Goal: Task Accomplishment & Management: Use online tool/utility

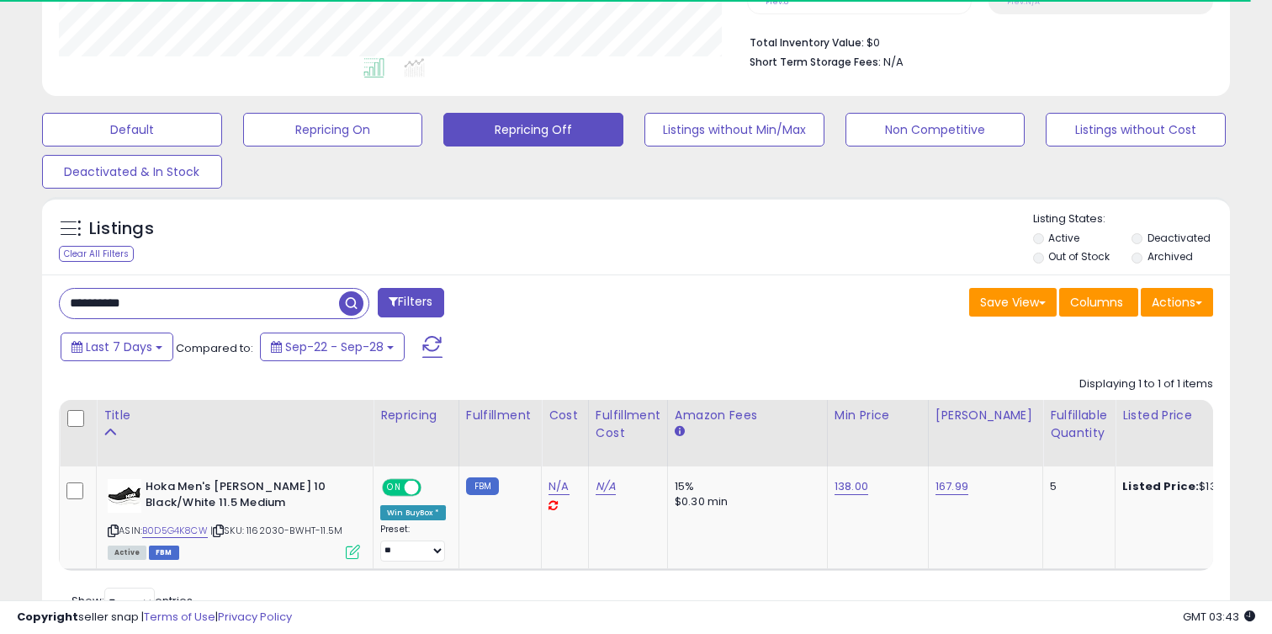
scroll to position [345, 687]
click at [260, 301] on input "**********" at bounding box center [199, 303] width 279 height 29
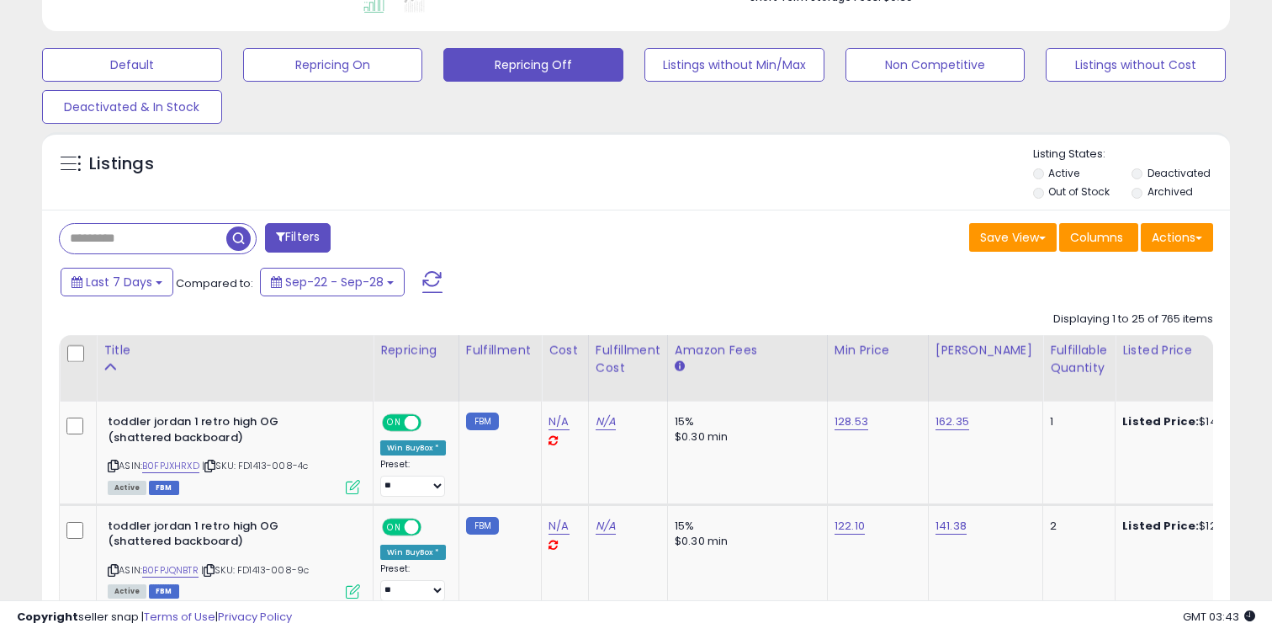
scroll to position [534, 0]
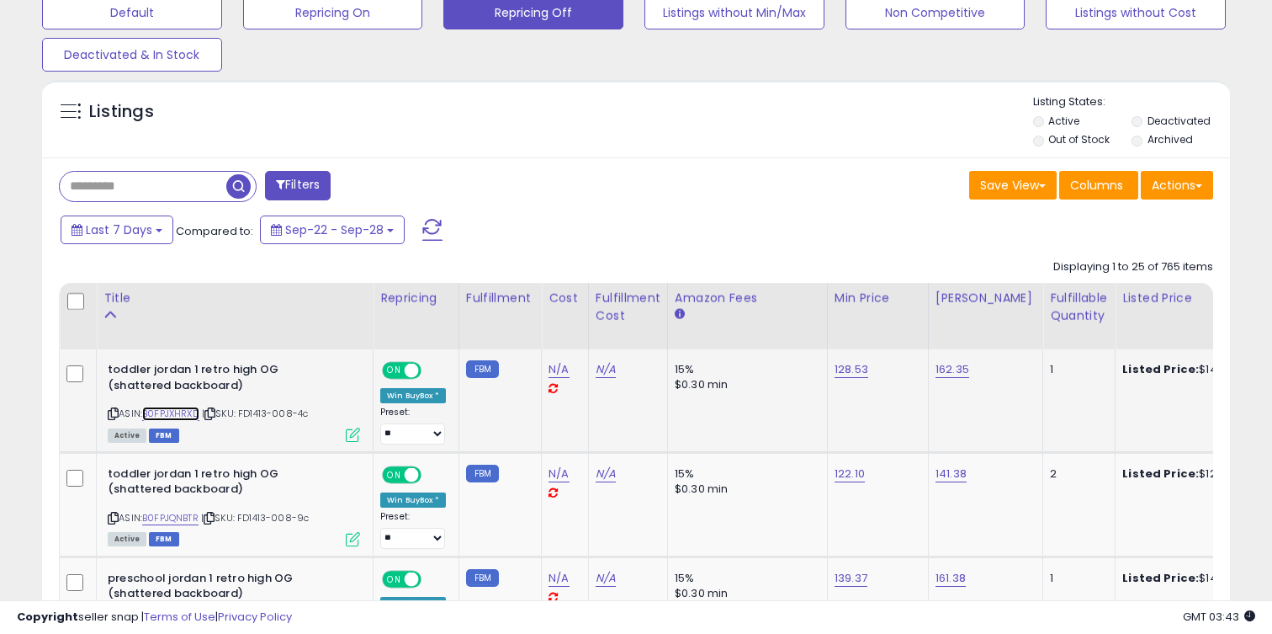
click at [183, 415] on link "B0FPJXHRXD" at bounding box center [170, 413] width 57 height 14
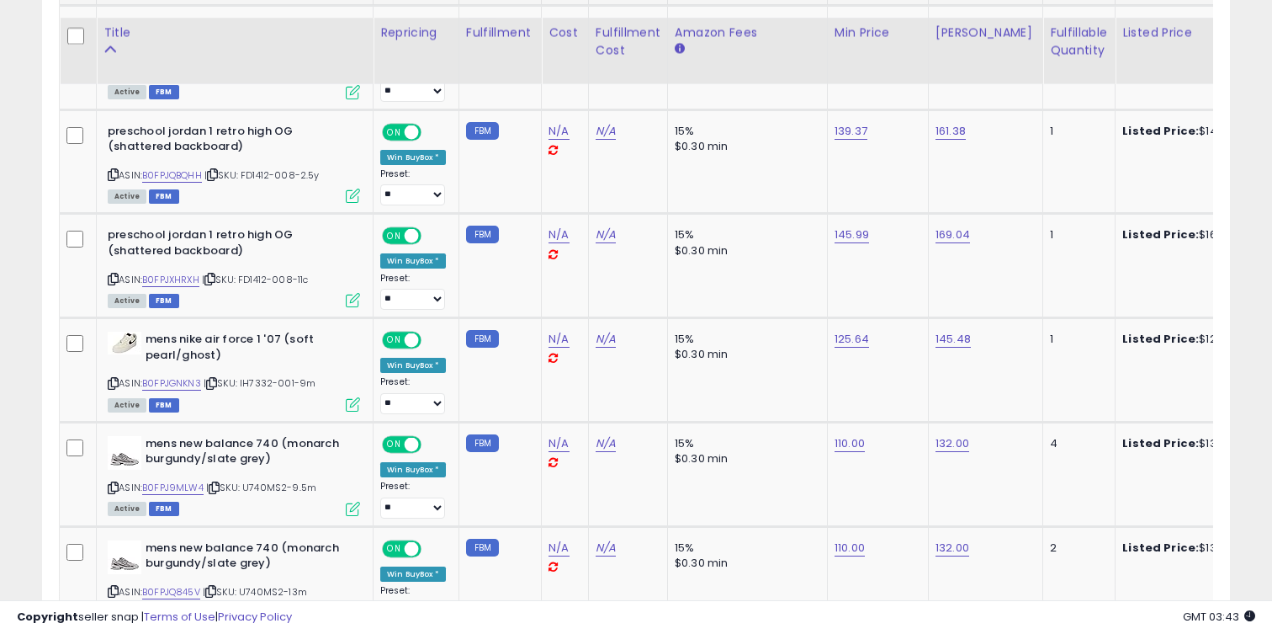
scroll to position [1001, 0]
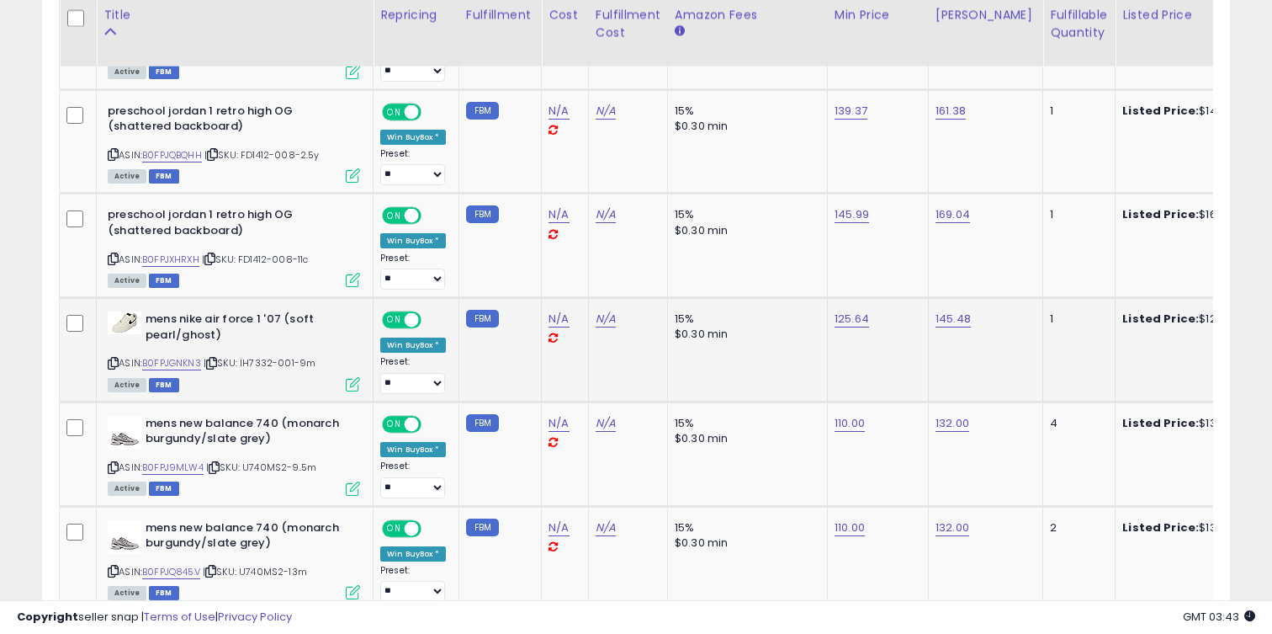
click at [179, 353] on div "ASIN: B0FPJGNKN3 | SKU: IH7332-001-9m Active FBM" at bounding box center [234, 350] width 252 height 78
click at [179, 357] on link "B0FPJGNKN3" at bounding box center [171, 363] width 59 height 14
click at [838, 321] on link "125.64" at bounding box center [852, 318] width 34 height 17
type input "***"
click button "submit" at bounding box center [901, 276] width 29 height 25
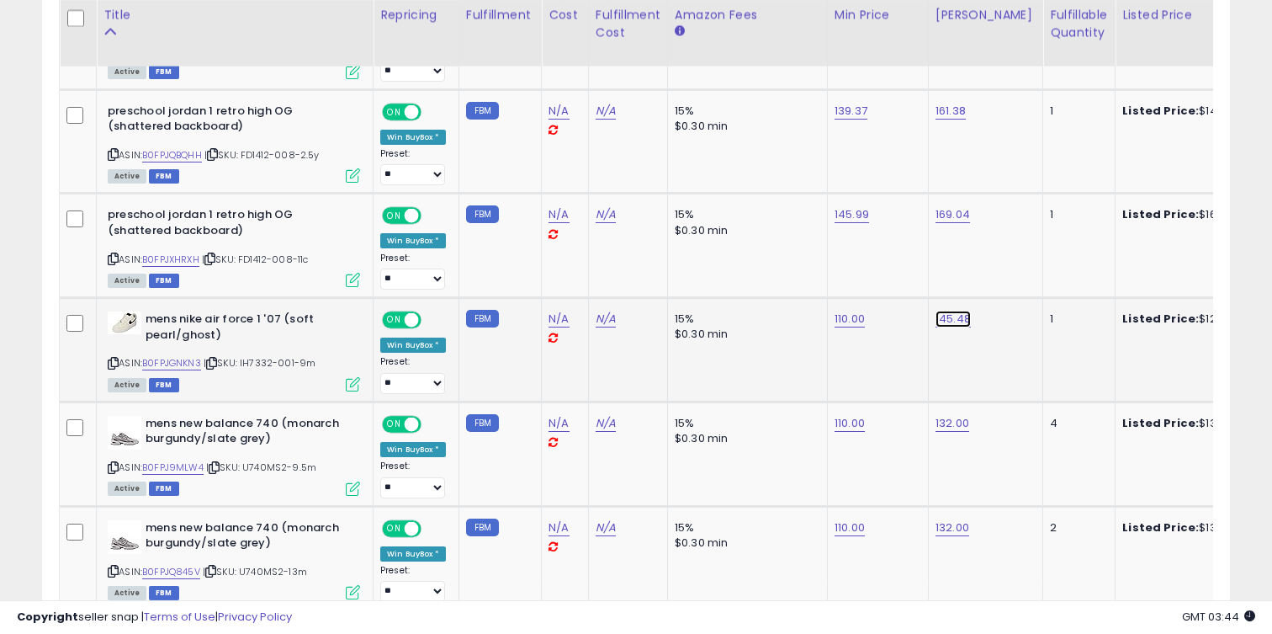
click at [941, 315] on link "145.48" at bounding box center [953, 318] width 35 height 17
type input "***"
click button "submit" at bounding box center [1002, 276] width 29 height 25
click at [195, 468] on link "B0FPJ9MLW4" at bounding box center [172, 467] width 61 height 14
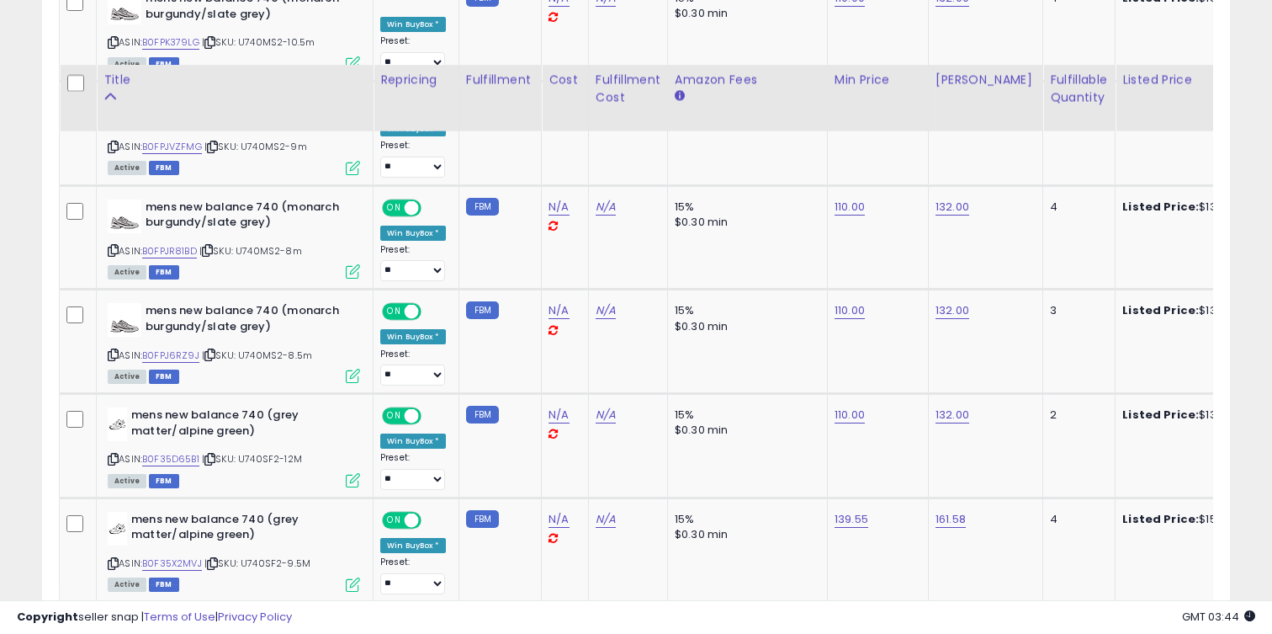
scroll to position [1803, 0]
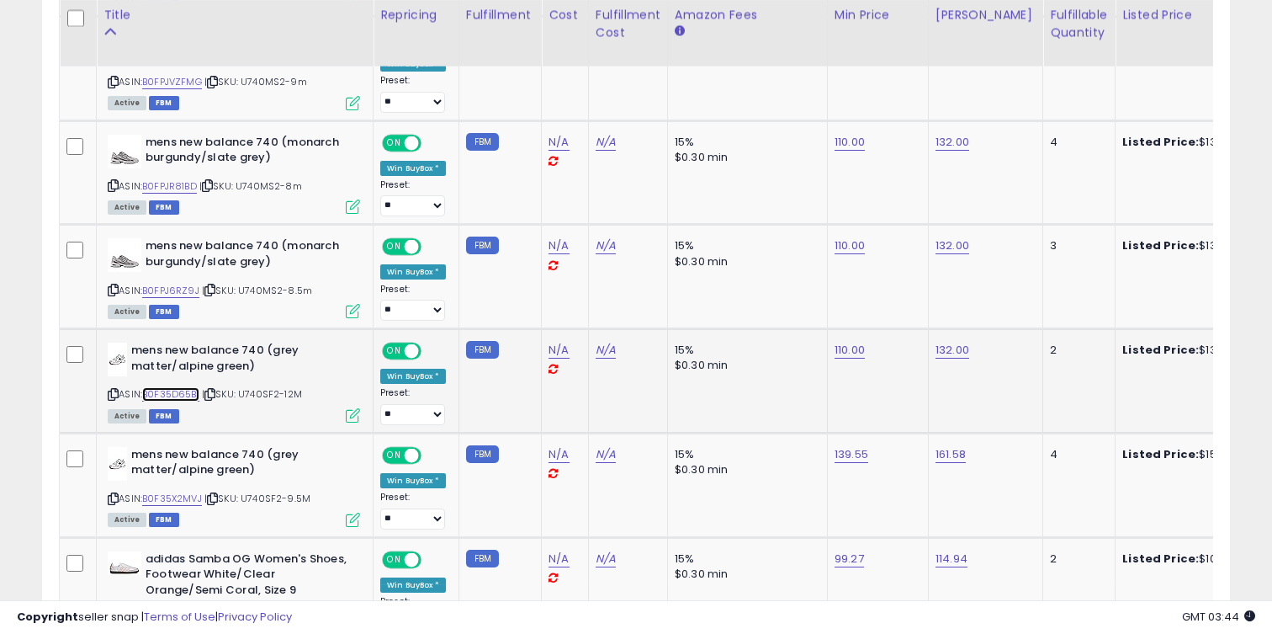
click at [194, 392] on link "B0F35D65B1" at bounding box center [170, 394] width 57 height 14
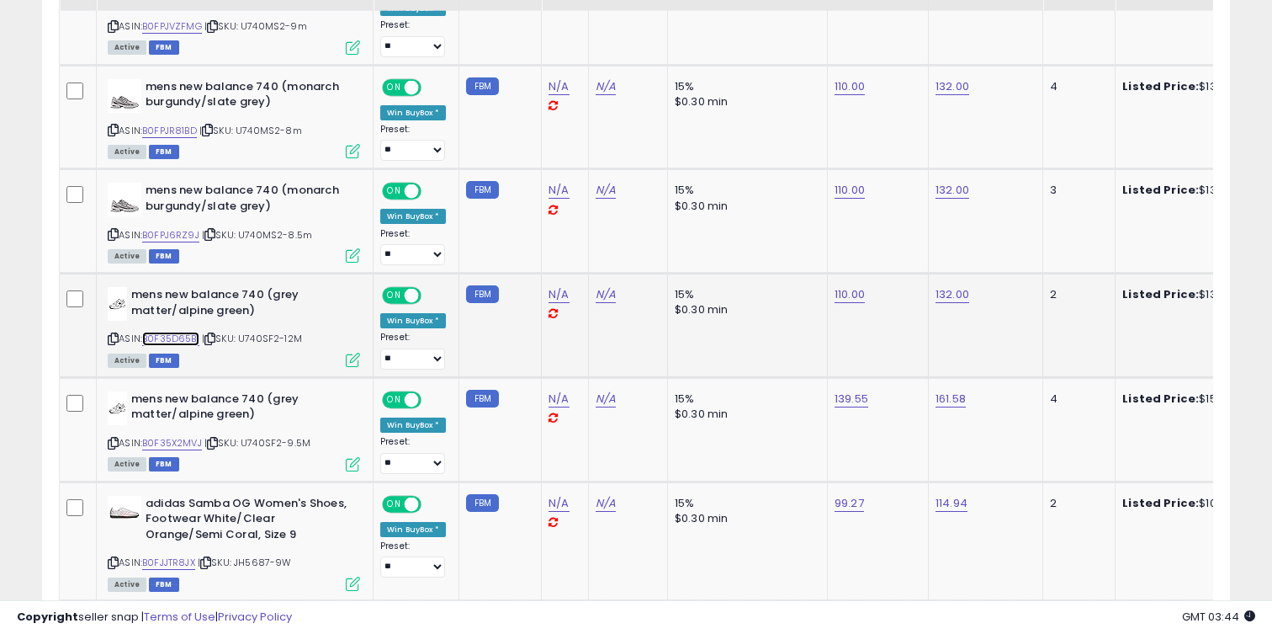
scroll to position [1866, 0]
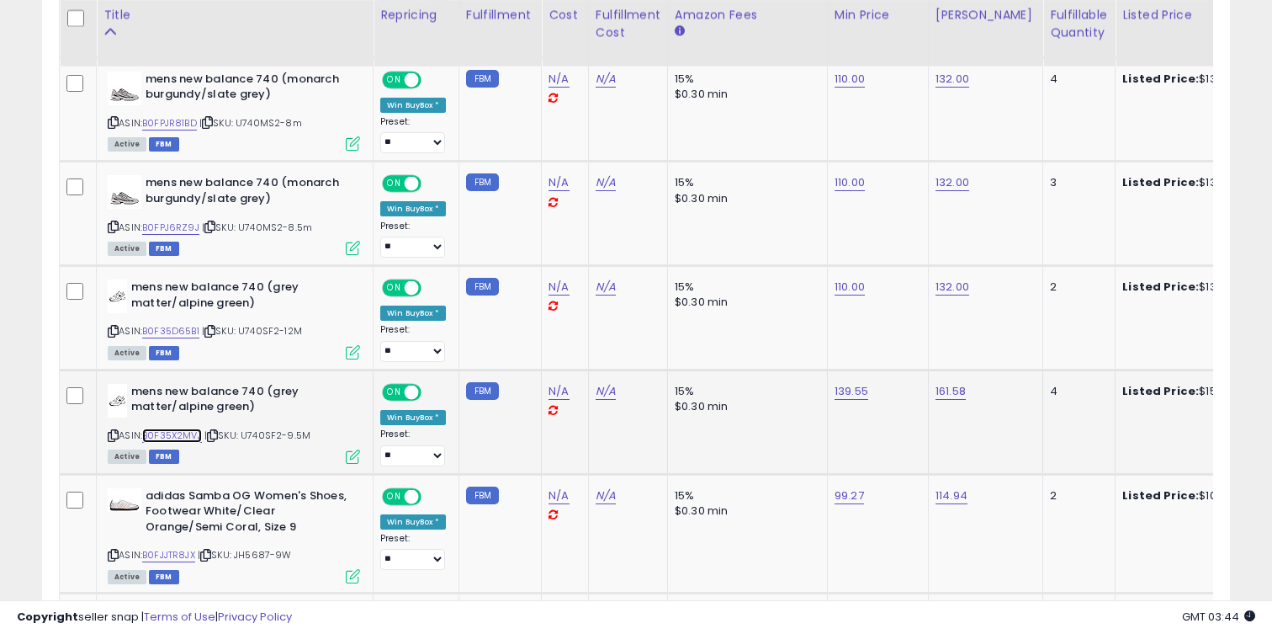
click at [182, 440] on link "B0F35X2MVJ" at bounding box center [172, 435] width 60 height 14
click at [851, 389] on link "139.55" at bounding box center [852, 391] width 34 height 17
type input "***"
click button "submit" at bounding box center [901, 349] width 29 height 25
click at [950, 382] on td "161.58" at bounding box center [985, 421] width 114 height 104
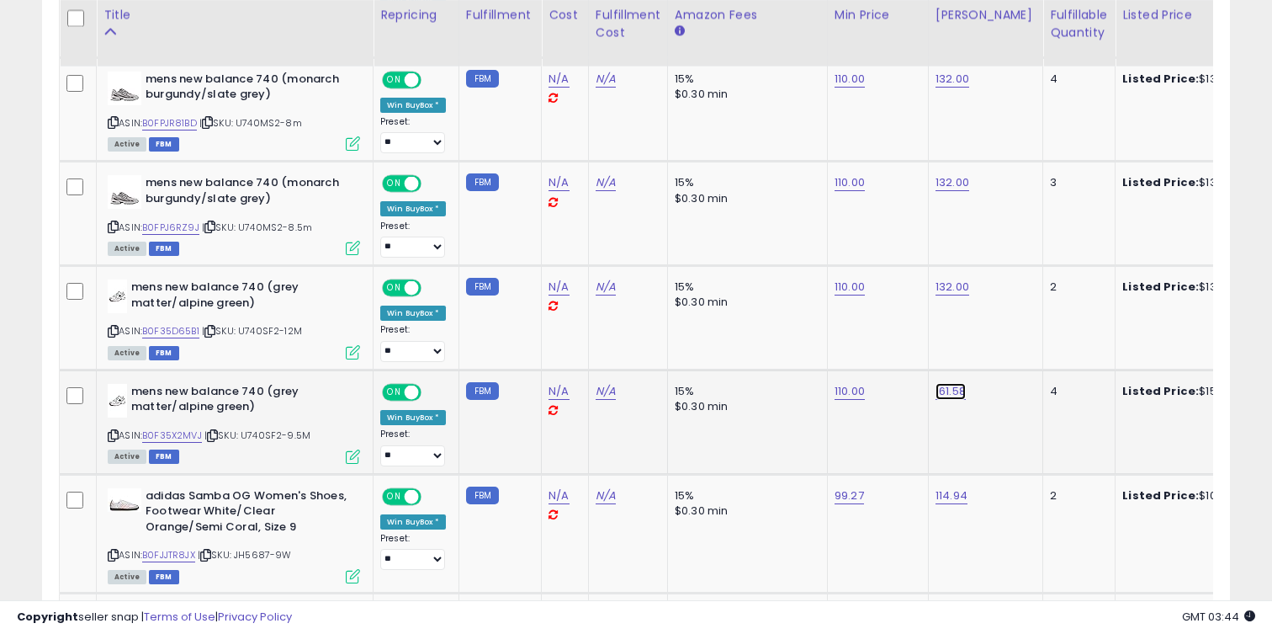
click at [950, 390] on link "161.58" at bounding box center [951, 391] width 30 height 17
type input "***"
click button "submit" at bounding box center [1000, 349] width 29 height 25
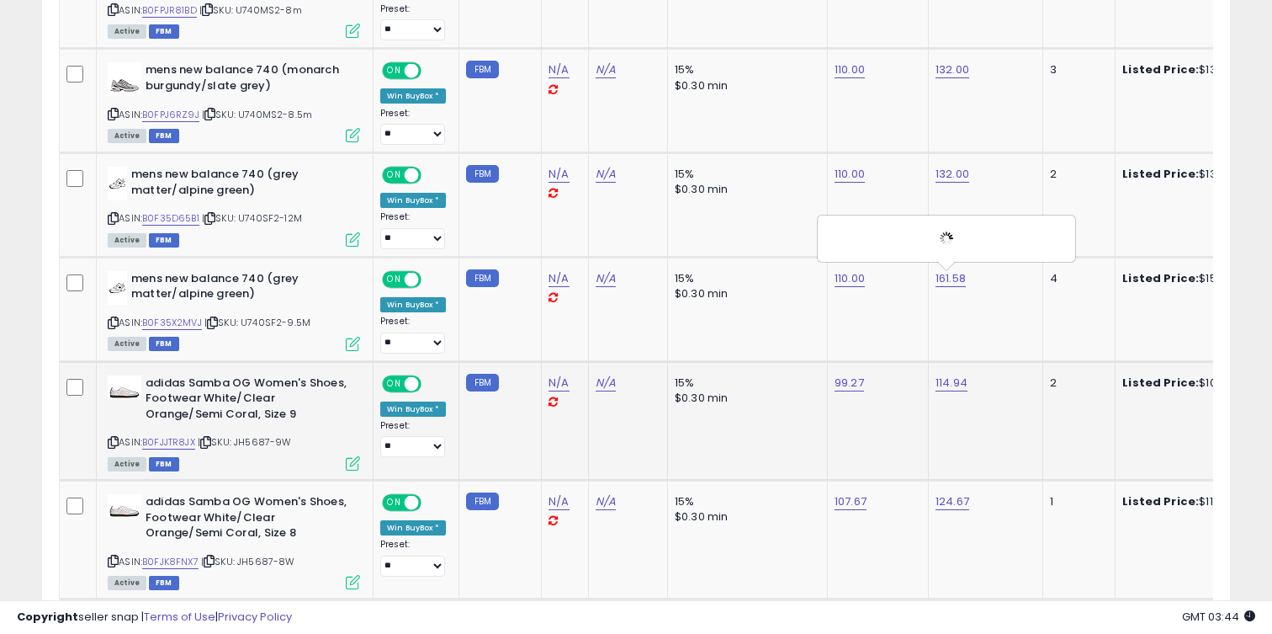
scroll to position [1991, 0]
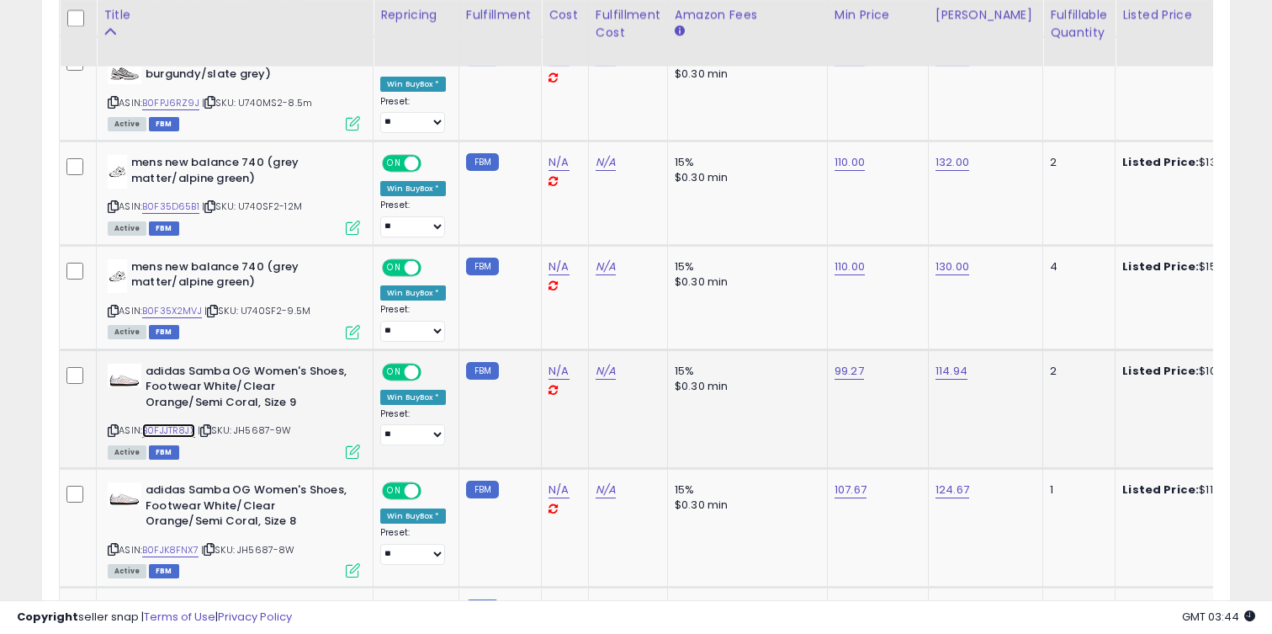
click at [171, 437] on link "B0FJJTR8JX" at bounding box center [168, 430] width 53 height 14
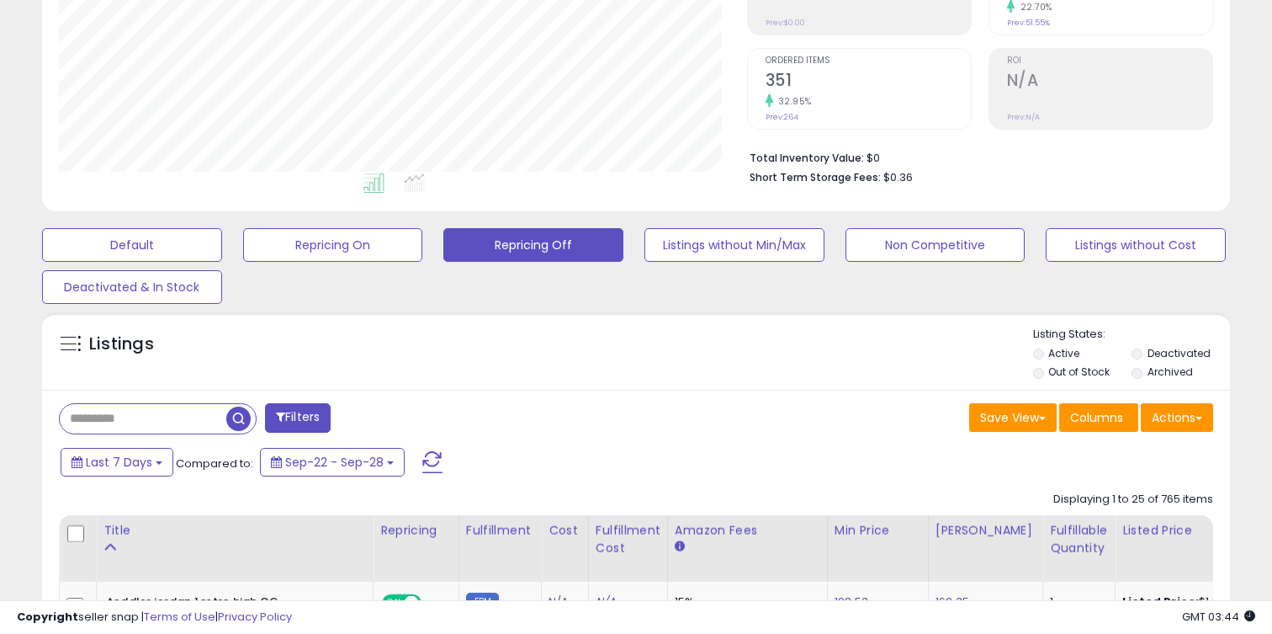
scroll to position [0, 0]
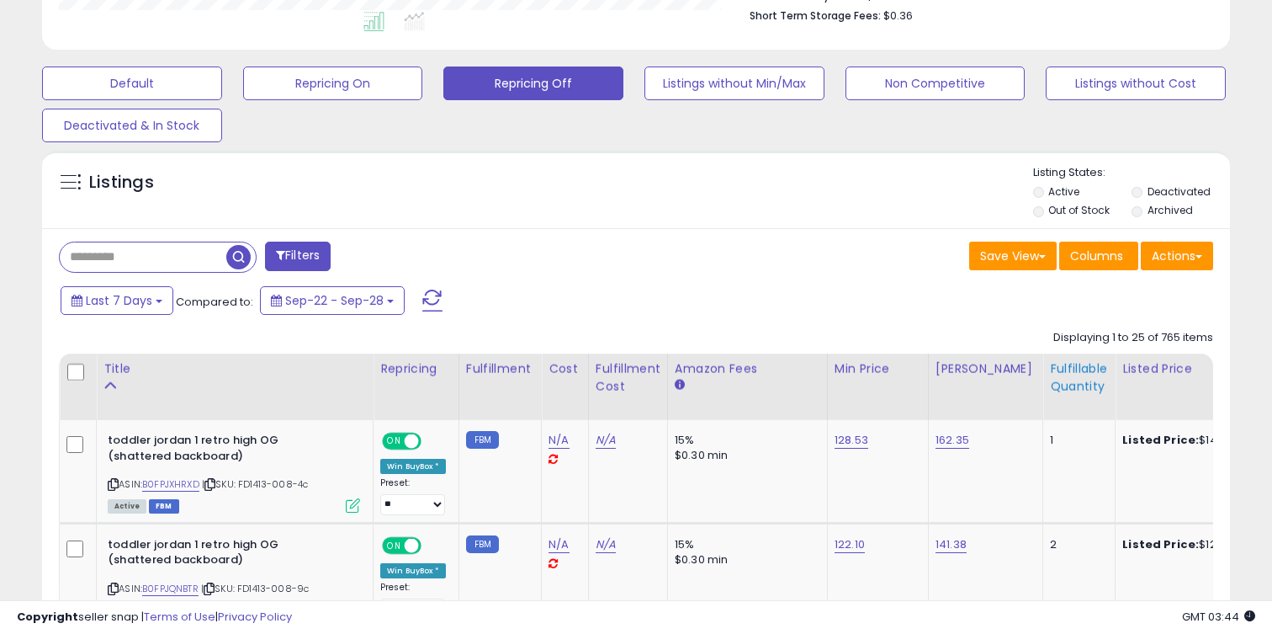
click at [1064, 363] on div "Fulfillable Quantity" at bounding box center [1079, 377] width 58 height 35
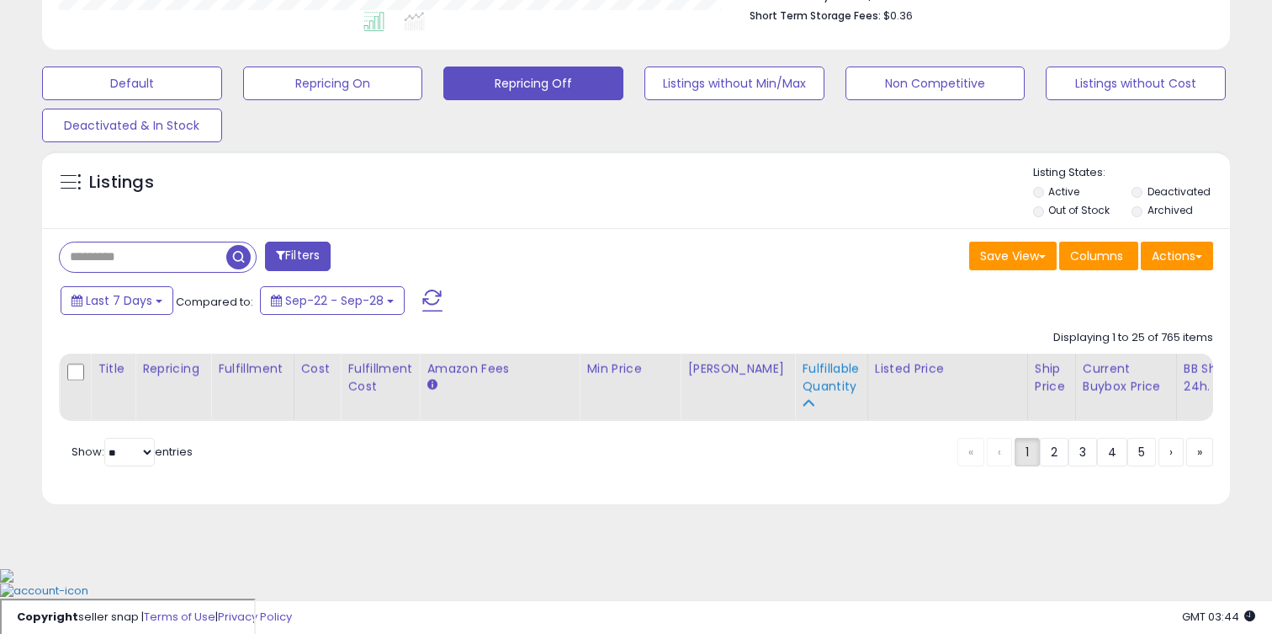
scroll to position [397, 0]
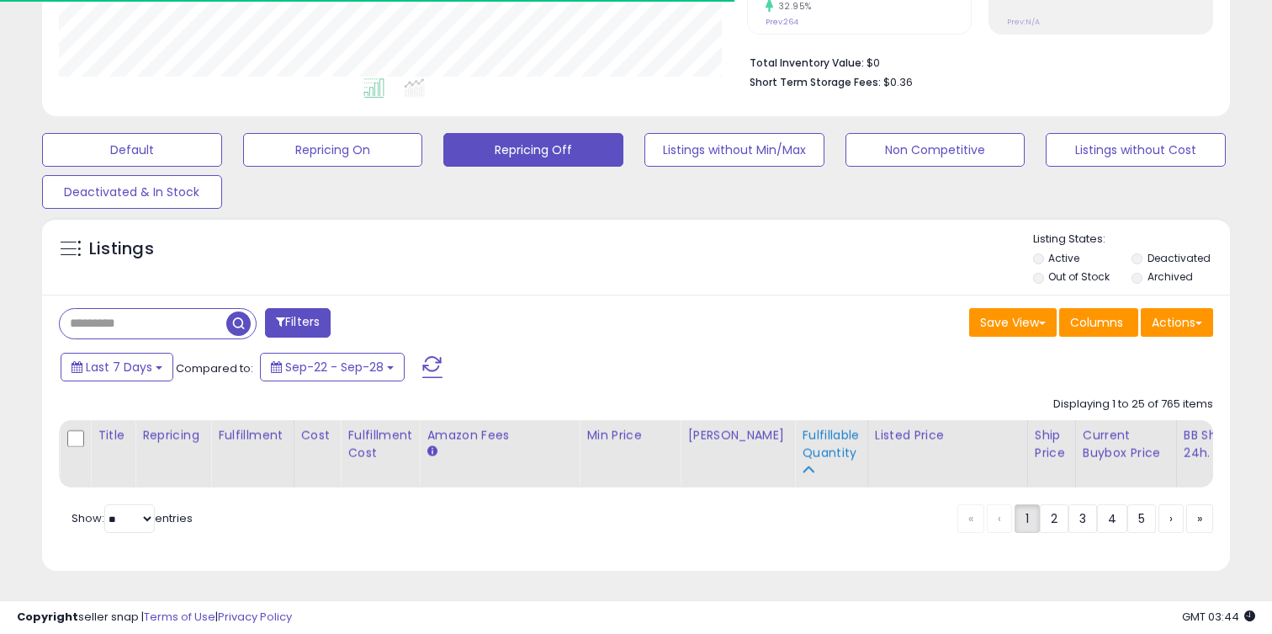
click at [825, 459] on div "Fulfillable Quantity" at bounding box center [831, 444] width 58 height 35
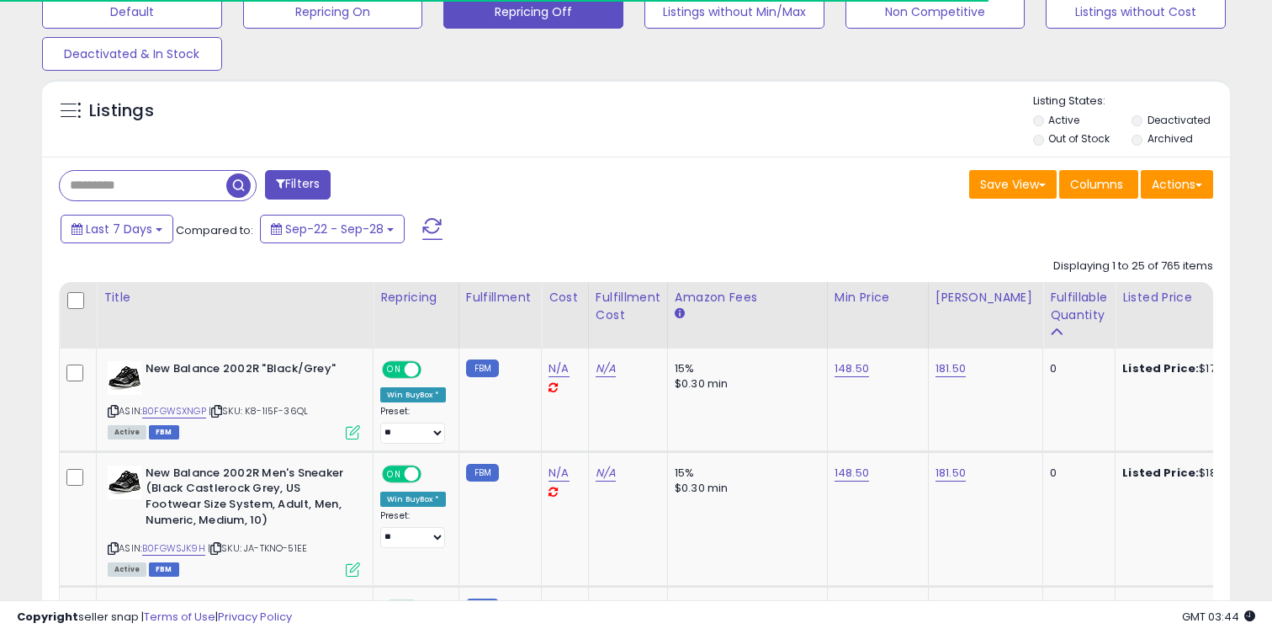
scroll to position [536, 0]
click at [1066, 315] on div "Fulfillable Quantity" at bounding box center [1079, 305] width 58 height 35
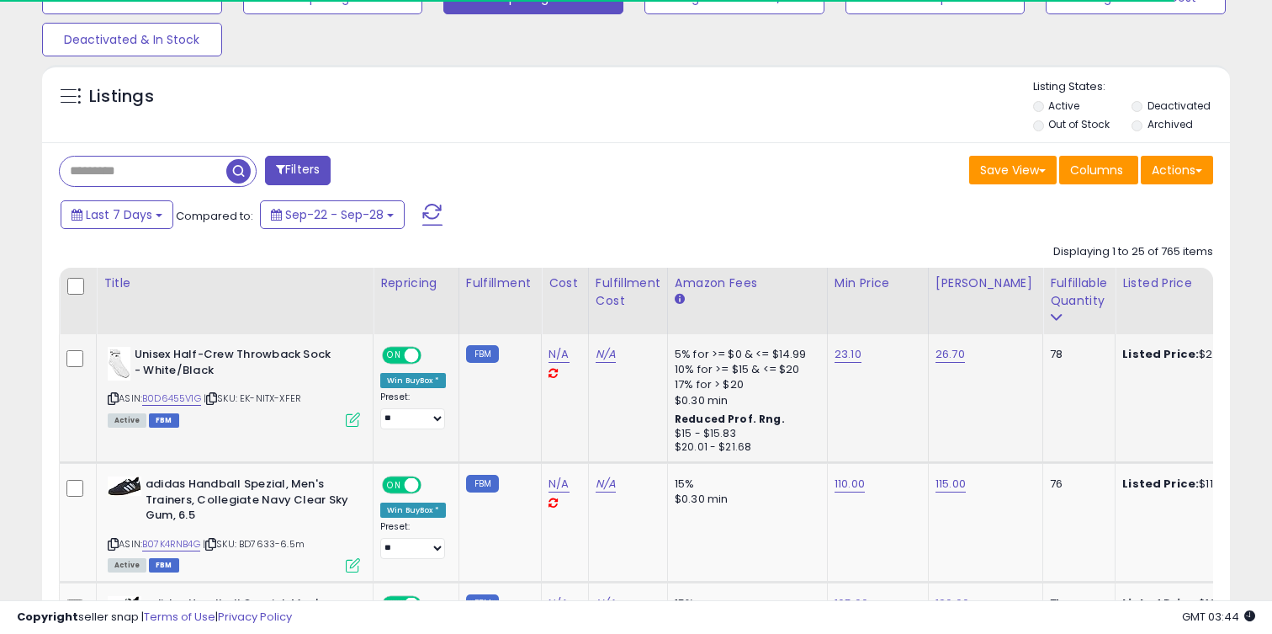
scroll to position [590, 0]
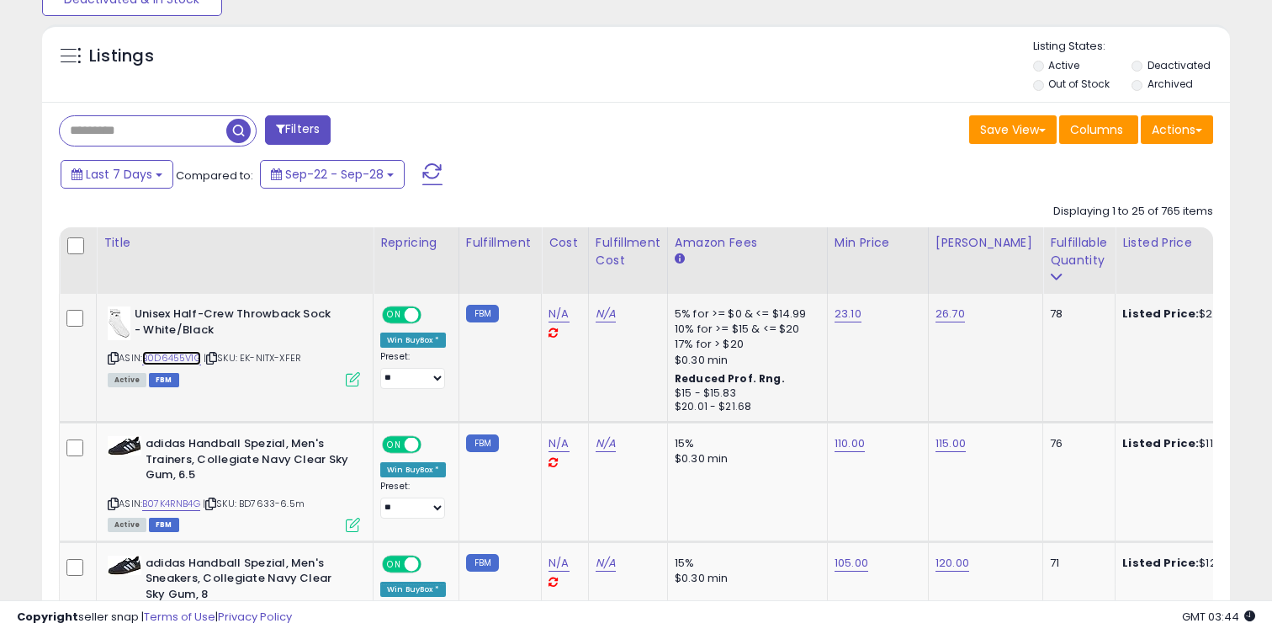
click at [183, 357] on link "B0D6455V1G" at bounding box center [171, 358] width 59 height 14
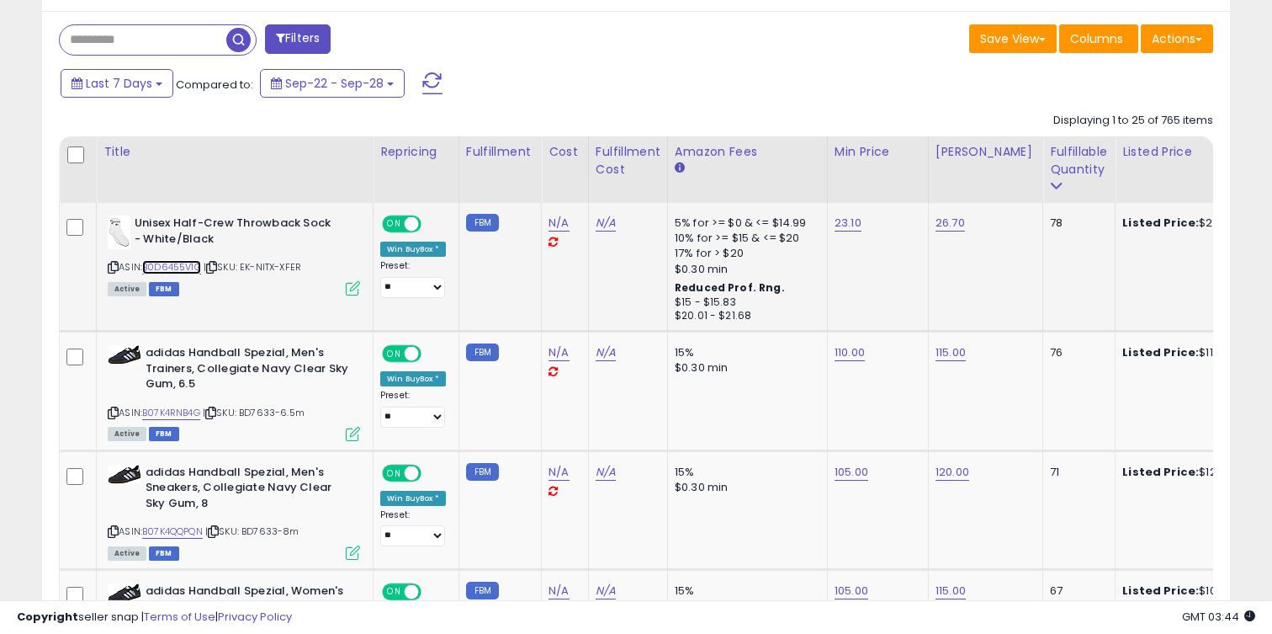
scroll to position [724, 0]
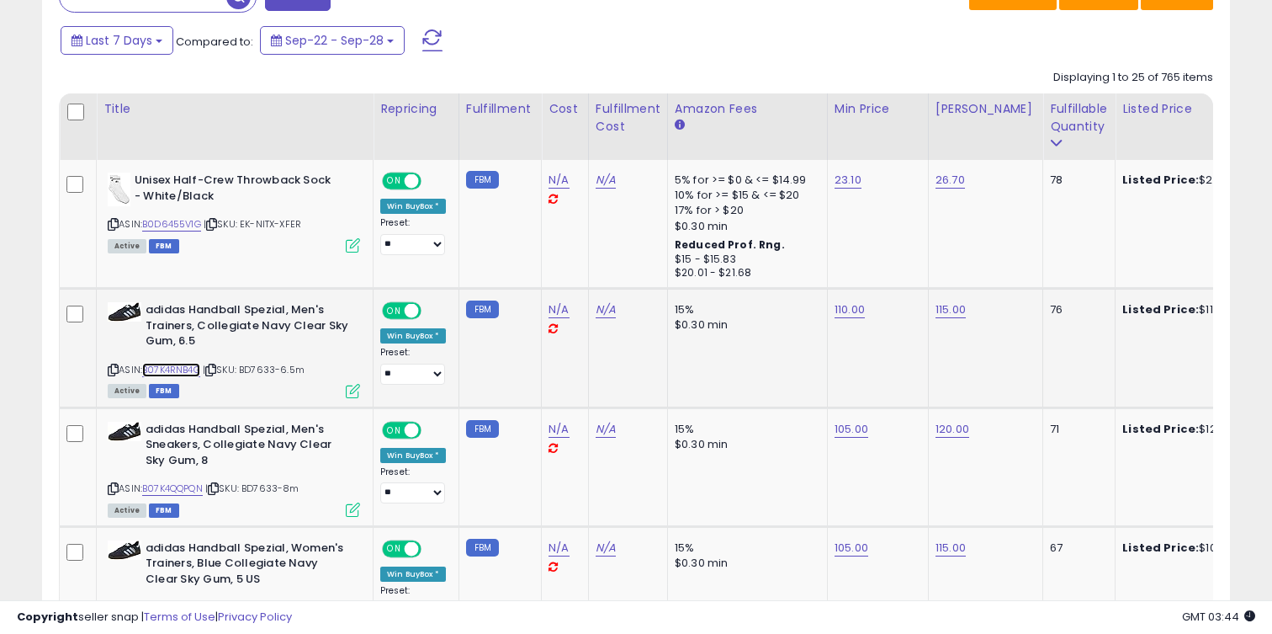
click at [191, 370] on link "B07K4RNB4G" at bounding box center [171, 370] width 58 height 14
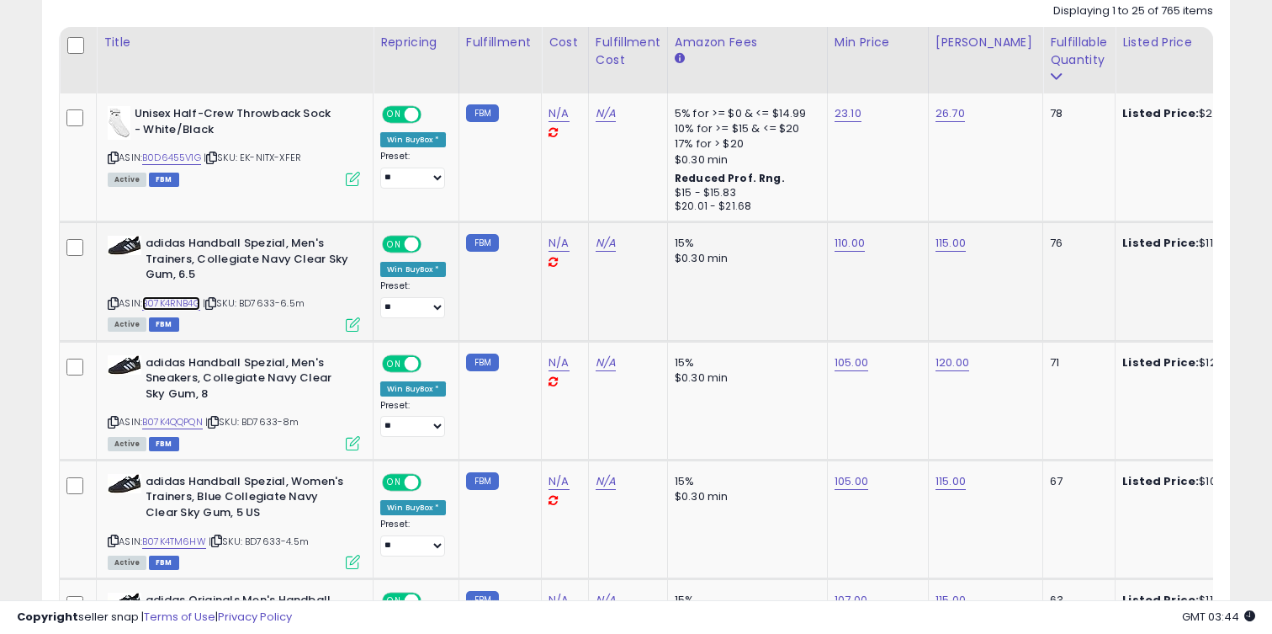
scroll to position [846, 0]
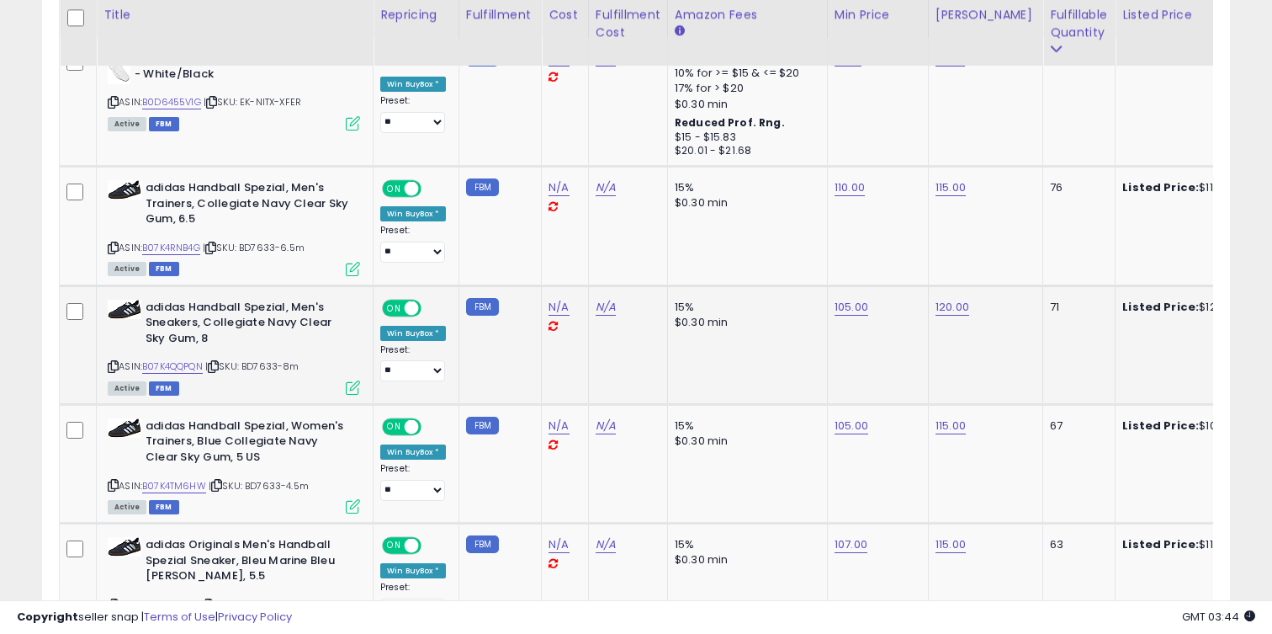
click at [188, 352] on div "ASIN: B07K4QQPQN | SKU: BD7633-8m Active FBM" at bounding box center [234, 346] width 252 height 93
click at [187, 479] on link "B07K4TM6HW" at bounding box center [174, 486] width 64 height 14
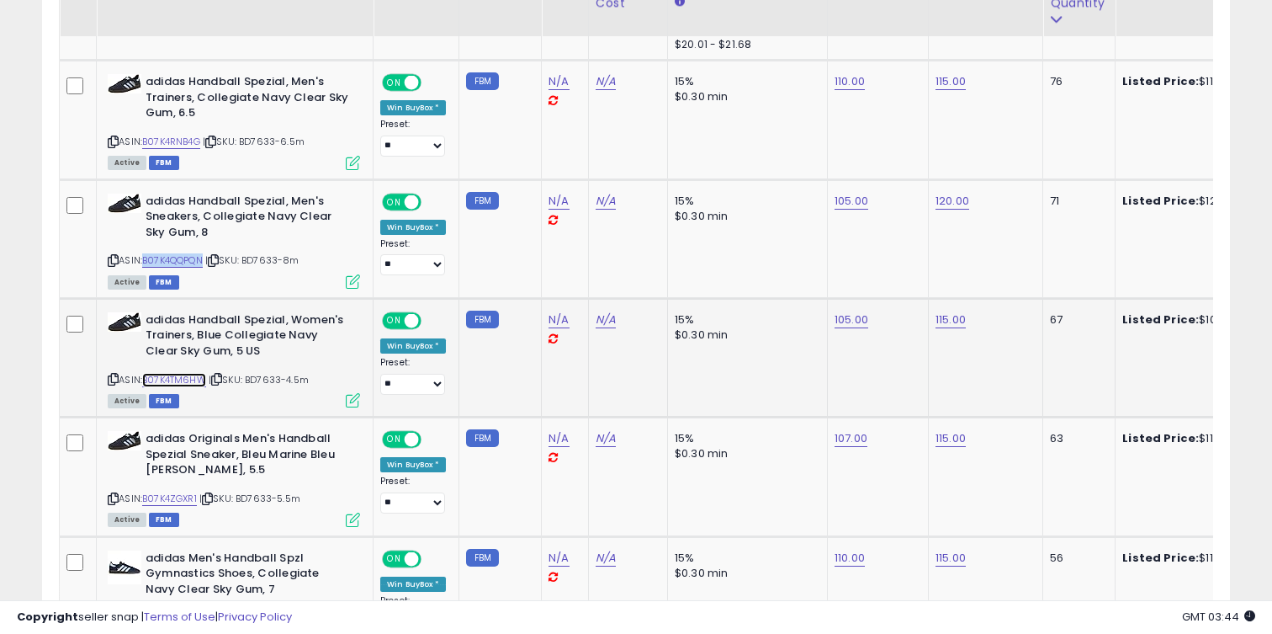
scroll to position [962, 0]
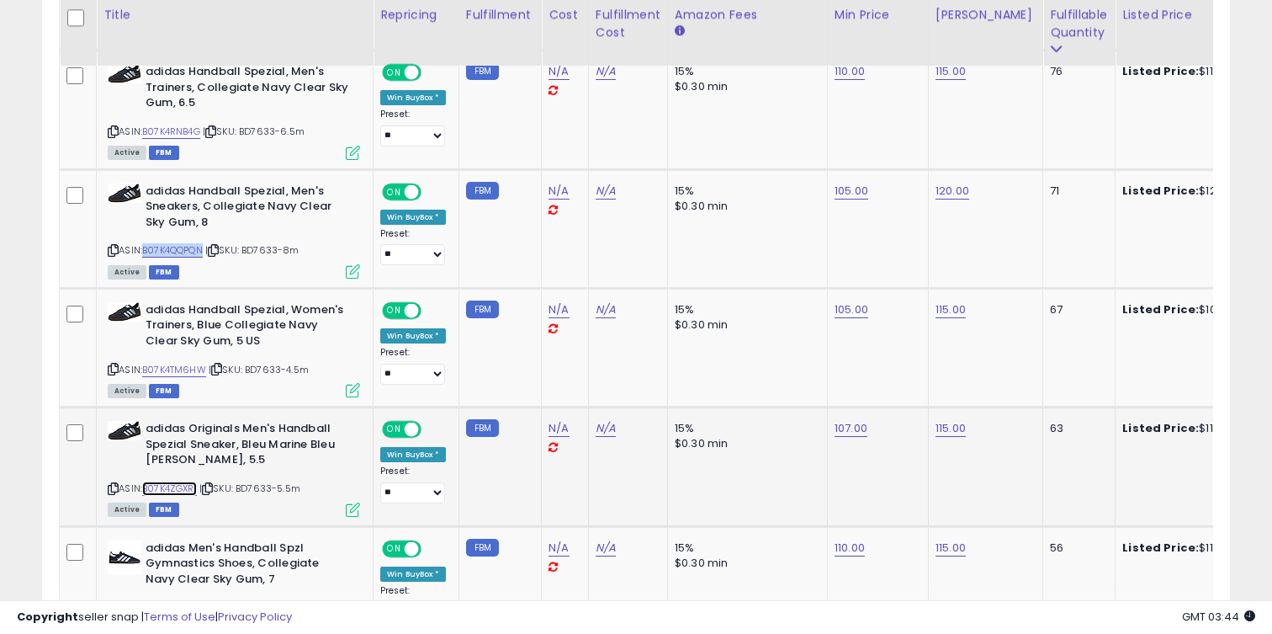
click at [187, 485] on link "B07K4ZGXR1" at bounding box center [169, 488] width 55 height 14
click at [842, 310] on link "105.00" at bounding box center [852, 309] width 34 height 17
type input "**"
click button "submit" at bounding box center [901, 267] width 29 height 25
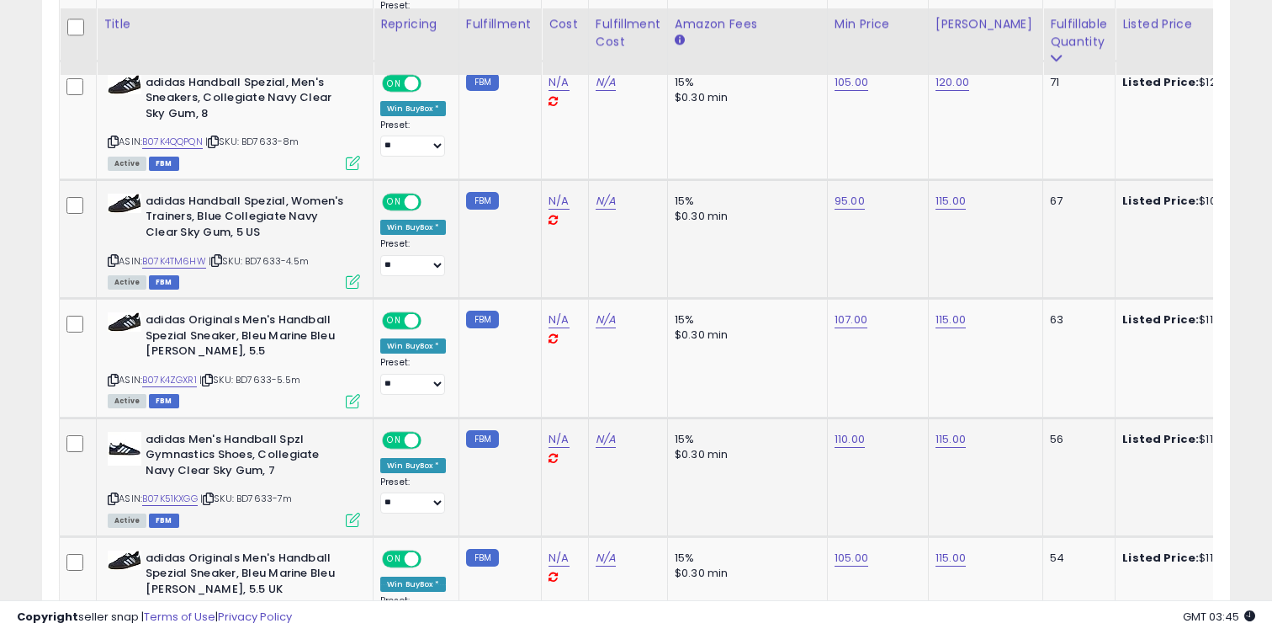
scroll to position [1096, 0]
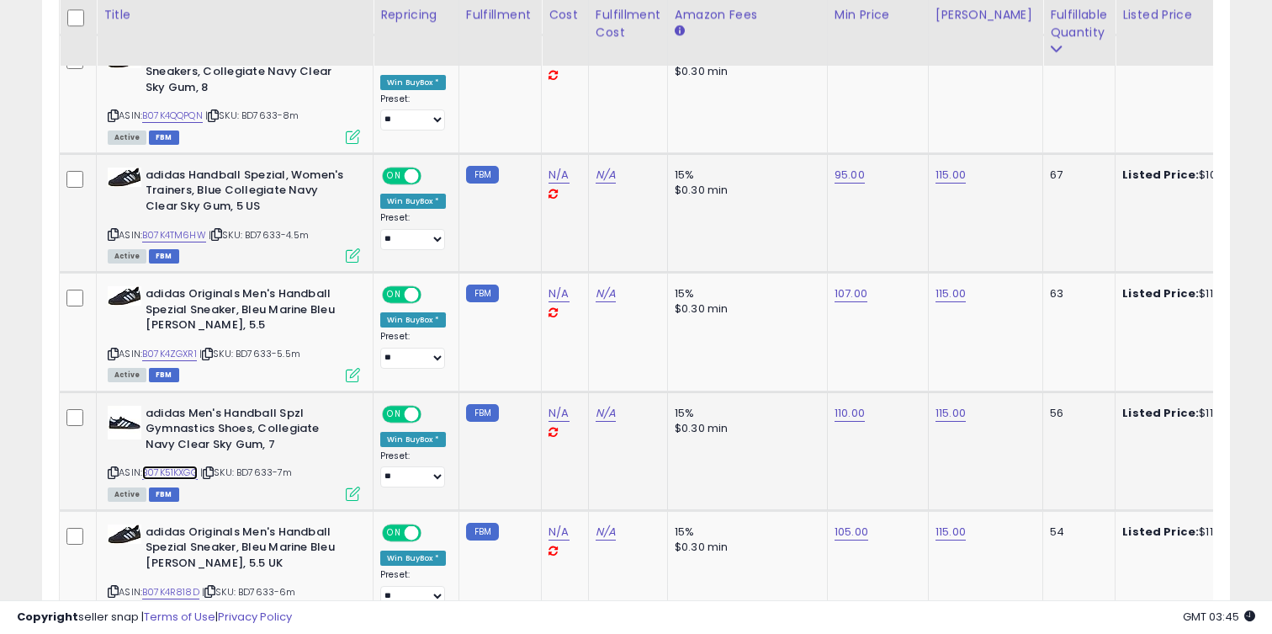
click at [194, 469] on link "B07K51KXGG" at bounding box center [170, 472] width 56 height 14
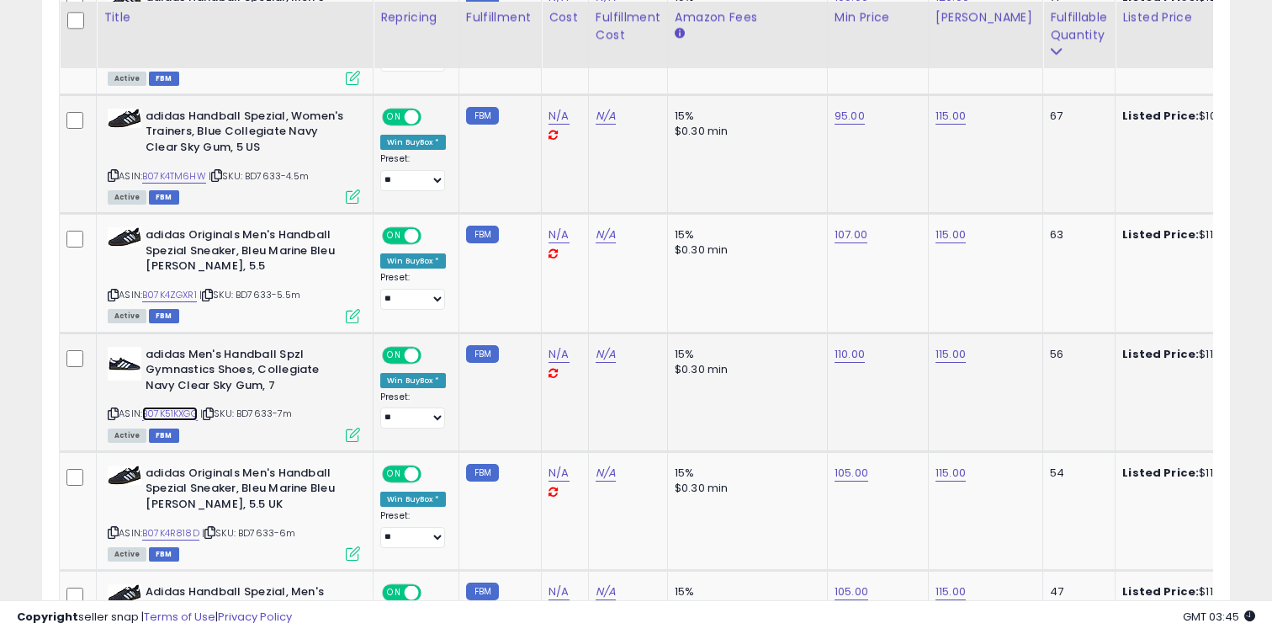
scroll to position [1174, 0]
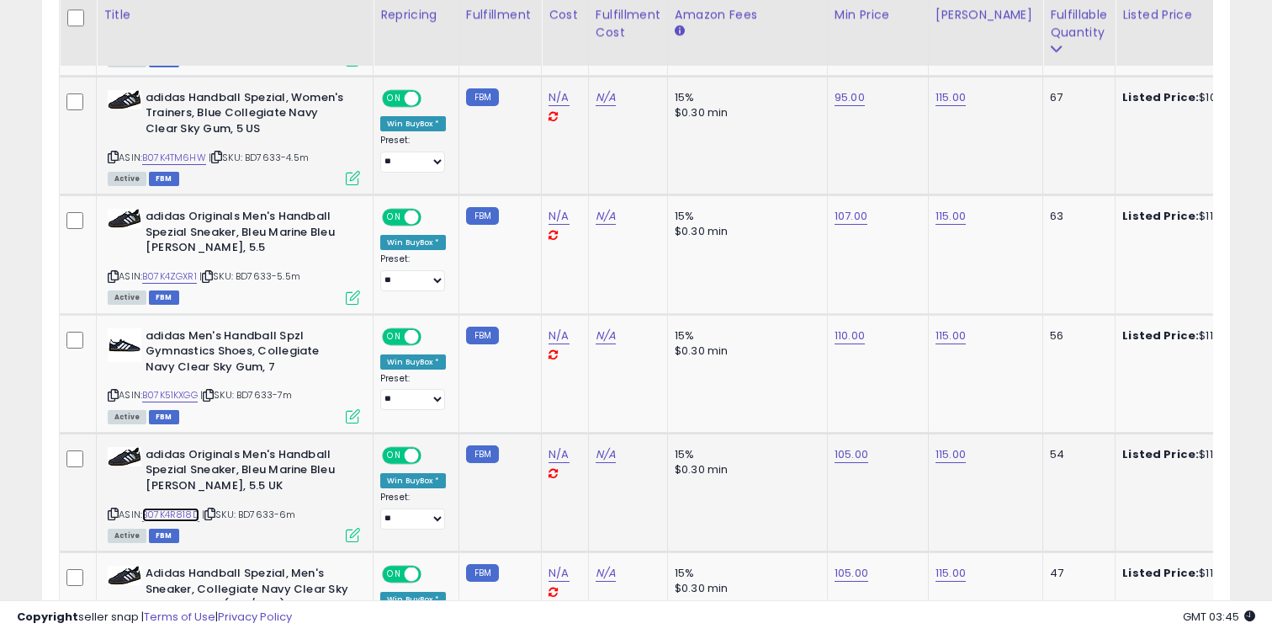
click at [194, 519] on link "B07K4R818D" at bounding box center [170, 514] width 57 height 14
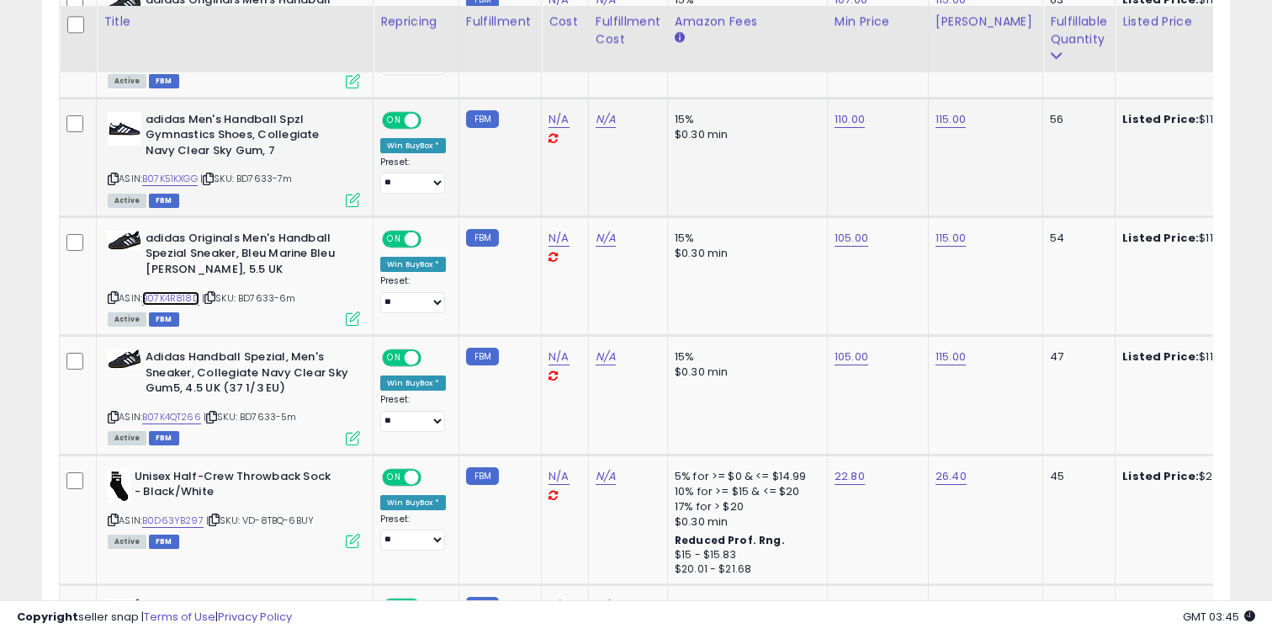
scroll to position [1434, 0]
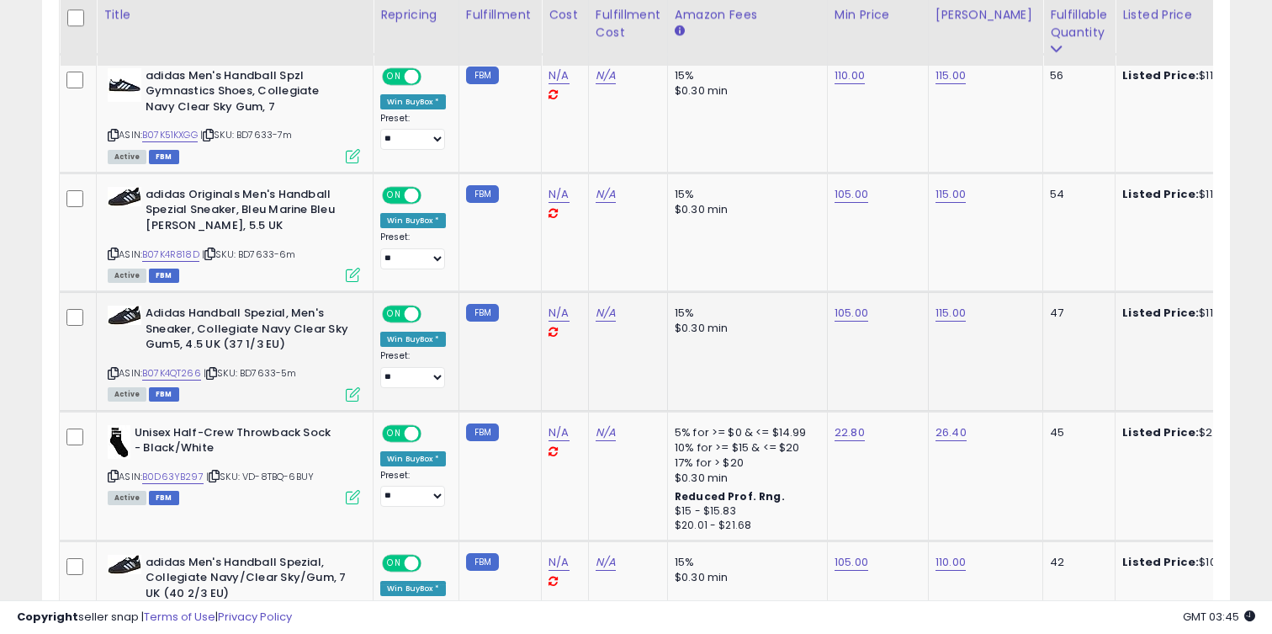
click at [206, 378] on span "| SKU: BD7633-5m" at bounding box center [250, 372] width 93 height 13
click at [206, 374] on span "| SKU: BD7633-5m" at bounding box center [250, 372] width 93 height 13
click at [190, 374] on link "B07K4QT266" at bounding box center [171, 373] width 59 height 14
click at [840, 316] on link "105.00" at bounding box center [852, 313] width 34 height 17
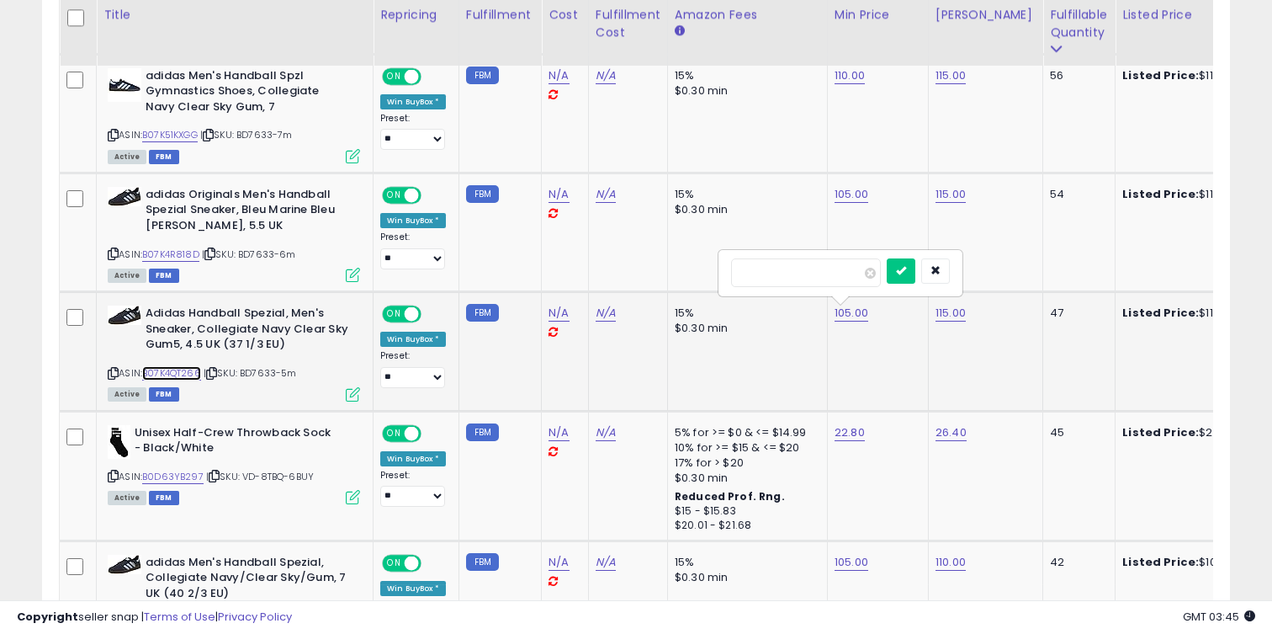
click at [190, 379] on link "B07K4QT266" at bounding box center [171, 373] width 59 height 14
click at [829, 279] on input "******" at bounding box center [806, 272] width 150 height 29
click at [951, 310] on link "115.00" at bounding box center [951, 313] width 30 height 17
type input "***"
click button "submit" at bounding box center [1000, 270] width 29 height 25
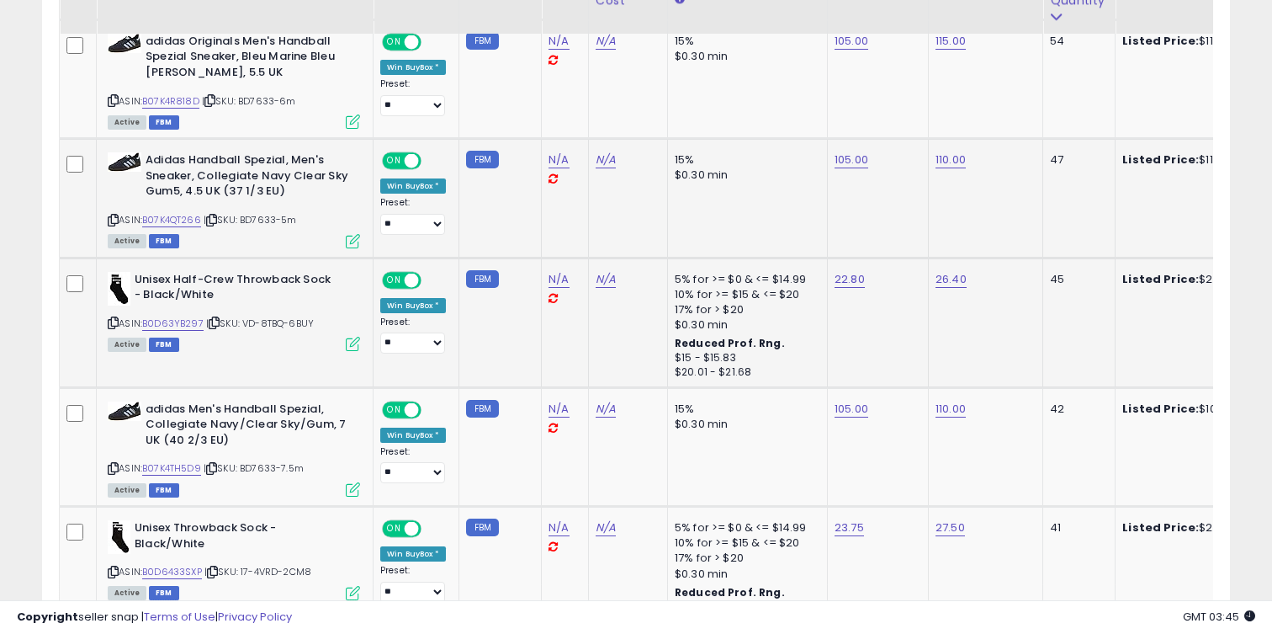
scroll to position [1612, 0]
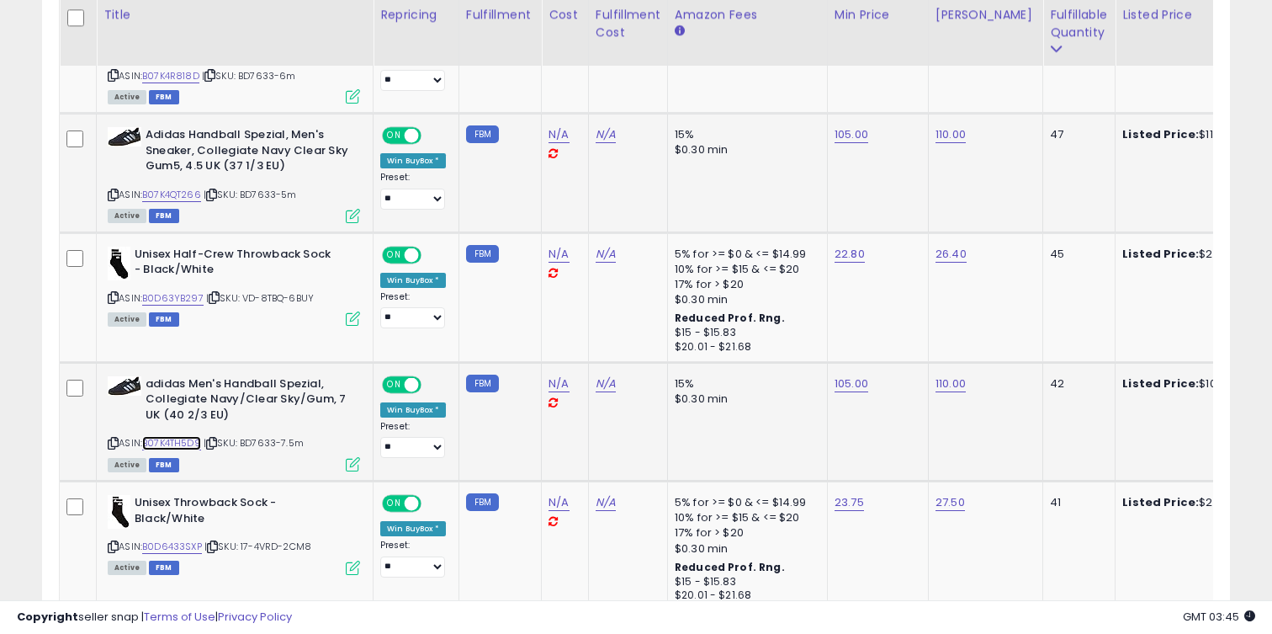
click at [194, 439] on link "B07K4TH5D9" at bounding box center [171, 443] width 59 height 14
click at [843, 390] on link "105.00" at bounding box center [852, 383] width 34 height 17
type input "**"
click button "submit" at bounding box center [901, 341] width 29 height 25
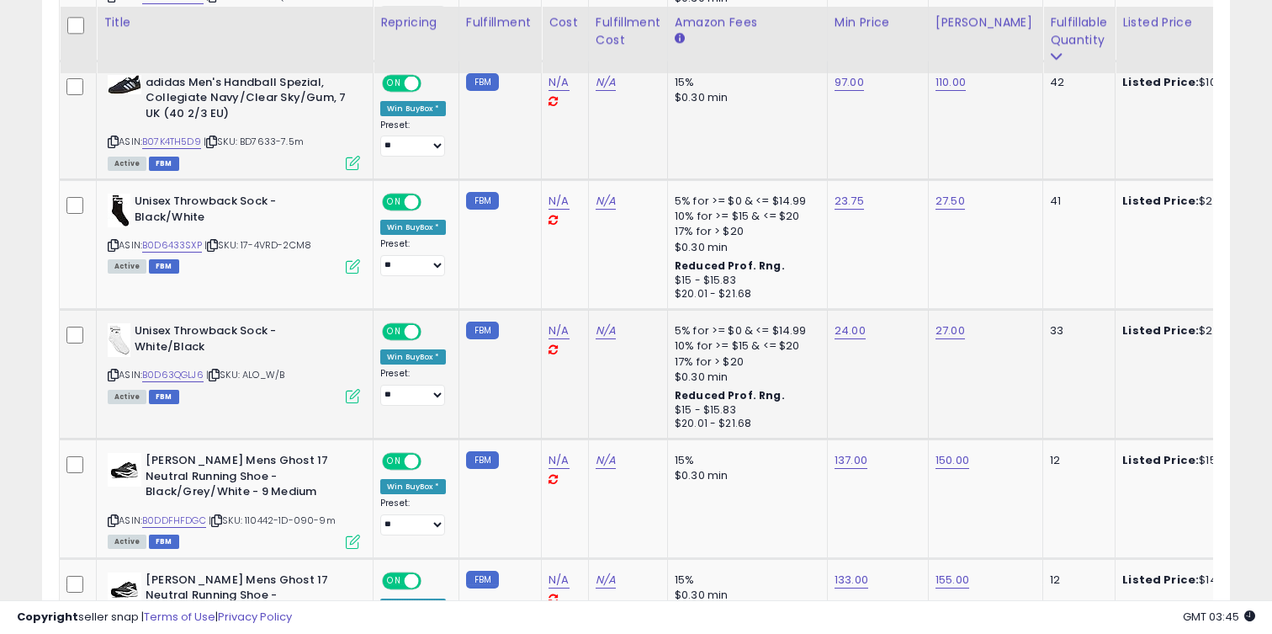
scroll to position [1926, 0]
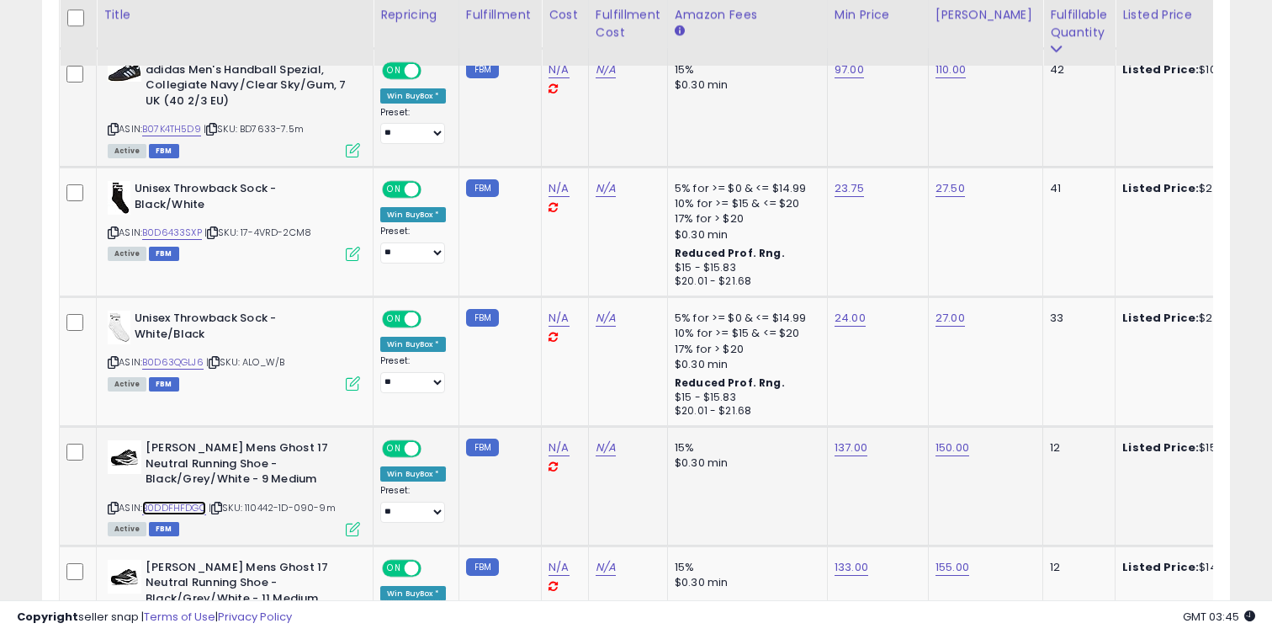
click at [190, 512] on link "B0DDFHFDGC" at bounding box center [174, 508] width 64 height 14
click at [844, 448] on link "137.00" at bounding box center [851, 447] width 33 height 17
type input "***"
click button "submit" at bounding box center [900, 406] width 29 height 25
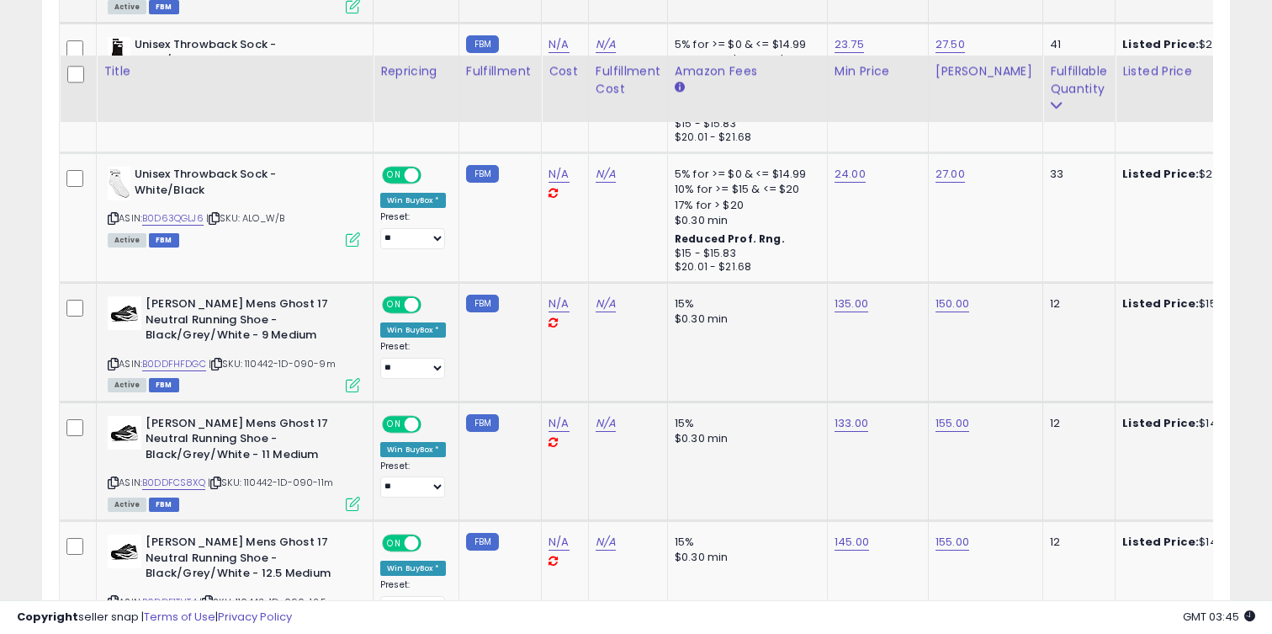
scroll to position [2126, 0]
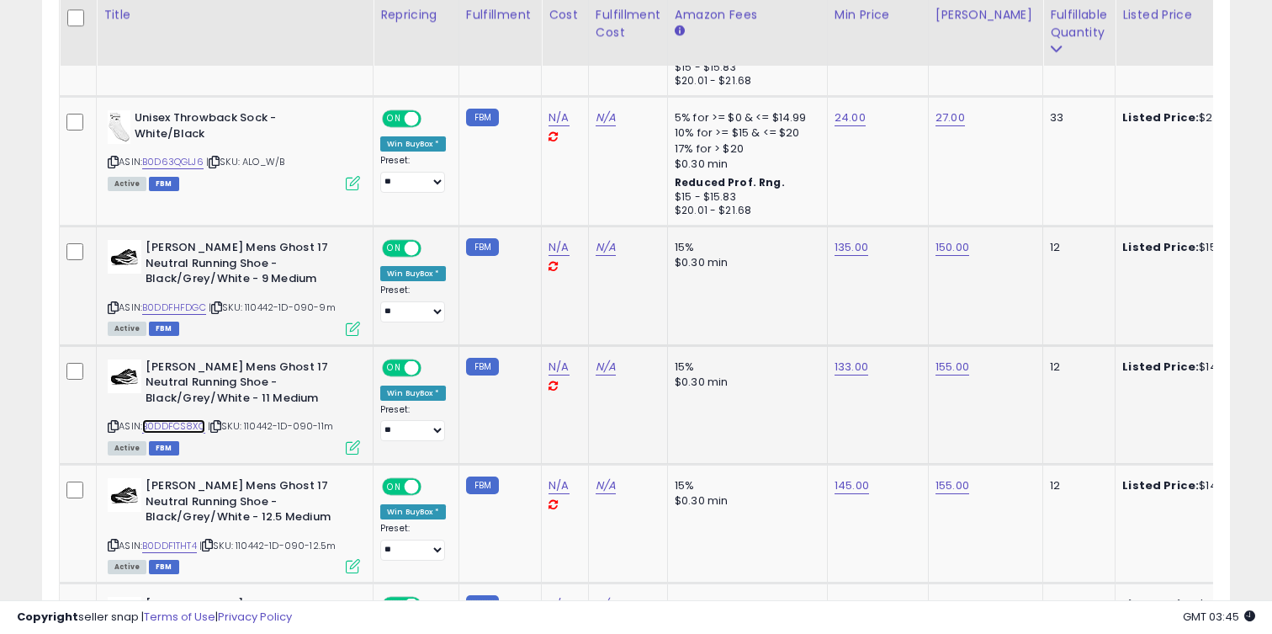
click at [193, 432] on link "B0DDFCS8XQ" at bounding box center [173, 426] width 63 height 14
click at [849, 364] on link "133.00" at bounding box center [852, 366] width 34 height 17
type input "***"
click button "submit" at bounding box center [900, 324] width 29 height 25
click at [939, 365] on link "155.00" at bounding box center [953, 366] width 34 height 17
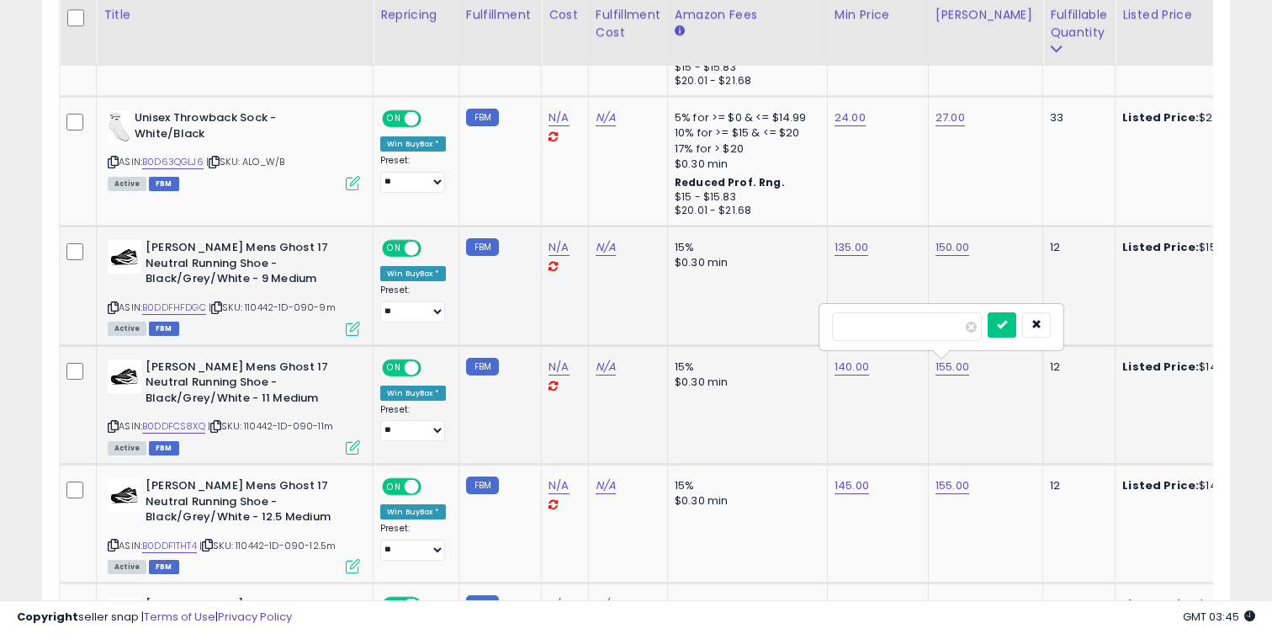
type input "***"
click button "submit" at bounding box center [1002, 324] width 29 height 25
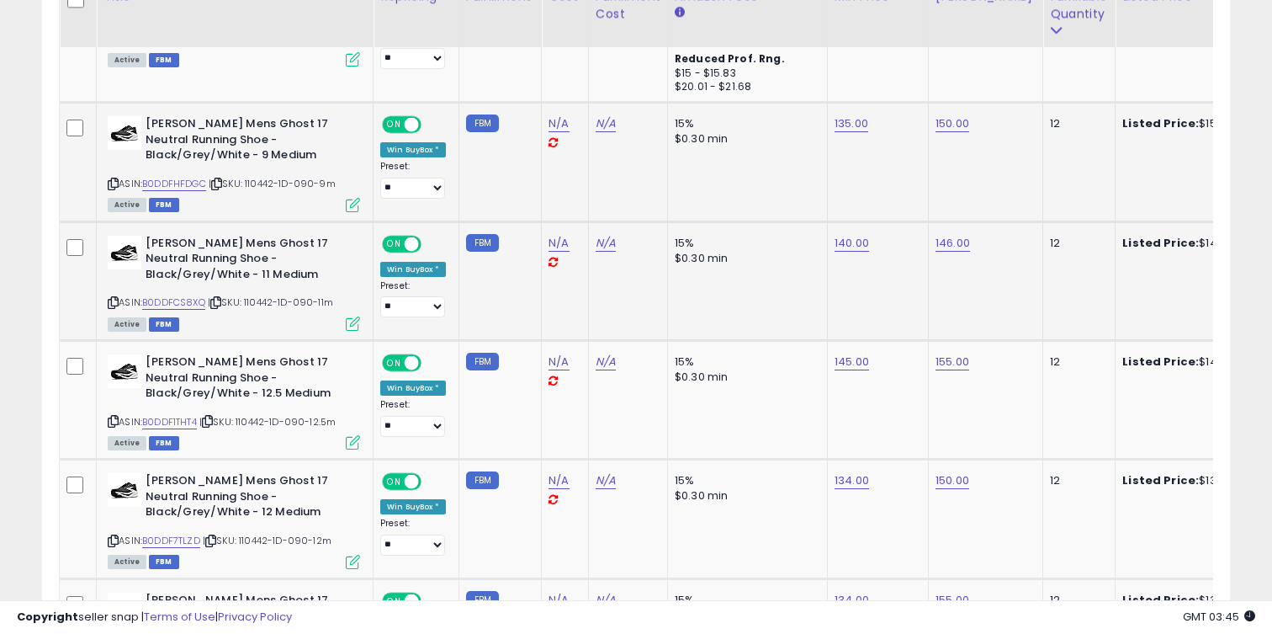
scroll to position [2256, 0]
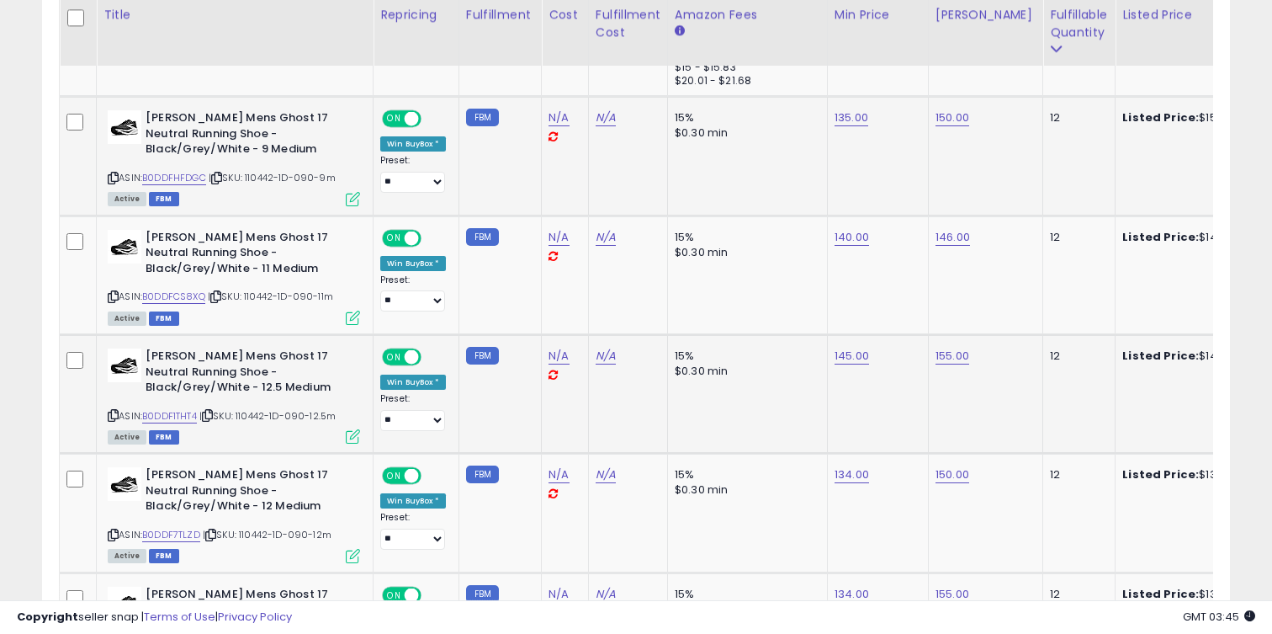
click at [178, 408] on div "ASIN: B0DDF1THT4 | SKU: 110442-1D-090-12.5m Active FBM" at bounding box center [234, 394] width 252 height 93
click at [178, 412] on link "B0DDF1THT4" at bounding box center [169, 416] width 55 height 14
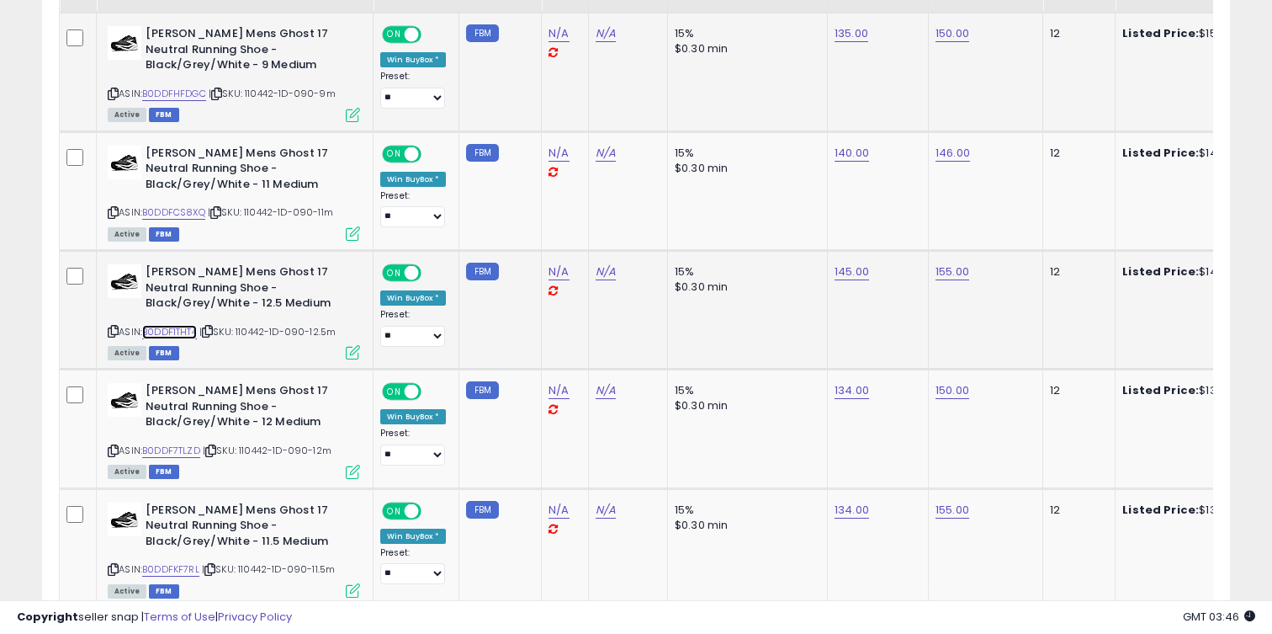
scroll to position [2358, 0]
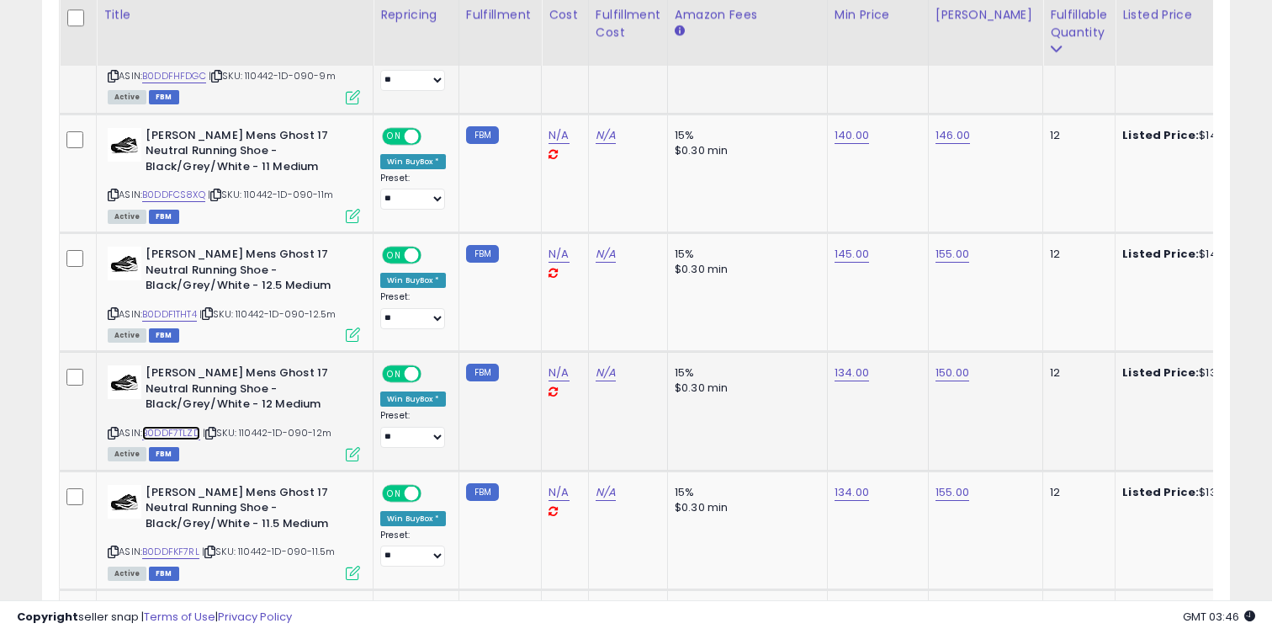
click at [179, 429] on link "B0DDF7TLZD" at bounding box center [171, 433] width 58 height 14
click at [853, 364] on td "134.00" at bounding box center [877, 411] width 101 height 119
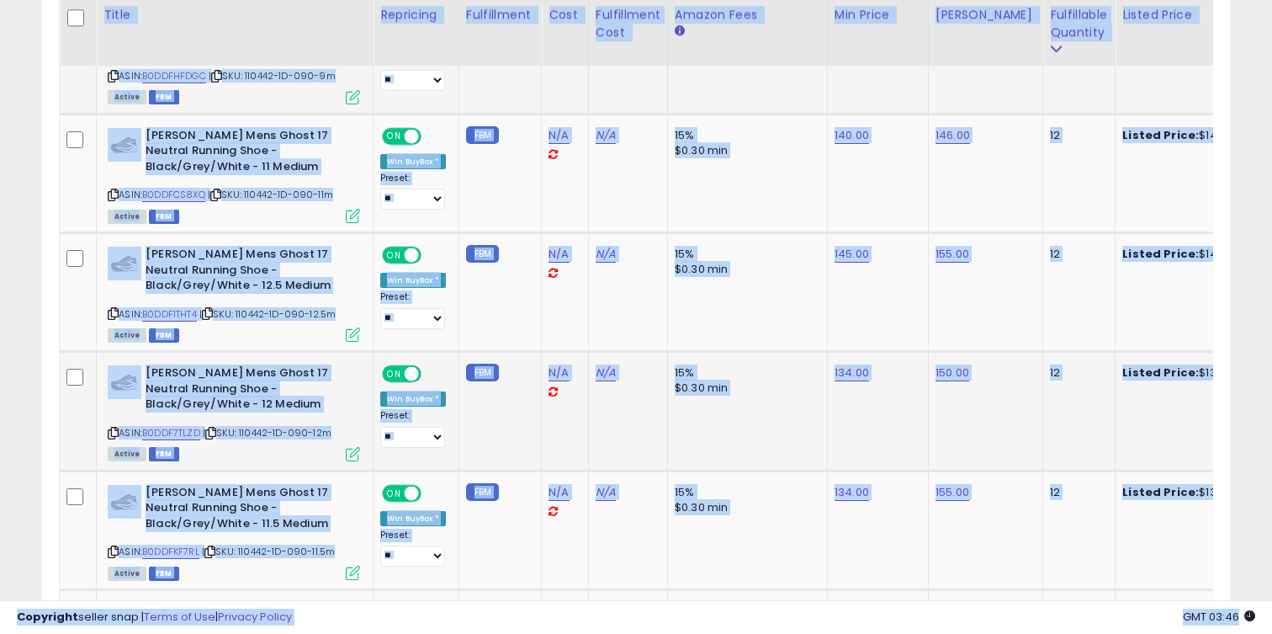
click at [854, 364] on td "134.00" at bounding box center [877, 411] width 101 height 119
click at [854, 369] on link "134.00" at bounding box center [852, 372] width 34 height 17
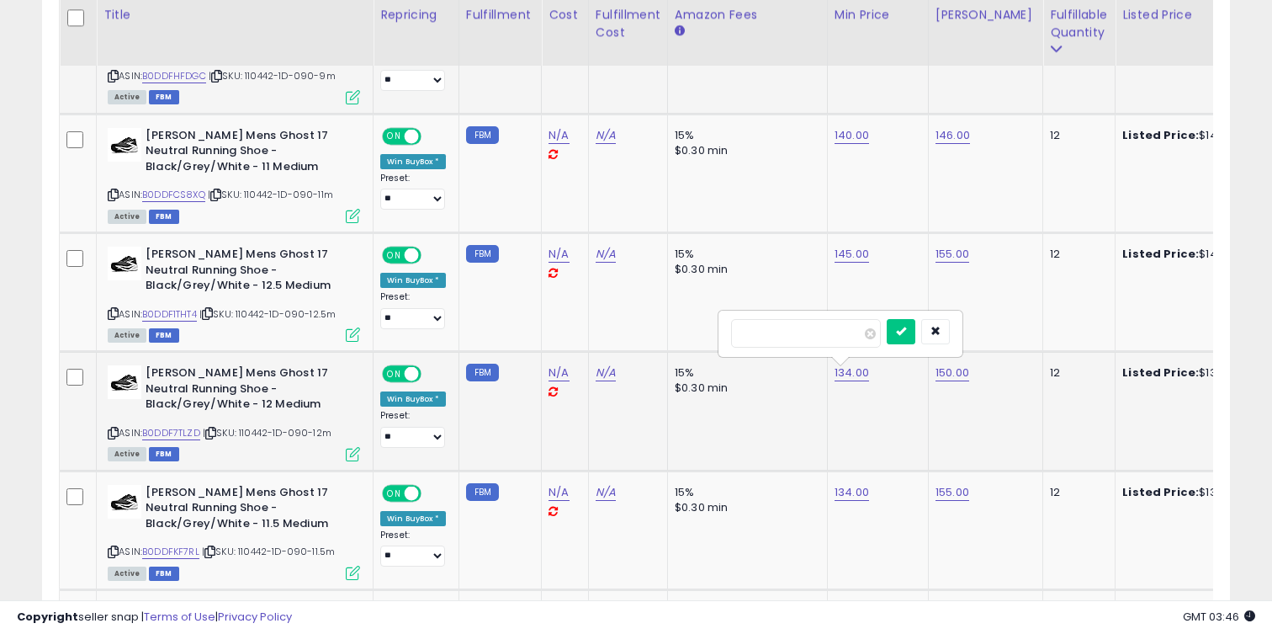
type input "***"
click button "submit" at bounding box center [901, 331] width 29 height 25
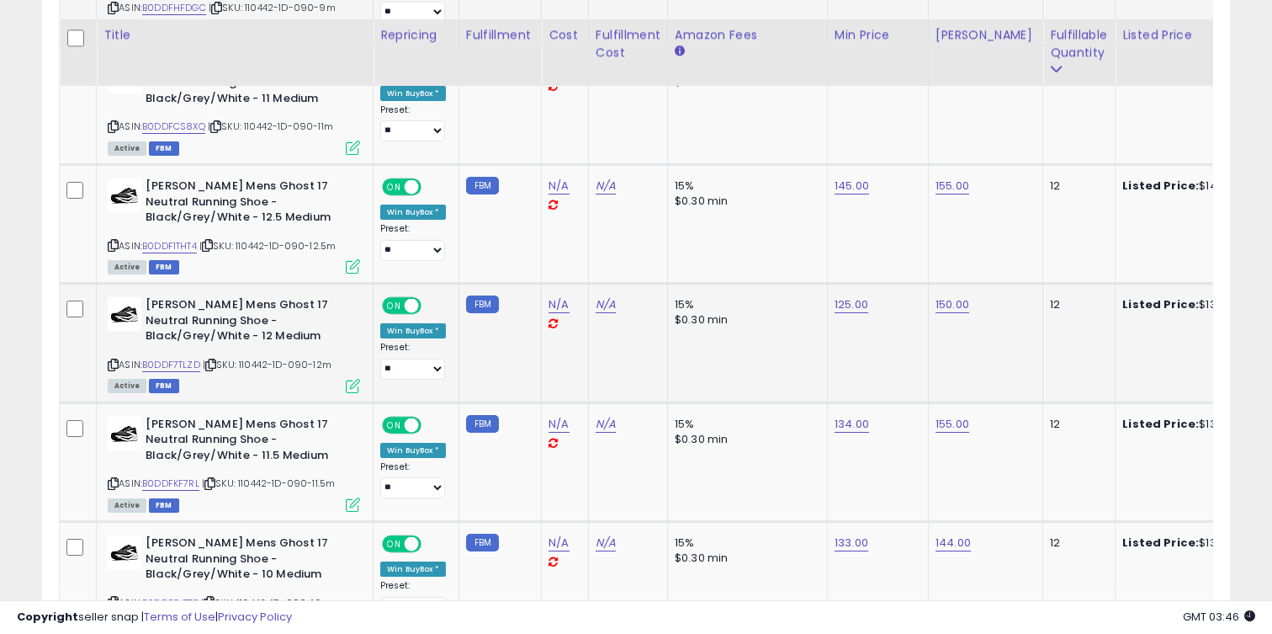
scroll to position [2453, 0]
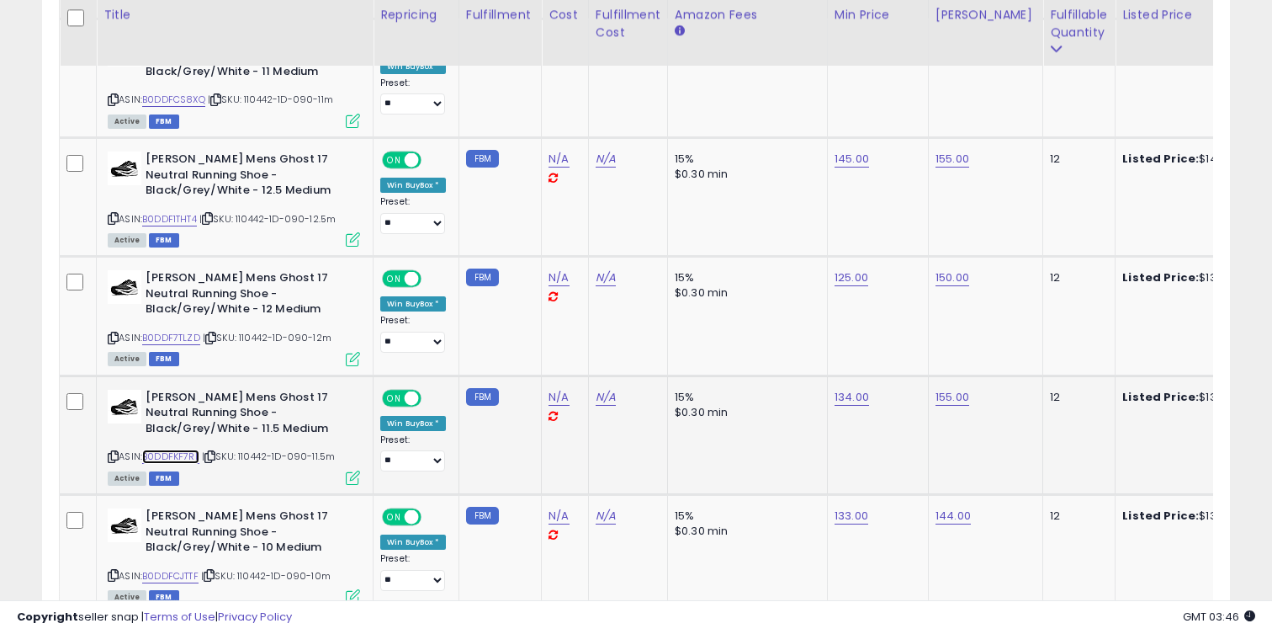
click at [188, 460] on link "B0DDFKF7RL" at bounding box center [170, 456] width 57 height 14
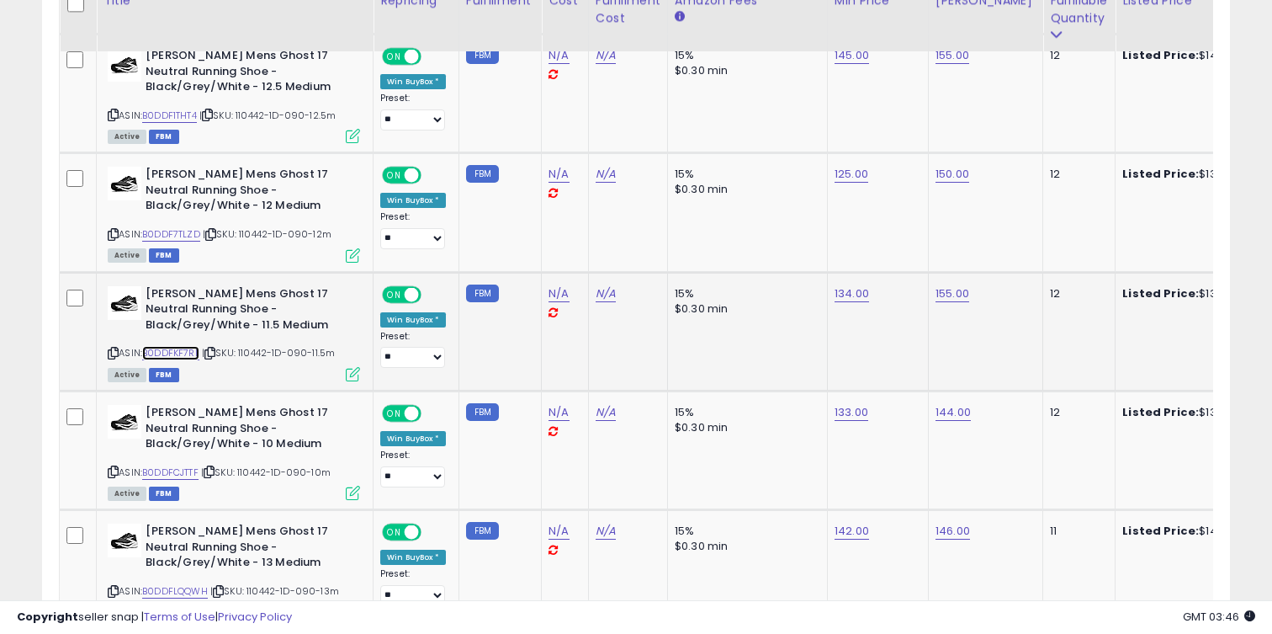
scroll to position [2598, 0]
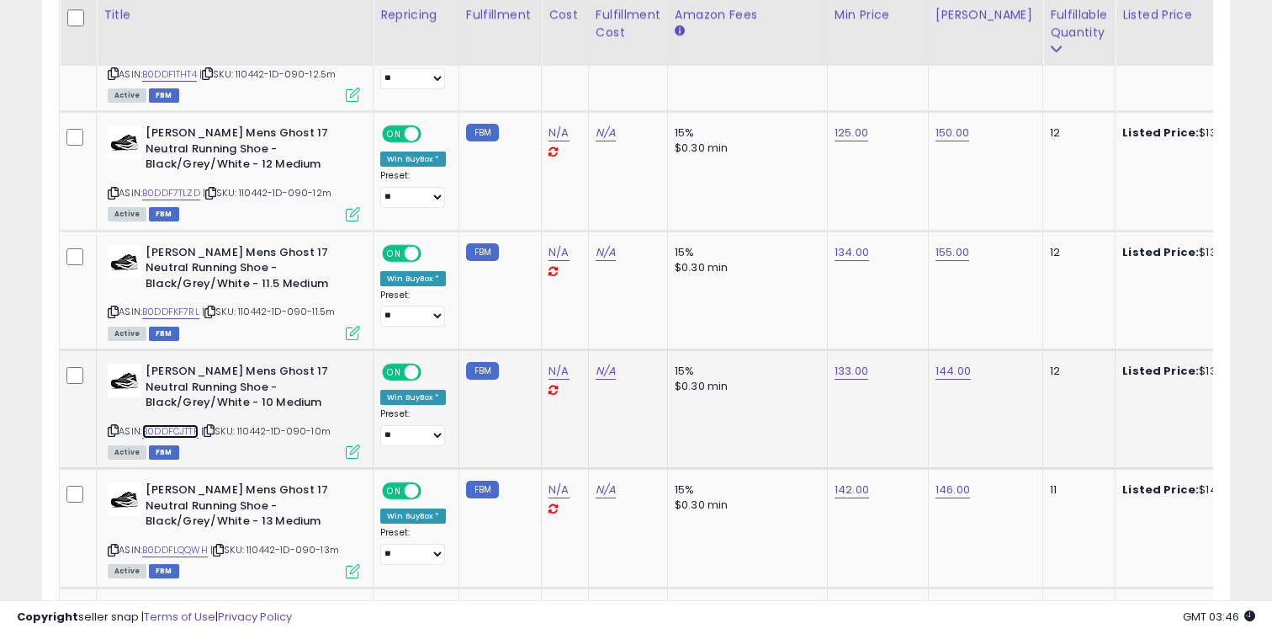
click at [187, 426] on link "B0DDFCJTTF" at bounding box center [170, 431] width 56 height 14
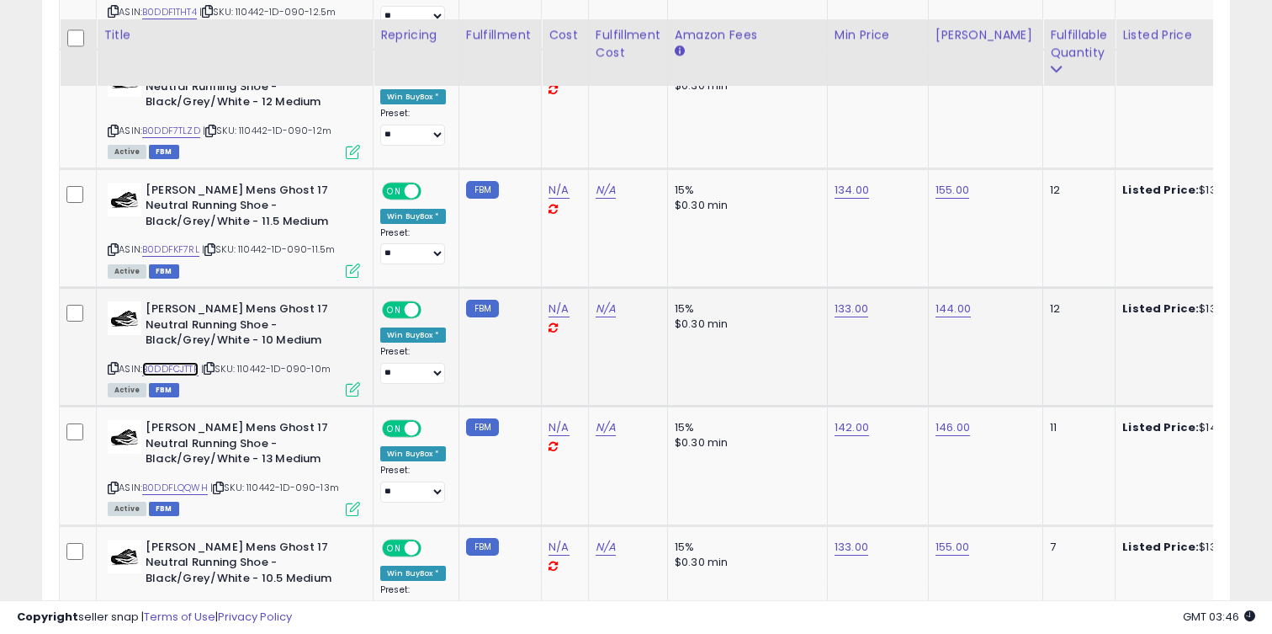
scroll to position [2695, 0]
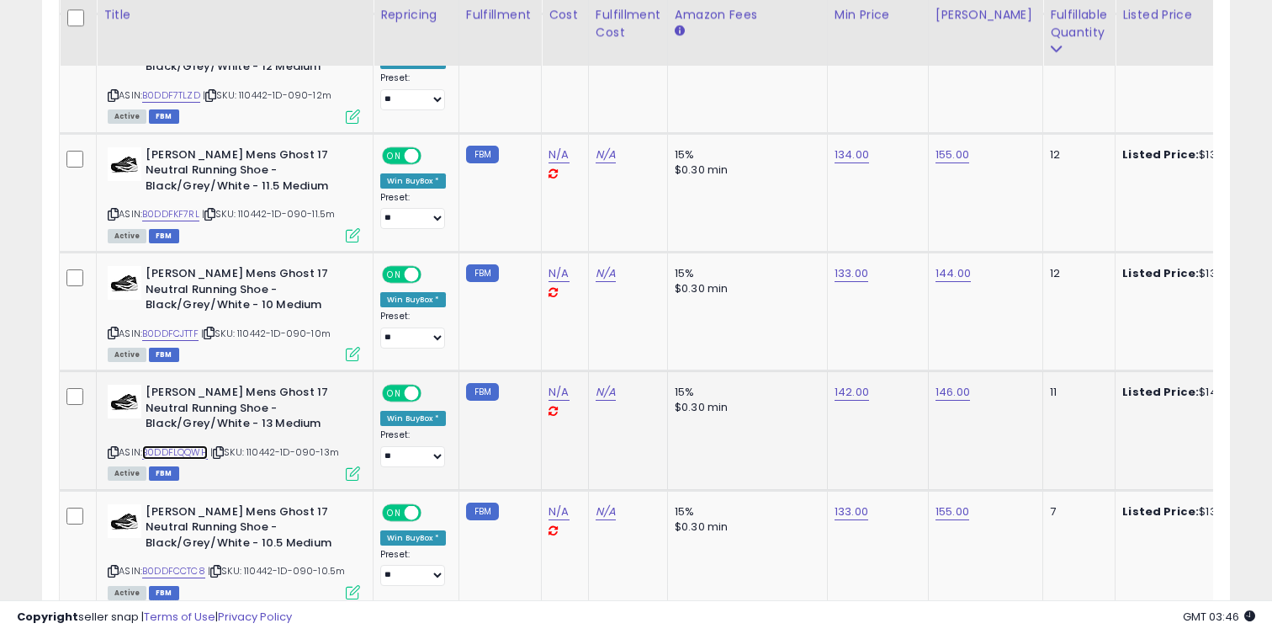
click at [187, 451] on link "B0DDFLQQWH" at bounding box center [175, 452] width 66 height 14
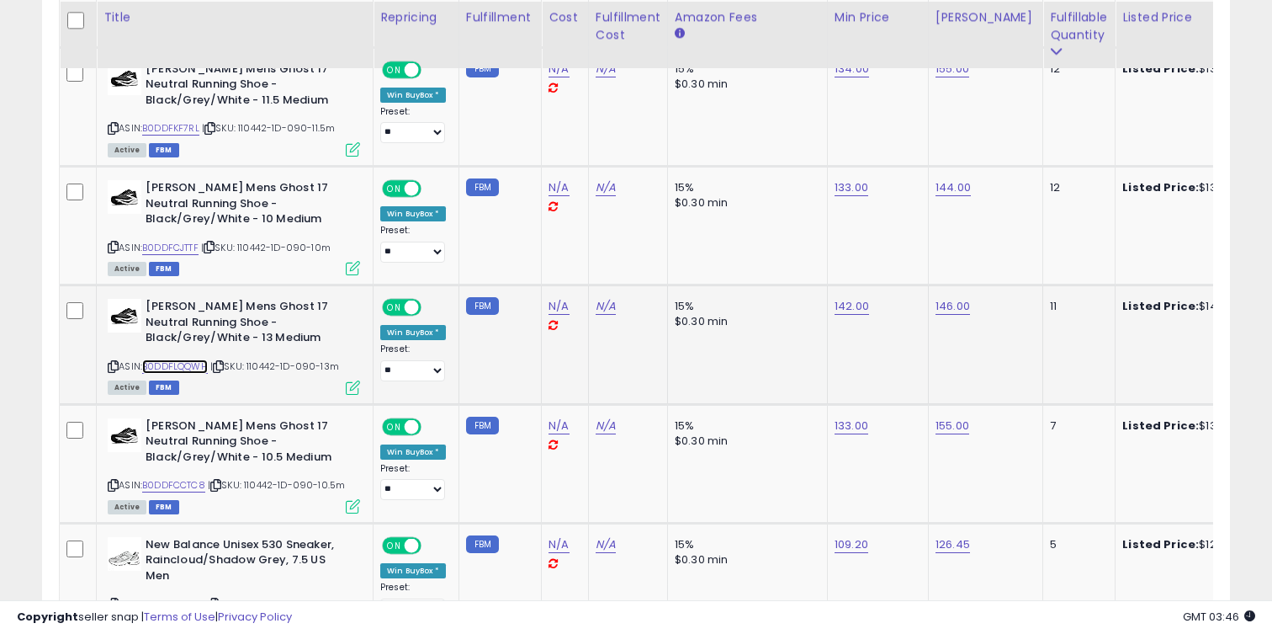
scroll to position [2786, 0]
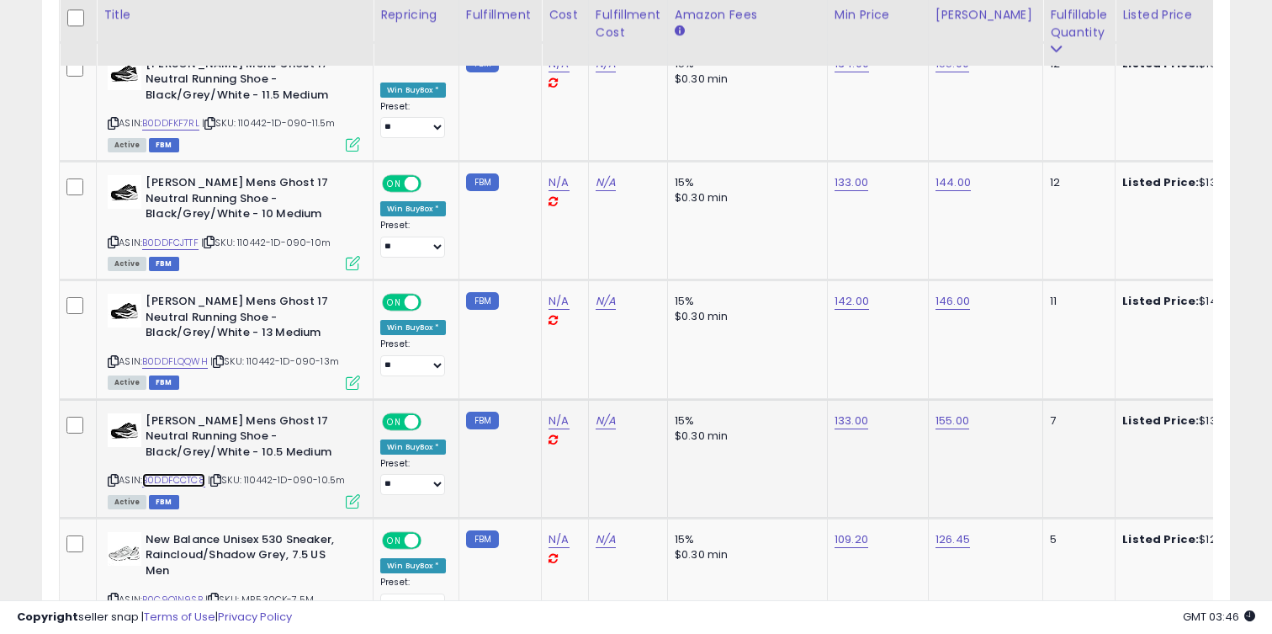
click at [188, 478] on link "B0DDFCCTC8" at bounding box center [173, 480] width 63 height 14
click at [857, 425] on link "133.00" at bounding box center [852, 420] width 34 height 17
type input "***"
click button "submit" at bounding box center [900, 378] width 29 height 25
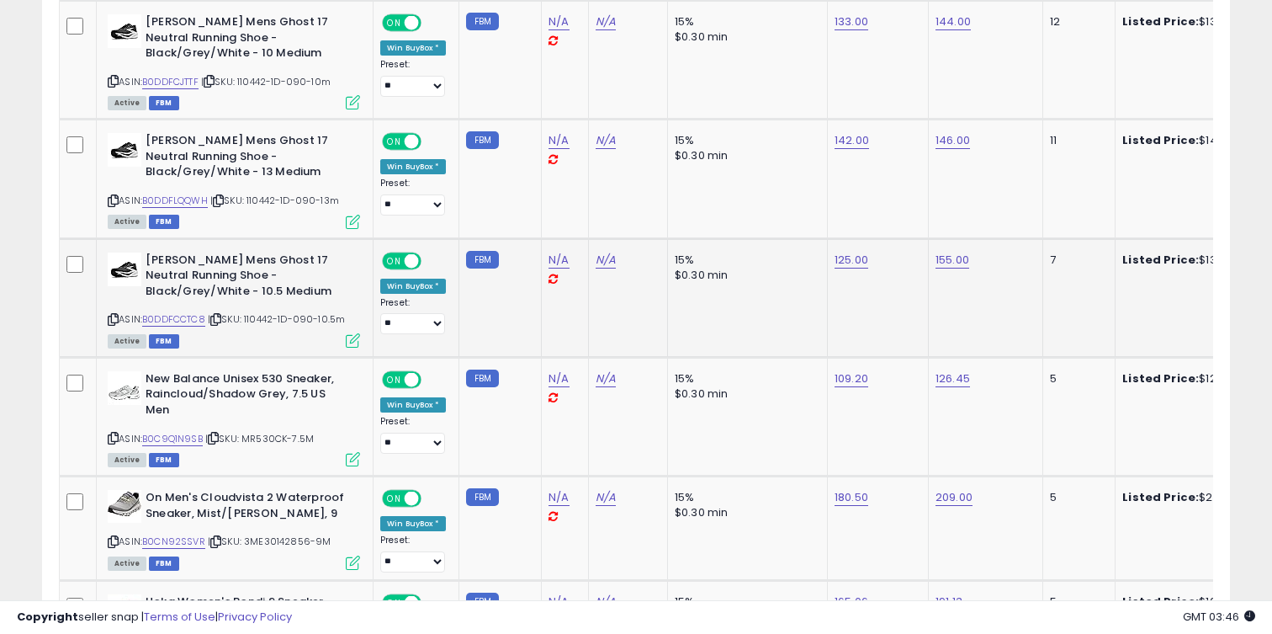
scroll to position [2969, 0]
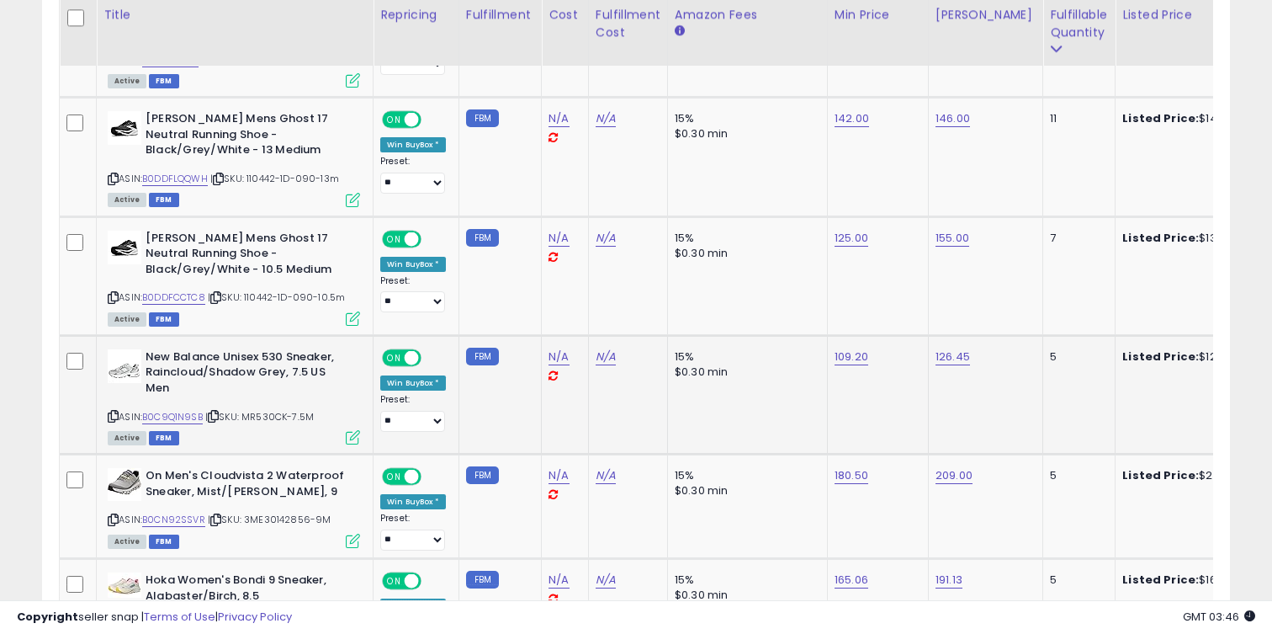
click at [176, 438] on div "Active FBM" at bounding box center [234, 437] width 252 height 12
click at [176, 420] on link "B0C9Q1N9SB" at bounding box center [172, 417] width 61 height 14
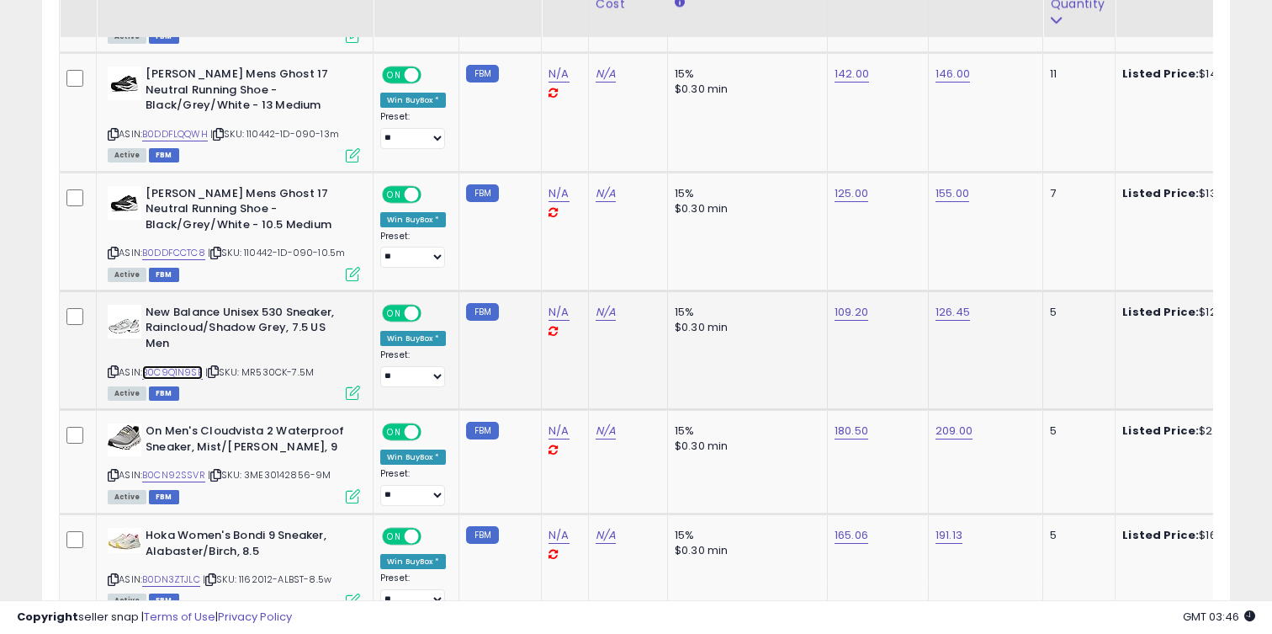
scroll to position [3062, 0]
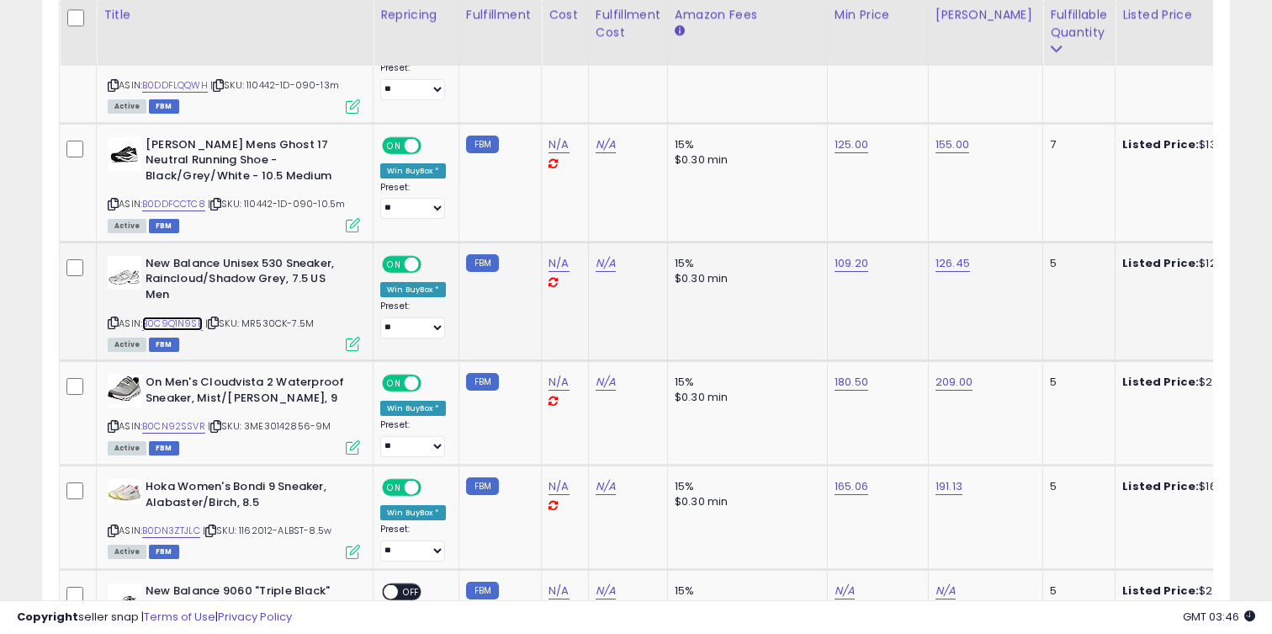
click at [178, 323] on link "B0C9Q1N9SB" at bounding box center [172, 323] width 61 height 14
click at [195, 424] on link "B0CN92SSVR" at bounding box center [173, 426] width 63 height 14
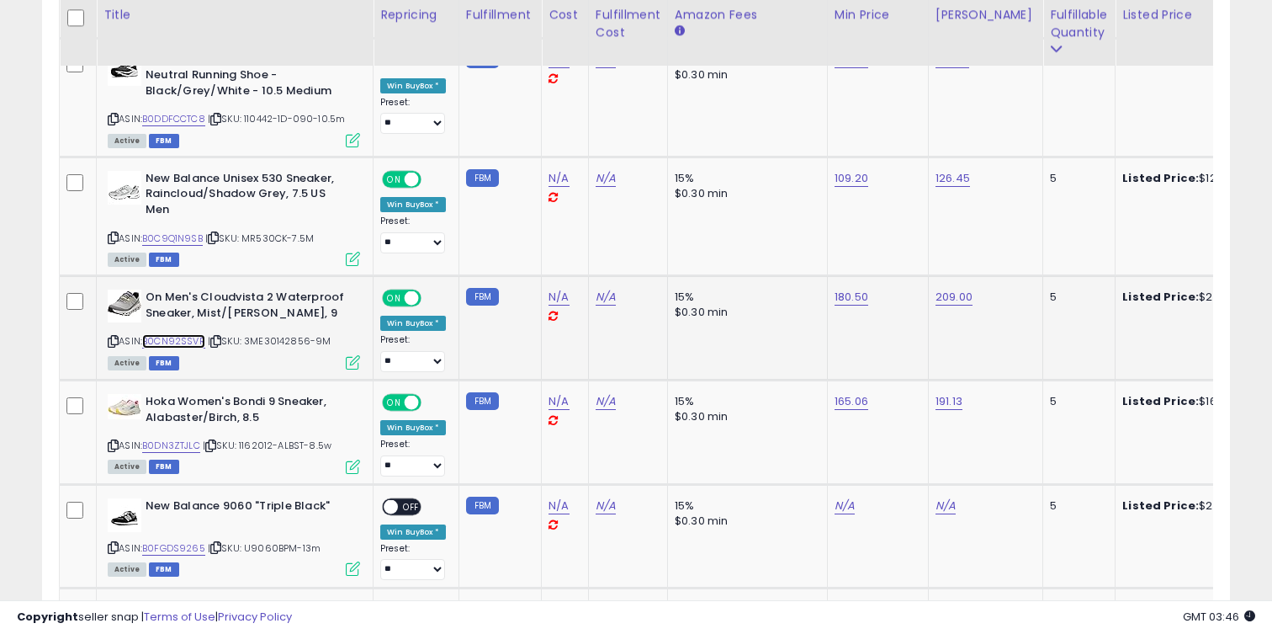
scroll to position [3152, 0]
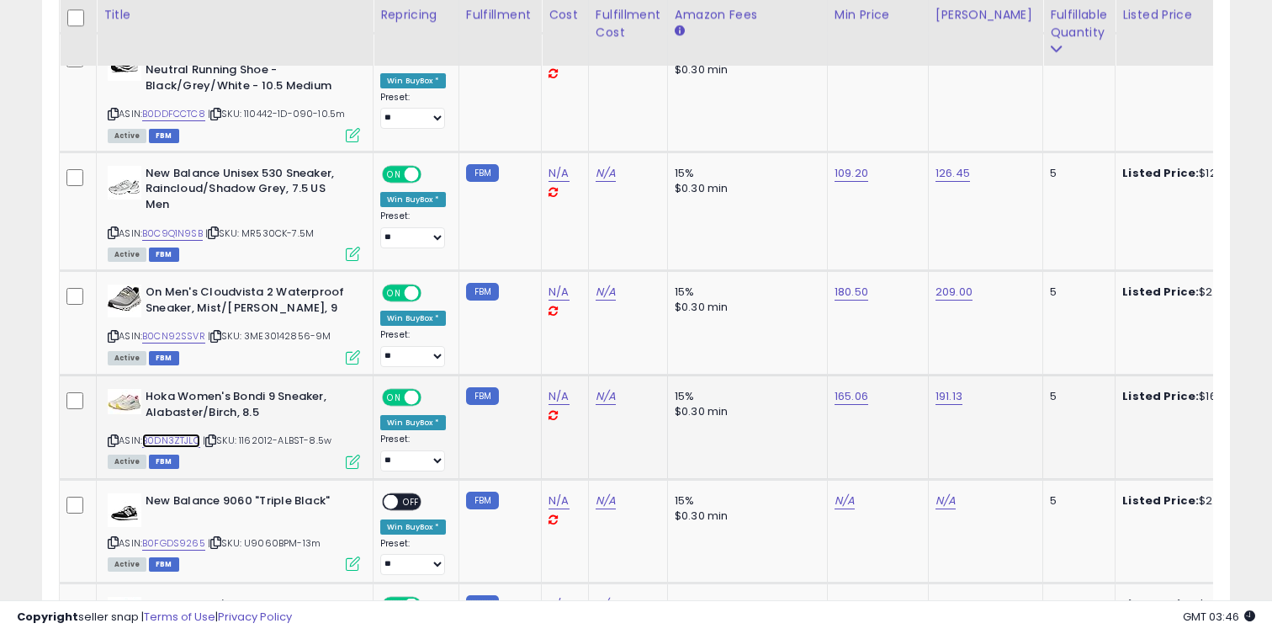
click at [195, 434] on link "B0DN3ZTJLC" at bounding box center [171, 440] width 58 height 14
click at [846, 394] on link "165.06" at bounding box center [852, 396] width 34 height 17
type input "***"
click button "submit" at bounding box center [901, 354] width 29 height 25
click at [958, 401] on div "191.13" at bounding box center [983, 396] width 94 height 15
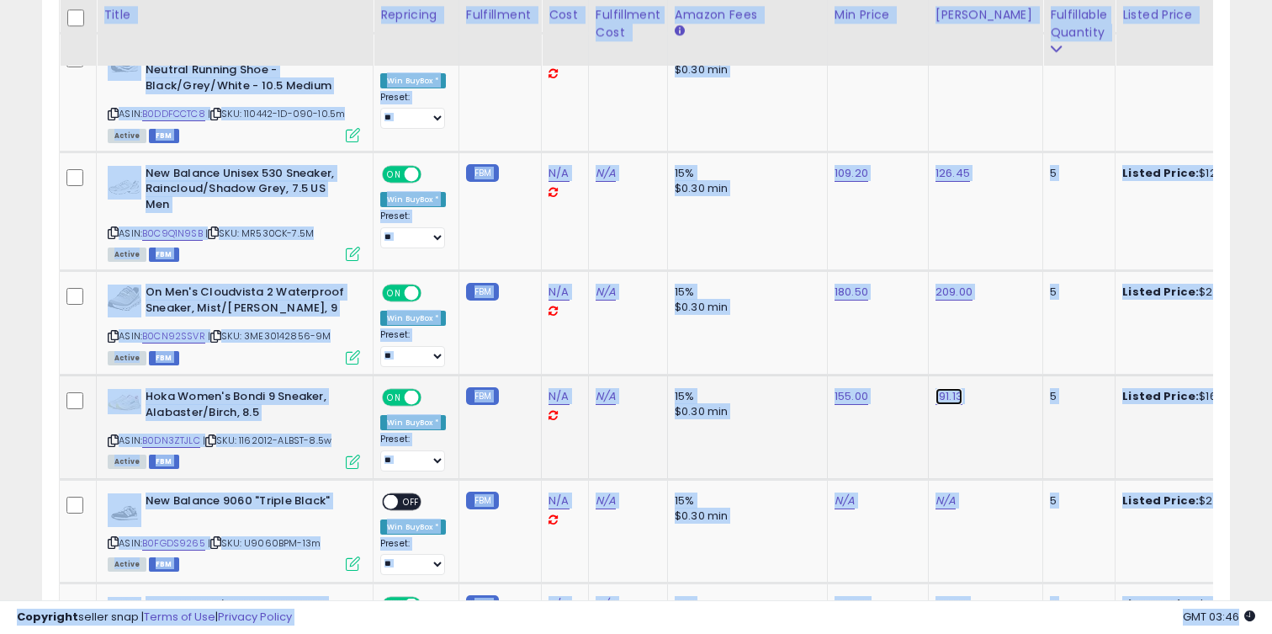
click at [958, 401] on link "191.13" at bounding box center [949, 396] width 27 height 17
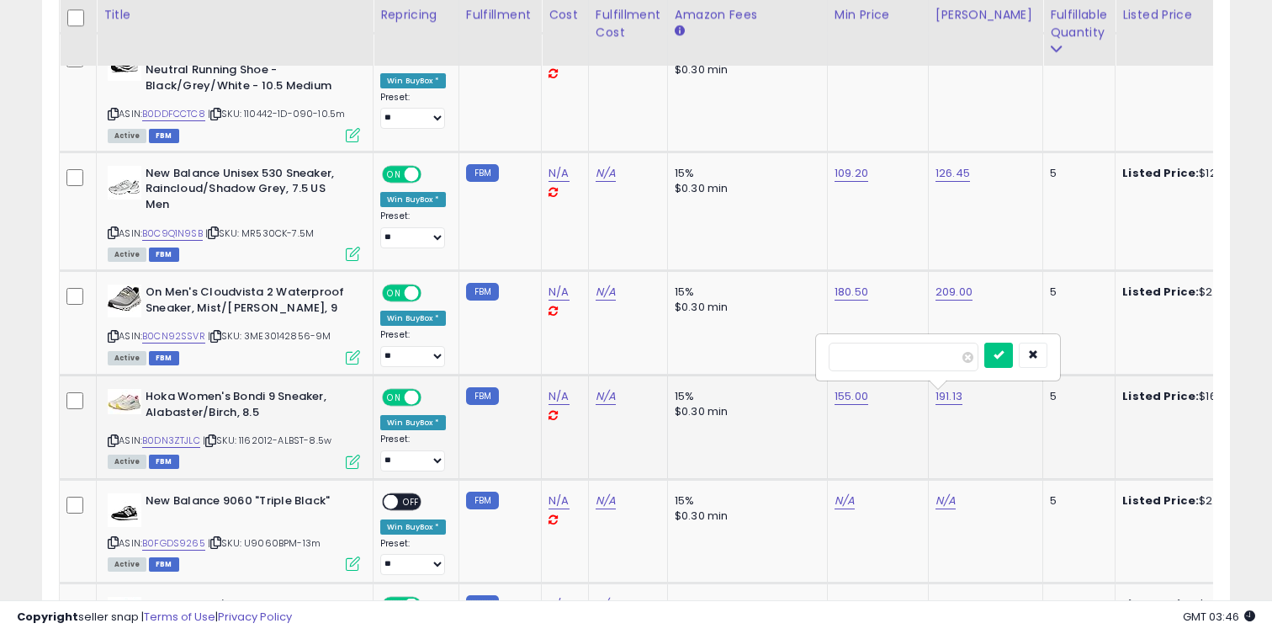
type input "***"
click button "submit" at bounding box center [998, 354] width 29 height 25
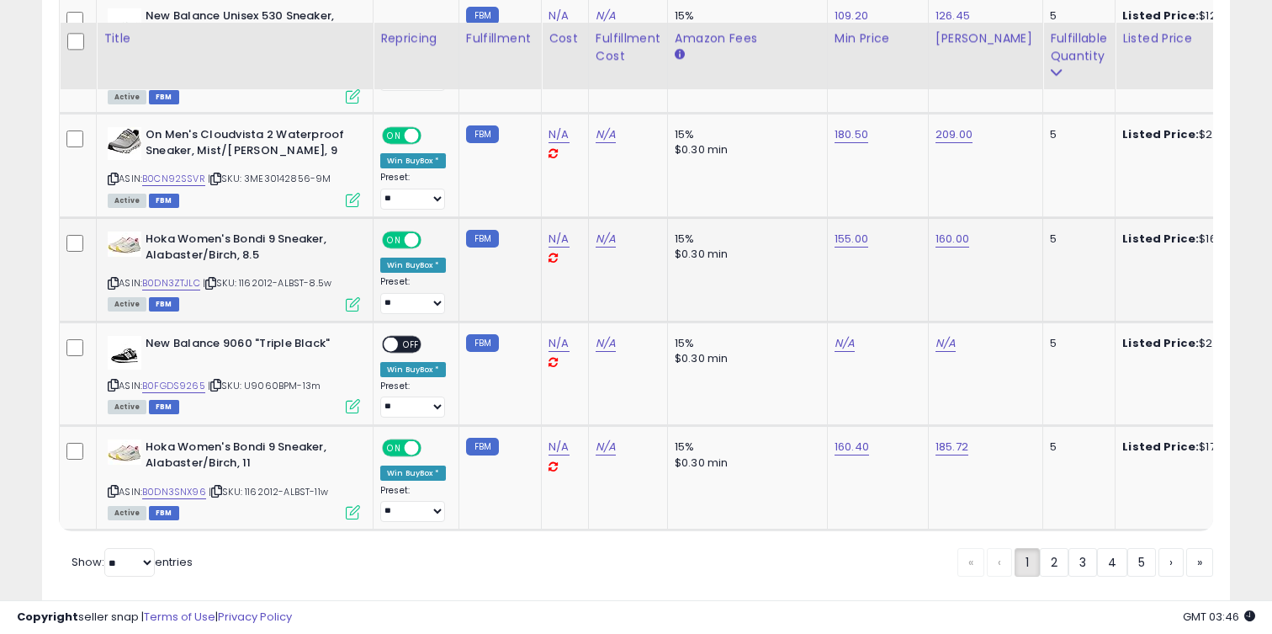
scroll to position [3333, 0]
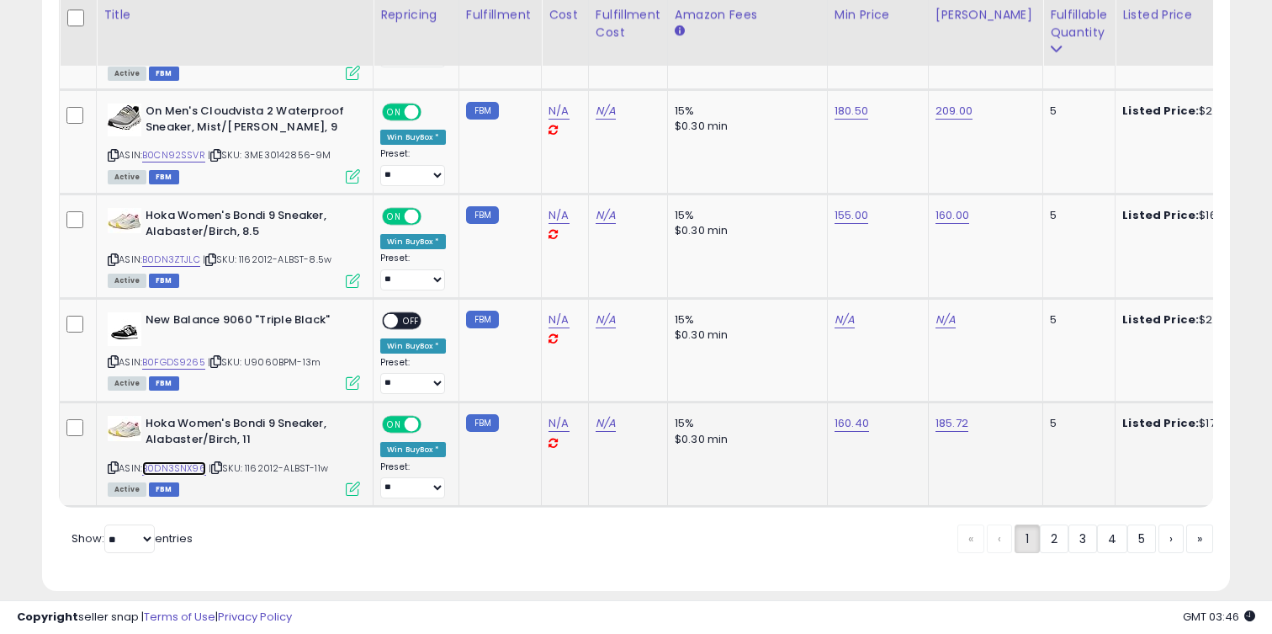
click at [186, 464] on link "B0DN3SNX96" at bounding box center [174, 468] width 64 height 14
click at [1054, 545] on link "2" at bounding box center [1054, 538] width 29 height 29
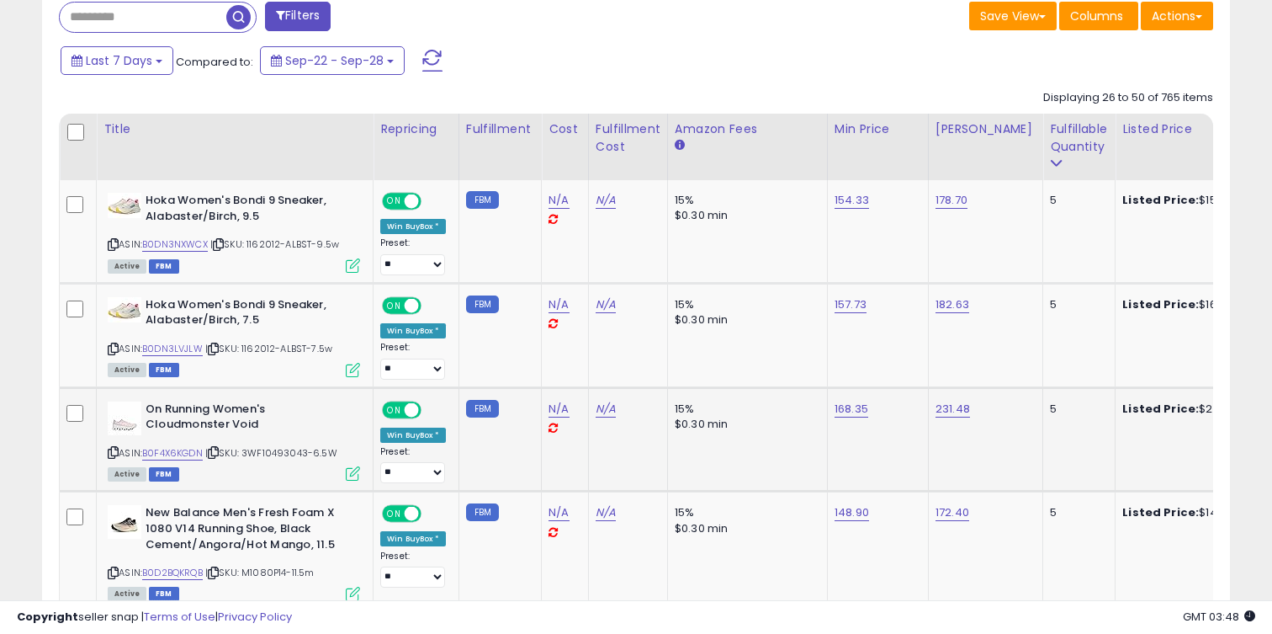
scroll to position [705, 0]
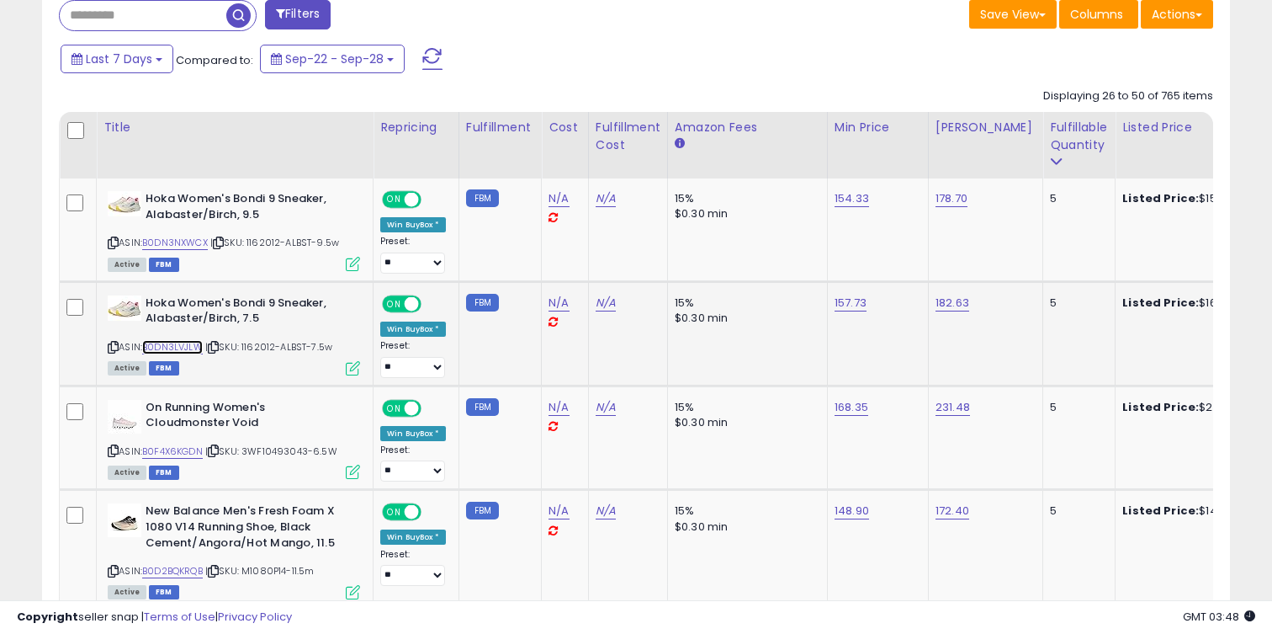
click at [187, 346] on link "B0DN3LVJLW" at bounding box center [172, 347] width 61 height 14
click at [854, 310] on link "157.73" at bounding box center [851, 303] width 32 height 17
type input "***"
click button "submit" at bounding box center [900, 260] width 29 height 25
click at [937, 305] on link "182.63" at bounding box center [953, 303] width 34 height 17
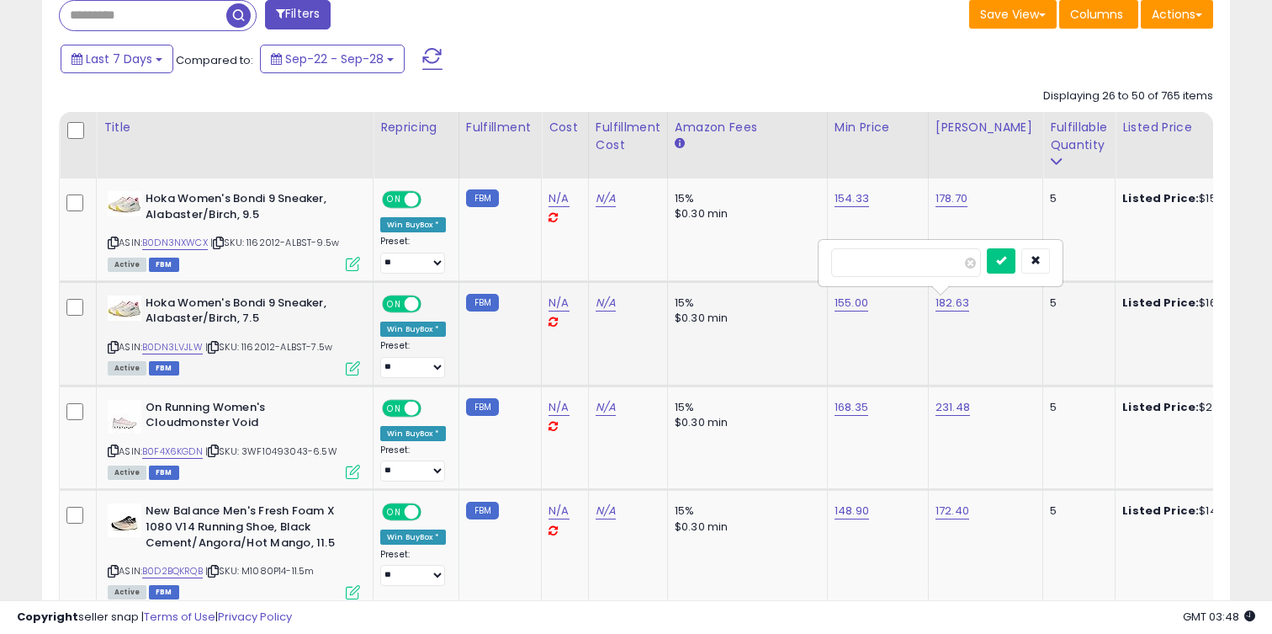
type input "***"
click button "submit" at bounding box center [1001, 260] width 29 height 25
click at [187, 340] on link "B0DN3LVJLW" at bounding box center [172, 347] width 61 height 14
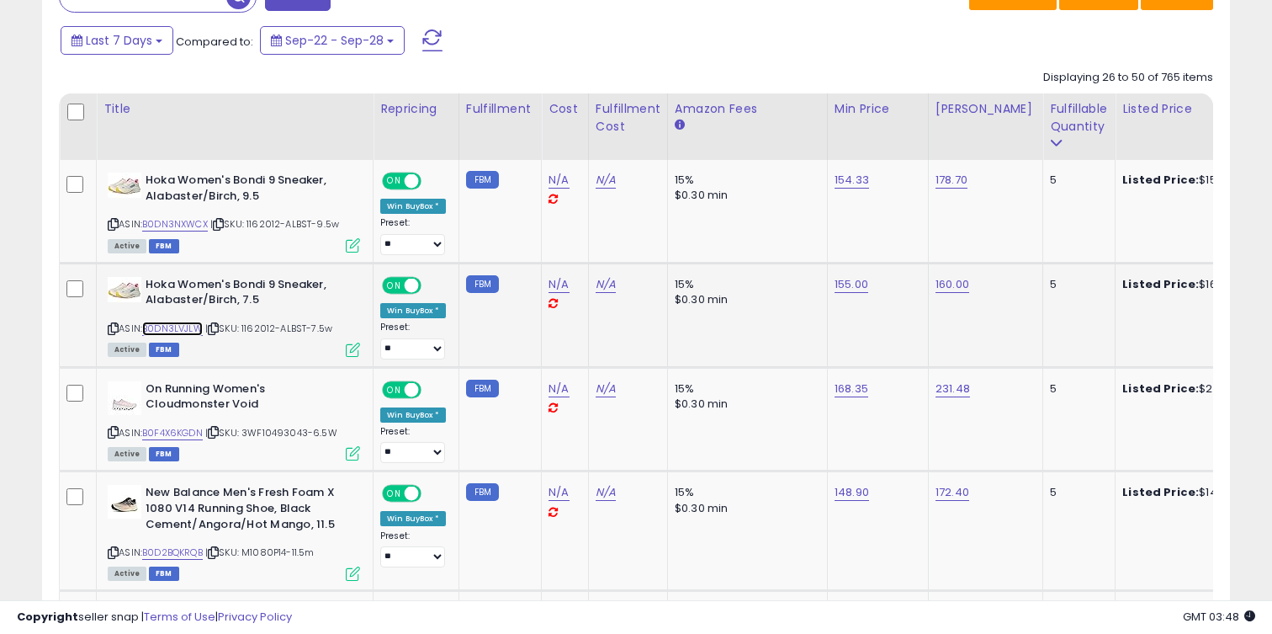
scroll to position [731, 0]
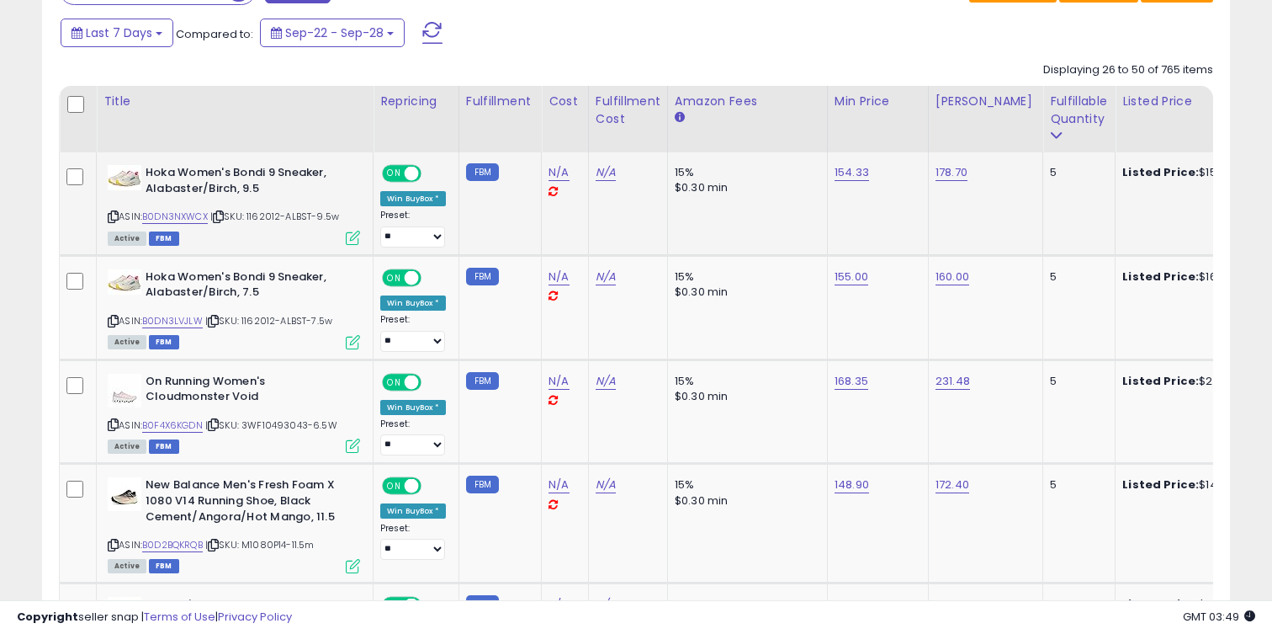
click at [188, 227] on div "ASIN: B0DN3NXWCX | SKU: 1162012-ALBST-9.5w Active FBM" at bounding box center [234, 204] width 252 height 78
click at [188, 221] on link "B0DN3NXWCX" at bounding box center [175, 217] width 66 height 14
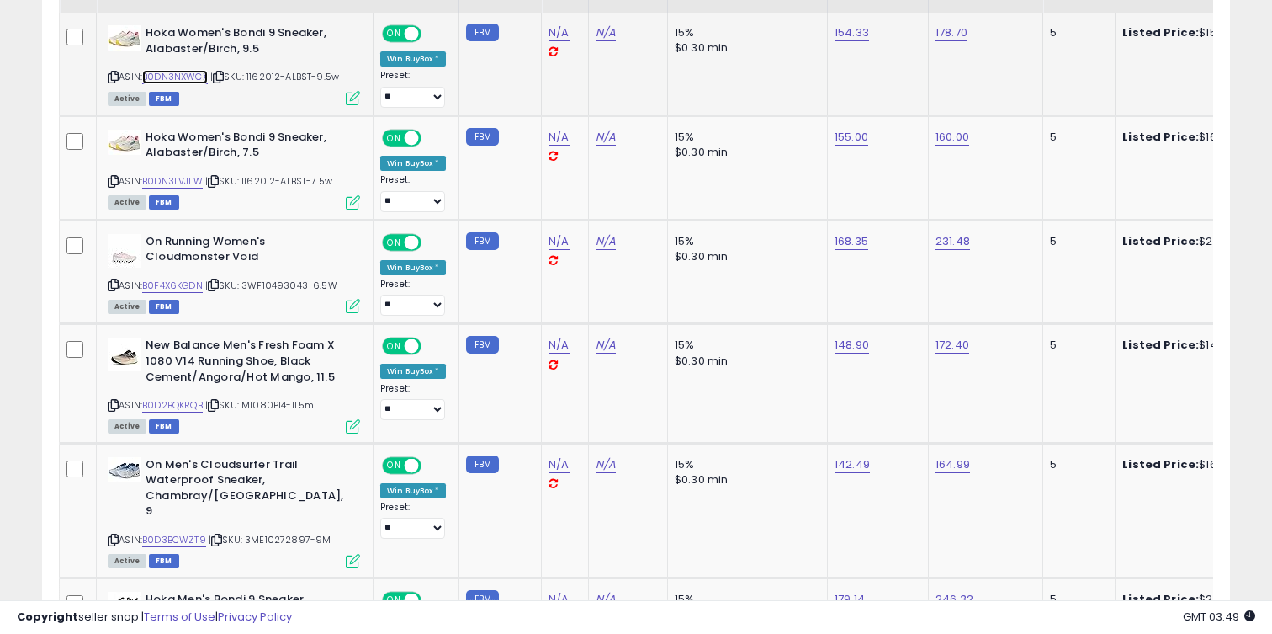
scroll to position [1016, 0]
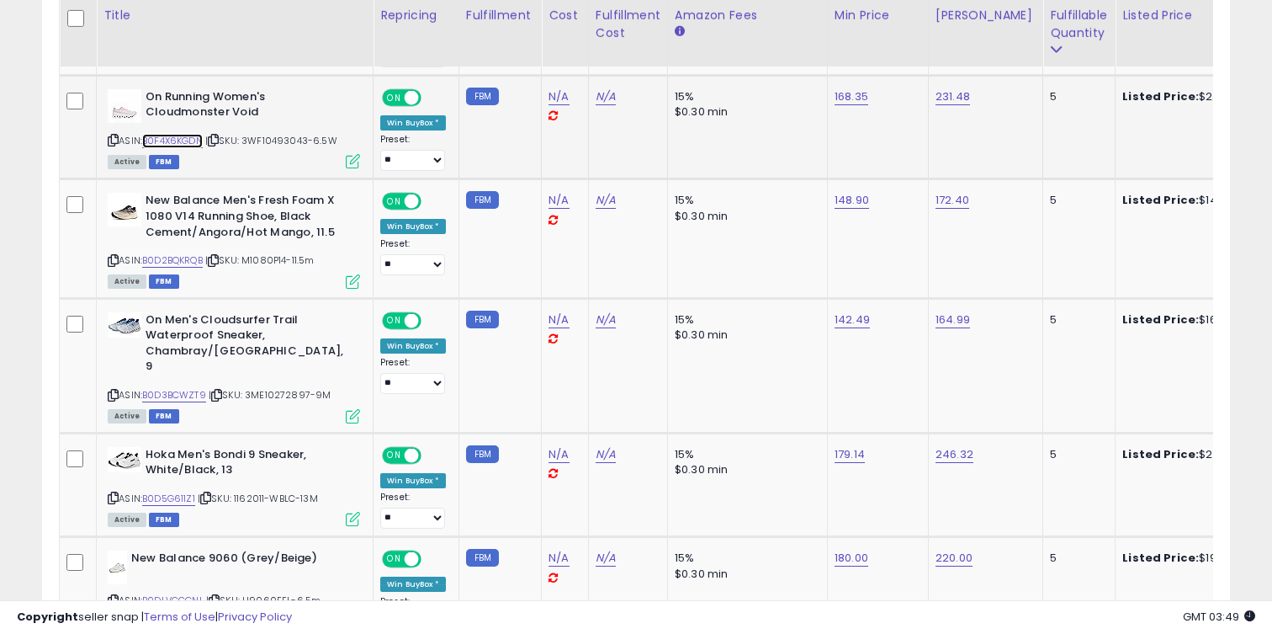
click at [183, 145] on link "B0F4X6KGDN" at bounding box center [172, 141] width 61 height 14
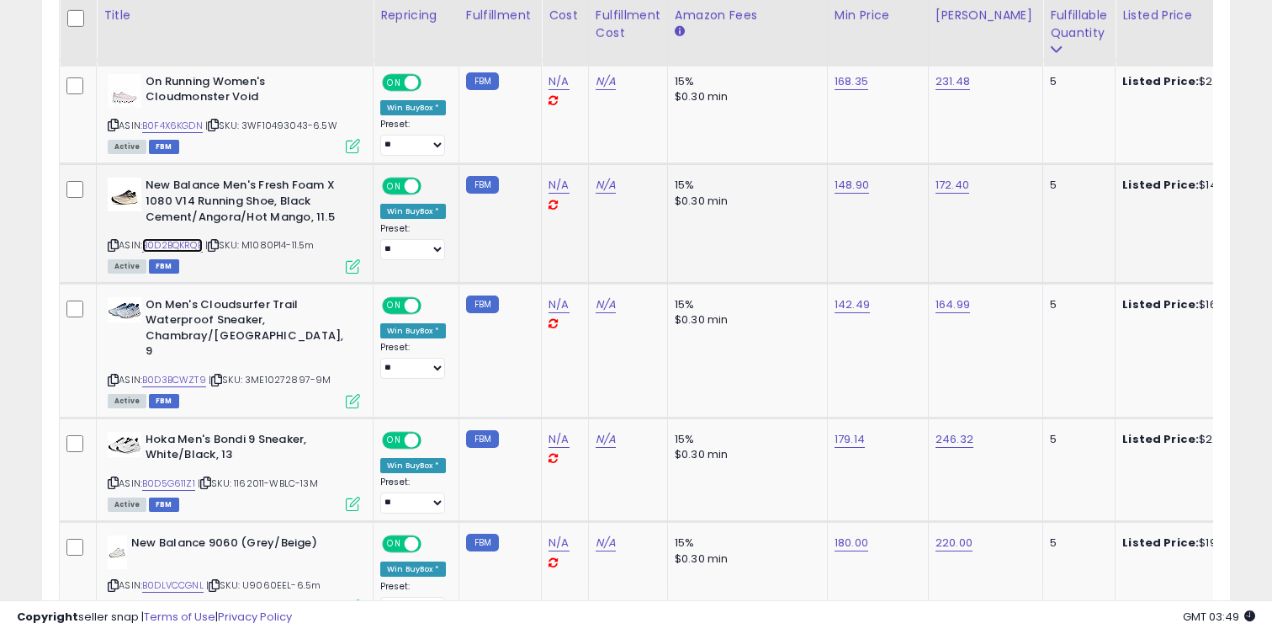
click at [188, 241] on link "B0D2BQKRQB" at bounding box center [172, 245] width 61 height 14
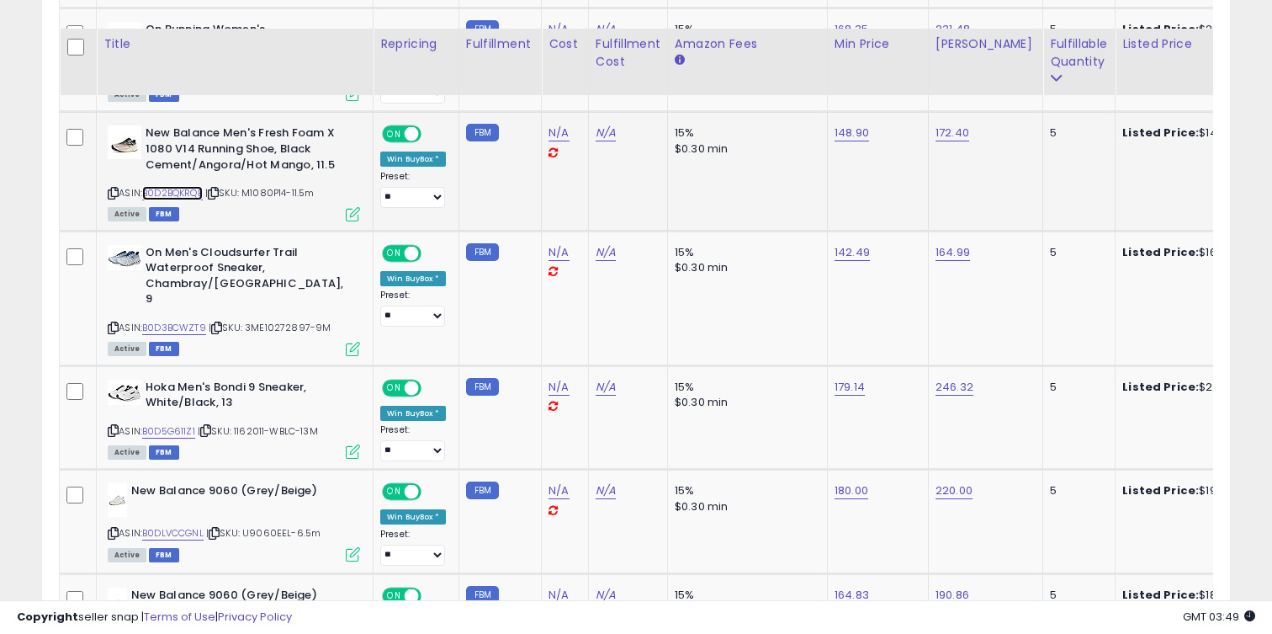
scroll to position [1115, 0]
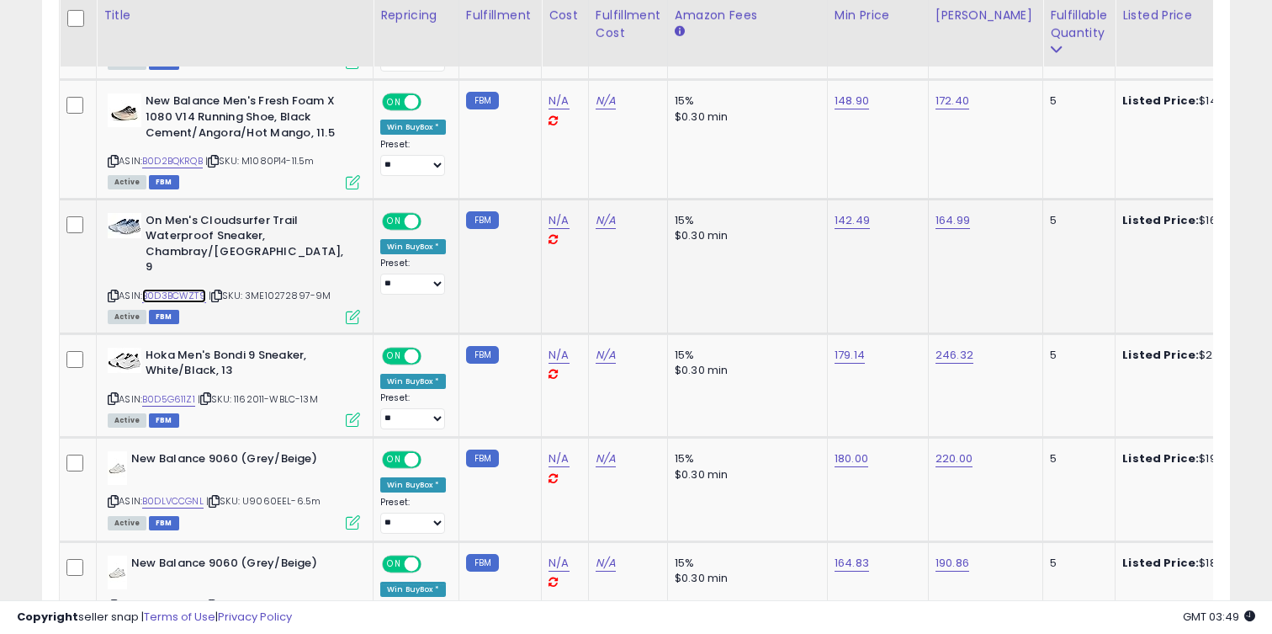
click at [189, 289] on link "B0D3BCWZT9" at bounding box center [174, 296] width 64 height 14
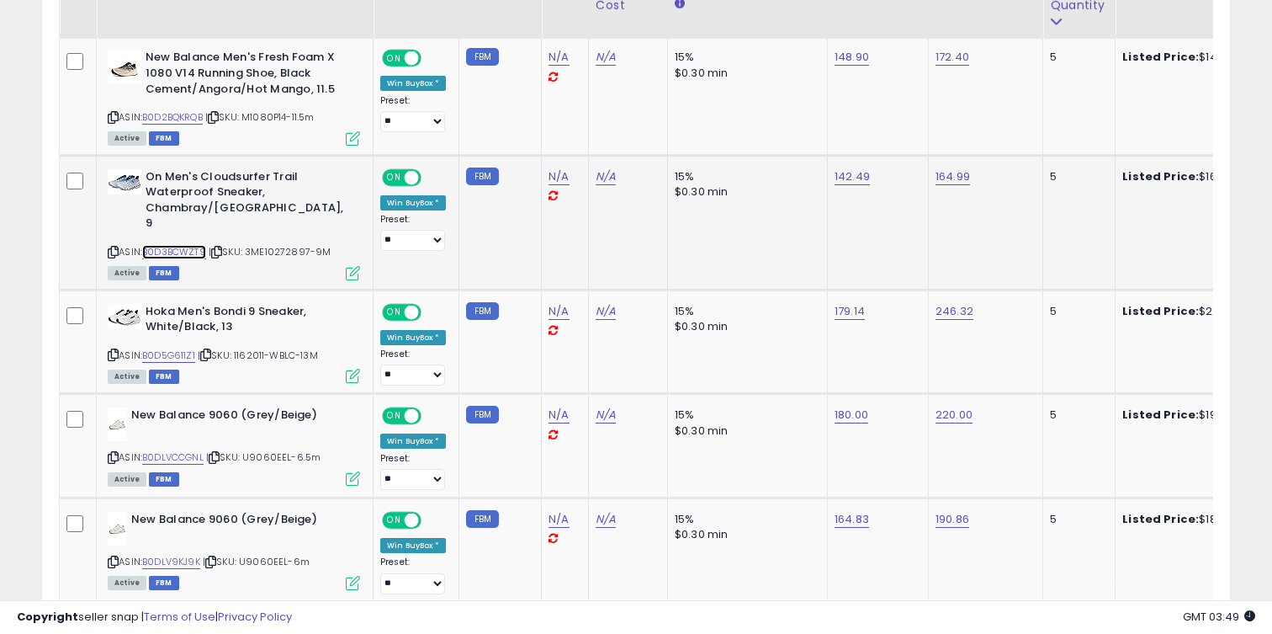
scroll to position [1193, 0]
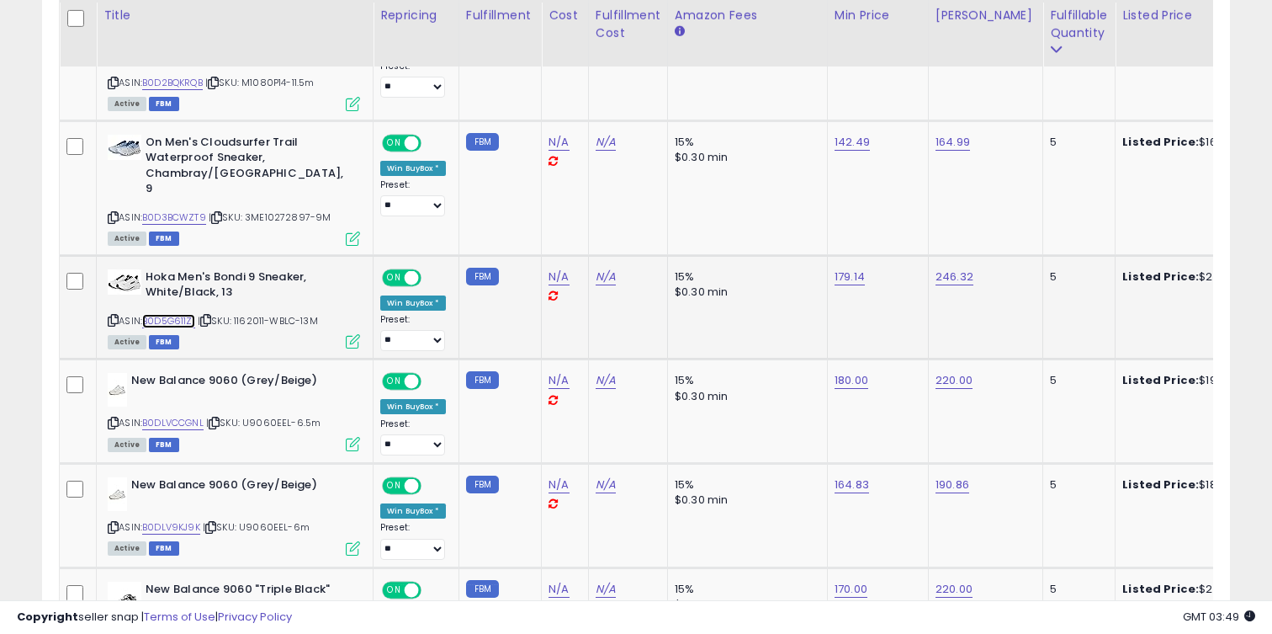
click at [195, 314] on link "B0D5G611Z1" at bounding box center [168, 321] width 53 height 14
click at [858, 268] on link "179.14" at bounding box center [850, 276] width 30 height 17
type input "***"
click button "submit" at bounding box center [898, 218] width 29 height 25
click at [940, 268] on link "246.32" at bounding box center [955, 276] width 38 height 17
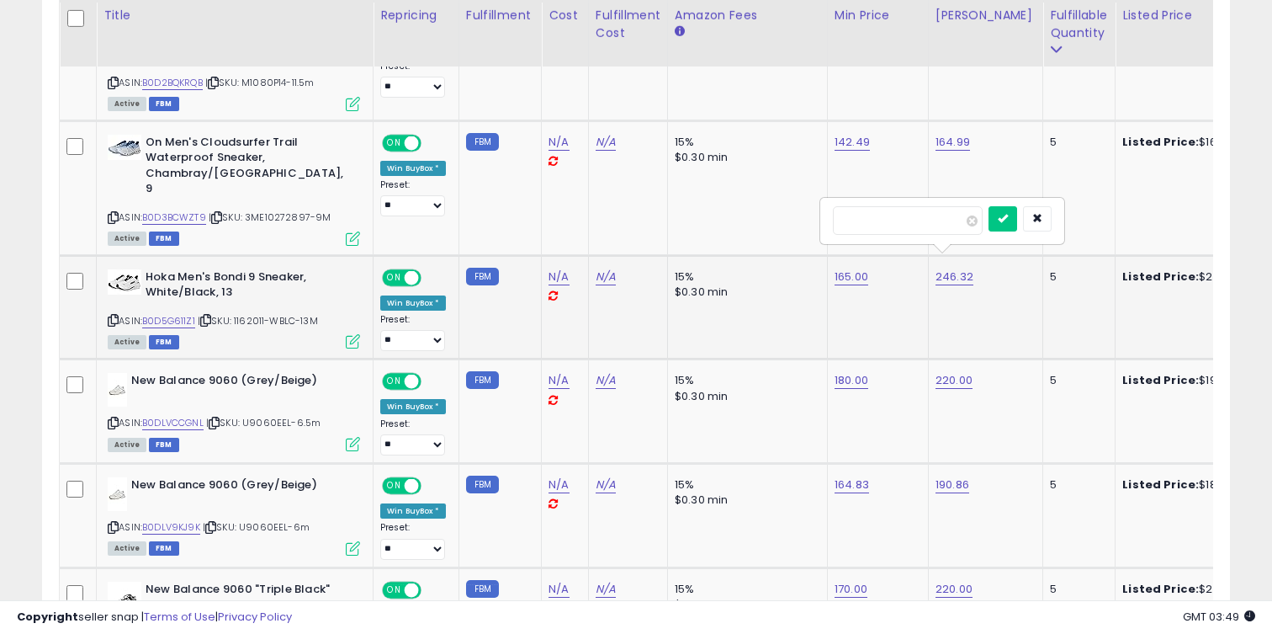
type input "***"
click button "submit" at bounding box center [1003, 218] width 29 height 25
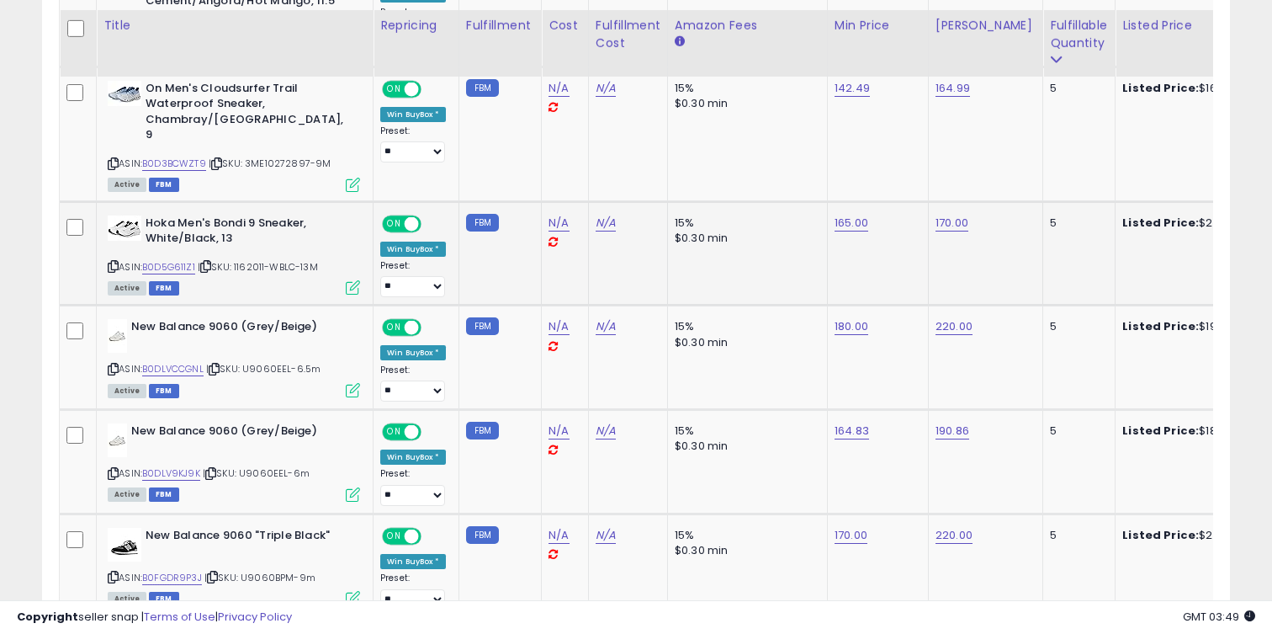
scroll to position [1257, 0]
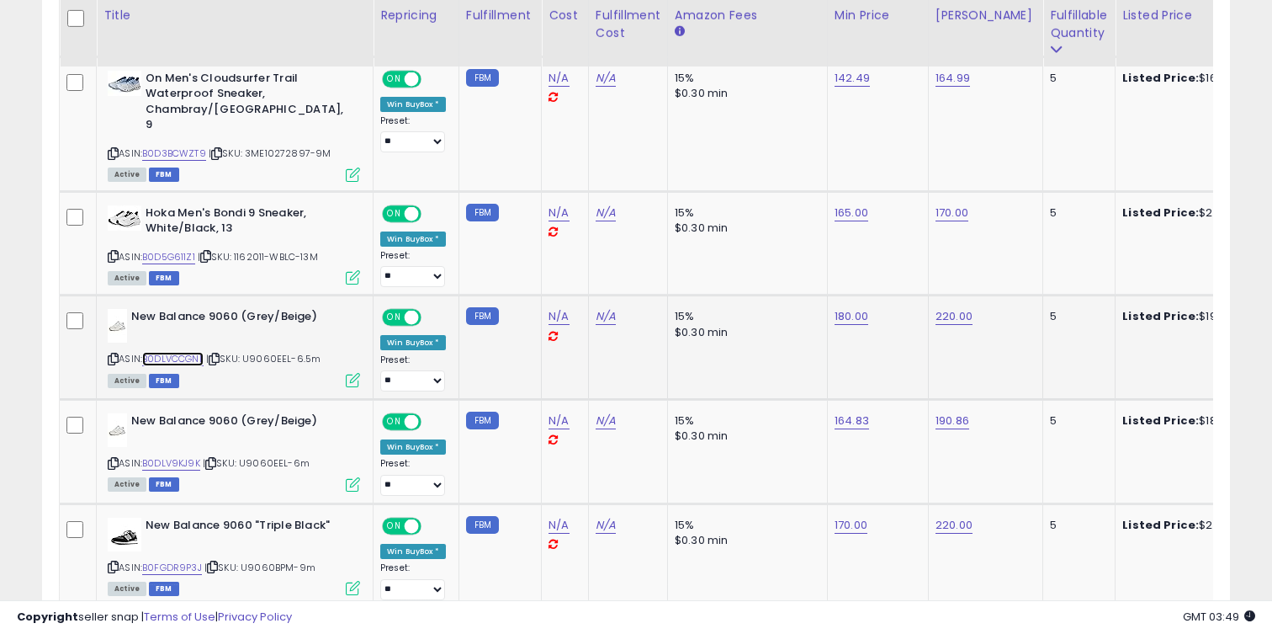
click at [192, 352] on link "B0DLVCCGNL" at bounding box center [172, 359] width 61 height 14
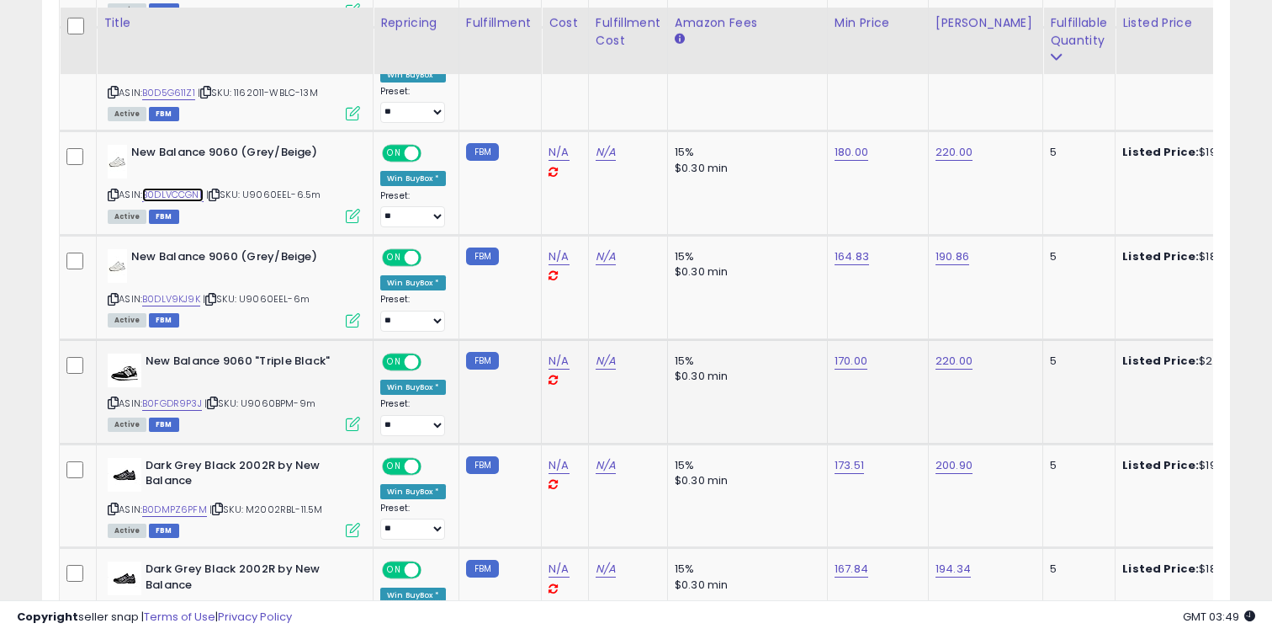
scroll to position [1429, 0]
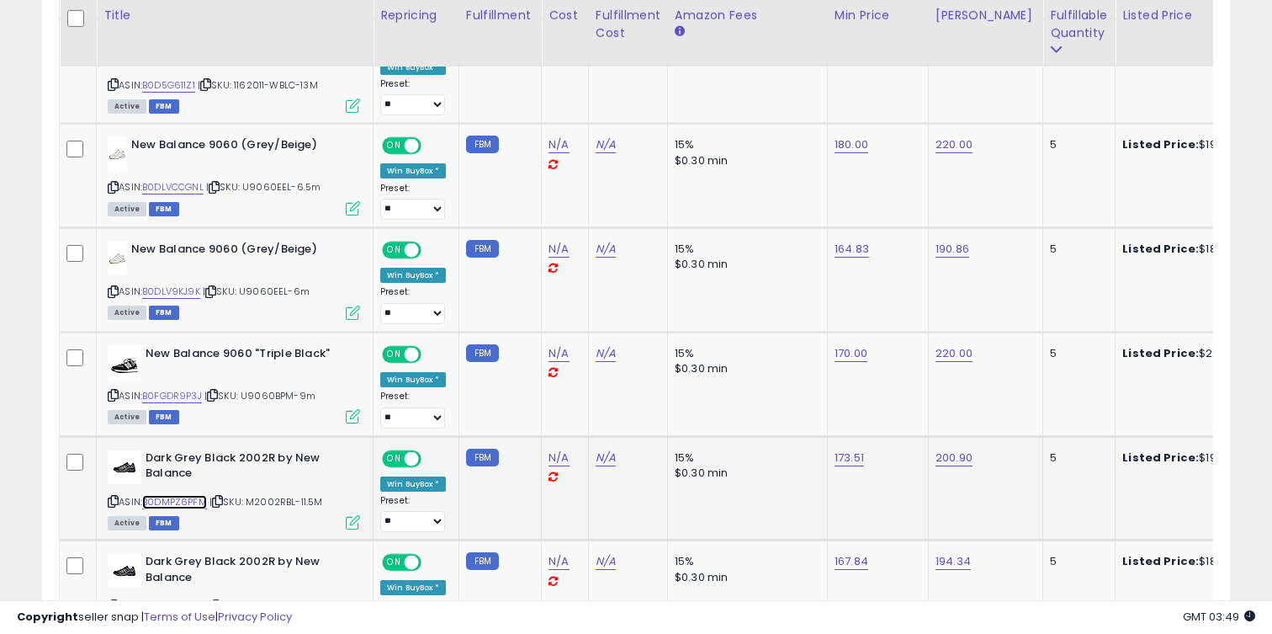
click at [177, 495] on link "B0DMPZ6PFM" at bounding box center [174, 502] width 65 height 14
click at [841, 449] on link "173.51" at bounding box center [849, 457] width 29 height 17
type input "***"
click button "submit" at bounding box center [898, 399] width 29 height 25
click at [958, 449] on link "200.90" at bounding box center [954, 457] width 37 height 17
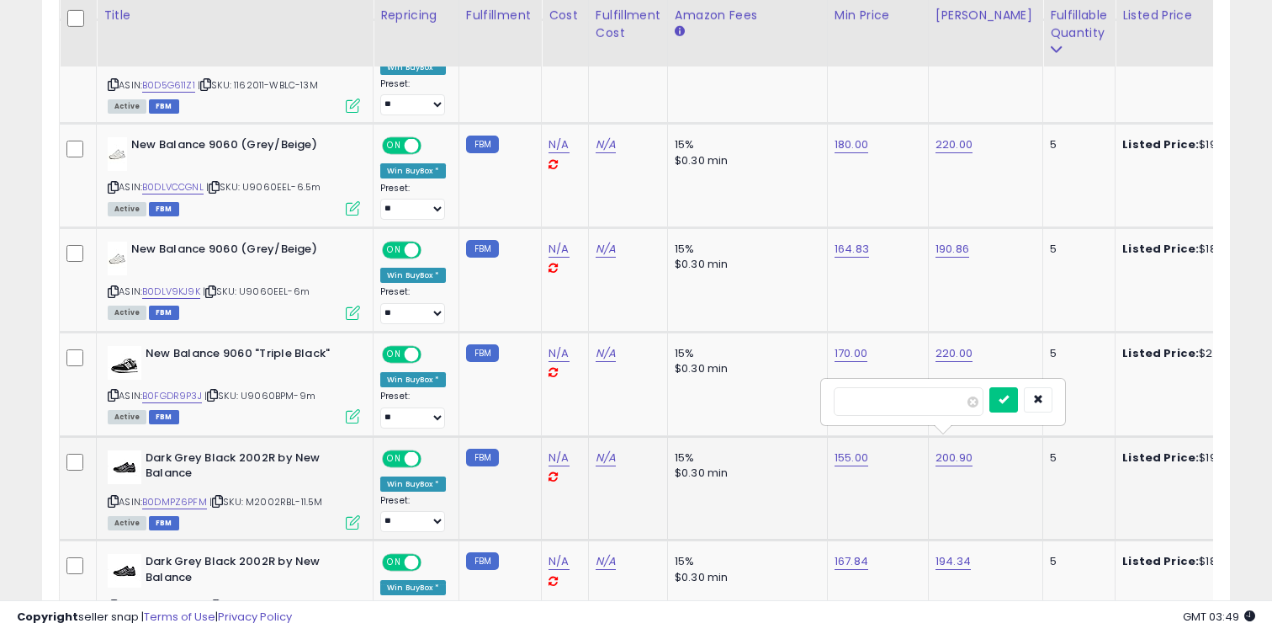
type input "***"
click button "submit" at bounding box center [1004, 399] width 29 height 25
click at [961, 449] on link "165.00" at bounding box center [953, 457] width 34 height 17
click at [865, 554] on div "167.84" at bounding box center [875, 561] width 81 height 15
click at [854, 553] on link "167.84" at bounding box center [852, 561] width 34 height 17
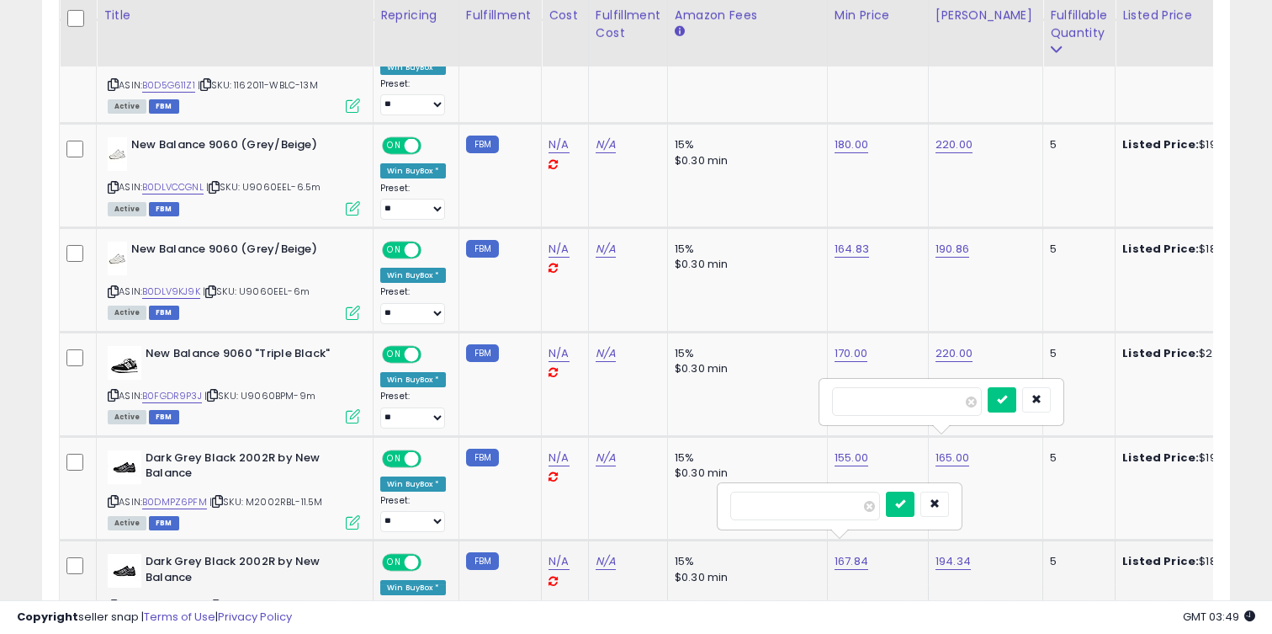
type input "***"
click button "submit" at bounding box center [900, 503] width 29 height 25
click at [946, 553] on link "194.34" at bounding box center [953, 561] width 35 height 17
type input "***"
click button "submit" at bounding box center [1002, 503] width 29 height 25
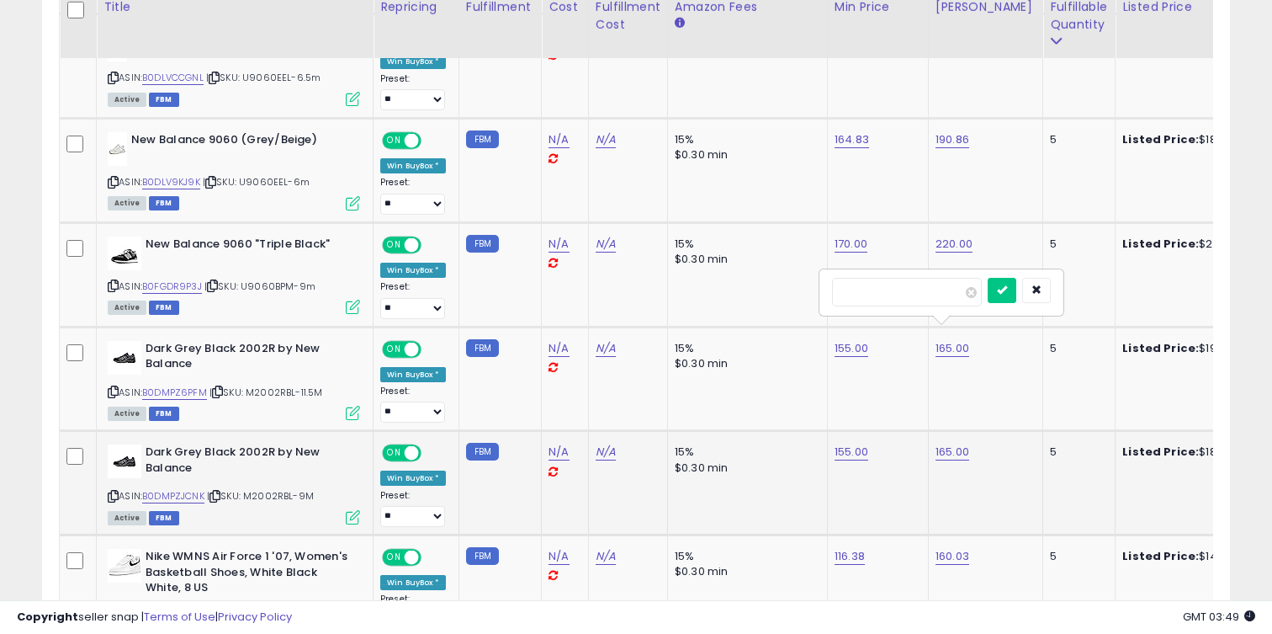
scroll to position [1557, 0]
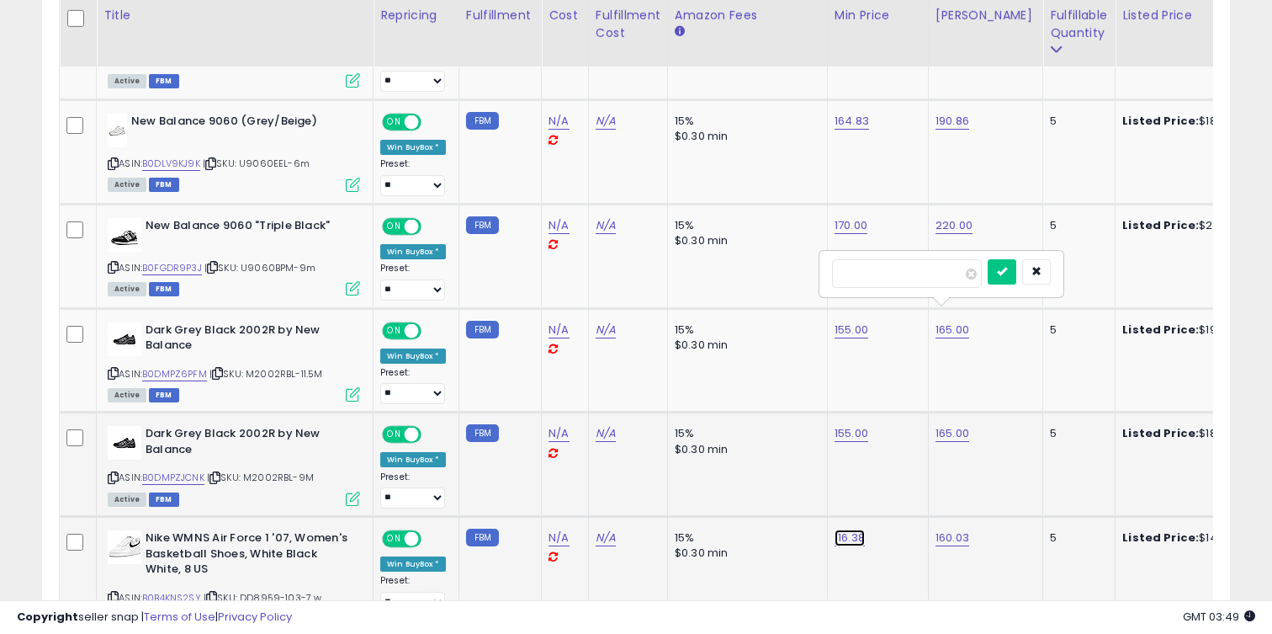
click at [854, 529] on link "116.38" at bounding box center [850, 537] width 30 height 17
type input "*"
click at [939, 484] on icon "button" at bounding box center [934, 480] width 10 height 10
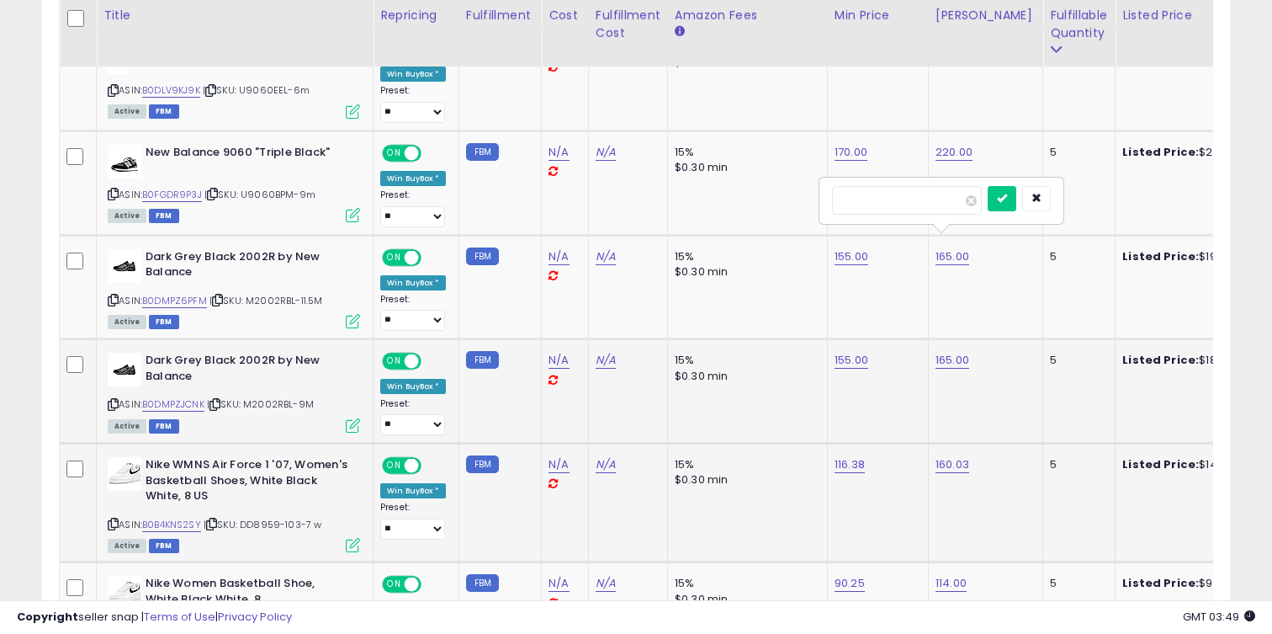
scroll to position [1637, 0]
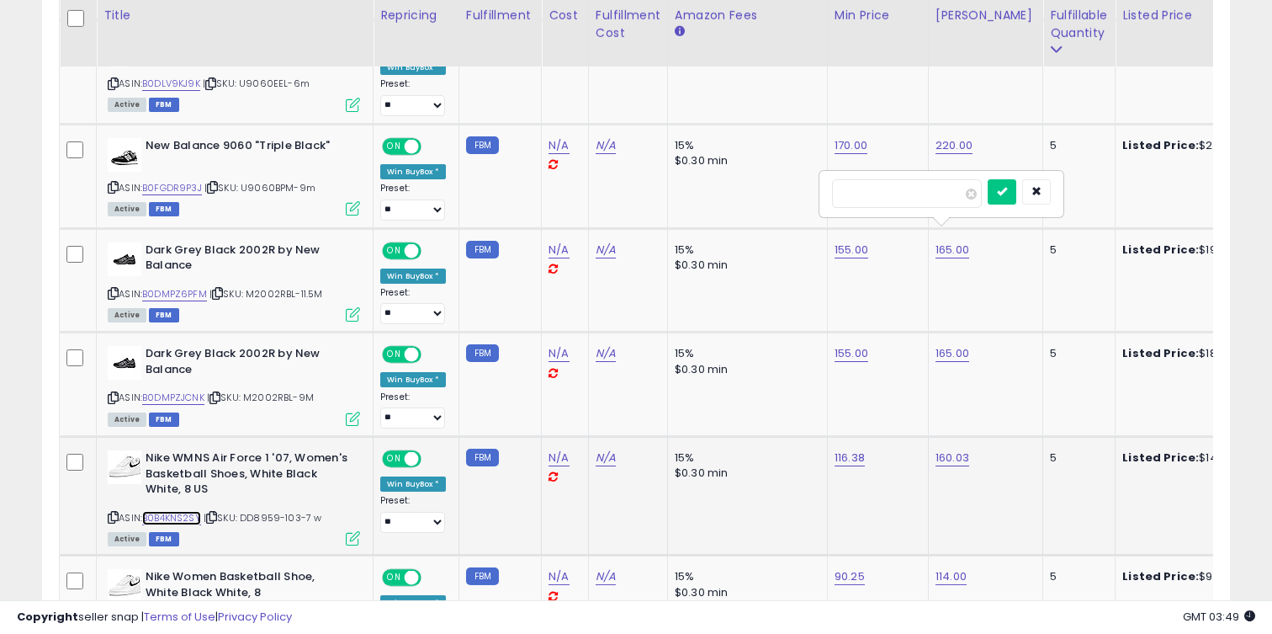
click at [190, 511] on link "B0B4KNS2SY" at bounding box center [171, 518] width 59 height 14
click at [846, 449] on link "116.38" at bounding box center [850, 457] width 30 height 17
click at [963, 449] on link "160.03" at bounding box center [953, 457] width 34 height 17
type input "***"
click button "submit" at bounding box center [1002, 400] width 29 height 25
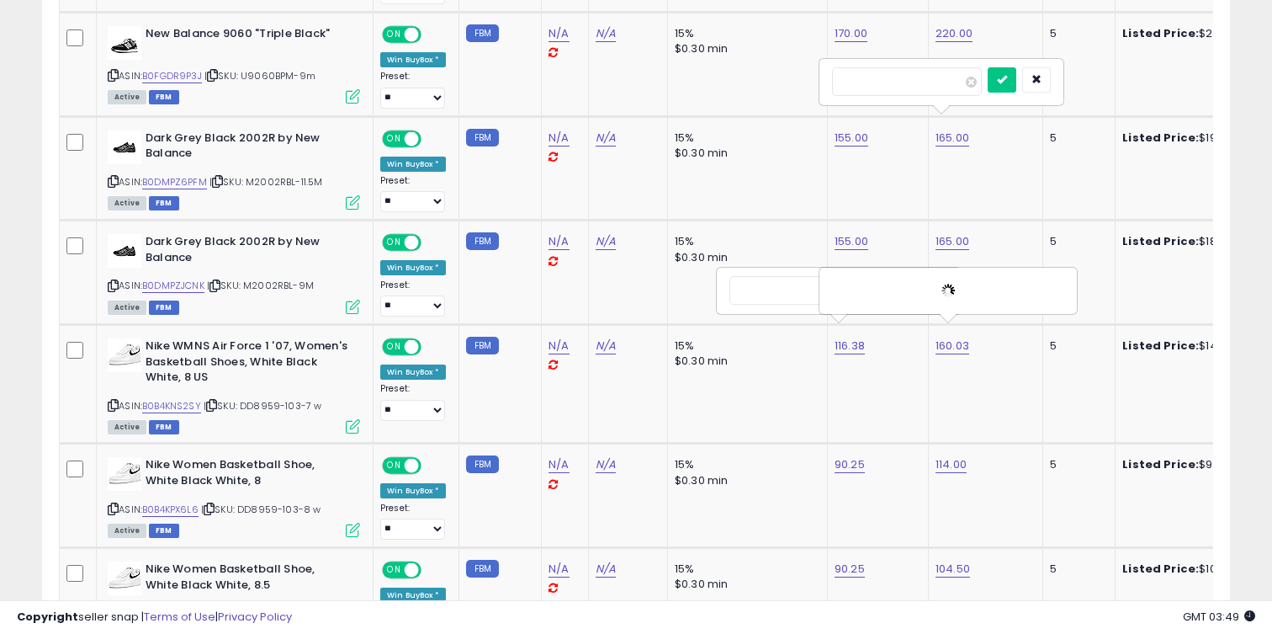
scroll to position [1773, 0]
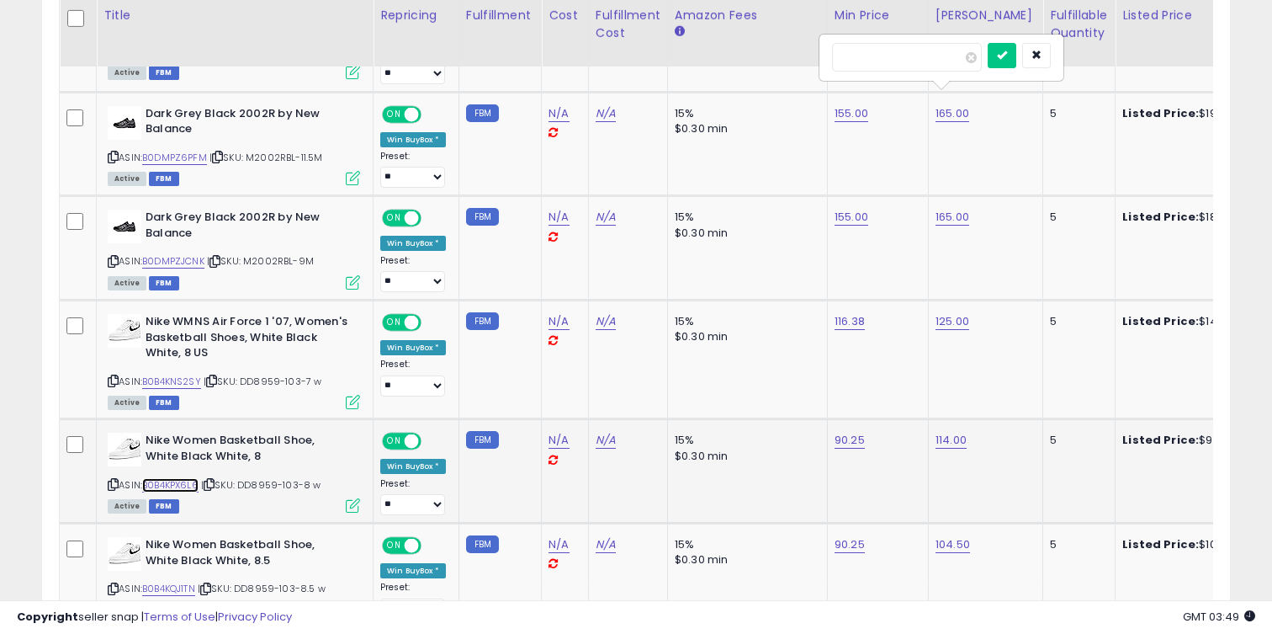
click at [186, 478] on link "B0B4KPX6L6" at bounding box center [170, 485] width 56 height 14
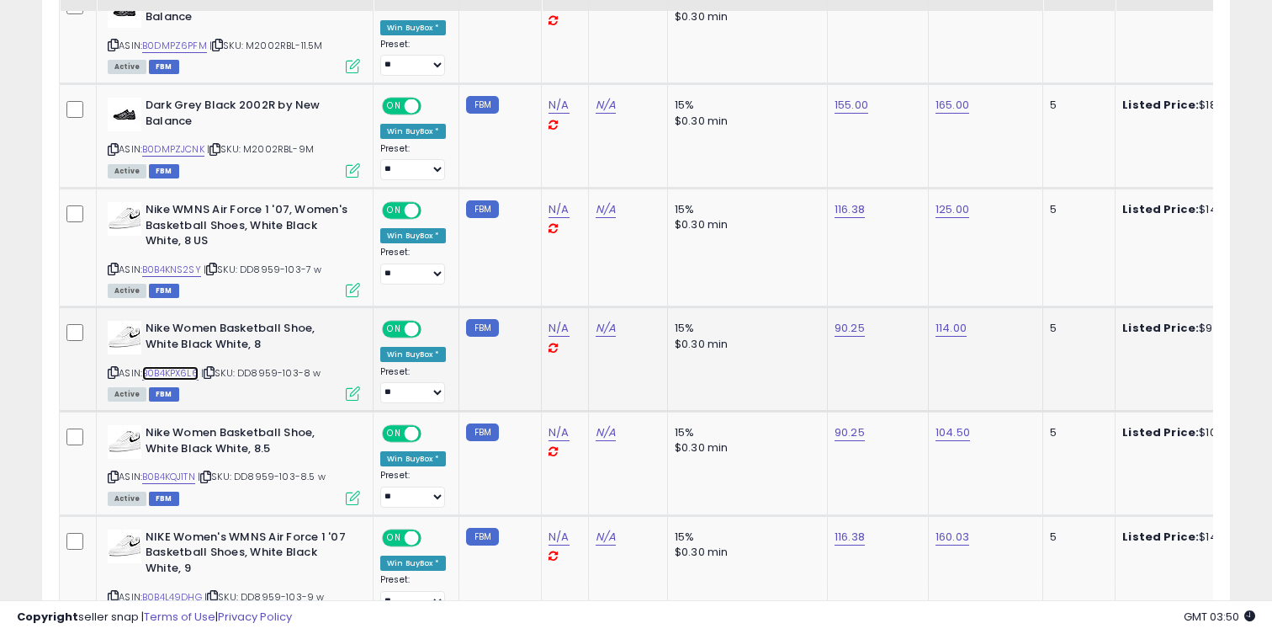
scroll to position [1966, 0]
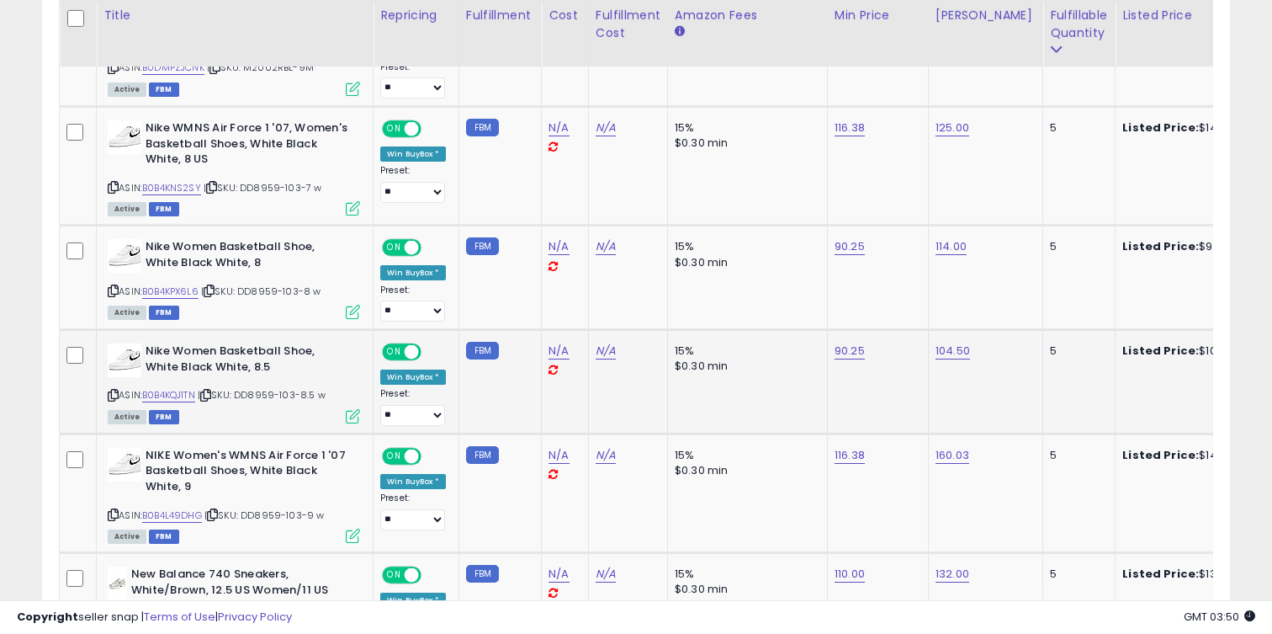
click at [205, 388] on span "| SKU: DD8959-103-8.5 w" at bounding box center [262, 394] width 128 height 13
click at [186, 388] on link "B0B4KQJ1TN" at bounding box center [168, 395] width 53 height 14
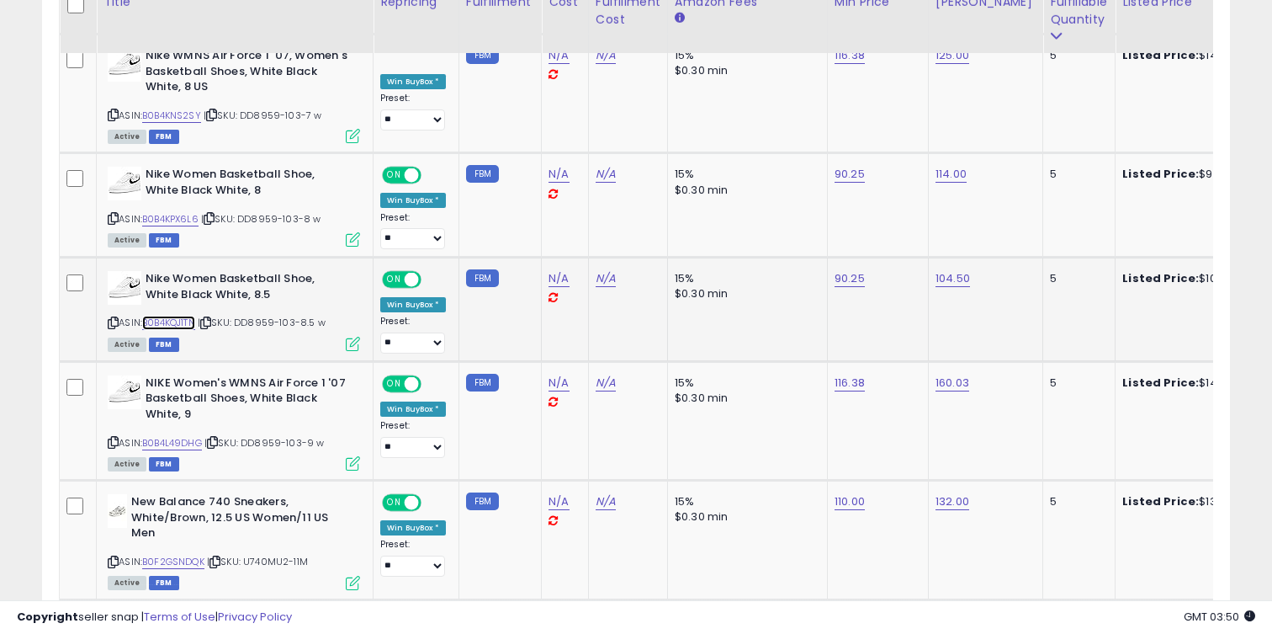
scroll to position [2072, 0]
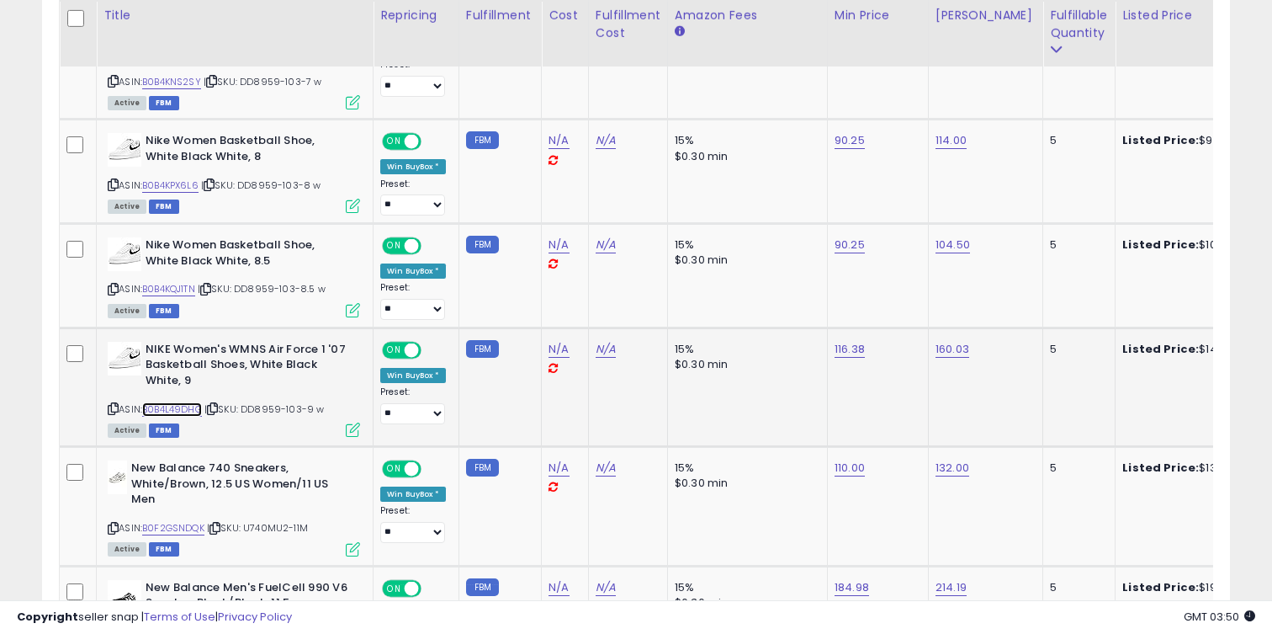
click at [183, 402] on link "B0B4L49DHG" at bounding box center [172, 409] width 60 height 14
click at [175, 402] on link "B0B4L49DHG" at bounding box center [172, 409] width 60 height 14
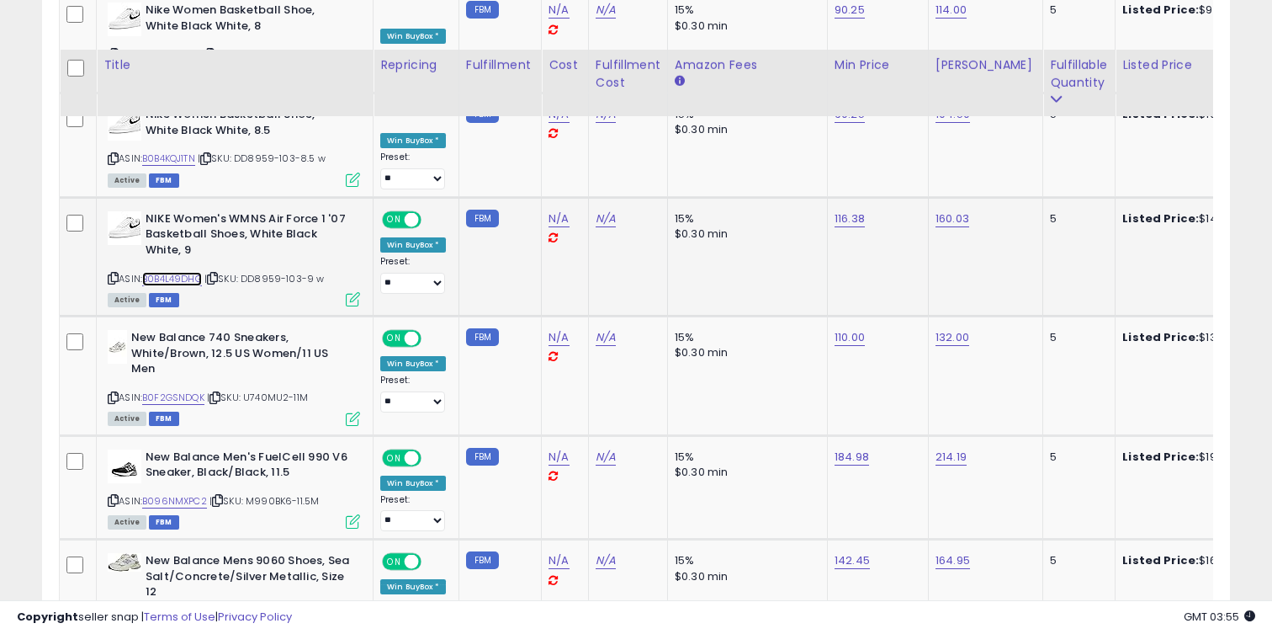
scroll to position [2253, 0]
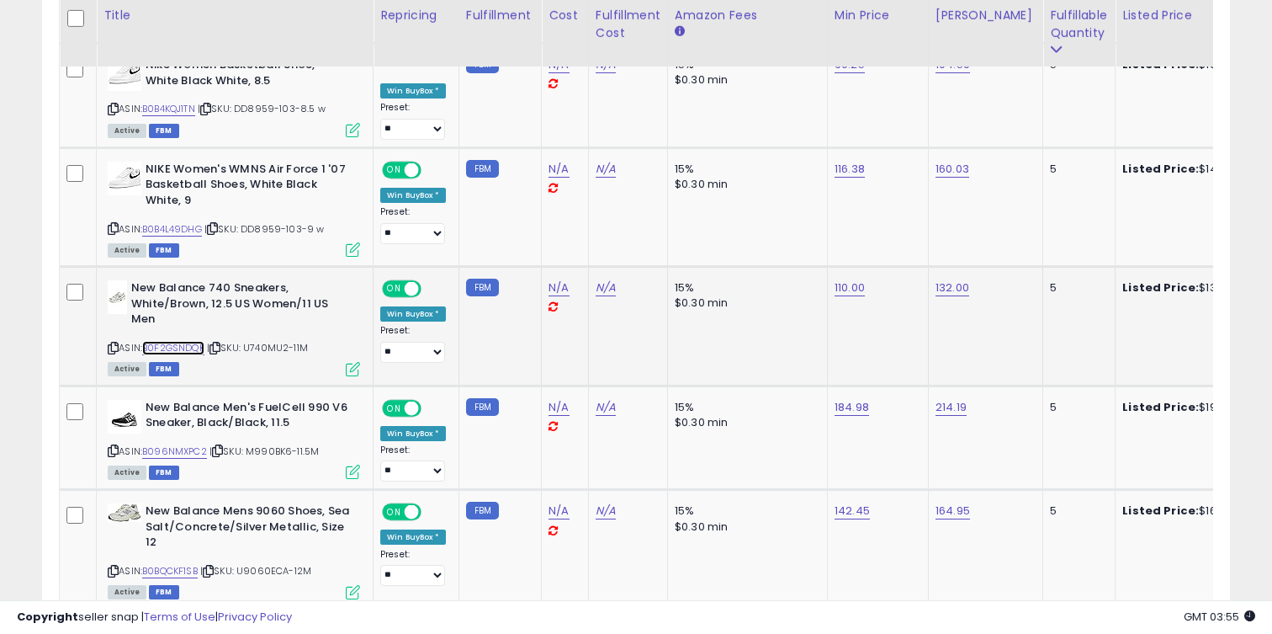
click at [190, 341] on link "B0F2GSNDQK" at bounding box center [173, 348] width 62 height 14
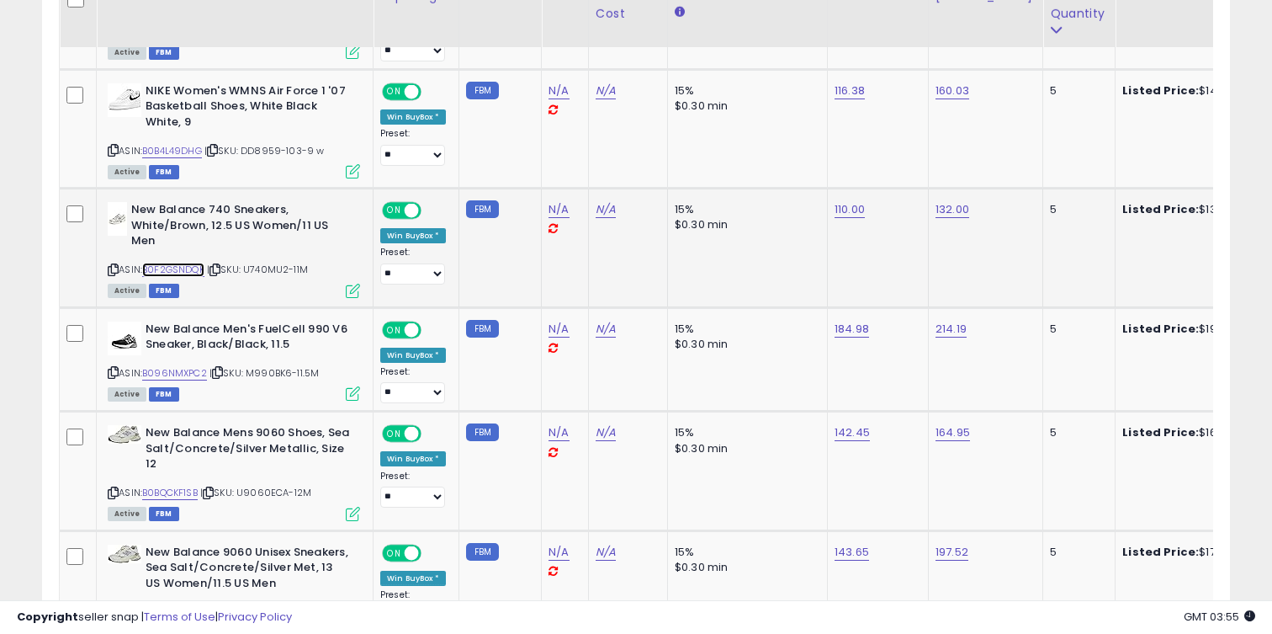
scroll to position [2398, 0]
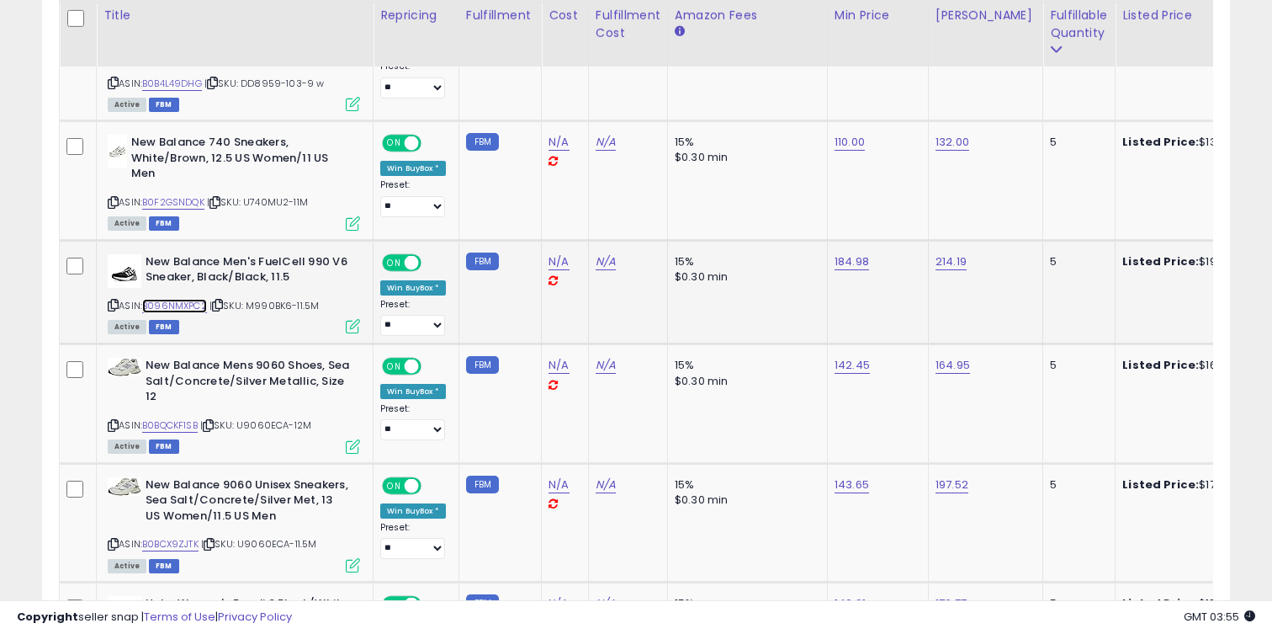
click at [188, 299] on link "B096NMXPC2" at bounding box center [174, 306] width 65 height 14
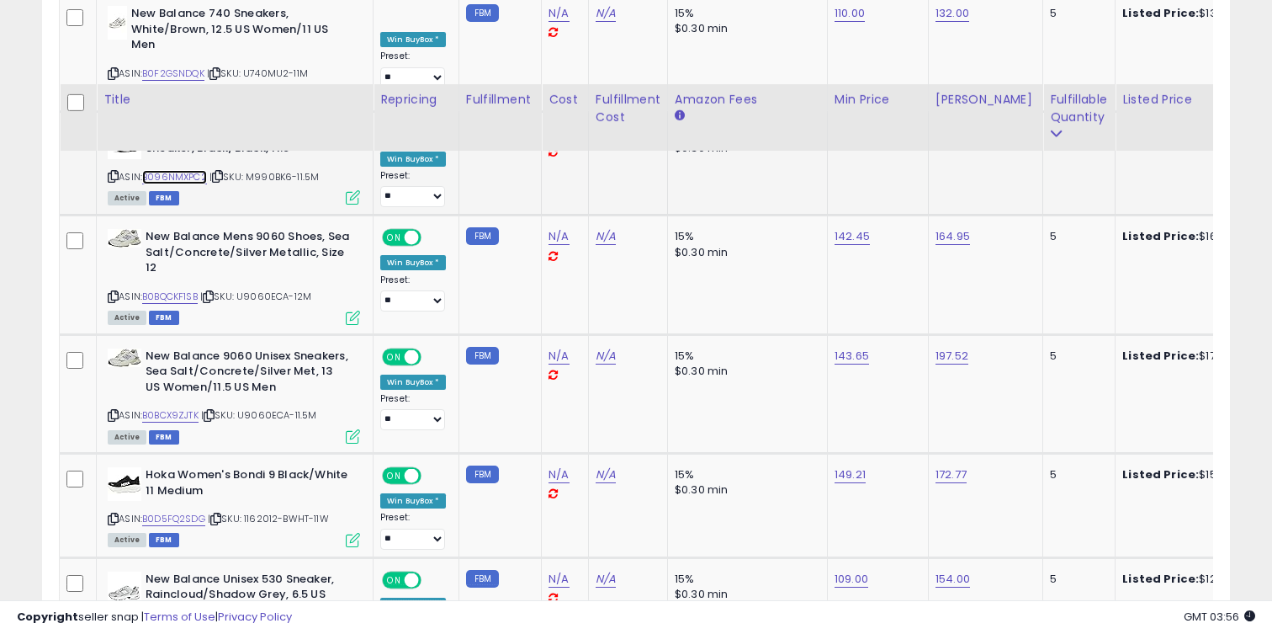
scroll to position [2628, 0]
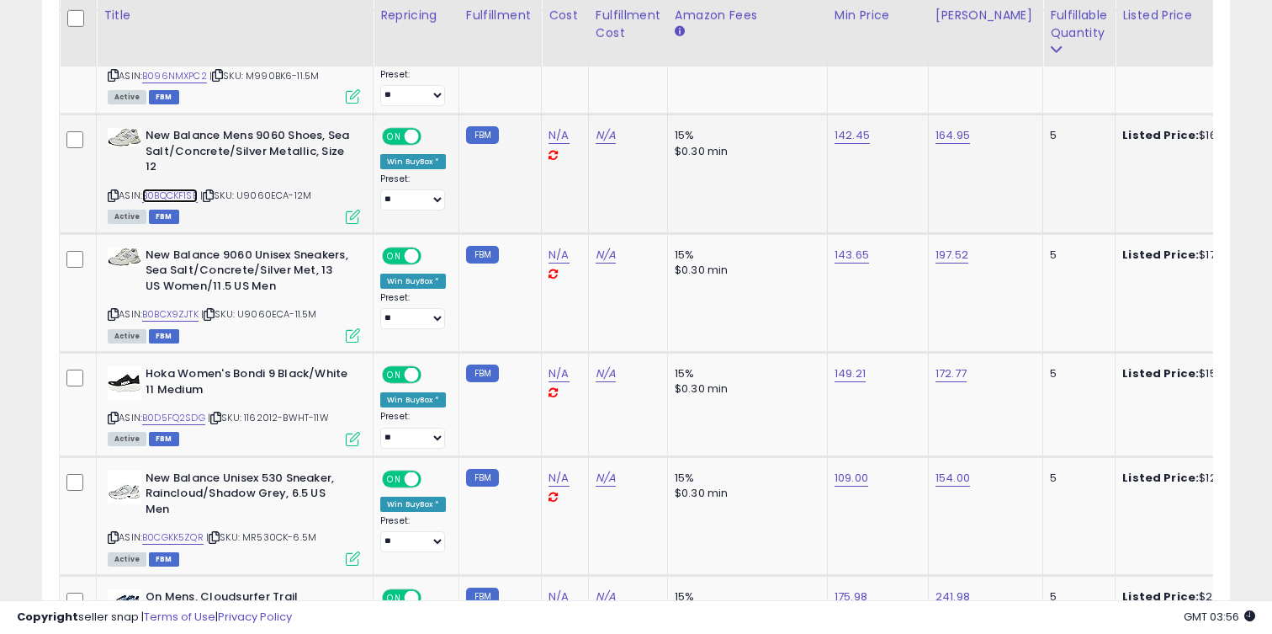
click at [187, 188] on link "B0BQCKF1SB" at bounding box center [170, 195] width 56 height 14
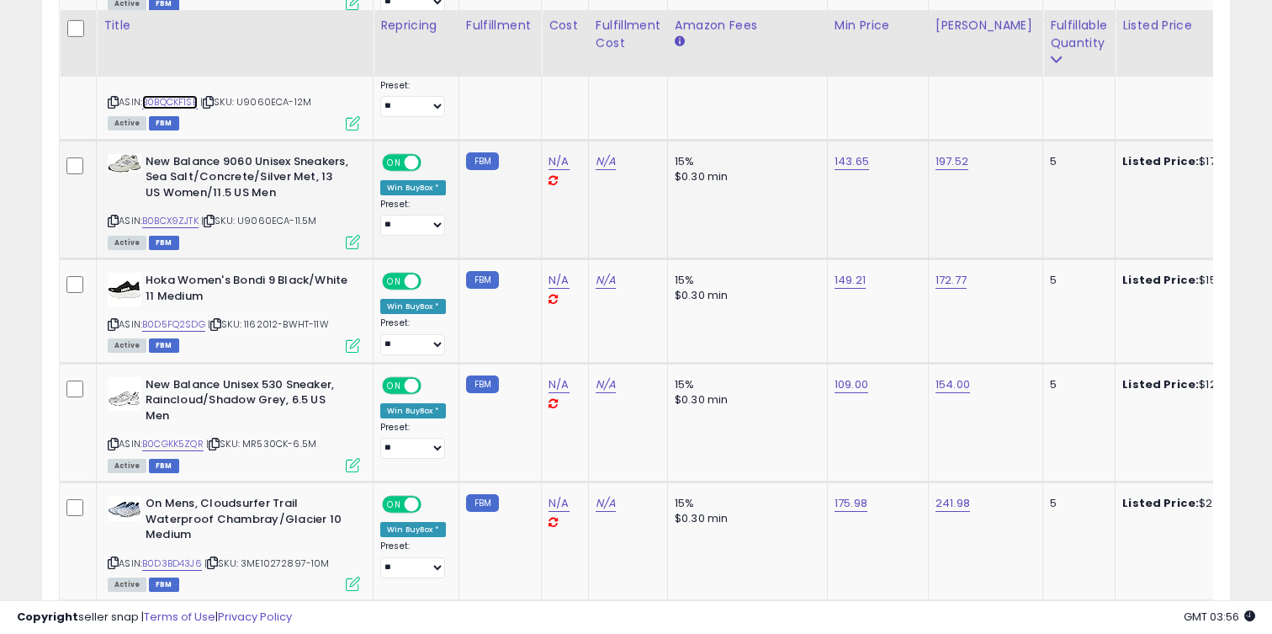
scroll to position [2731, 0]
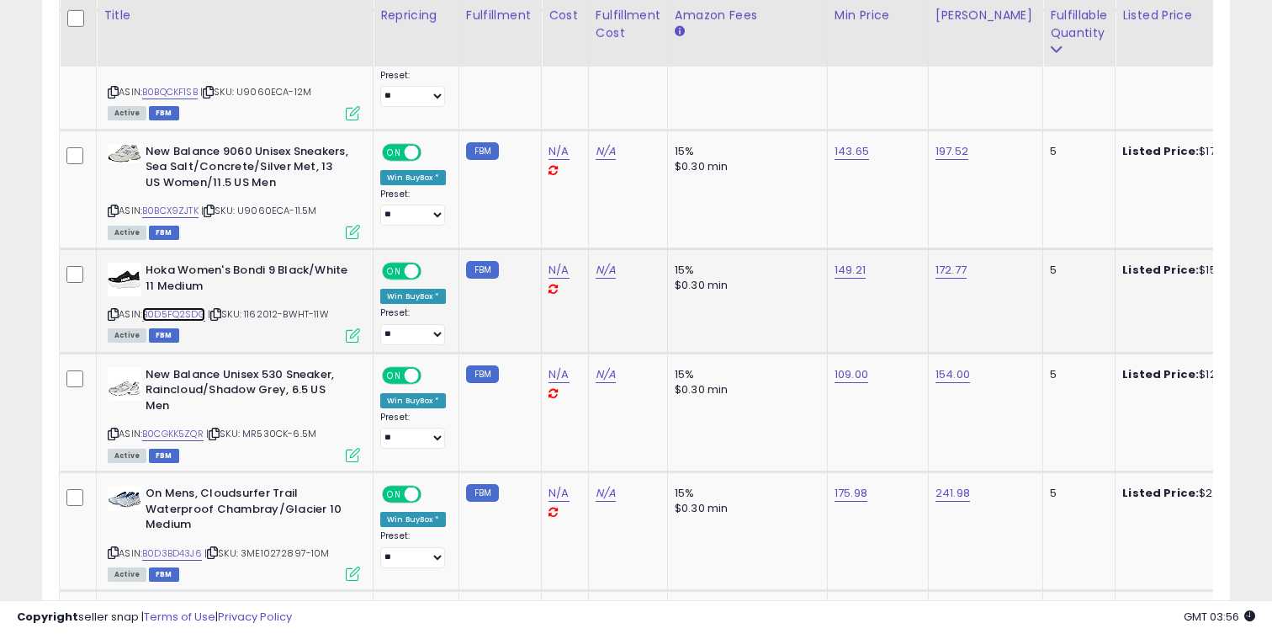
click at [189, 307] on link "B0D5FQ2SDG" at bounding box center [173, 314] width 63 height 14
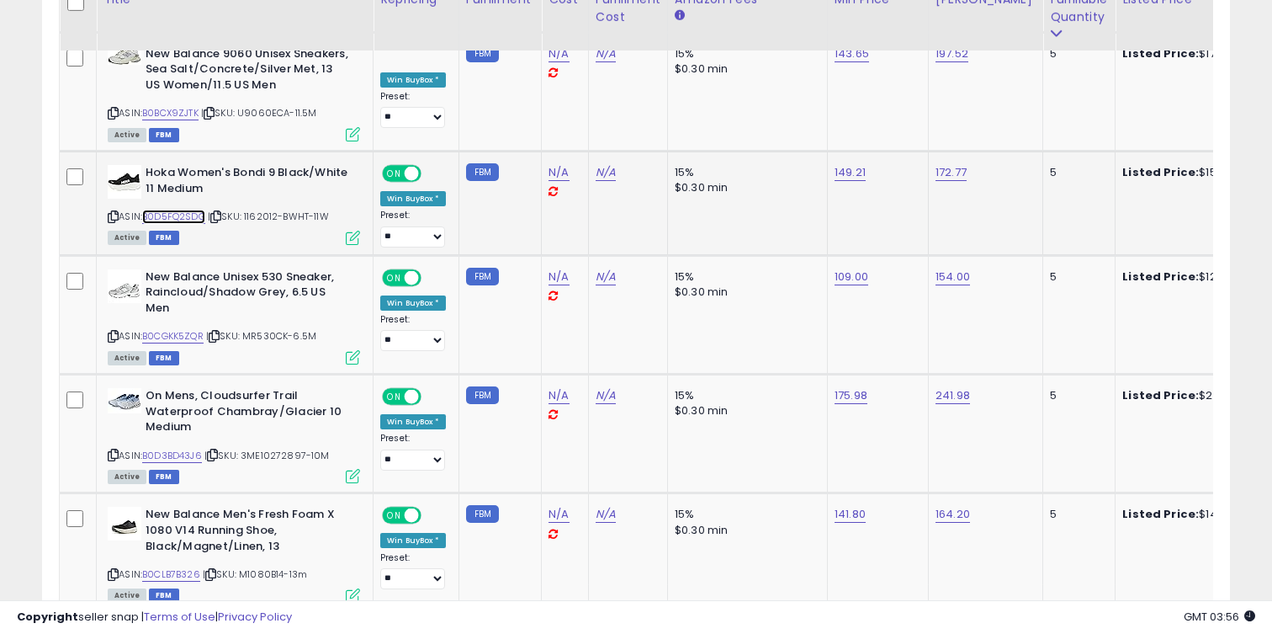
scroll to position [2857, 0]
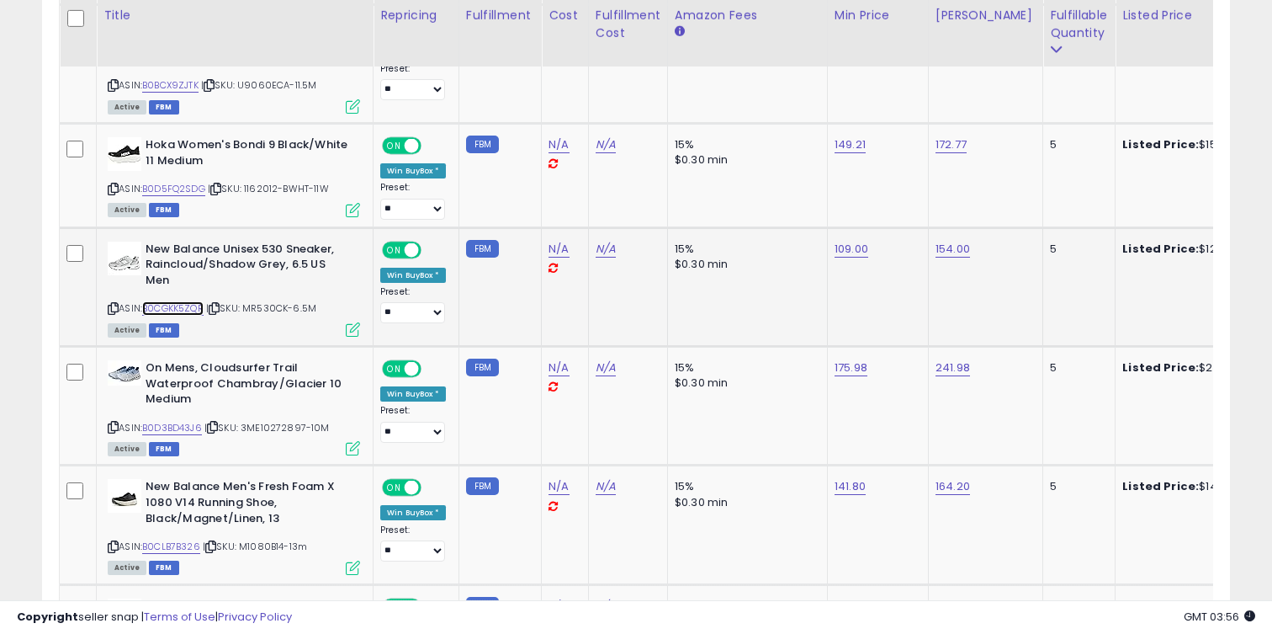
click at [188, 301] on link "B0CGKK5ZQR" at bounding box center [172, 308] width 61 height 14
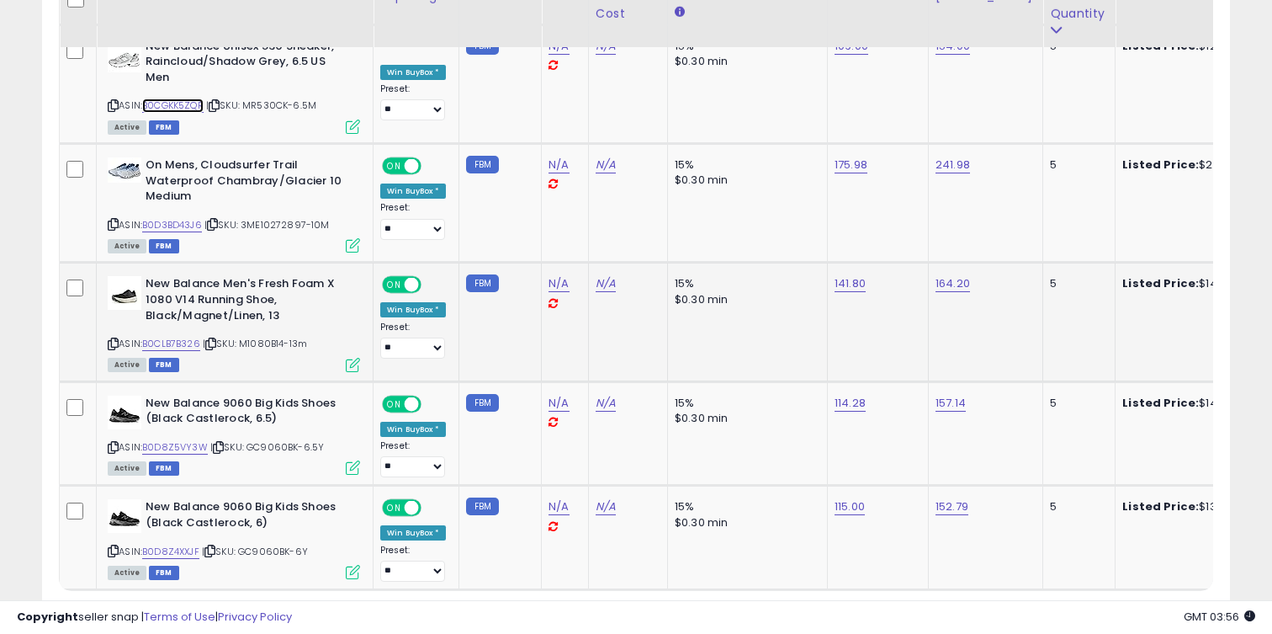
scroll to position [3116, 0]
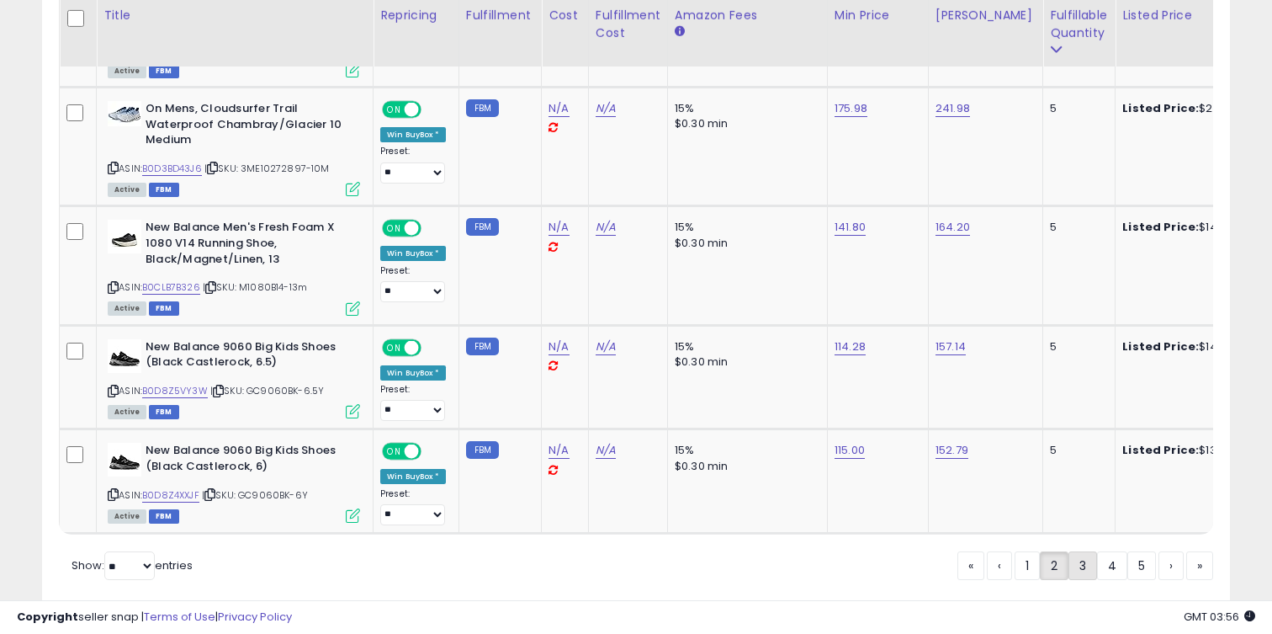
click at [1088, 551] on link "3" at bounding box center [1083, 565] width 29 height 29
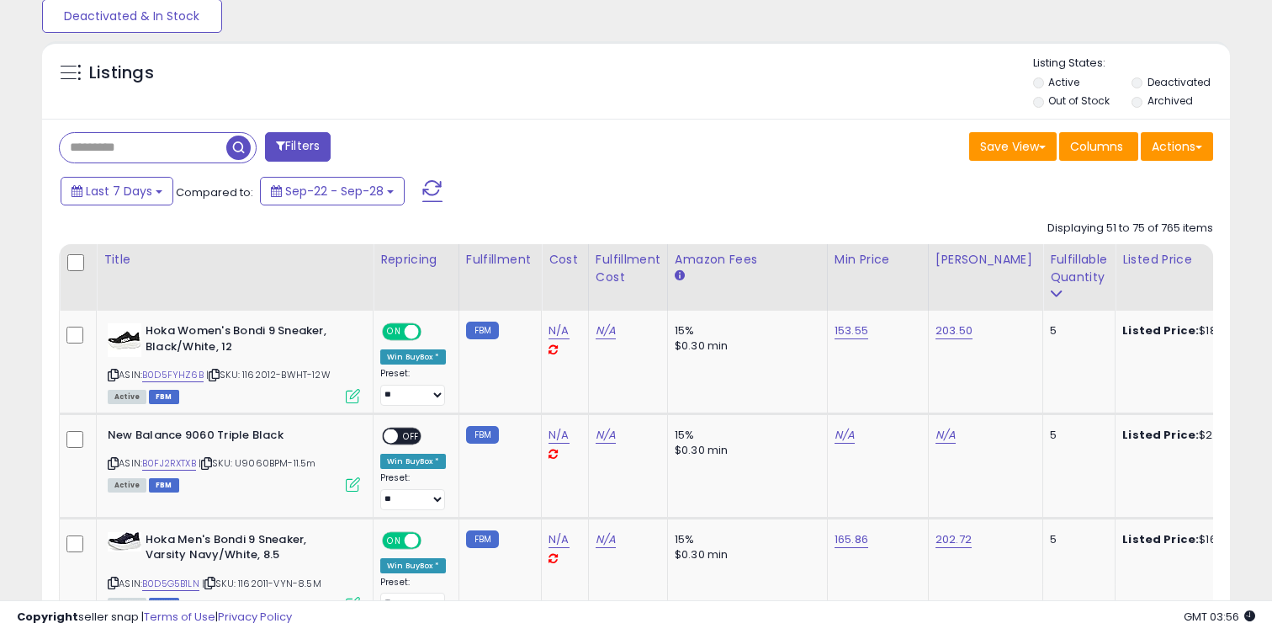
scroll to position [598, 0]
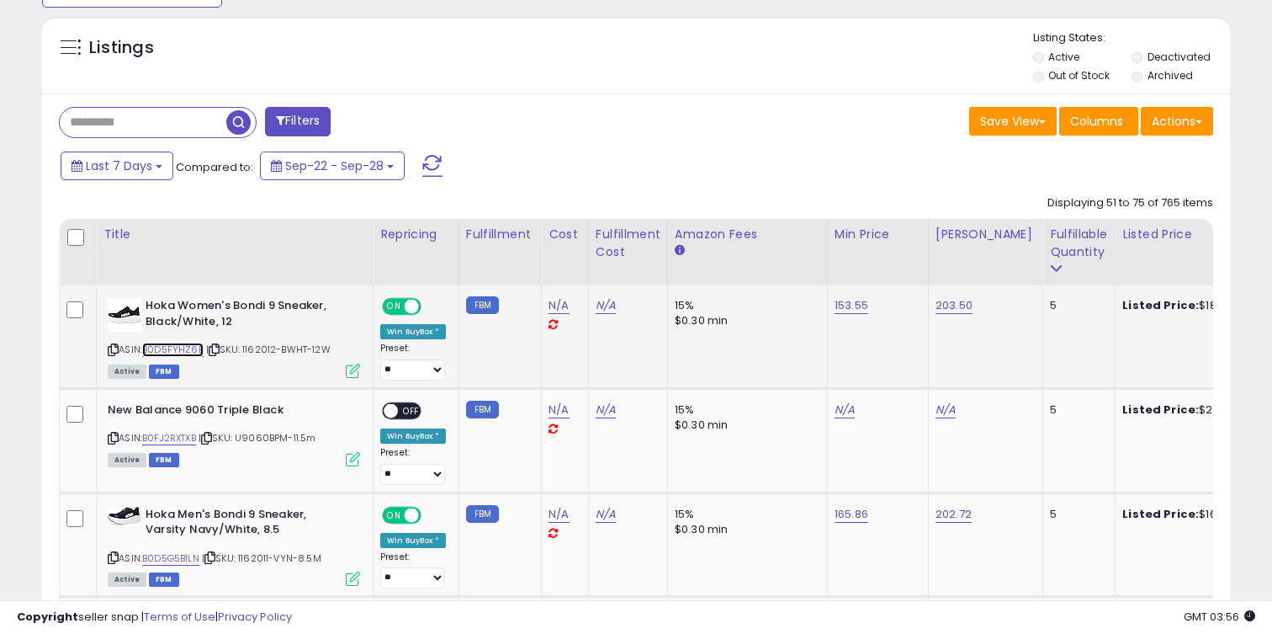
click at [188, 352] on link "B0D5FYHZ6B" at bounding box center [172, 349] width 61 height 14
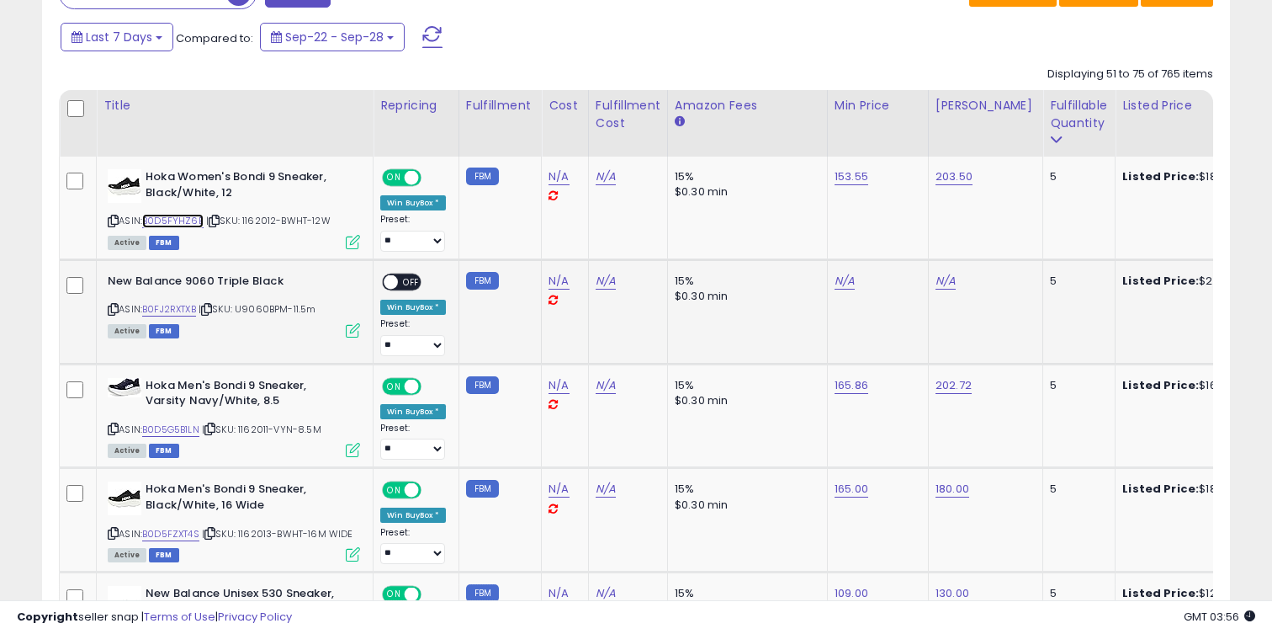
scroll to position [776, 0]
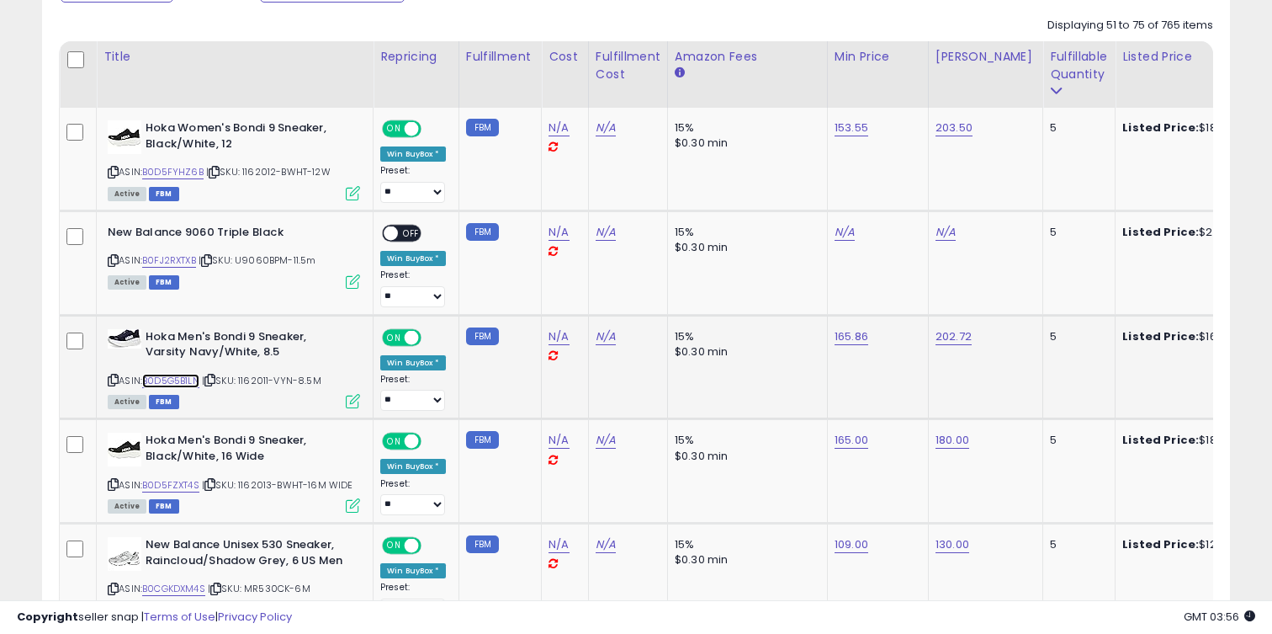
click at [185, 377] on link "B0D5G5B1LN" at bounding box center [170, 381] width 57 height 14
click at [863, 343] on link "165.86" at bounding box center [852, 336] width 34 height 17
type input "***"
click button "submit" at bounding box center [901, 294] width 29 height 25
click at [963, 340] on link "202.72" at bounding box center [954, 336] width 36 height 17
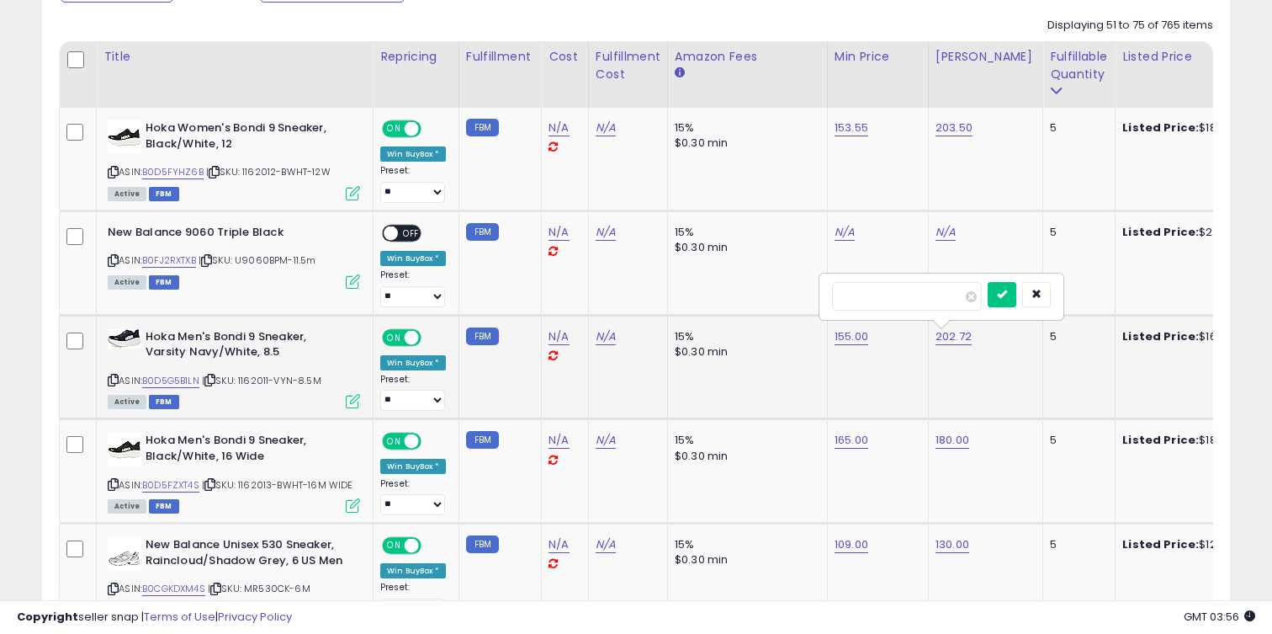
type input "***"
click button "submit" at bounding box center [1002, 294] width 29 height 25
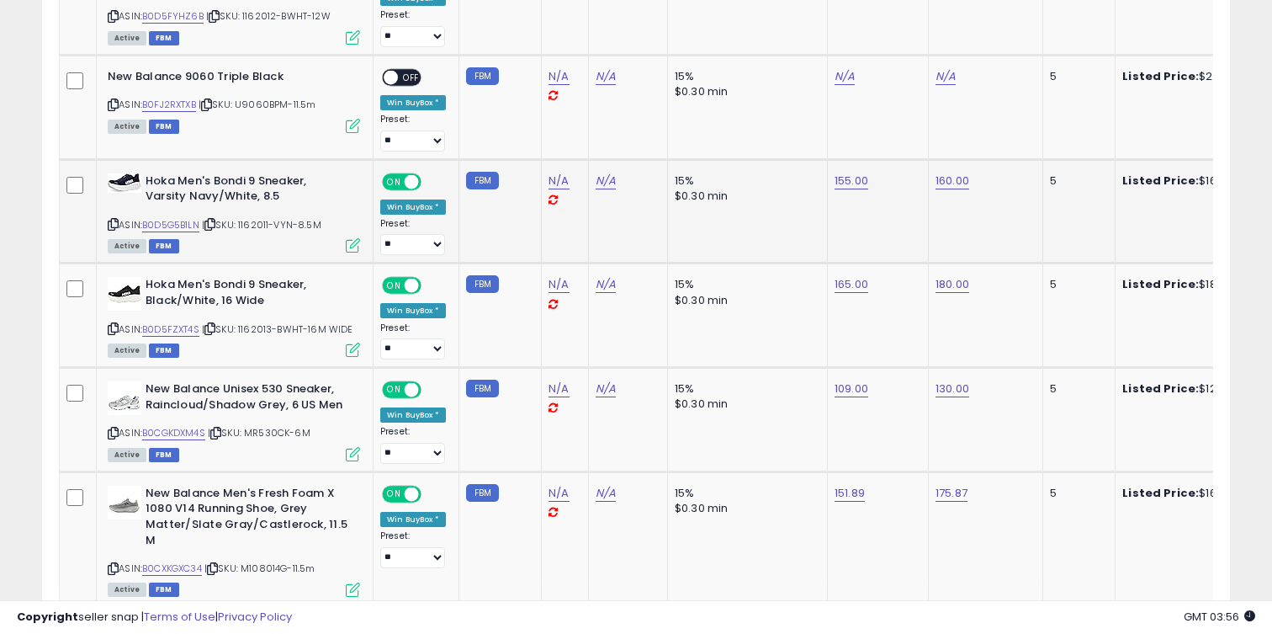
scroll to position [967, 0]
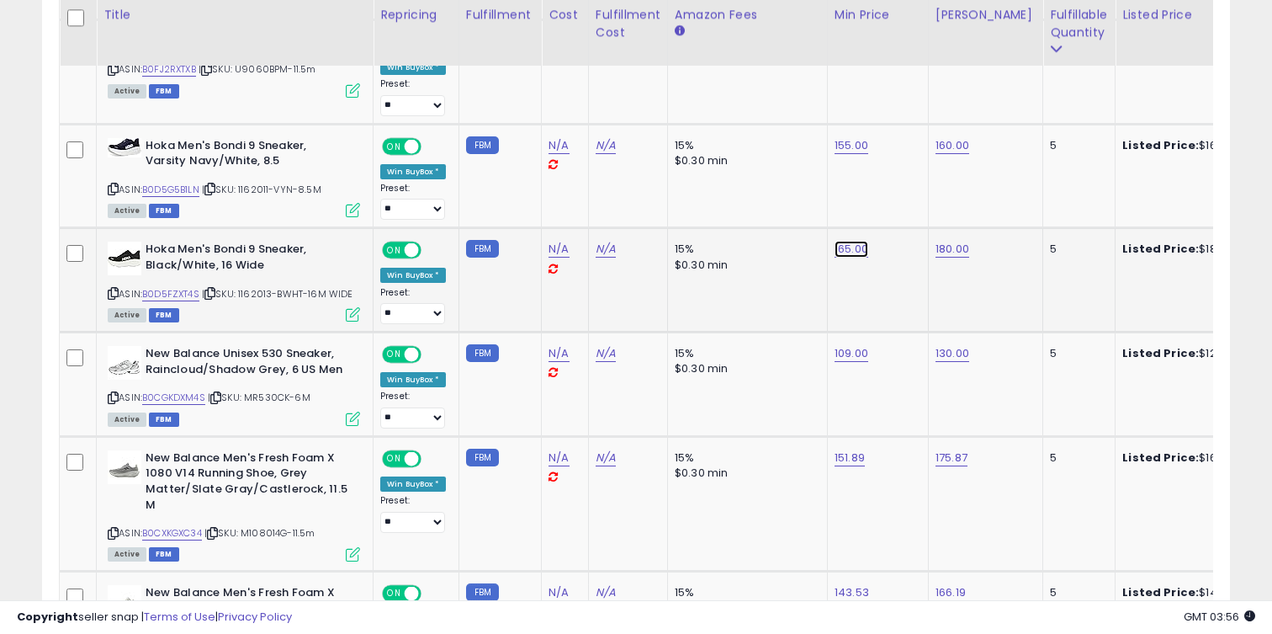
click at [850, 249] on link "165.00" at bounding box center [852, 249] width 34 height 17
type input "***"
click button "submit" at bounding box center [901, 206] width 29 height 25
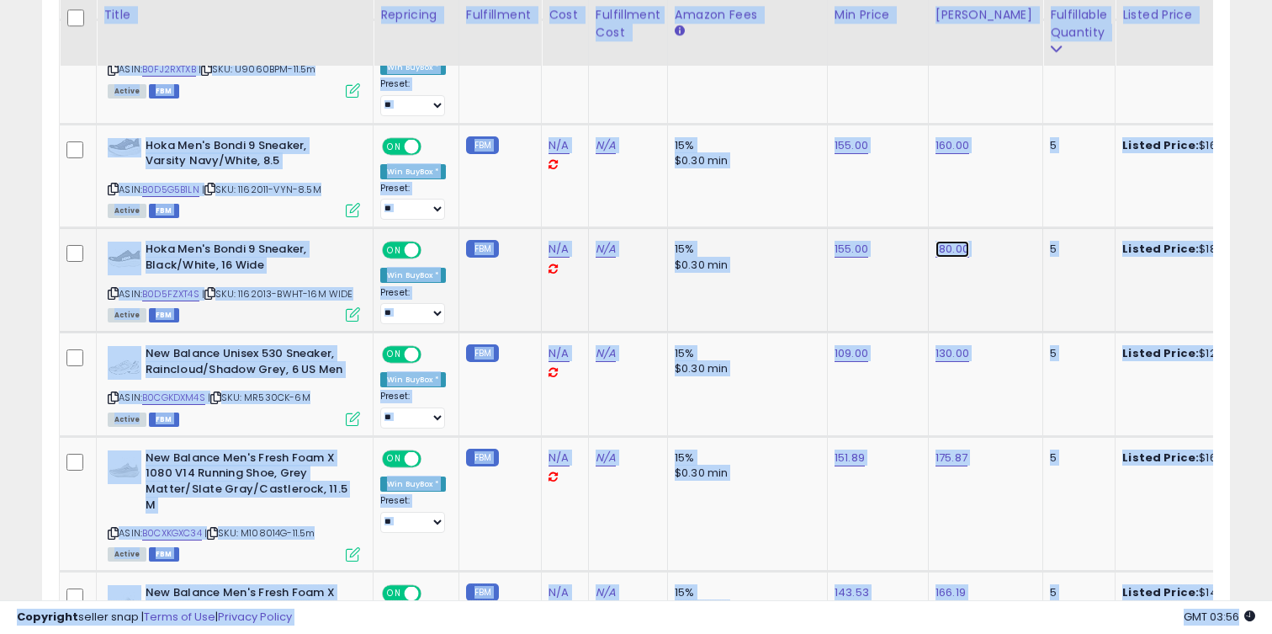
click at [939, 248] on link "180.00" at bounding box center [953, 249] width 34 height 17
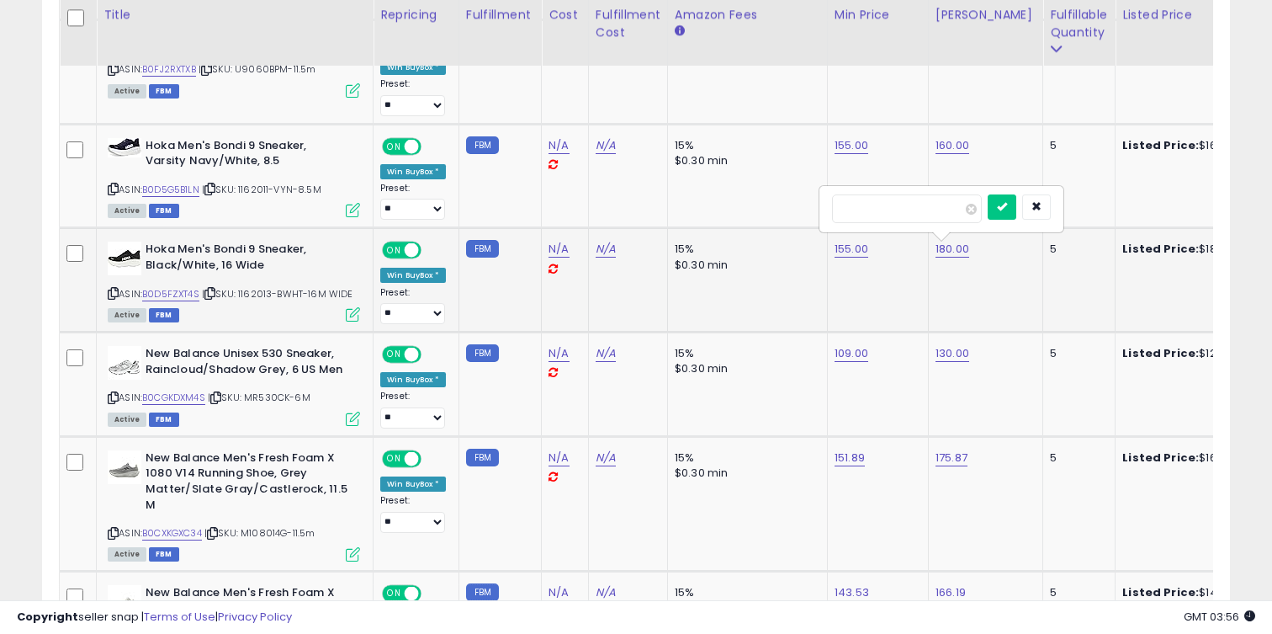
type input "***"
click button "submit" at bounding box center [1002, 206] width 29 height 25
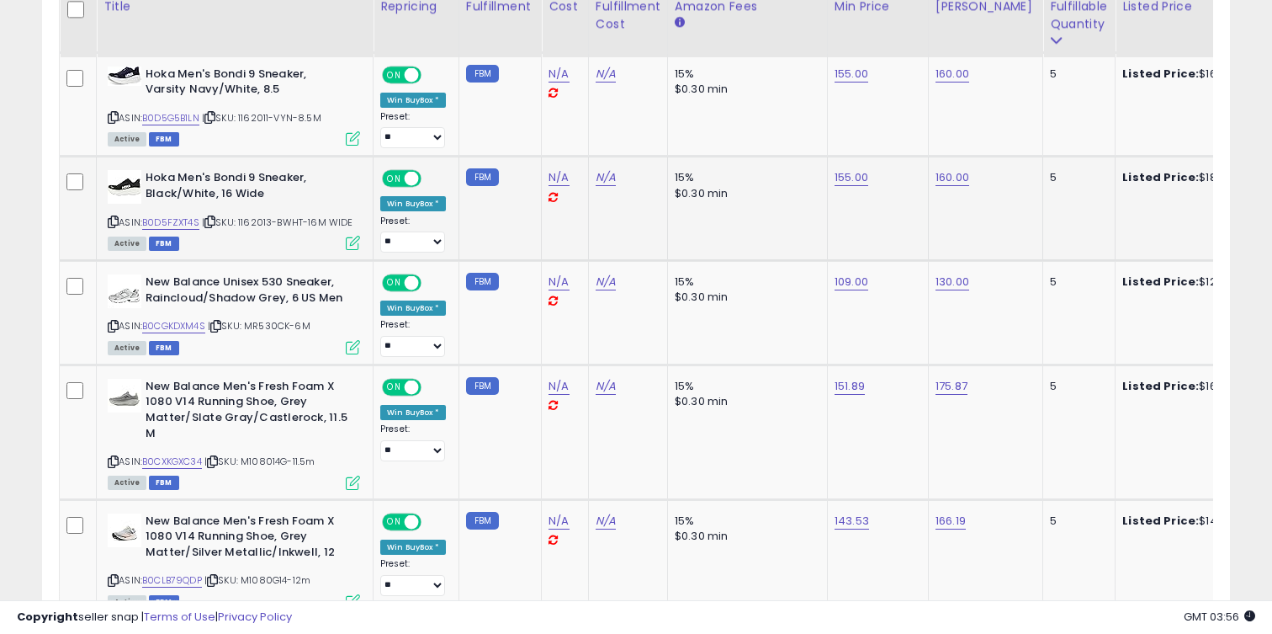
scroll to position [1064, 0]
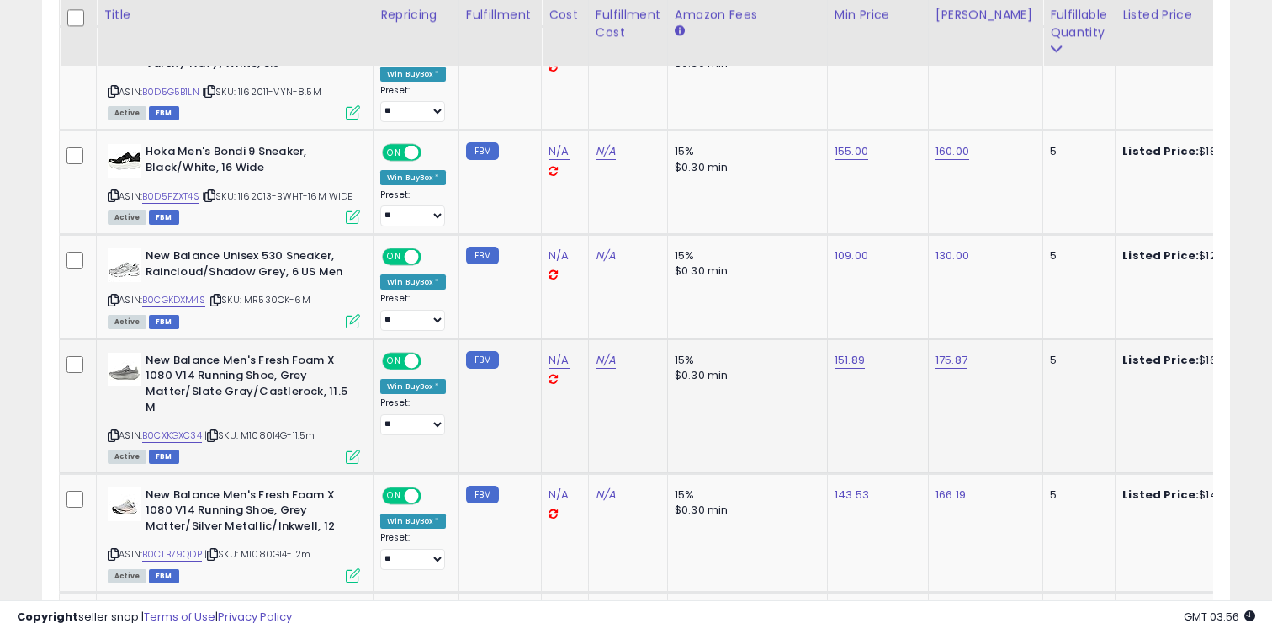
click at [199, 446] on div "ASIN: B0CXKGXC34 | SKU: M108014G-11.5m Active FBM" at bounding box center [234, 407] width 252 height 109
click at [192, 439] on link "B0CXKGXC34" at bounding box center [172, 435] width 60 height 14
click at [942, 356] on link "175.87" at bounding box center [952, 360] width 32 height 17
type input "***"
click button "submit" at bounding box center [1001, 317] width 29 height 25
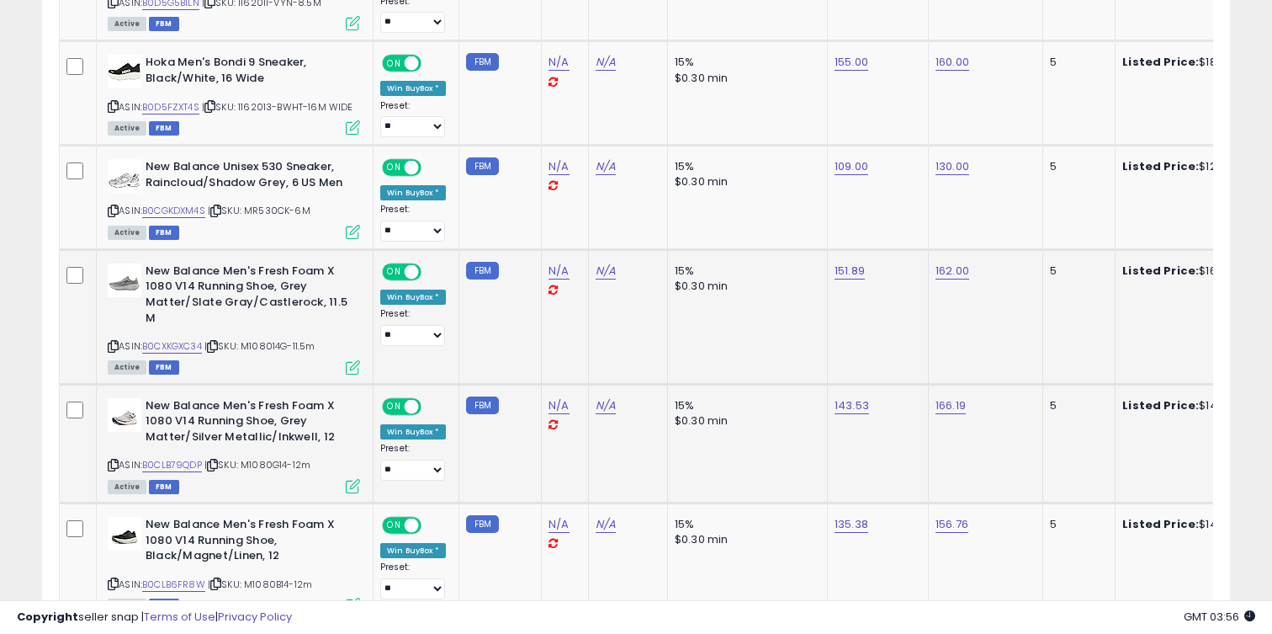
scroll to position [1191, 0]
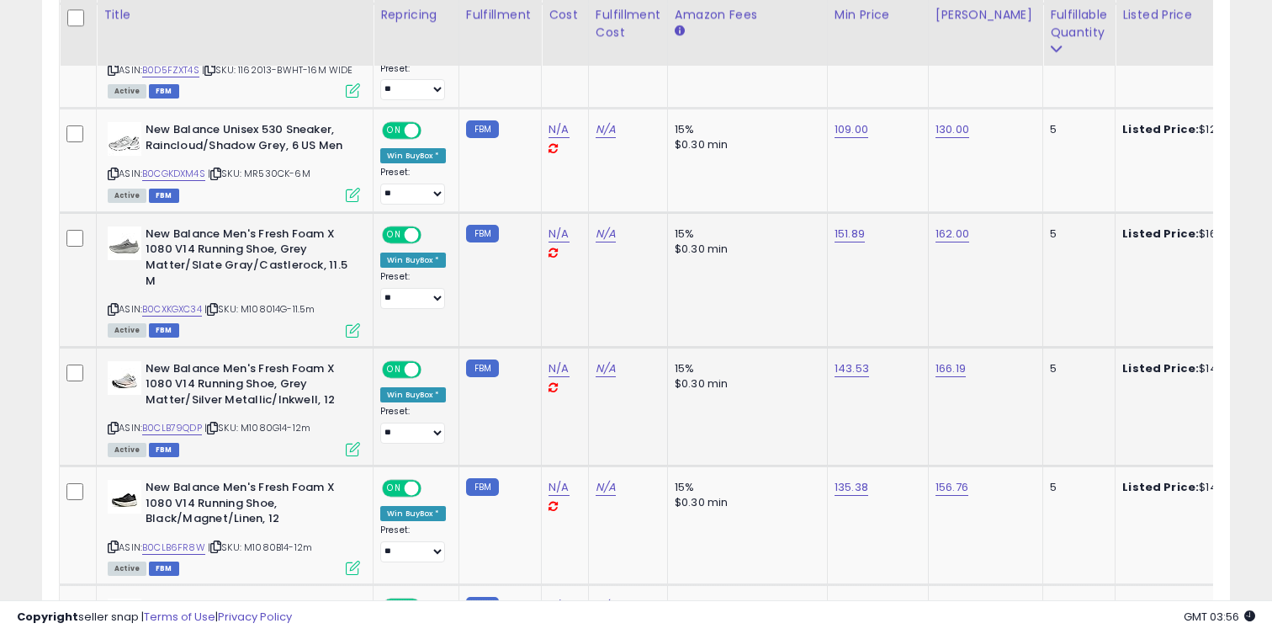
click at [189, 417] on div "ASIN: B0CLB79QDP | SKU: M1080G14-12m Active FBM" at bounding box center [234, 407] width 252 height 93
click at [189, 423] on link "B0CLB79QDP" at bounding box center [172, 428] width 60 height 14
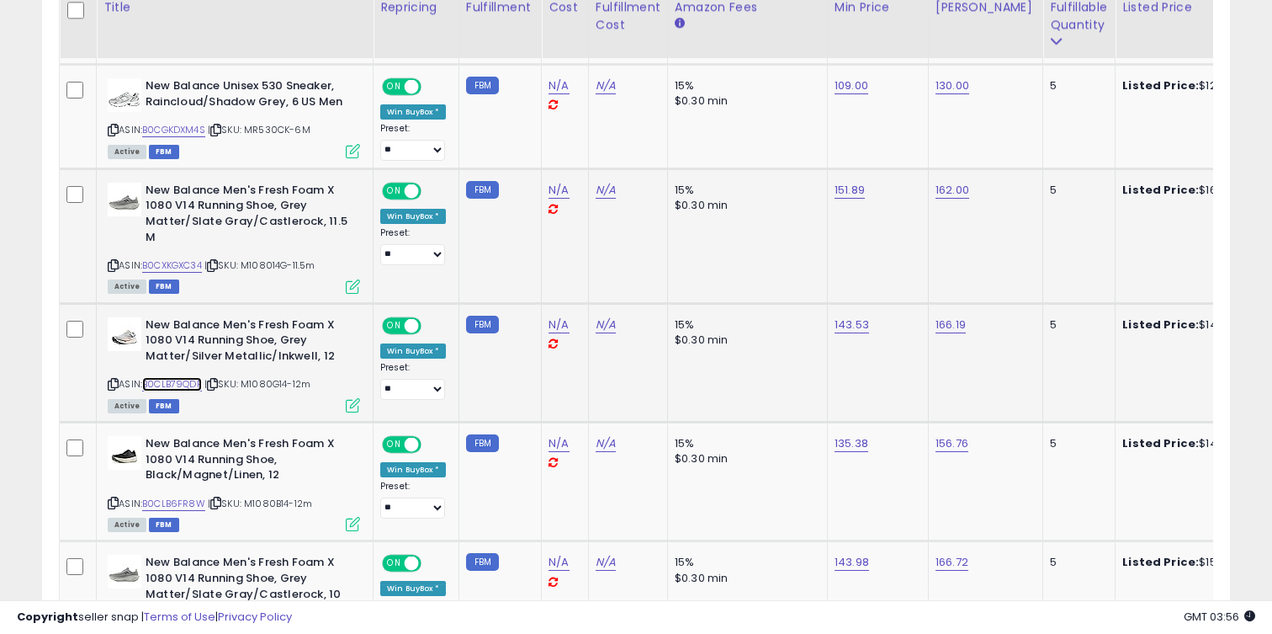
scroll to position [1263, 0]
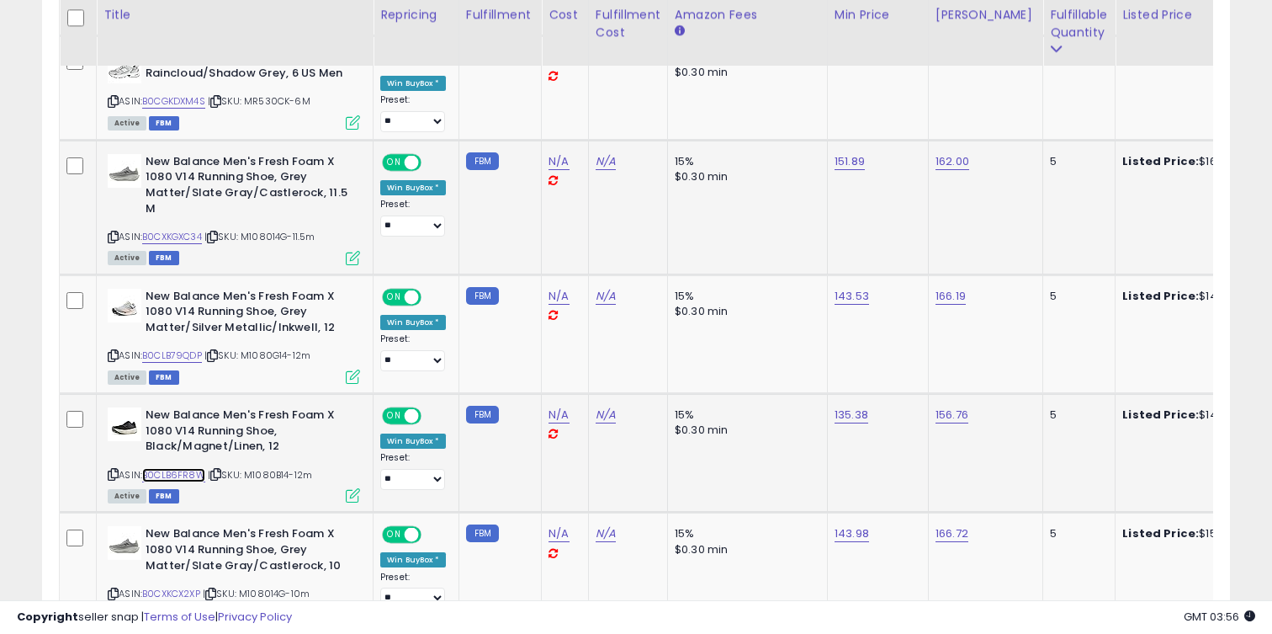
click at [190, 473] on link "B0CLB6FR8W" at bounding box center [173, 475] width 63 height 14
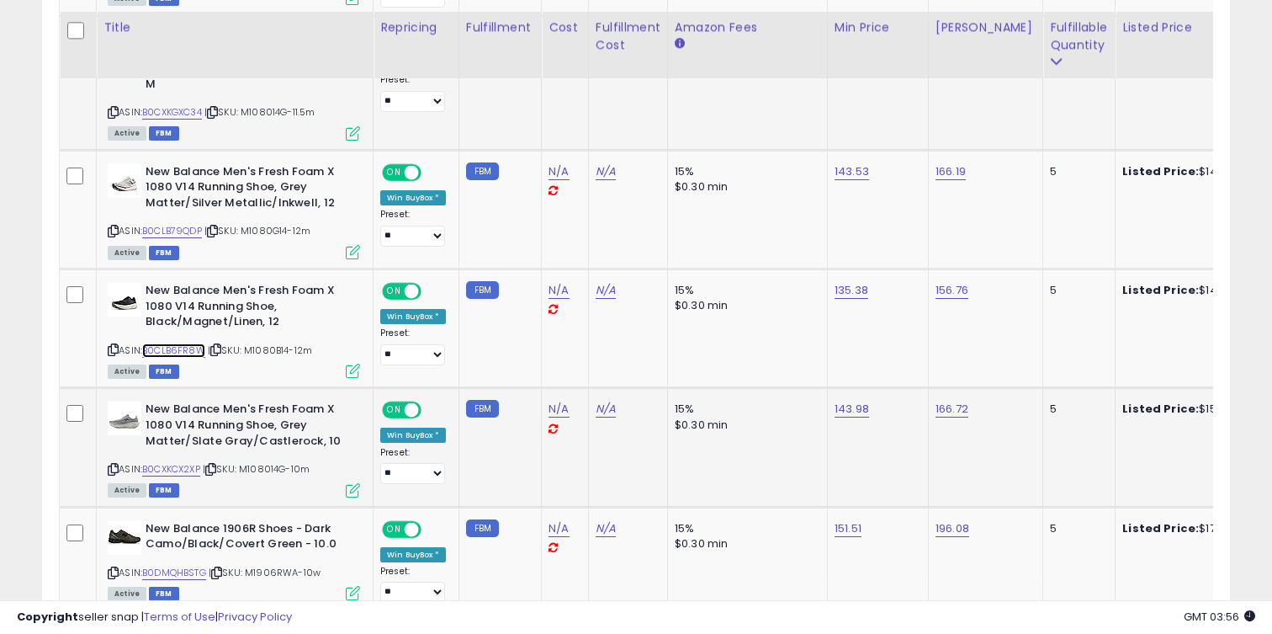
scroll to position [1403, 0]
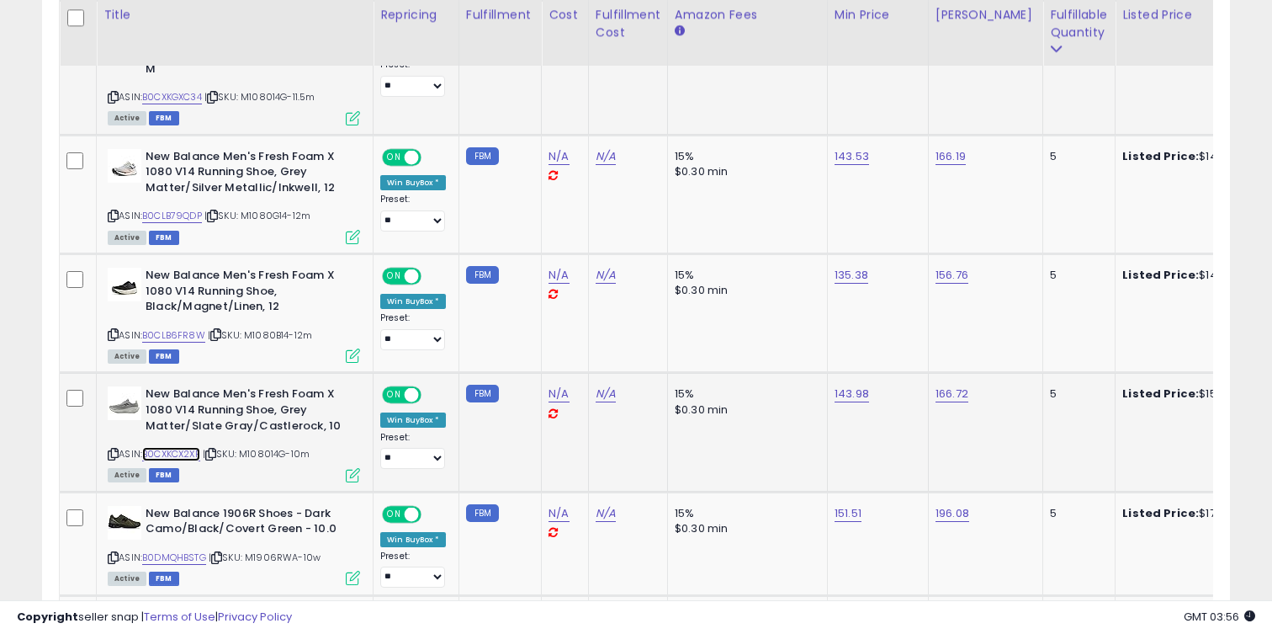
click at [195, 453] on link "B0CXKCX2XP" at bounding box center [171, 454] width 58 height 14
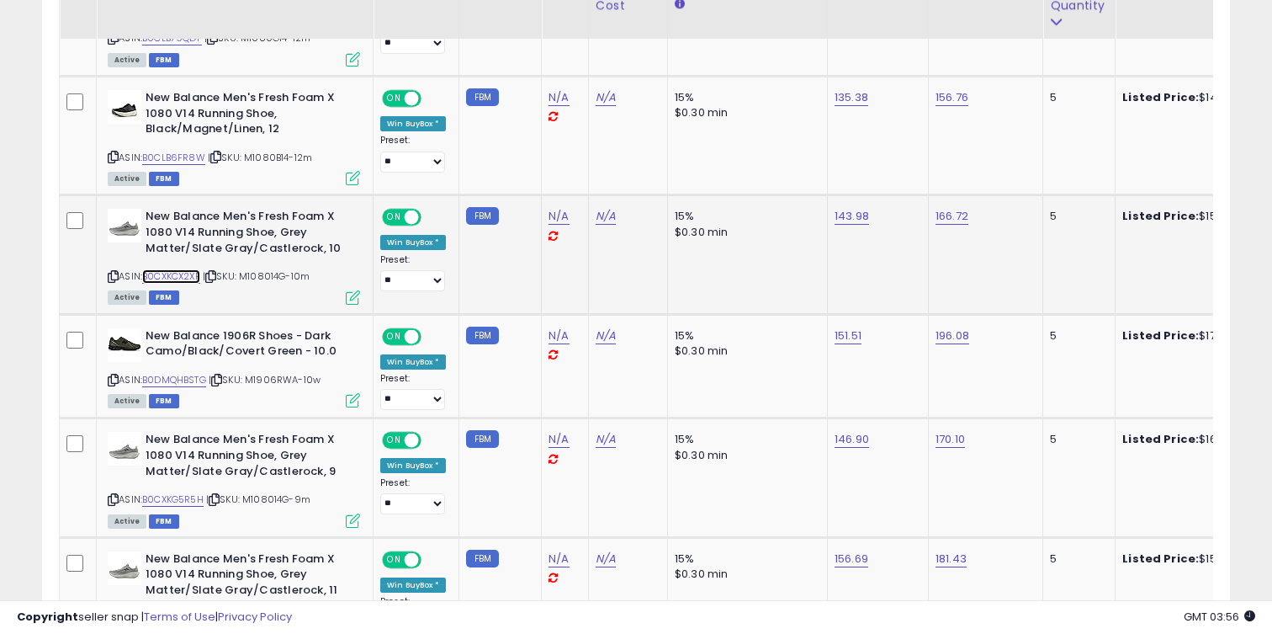
scroll to position [1606, 0]
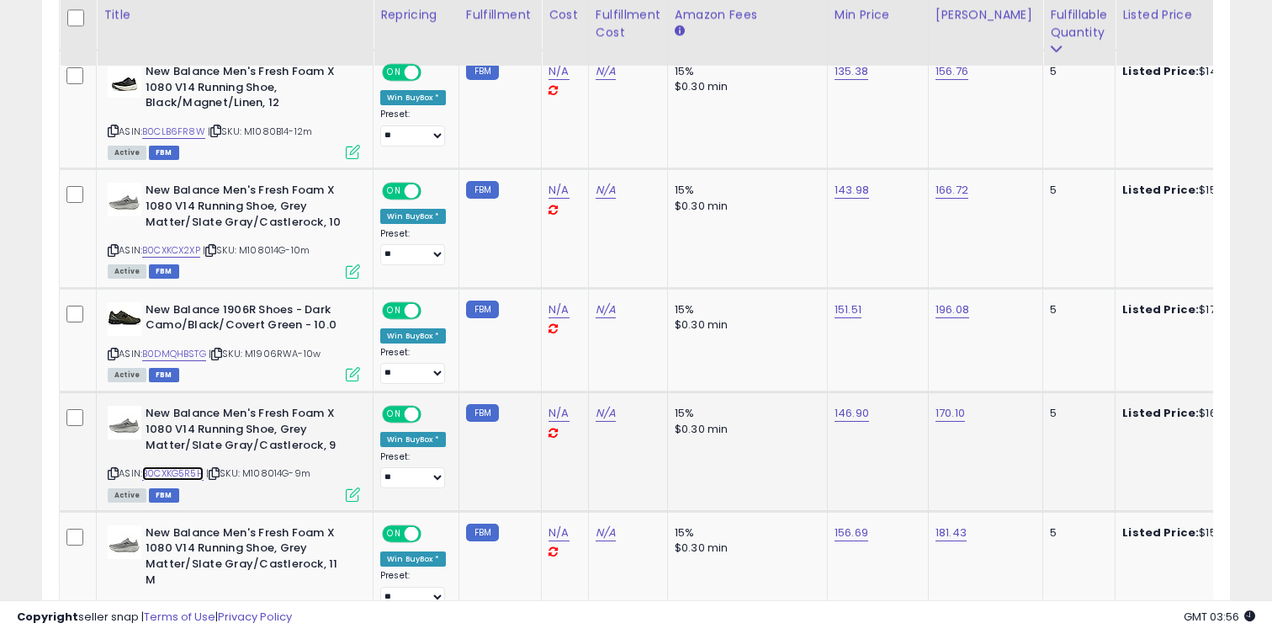
click at [195, 470] on link "B0CXKG5R5H" at bounding box center [172, 473] width 61 height 14
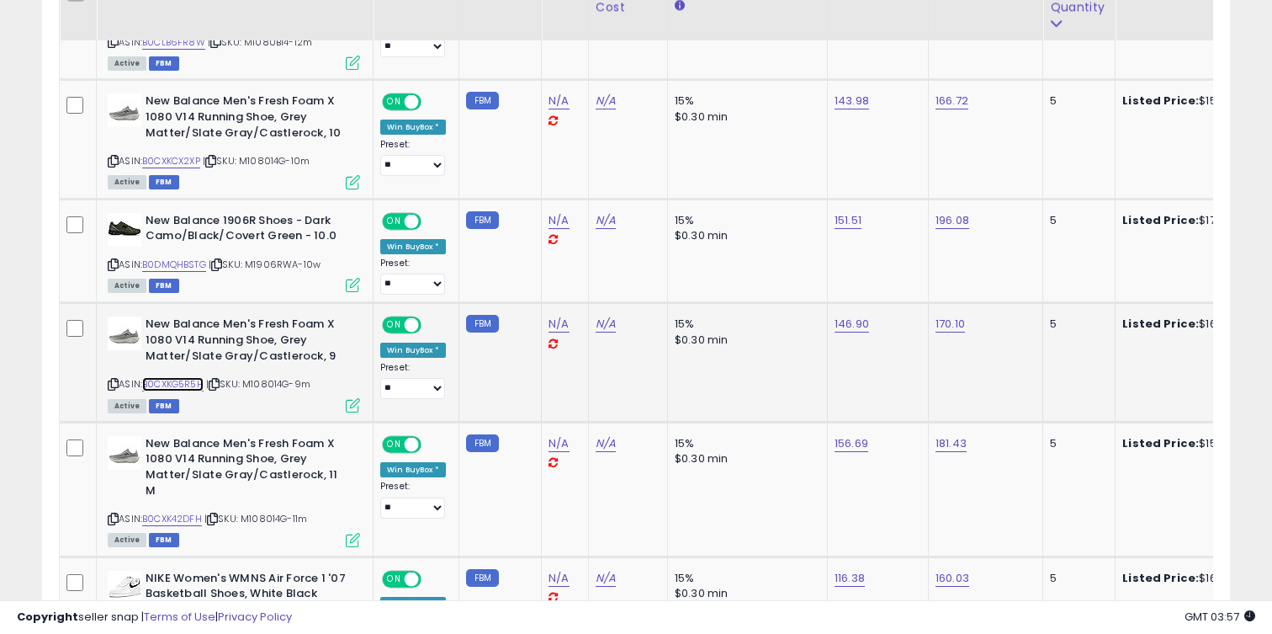
scroll to position [1699, 0]
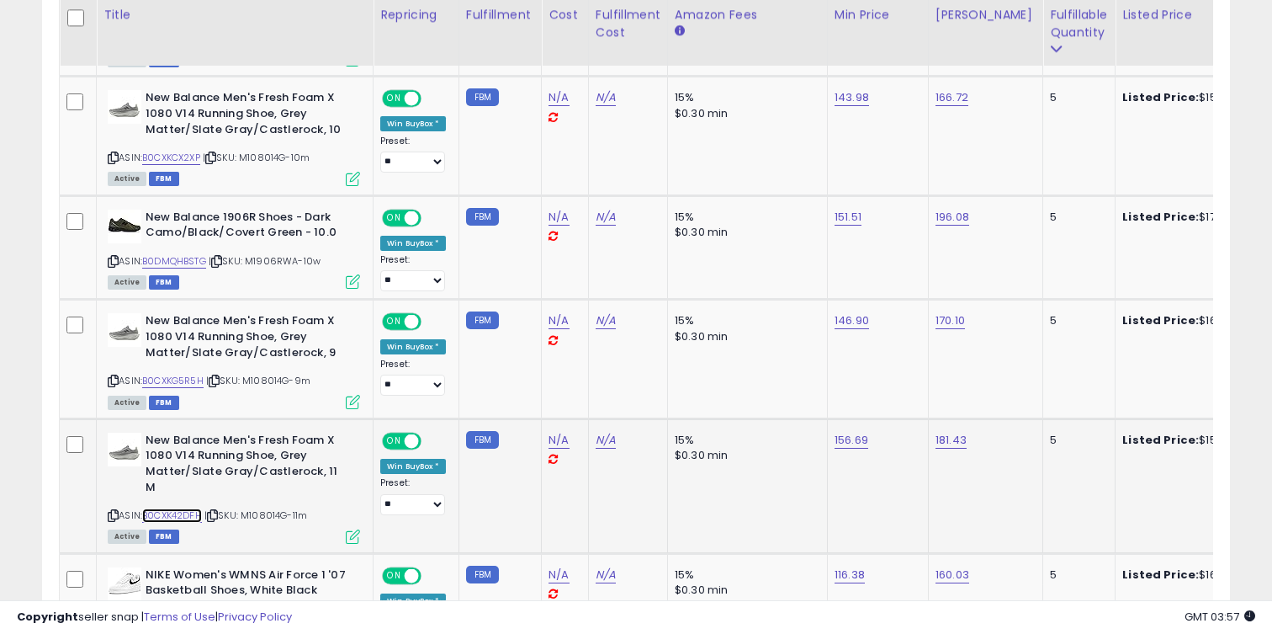
click at [192, 508] on link "B0CXK42DFH" at bounding box center [172, 515] width 60 height 14
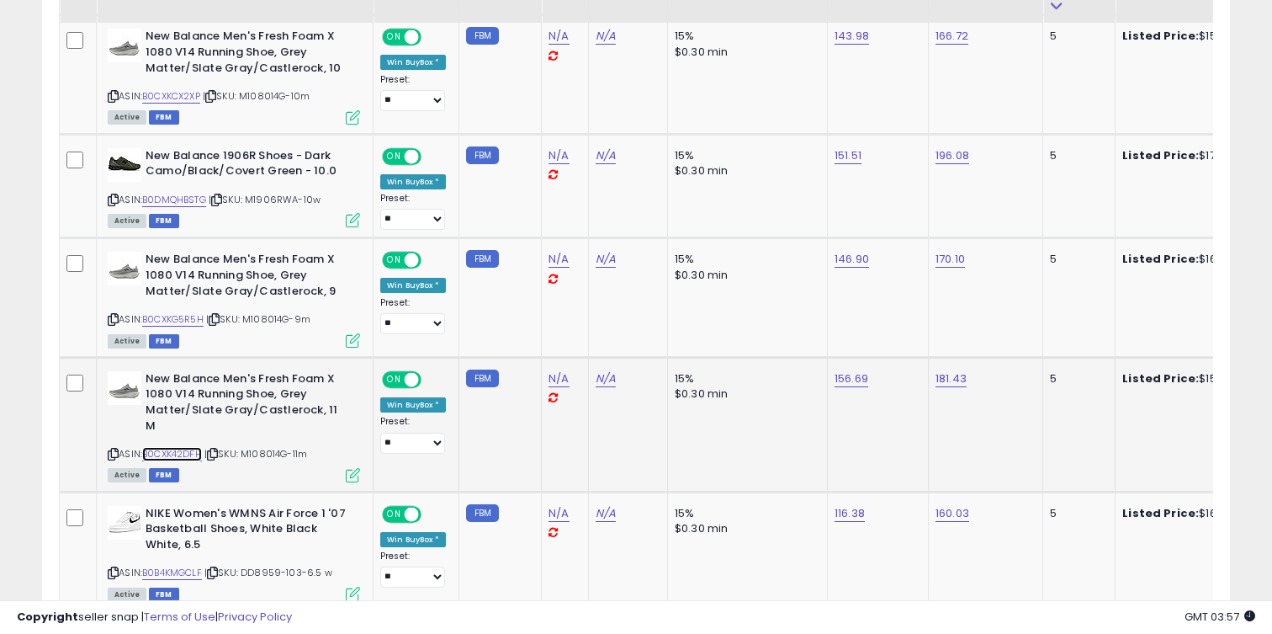
scroll to position [1823, 0]
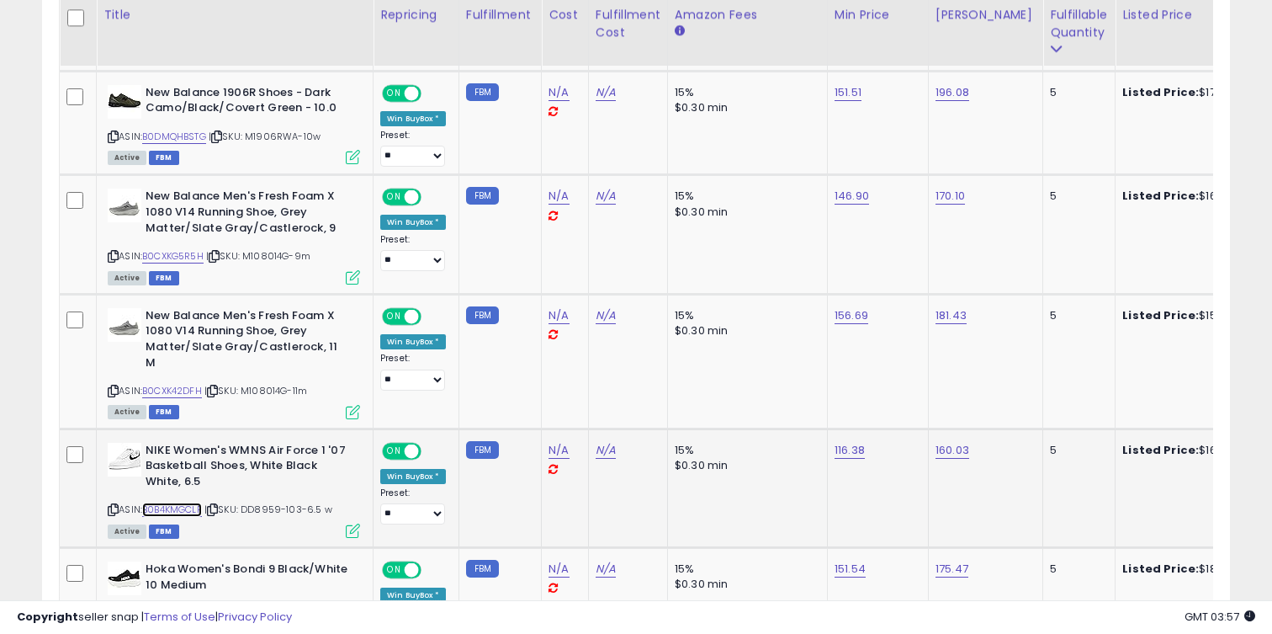
click at [192, 502] on link "B0B4KMGCLF" at bounding box center [172, 509] width 60 height 14
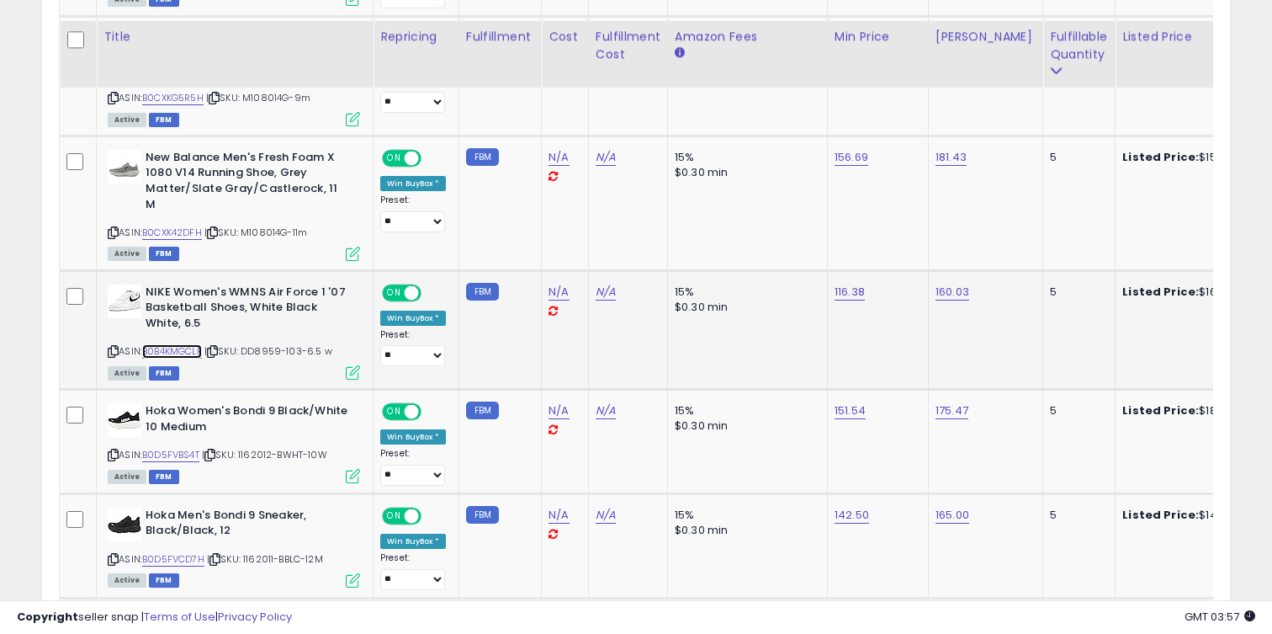
scroll to position [2024, 0]
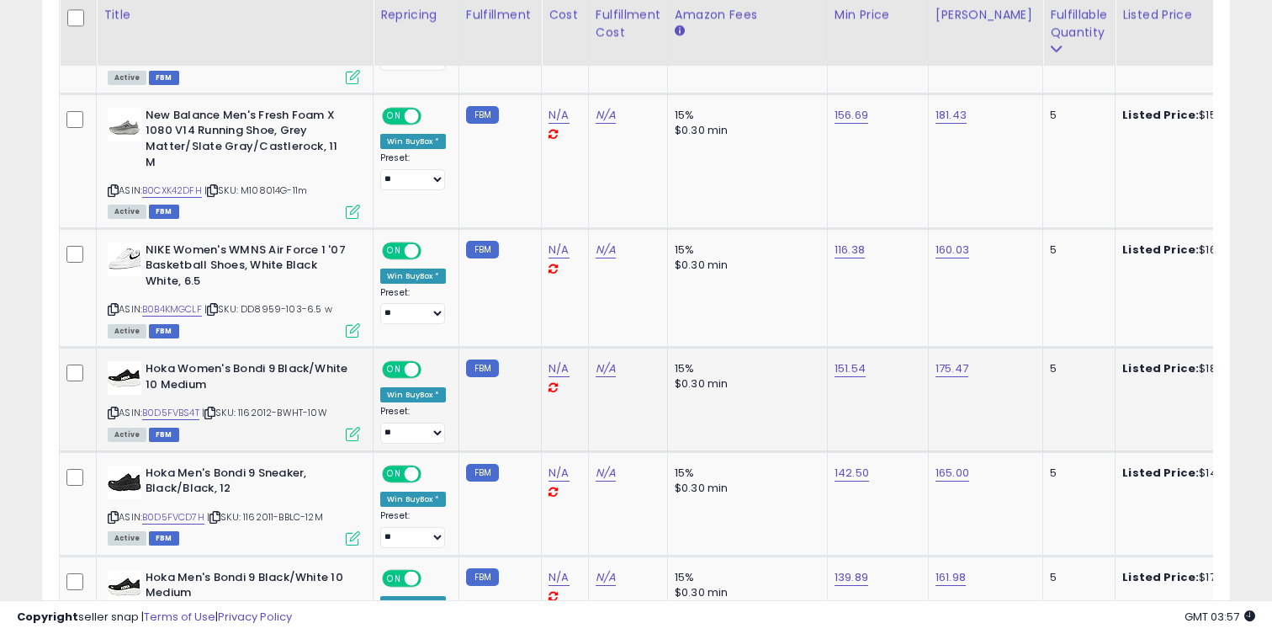
click at [190, 390] on div "ASIN: B0D5FVBS4T | SKU: 1162012-BWHT-10W Active FBM" at bounding box center [234, 400] width 252 height 78
click at [189, 406] on link "B0D5FVBS4T" at bounding box center [170, 413] width 57 height 14
click at [857, 245] on td "116.38" at bounding box center [877, 287] width 101 height 119
click at [857, 243] on td "116.38" at bounding box center [877, 287] width 101 height 119
click at [835, 241] on link "116.38" at bounding box center [850, 249] width 30 height 17
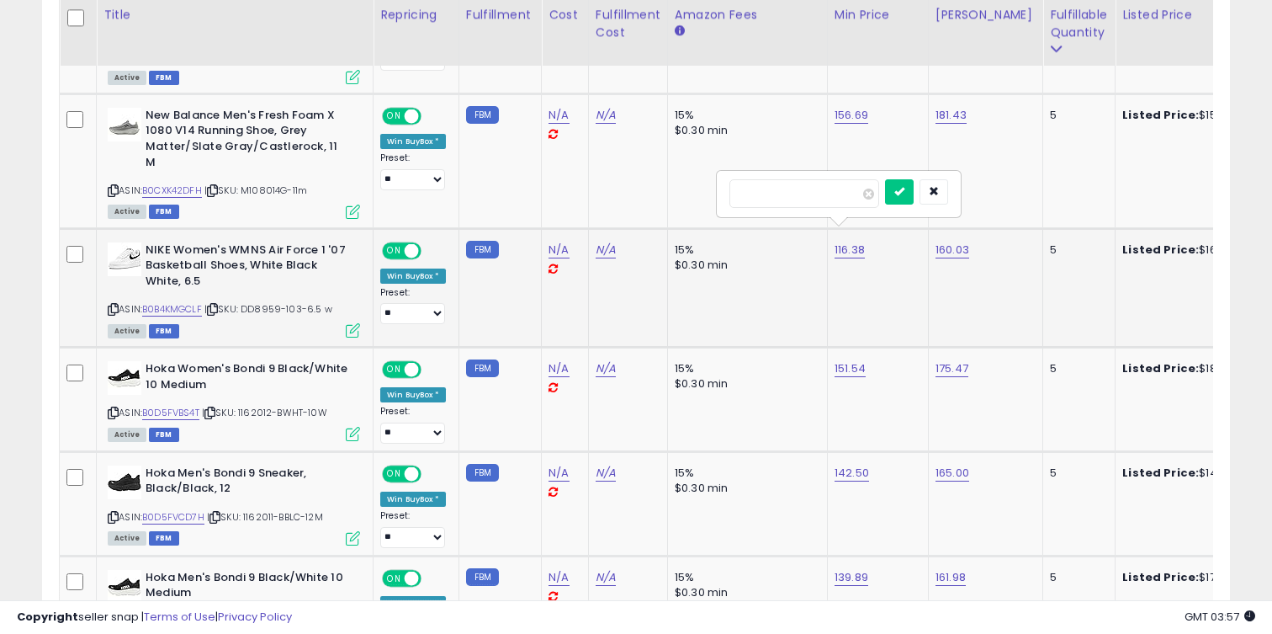
type input "***"
click button "submit" at bounding box center [899, 191] width 29 height 25
click at [948, 241] on link "160.03" at bounding box center [953, 249] width 34 height 17
type input "***"
click button "submit" at bounding box center [1002, 191] width 29 height 25
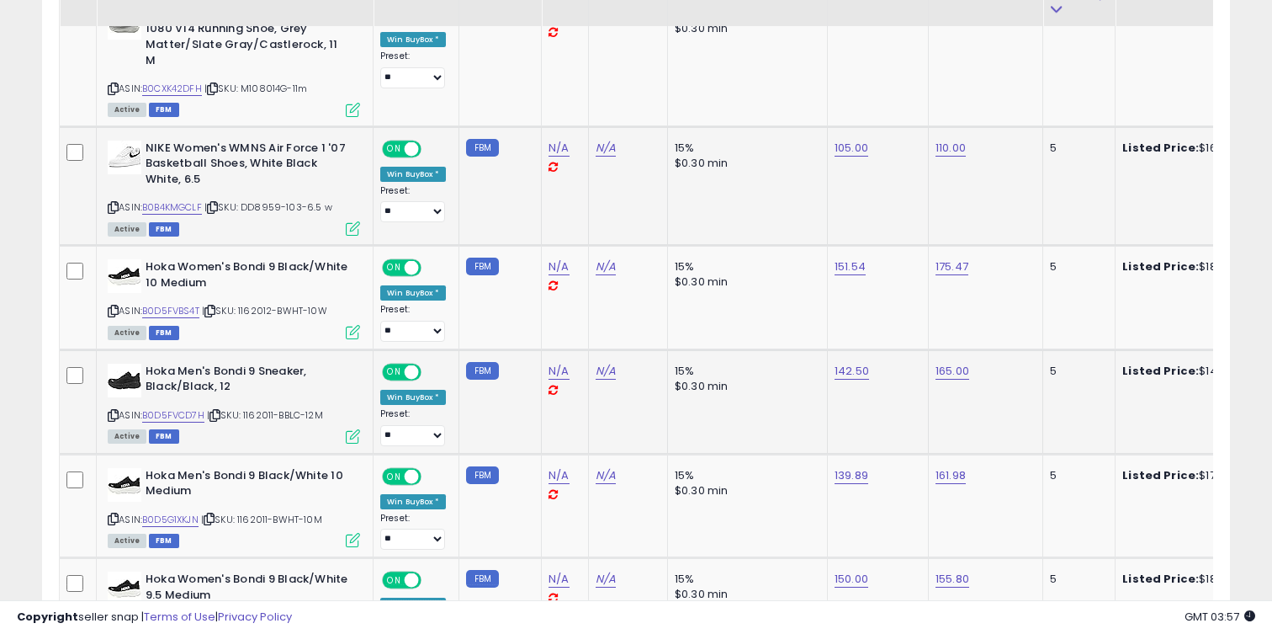
scroll to position [2143, 0]
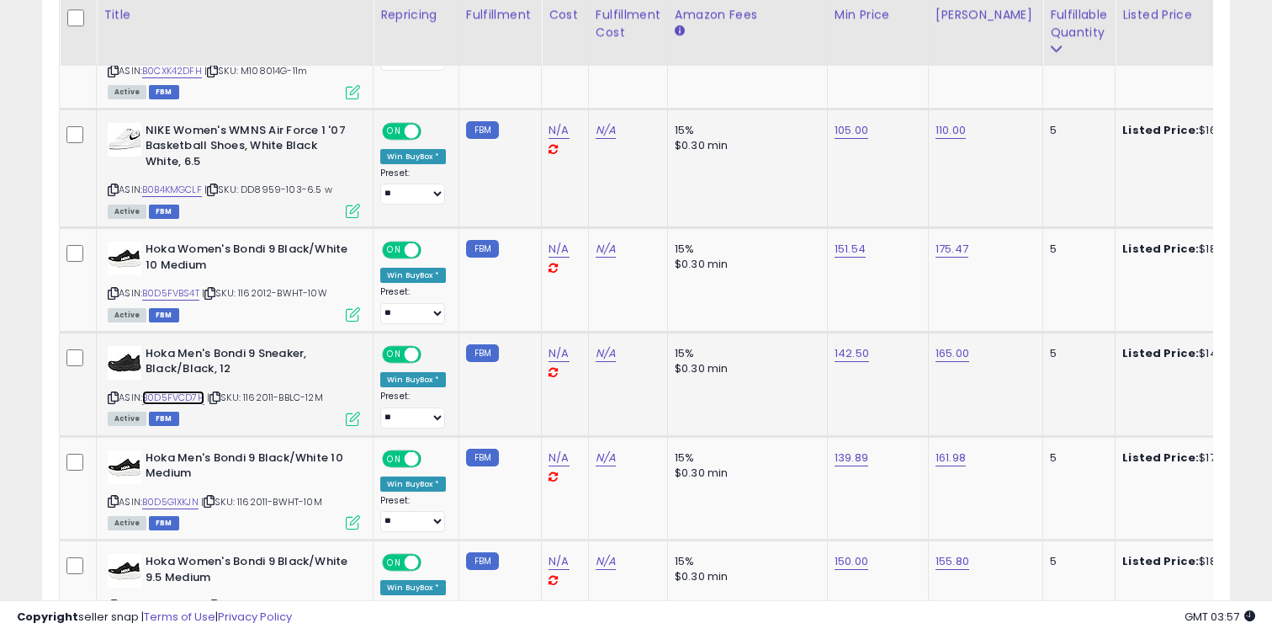
click at [183, 390] on link "B0D5FVCD7H" at bounding box center [173, 397] width 62 height 14
click at [862, 345] on link "142.50" at bounding box center [852, 353] width 34 height 17
type input "***"
click button "submit" at bounding box center [901, 295] width 29 height 25
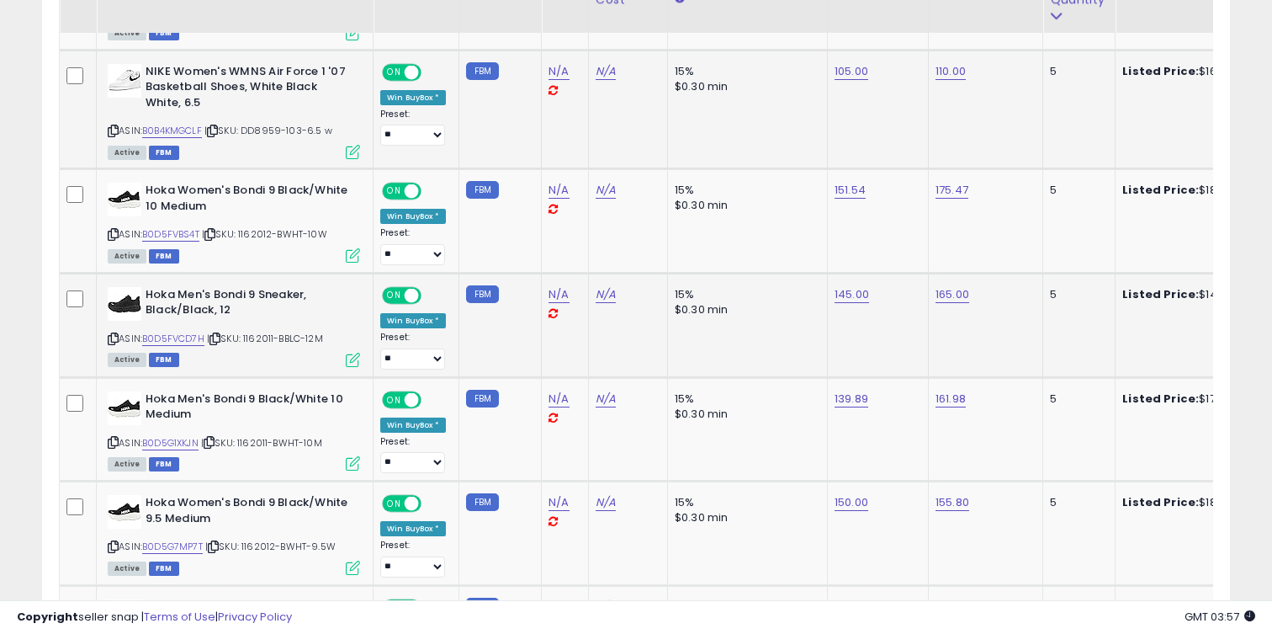
scroll to position [2219, 0]
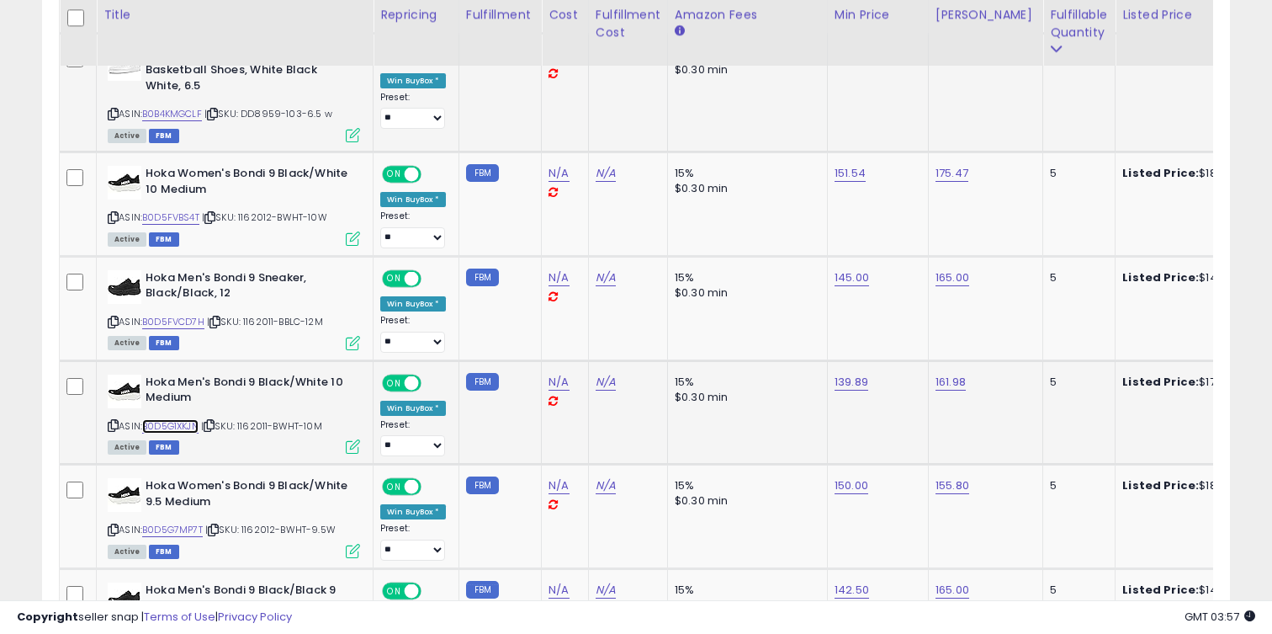
click at [185, 419] on link "B0D5G1XKJN" at bounding box center [170, 426] width 56 height 14
click at [838, 374] on link "139.89" at bounding box center [852, 382] width 34 height 17
click at [178, 419] on link "B0D5G1XKJN" at bounding box center [170, 426] width 56 height 14
click at [810, 387] on td "15% $0.30 min" at bounding box center [747, 412] width 160 height 104
click at [942, 323] on button "button" at bounding box center [935, 323] width 29 height 25
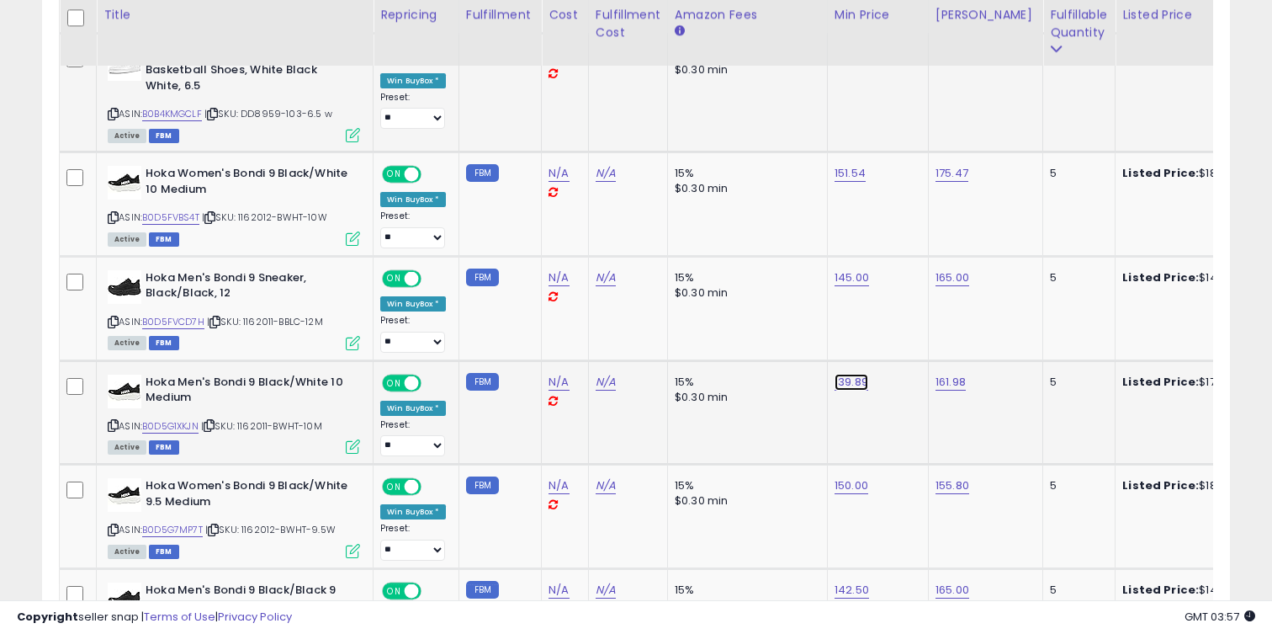
click at [856, 374] on link "139.89" at bounding box center [852, 382] width 34 height 17
type input "***"
click button "submit" at bounding box center [901, 323] width 29 height 25
click at [947, 374] on link "161.98" at bounding box center [951, 382] width 30 height 17
type input "***"
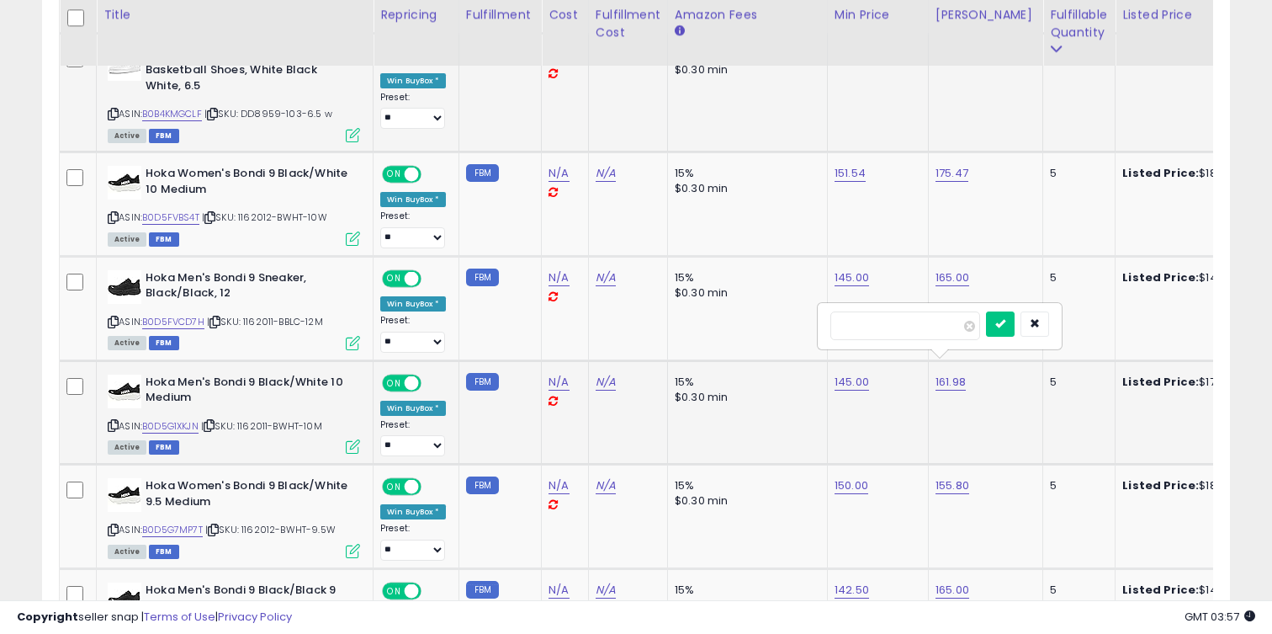
click button "submit" at bounding box center [1000, 323] width 29 height 25
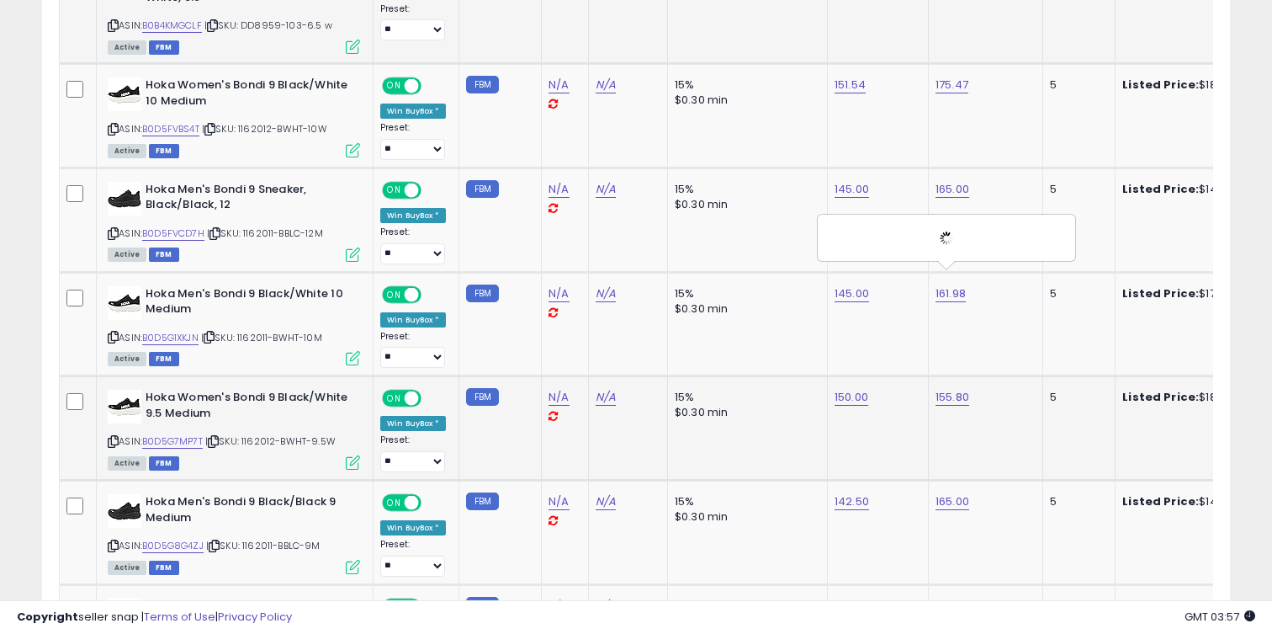
scroll to position [2335, 0]
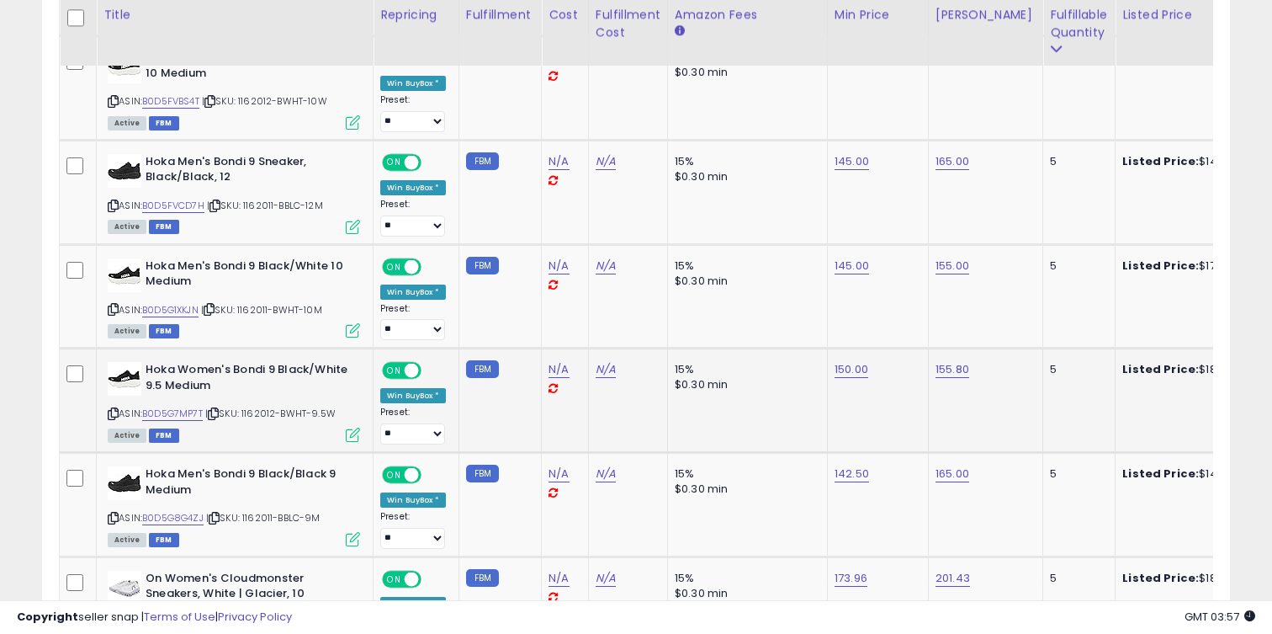
click at [187, 390] on div "ASIN: B0D5G7MP7T | SKU: 1162012-BWHT-9.5W Active FBM" at bounding box center [234, 401] width 252 height 78
click at [188, 406] on link "B0D5G7MP7T" at bounding box center [172, 413] width 61 height 14
click at [962, 361] on link "155.80" at bounding box center [953, 369] width 34 height 17
click at [195, 511] on link "B0D5G8G4ZJ" at bounding box center [172, 518] width 61 height 14
click at [856, 465] on link "142.50" at bounding box center [852, 473] width 34 height 17
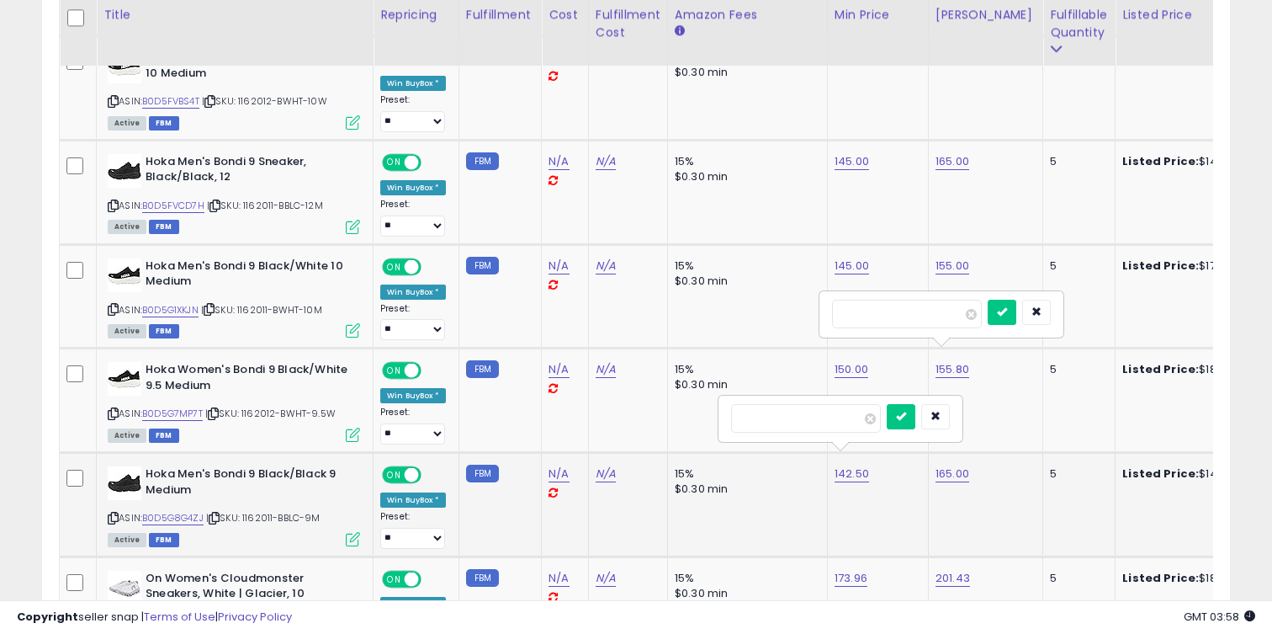
type input "***"
click button "submit" at bounding box center [901, 416] width 29 height 25
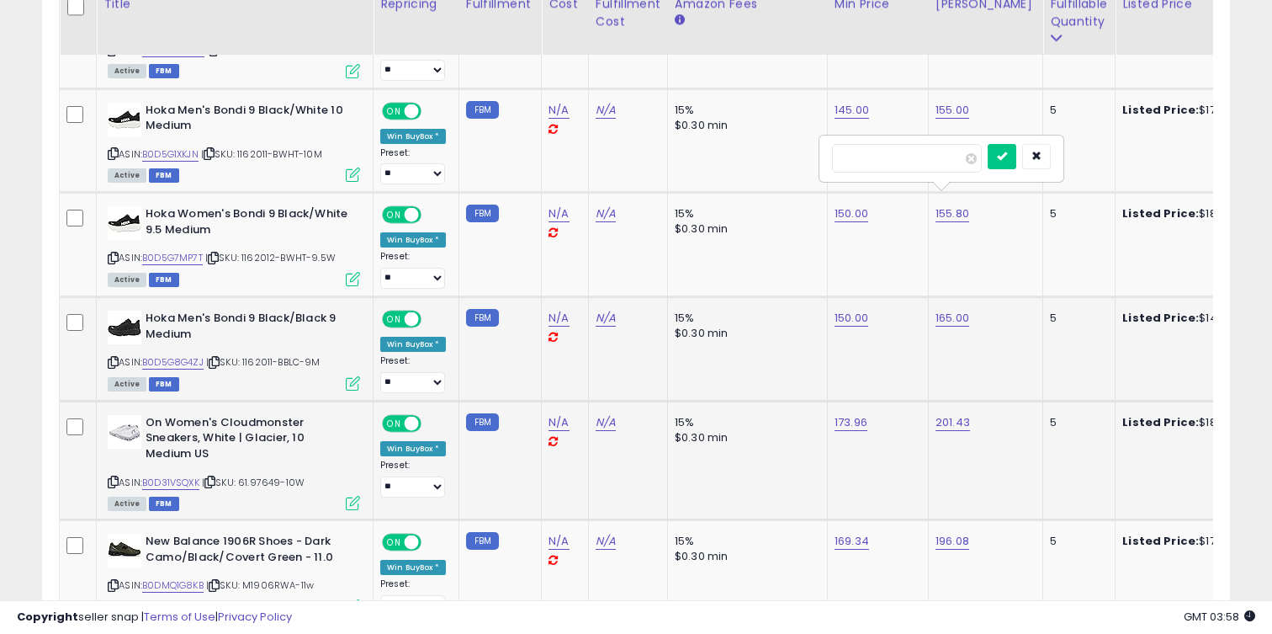
scroll to position [2533, 0]
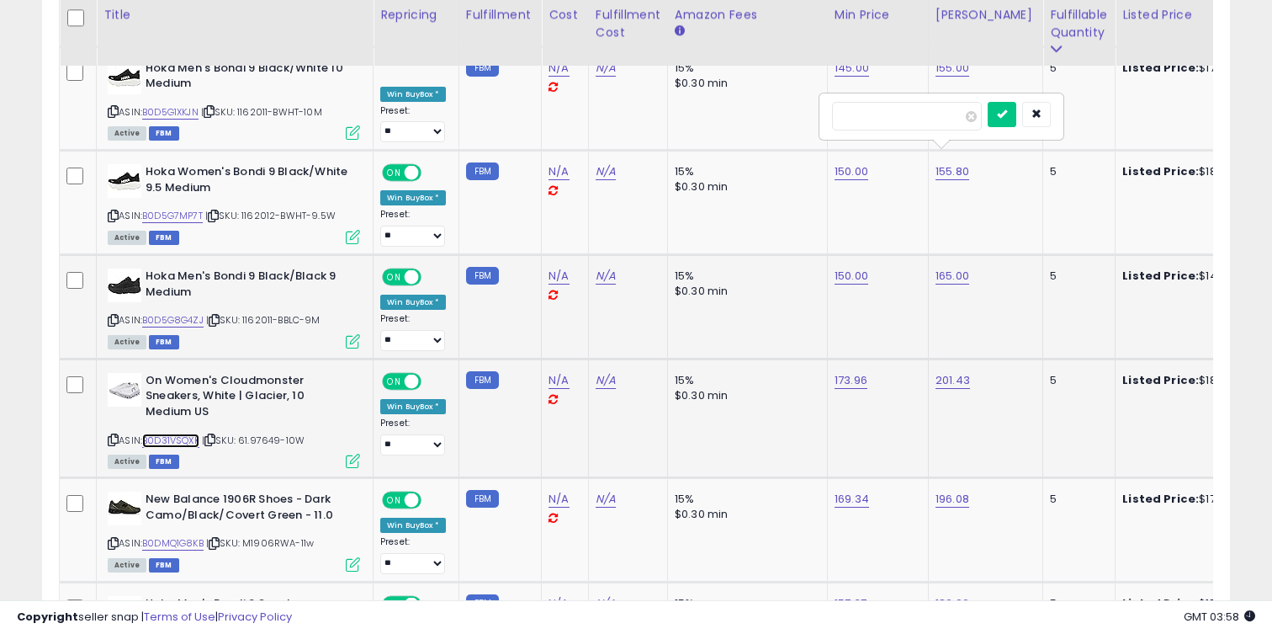
click at [173, 433] on link "B0D31VSQXK" at bounding box center [170, 440] width 57 height 14
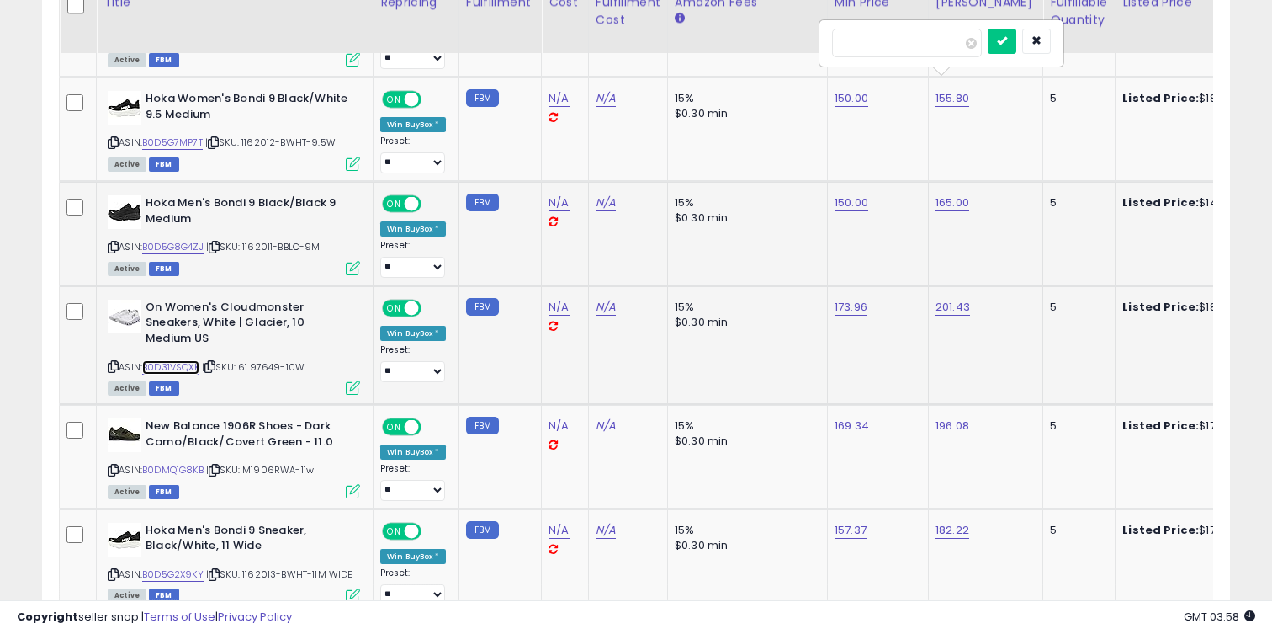
scroll to position [2637, 0]
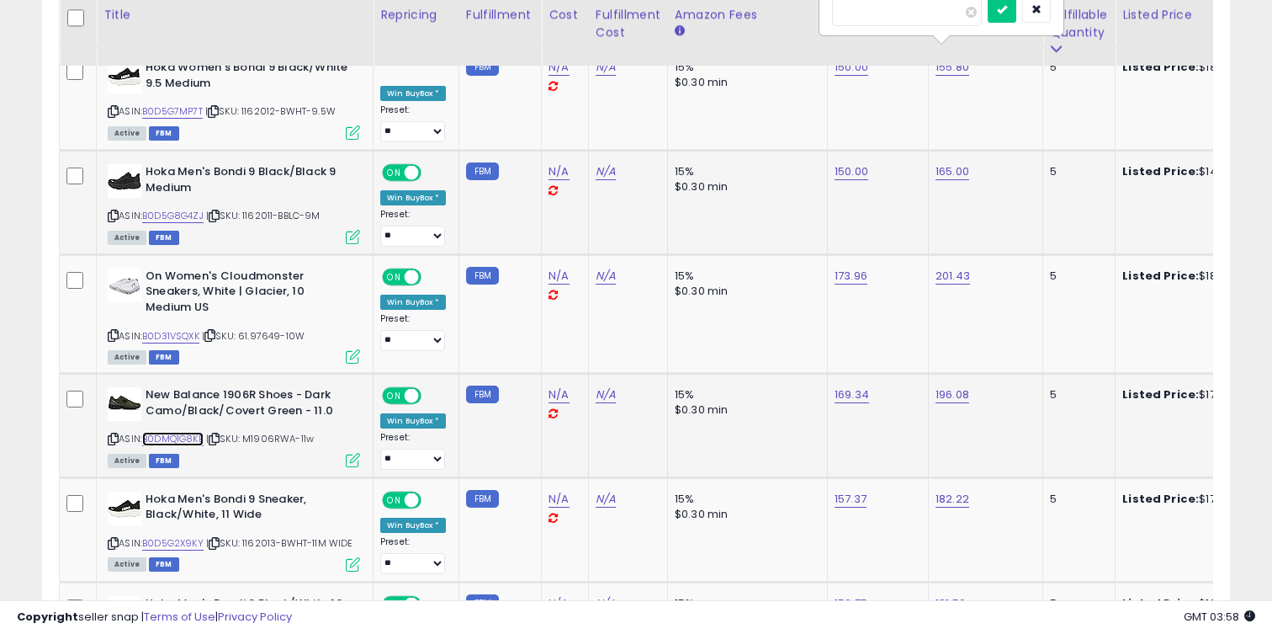
click at [173, 432] on link "B0DMQ1G8KB" at bounding box center [172, 439] width 61 height 14
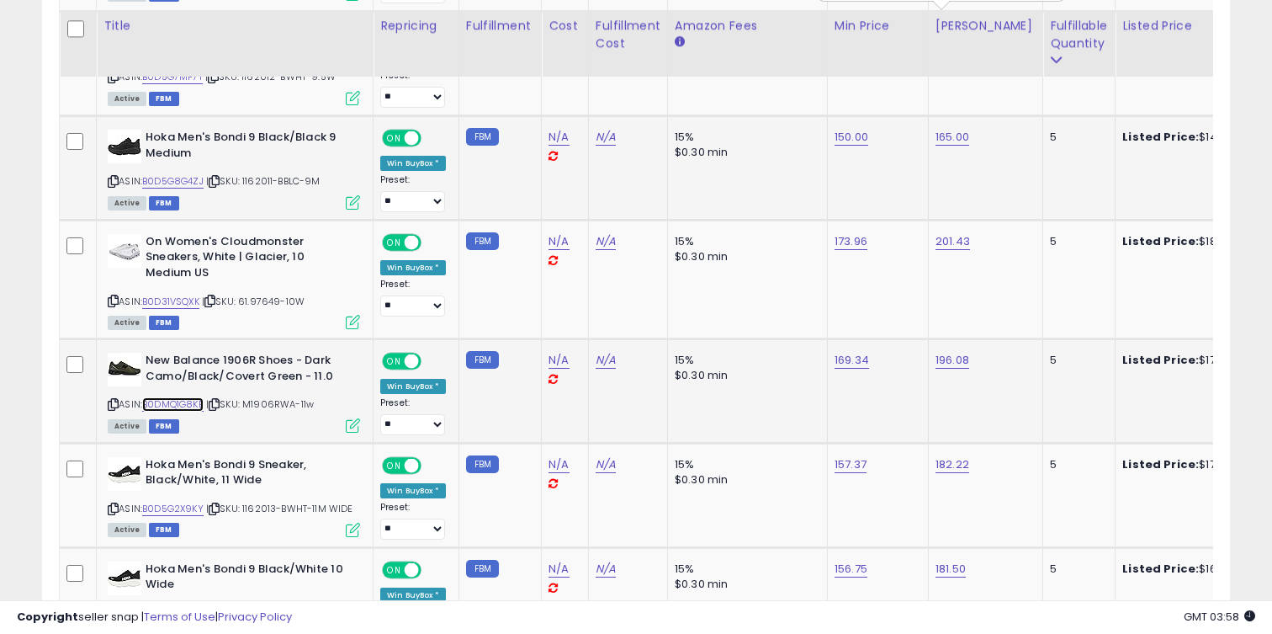
scroll to position [2708, 0]
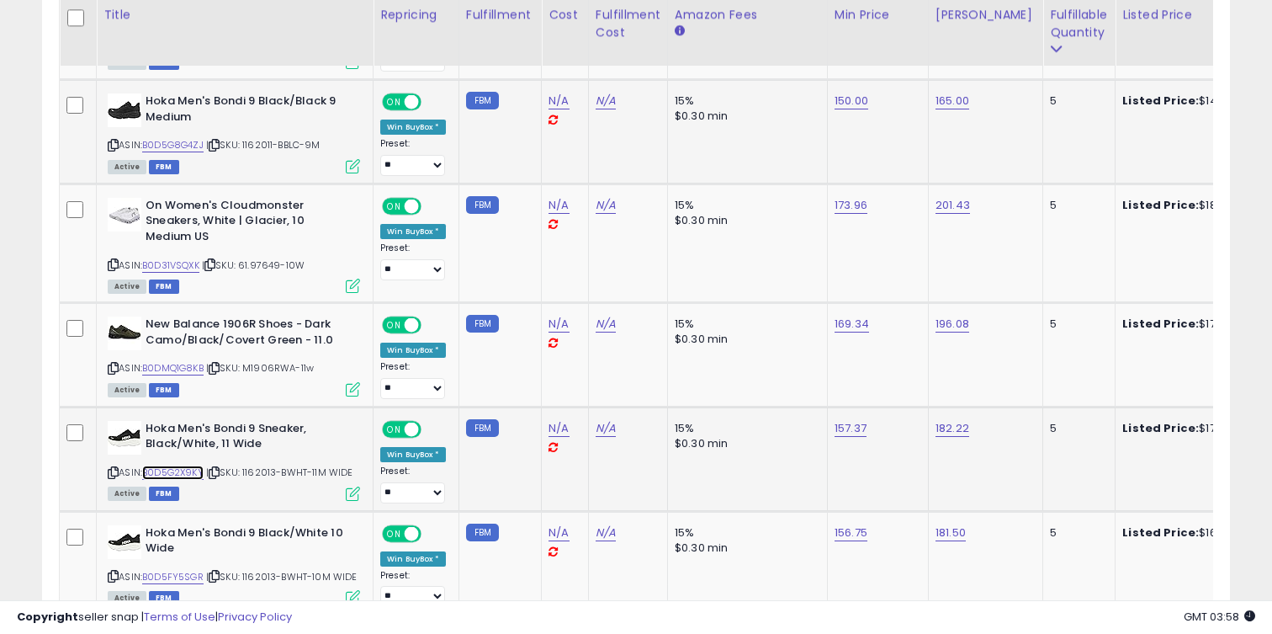
click at [172, 465] on link "B0D5G2X9KY" at bounding box center [172, 472] width 61 height 14
click at [181, 465] on link "B0D5G2X9KY" at bounding box center [172, 472] width 61 height 14
click at [936, 420] on link "182.22" at bounding box center [953, 428] width 34 height 17
type input "***"
click button "submit" at bounding box center [1001, 370] width 29 height 25
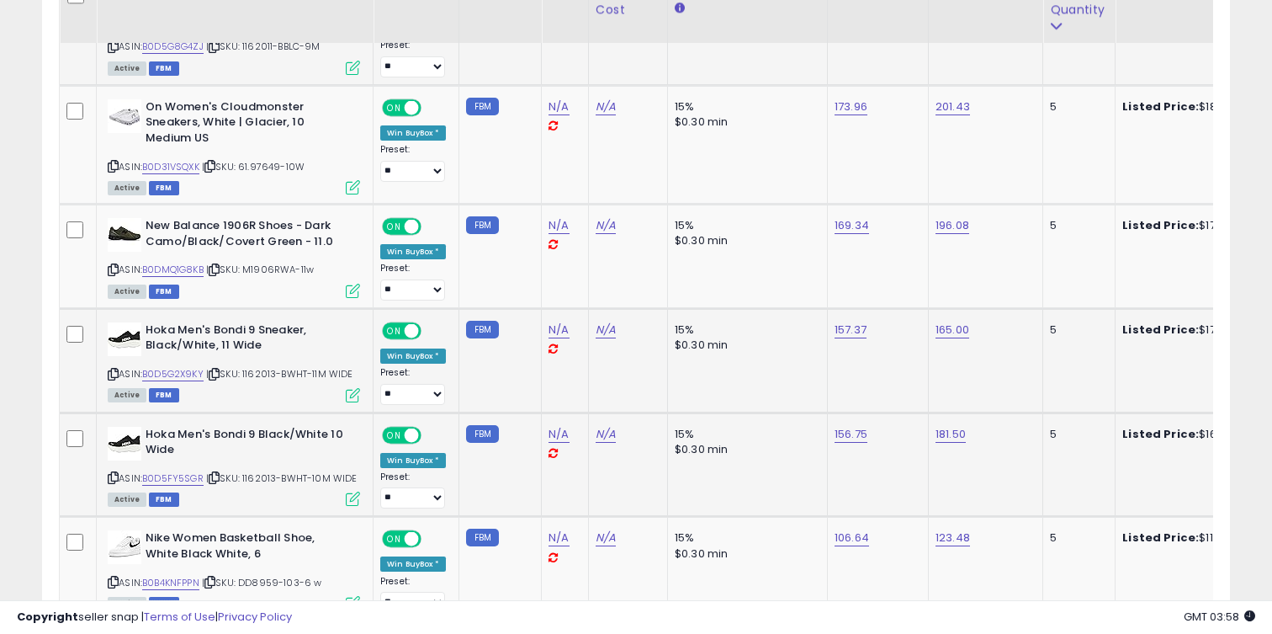
scroll to position [2844, 0]
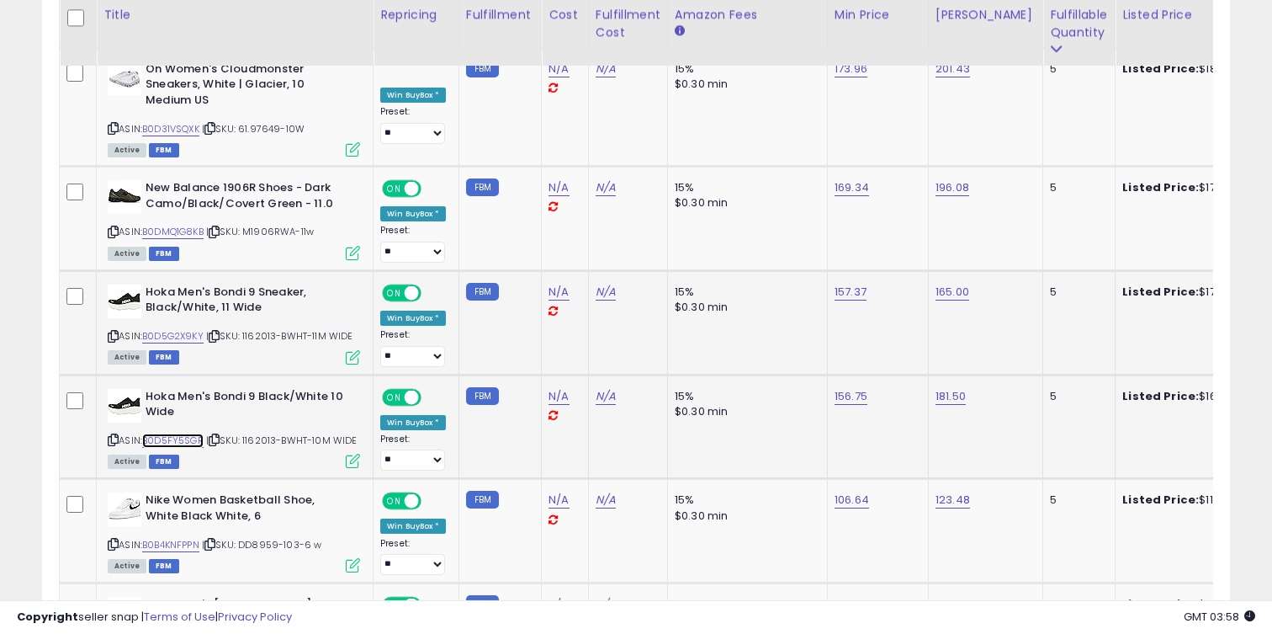
click at [176, 433] on link "B0D5FY5SGR" at bounding box center [172, 440] width 61 height 14
click at [846, 388] on link "156.75" at bounding box center [851, 396] width 33 height 17
type input "***"
click button "submit" at bounding box center [900, 338] width 29 height 25
click at [953, 388] on link "181.50" at bounding box center [951, 396] width 30 height 17
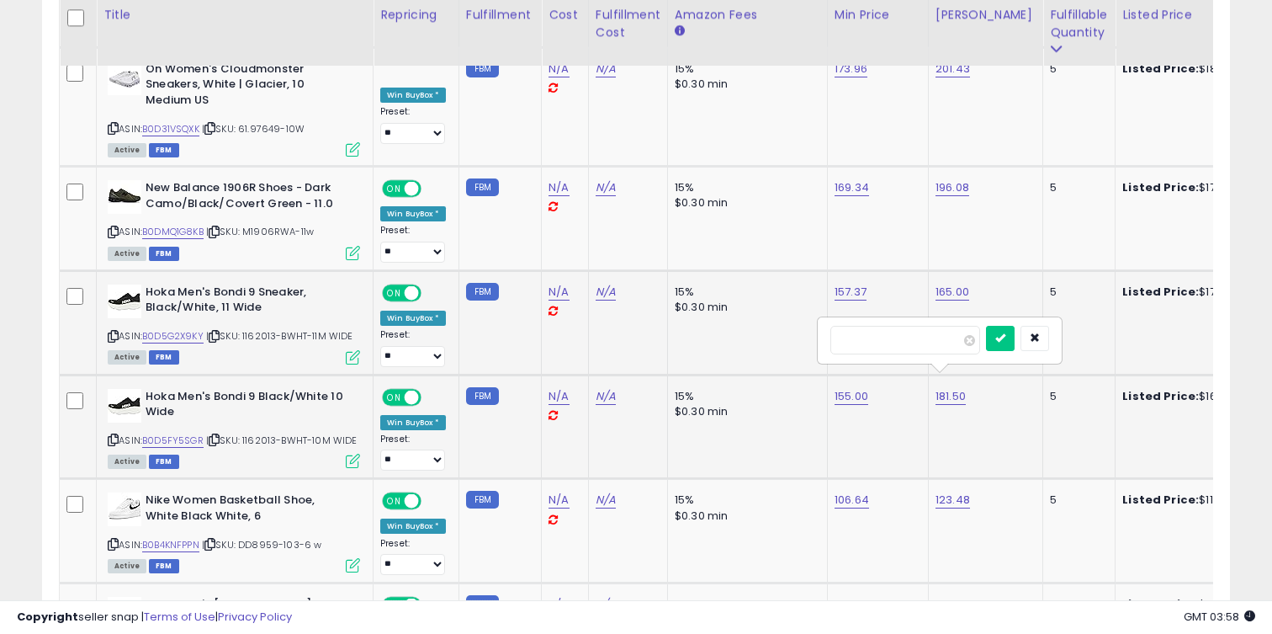
type input "***"
click button "submit" at bounding box center [1000, 338] width 29 height 25
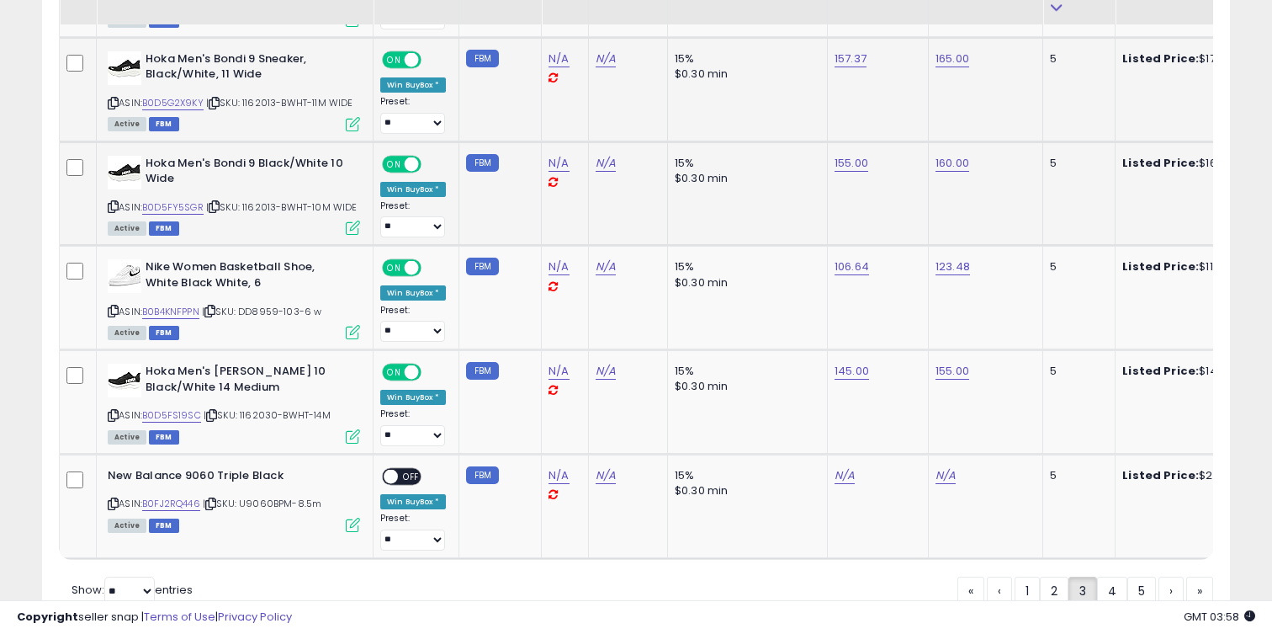
scroll to position [3129, 0]
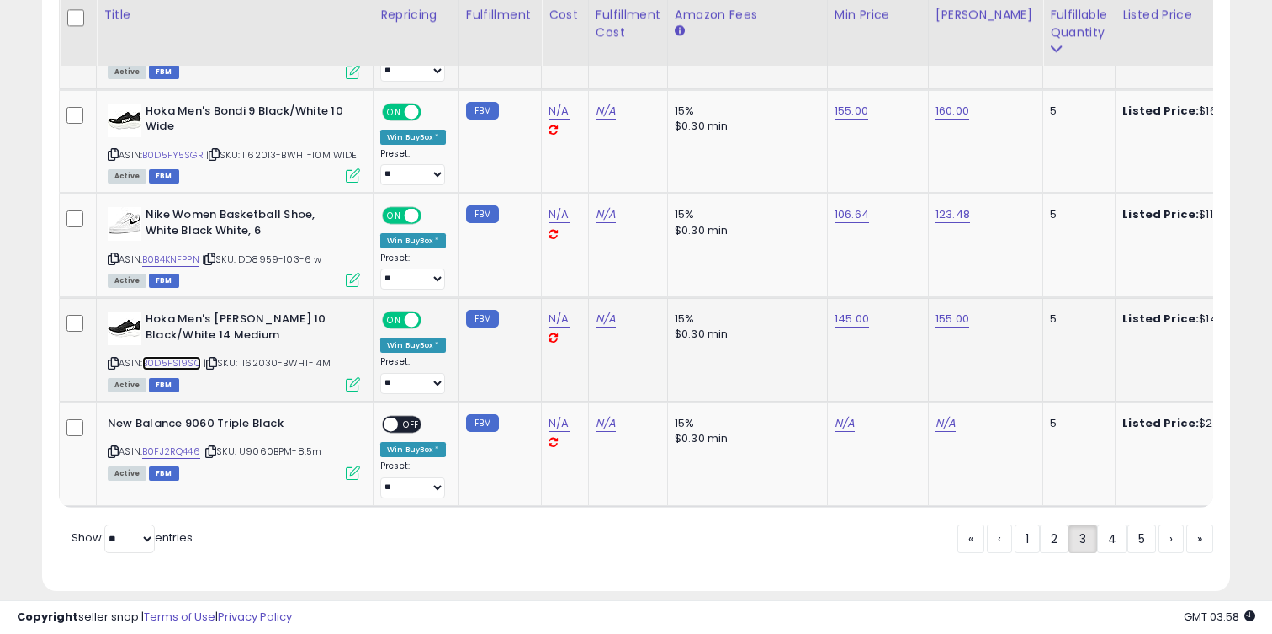
click at [182, 356] on link "B0D5FS19SC" at bounding box center [171, 363] width 59 height 14
click at [1106, 528] on link "4" at bounding box center [1112, 538] width 30 height 29
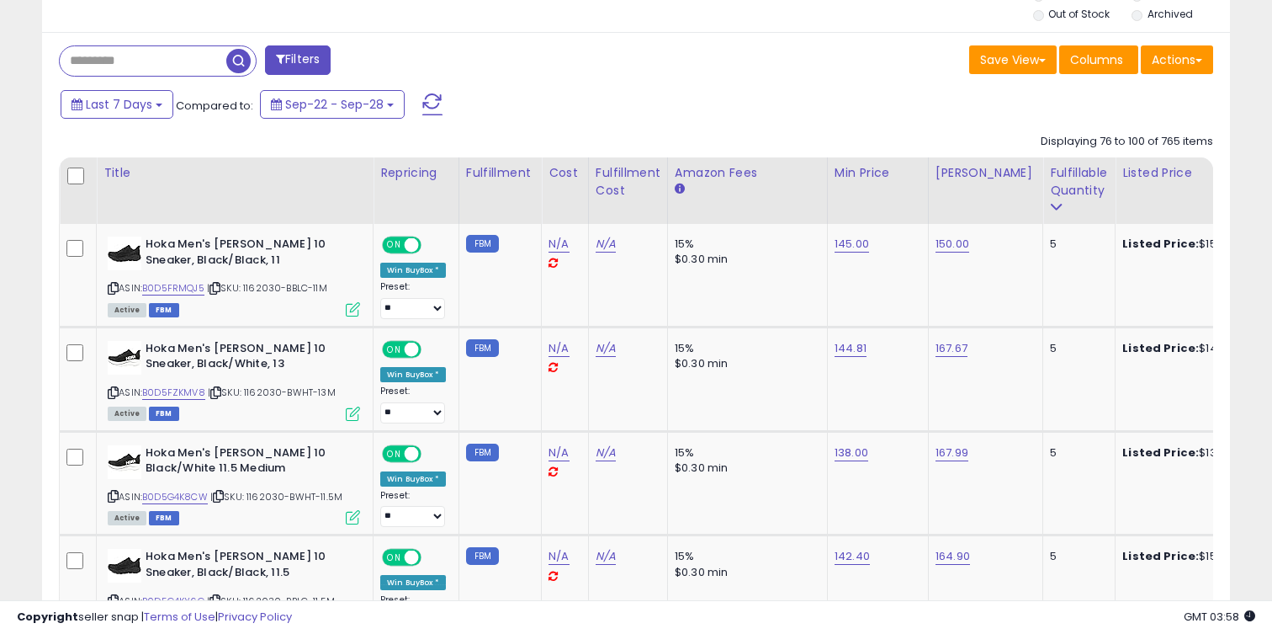
scroll to position [695, 0]
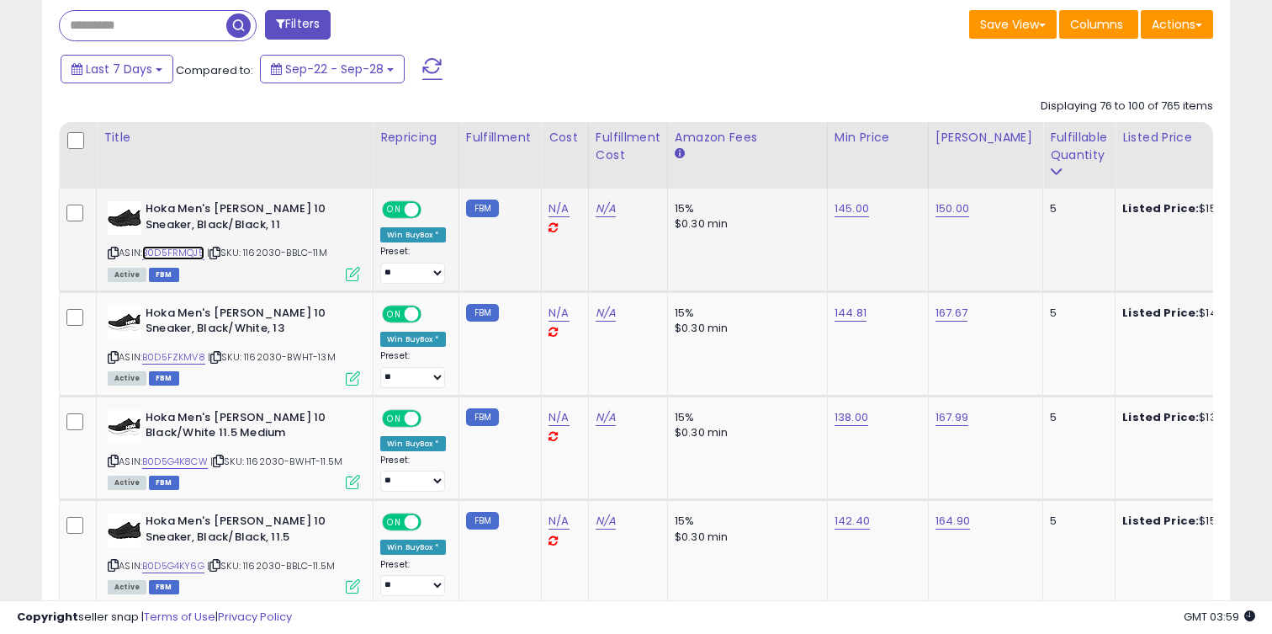
click at [166, 247] on link "B0D5FRMQJ5" at bounding box center [173, 253] width 62 height 14
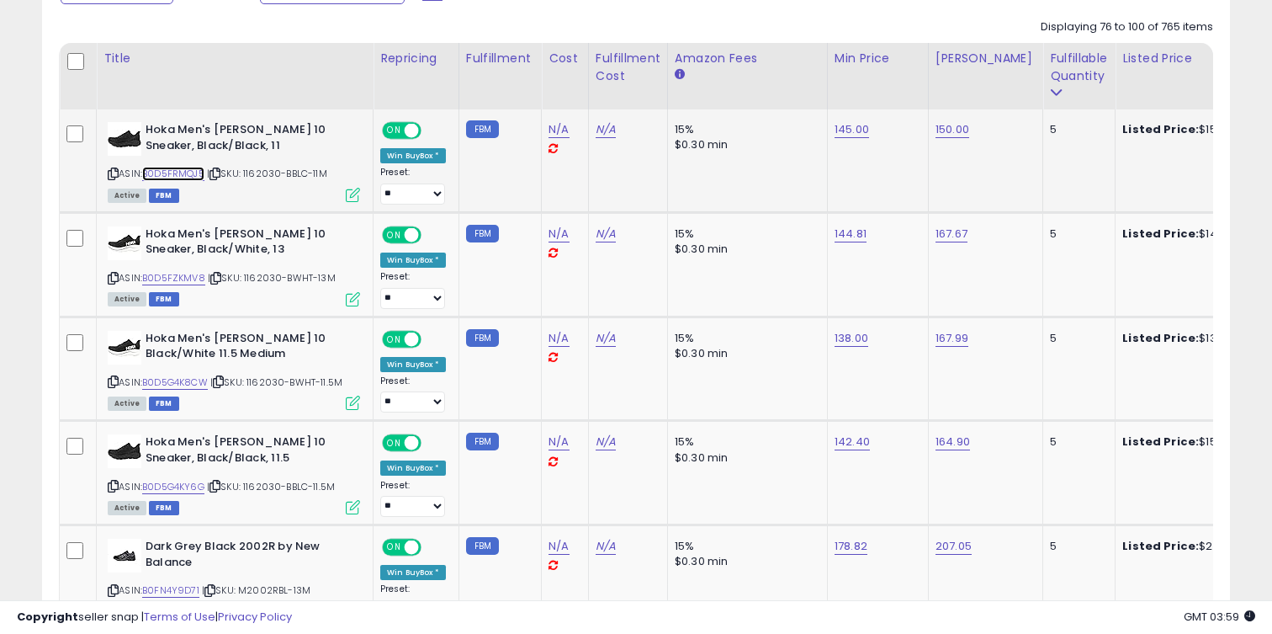
scroll to position [815, 0]
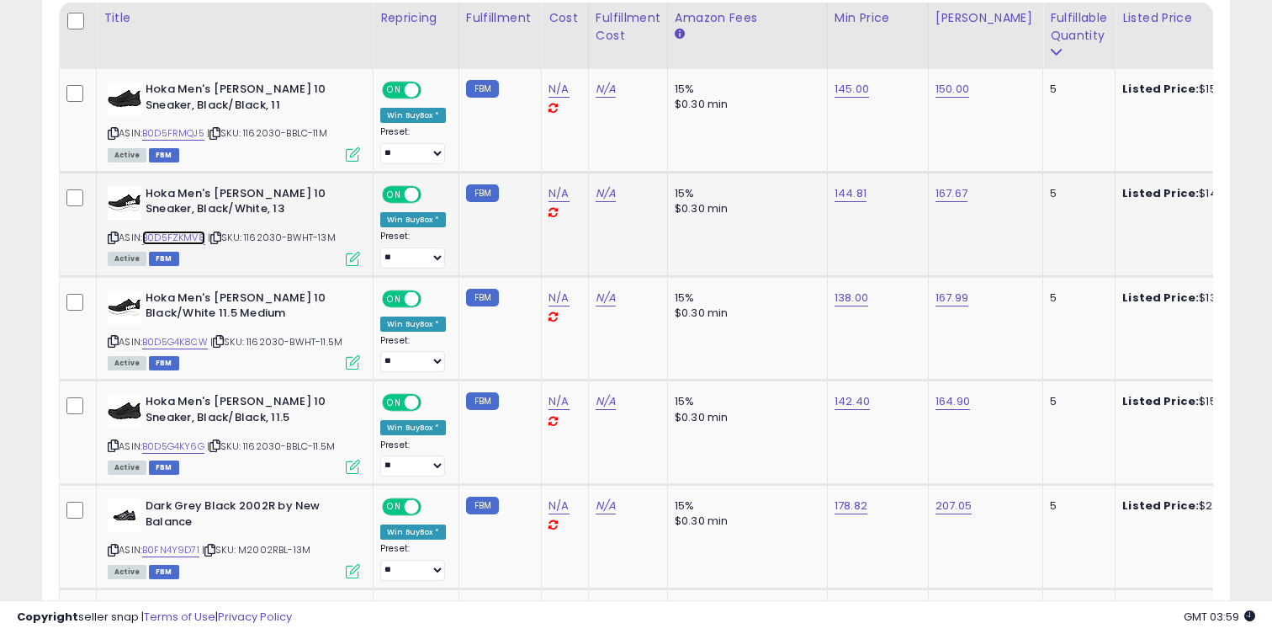
click at [199, 231] on link "B0D5FZKMV8" at bounding box center [173, 238] width 63 height 14
click at [195, 341] on link "B0D5G4K8CW" at bounding box center [175, 342] width 66 height 14
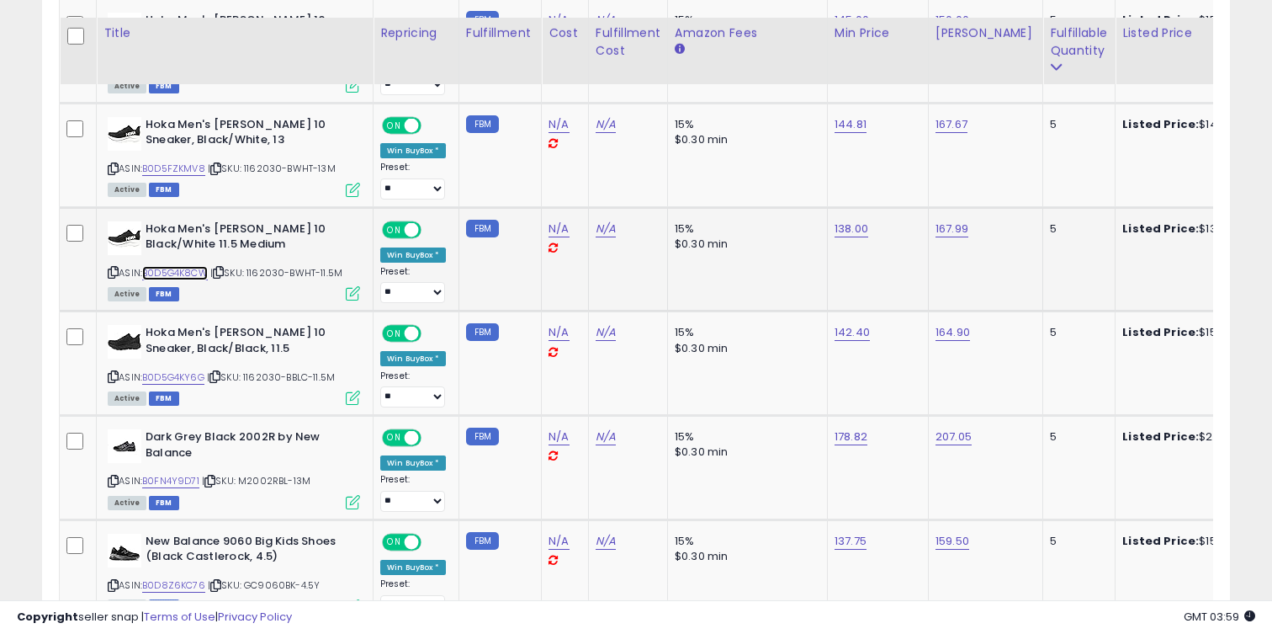
scroll to position [911, 0]
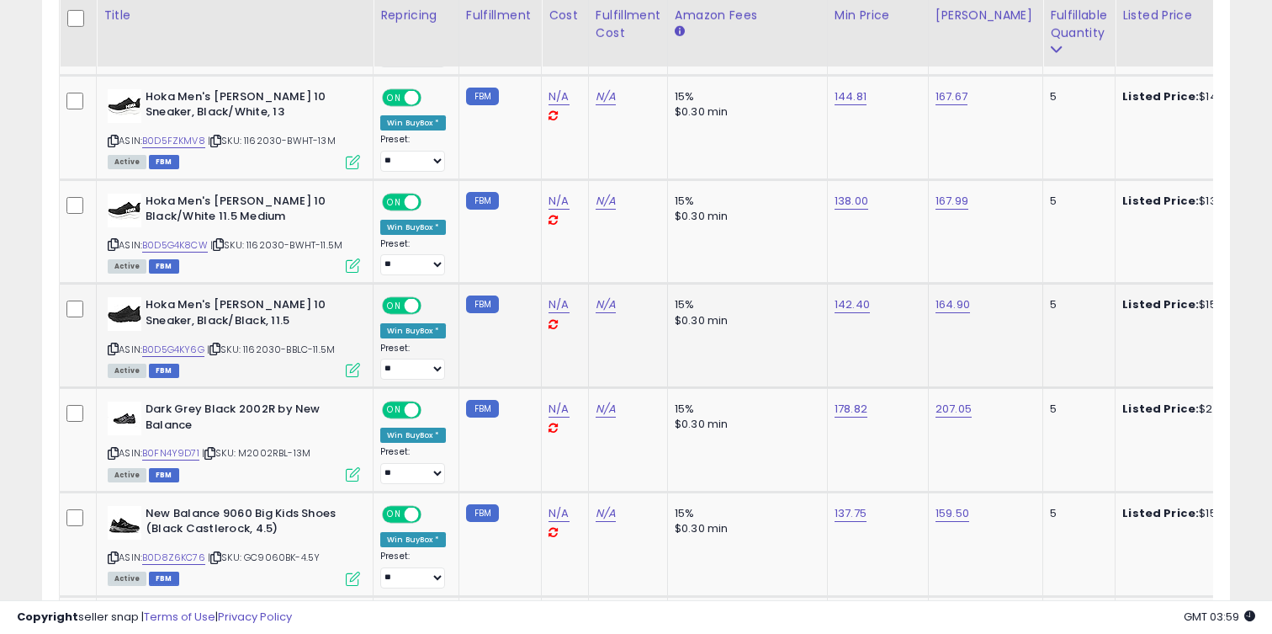
click at [204, 340] on div "ASIN: B0D5G4KY6G | SKU: 1162030-BBLC-11.5M Active FBM" at bounding box center [234, 336] width 252 height 78
click at [194, 340] on div "ASIN: B0D5G4KY6G | SKU: 1162030-BBLC-11.5M Active FBM" at bounding box center [234, 336] width 252 height 78
click at [194, 347] on link "B0D5G4KY6G" at bounding box center [173, 349] width 62 height 14
click at [848, 306] on link "142.40" at bounding box center [852, 304] width 35 height 17
click at [963, 303] on link "164.90" at bounding box center [953, 304] width 34 height 17
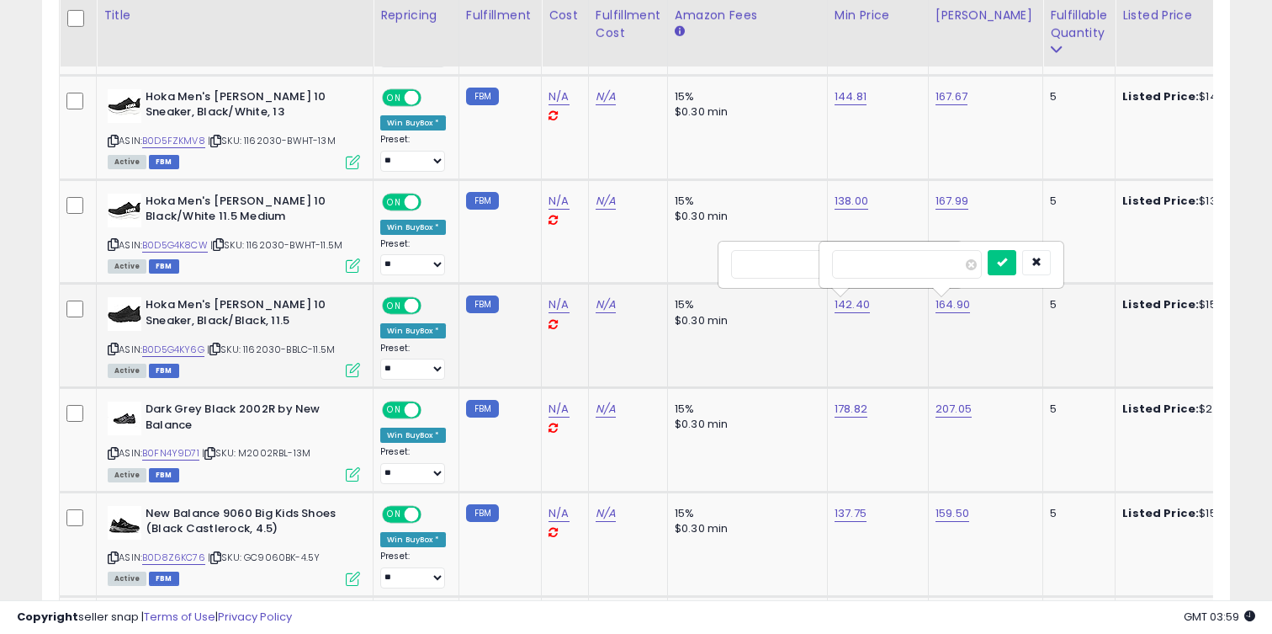
type input "***"
click button "submit" at bounding box center [1002, 262] width 29 height 25
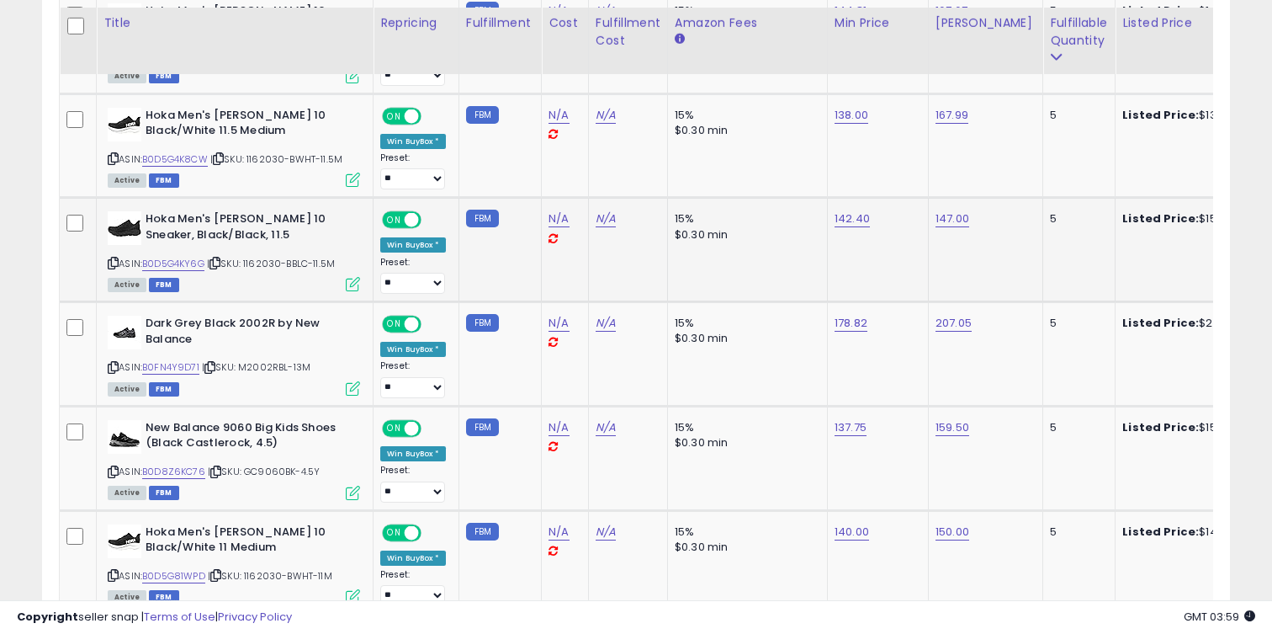
scroll to position [1005, 0]
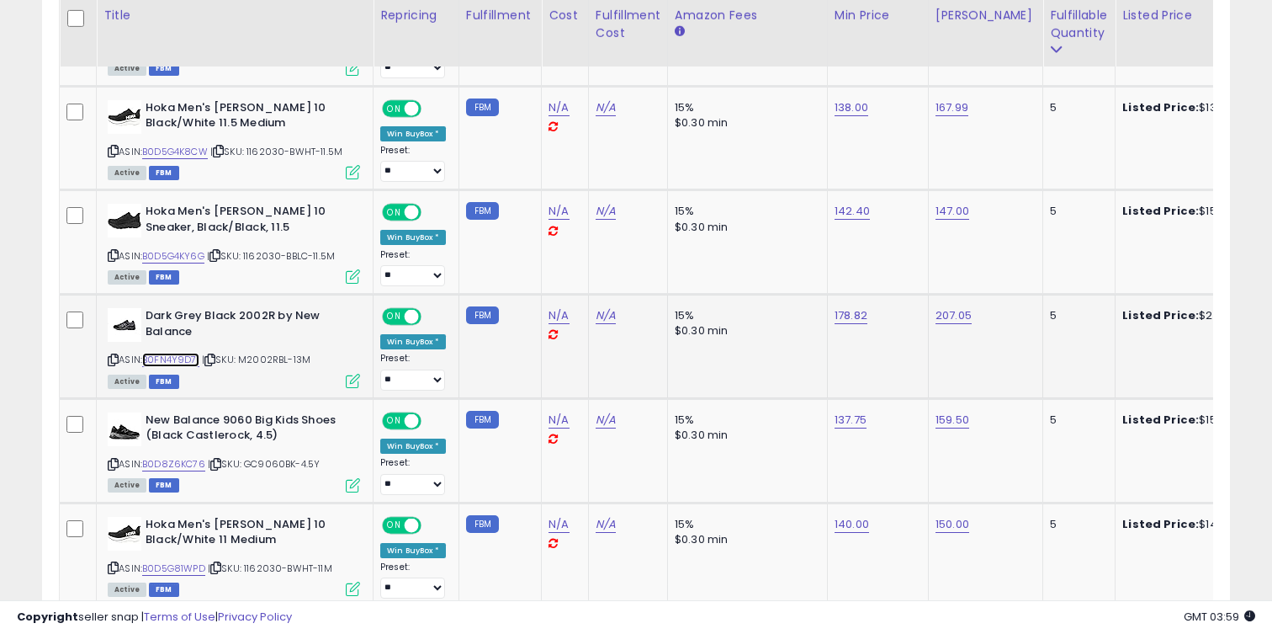
click at [174, 358] on link "B0FN4Y9D71" at bounding box center [170, 360] width 57 height 14
click at [857, 312] on link "178.82" at bounding box center [851, 315] width 33 height 17
type input "***"
click button "submit" at bounding box center [900, 273] width 29 height 25
click at [943, 318] on link "207.05" at bounding box center [954, 315] width 36 height 17
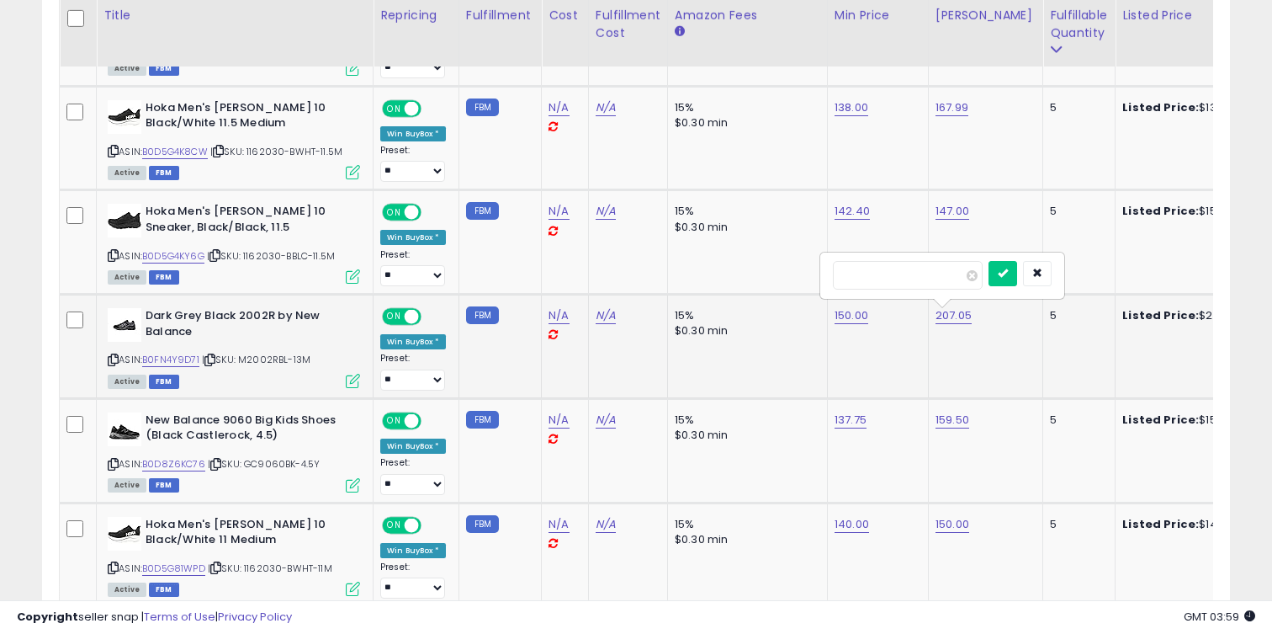
type input "***"
click button "submit" at bounding box center [1003, 273] width 29 height 25
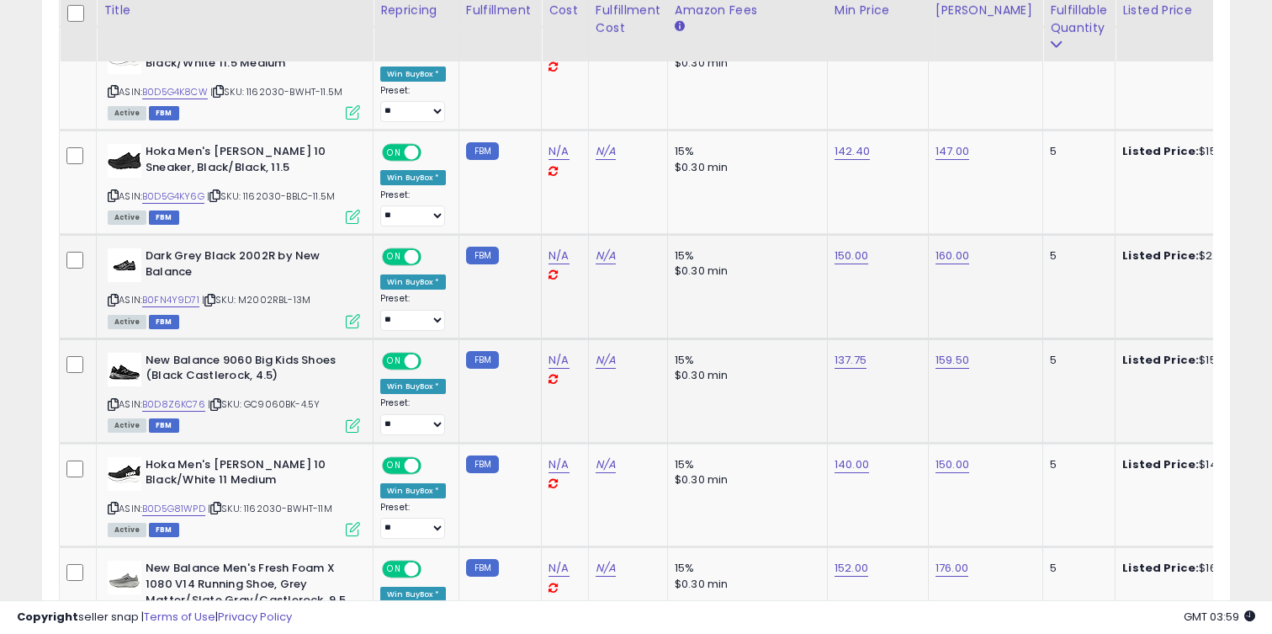
scroll to position [1116, 0]
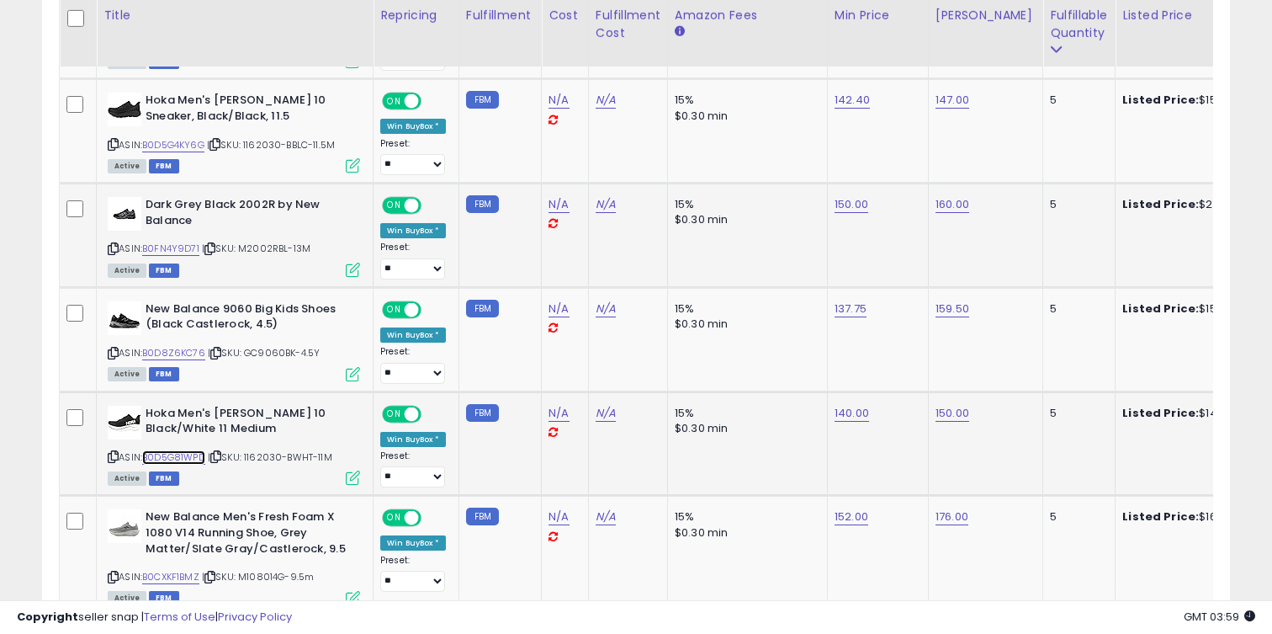
click at [196, 463] on link "B0D5G81WPD" at bounding box center [173, 457] width 63 height 14
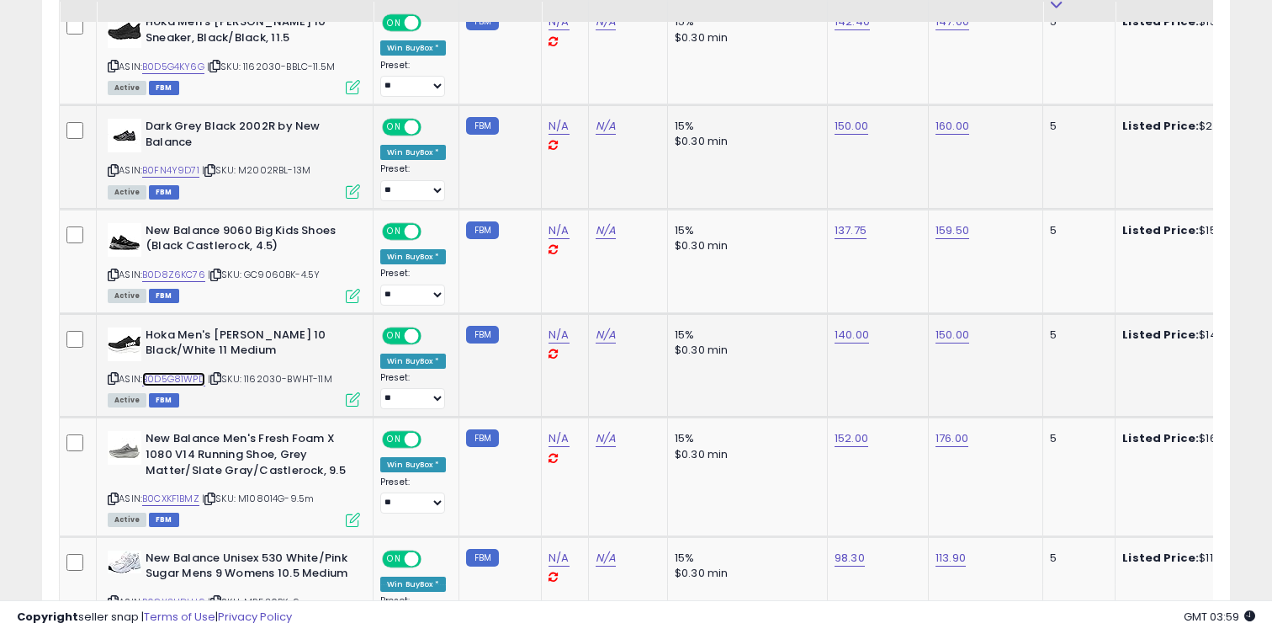
scroll to position [1268, 0]
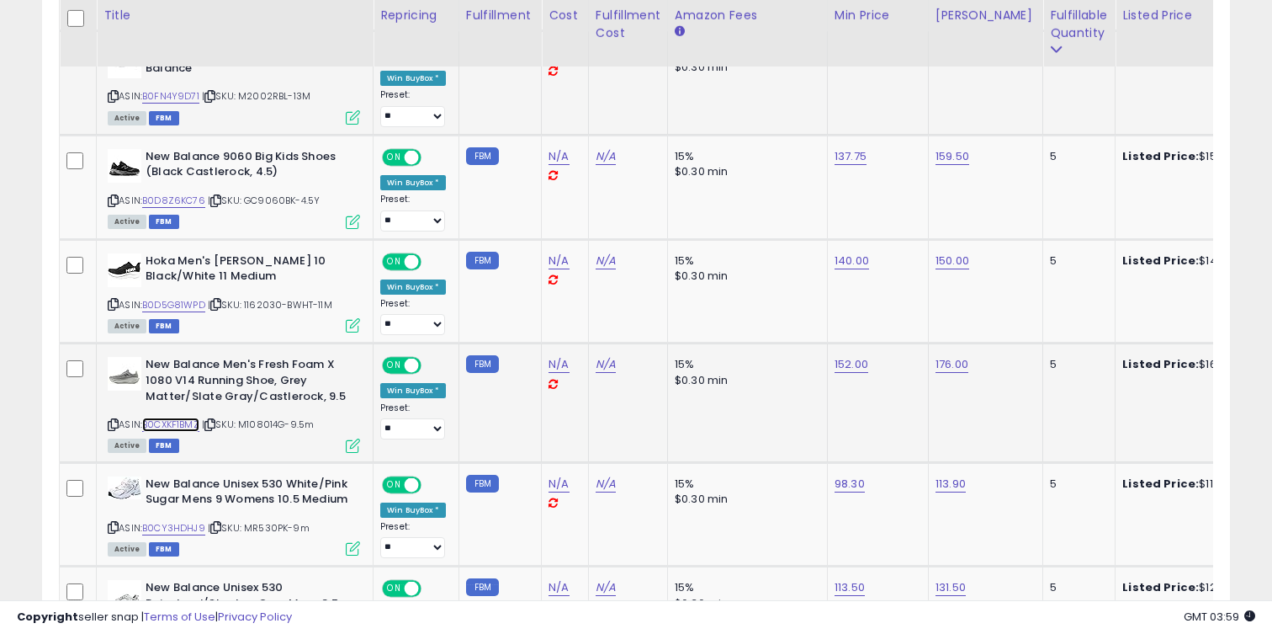
click at [176, 421] on link "B0CXKF1BMZ" at bounding box center [170, 424] width 57 height 14
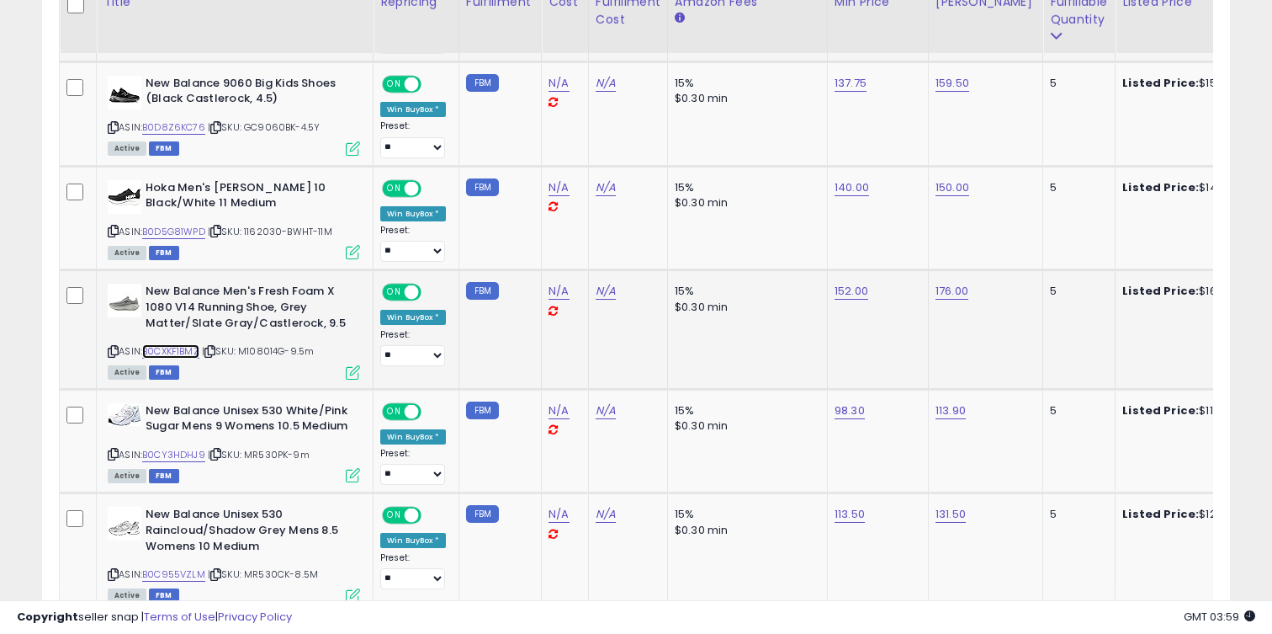
scroll to position [1350, 0]
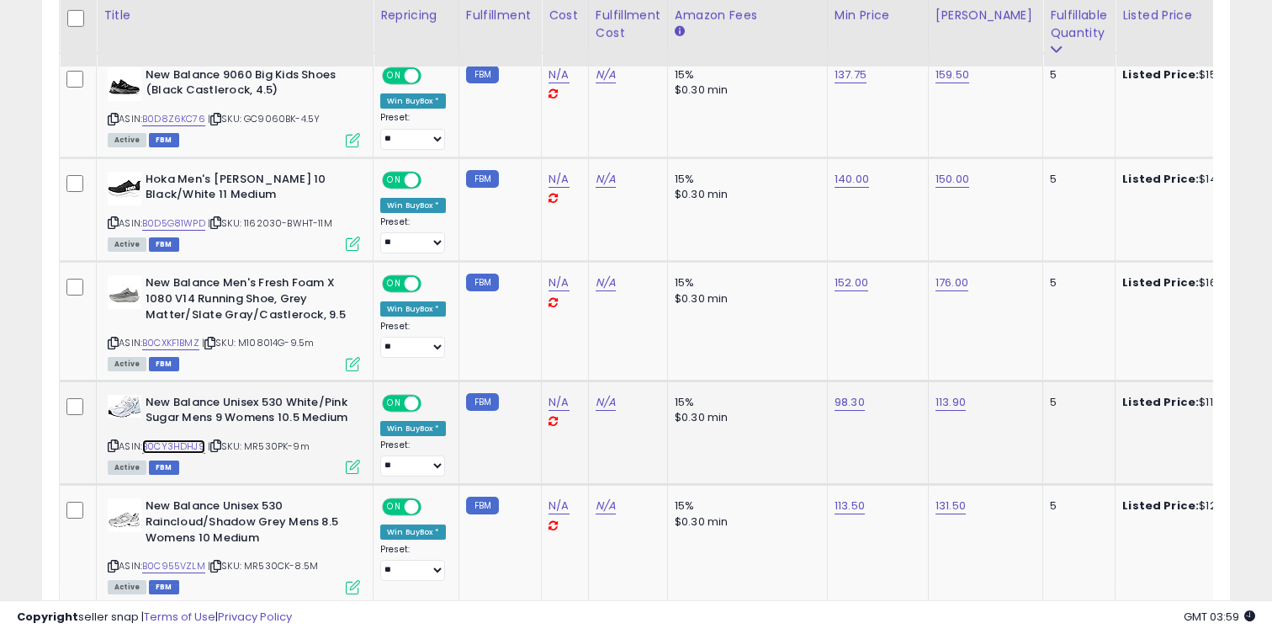
click at [194, 442] on link "B0CY3HDHJ9" at bounding box center [173, 446] width 63 height 14
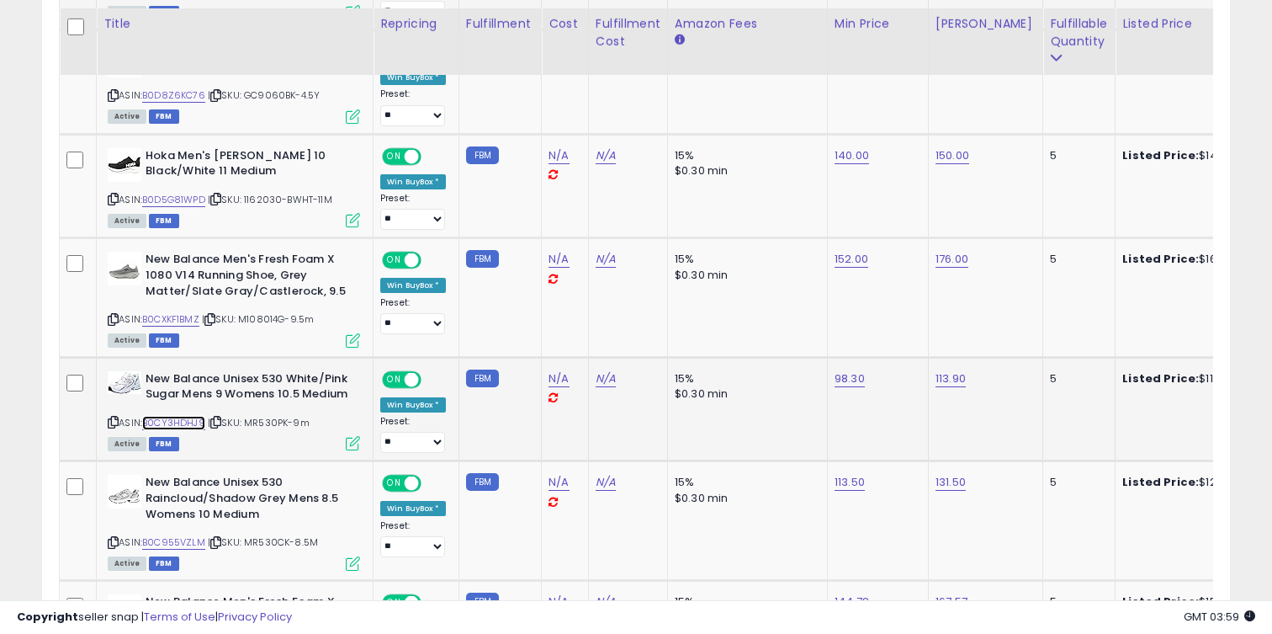
scroll to position [1435, 0]
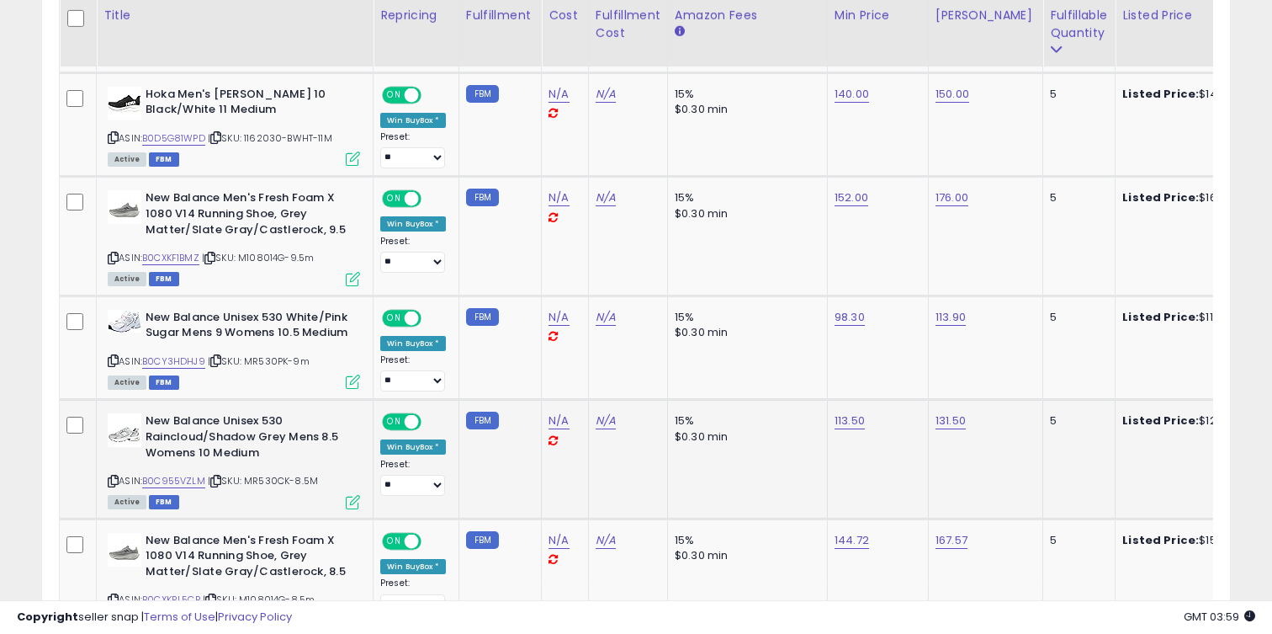
click at [183, 468] on div "ASIN: B0C955VZLM | SKU: MR530CK-8.5M Active FBM" at bounding box center [234, 459] width 252 height 93
click at [183, 474] on link "B0C955VZLM" at bounding box center [173, 481] width 63 height 14
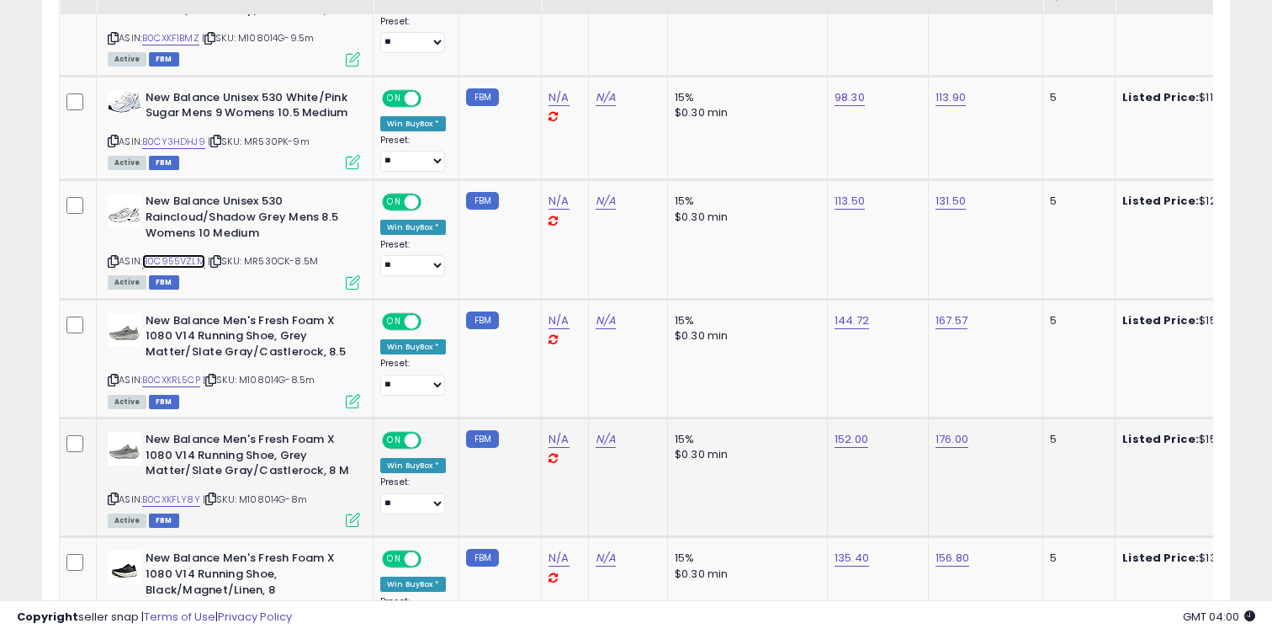
scroll to position [1663, 0]
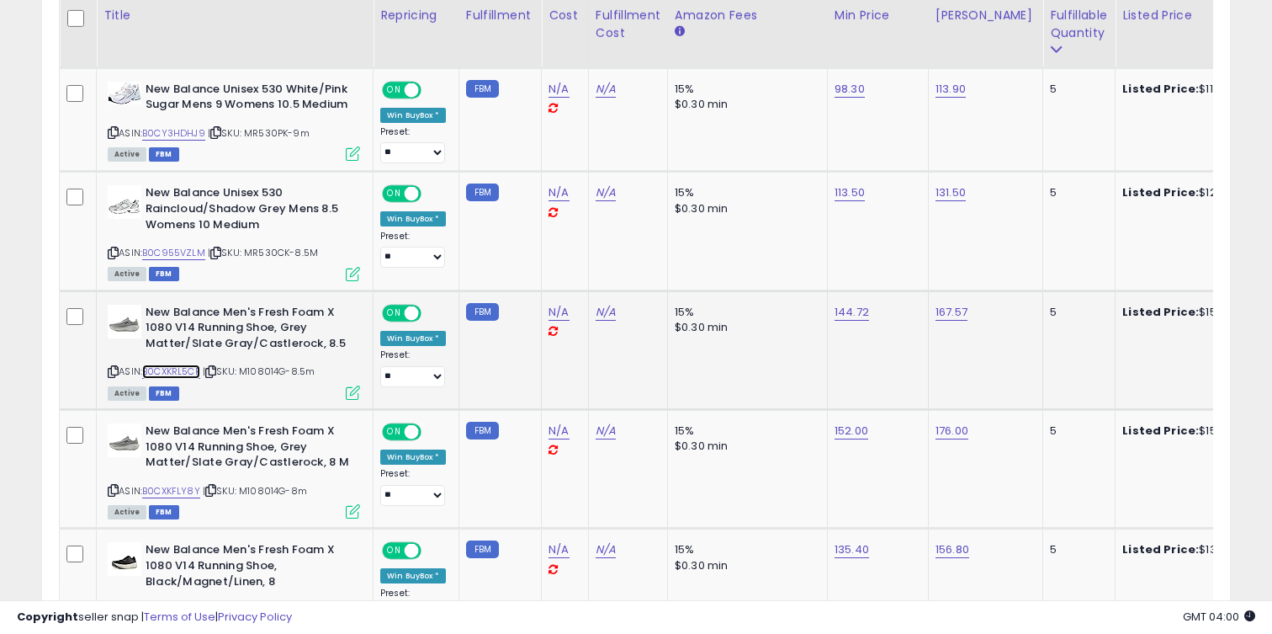
click at [189, 372] on link "B0CXKRL5CP" at bounding box center [171, 371] width 58 height 14
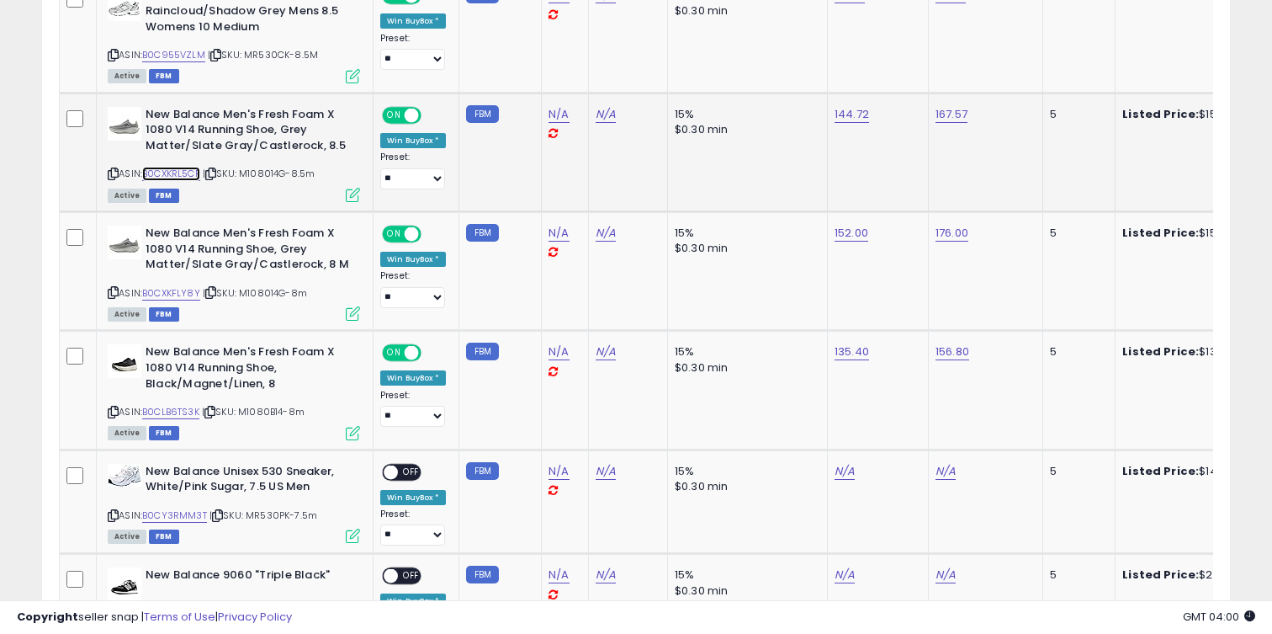
scroll to position [1878, 0]
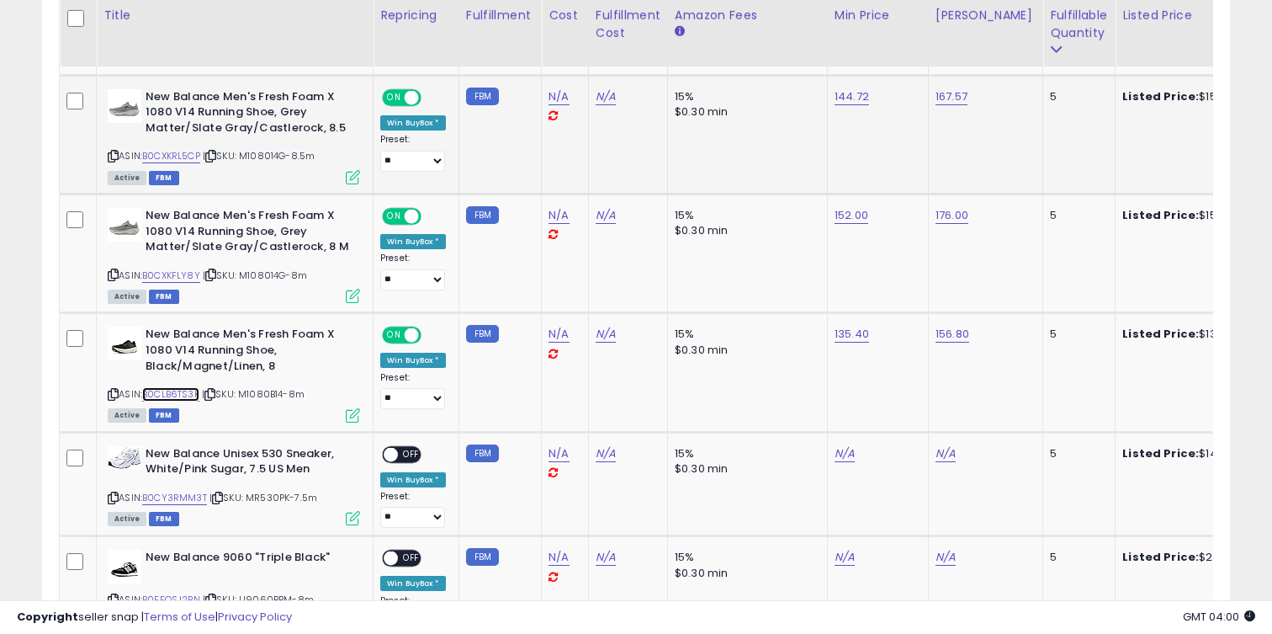
click at [192, 389] on link "B0CLB6TS3K" at bounding box center [170, 394] width 57 height 14
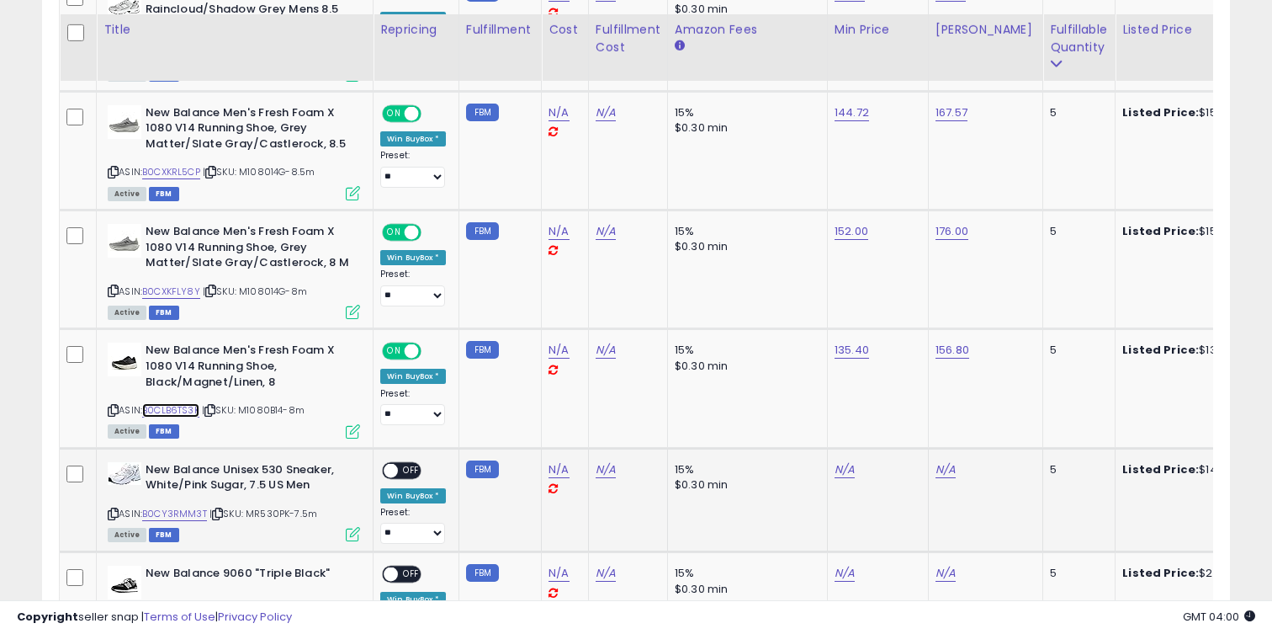
scroll to position [1876, 0]
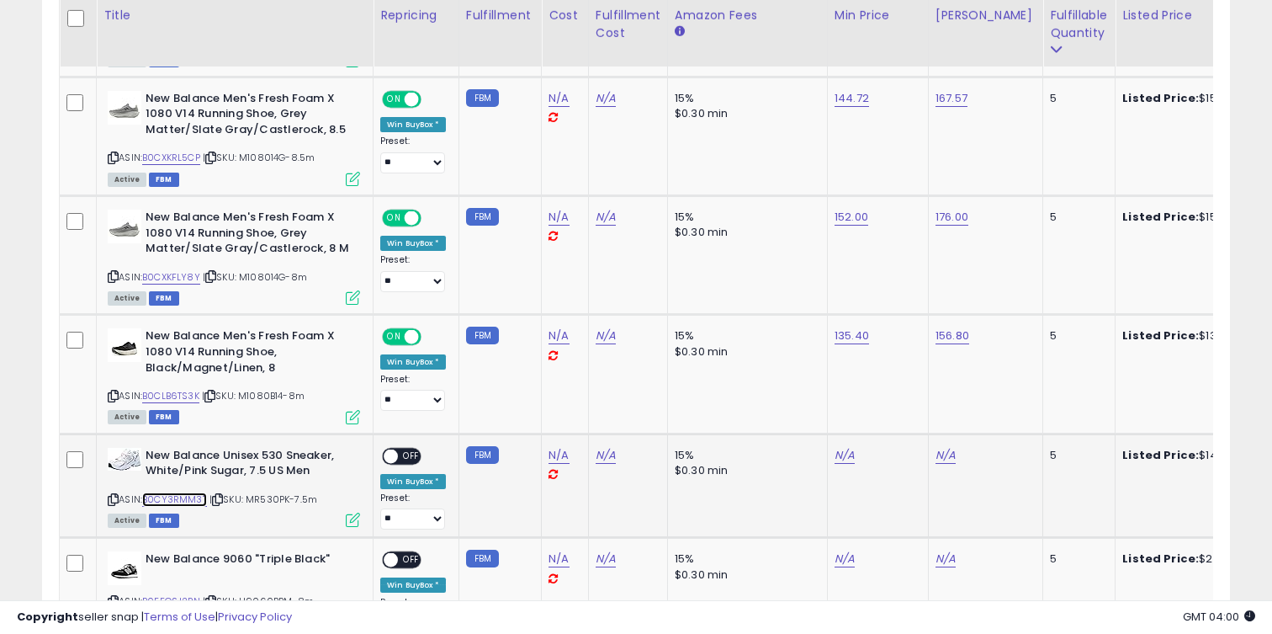
click at [196, 503] on link "B0CY3RMM3T" at bounding box center [174, 499] width 65 height 14
click at [836, 462] on link "N/A" at bounding box center [845, 455] width 20 height 17
type input "***"
click button "submit" at bounding box center [894, 413] width 29 height 25
click at [839, 462] on link "115.00" at bounding box center [850, 455] width 30 height 17
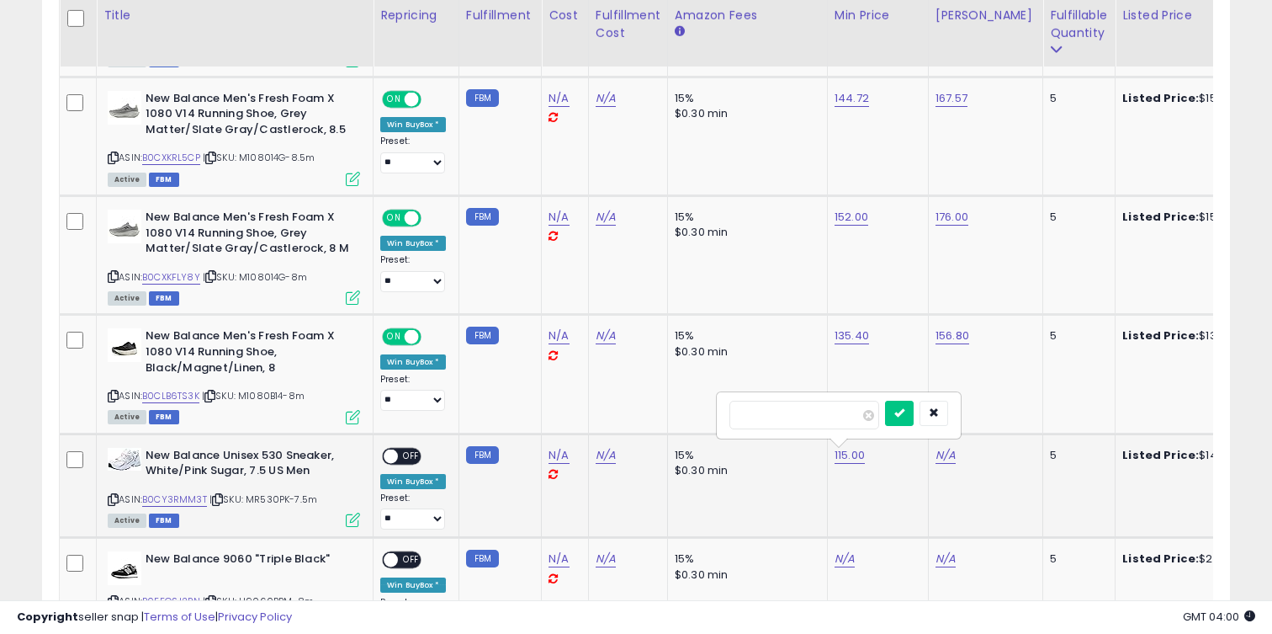
type input "***"
click button "submit" at bounding box center [899, 413] width 29 height 25
click at [936, 447] on link "N/A" at bounding box center [946, 455] width 20 height 17
type input "***"
click button "submit" at bounding box center [995, 413] width 29 height 25
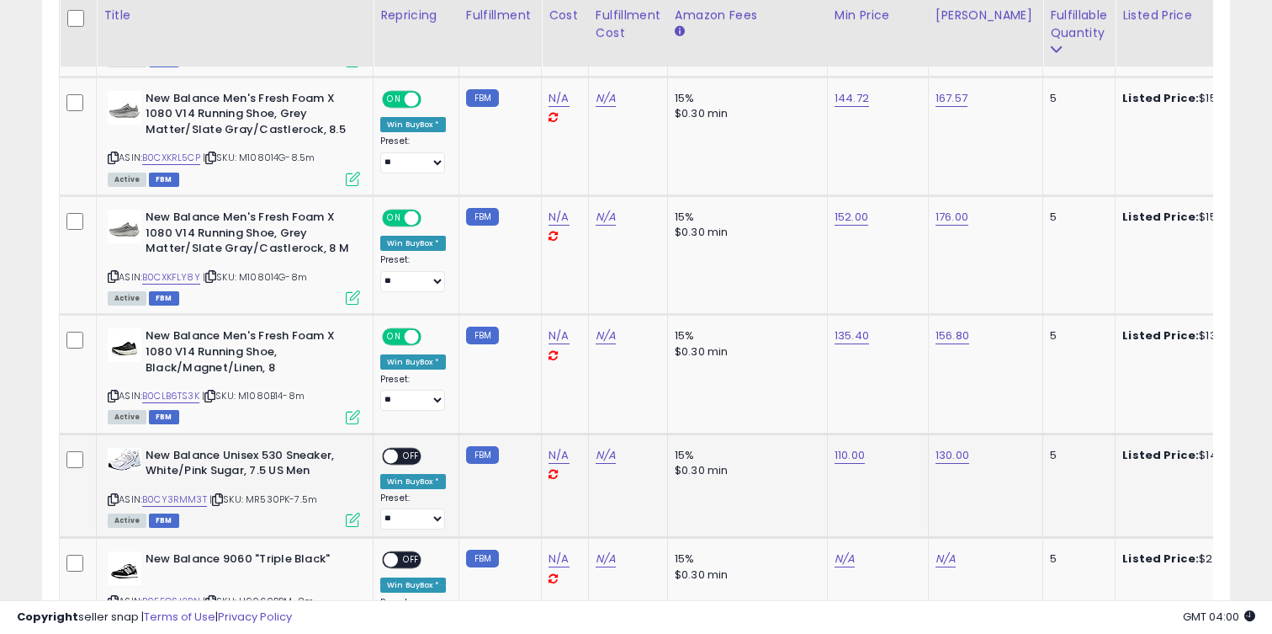
click at [398, 459] on div "ON OFF" at bounding box center [384, 455] width 40 height 14
click at [390, 452] on span at bounding box center [391, 455] width 14 height 14
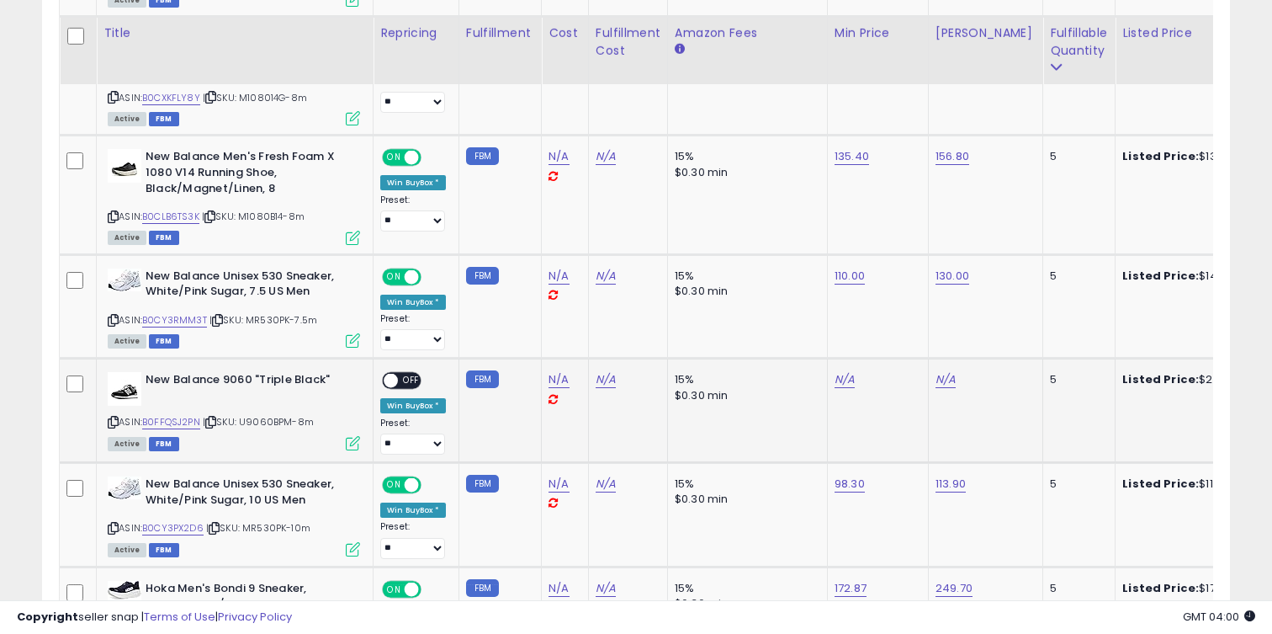
scroll to position [2075, 0]
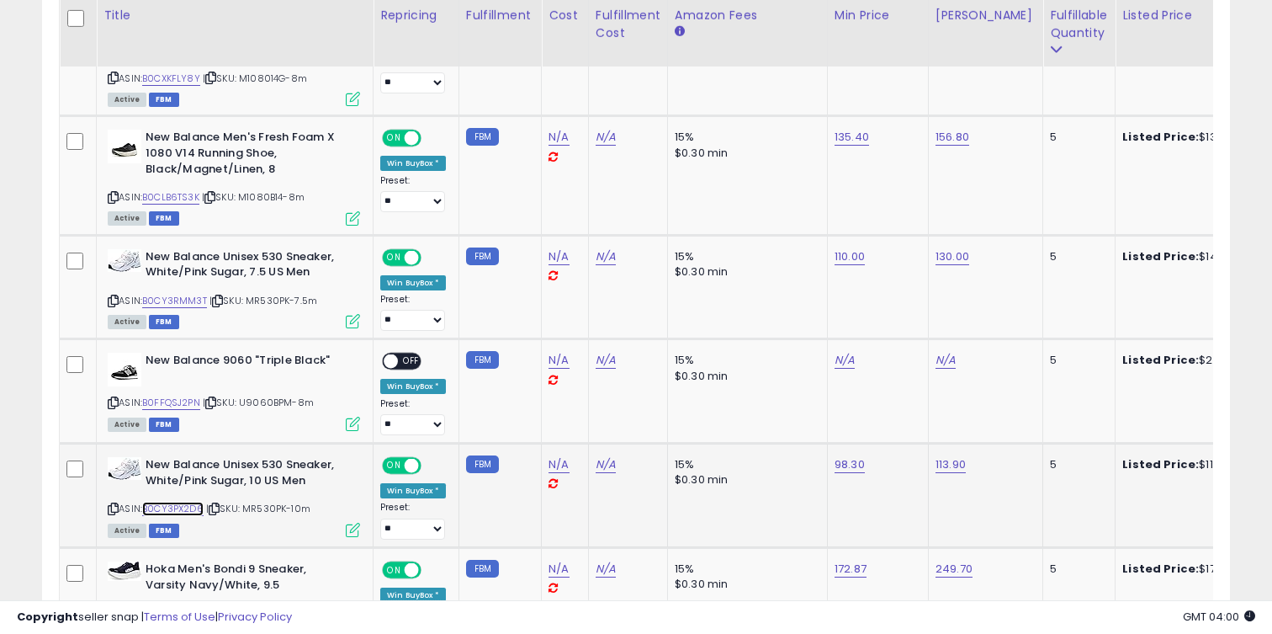
click at [204, 506] on link "B0CY3PX2D6" at bounding box center [172, 508] width 61 height 14
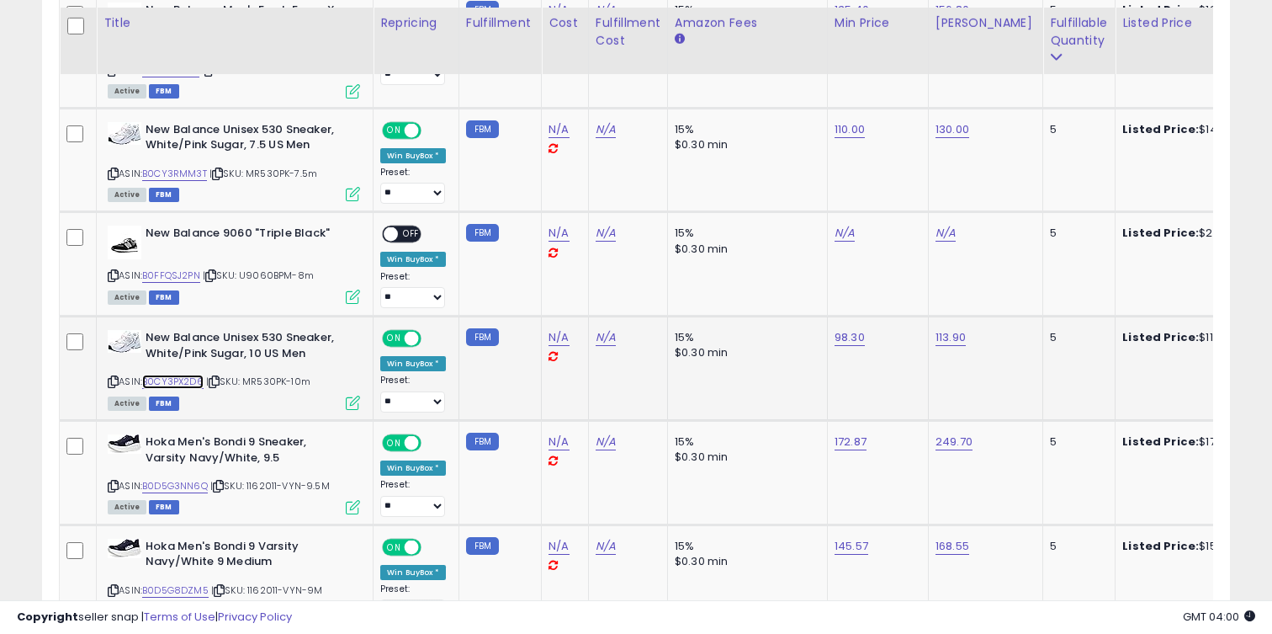
scroll to position [2217, 0]
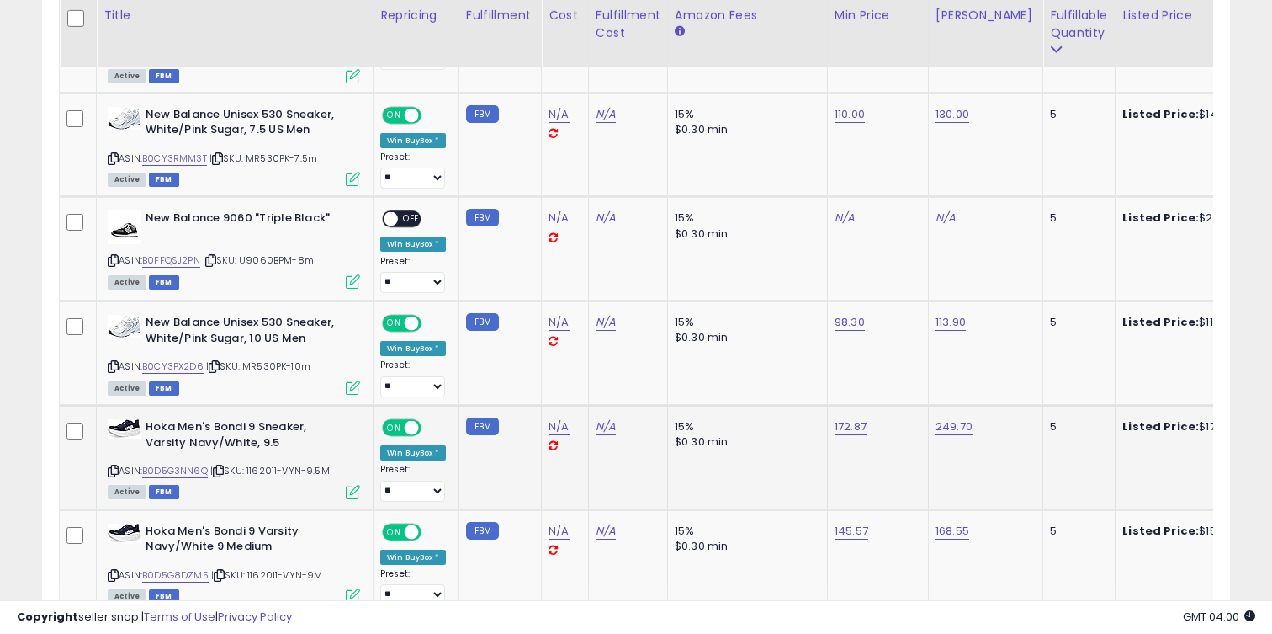
click at [191, 477] on div "ASIN: B0D5G3NN6Q | SKU: 1162011-VYN-9.5M Active FBM" at bounding box center [234, 458] width 252 height 78
click at [191, 477] on link "B0D5G3NN6Q" at bounding box center [175, 471] width 66 height 14
click at [857, 427] on link "172.87" at bounding box center [851, 426] width 32 height 17
type input "***"
click button "submit" at bounding box center [900, 384] width 29 height 25
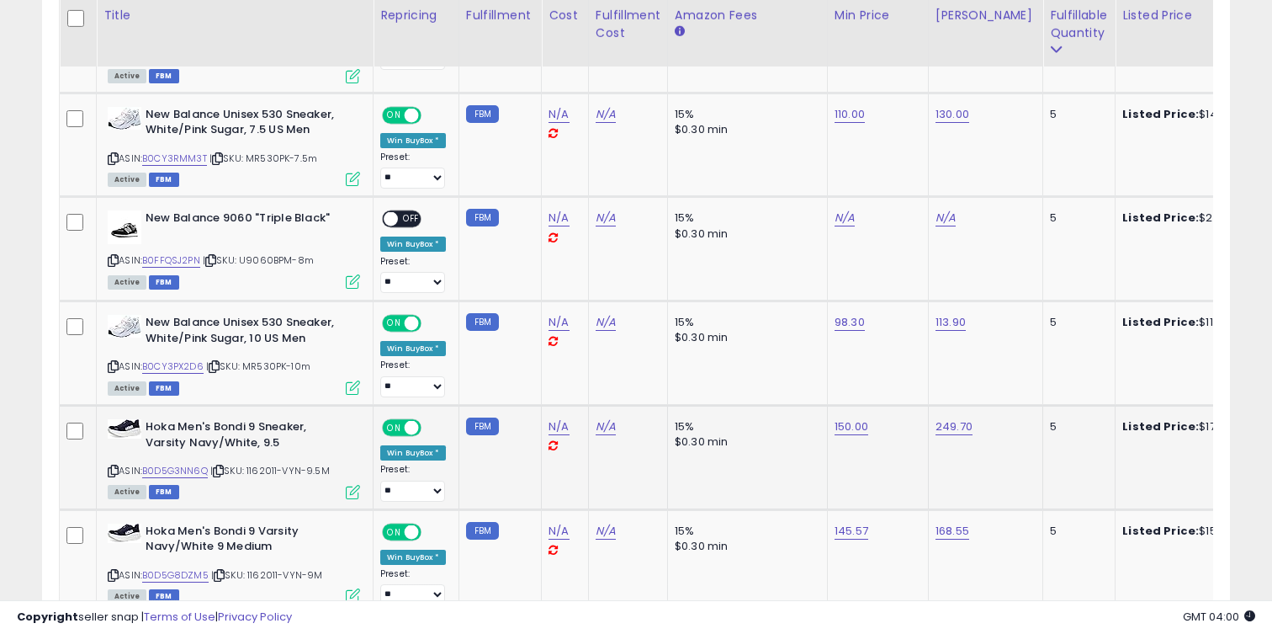
click at [928, 432] on td "249.70" at bounding box center [985, 457] width 114 height 104
click at [943, 429] on link "249.70" at bounding box center [954, 426] width 37 height 17
type input "***"
click button "submit" at bounding box center [1003, 384] width 29 height 25
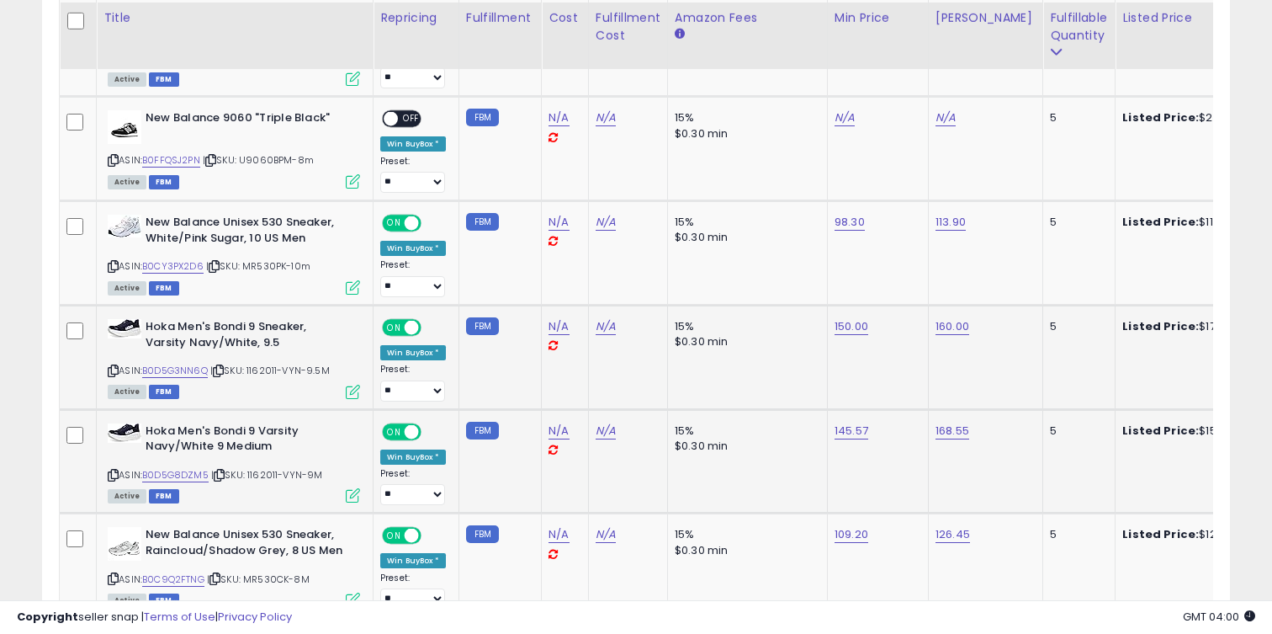
scroll to position [2320, 0]
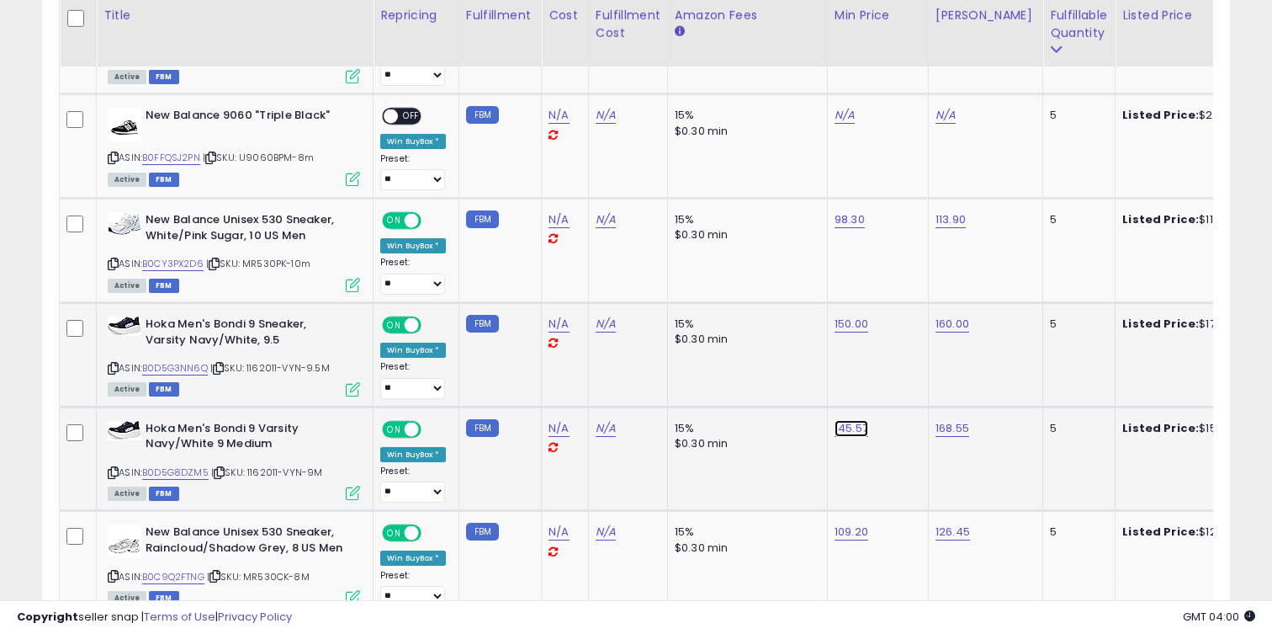
click at [859, 427] on link "145.57" at bounding box center [852, 428] width 34 height 17
click at [199, 468] on link "B0D5G8DZM5" at bounding box center [175, 472] width 66 height 14
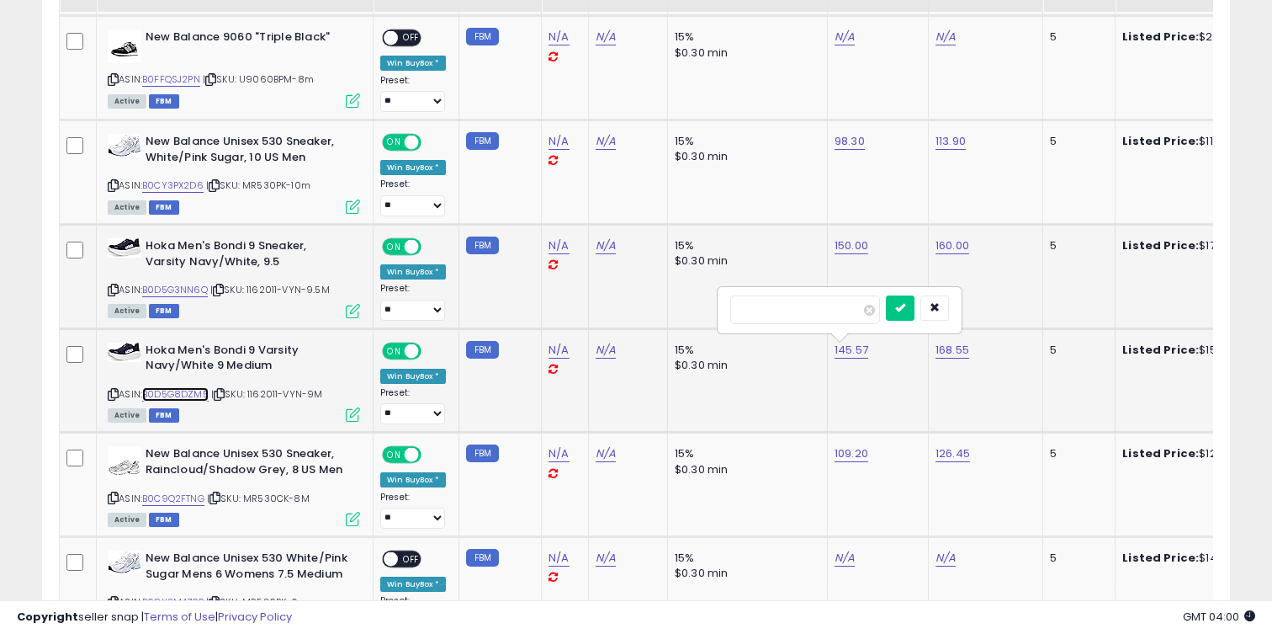
scroll to position [2491, 0]
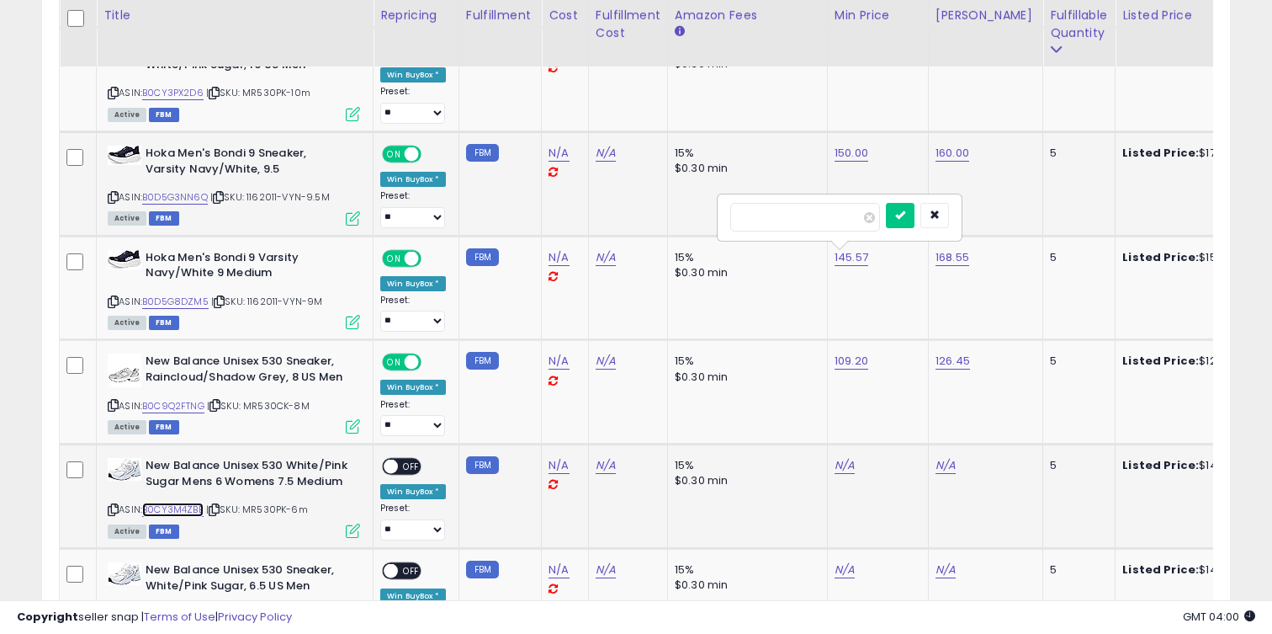
click at [180, 508] on link "B0CY3M4ZBB" at bounding box center [172, 509] width 61 height 14
click at [840, 458] on link "N/A" at bounding box center [845, 465] width 20 height 17
type input "***"
click button "submit" at bounding box center [894, 423] width 29 height 25
click at [956, 465] on div "N/A" at bounding box center [983, 465] width 94 height 15
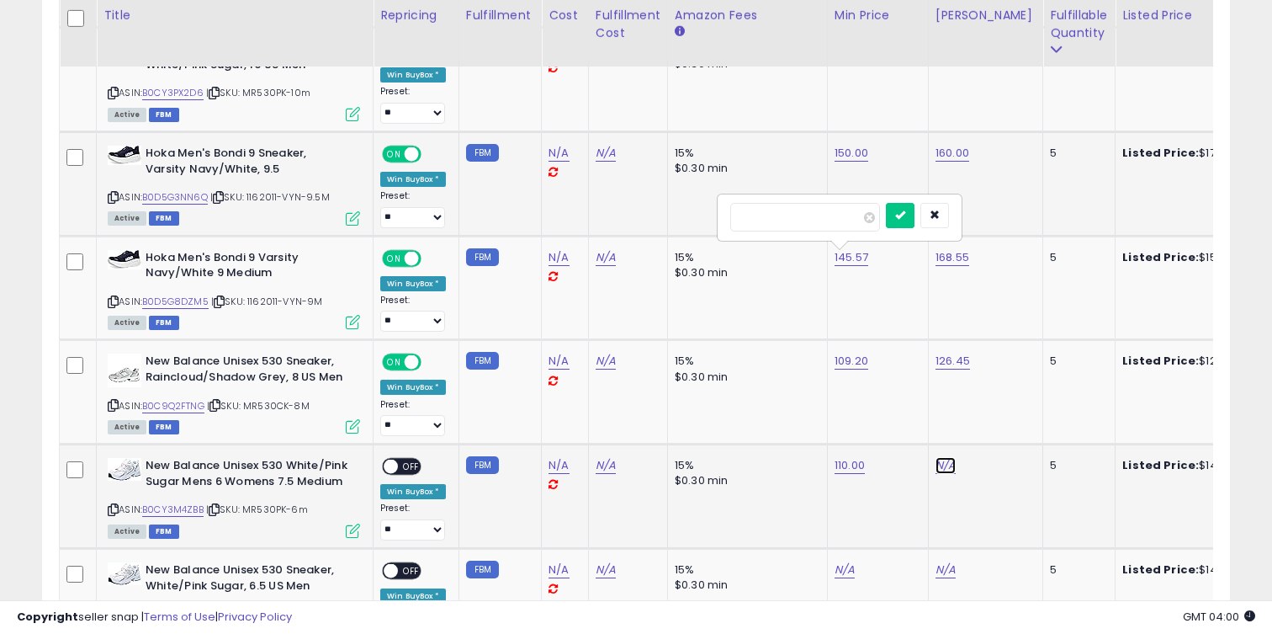
click at [947, 463] on link "N/A" at bounding box center [946, 465] width 20 height 17
type input "***"
click button "submit" at bounding box center [995, 423] width 29 height 25
click at [854, 462] on link "110.00" at bounding box center [850, 465] width 30 height 17
type input "***"
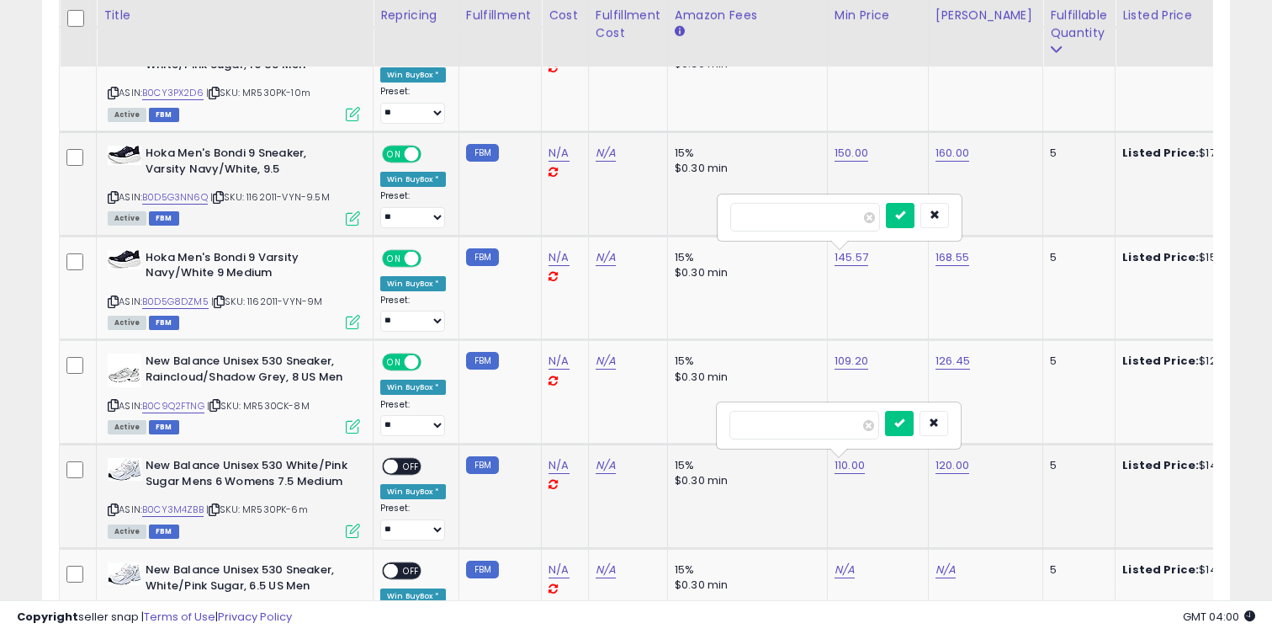
click button "submit" at bounding box center [899, 423] width 29 height 25
click at [414, 470] on span "OFF" at bounding box center [411, 466] width 27 height 14
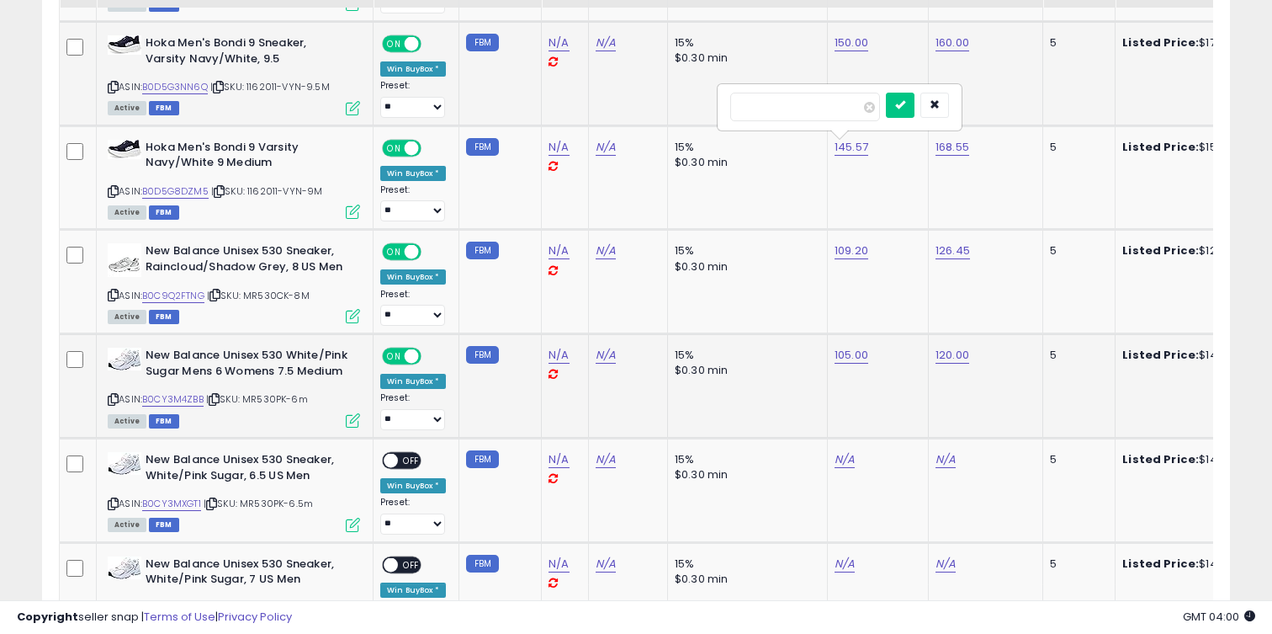
scroll to position [2726, 0]
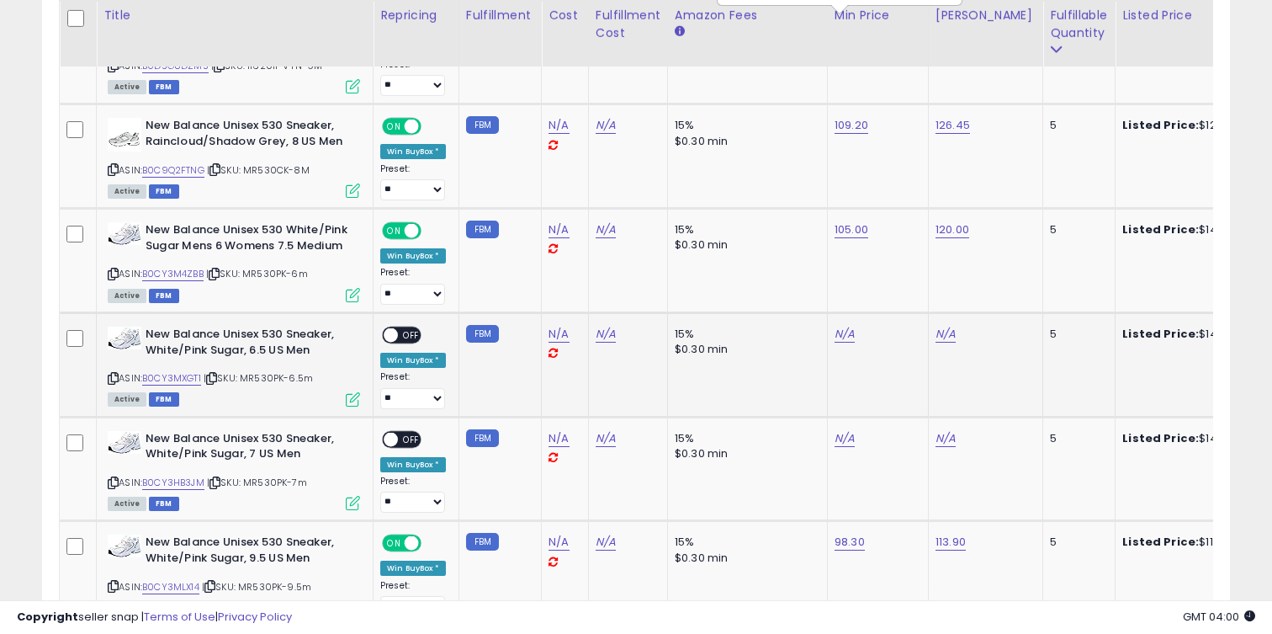
click at [179, 385] on div "ASIN: B0CY3MXGT1 | SKU: MR530PK-6.5m Active FBM" at bounding box center [234, 365] width 252 height 78
click at [178, 383] on link "B0CY3MXGT1" at bounding box center [171, 378] width 59 height 14
click at [840, 337] on link "N/A" at bounding box center [845, 334] width 20 height 17
type input "***"
click button "submit" at bounding box center [894, 291] width 29 height 25
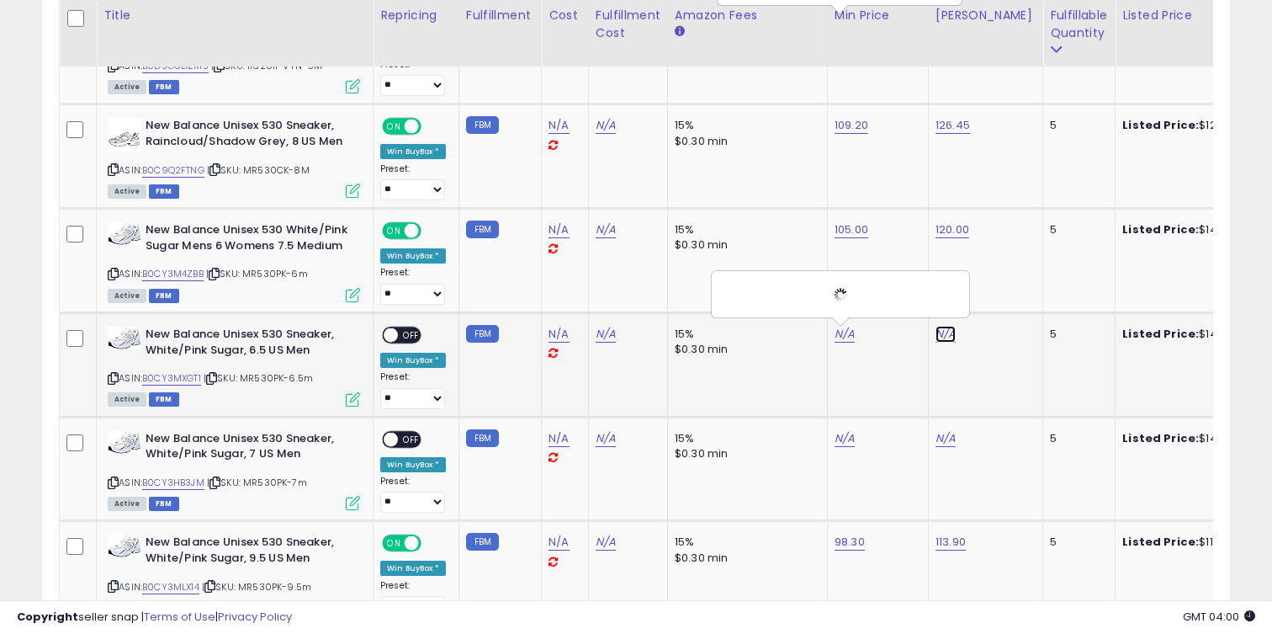
click at [936, 336] on link "N/A" at bounding box center [946, 334] width 20 height 17
type input "***"
click button "submit" at bounding box center [995, 291] width 29 height 25
click at [841, 423] on td "N/A" at bounding box center [877, 469] width 101 height 104
click at [841, 438] on link "N/A" at bounding box center [845, 438] width 20 height 17
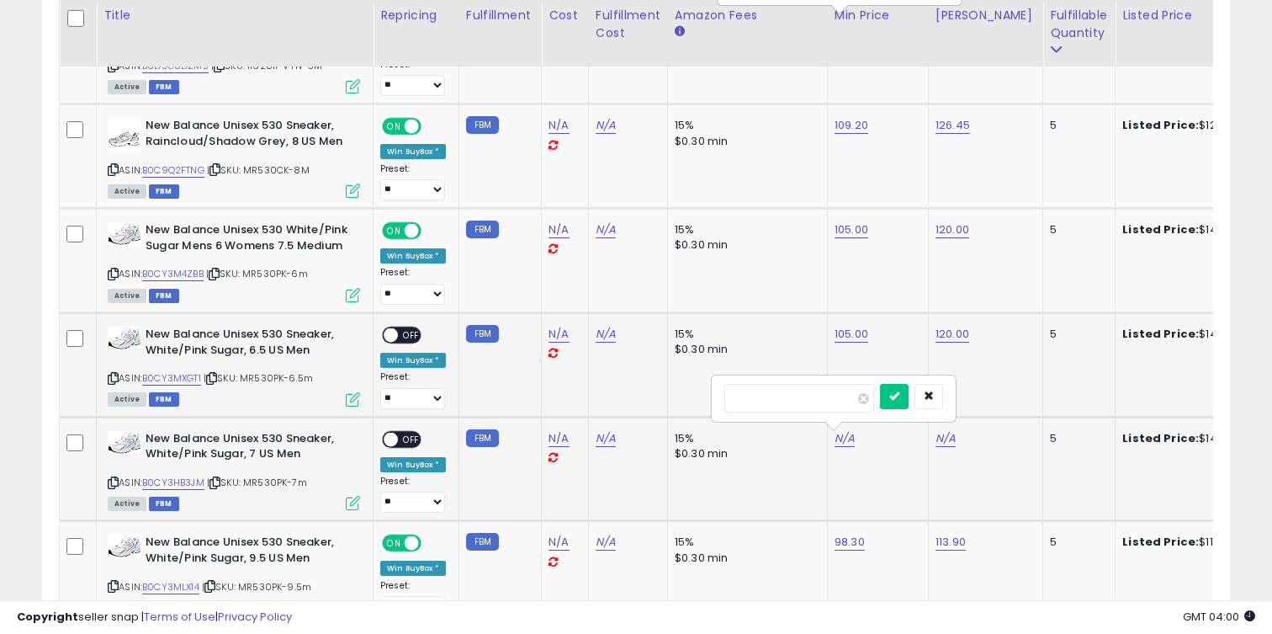
type input "***"
click button "submit" at bounding box center [894, 396] width 29 height 25
click at [942, 447] on td "N/A" at bounding box center [985, 469] width 114 height 104
click at [942, 442] on link "N/A" at bounding box center [946, 438] width 20 height 17
type input "***"
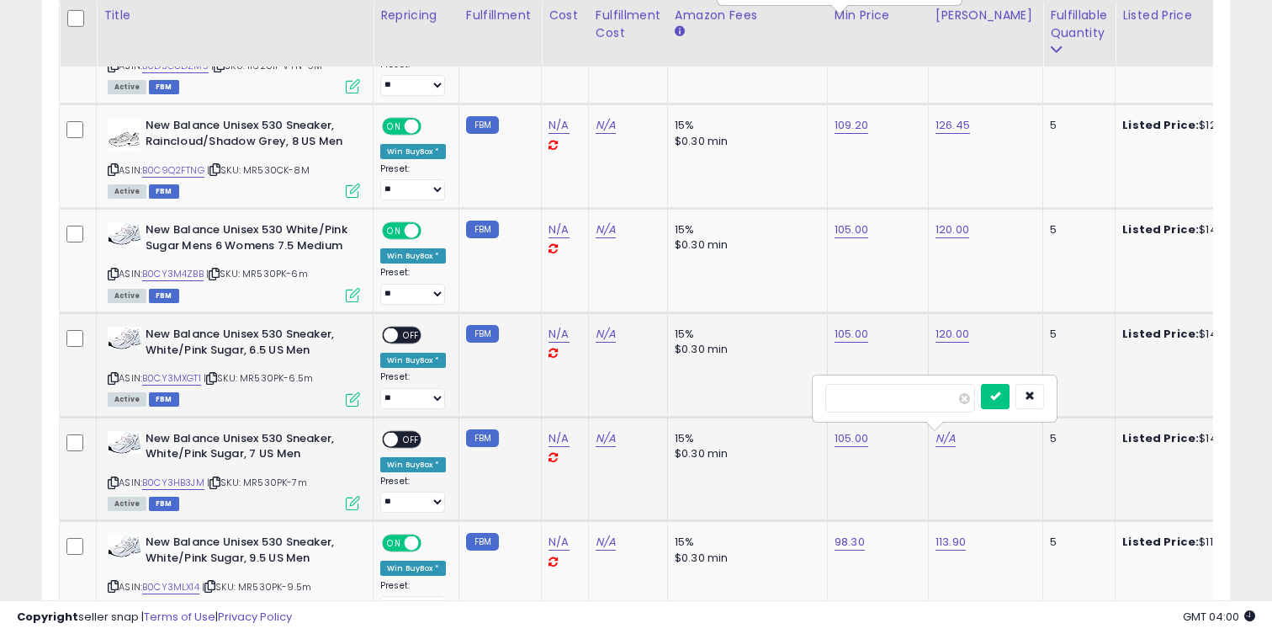
click button "submit" at bounding box center [995, 396] width 29 height 25
click at [401, 337] on span "OFF" at bounding box center [411, 335] width 27 height 14
click at [398, 445] on div "ON OFF" at bounding box center [384, 439] width 40 height 14
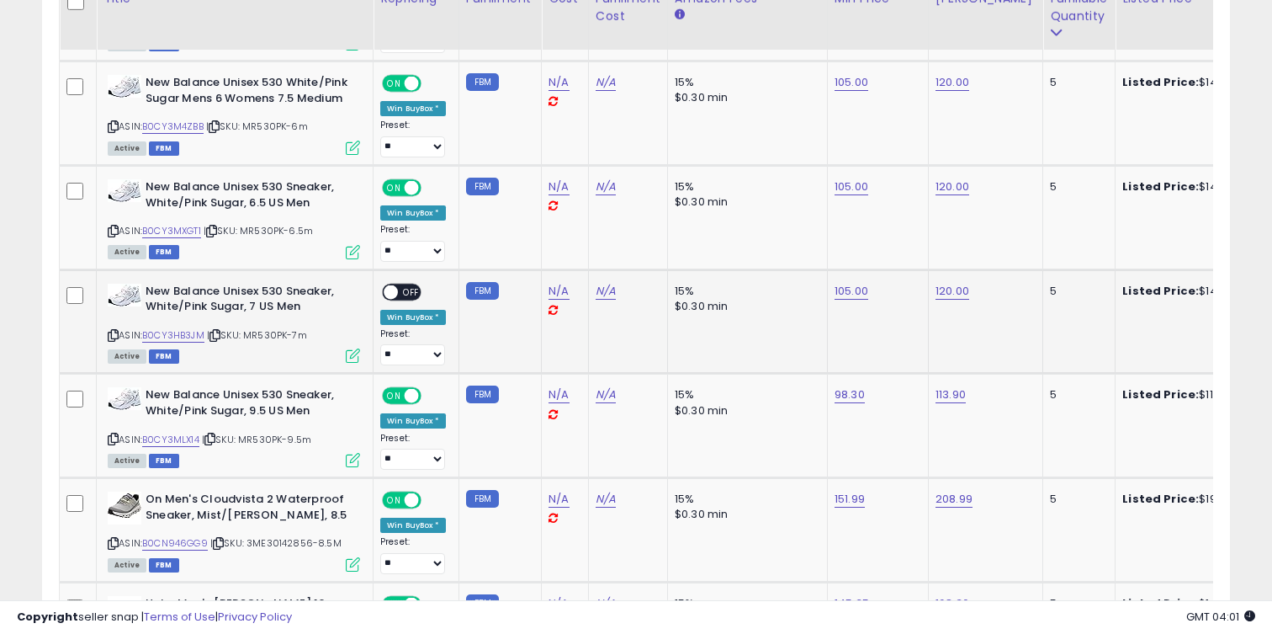
scroll to position [2892, 0]
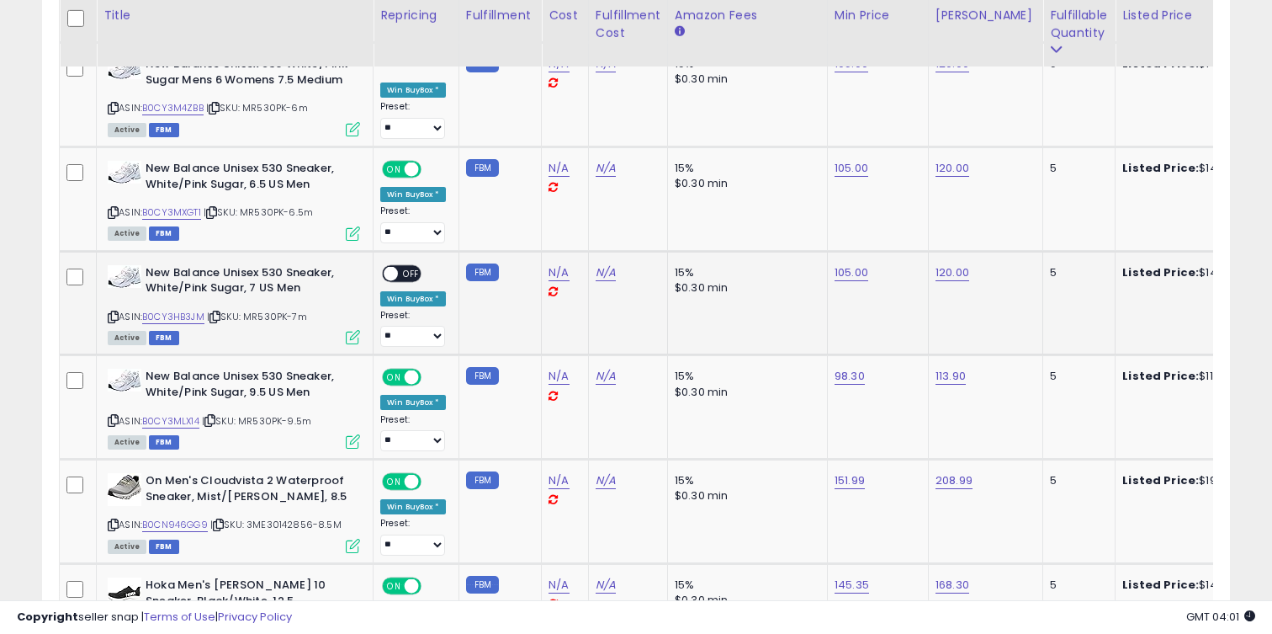
click at [402, 268] on span "OFF" at bounding box center [411, 273] width 27 height 14
click at [194, 421] on link "B0CY3MLX14" at bounding box center [170, 421] width 57 height 14
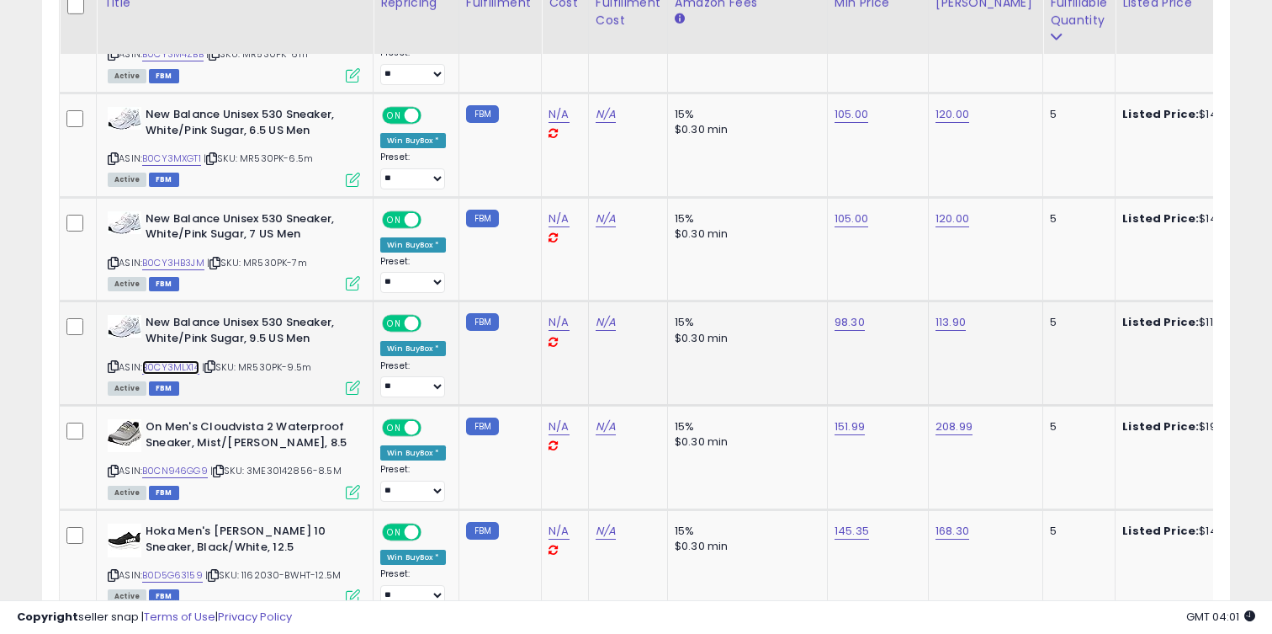
scroll to position [3003, 0]
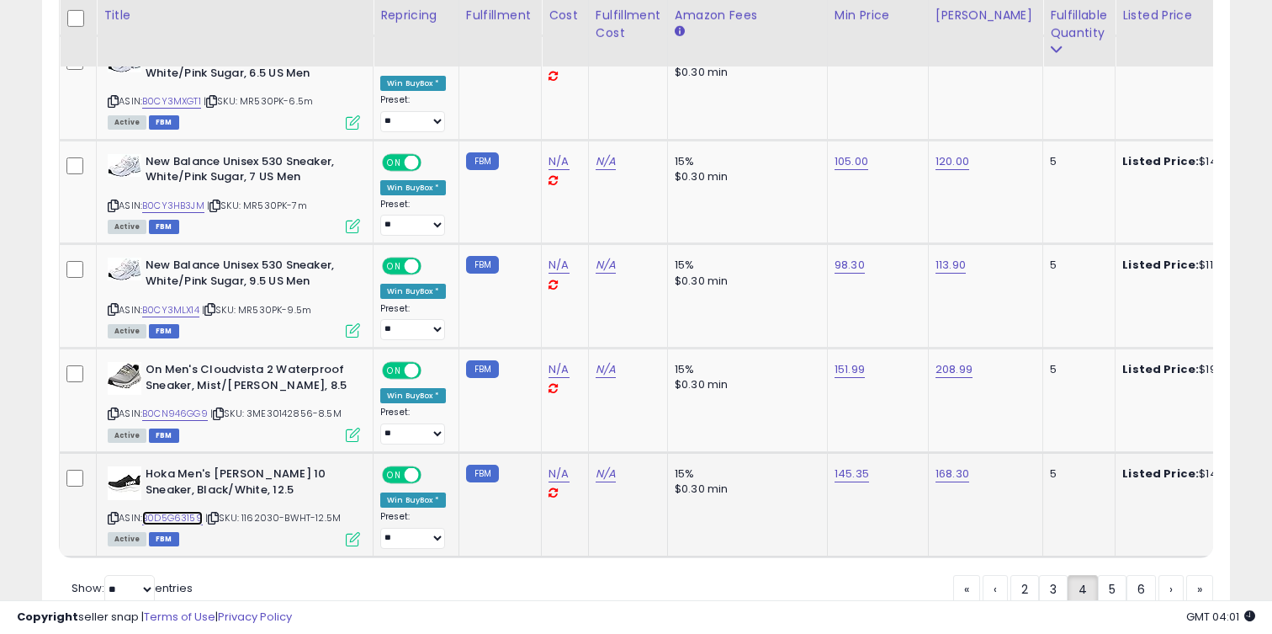
click at [202, 521] on link "B0D5G63159" at bounding box center [172, 518] width 61 height 14
click at [1092, 594] on link "4" at bounding box center [1083, 589] width 30 height 29
click at [1101, 591] on link "5" at bounding box center [1112, 589] width 29 height 29
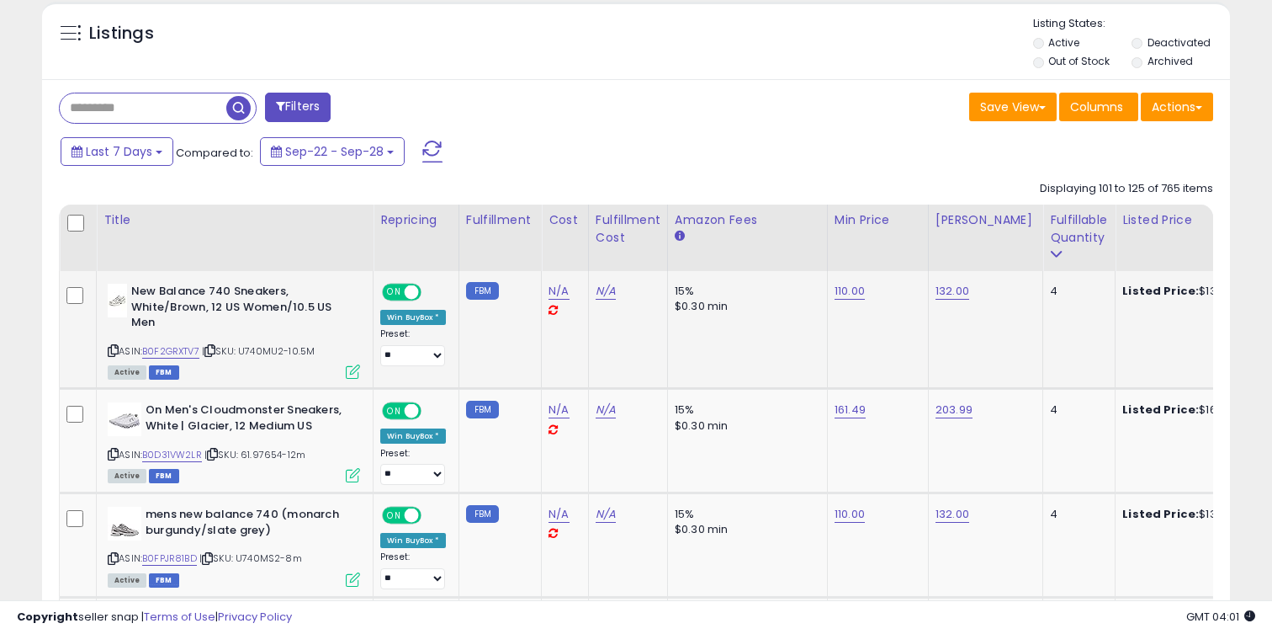
scroll to position [711, 0]
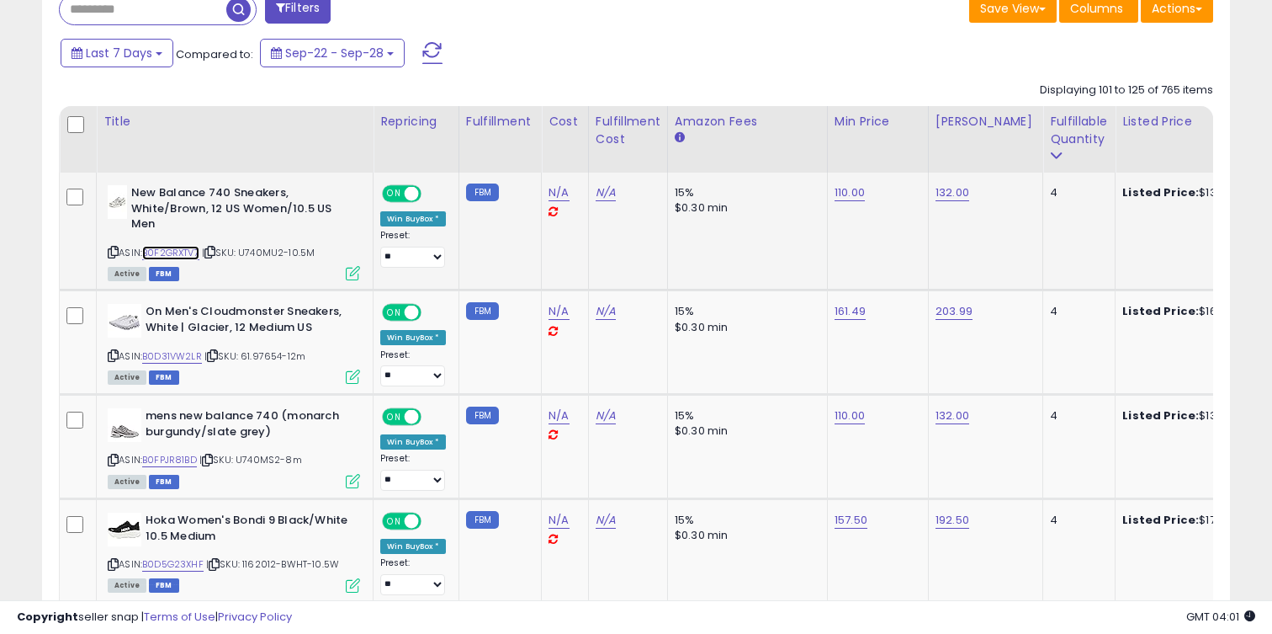
click at [183, 255] on link "B0F2GRXTV7" at bounding box center [170, 253] width 57 height 14
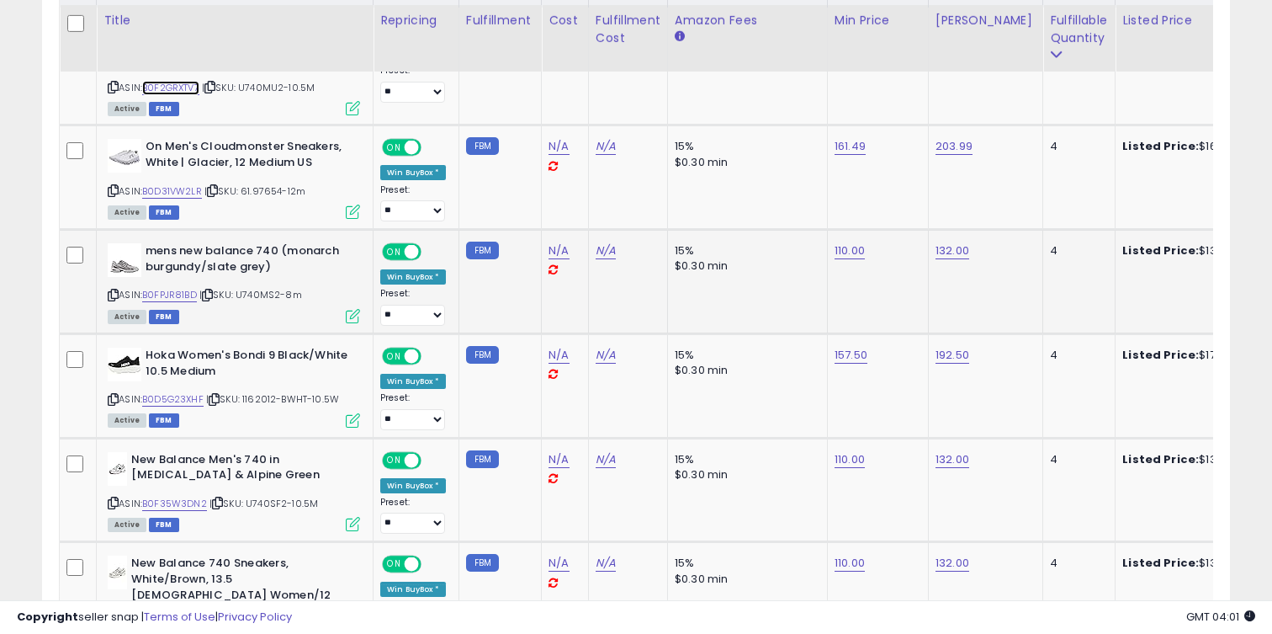
scroll to position [881, 0]
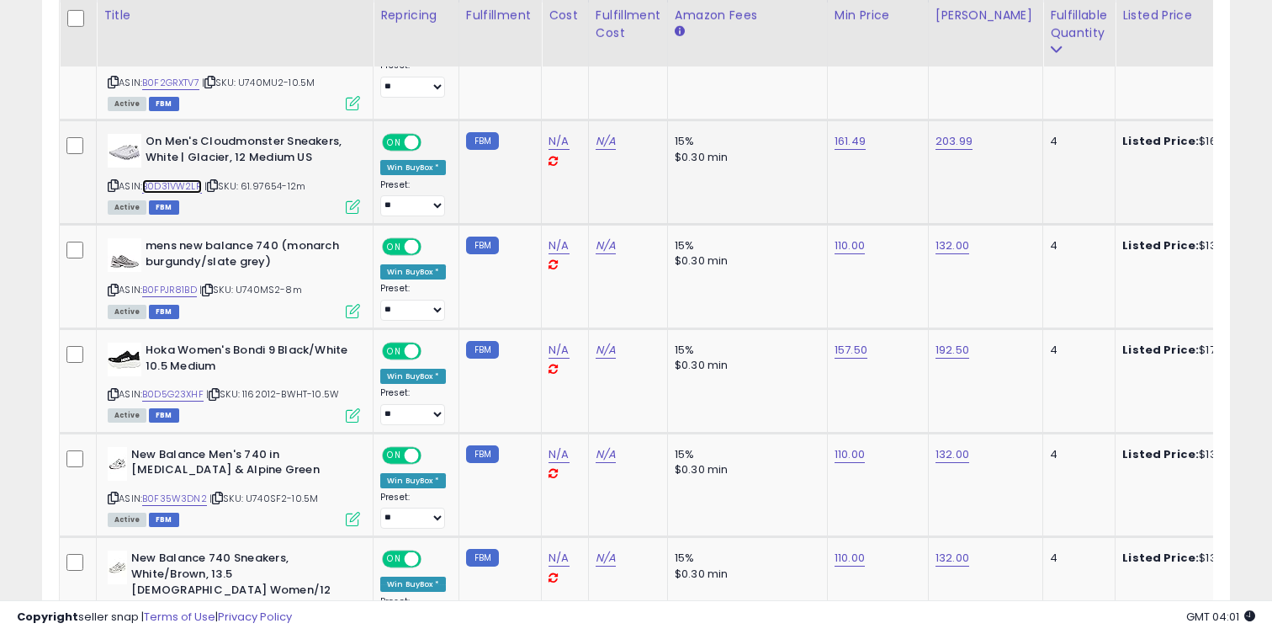
click at [188, 188] on link "B0D31VW2LR" at bounding box center [172, 186] width 60 height 14
click at [160, 395] on link "B0D5G23XHF" at bounding box center [172, 394] width 61 height 14
click at [959, 343] on link "192.50" at bounding box center [953, 350] width 34 height 17
type input "***"
click button "submit" at bounding box center [1002, 307] width 29 height 25
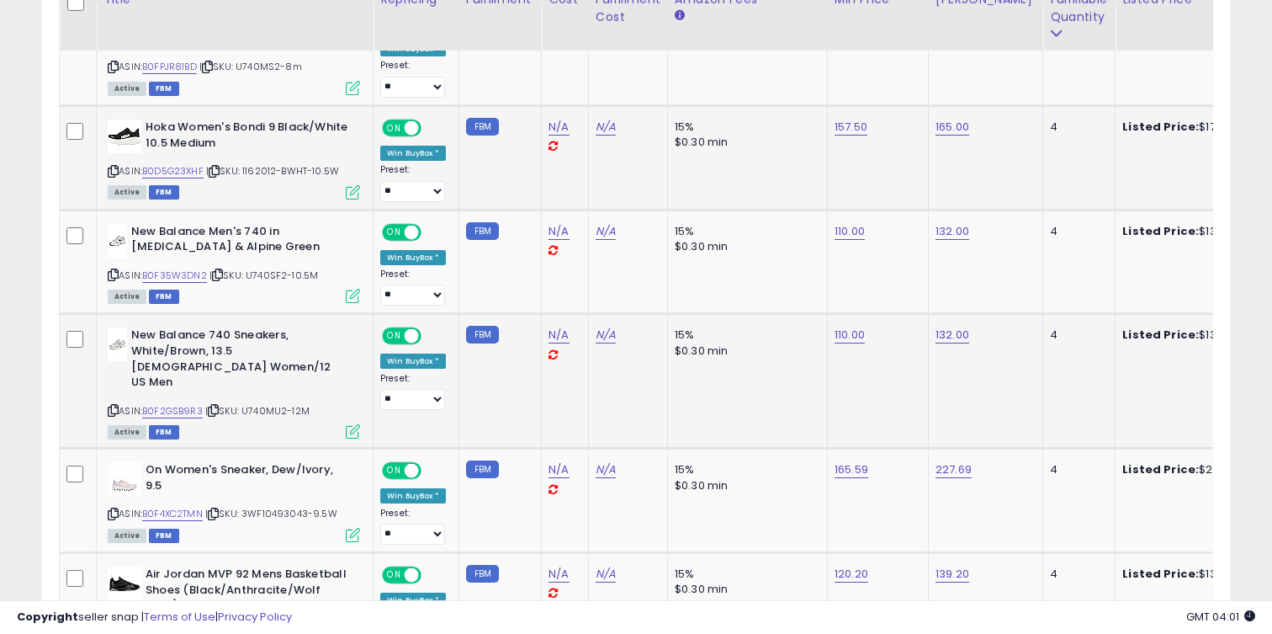
scroll to position [1106, 0]
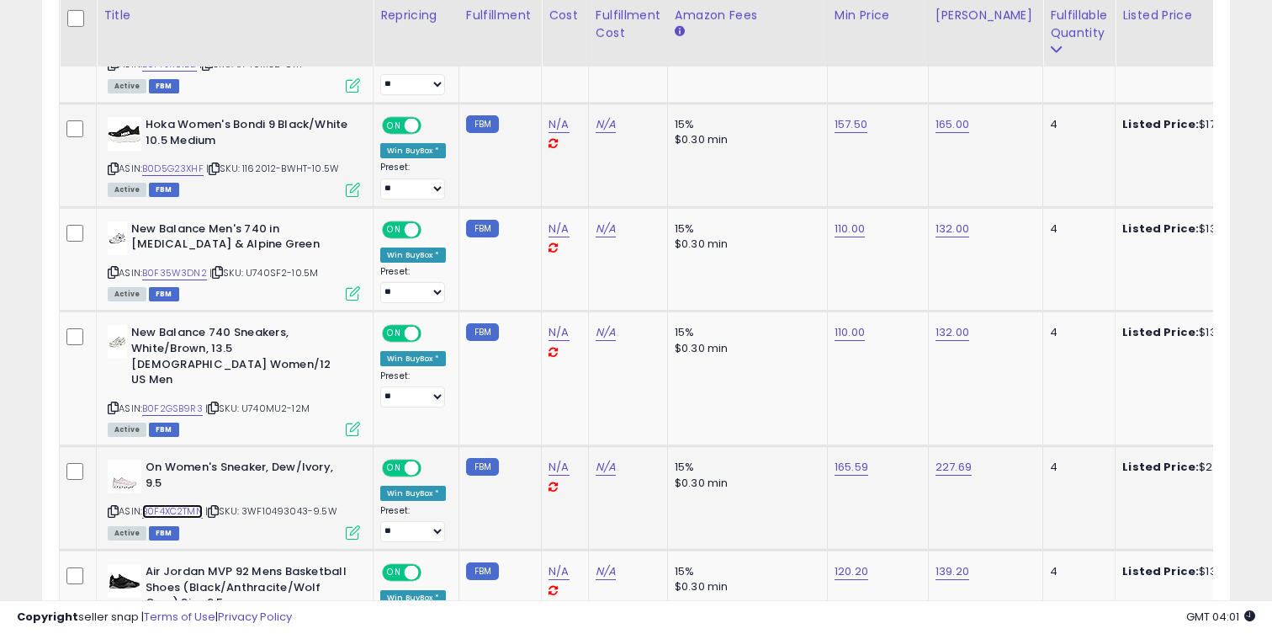
click at [172, 504] on link "B0F4XC2TMN" at bounding box center [172, 511] width 61 height 14
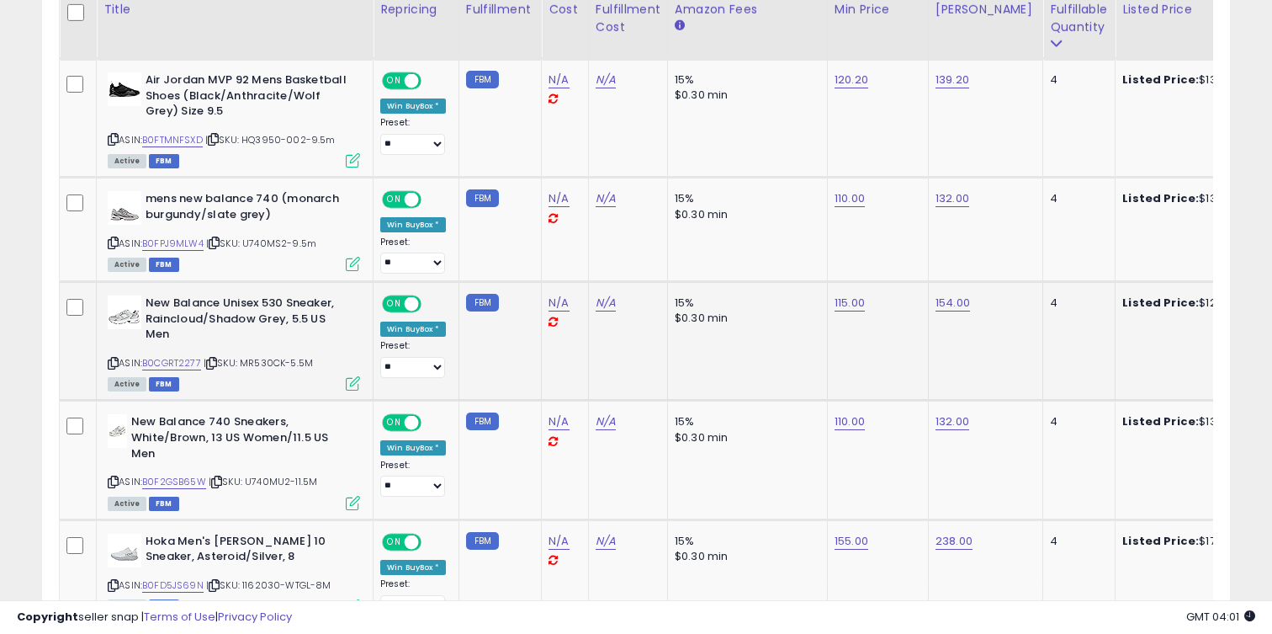
scroll to position [1620, 0]
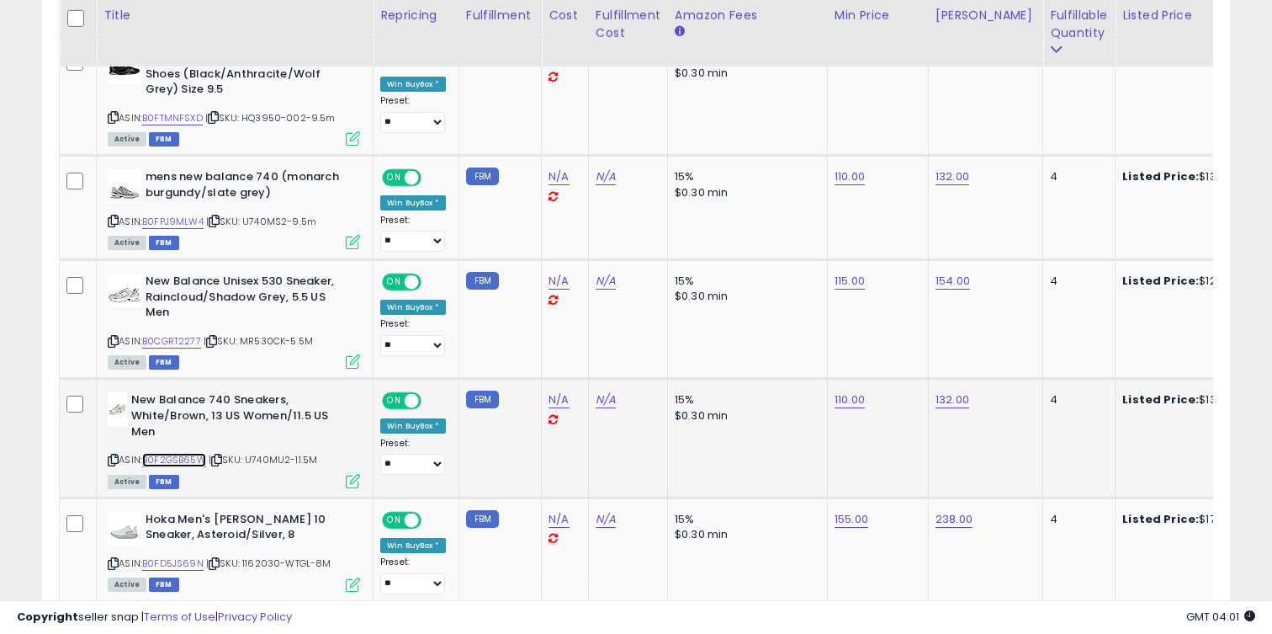
click at [193, 453] on link "B0F2GSB65W" at bounding box center [174, 460] width 64 height 14
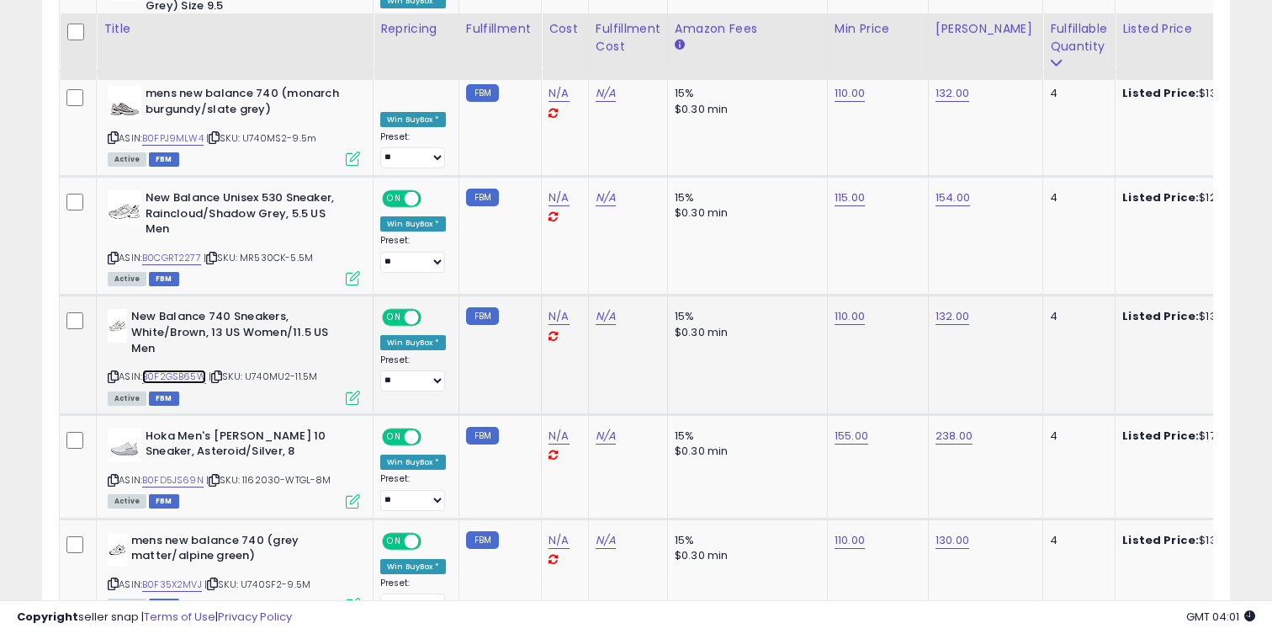
scroll to position [1717, 0]
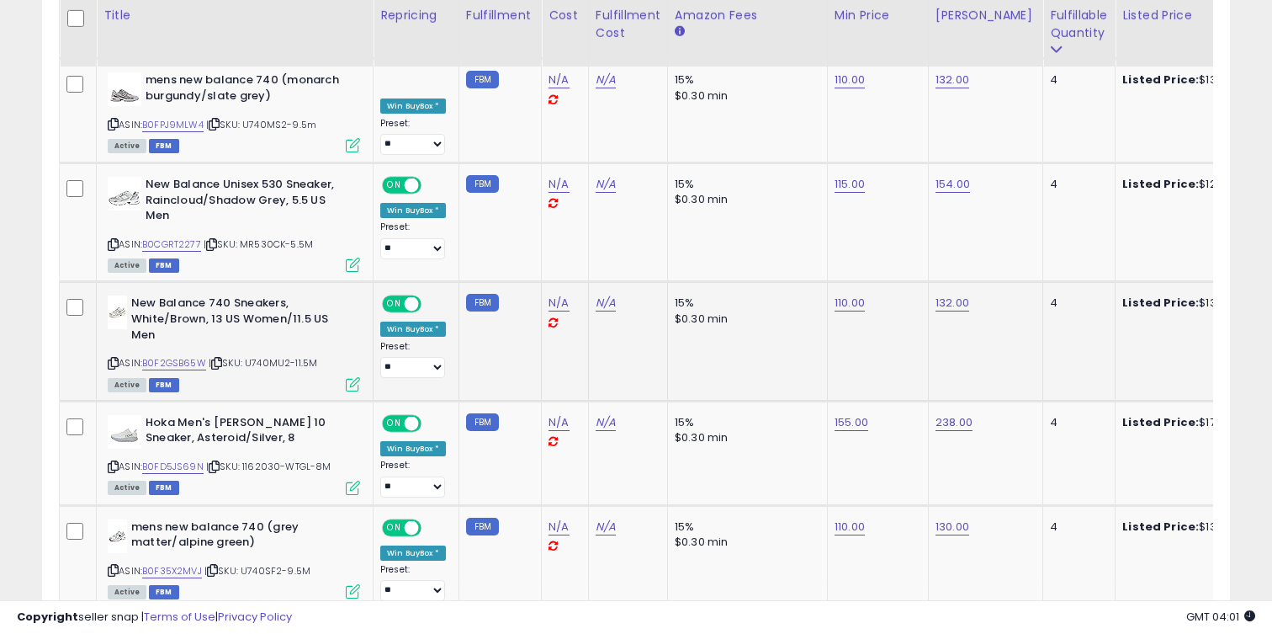
click at [193, 443] on div "ASIN: B0FD5JS69N | SKU: 1162030-WTGL-8M Active FBM" at bounding box center [234, 454] width 252 height 78
click at [193, 459] on link "B0FD5JS69N" at bounding box center [172, 466] width 61 height 14
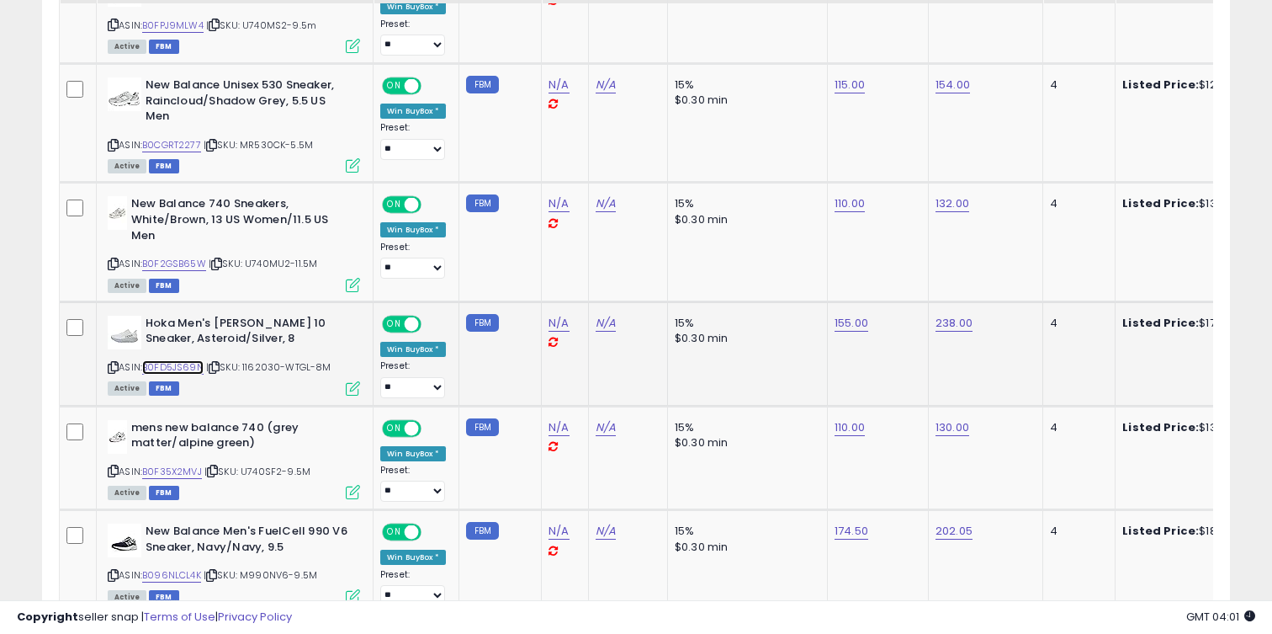
scroll to position [1844, 0]
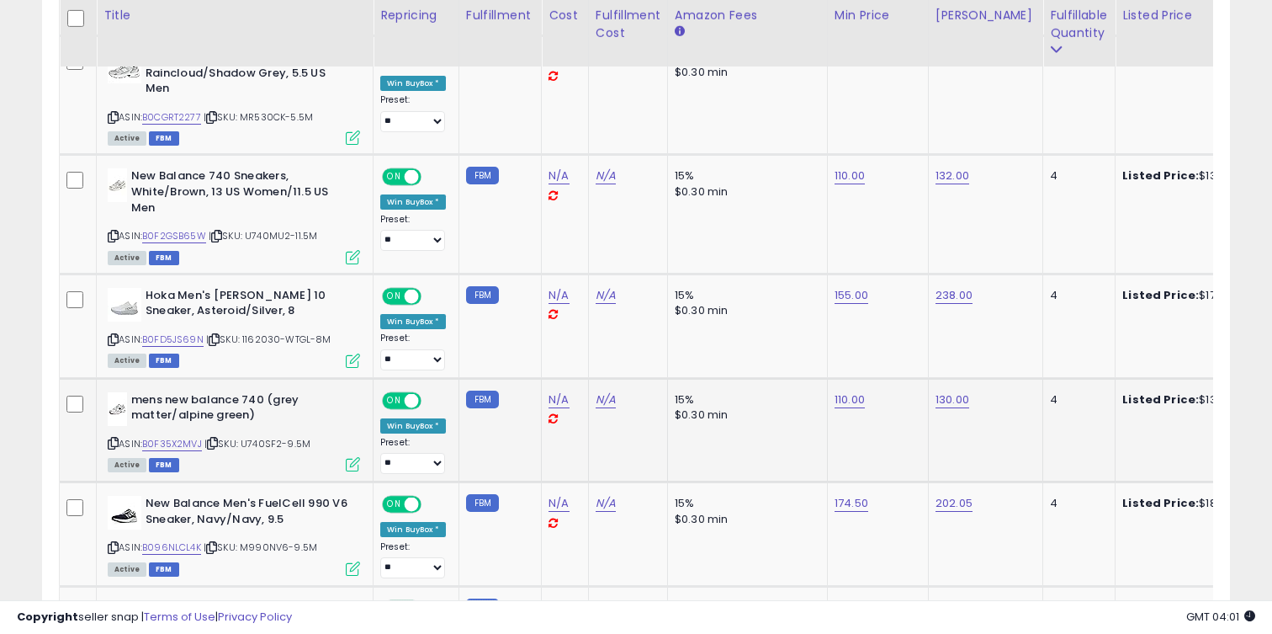
click at [191, 434] on div "ASIN: B0F35X2MVJ | SKU: U740SF2-9.5M Active FBM" at bounding box center [234, 431] width 252 height 78
click at [191, 437] on link "B0F35X2MVJ" at bounding box center [172, 444] width 60 height 14
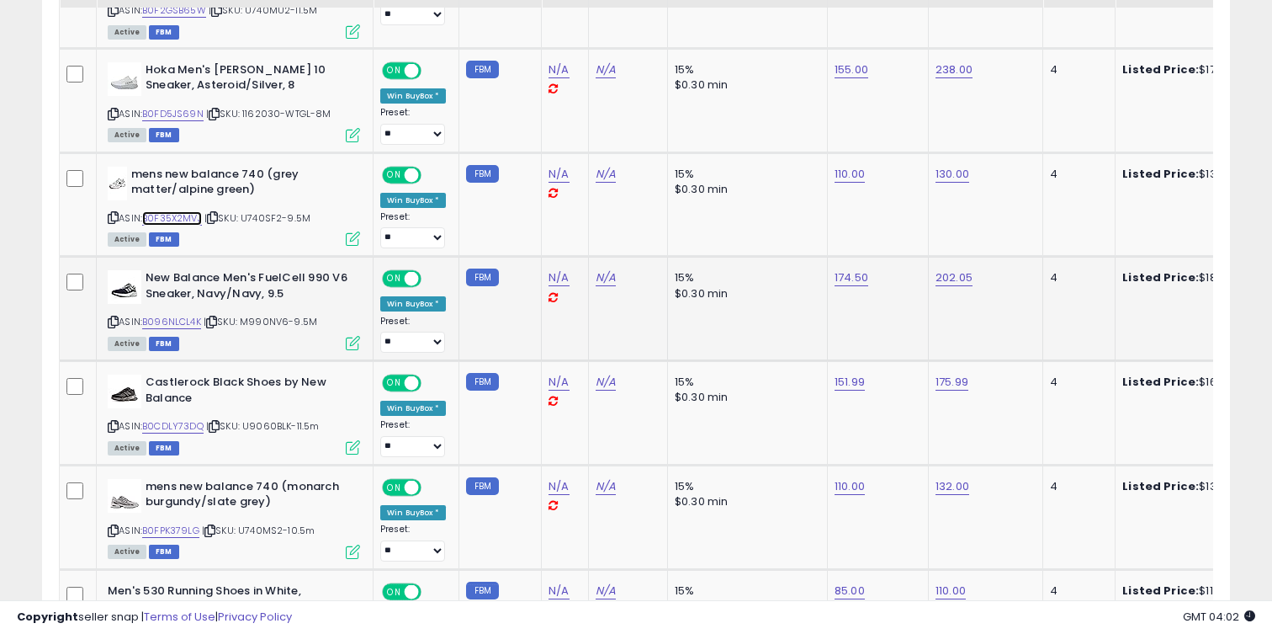
scroll to position [2086, 0]
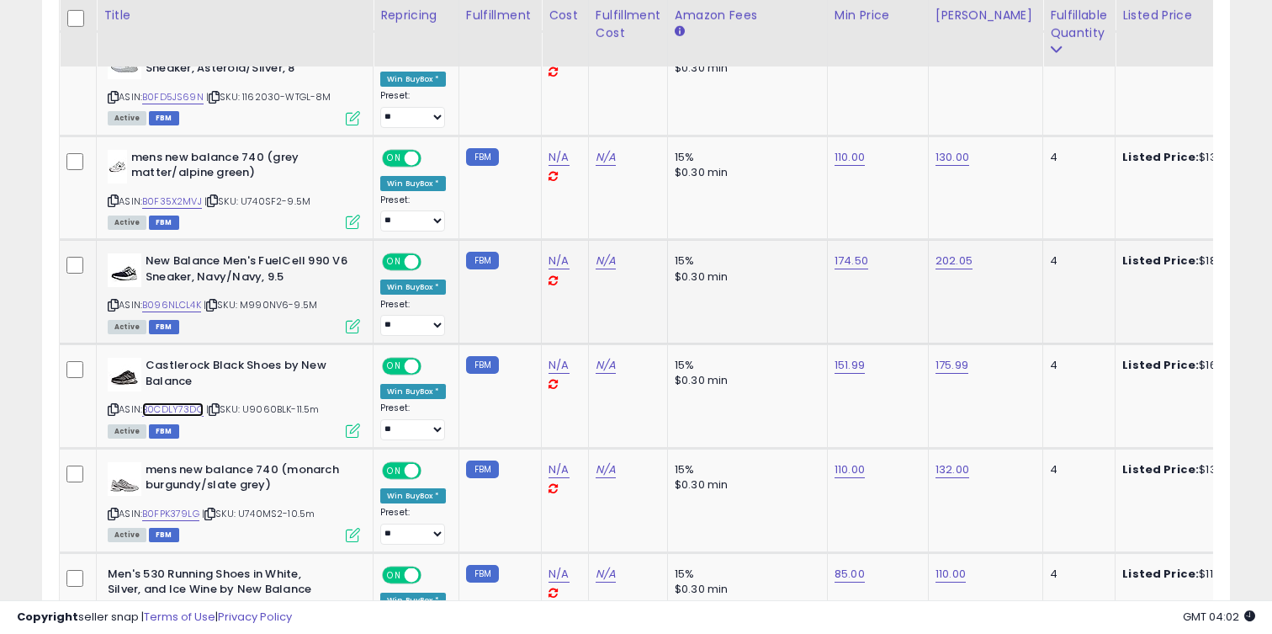
click at [188, 402] on link "B0CDLY73DQ" at bounding box center [172, 409] width 61 height 14
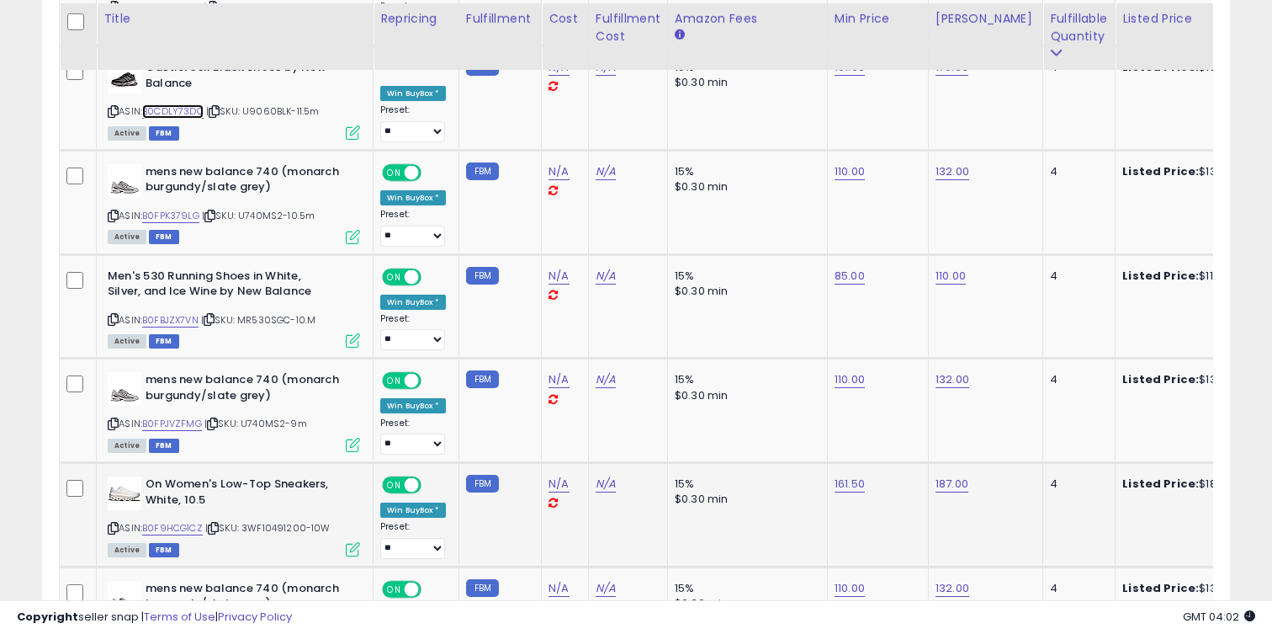
scroll to position [2387, 0]
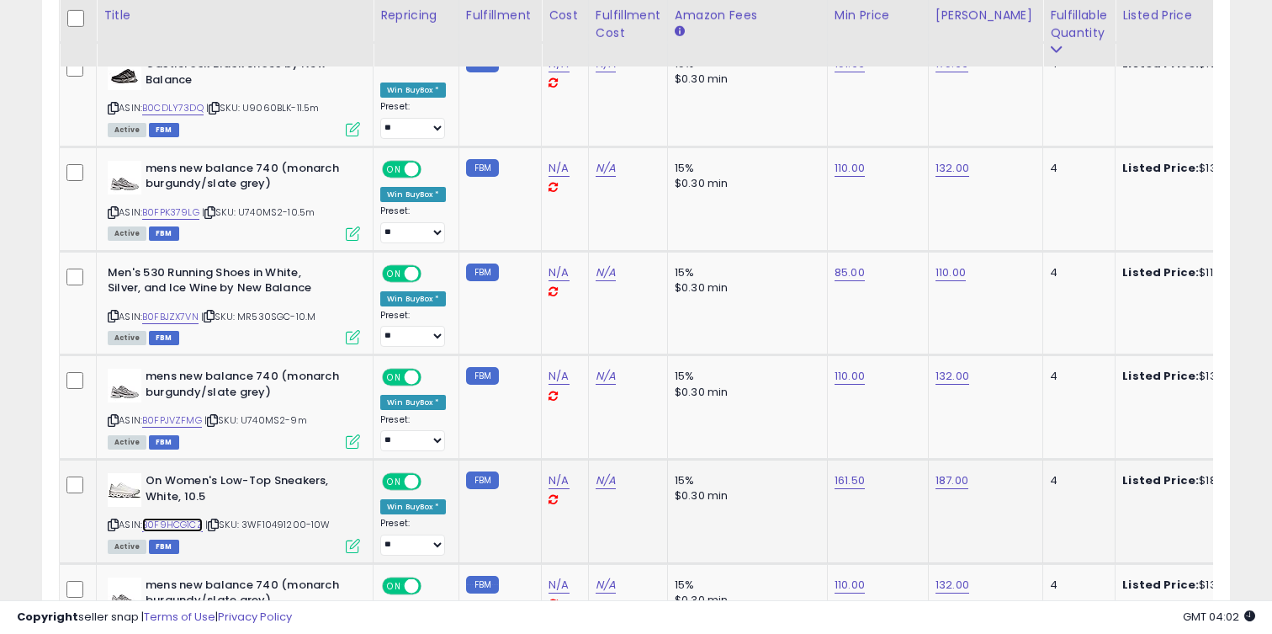
click at [189, 527] on link "B0F9HCG1CZ" at bounding box center [172, 524] width 61 height 14
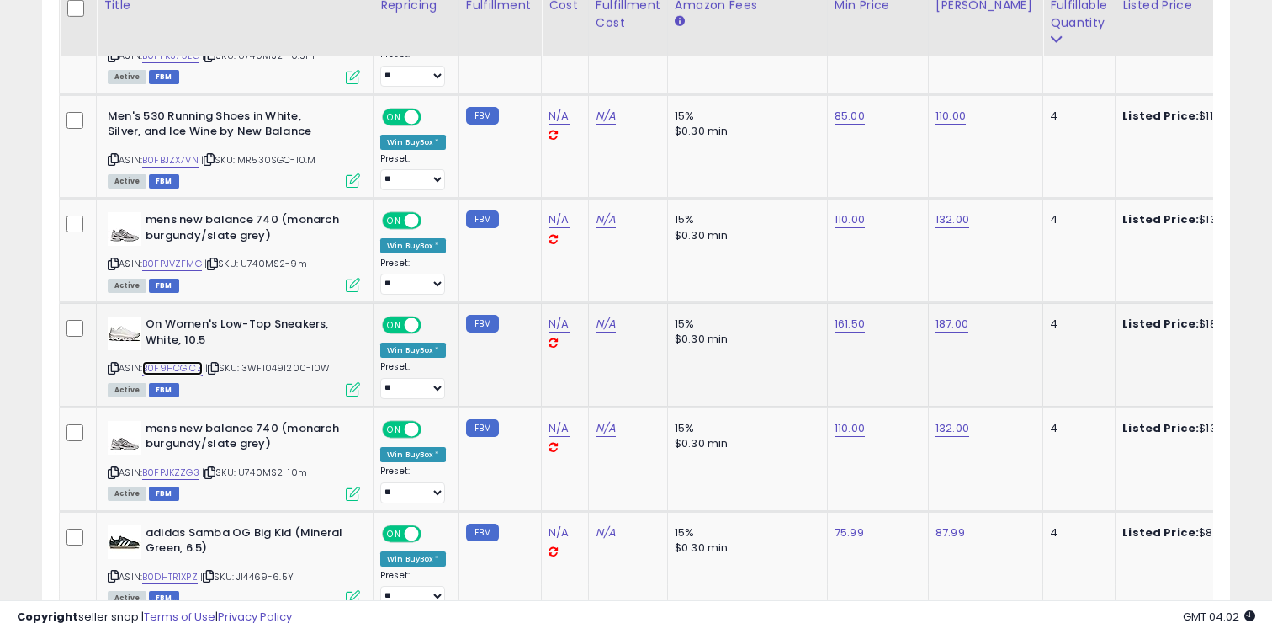
scroll to position [2560, 0]
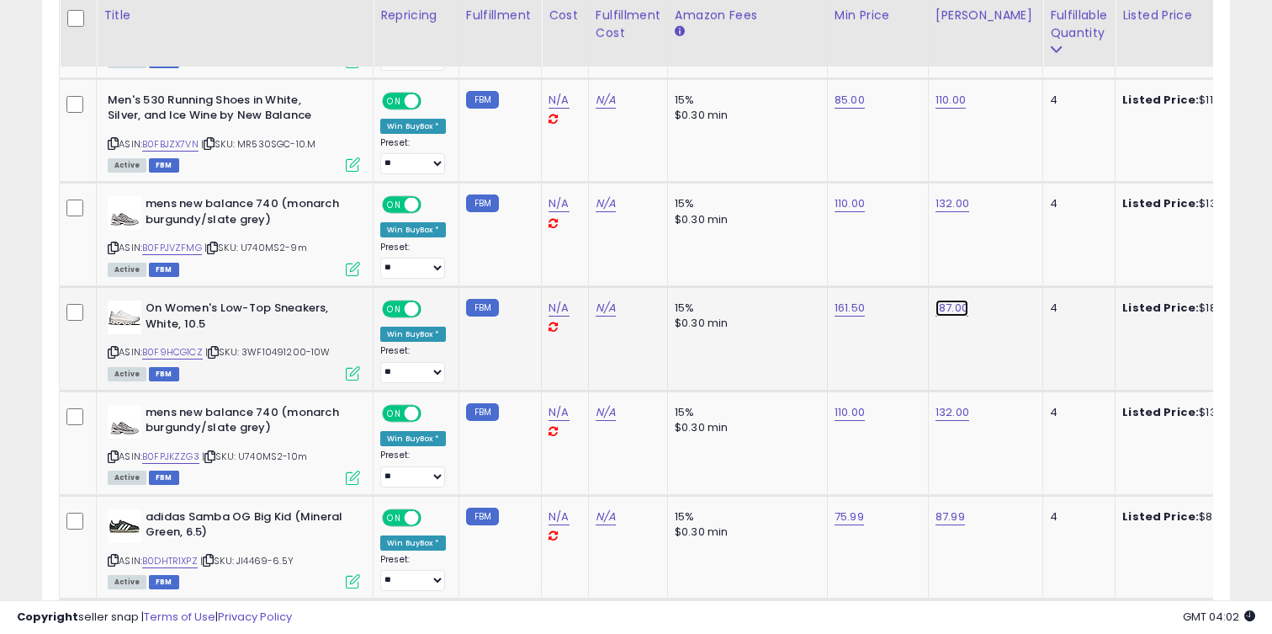
click at [938, 308] on link "187.00" at bounding box center [952, 308] width 33 height 17
type input "***"
click button "submit" at bounding box center [1001, 264] width 29 height 25
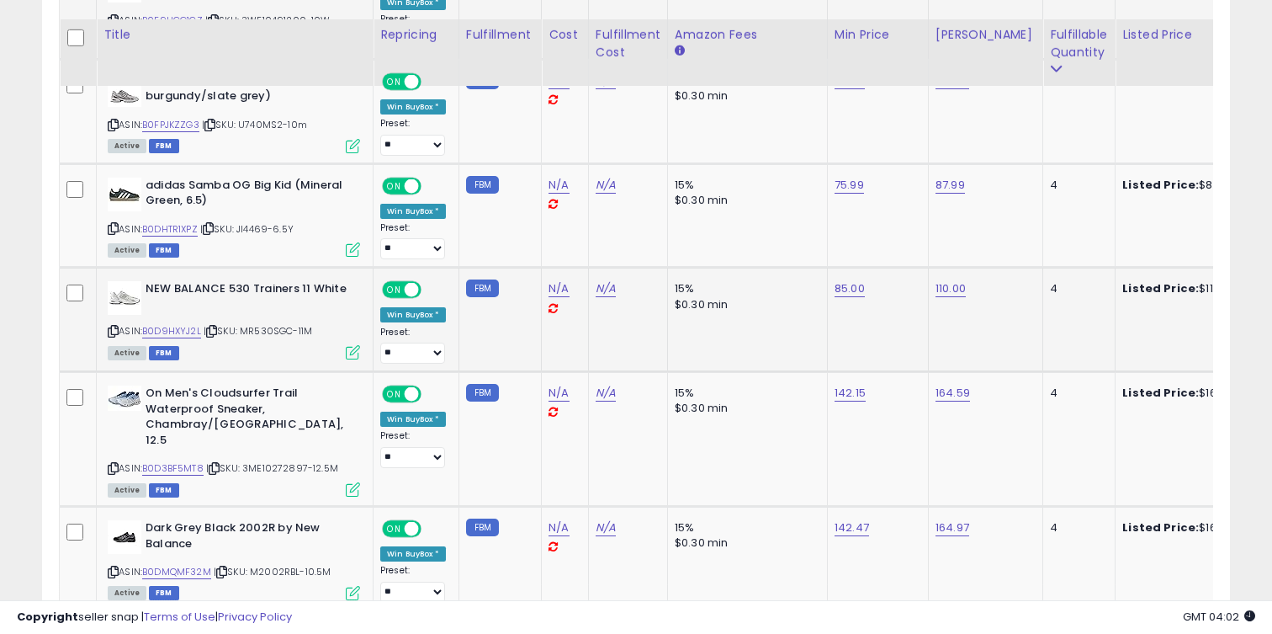
scroll to position [2911, 0]
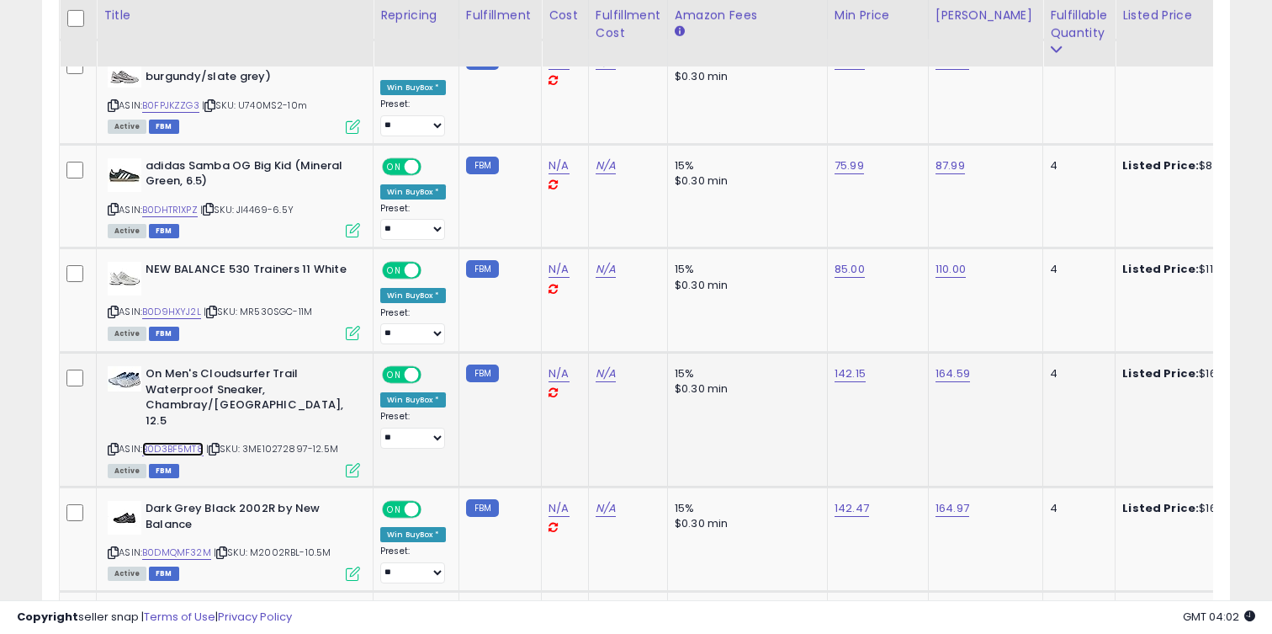
click at [172, 442] on link "B0D3BF5MT8" at bounding box center [172, 449] width 61 height 14
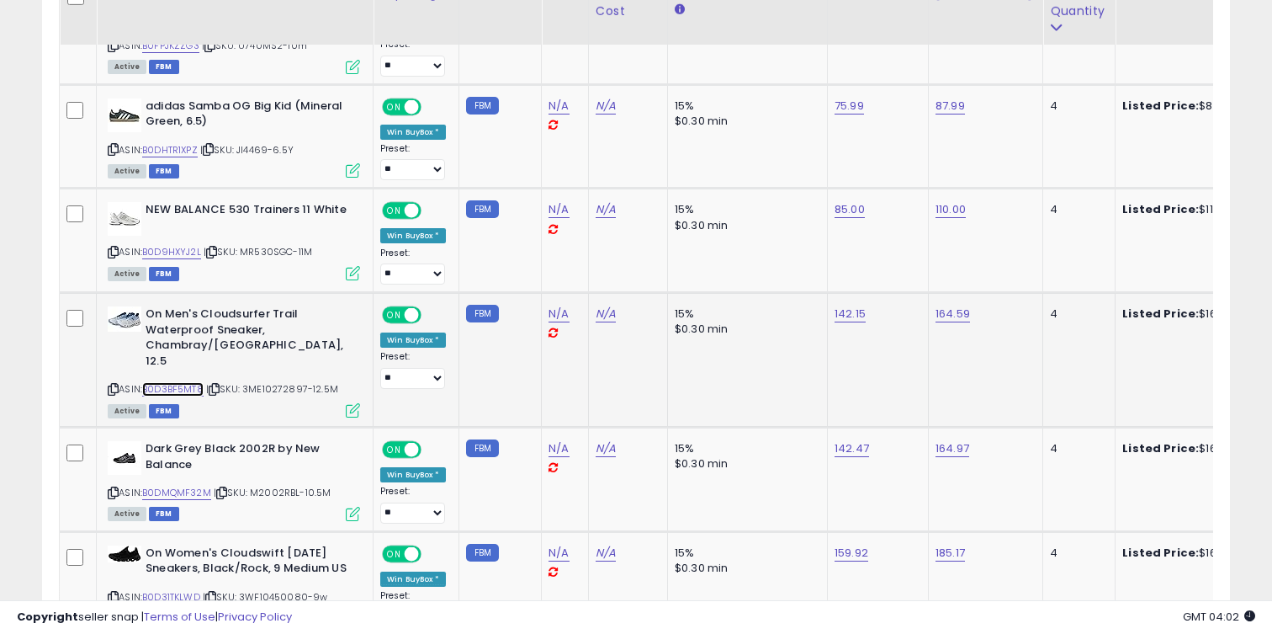
scroll to position [3008, 0]
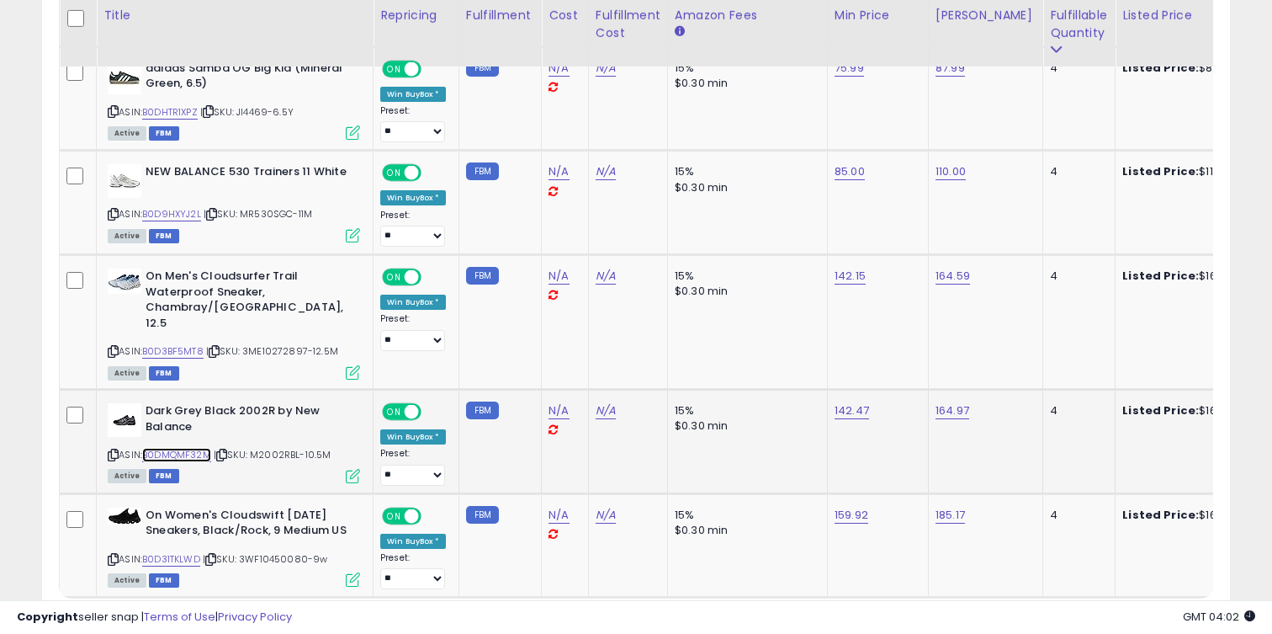
click at [171, 448] on link "B0DMQMF32M" at bounding box center [176, 455] width 69 height 14
click at [178, 556] on div "ASIN: B0D31TKLWD | SKU: 3WF10450080-9w Active FBM" at bounding box center [234, 546] width 252 height 78
click at [178, 552] on link "B0D31TKLWD" at bounding box center [171, 559] width 58 height 14
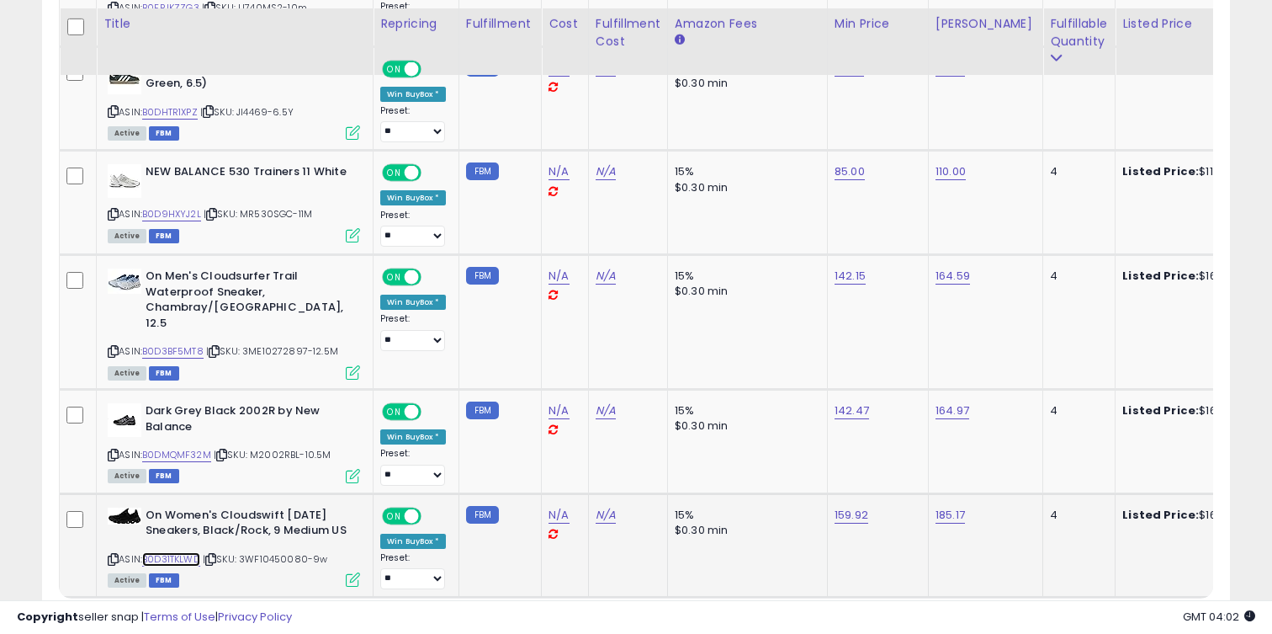
scroll to position [3103, 0]
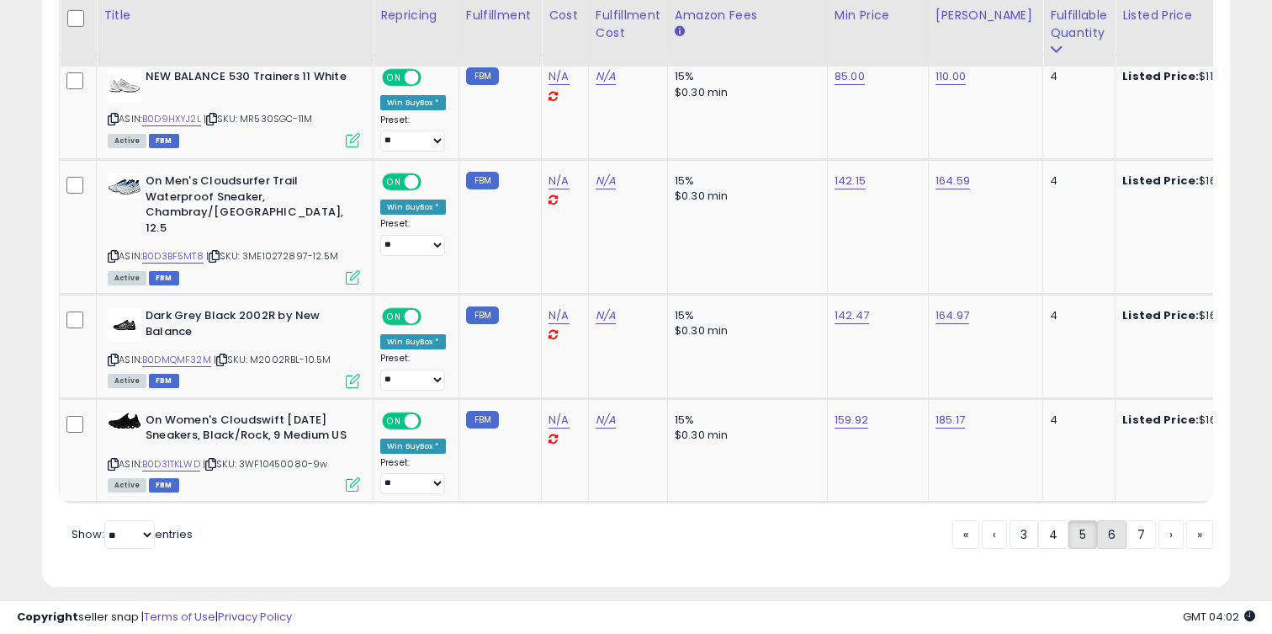
click at [1111, 520] on link "6" at bounding box center [1111, 534] width 29 height 29
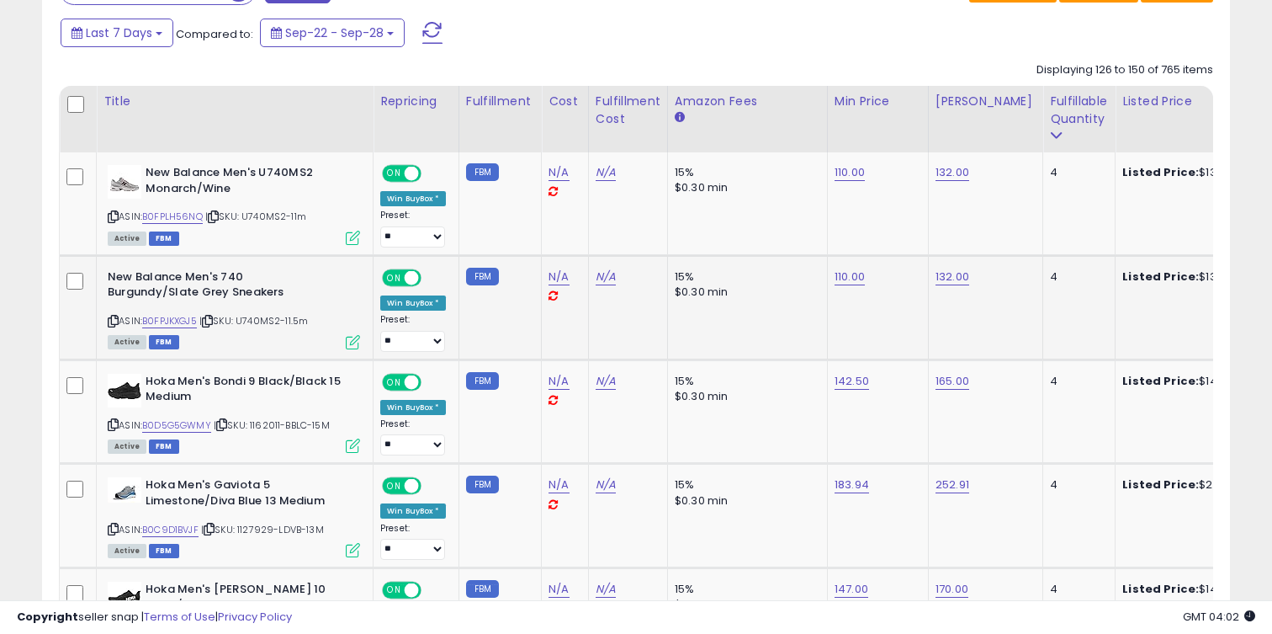
scroll to position [751, 0]
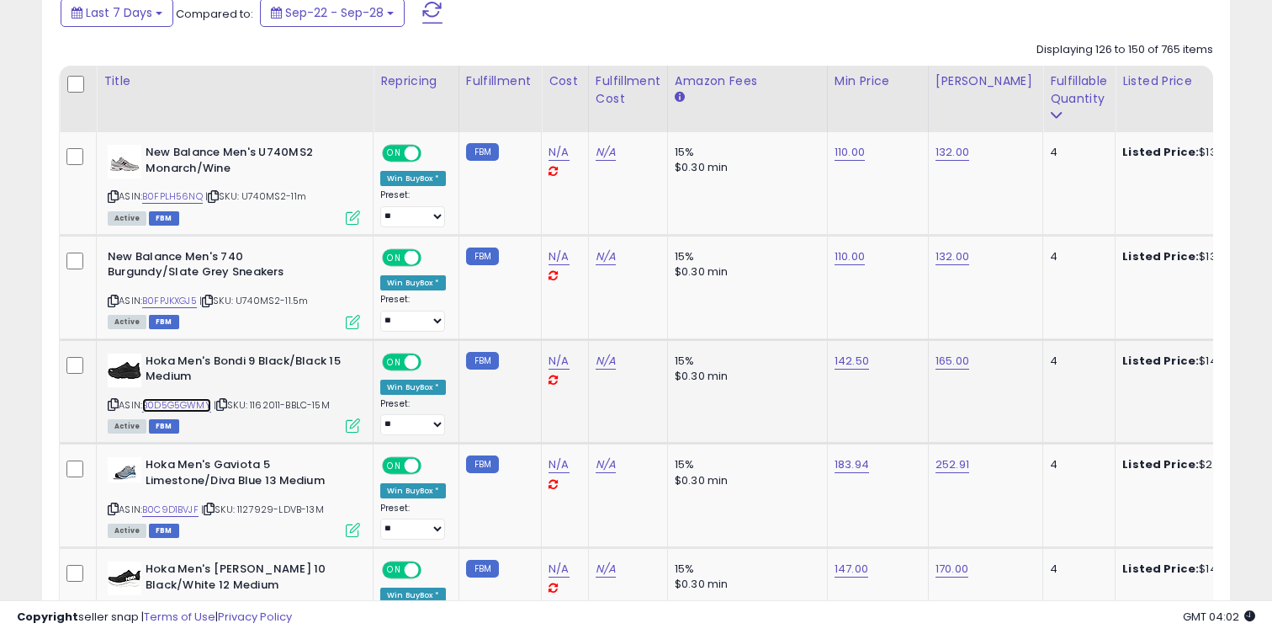
click at [203, 407] on link "B0D5G5GWMY" at bounding box center [176, 405] width 69 height 14
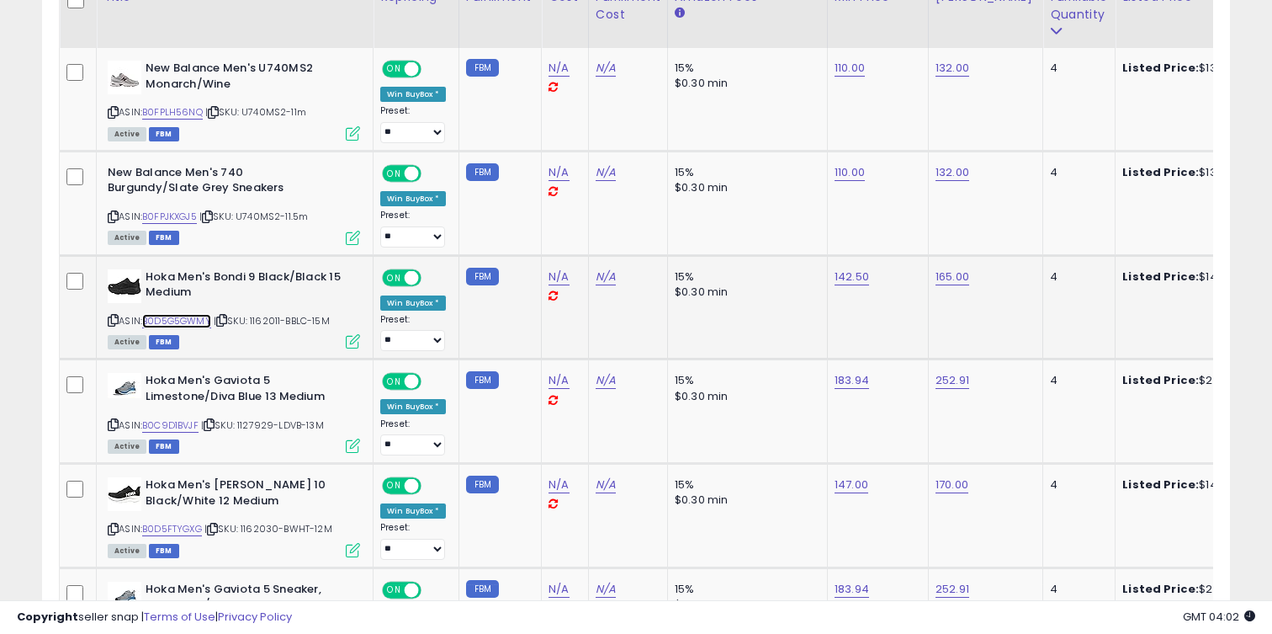
scroll to position [857, 0]
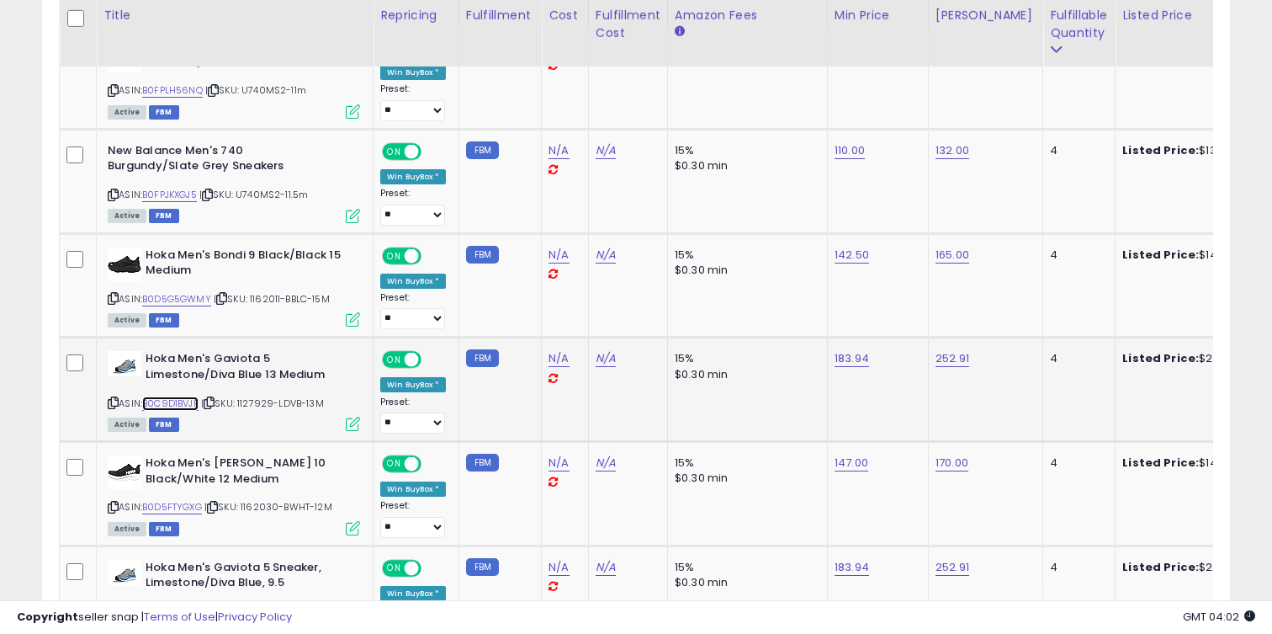
click at [186, 406] on link "B0C9D1BVJF" at bounding box center [170, 403] width 56 height 14
click at [852, 364] on link "183.94" at bounding box center [852, 358] width 34 height 17
click at [936, 359] on link "252.91" at bounding box center [953, 358] width 34 height 17
type input "***"
click button "submit" at bounding box center [1001, 316] width 29 height 25
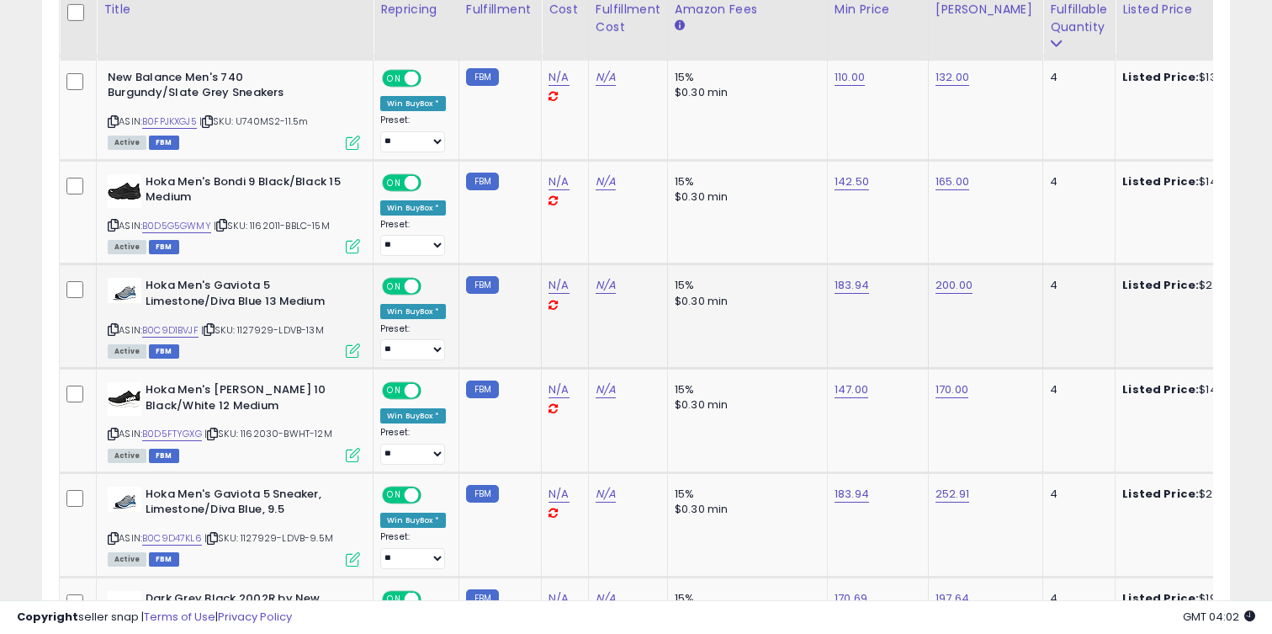
scroll to position [957, 0]
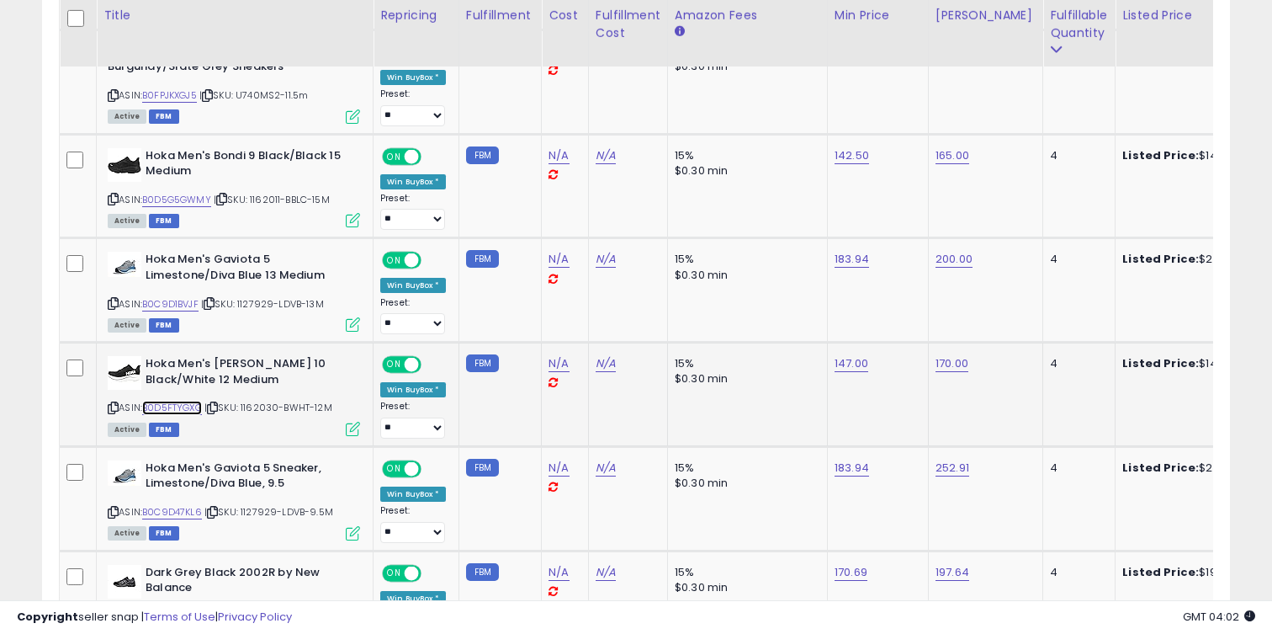
click at [167, 401] on link "B0D5FTYGXG" at bounding box center [172, 408] width 60 height 14
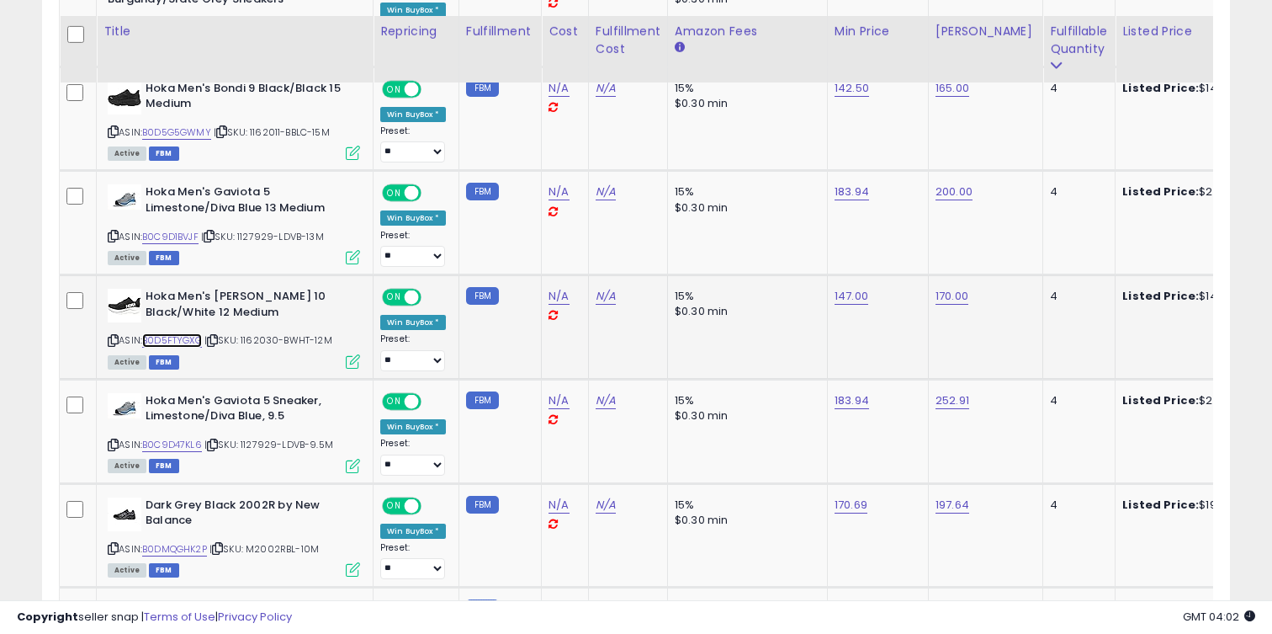
scroll to position [1040, 0]
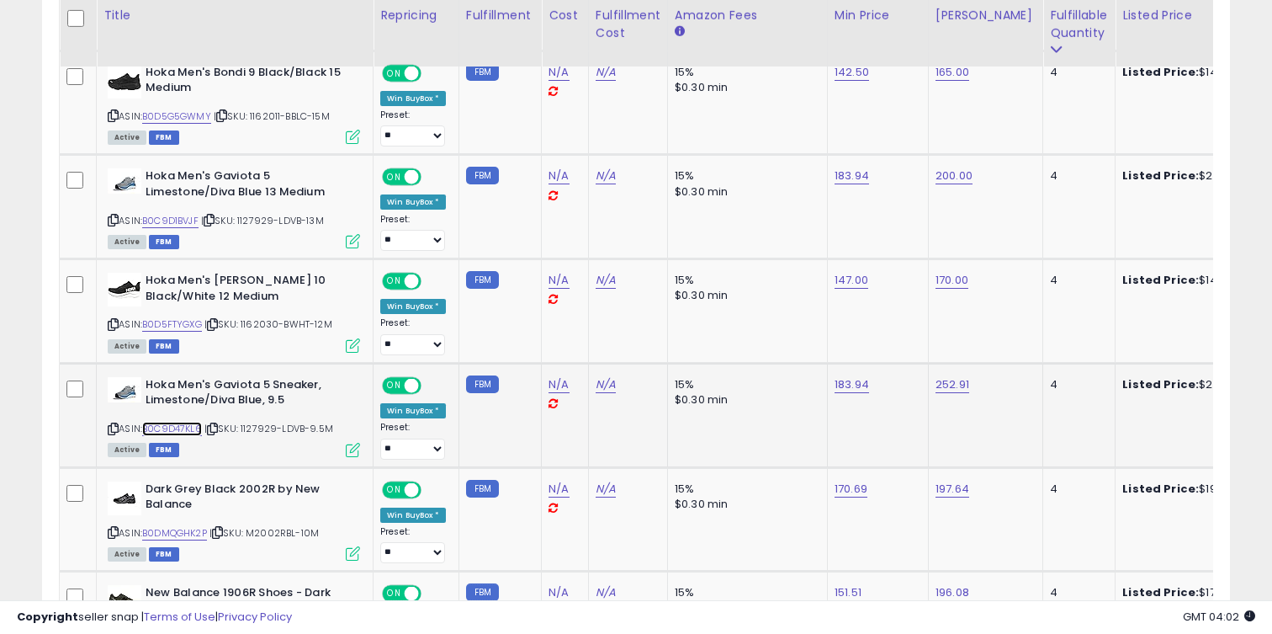
click at [182, 428] on link "B0C9D47KL6" at bounding box center [172, 429] width 60 height 14
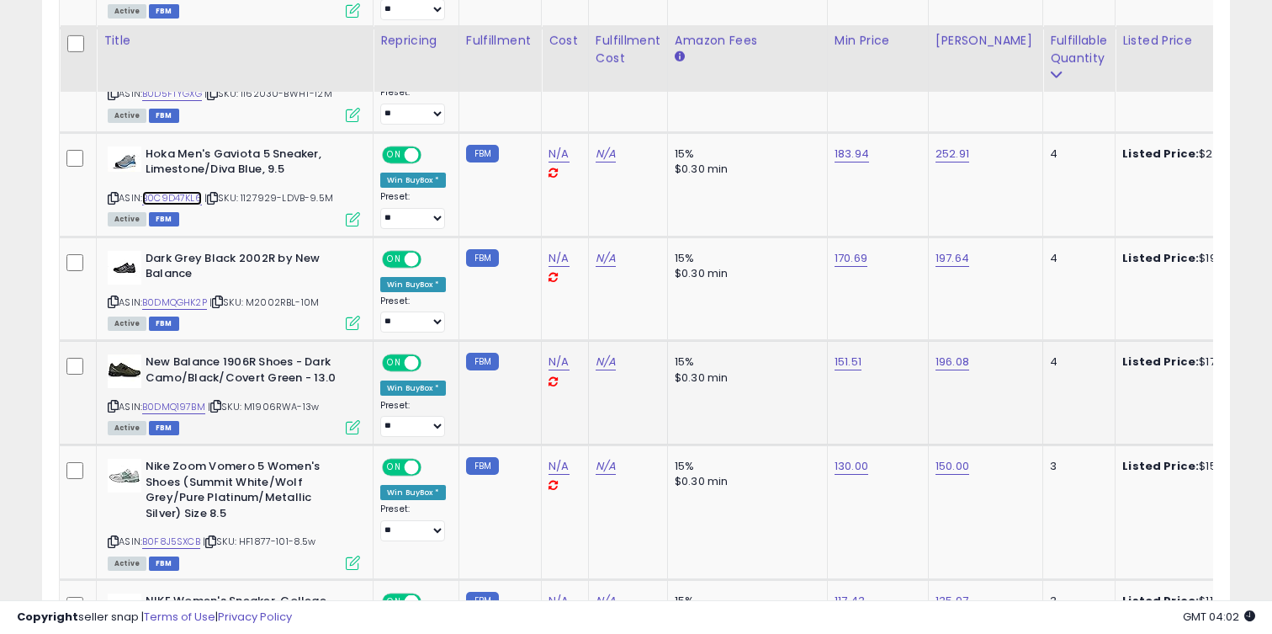
scroll to position [1334, 0]
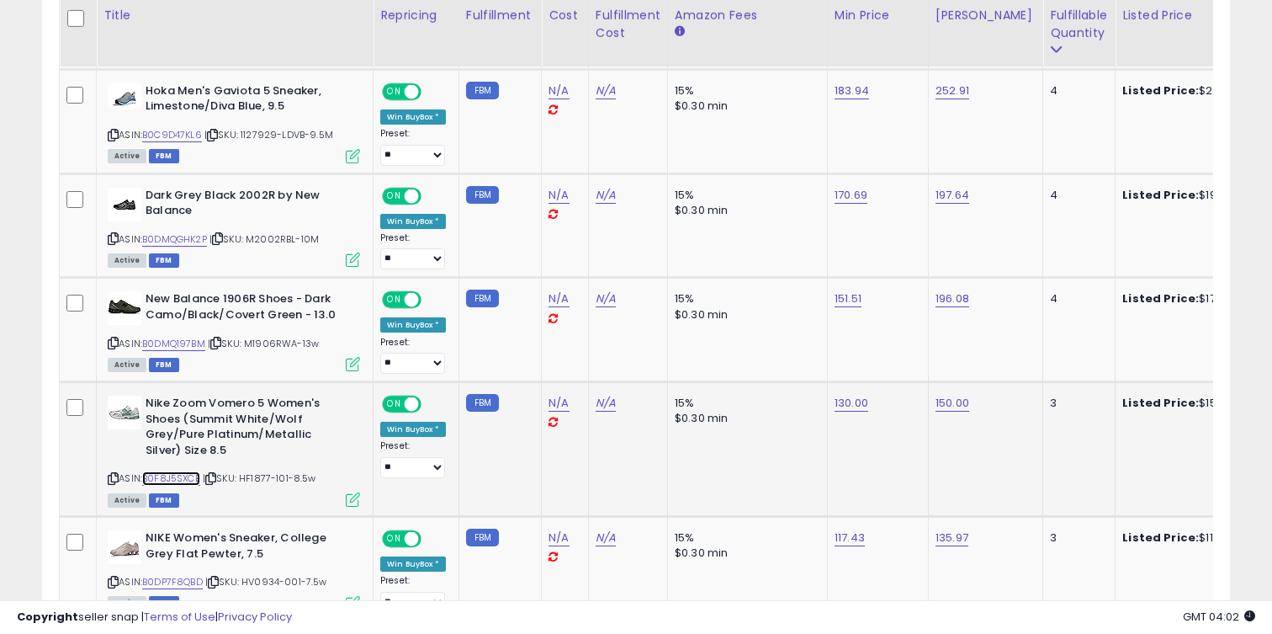
click at [179, 471] on link "B0F8J5SXCB" at bounding box center [171, 478] width 58 height 14
click at [937, 404] on link "150.00" at bounding box center [953, 403] width 34 height 17
type input "***"
click button "submit" at bounding box center [1002, 360] width 29 height 25
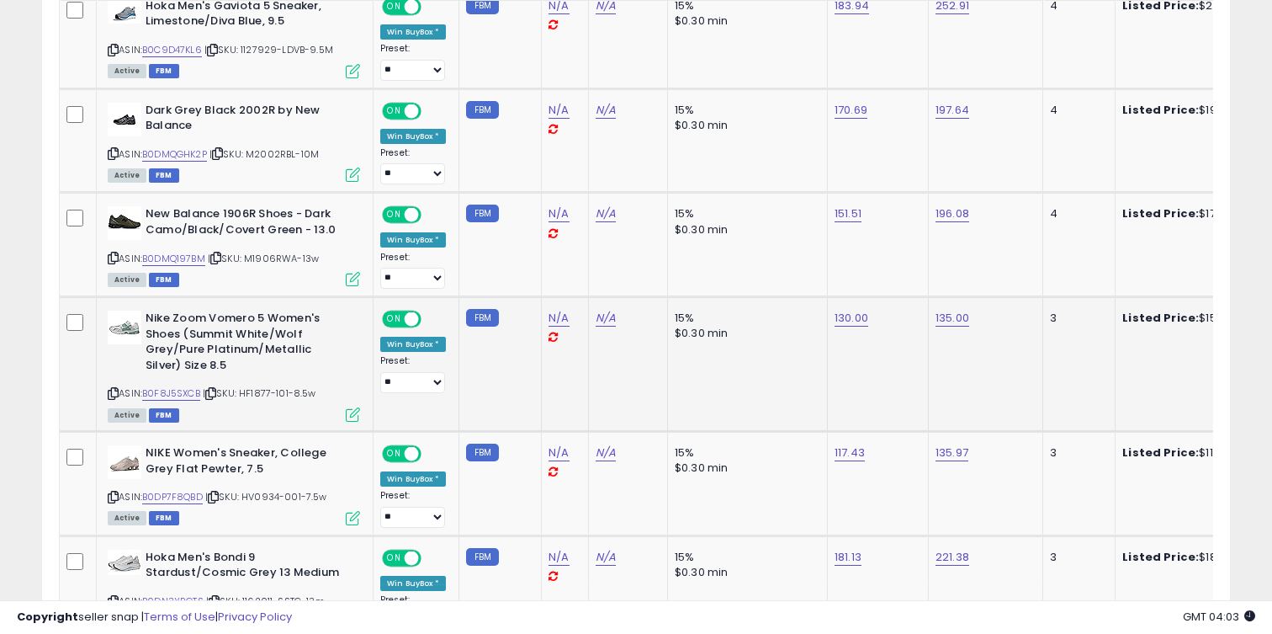
scroll to position [1462, 0]
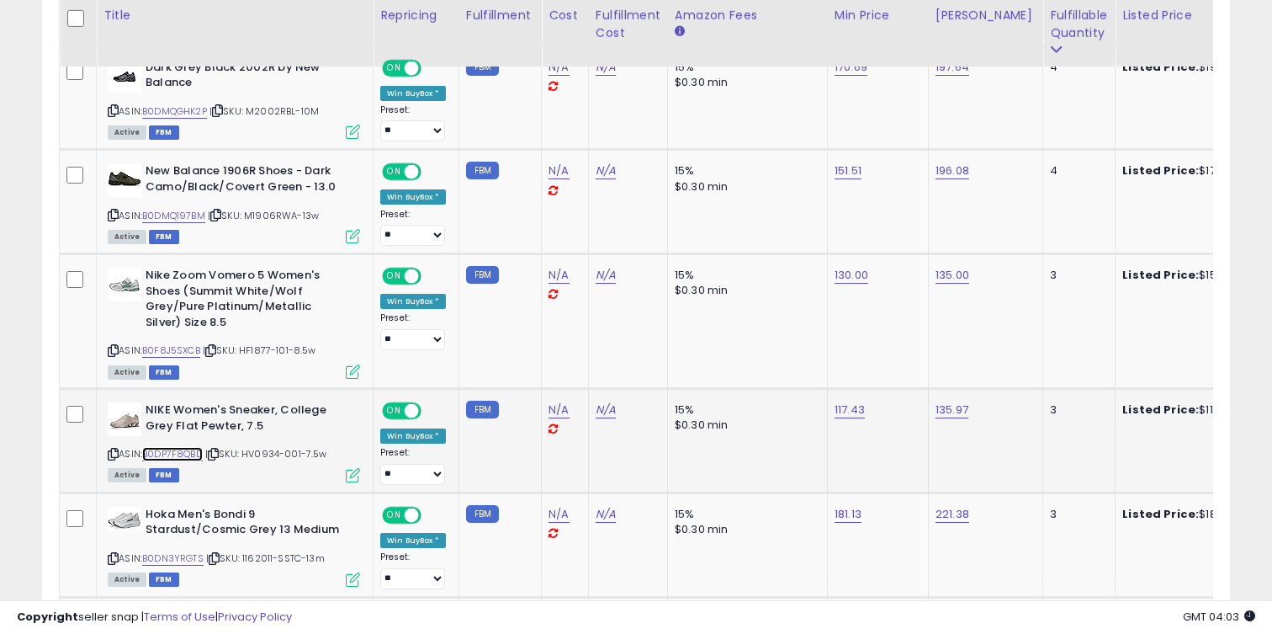
click at [196, 452] on link "B0DP7F8QBD" at bounding box center [172, 454] width 61 height 14
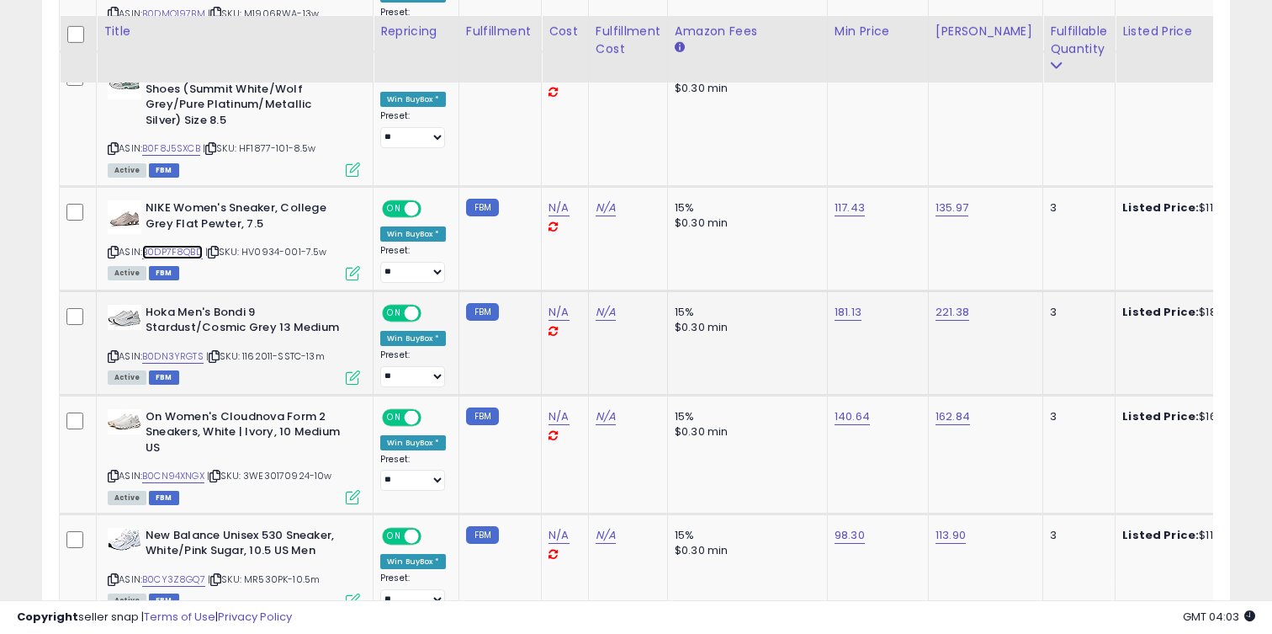
scroll to position [1681, 0]
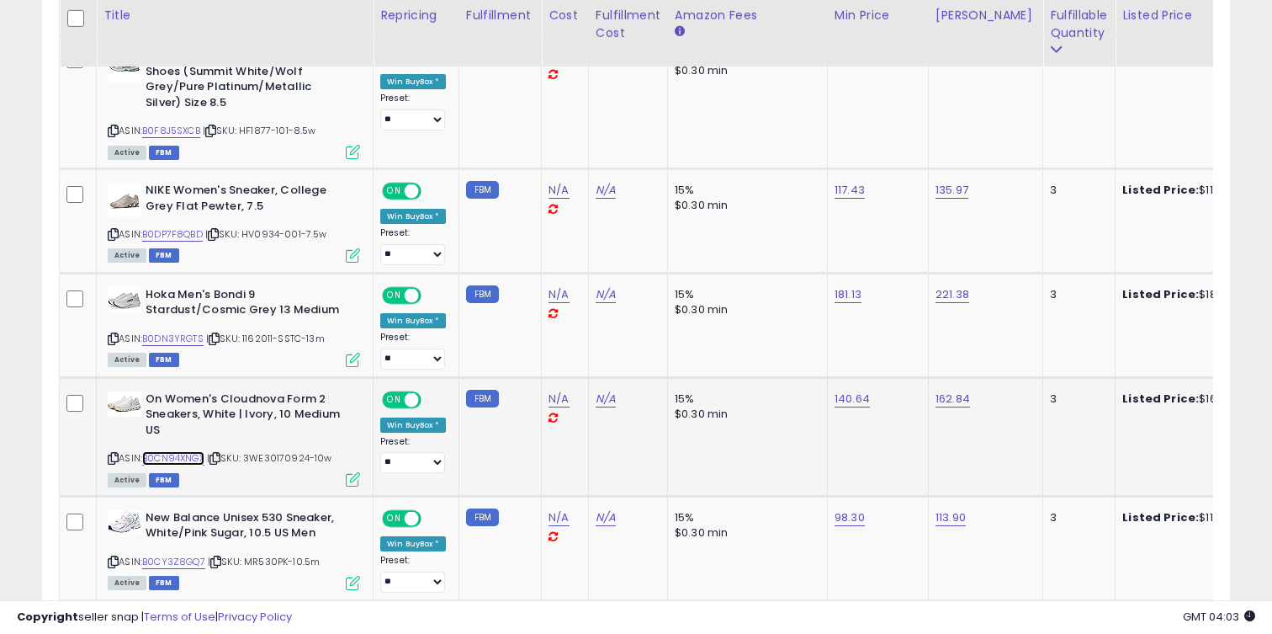
click at [194, 453] on link "B0CN94XNGX" at bounding box center [173, 458] width 62 height 14
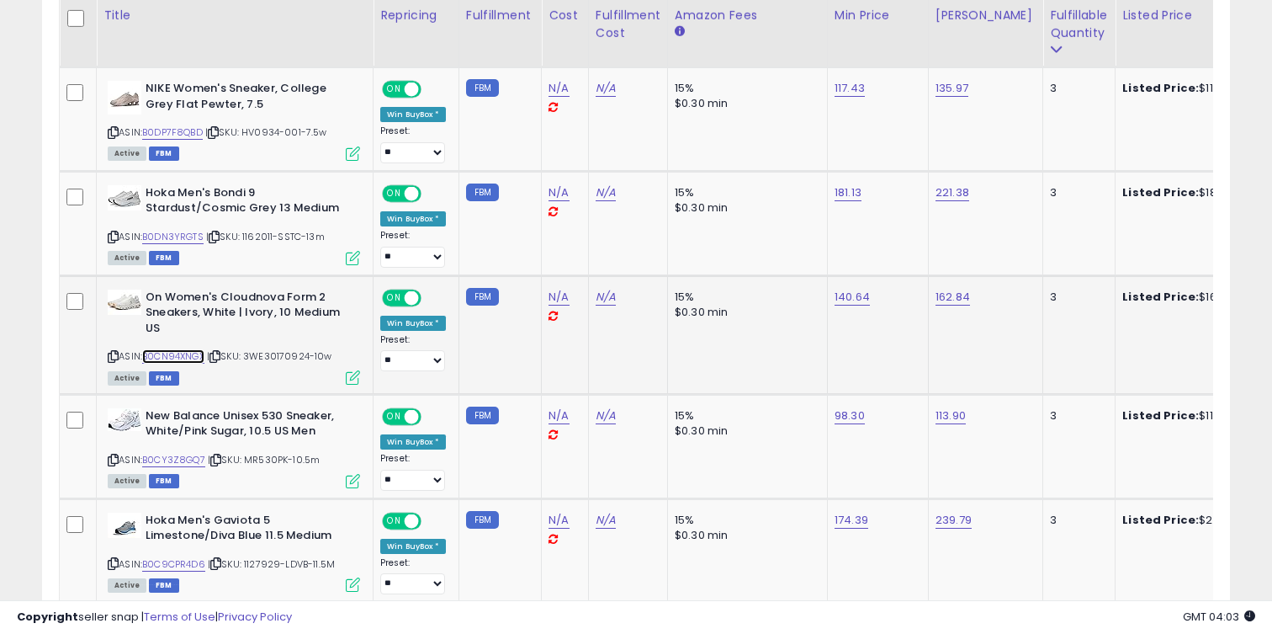
scroll to position [1788, 0]
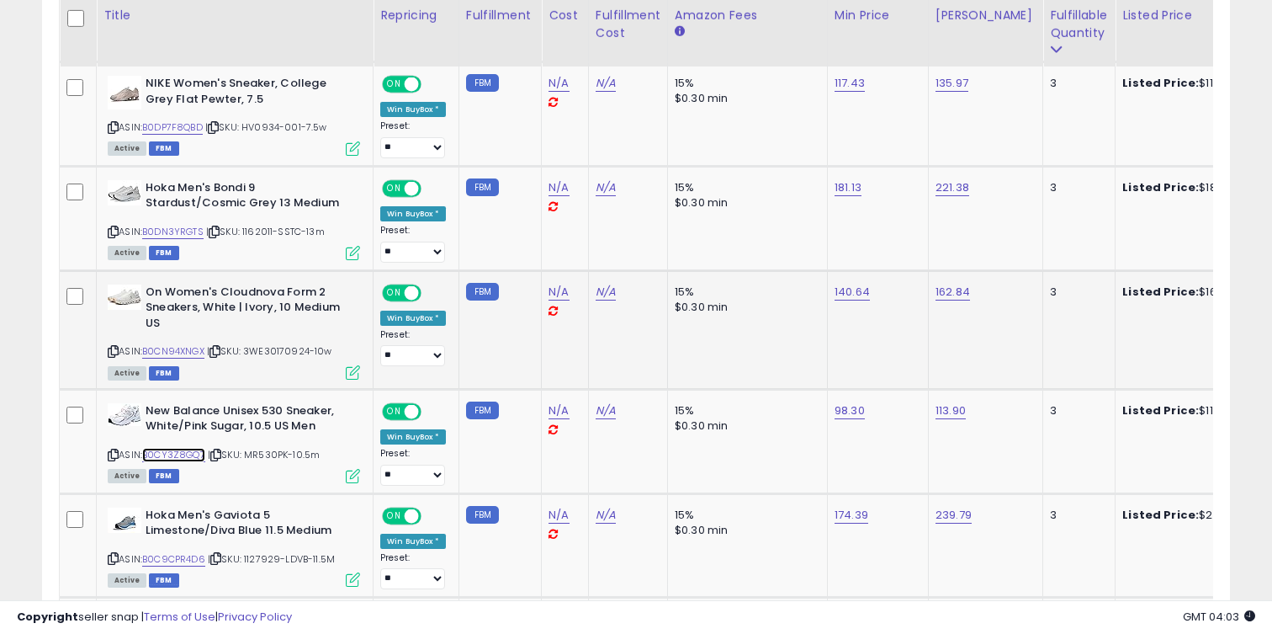
click at [194, 451] on link "B0CY3Z8GQ7" at bounding box center [173, 455] width 63 height 14
click at [852, 418] on td "98.30" at bounding box center [877, 441] width 101 height 104
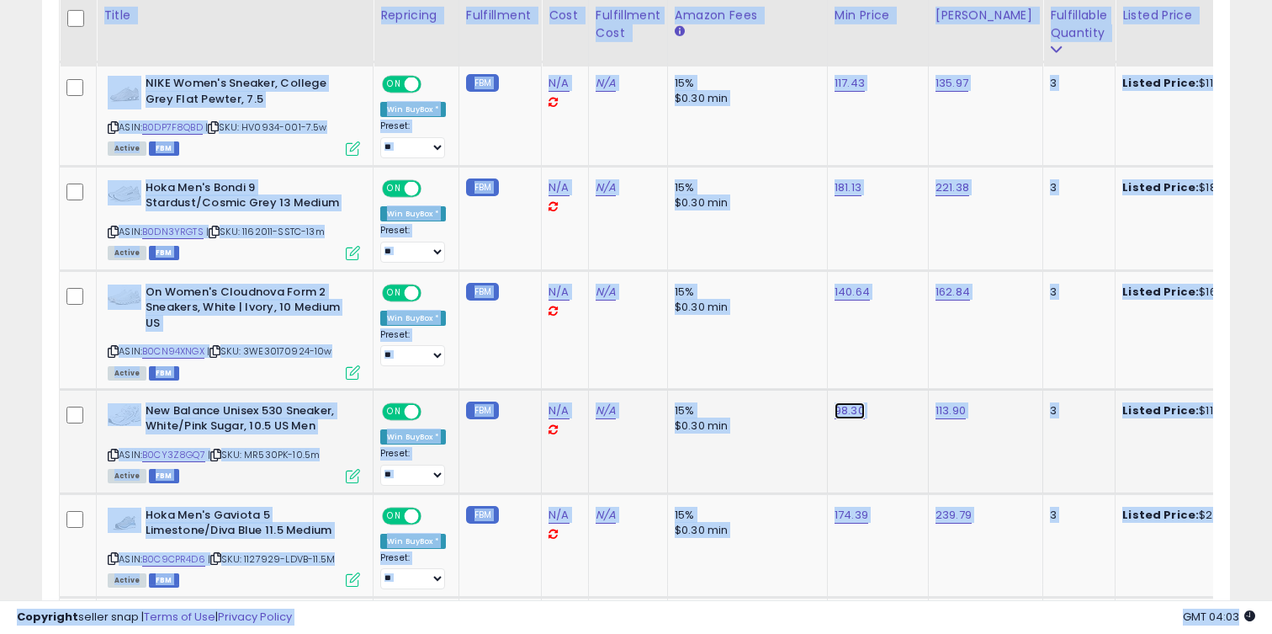
click at [847, 414] on link "98.30" at bounding box center [850, 410] width 30 height 17
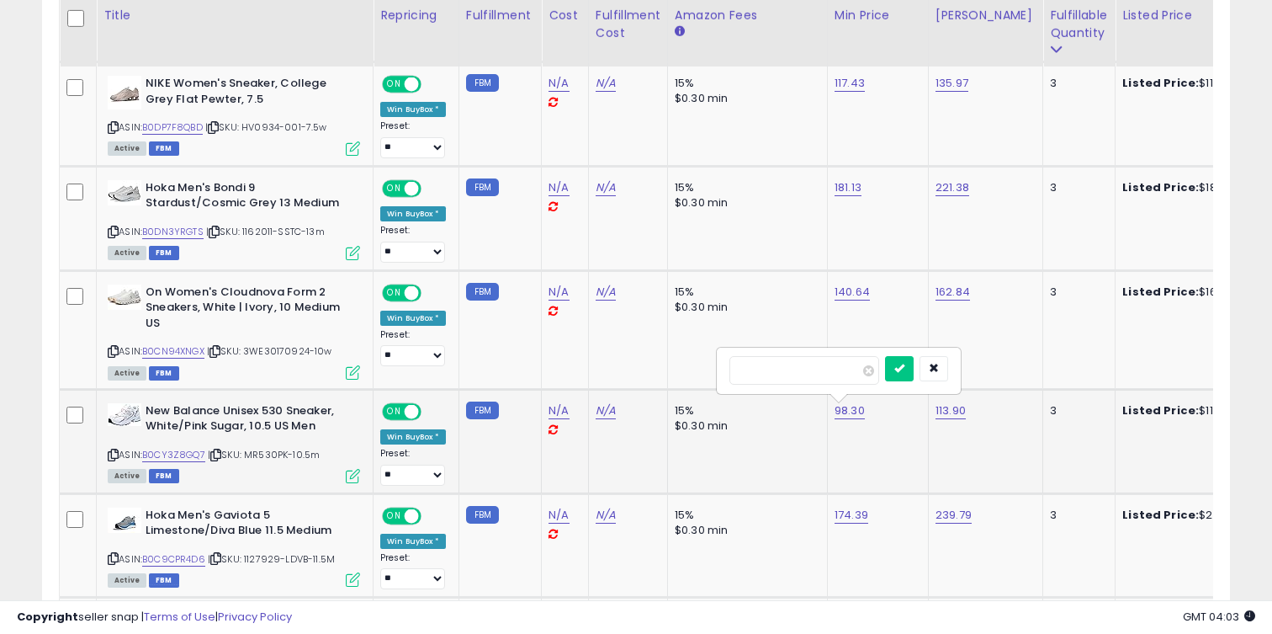
type input "***"
click button "submit" at bounding box center [899, 368] width 29 height 25
click at [957, 410] on link "113.90" at bounding box center [951, 410] width 30 height 17
type input "***"
click button "submit" at bounding box center [1000, 368] width 29 height 25
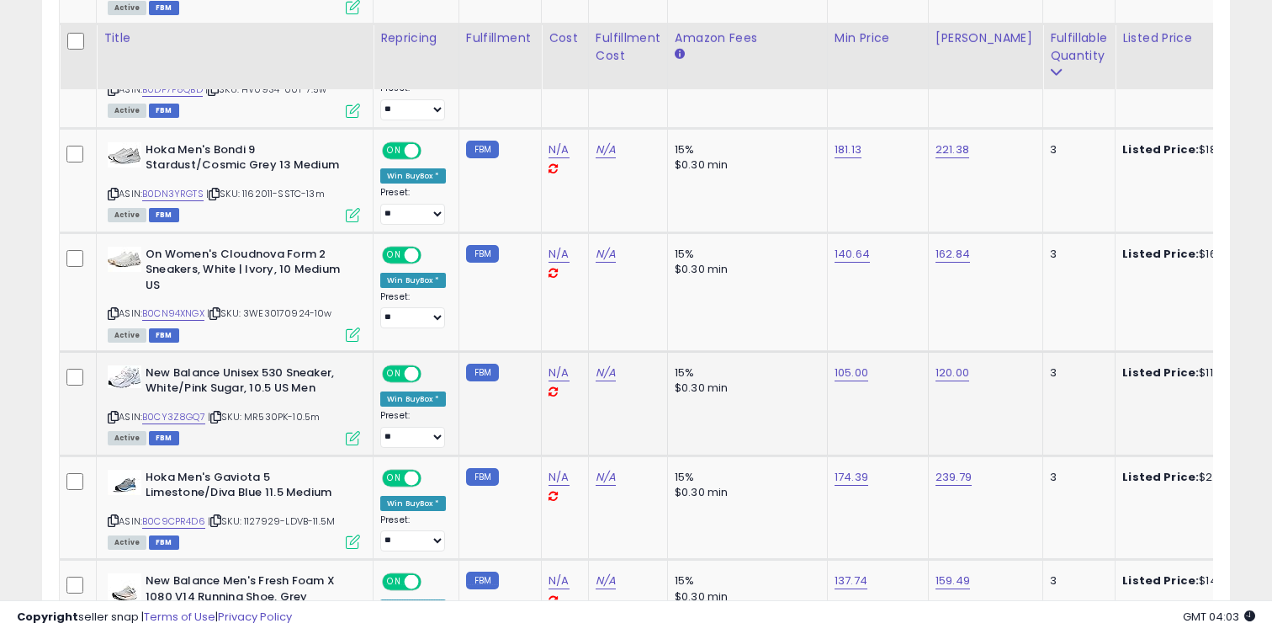
scroll to position [1913, 0]
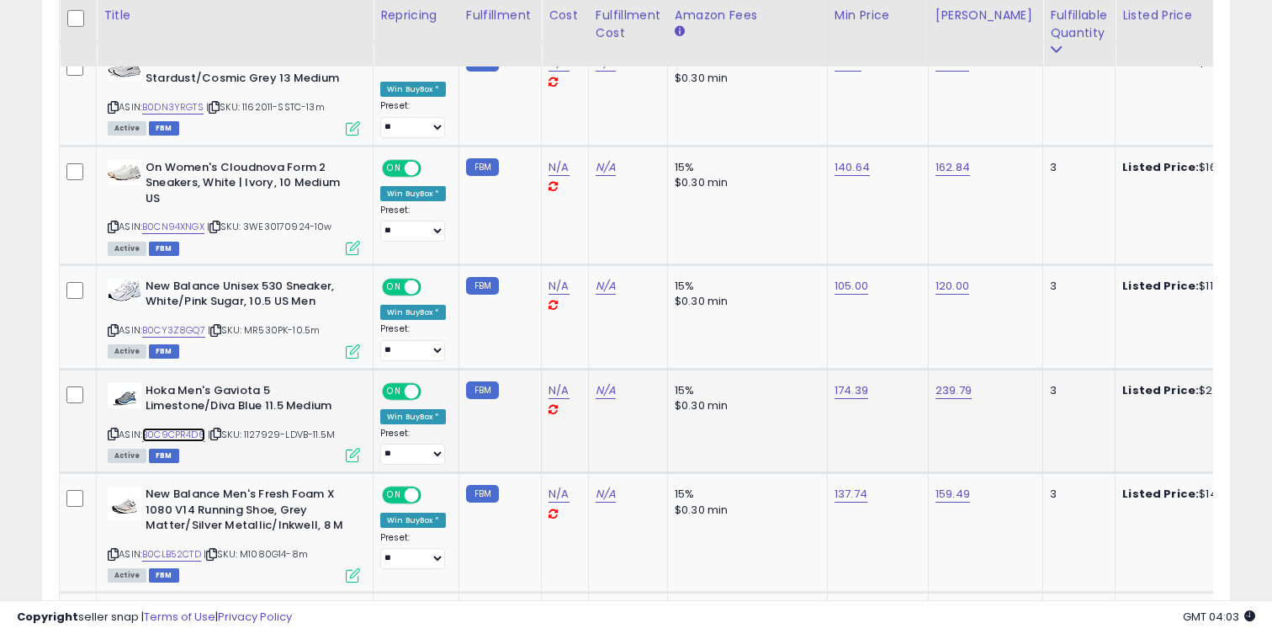
click at [185, 435] on link "B0C9CPR4D6" at bounding box center [173, 434] width 63 height 14
click at [953, 389] on link "239.79" at bounding box center [954, 390] width 36 height 17
type input "***"
click button "submit" at bounding box center [1003, 348] width 29 height 25
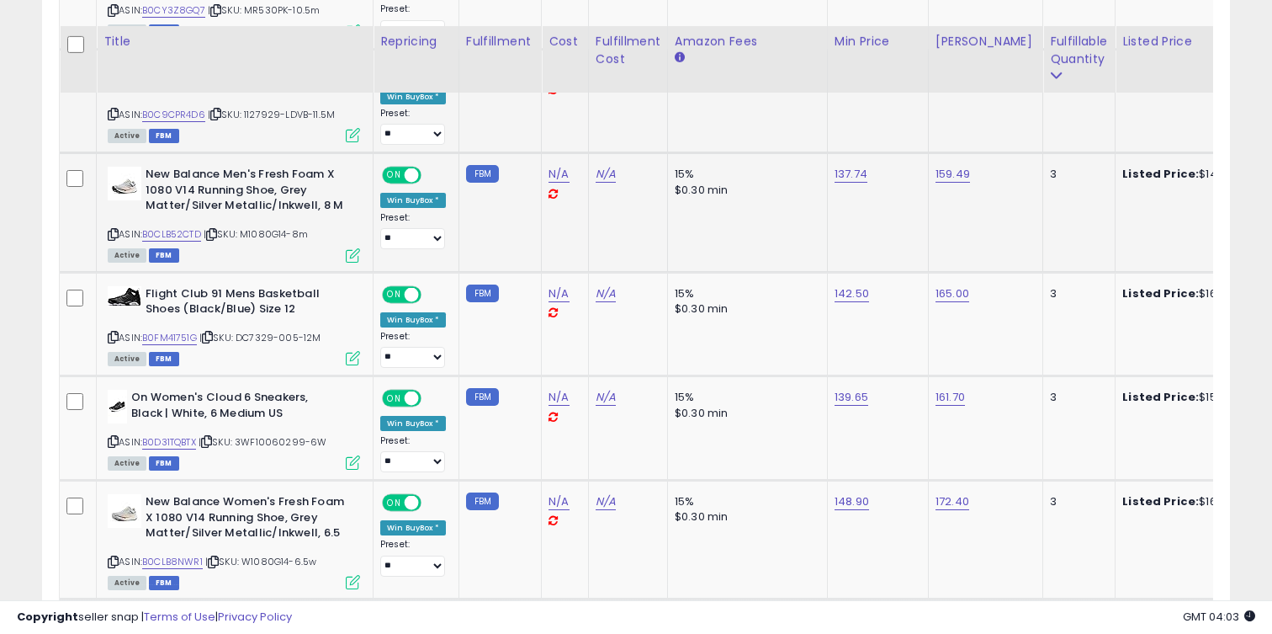
scroll to position [2271, 0]
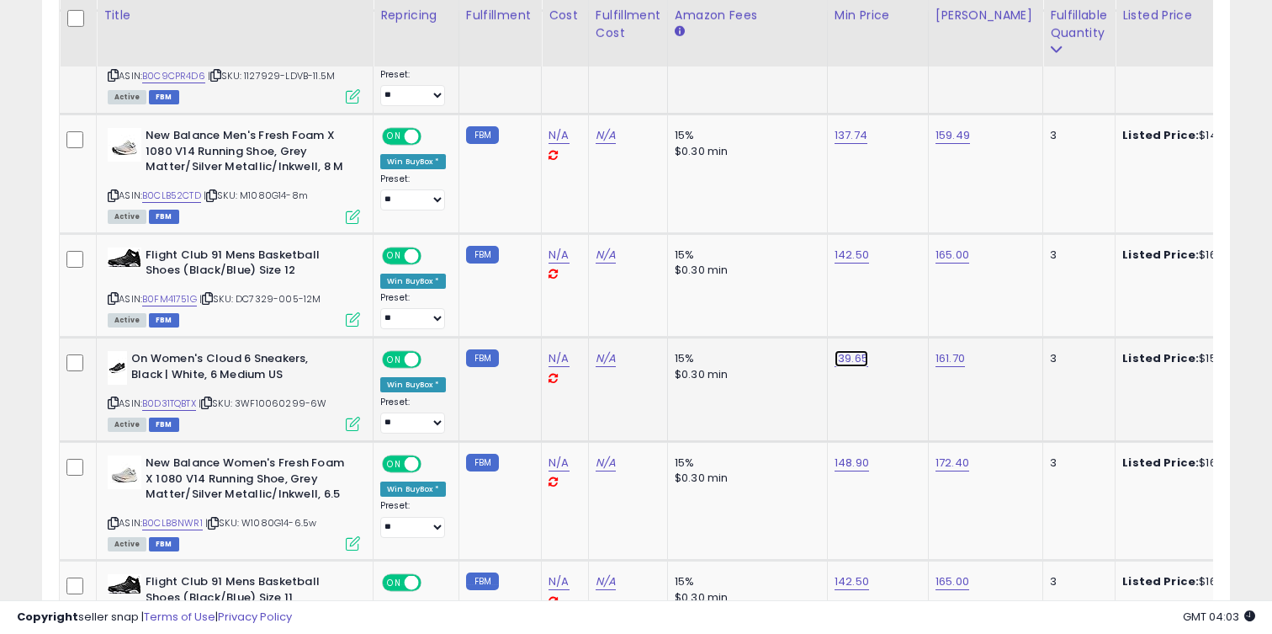
click at [856, 352] on link "139.65" at bounding box center [852, 358] width 34 height 17
type input "***"
click button "submit" at bounding box center [901, 316] width 29 height 25
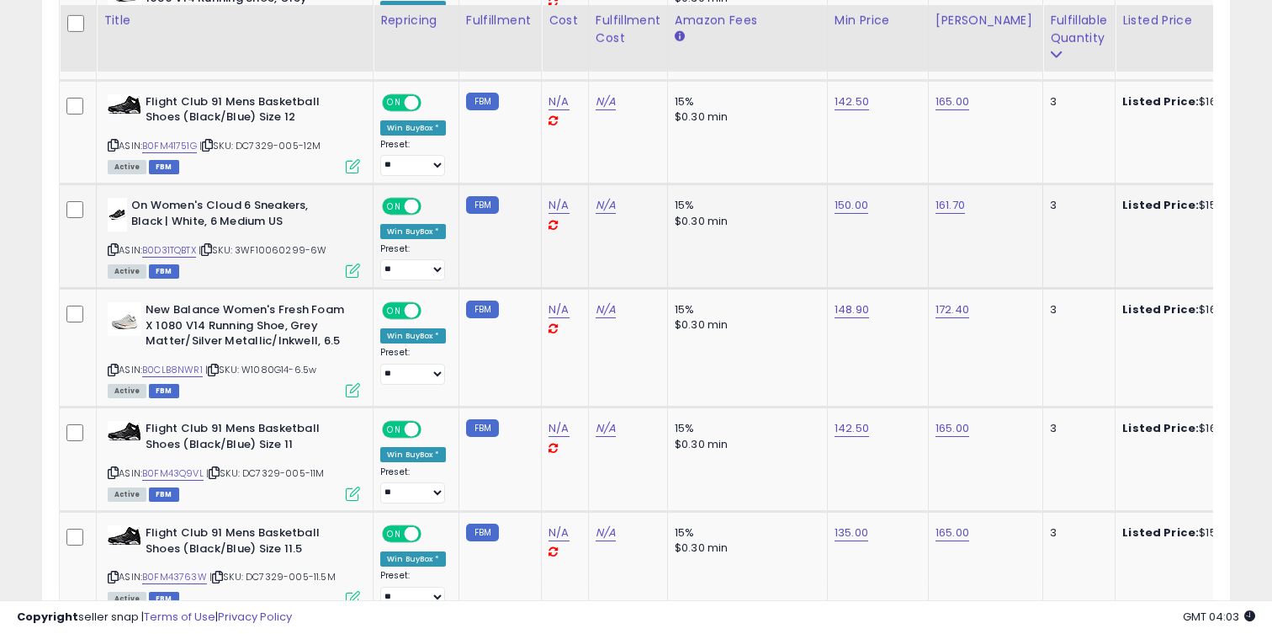
scroll to position [2438, 0]
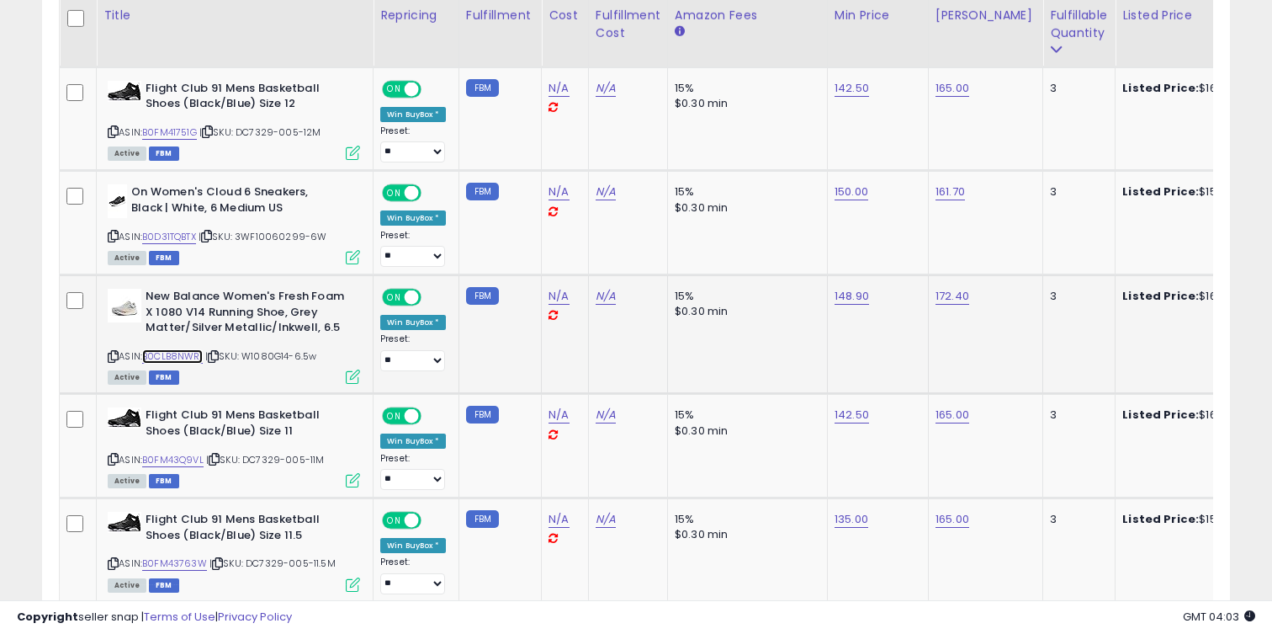
click at [194, 356] on link "B0CLB8NWR1" at bounding box center [172, 356] width 61 height 14
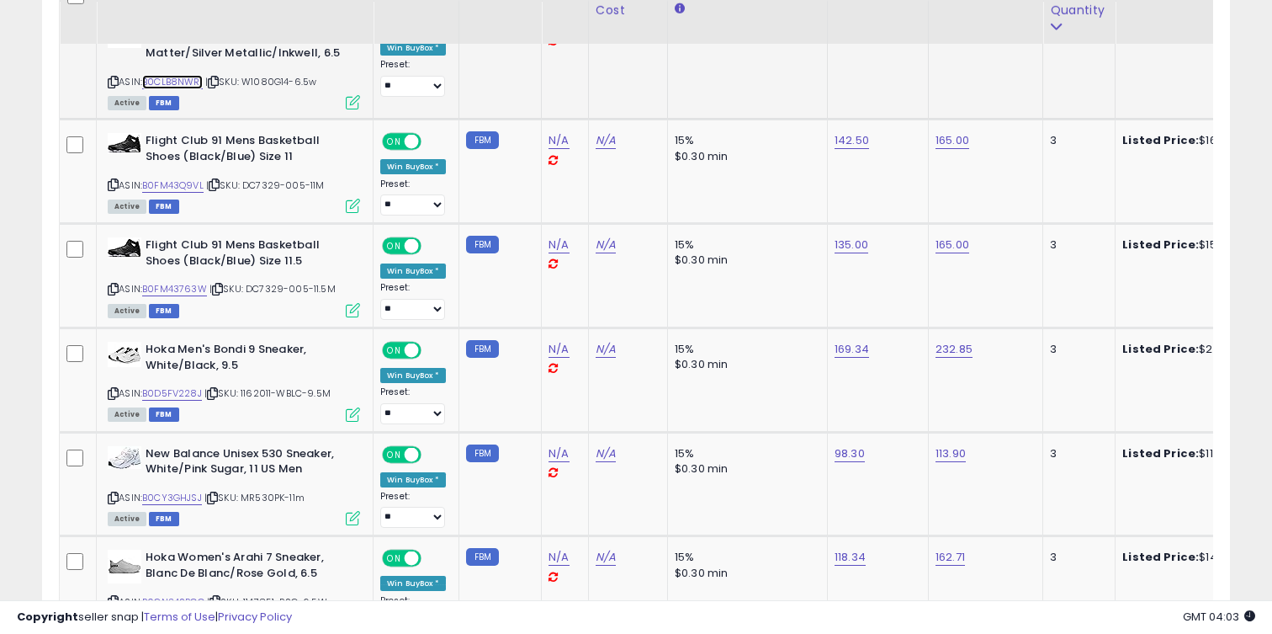
scroll to position [2730, 0]
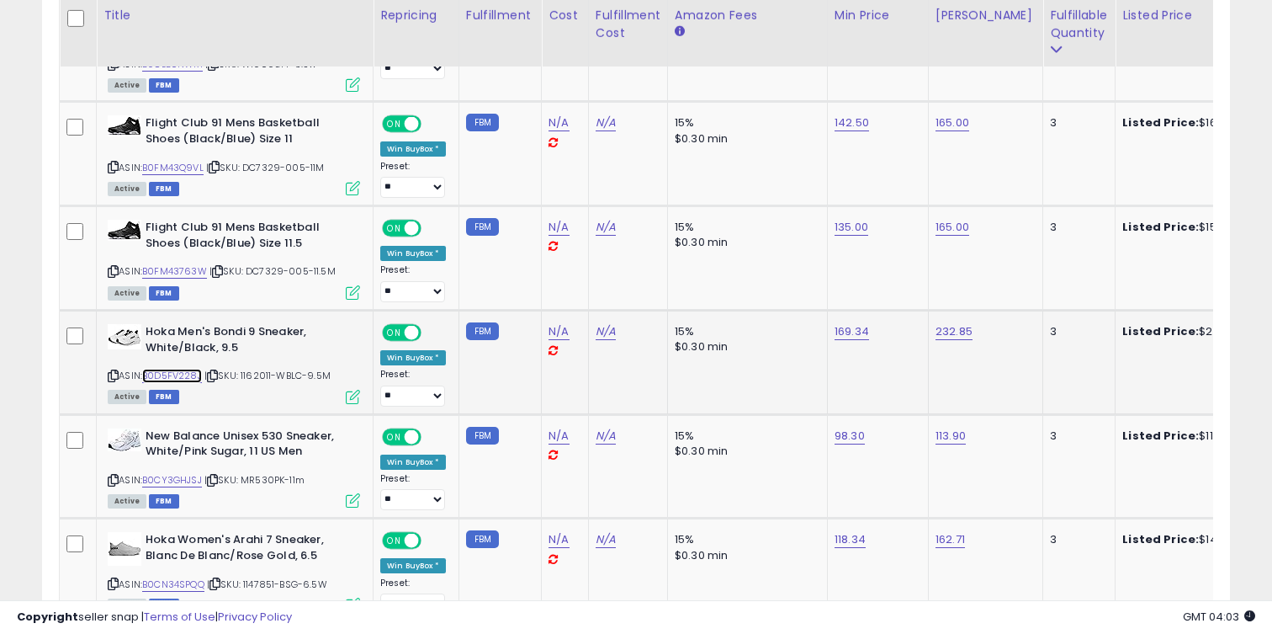
click at [189, 375] on link "B0D5FV228J" at bounding box center [172, 376] width 60 height 14
click at [846, 331] on link "169.34" at bounding box center [852, 331] width 34 height 17
type input "***"
click button "submit" at bounding box center [901, 289] width 29 height 25
click at [973, 341] on td "232.85" at bounding box center [985, 362] width 114 height 104
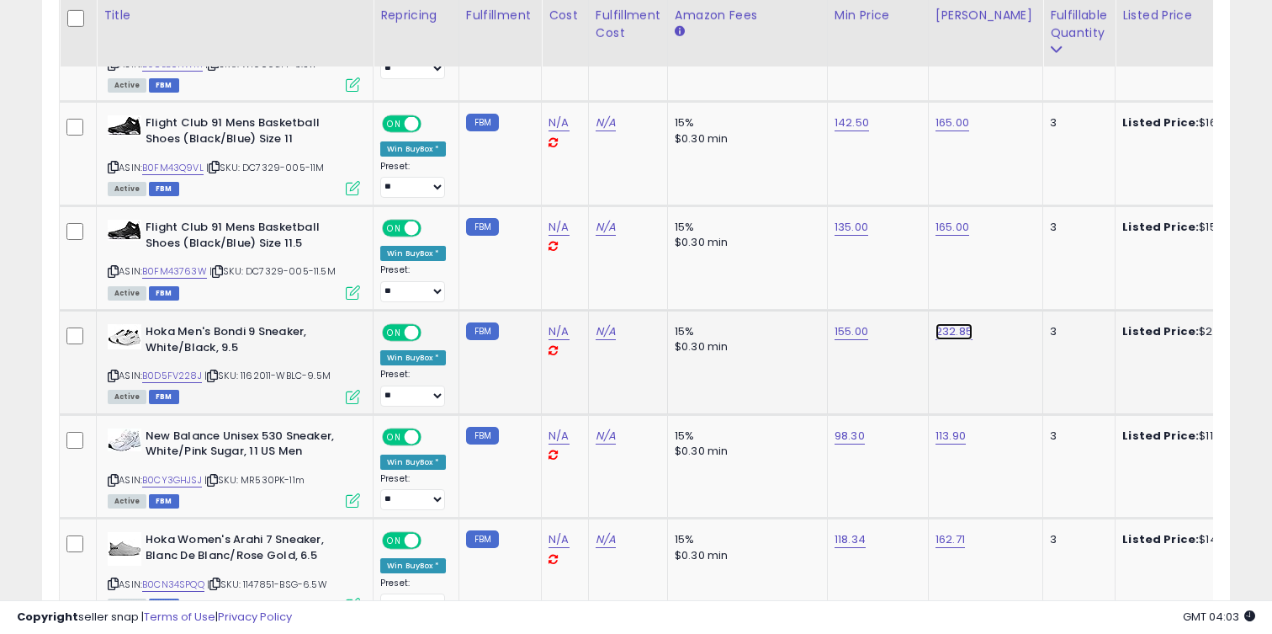
click at [962, 335] on link "232.85" at bounding box center [954, 331] width 37 height 17
type input "***"
click button "submit" at bounding box center [1003, 289] width 29 height 25
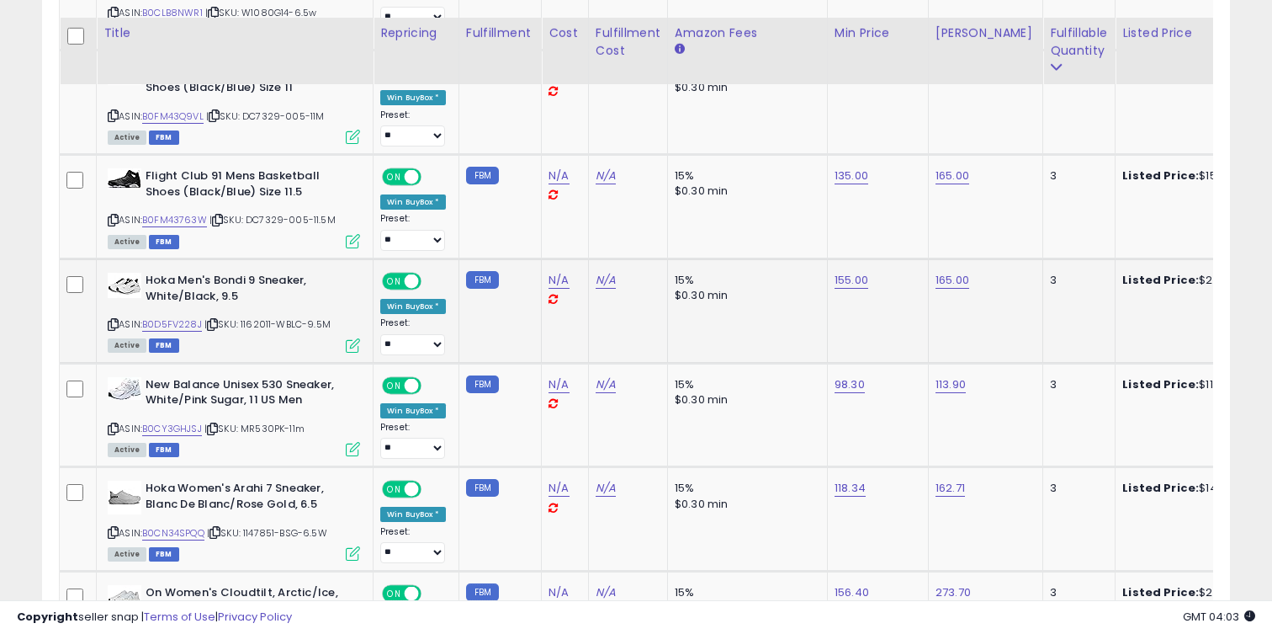
scroll to position [2799, 0]
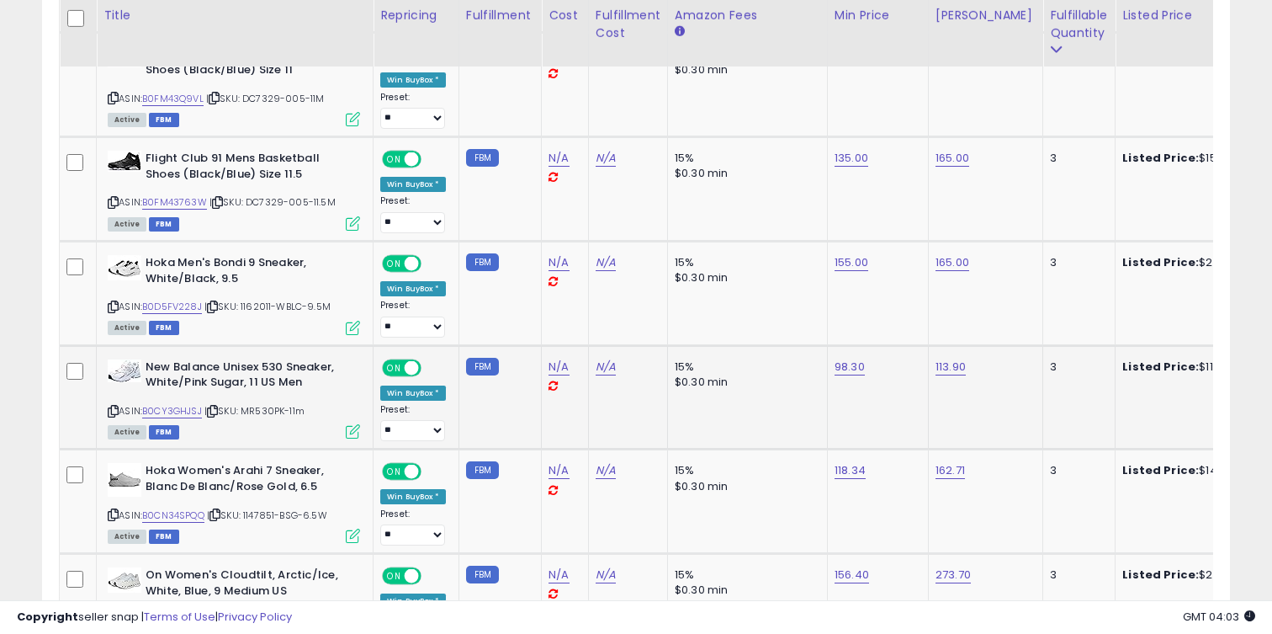
click at [831, 379] on td "98.30" at bounding box center [877, 397] width 101 height 104
click at [827, 367] on td "98.30" at bounding box center [877, 397] width 101 height 104
click at [835, 366] on link "98.30" at bounding box center [850, 366] width 30 height 17
type input "***"
click button "submit" at bounding box center [899, 324] width 29 height 25
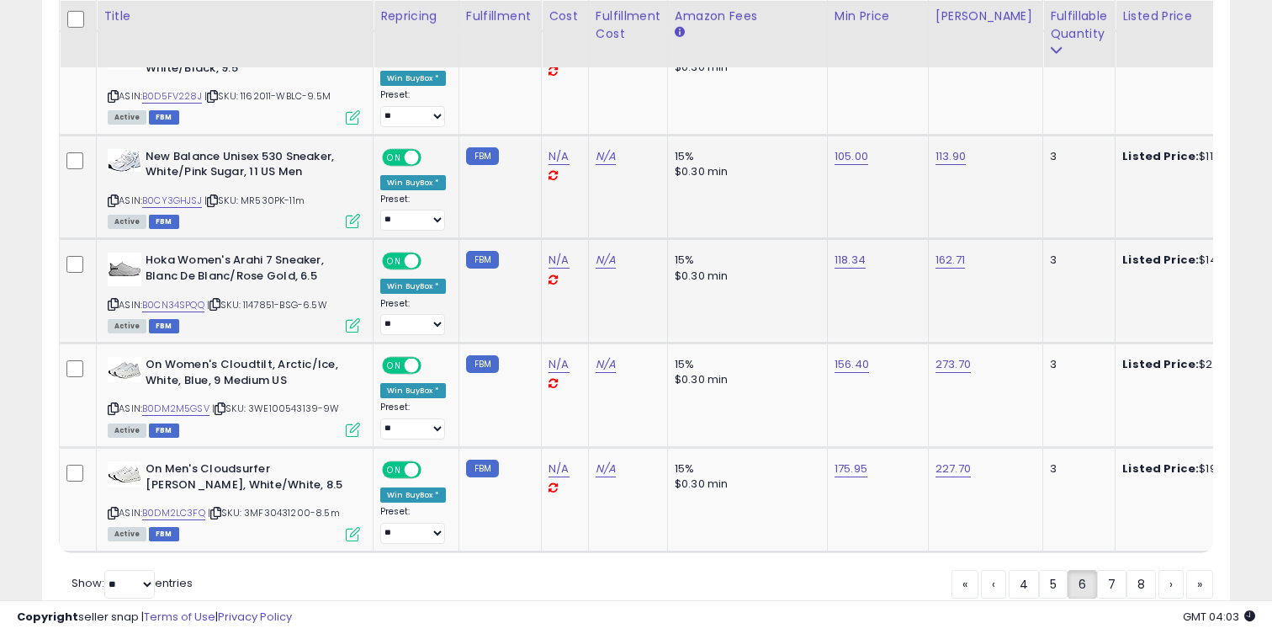
scroll to position [3010, 0]
click at [208, 522] on div "ASIN: B0DM2LC3FQ | SKU: 3MF30431200-8.5m Active FBM" at bounding box center [234, 499] width 252 height 78
click at [199, 518] on link "B0DM2LC3FQ" at bounding box center [173, 512] width 63 height 14
click at [174, 413] on link "B0DM2M5GSV" at bounding box center [175, 408] width 67 height 14
click at [1097, 576] on link "7" at bounding box center [1111, 583] width 29 height 29
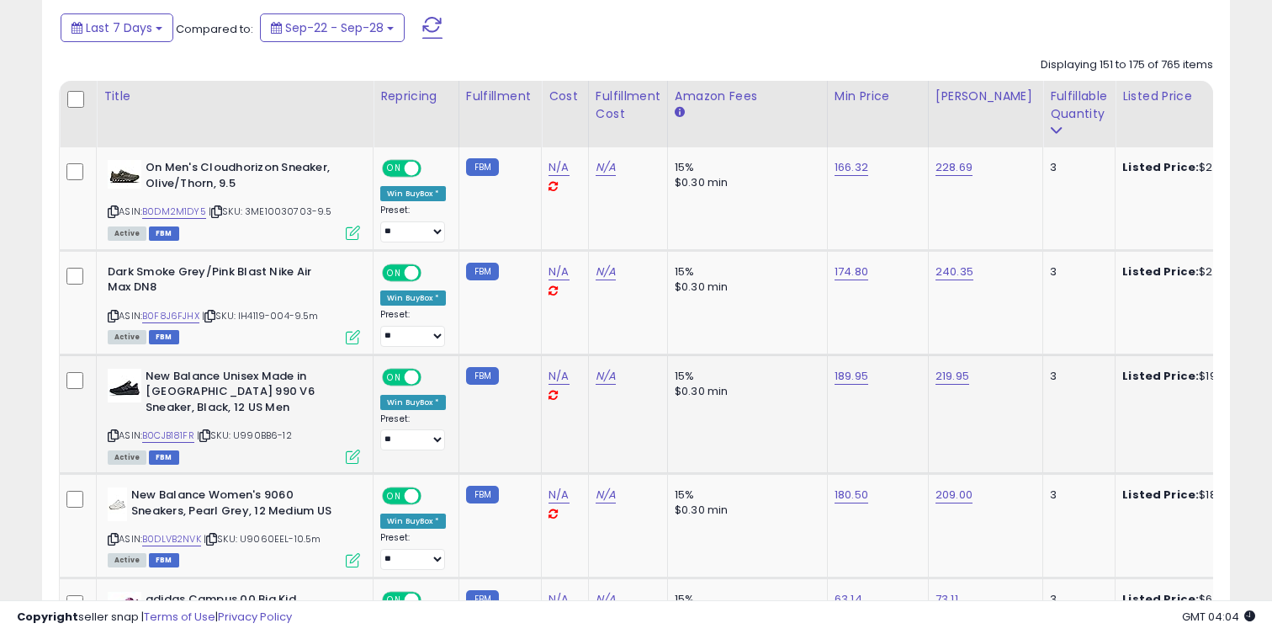
scroll to position [618, 0]
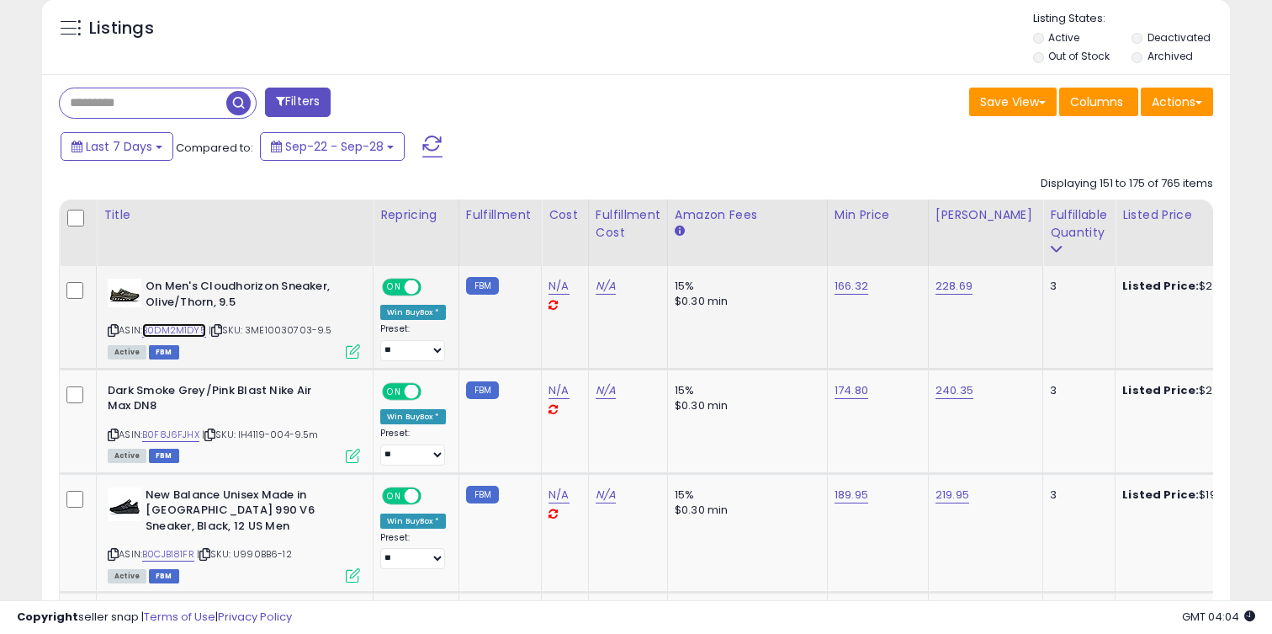
click at [192, 332] on link "B0DM2M1DY5" at bounding box center [174, 330] width 64 height 14
click at [951, 288] on link "228.69" at bounding box center [954, 286] width 37 height 17
type input "***"
click button "submit" at bounding box center [1003, 243] width 29 height 25
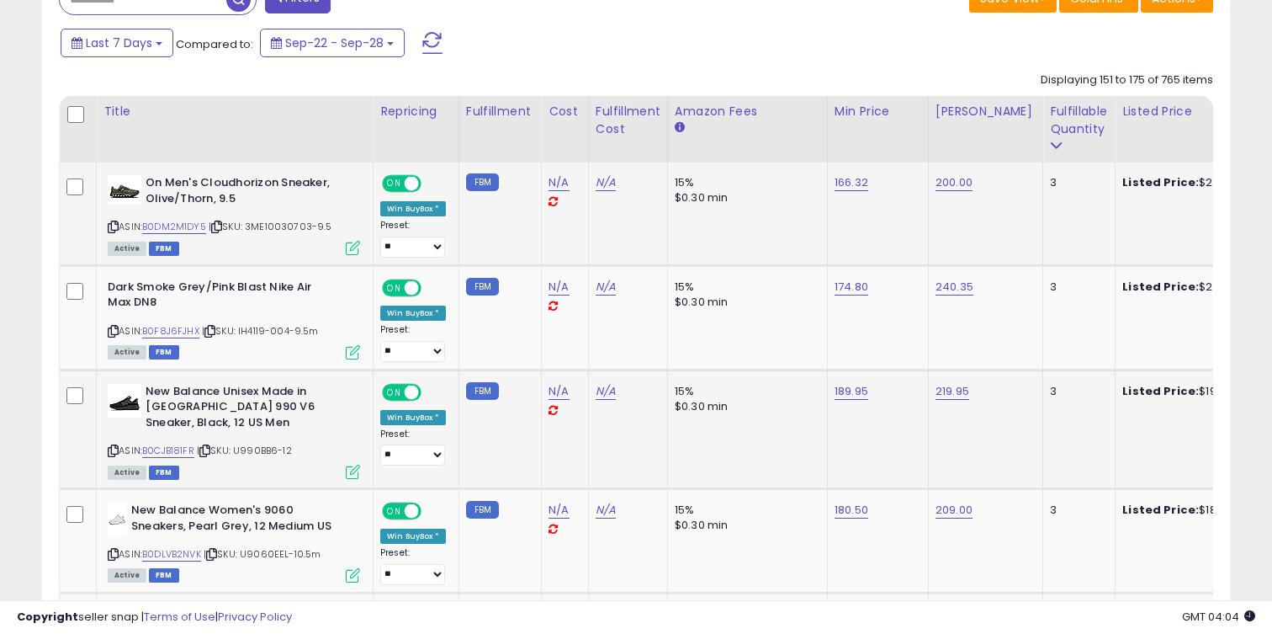
scroll to position [741, 0]
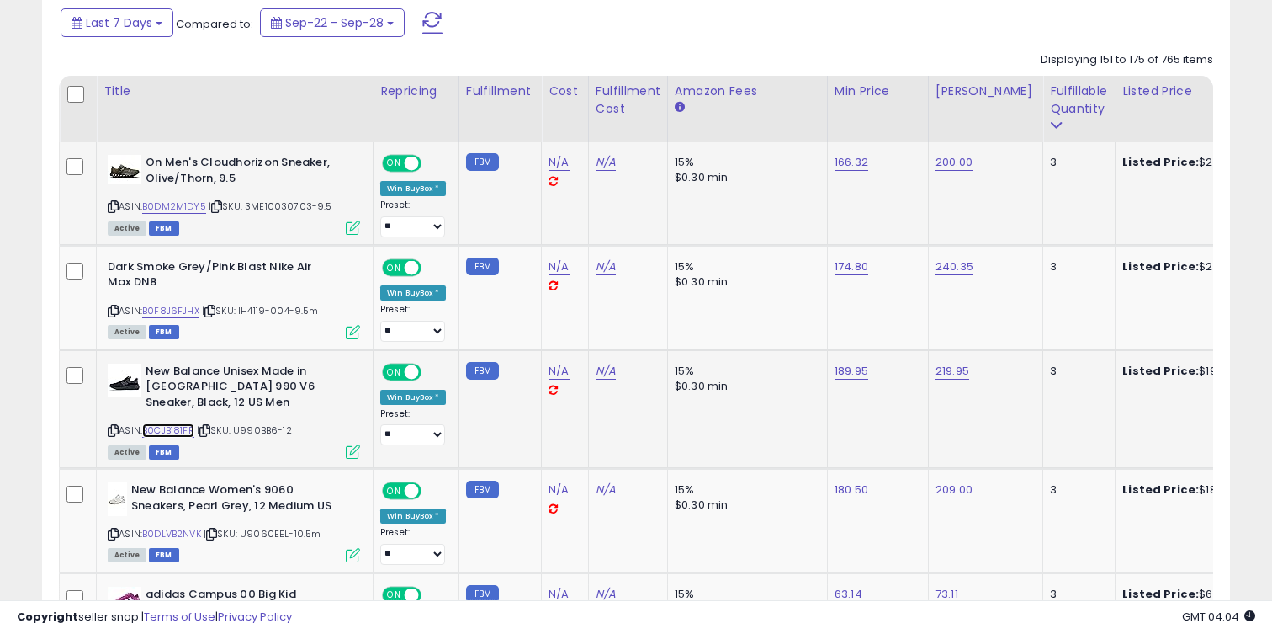
click at [185, 423] on link "B0CJB181FR" at bounding box center [168, 430] width 52 height 14
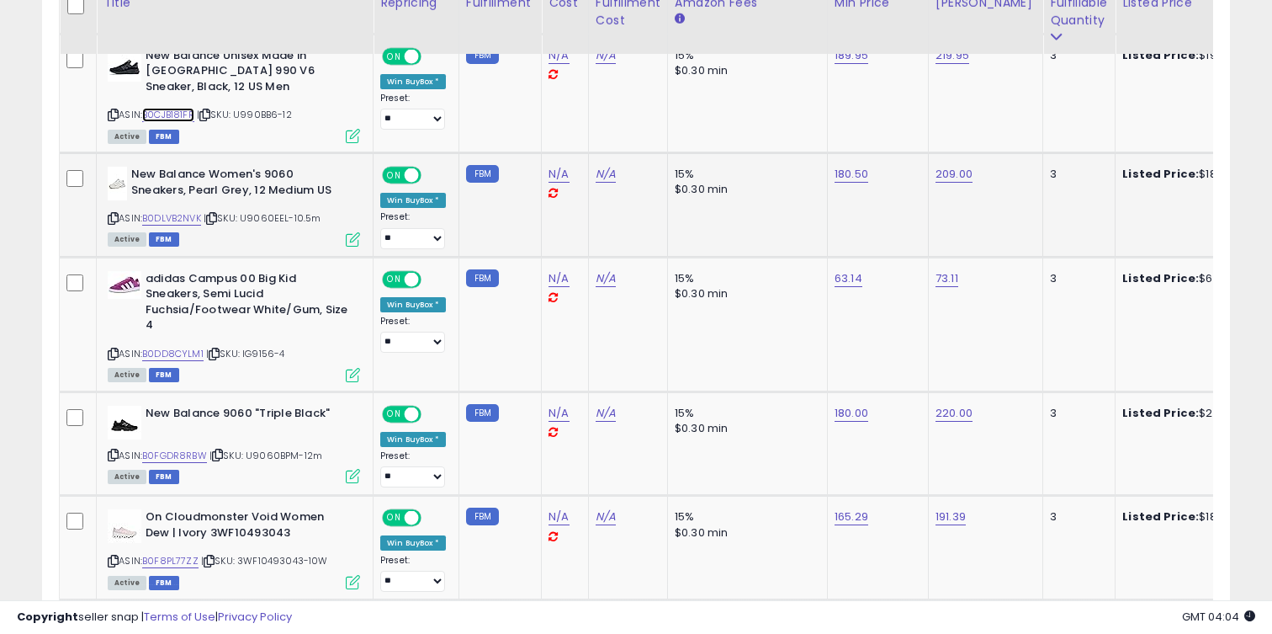
scroll to position [1096, 0]
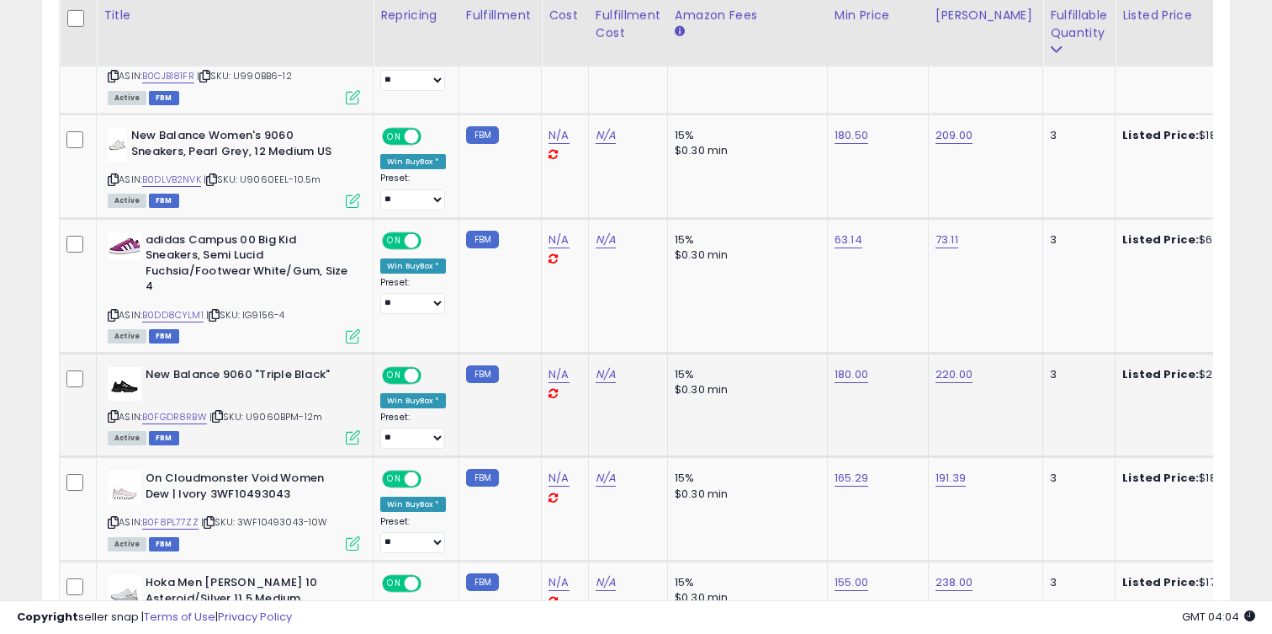
click at [183, 408] on div "ASIN: B0FGDR8RBW | SKU: U9060BPM-12m Active FBM" at bounding box center [234, 405] width 252 height 77
click at [183, 410] on link "B0FGDR8RBW" at bounding box center [174, 417] width 65 height 14
click at [864, 369] on td "180.00" at bounding box center [877, 405] width 101 height 104
click at [861, 368] on td "180.00" at bounding box center [877, 405] width 101 height 104
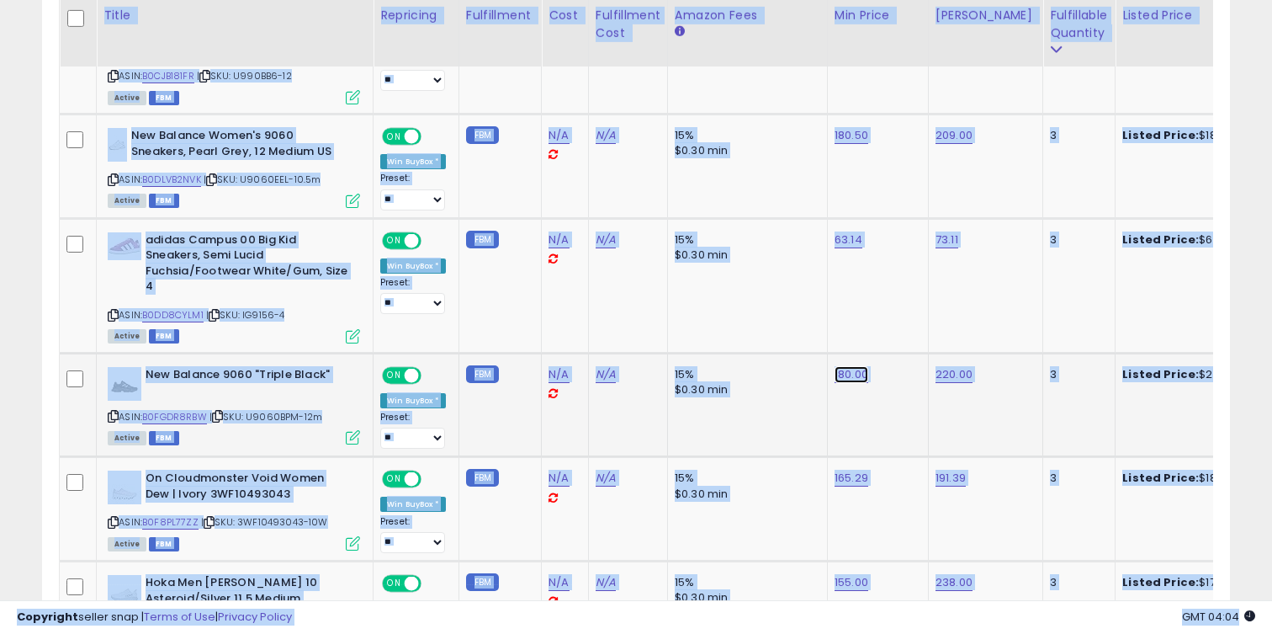
click at [860, 366] on link "180.00" at bounding box center [852, 374] width 34 height 17
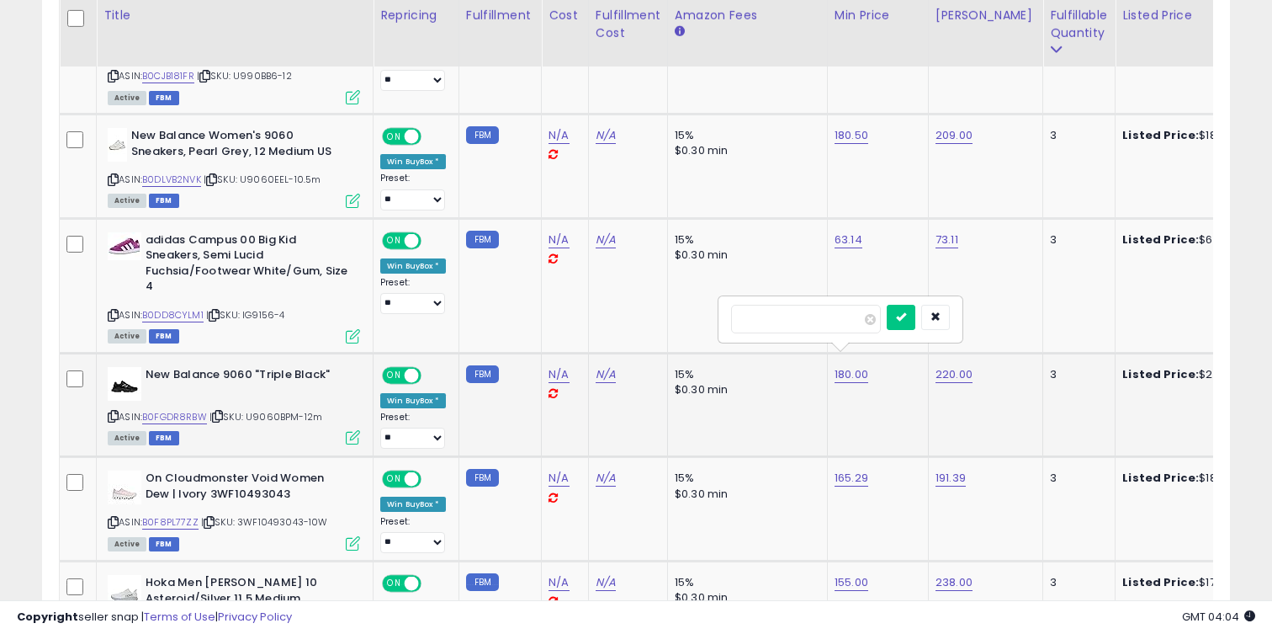
type input "*"
click at [968, 367] on div "220.00" at bounding box center [983, 374] width 94 height 15
click at [966, 366] on link "220.00" at bounding box center [954, 374] width 37 height 17
type input "***"
click button "submit" at bounding box center [1003, 317] width 29 height 25
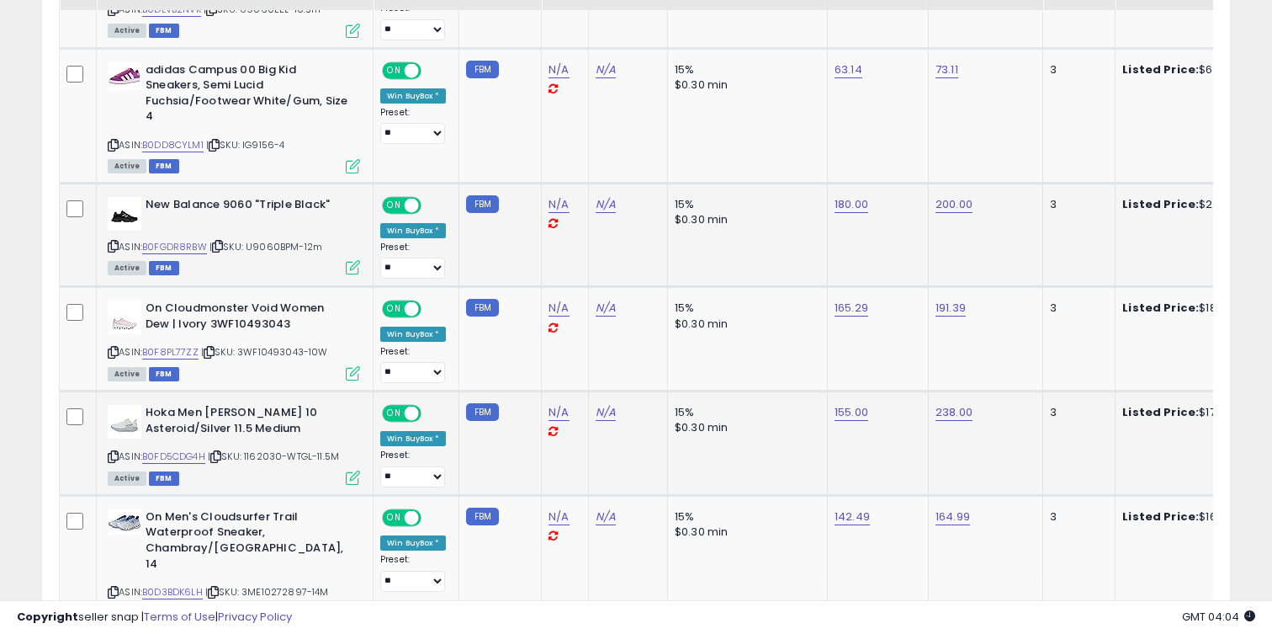
scroll to position [1286, 0]
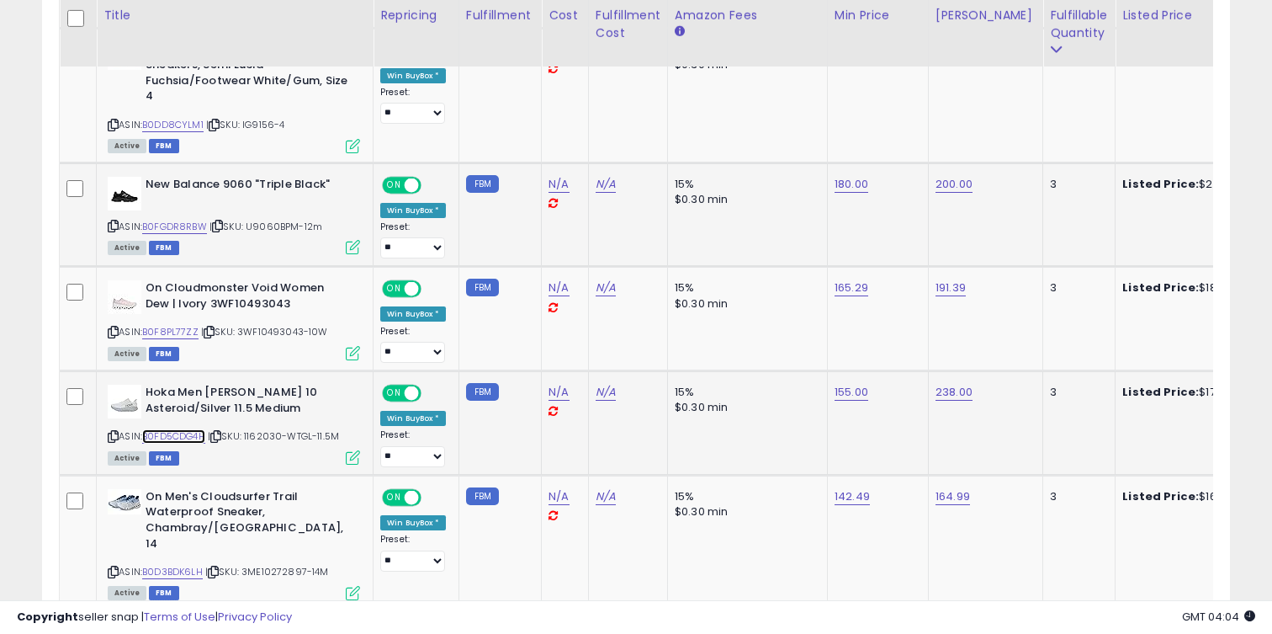
click at [188, 429] on link "B0FD5CDG4H" at bounding box center [173, 436] width 63 height 14
click at [952, 385] on link "238.00" at bounding box center [954, 392] width 37 height 17
type input "***"
click button "submit" at bounding box center [1003, 335] width 29 height 25
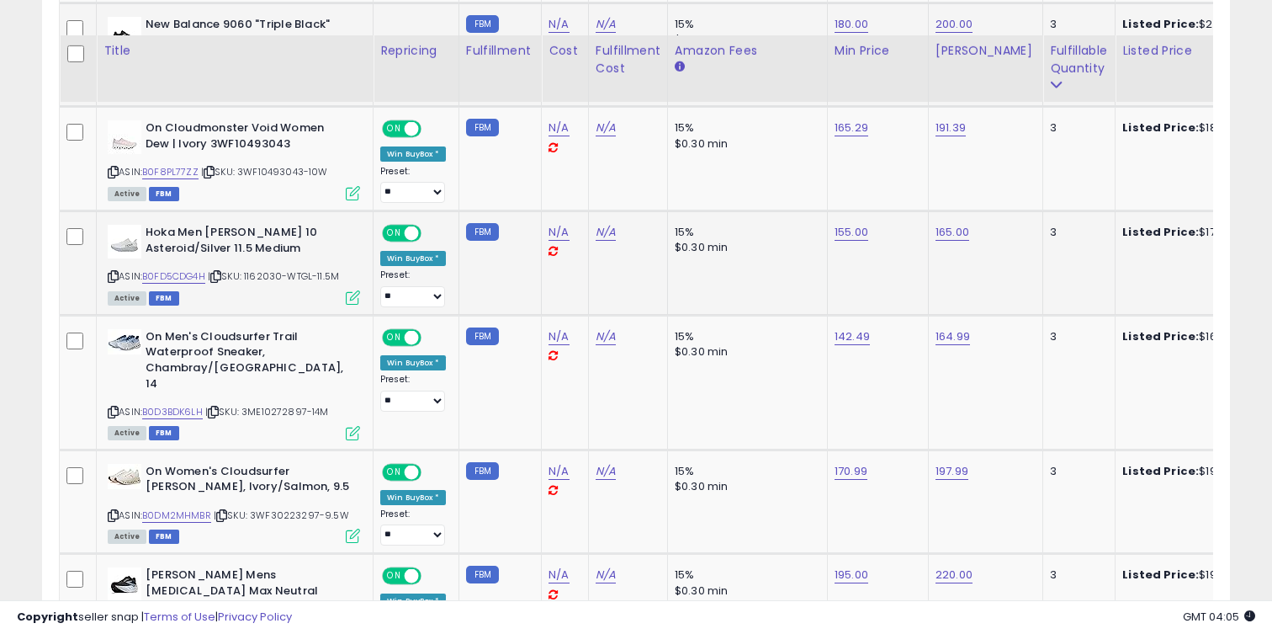
scroll to position [1481, 0]
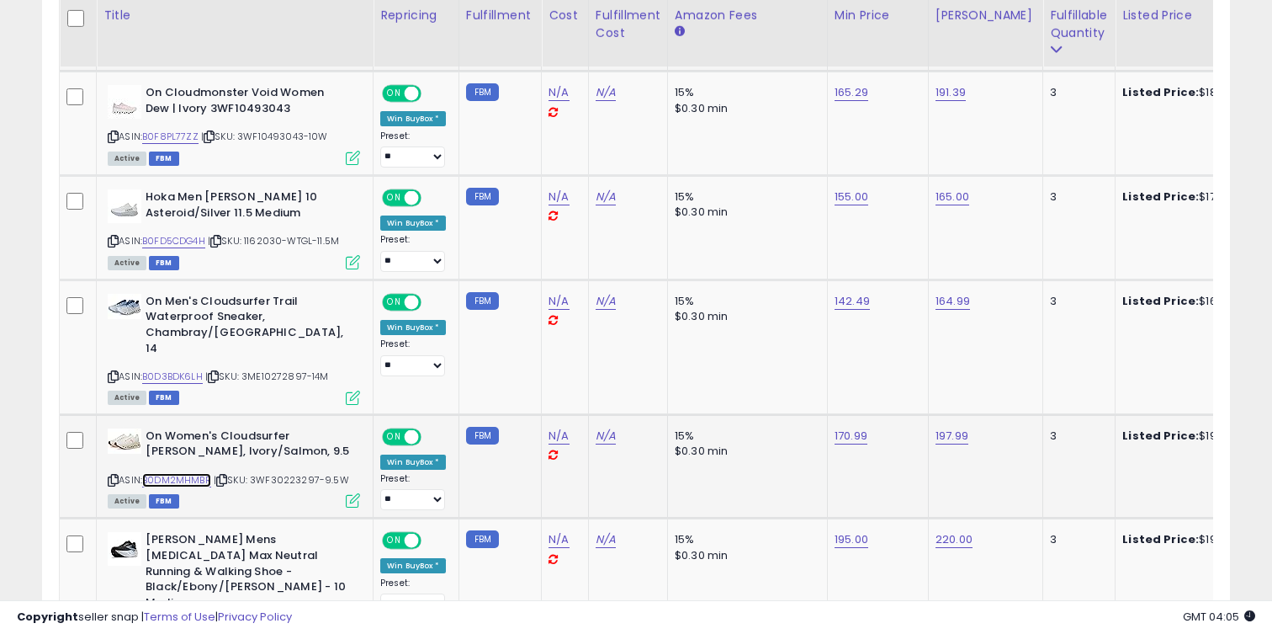
click at [186, 473] on link "B0DM2MHMBR" at bounding box center [176, 480] width 69 height 14
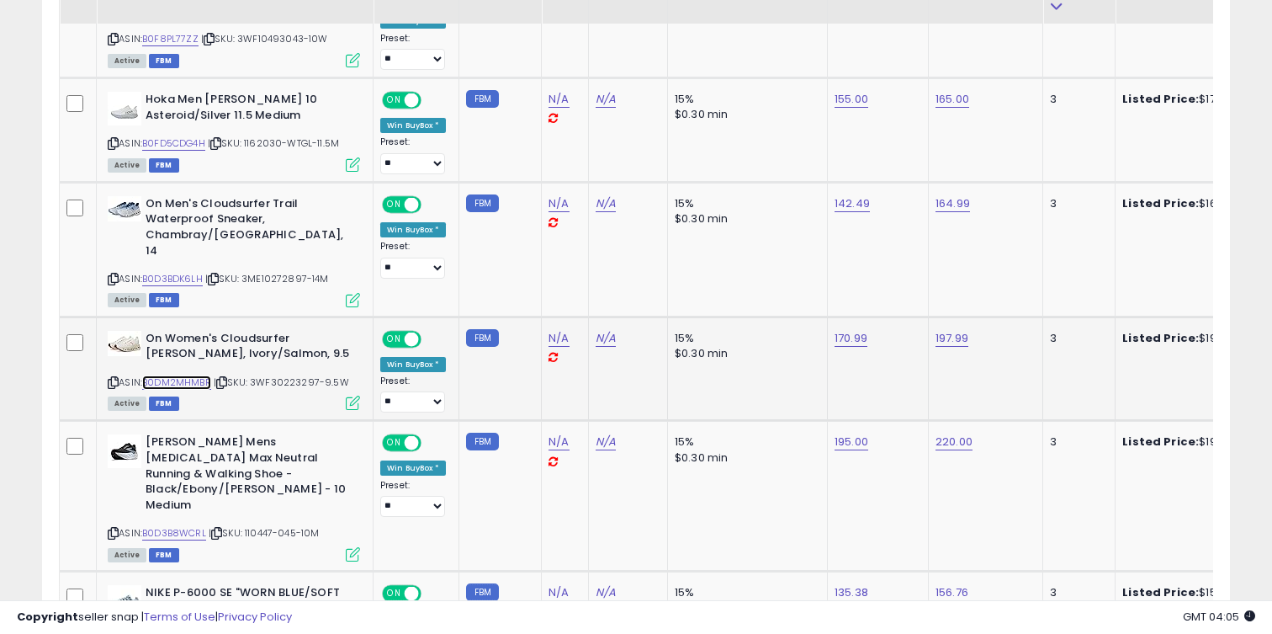
scroll to position [1605, 0]
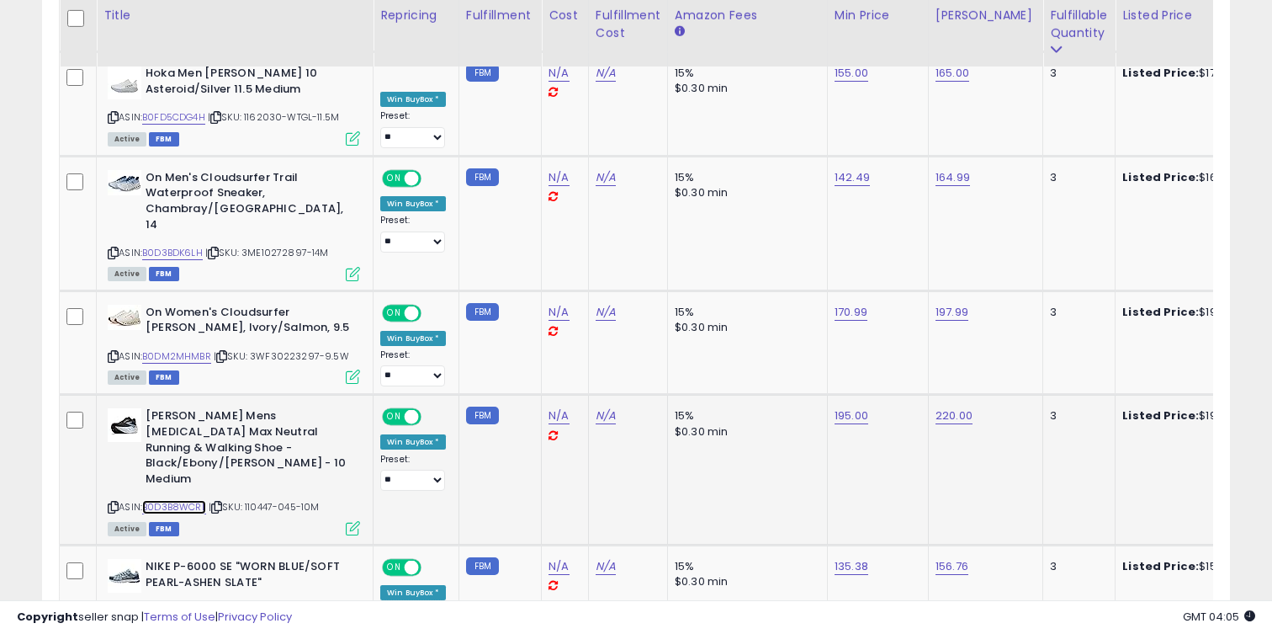
click at [184, 500] on link "B0D3B8WCRL" at bounding box center [174, 507] width 64 height 14
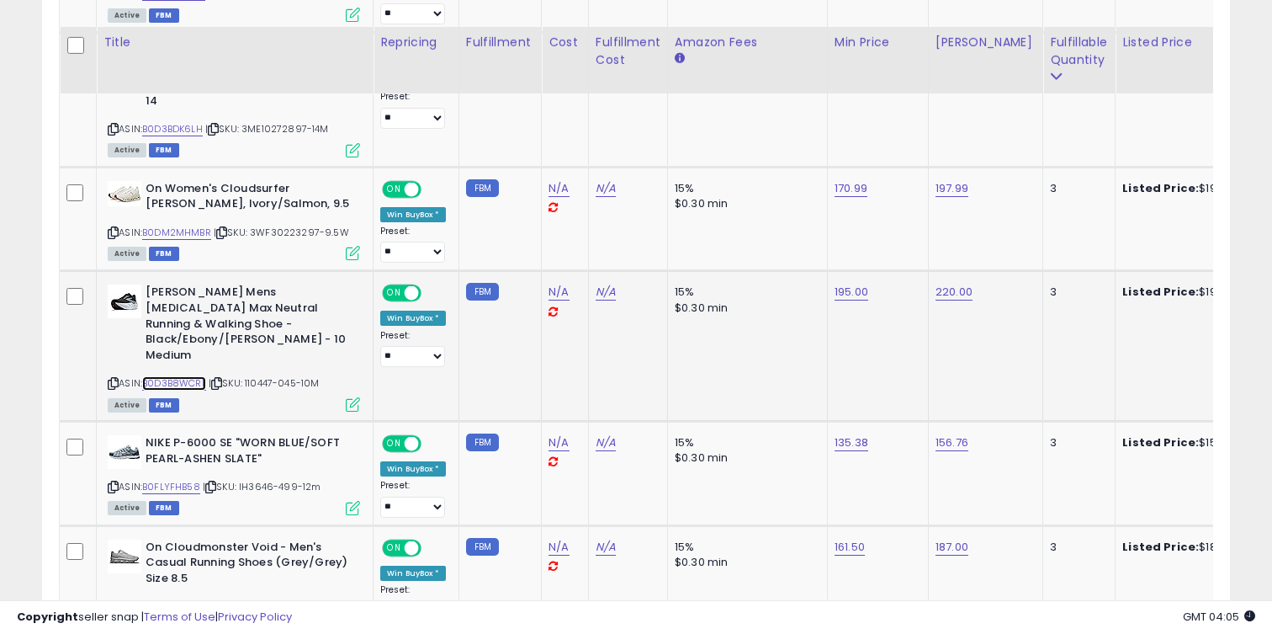
scroll to position [1755, 0]
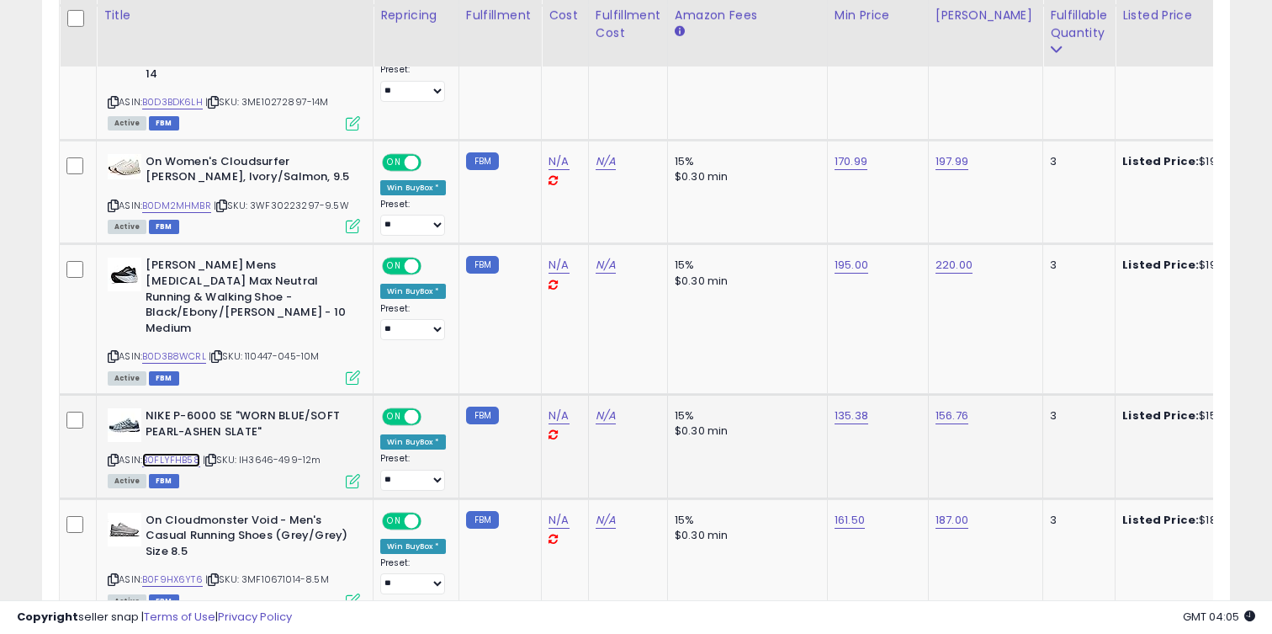
click at [184, 453] on link "B0FLYFHB58" at bounding box center [171, 460] width 58 height 14
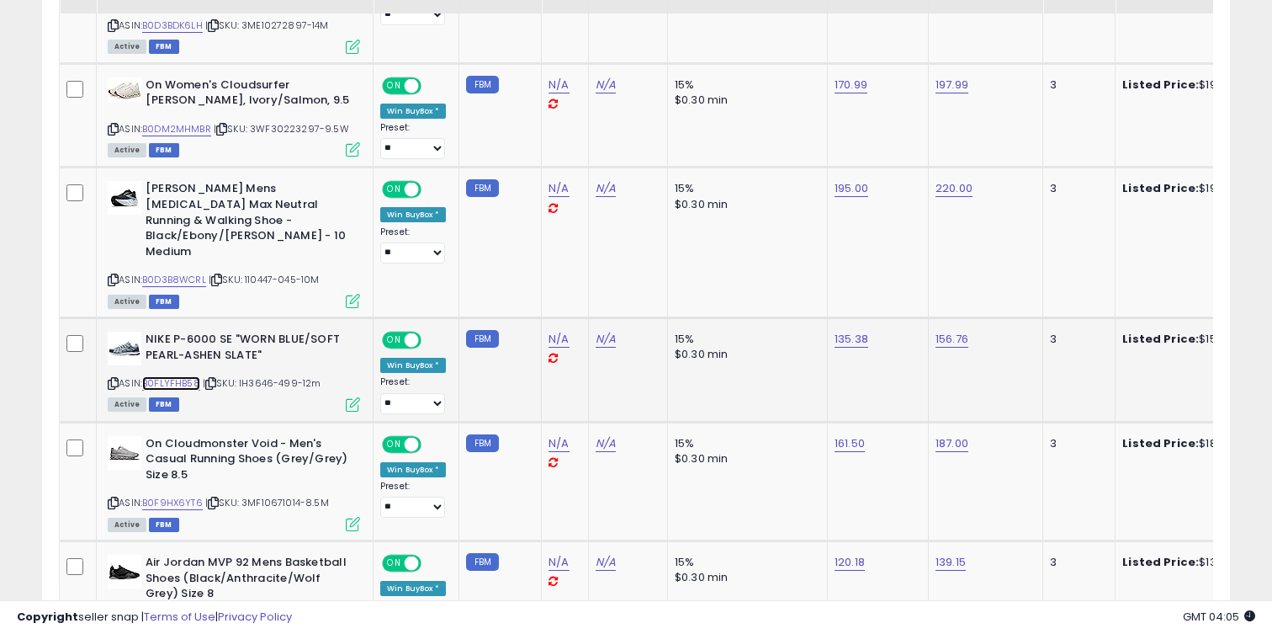
scroll to position [1842, 0]
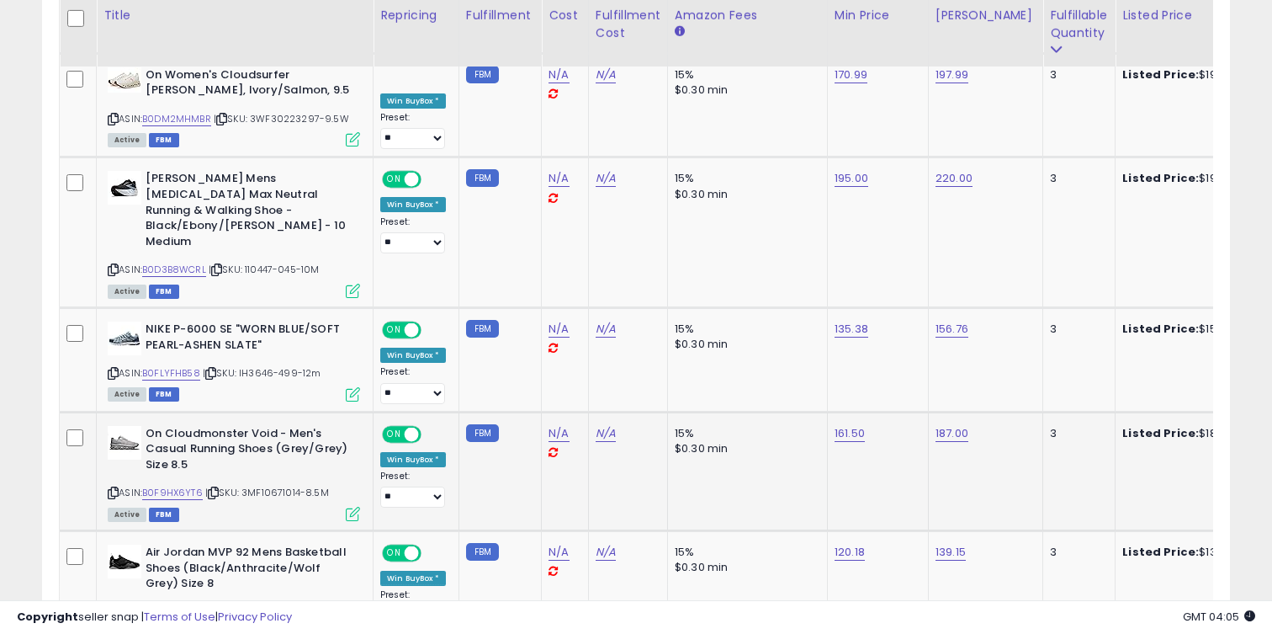
click at [189, 459] on div "ASIN: B0F9HX6YT6 | SKU: 3MF10671014-8.5M Active FBM" at bounding box center [234, 472] width 252 height 93
click at [187, 486] on link "B0F9HX6YT6" at bounding box center [172, 493] width 61 height 14
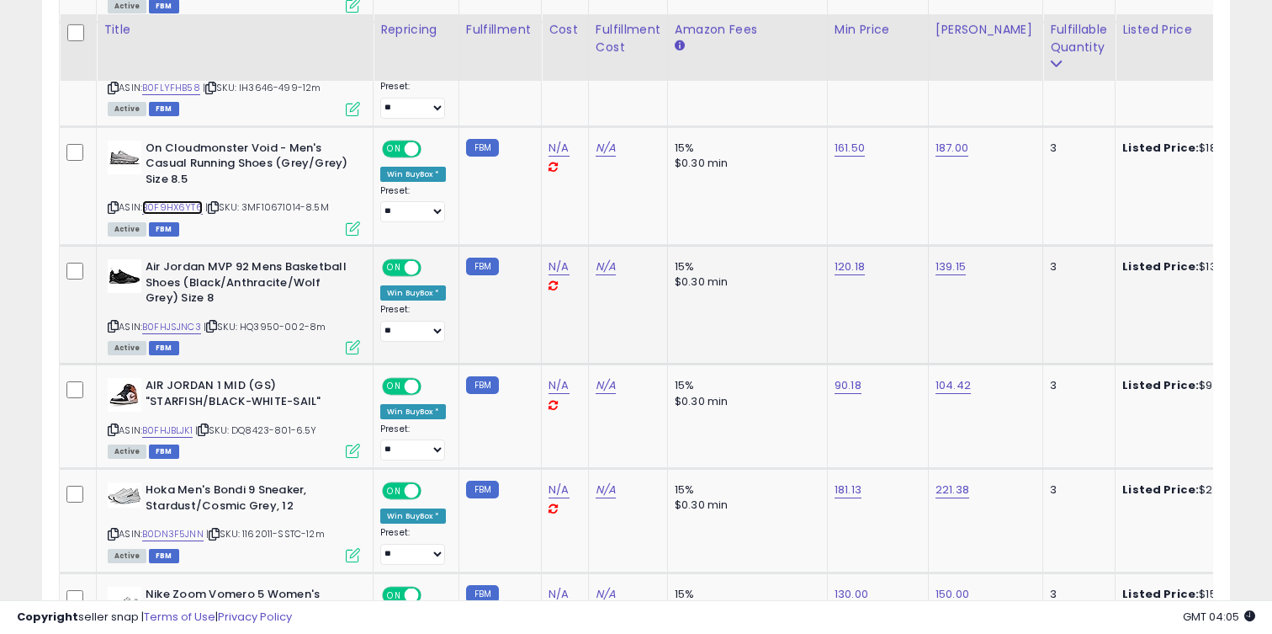
scroll to position [2148, 0]
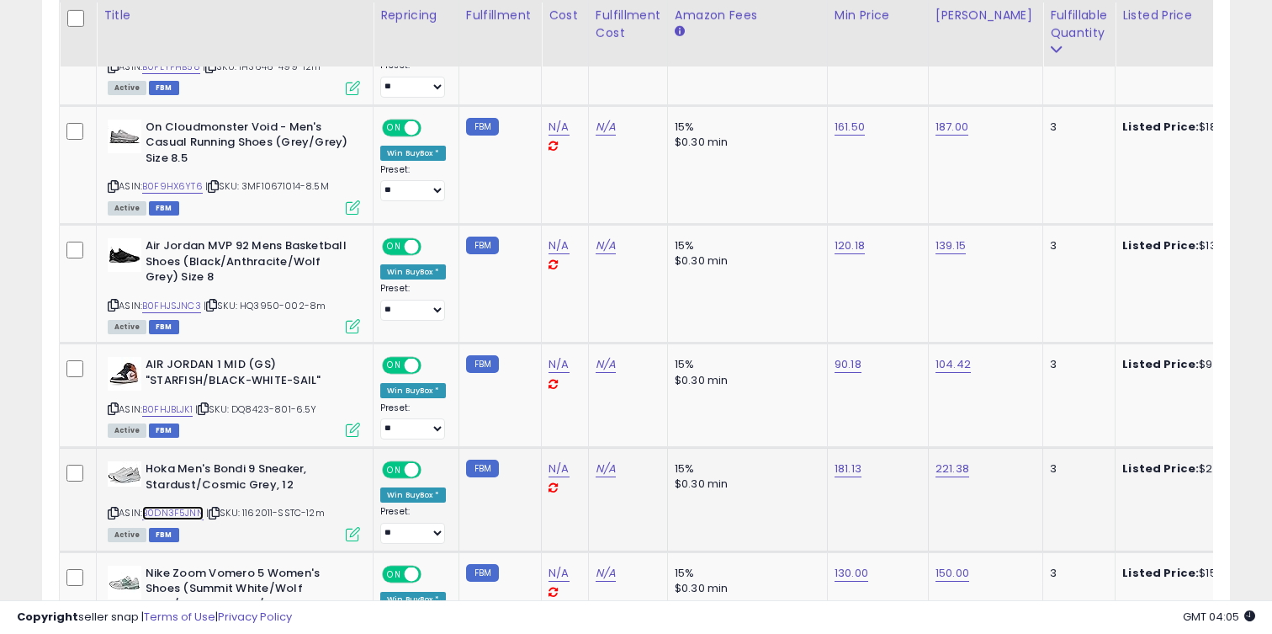
click at [185, 506] on link "B0DN3F5JNN" at bounding box center [172, 513] width 61 height 14
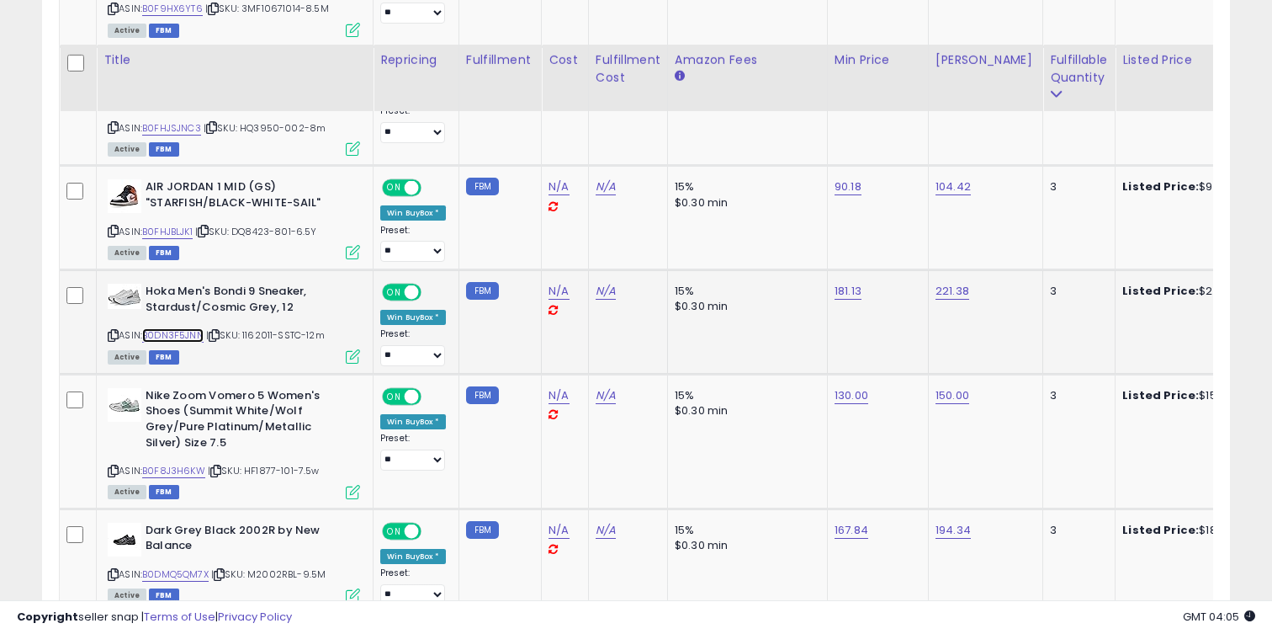
scroll to position [2370, 0]
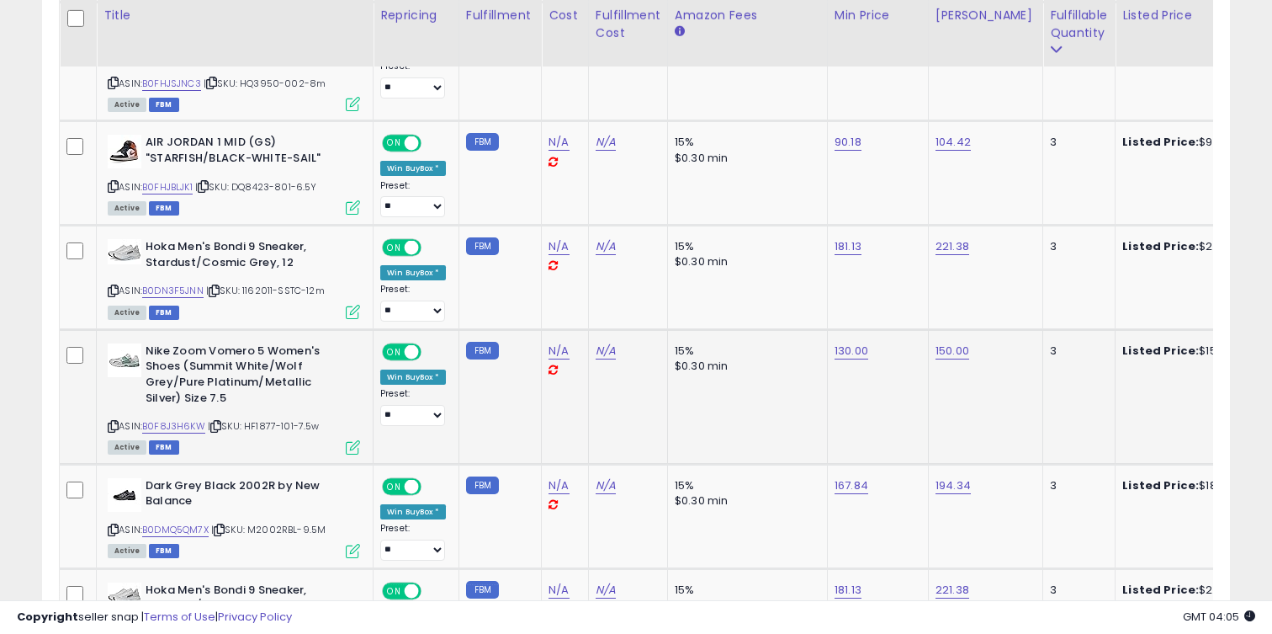
click at [930, 329] on td "150.00" at bounding box center [985, 396] width 114 height 135
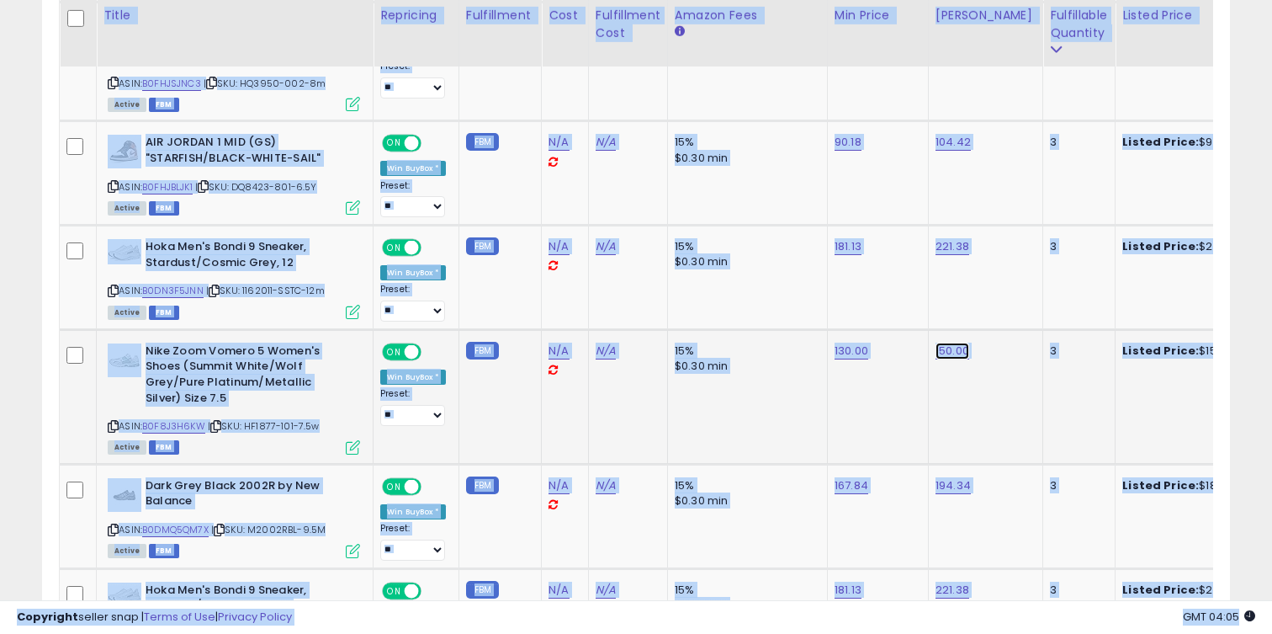
click at [941, 342] on link "150.00" at bounding box center [953, 350] width 34 height 17
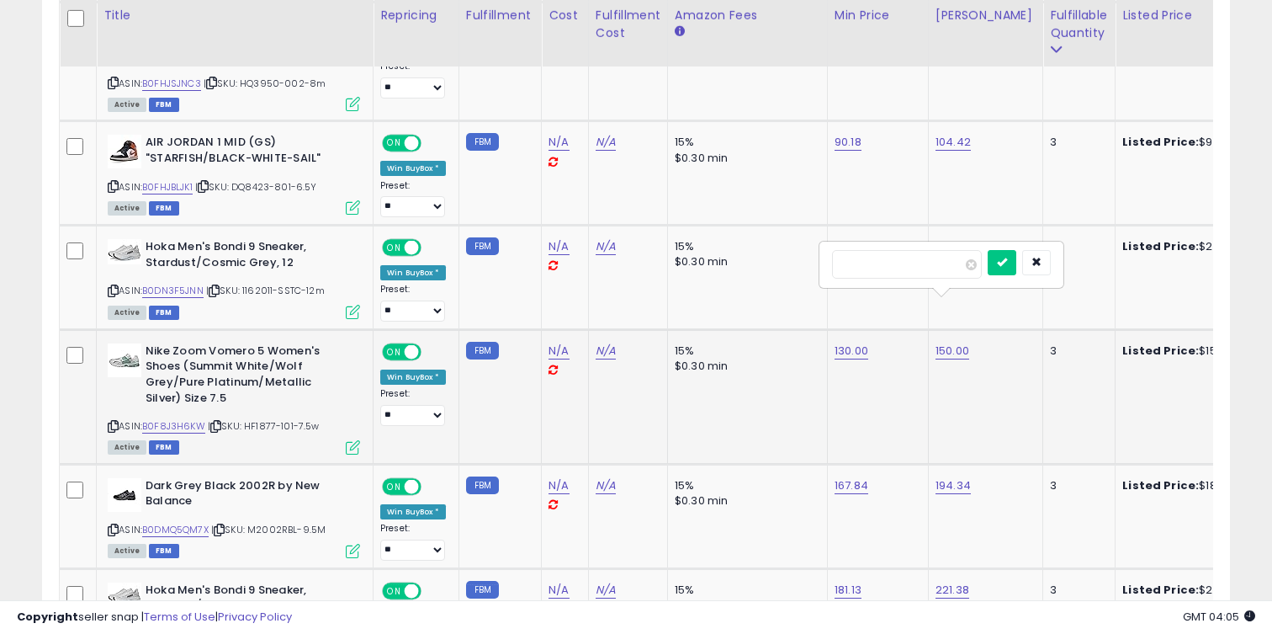
type input "***"
click button "submit" at bounding box center [1002, 262] width 29 height 25
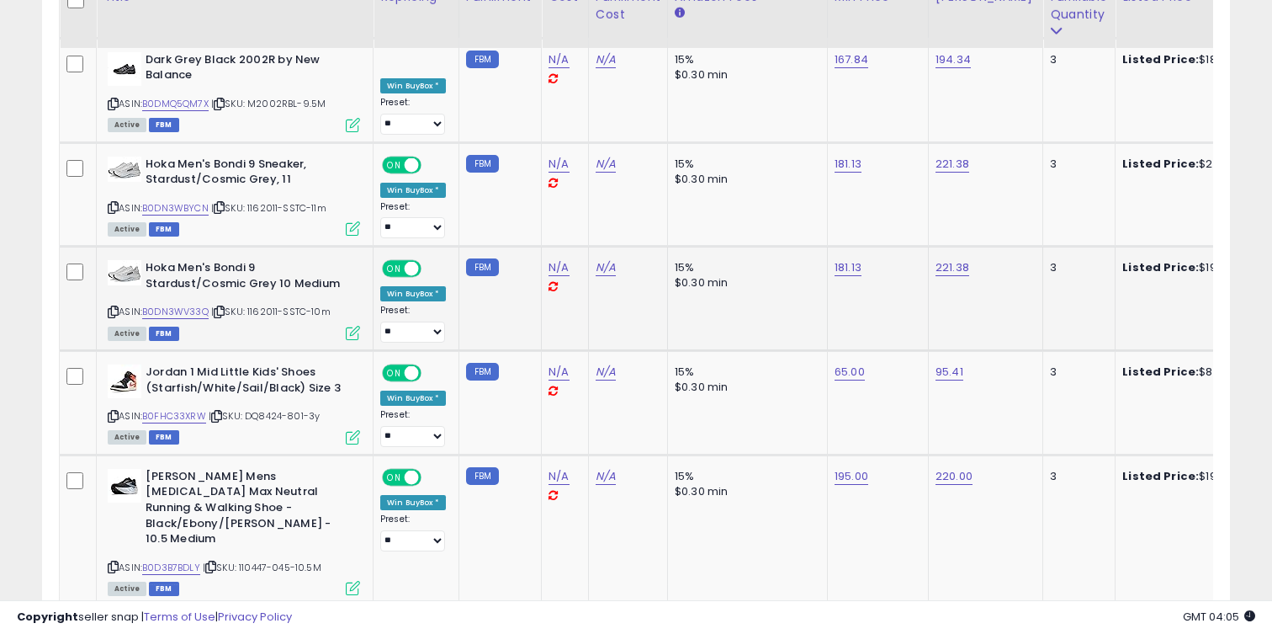
scroll to position [2860, 0]
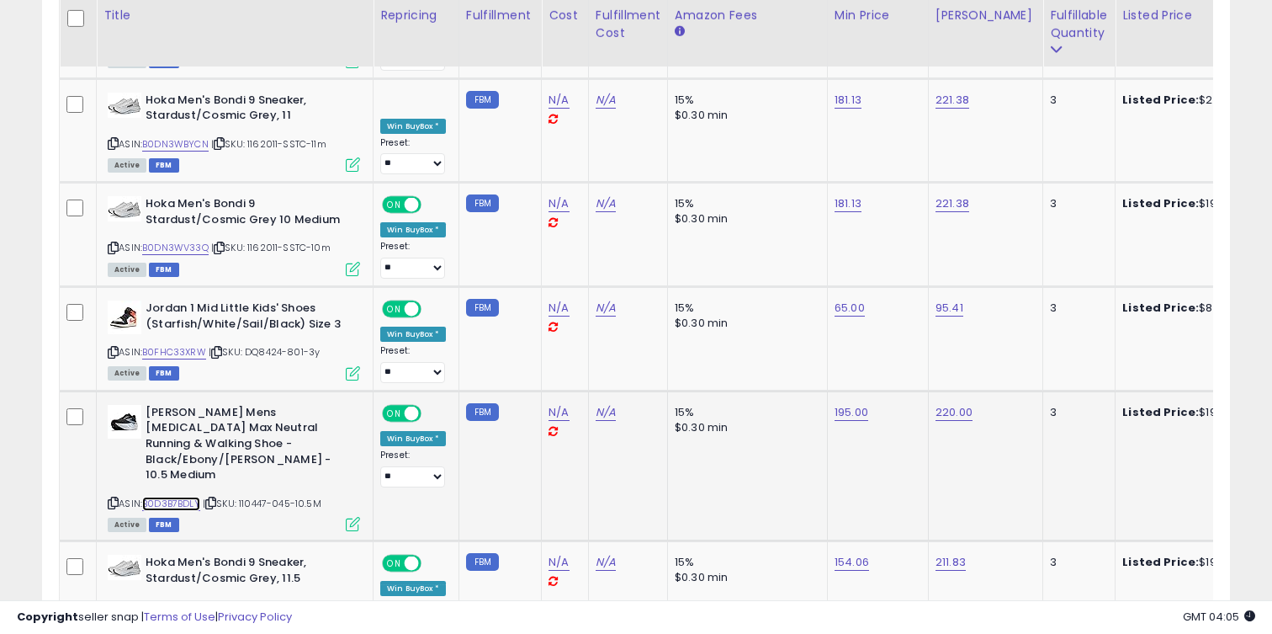
click at [188, 496] on link "B0D3B7BDLY" at bounding box center [171, 503] width 58 height 14
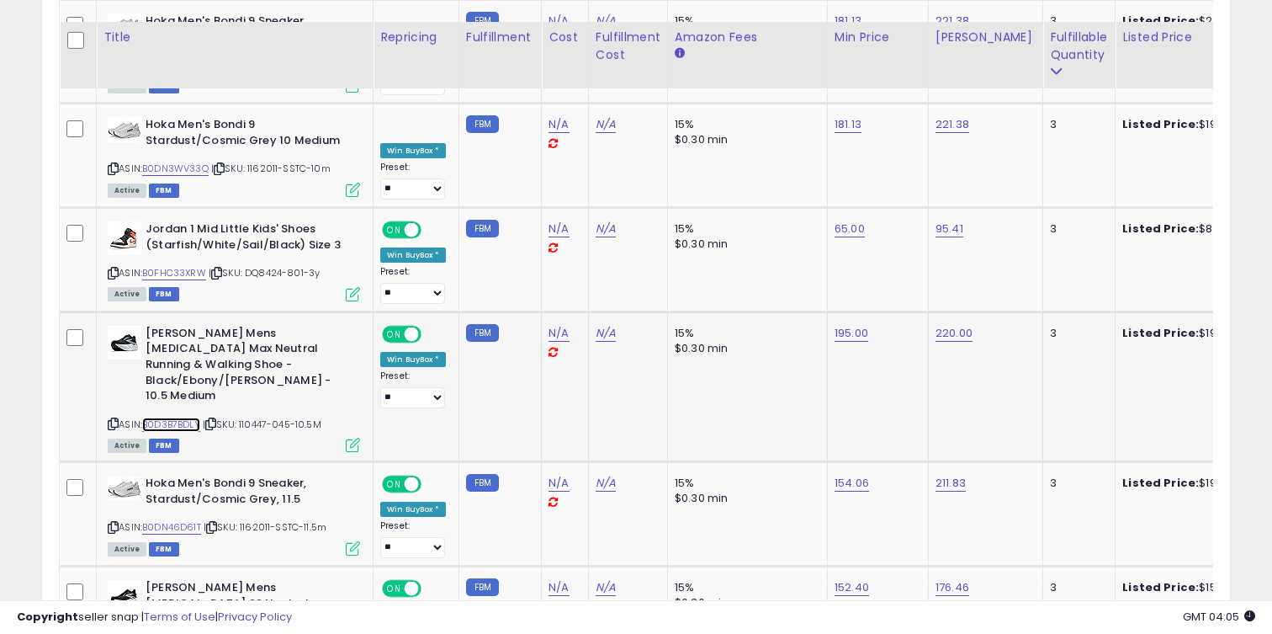
scroll to position [2961, 0]
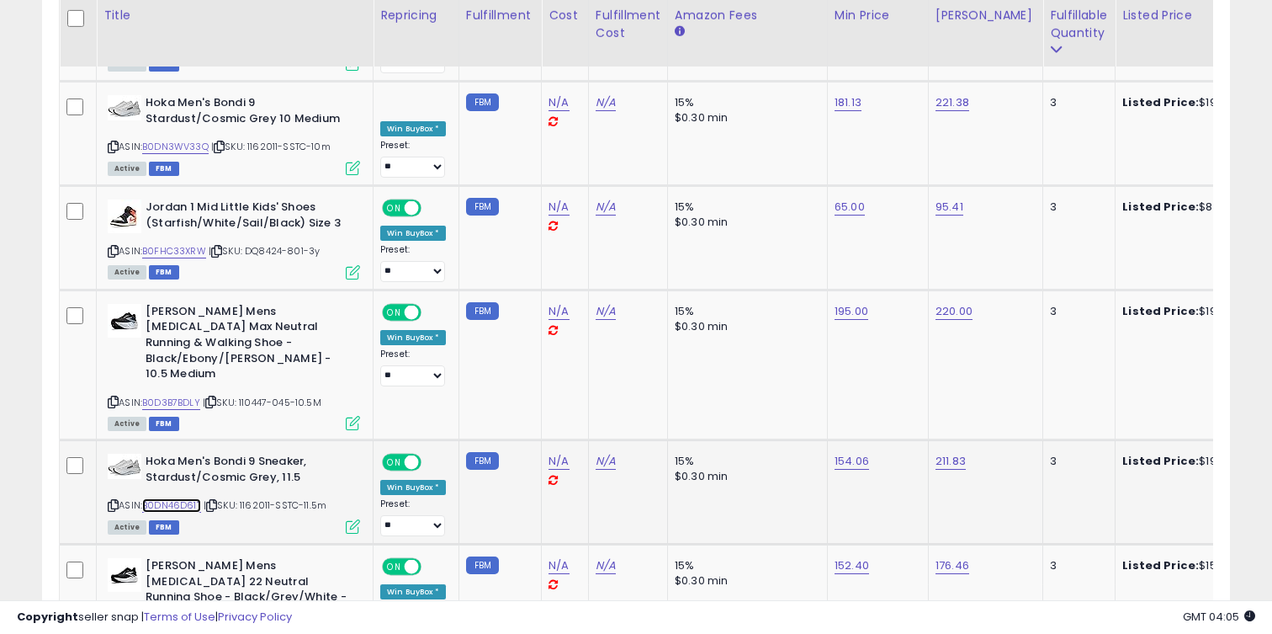
click at [181, 498] on link "B0DN46D61T" at bounding box center [171, 505] width 59 height 14
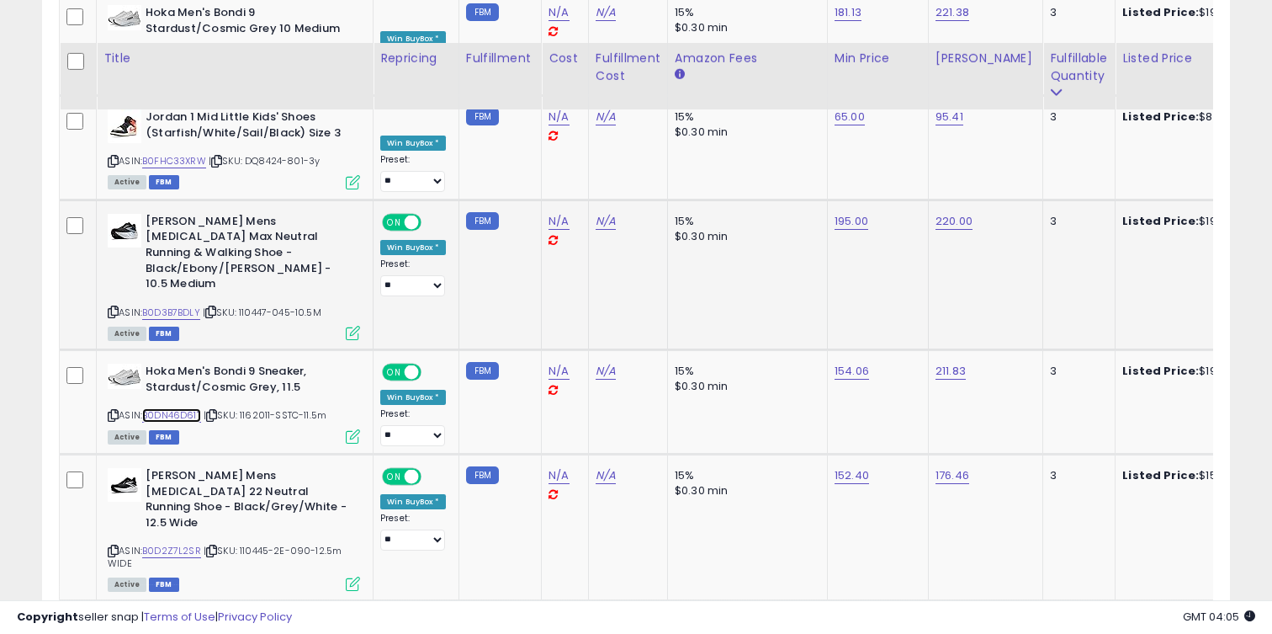
scroll to position [3094, 0]
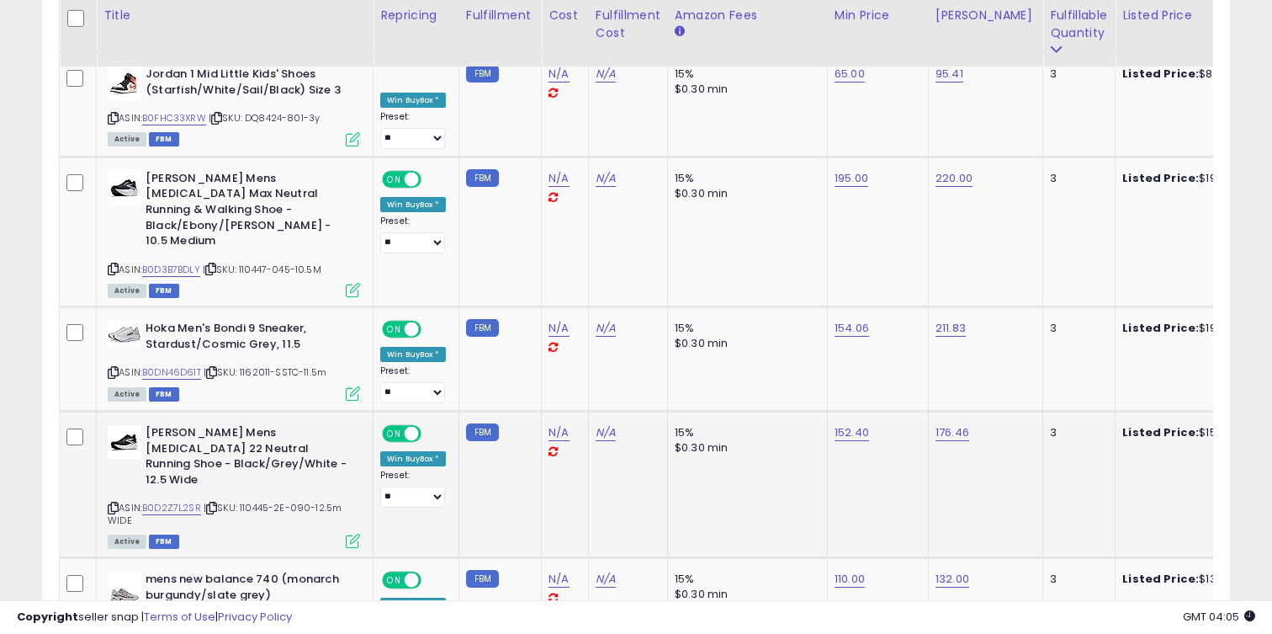
click at [183, 425] on div "ASIN: B0D2Z7L2SR | SKU: 110445-2E-090-12.5m WIDE Active FBM" at bounding box center [234, 485] width 252 height 121
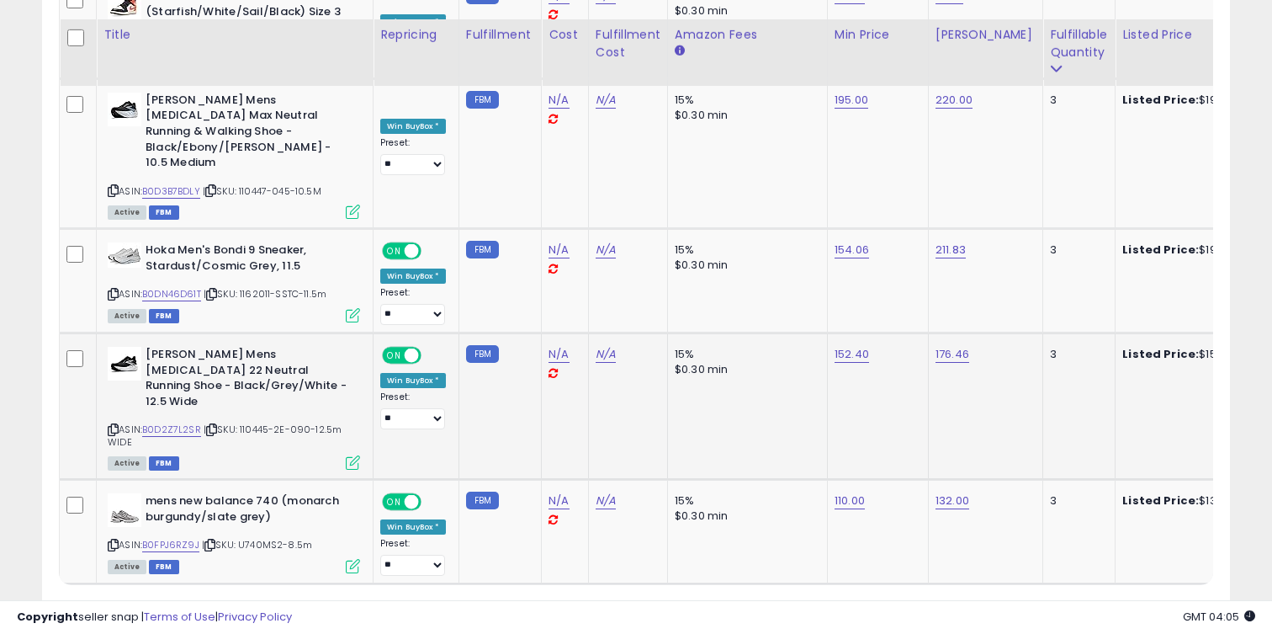
scroll to position [3192, 0]
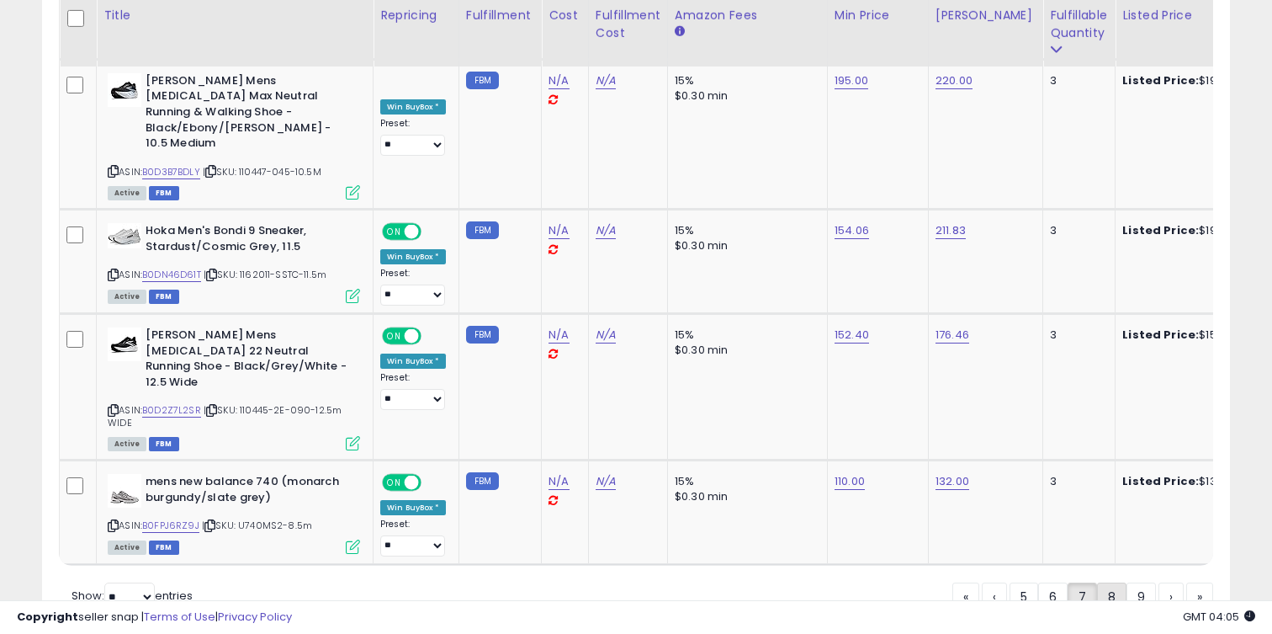
click at [1111, 582] on link "8" at bounding box center [1111, 596] width 29 height 29
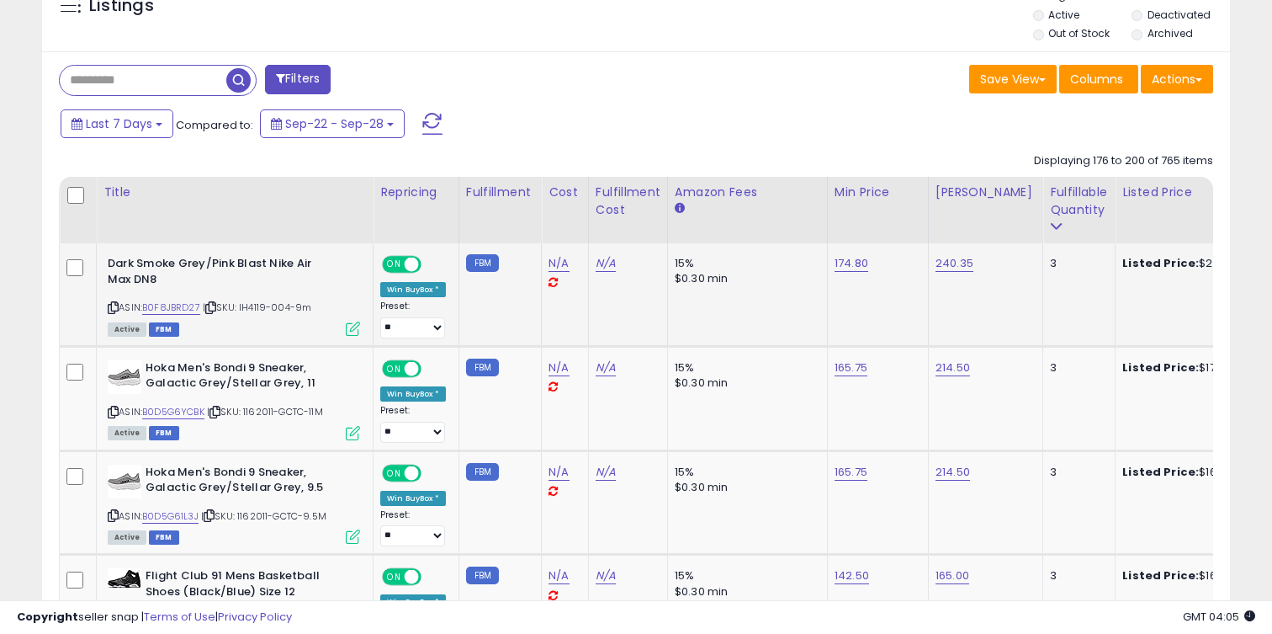
scroll to position [671, 0]
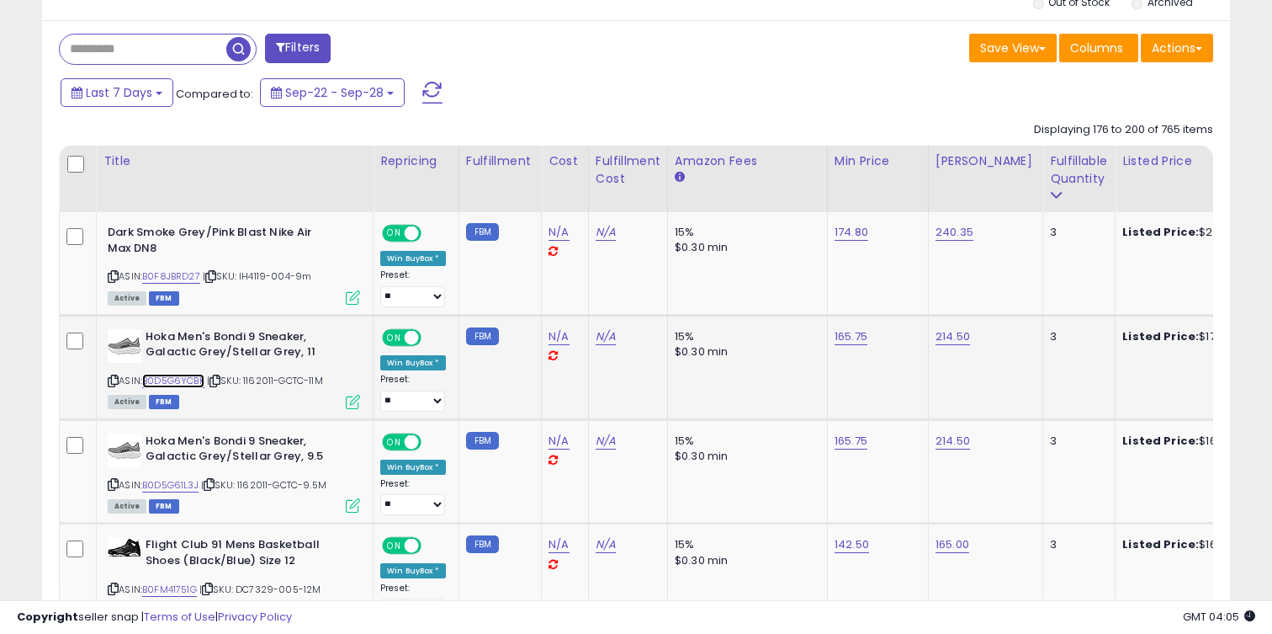
click at [191, 378] on link "B0D5G6YCBK" at bounding box center [173, 381] width 62 height 14
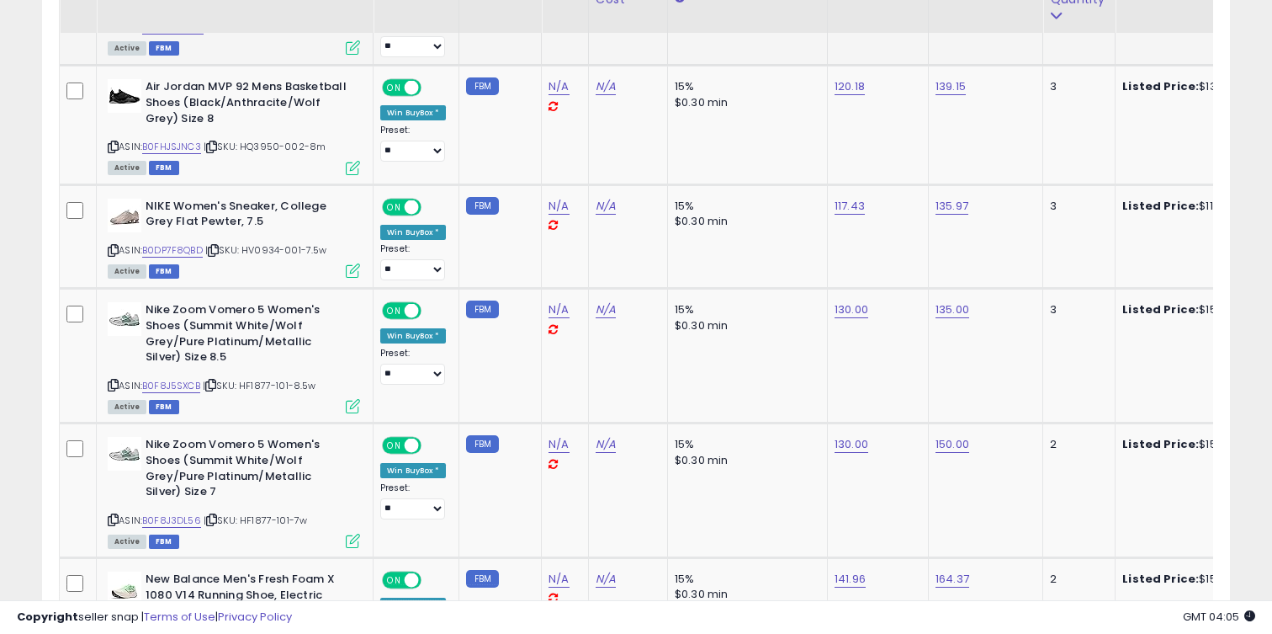
scroll to position [2615, 0]
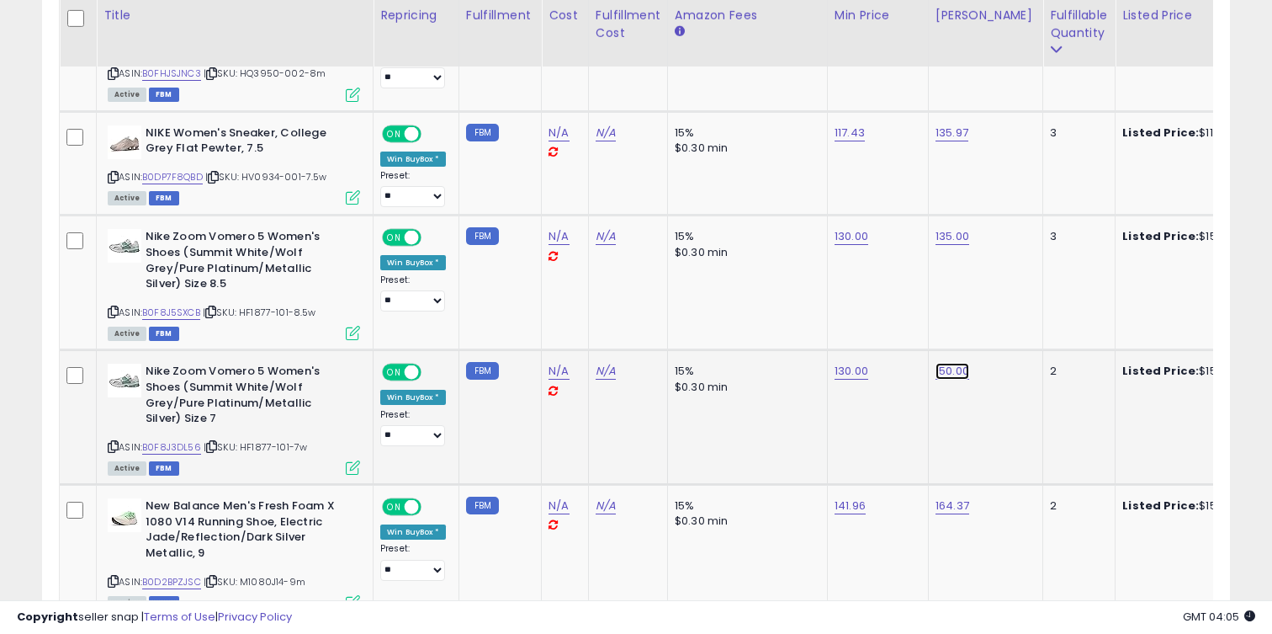
click at [959, 369] on link "150.00" at bounding box center [953, 371] width 34 height 17
type input "***"
click button "submit" at bounding box center [1002, 329] width 29 height 25
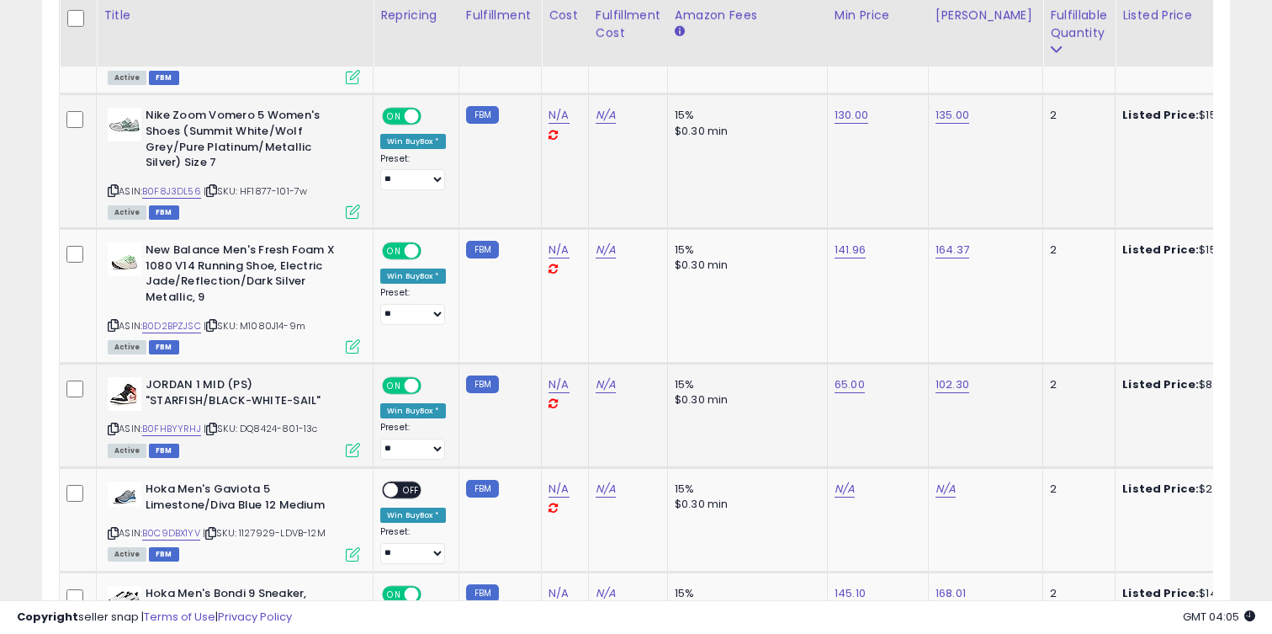
scroll to position [3166, 0]
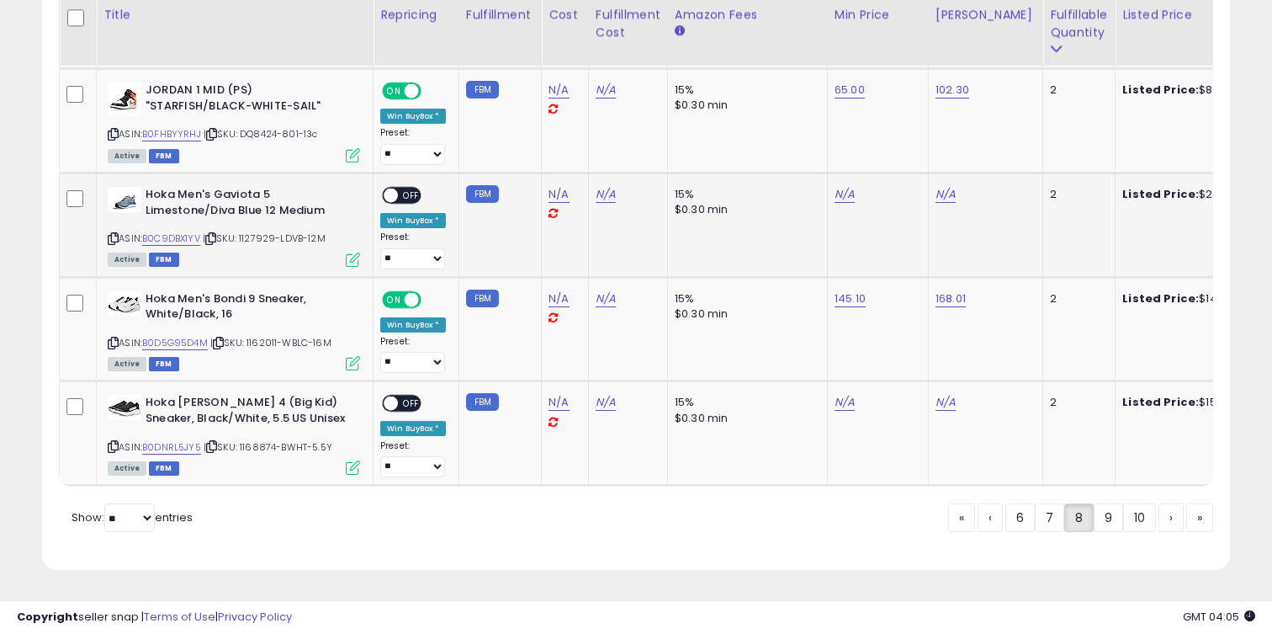
click at [174, 231] on div "ASIN: B0C9DBX1YV | SKU: 1127929-LDVB-12M Active FBM" at bounding box center [234, 226] width 252 height 78
click at [176, 240] on link "B0C9DBX1YV" at bounding box center [171, 238] width 58 height 14
click at [854, 199] on div "N/A" at bounding box center [875, 194] width 81 height 15
click at [851, 197] on div "N/A" at bounding box center [875, 194] width 81 height 15
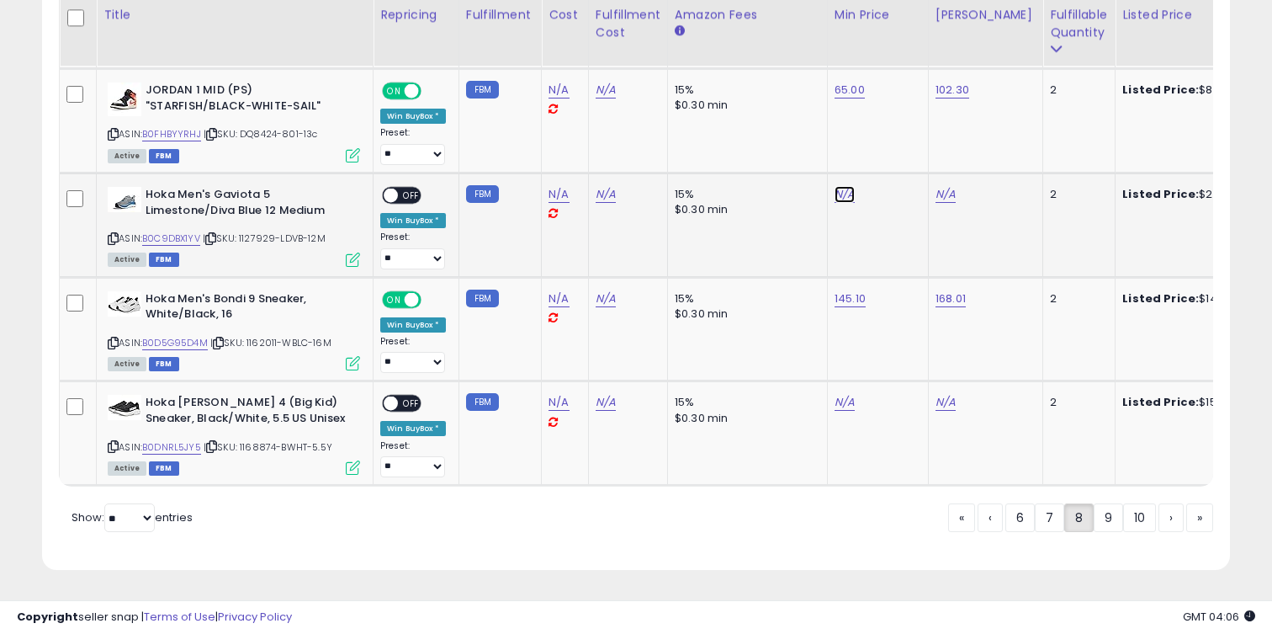
click at [851, 197] on link "N/A" at bounding box center [845, 194] width 20 height 17
type input "***"
click button "submit" at bounding box center [894, 152] width 29 height 25
click at [952, 198] on div "N/A" at bounding box center [983, 194] width 94 height 15
click at [944, 197] on link "N/A" at bounding box center [946, 194] width 20 height 17
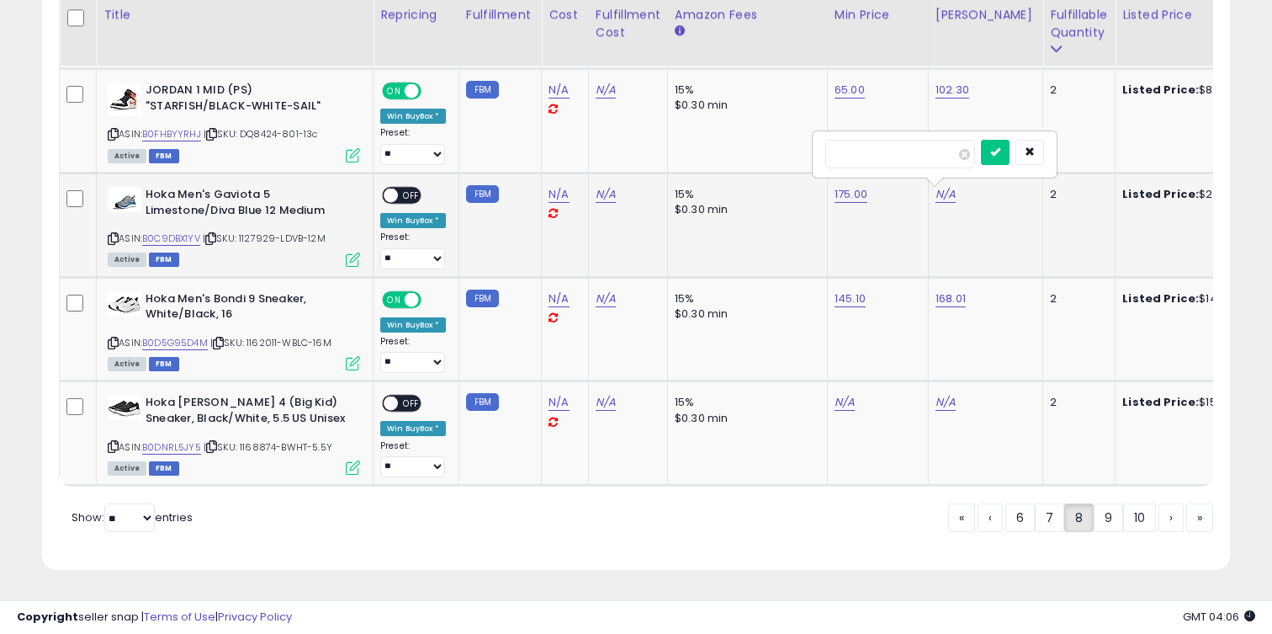
type input "***"
click button "submit" at bounding box center [995, 152] width 29 height 25
click at [423, 205] on div "ON OFF Win BuyBox * Preset: **** ** Success Error" at bounding box center [413, 228] width 66 height 82
click at [412, 199] on span "OFF" at bounding box center [411, 195] width 27 height 14
click at [158, 344] on link "B0D5G95D4M" at bounding box center [175, 343] width 66 height 14
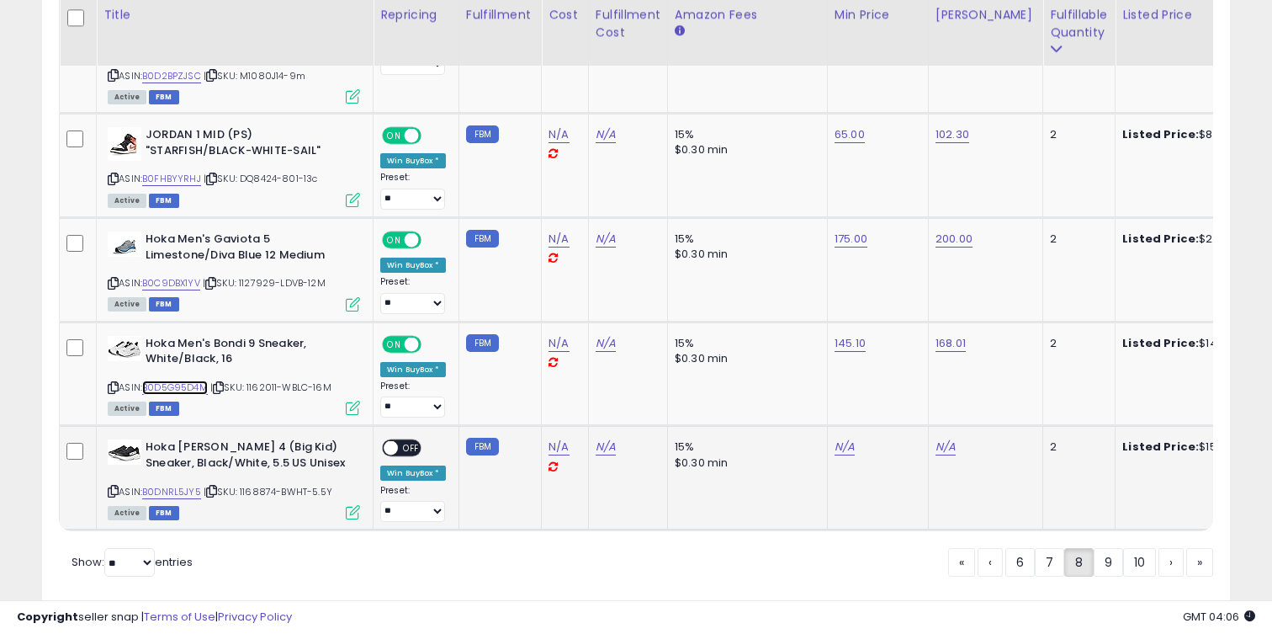
scroll to position [3163, 0]
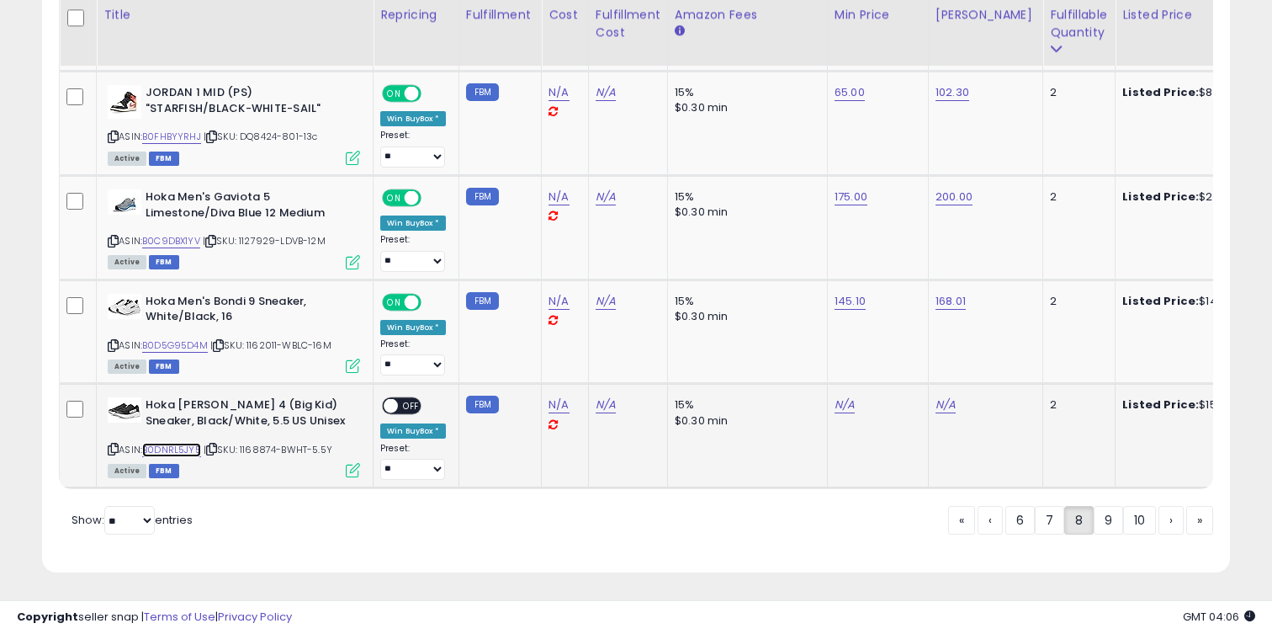
click at [192, 444] on link "B0DNRL5JY5" at bounding box center [171, 450] width 59 height 14
click at [847, 408] on link "N/A" at bounding box center [845, 404] width 20 height 17
type input "***"
click button "submit" at bounding box center [894, 363] width 29 height 25
click at [936, 406] on link "N/A" at bounding box center [946, 404] width 20 height 17
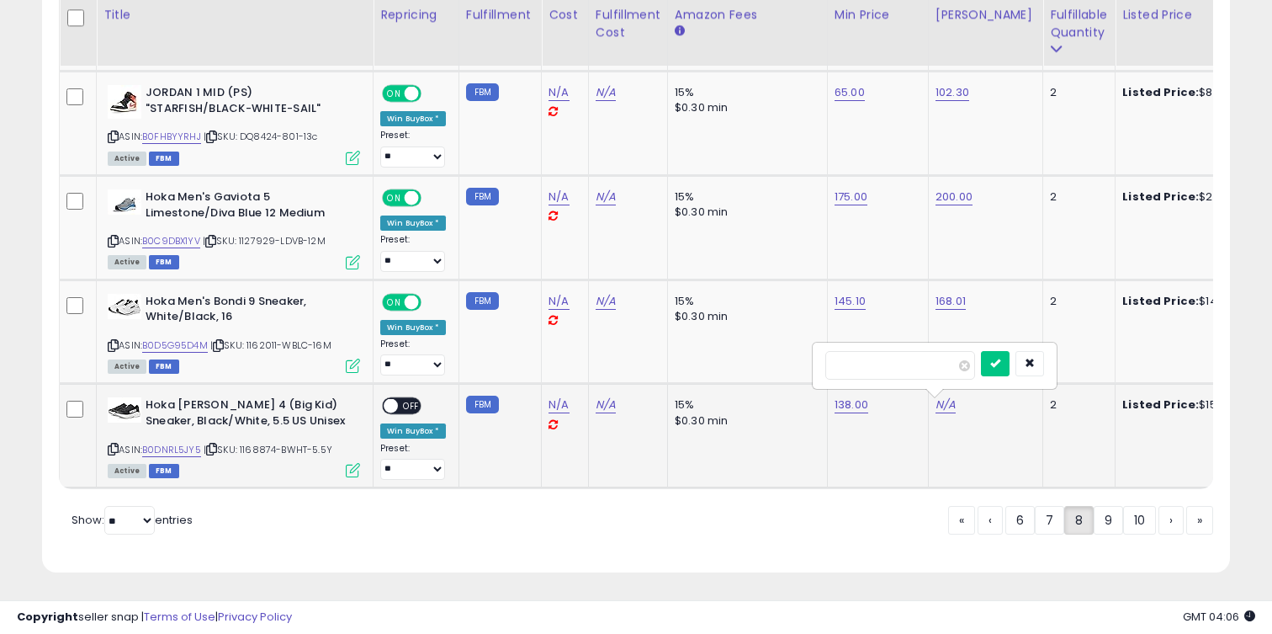
type input "***"
click button "submit" at bounding box center [995, 363] width 29 height 25
click at [409, 399] on div "ON OFF" at bounding box center [402, 406] width 40 height 18
click at [396, 407] on span at bounding box center [391, 406] width 14 height 14
click at [1103, 523] on link "9" at bounding box center [1108, 520] width 29 height 29
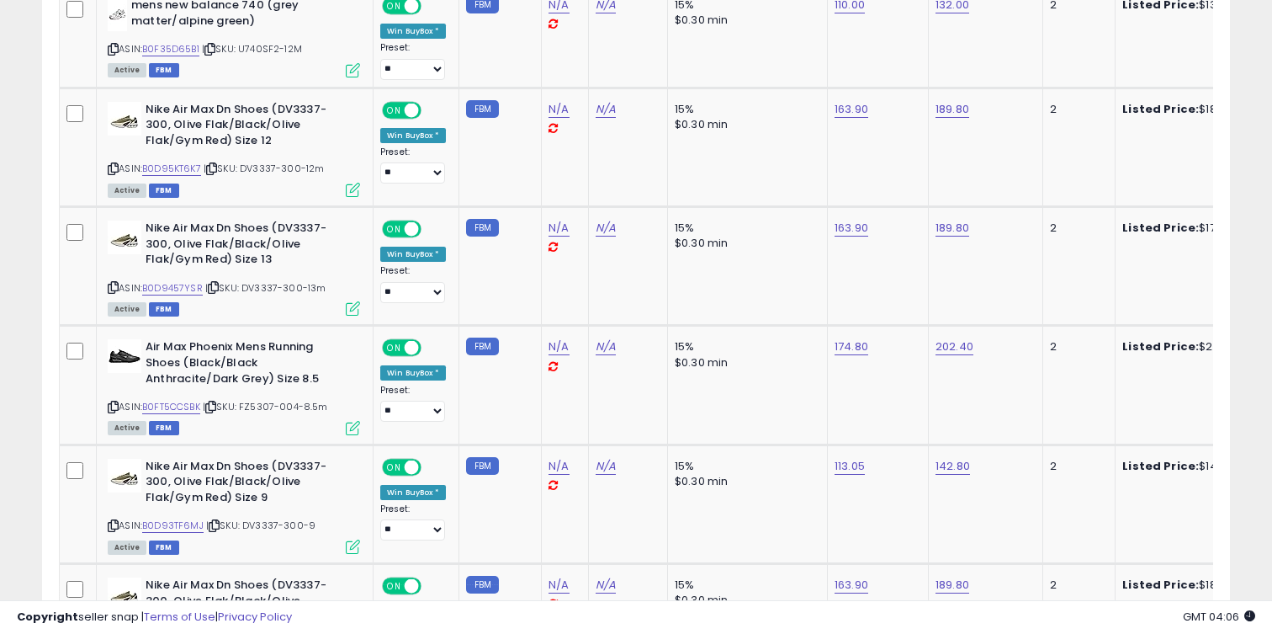
scroll to position [3177, 0]
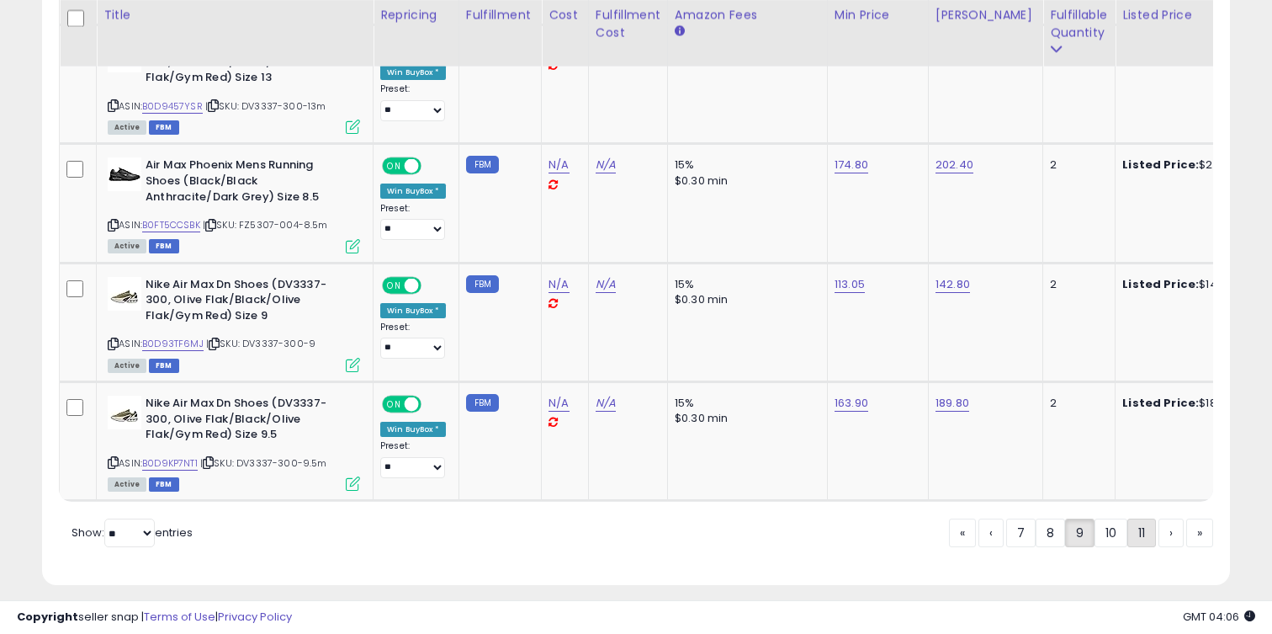
click at [1128, 518] on link "11" at bounding box center [1142, 532] width 29 height 29
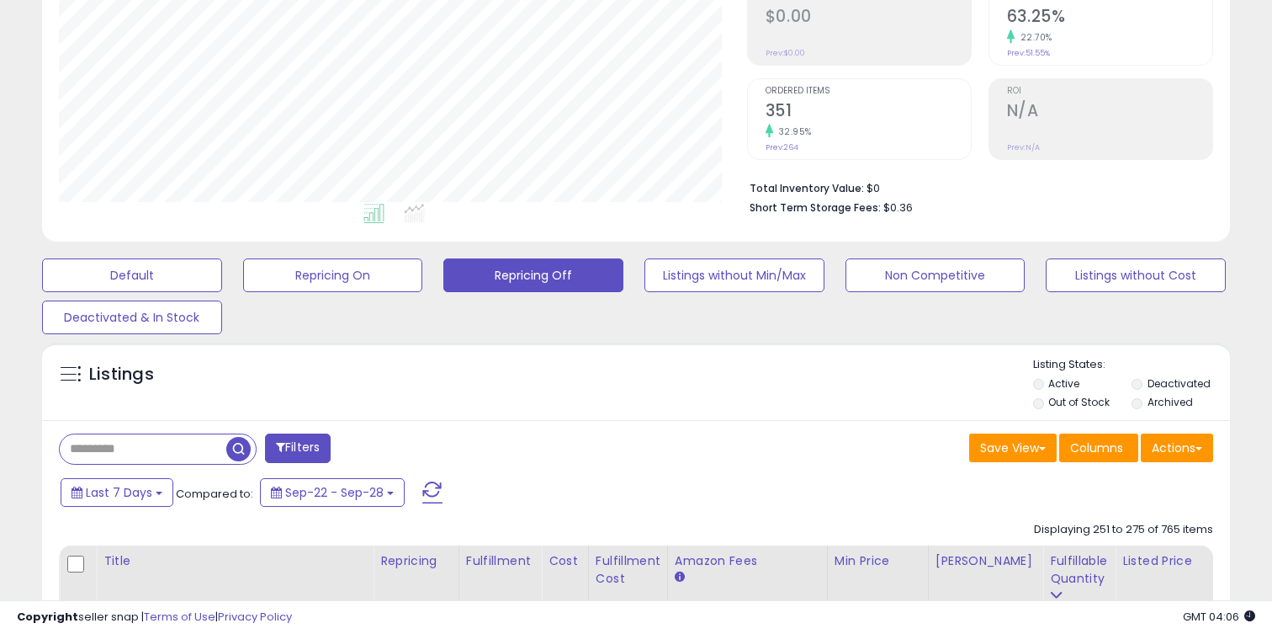
scroll to position [288, 0]
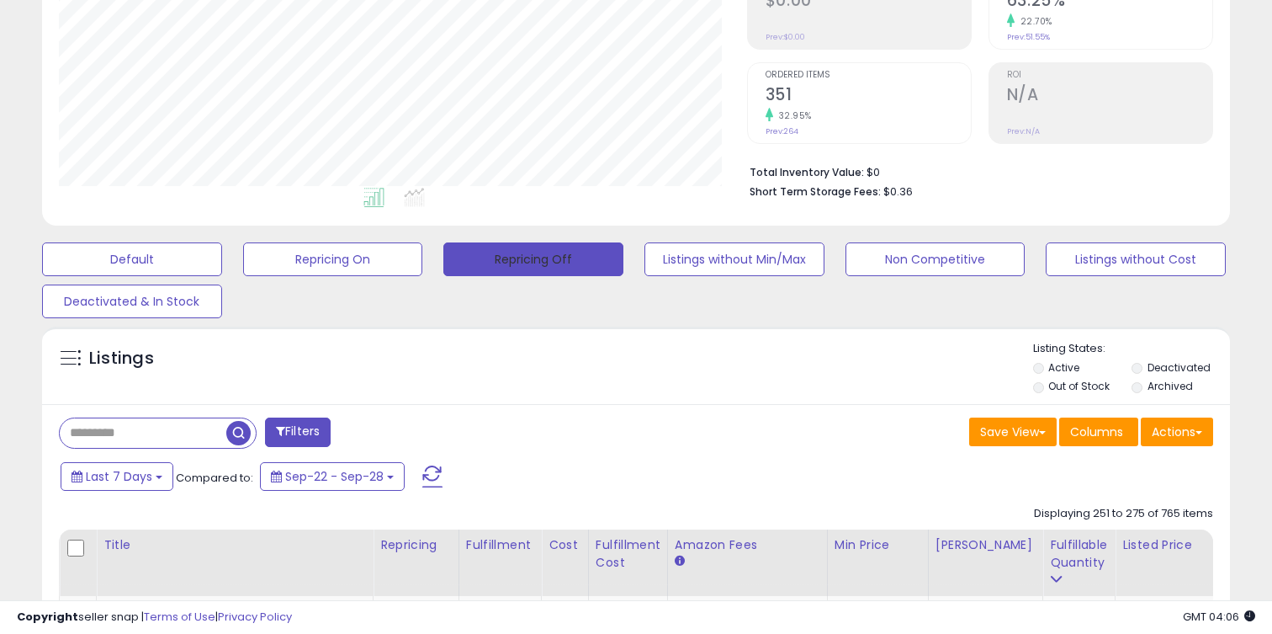
click at [555, 242] on button "Repricing Off" at bounding box center [533, 259] width 180 height 34
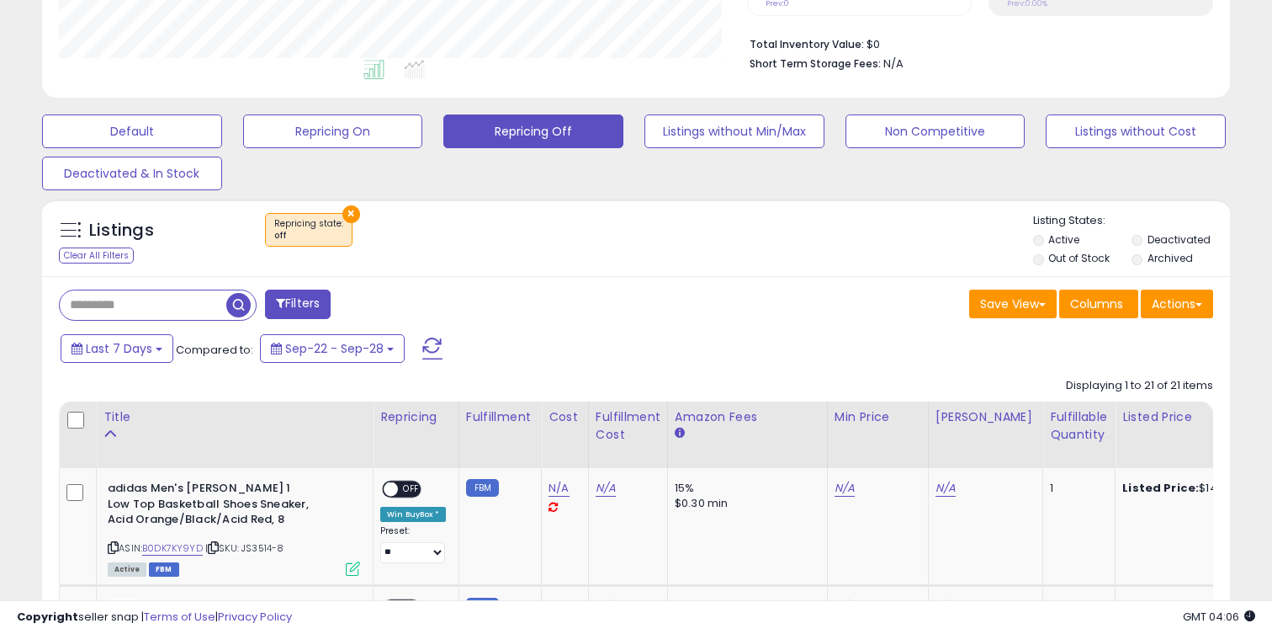
scroll to position [674, 0]
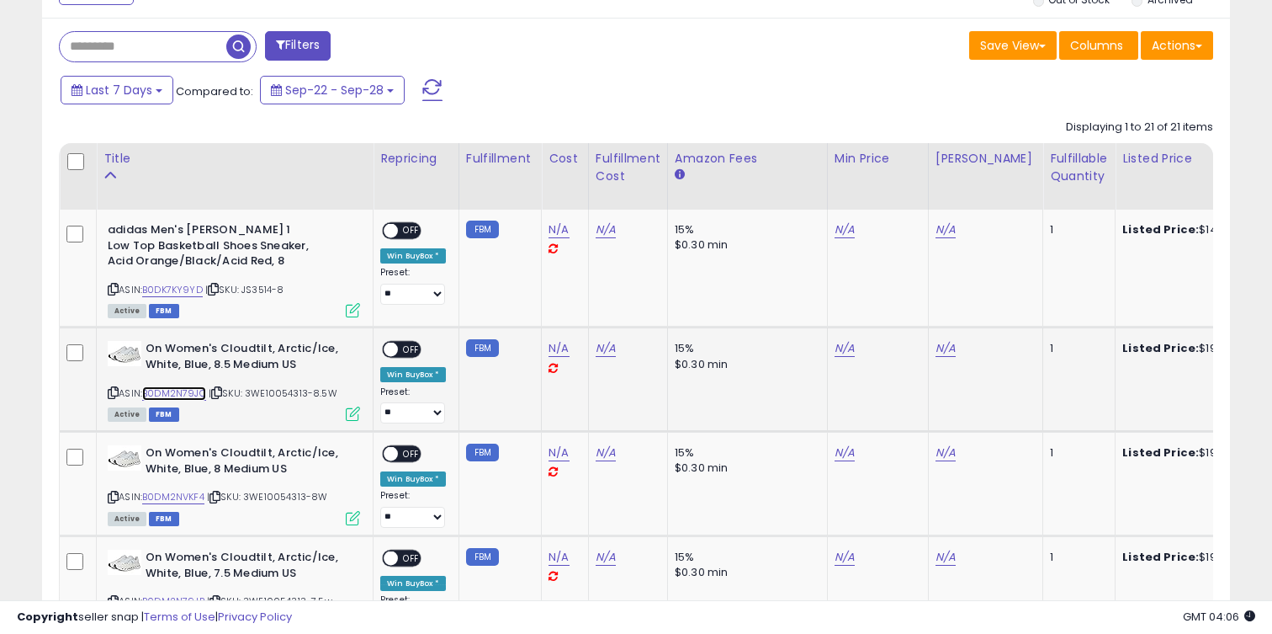
click at [176, 388] on link "B0DM2N79JC" at bounding box center [174, 393] width 64 height 14
click at [842, 348] on link "N/A" at bounding box center [845, 348] width 20 height 17
type input "***"
click button "submit" at bounding box center [894, 306] width 29 height 25
click at [945, 350] on link "N/A" at bounding box center [946, 348] width 20 height 17
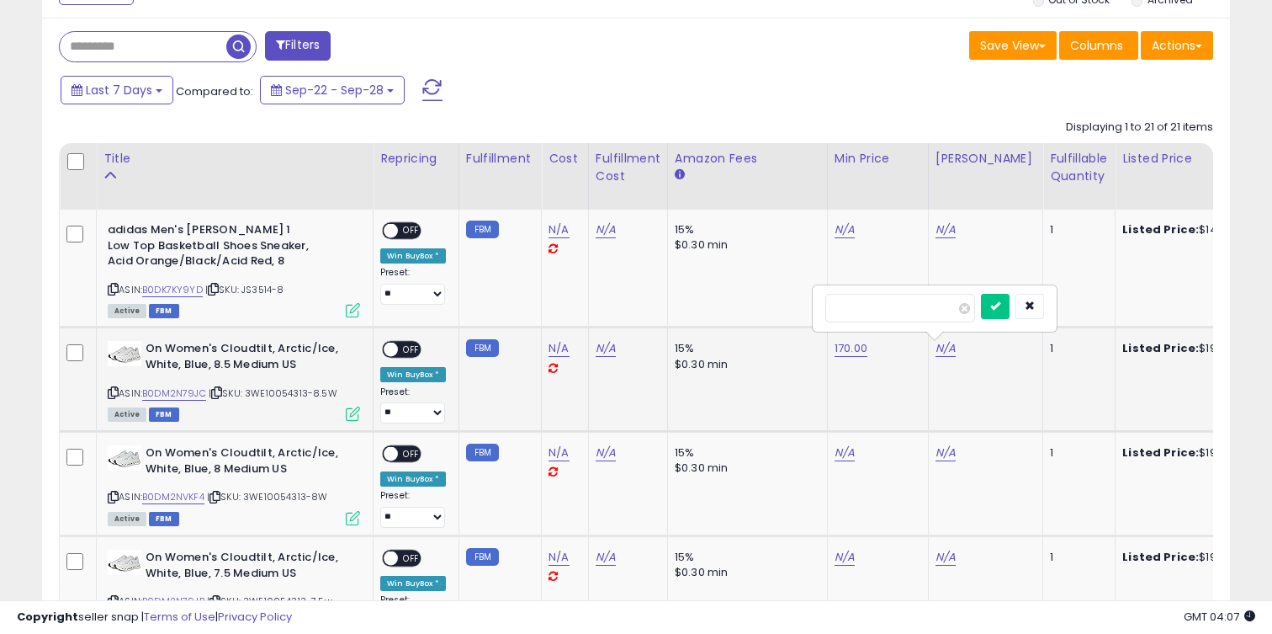
type input "***"
click button "submit" at bounding box center [995, 306] width 29 height 25
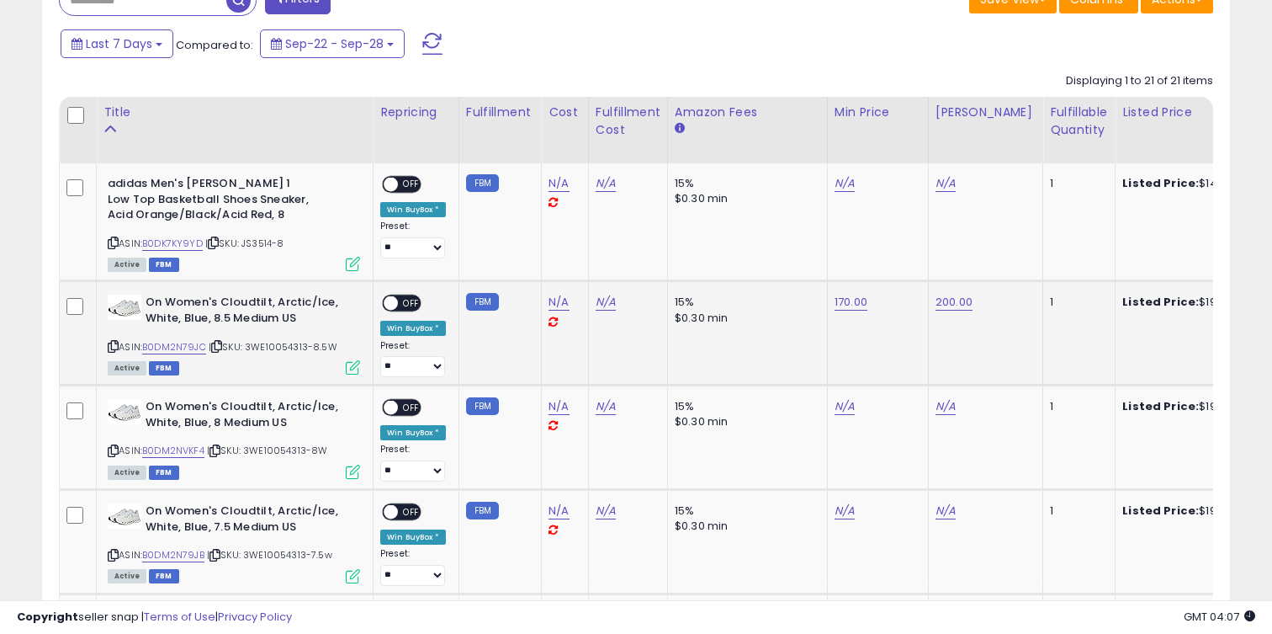
scroll to position [738, 0]
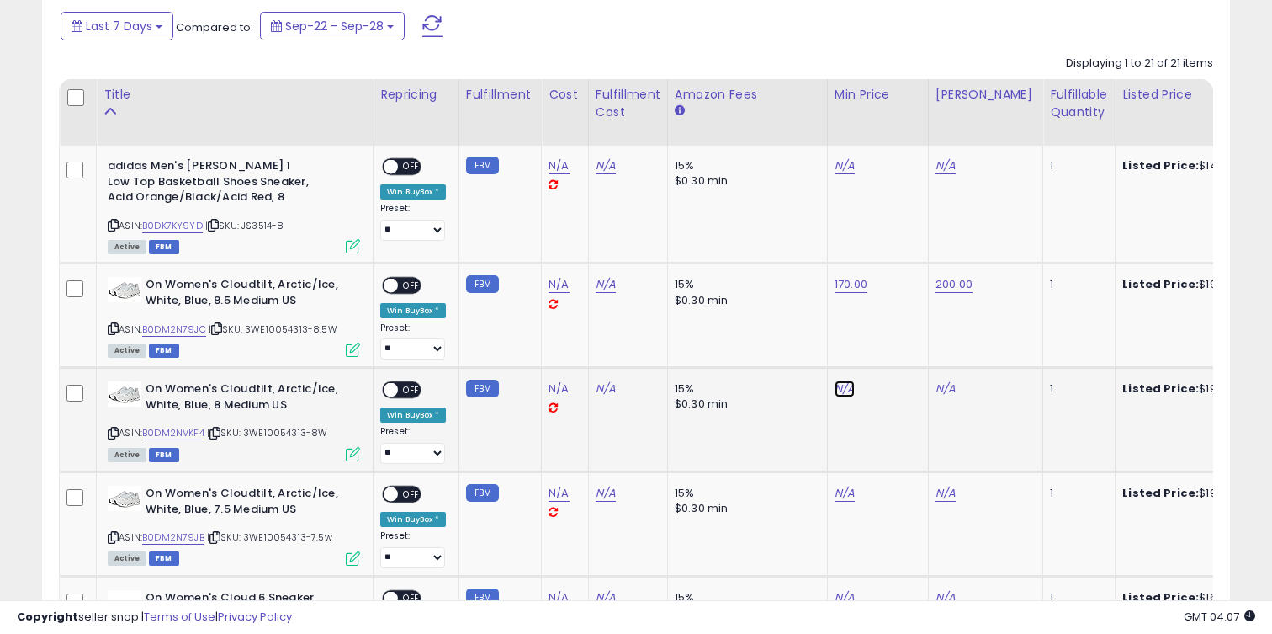
click at [840, 391] on link "N/A" at bounding box center [845, 388] width 20 height 17
type input "***"
click button "submit" at bounding box center [894, 346] width 29 height 25
click at [950, 392] on link "N/A" at bounding box center [946, 388] width 20 height 17
type input "***"
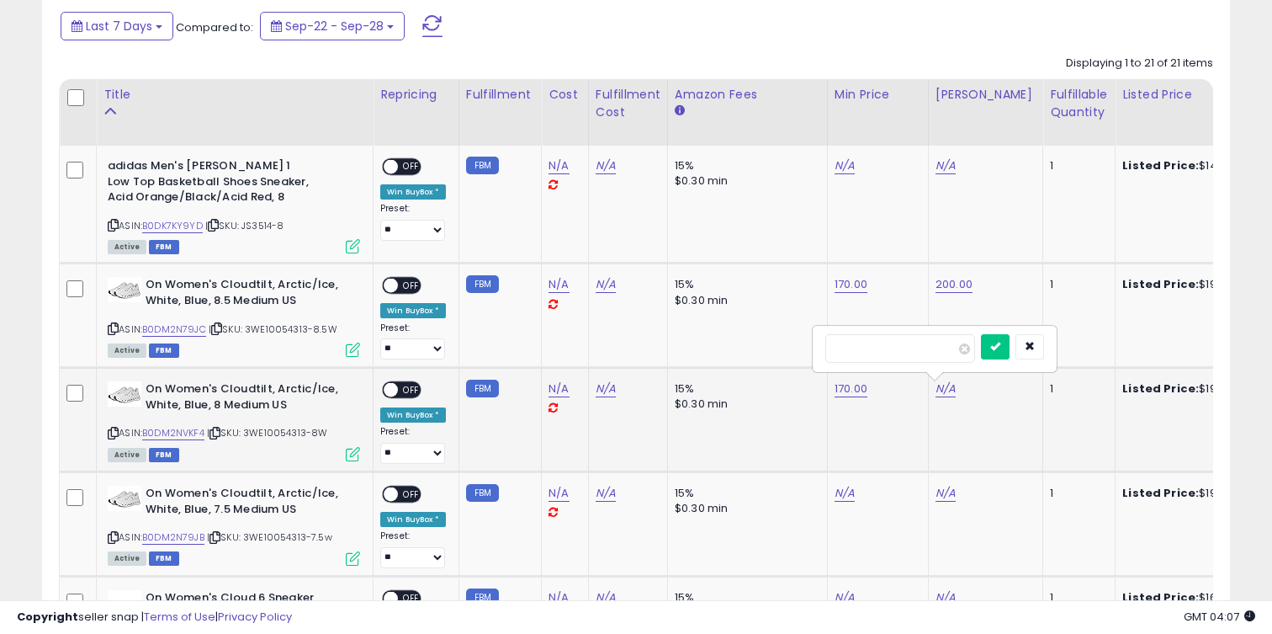
click button "submit" at bounding box center [995, 346] width 29 height 25
click at [838, 496] on link "N/A" at bounding box center [845, 493] width 20 height 17
type input "***"
click button "submit" at bounding box center [894, 450] width 29 height 25
click at [941, 493] on link "N/A" at bounding box center [946, 493] width 20 height 17
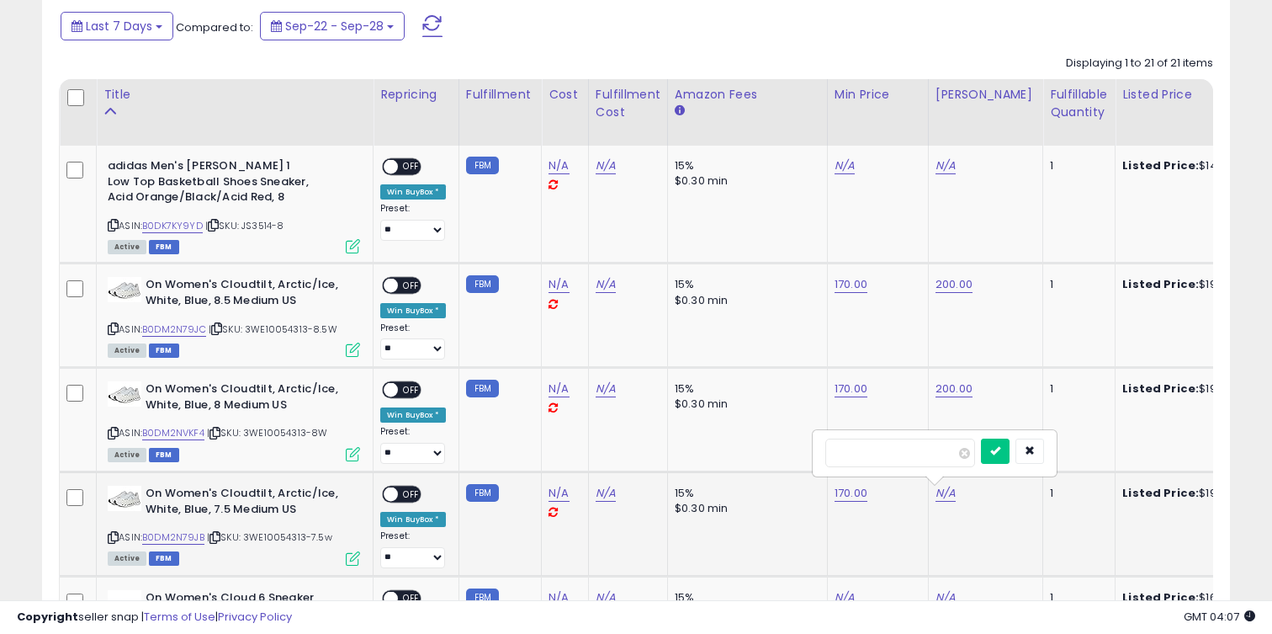
type input "***"
click button "submit" at bounding box center [995, 450] width 29 height 25
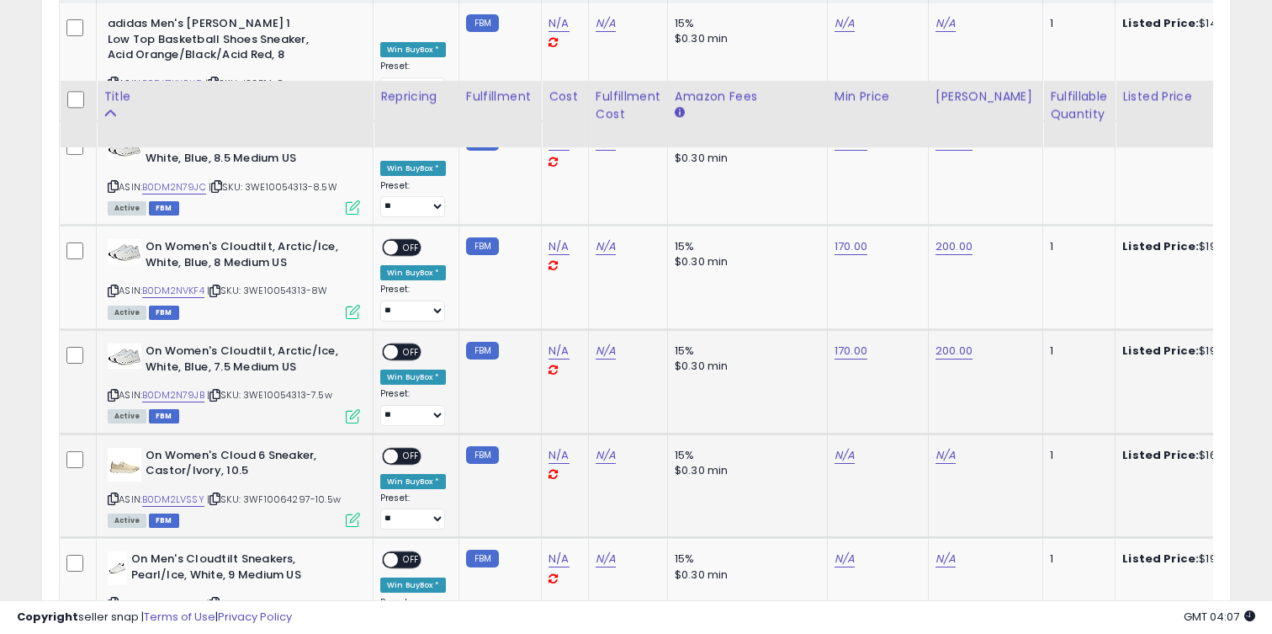
scroll to position [828, 0]
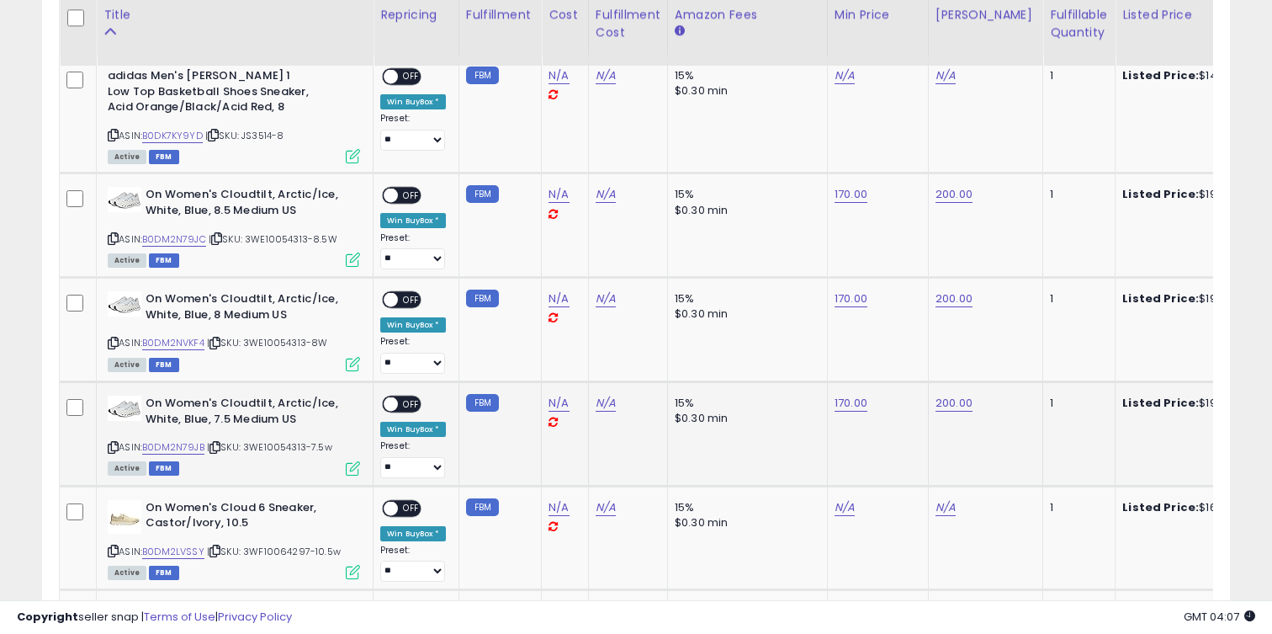
click at [406, 402] on span "OFF" at bounding box center [411, 404] width 27 height 14
click at [401, 305] on div "ON OFF" at bounding box center [384, 300] width 40 height 14
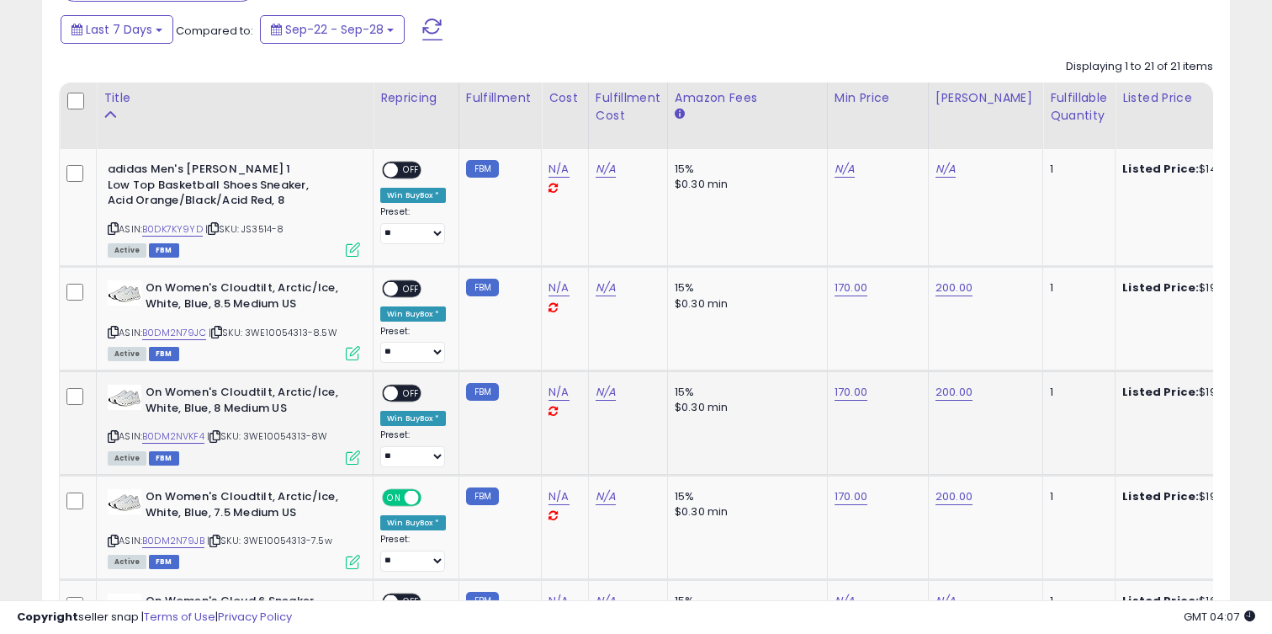
click at [401, 292] on span "OFF" at bounding box center [411, 289] width 27 height 14
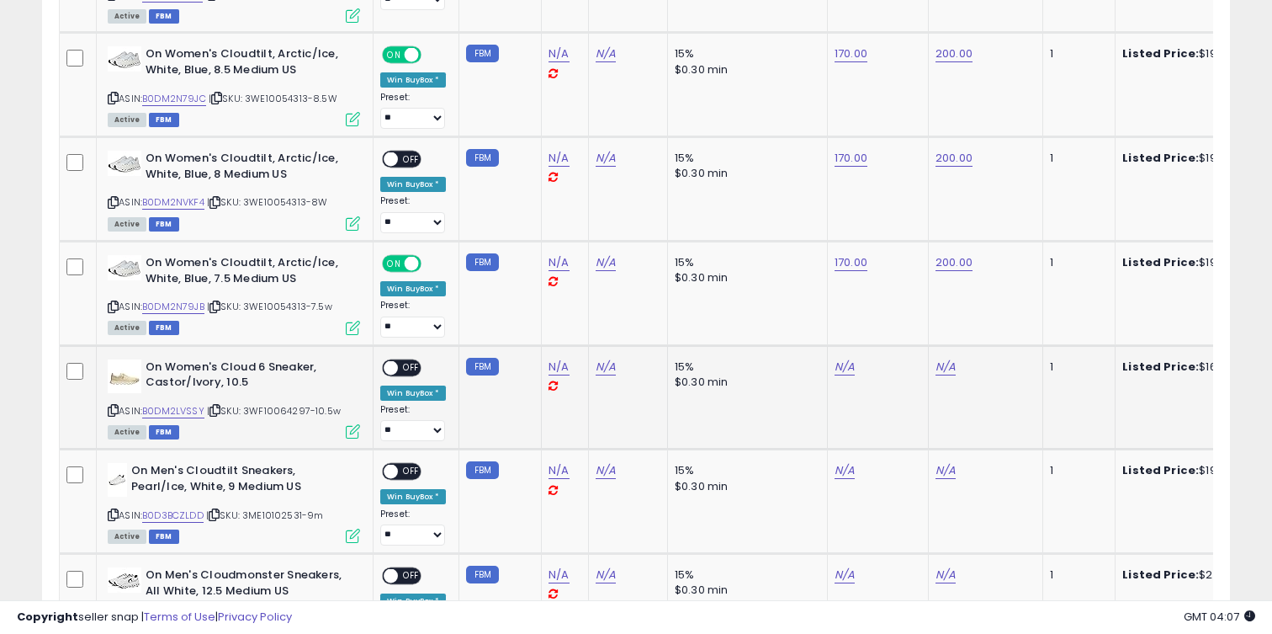
scroll to position [1015, 0]
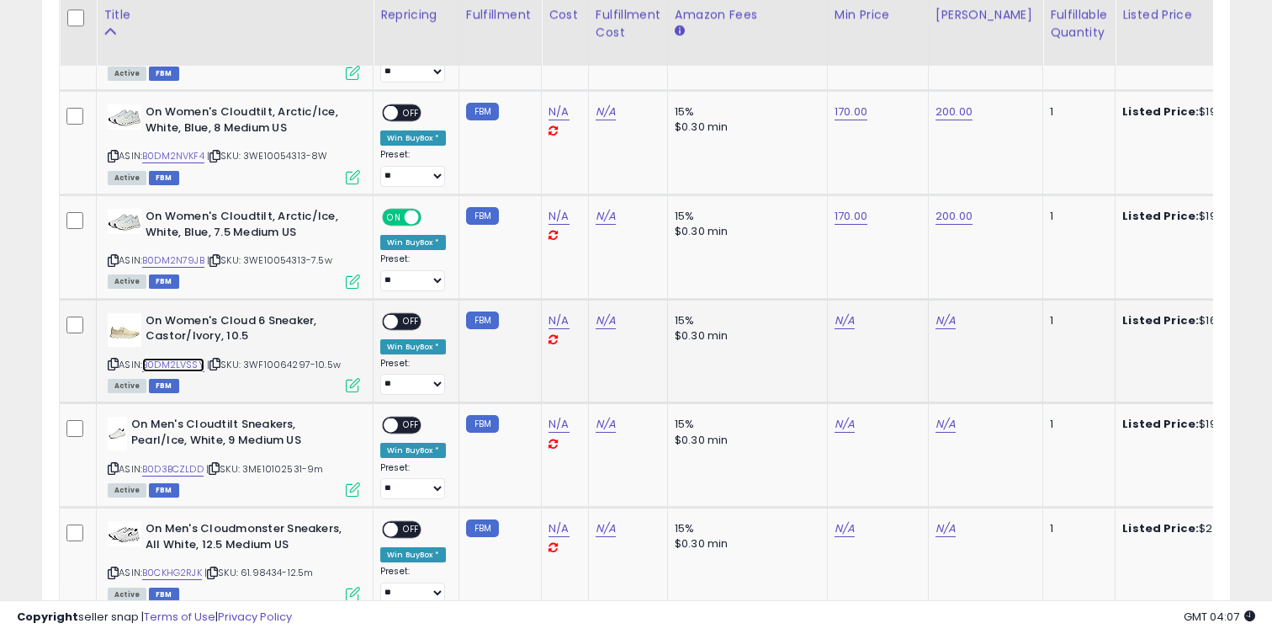
click at [191, 366] on link "B0DM2LVSSY" at bounding box center [173, 365] width 62 height 14
click at [851, 321] on div "N/A" at bounding box center [875, 320] width 81 height 15
click at [850, 321] on link "N/A" at bounding box center [845, 320] width 20 height 17
type input "***"
click button "submit" at bounding box center [894, 278] width 29 height 25
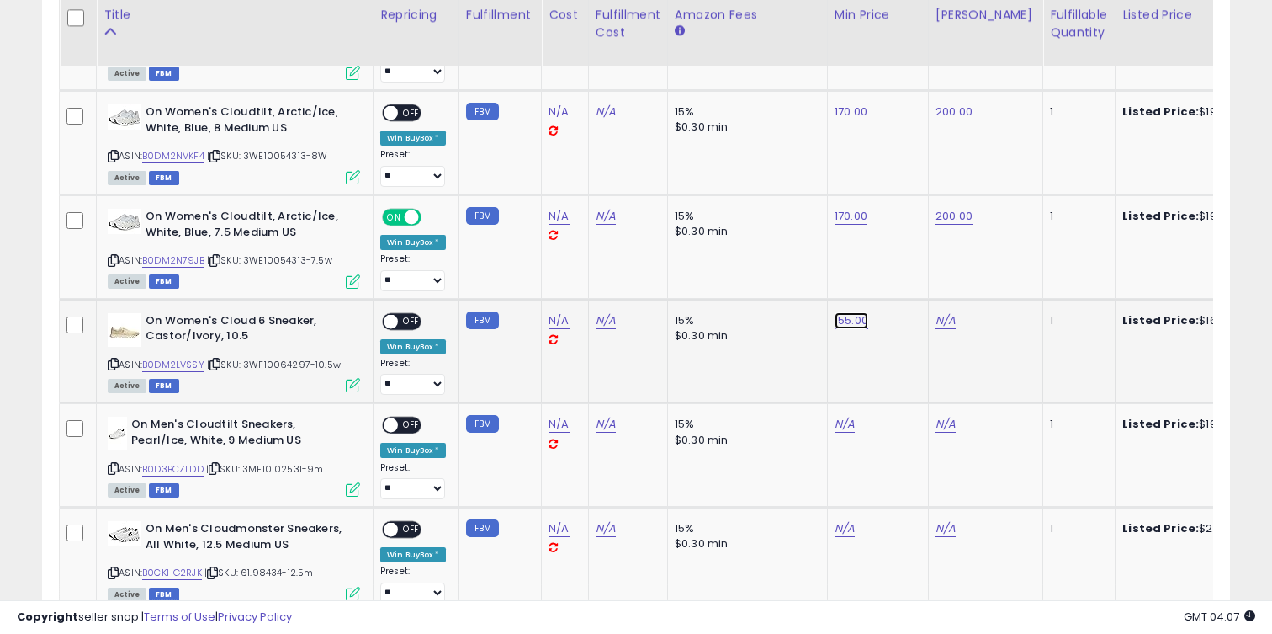
click at [849, 322] on link "155.00" at bounding box center [852, 320] width 34 height 17
click at [947, 326] on link "N/A" at bounding box center [946, 320] width 20 height 17
type input "***"
click button "submit" at bounding box center [995, 278] width 29 height 25
click at [395, 324] on span at bounding box center [391, 321] width 14 height 14
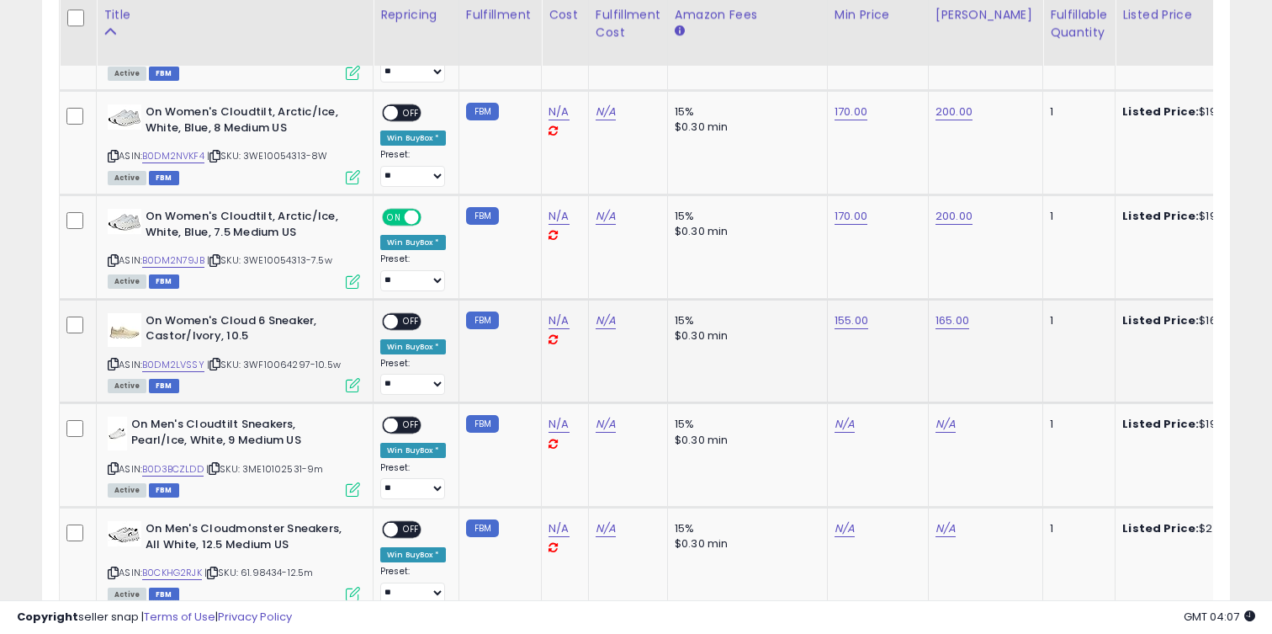
click at [404, 321] on span "OFF" at bounding box center [411, 321] width 27 height 14
click at [835, 433] on link "N/A" at bounding box center [845, 424] width 20 height 17
type input "***"
click button "submit" at bounding box center [894, 381] width 29 height 25
click at [944, 421] on link "N/A" at bounding box center [946, 424] width 20 height 17
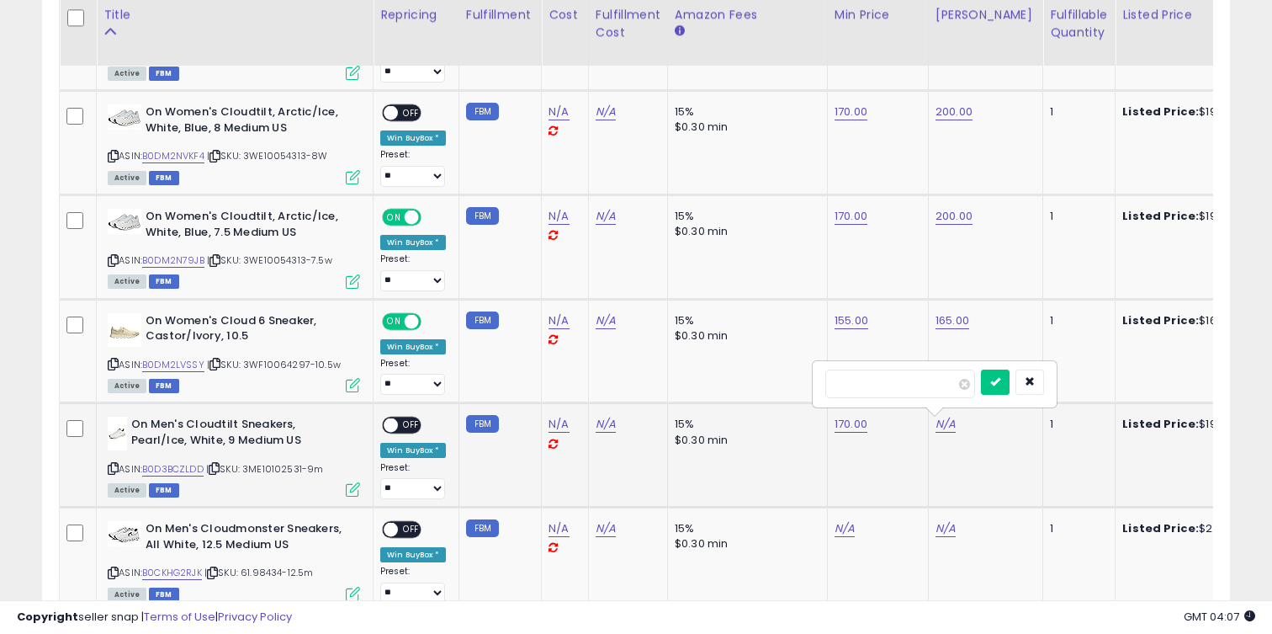
type input "***"
click button "submit" at bounding box center [995, 381] width 29 height 25
click at [417, 422] on span "OFF" at bounding box center [411, 425] width 27 height 14
click at [406, 112] on span "OFF" at bounding box center [411, 113] width 27 height 14
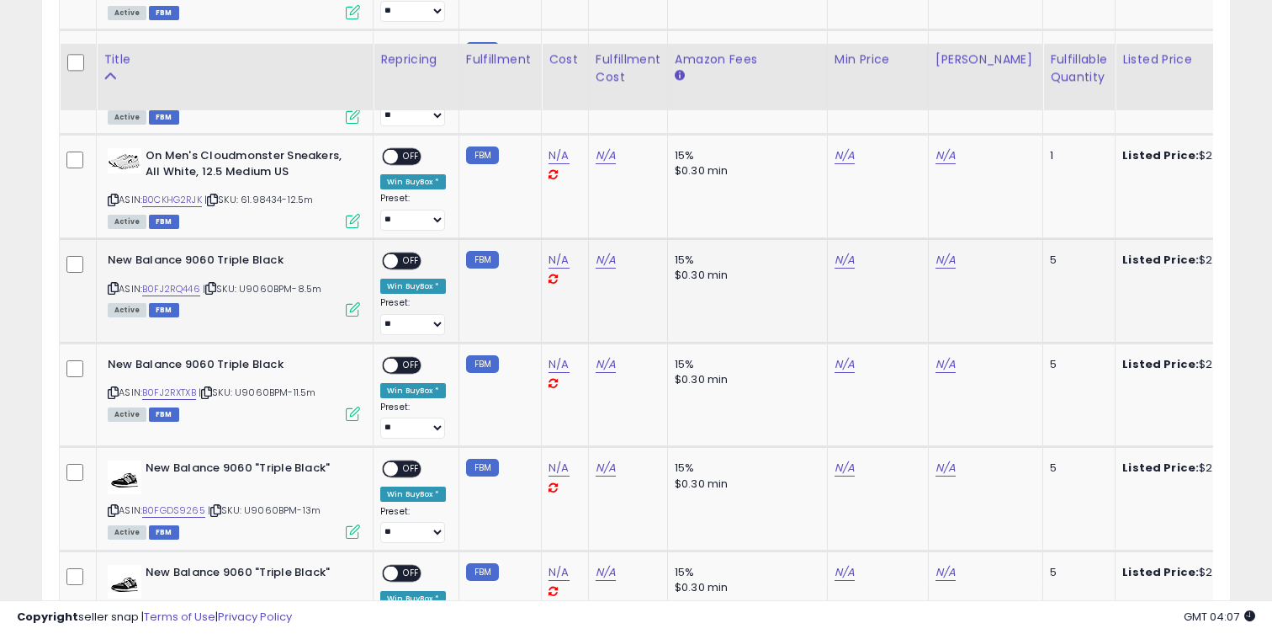
scroll to position [1380, 0]
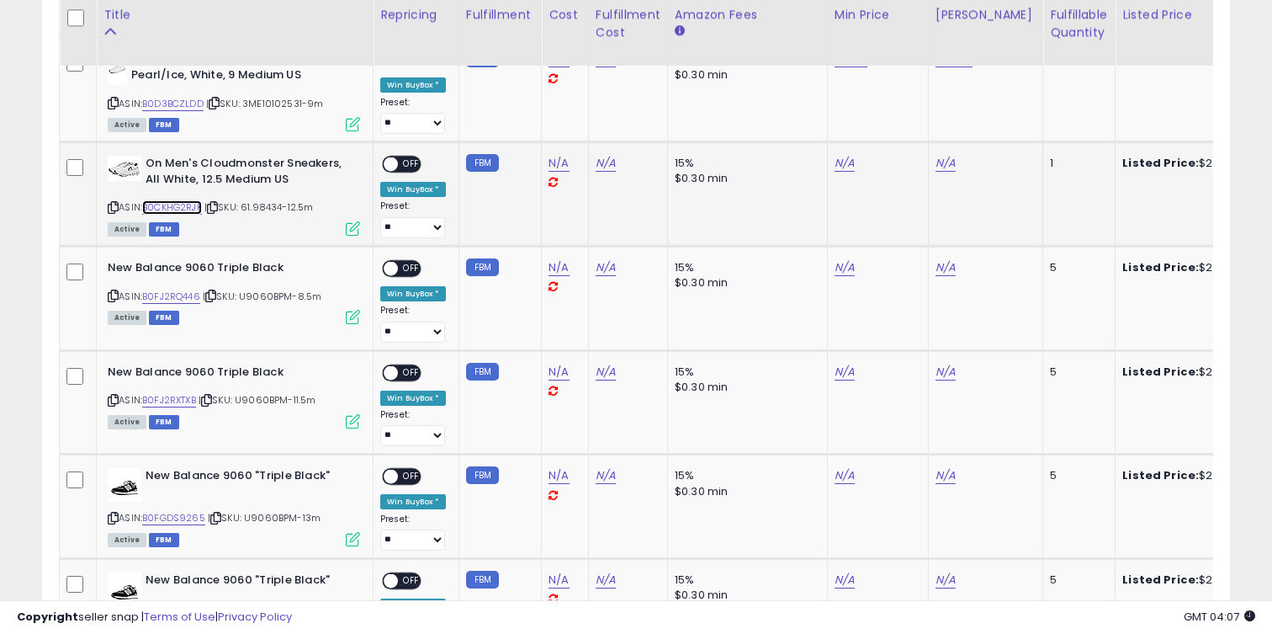
click at [167, 204] on link "B0CKHG2RJK" at bounding box center [172, 207] width 60 height 14
click at [857, 162] on div "N/A" at bounding box center [875, 163] width 81 height 15
click at [842, 162] on link "N/A" at bounding box center [845, 163] width 20 height 17
type input "***"
click button "submit" at bounding box center [894, 121] width 29 height 25
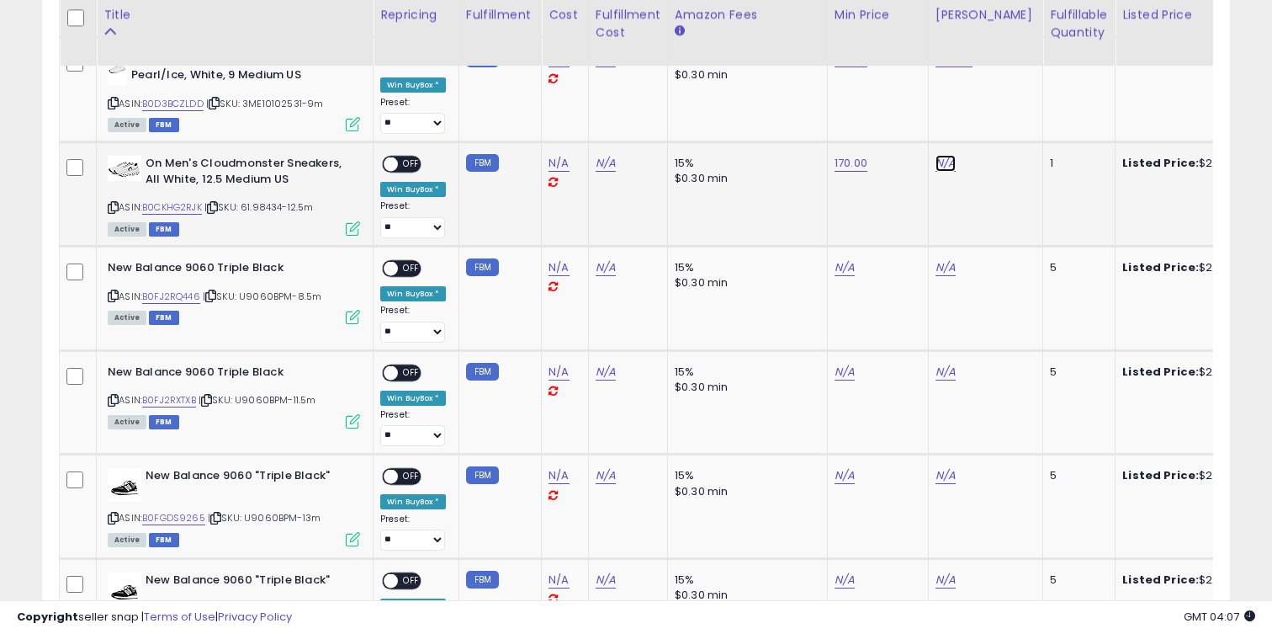
click at [942, 168] on link "N/A" at bounding box center [946, 163] width 20 height 17
type input "***"
click button "submit" at bounding box center [995, 121] width 29 height 25
click at [406, 174] on div "ON OFF Win BuyBox * Preset: **** ** Success Error" at bounding box center [413, 197] width 66 height 82
click at [394, 169] on span at bounding box center [391, 164] width 14 height 14
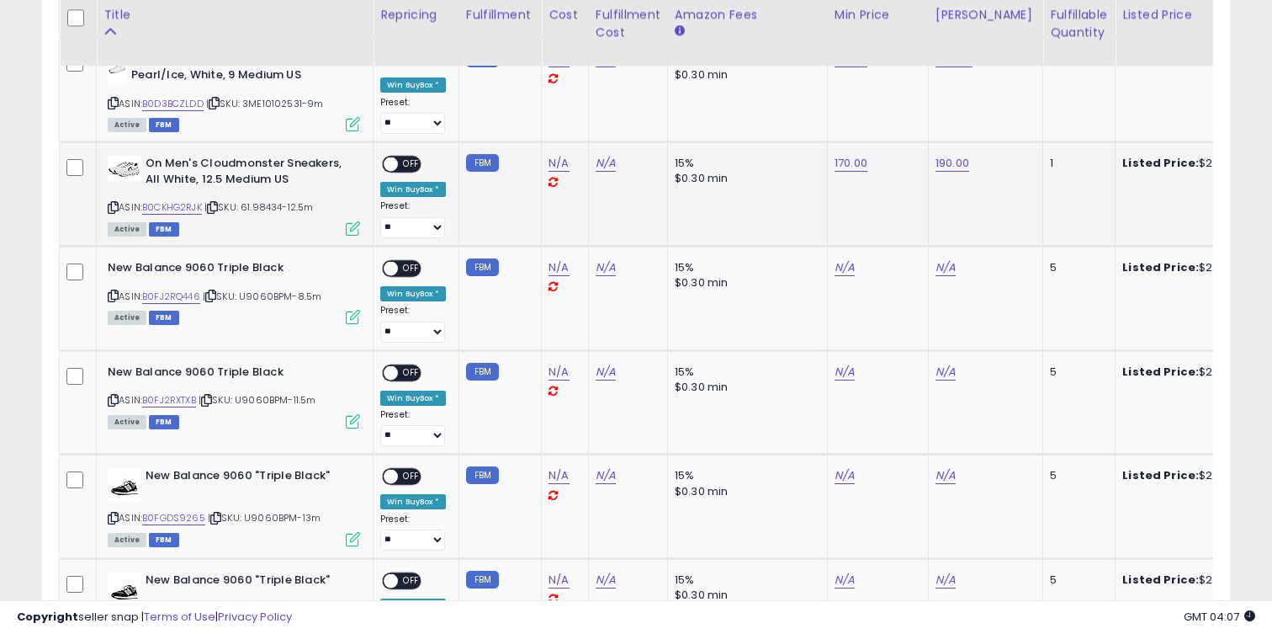
click at [404, 168] on span "OFF" at bounding box center [411, 164] width 27 height 14
click at [193, 295] on link "B0FJ2RQ446" at bounding box center [171, 296] width 58 height 14
click at [179, 386] on div "ASIN: B0FJ2RXTXB | SKU: U9060BPM-11.5m Active FBM" at bounding box center [234, 395] width 252 height 62
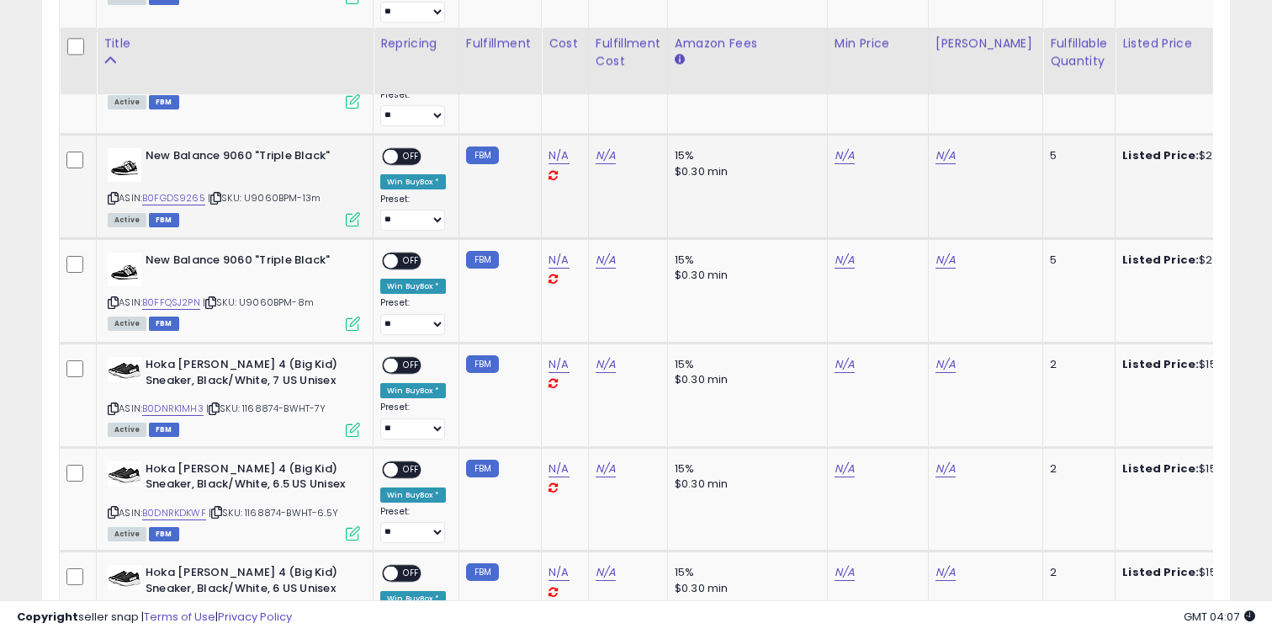
scroll to position [1728, 0]
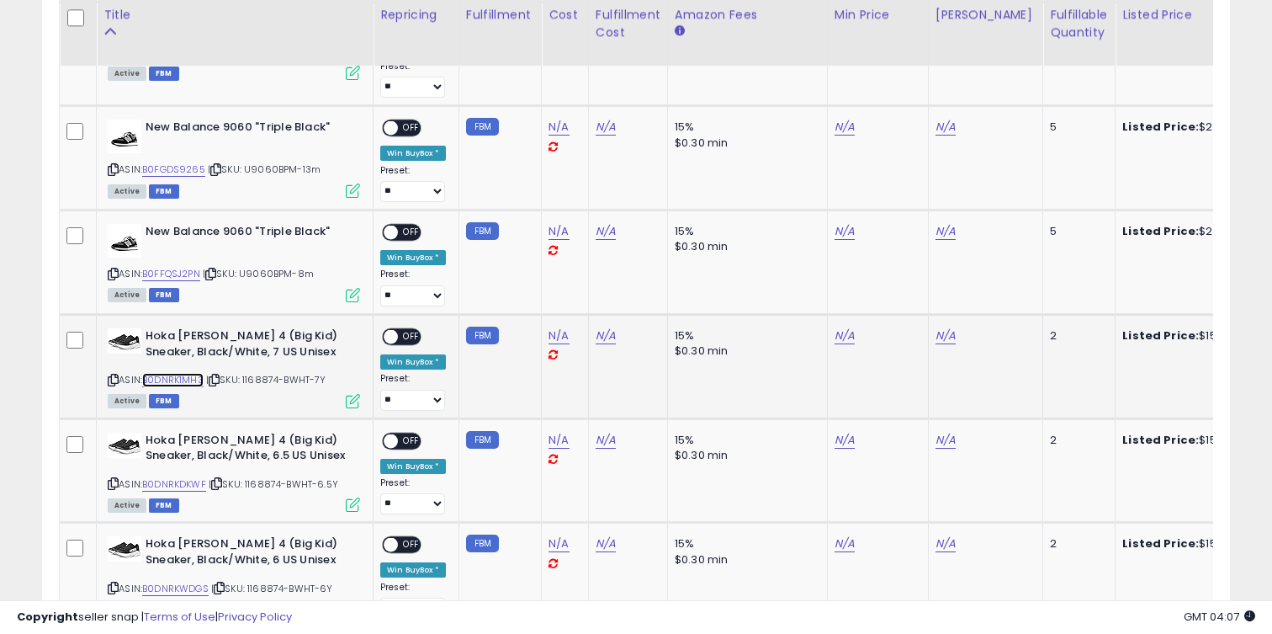
click at [179, 378] on link "B0DNRK1MH3" at bounding box center [172, 380] width 61 height 14
click at [838, 343] on link "N/A" at bounding box center [845, 335] width 20 height 17
type input "***"
click button "submit" at bounding box center [894, 293] width 29 height 25
click at [942, 336] on link "N/A" at bounding box center [946, 335] width 20 height 17
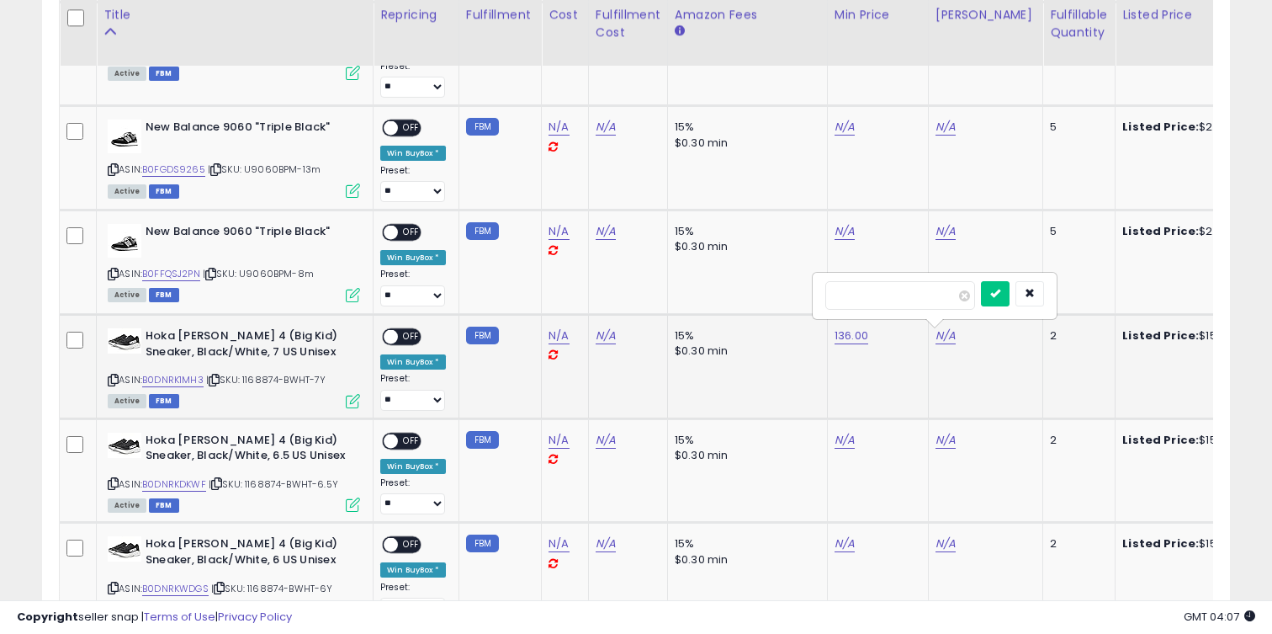
type input "***"
click button "submit" at bounding box center [995, 293] width 29 height 25
click at [407, 346] on div "ON OFF Win BuyBox * Preset: **** ** Success Error" at bounding box center [413, 369] width 66 height 82
click at [402, 344] on div "ON OFF" at bounding box center [402, 336] width 40 height 18
click at [387, 342] on span at bounding box center [391, 337] width 14 height 14
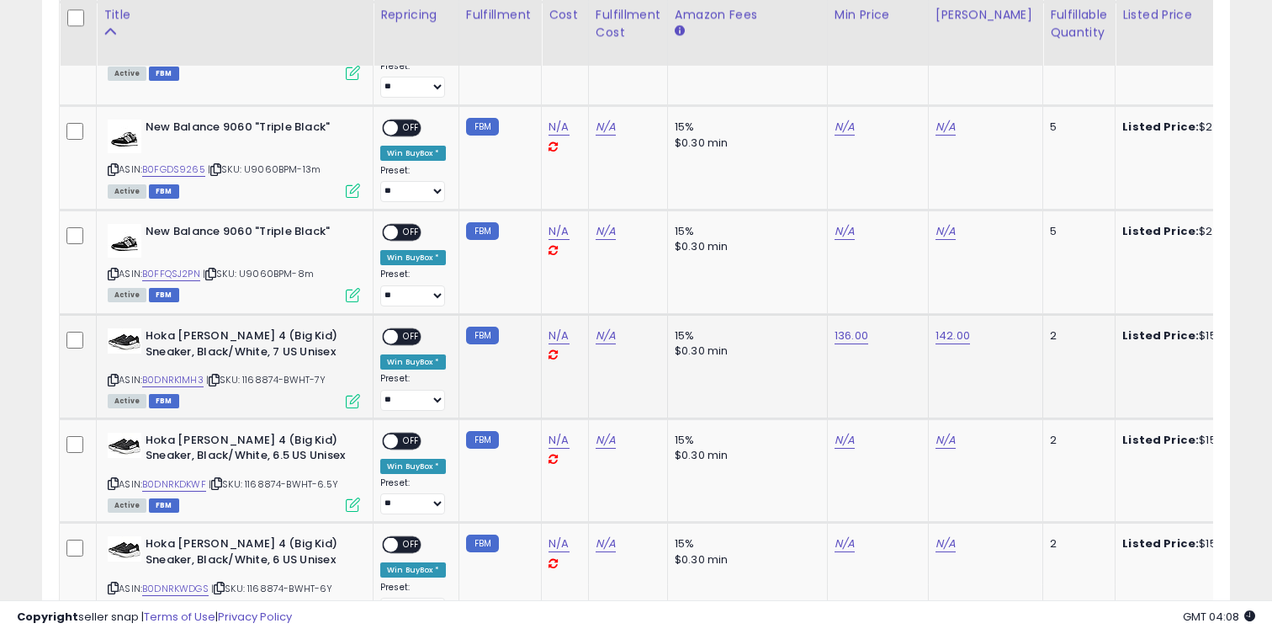
click at [411, 346] on div "ON OFF Win BuyBox * Preset: **** ** Success Error" at bounding box center [413, 369] width 66 height 82
click at [391, 340] on span at bounding box center [391, 337] width 14 height 14
click at [415, 336] on span "OFF" at bounding box center [411, 337] width 27 height 14
click at [188, 480] on link "B0DNRKDKWF" at bounding box center [174, 484] width 64 height 14
click at [827, 439] on td "N/A" at bounding box center [877, 470] width 101 height 104
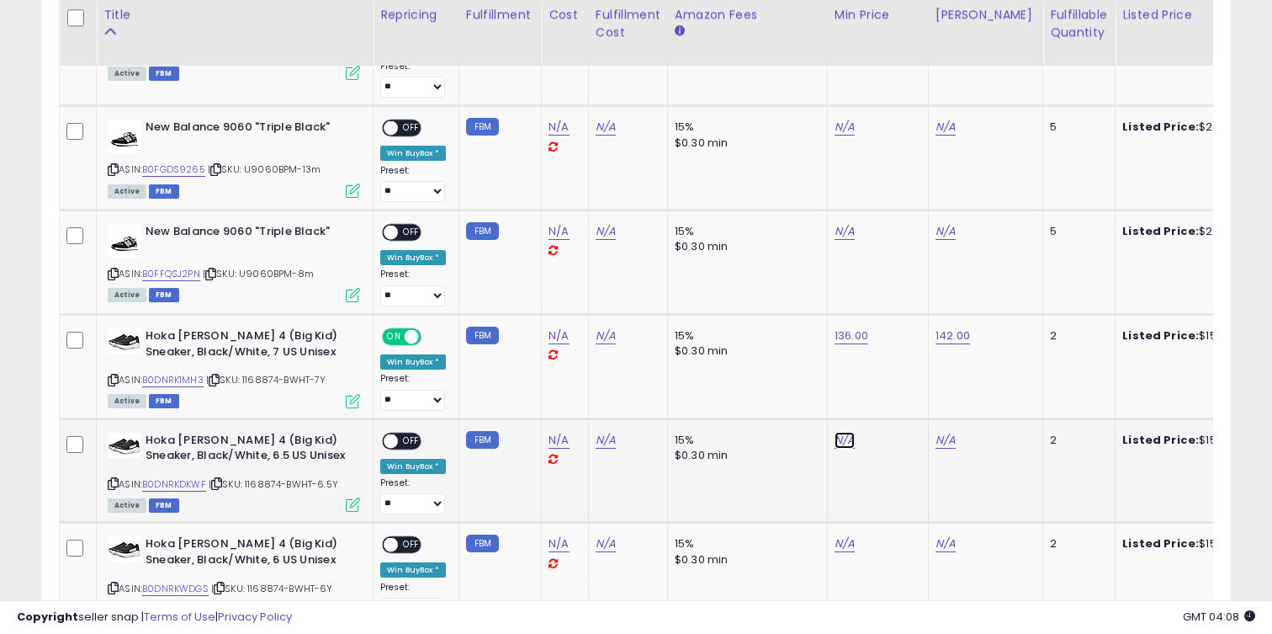
click at [835, 439] on link "N/A" at bounding box center [845, 440] width 20 height 17
type input "***"
click button "submit" at bounding box center [894, 397] width 29 height 25
click at [947, 439] on link "N/A" at bounding box center [946, 440] width 20 height 17
click at [981, 385] on button "submit" at bounding box center [995, 397] width 29 height 25
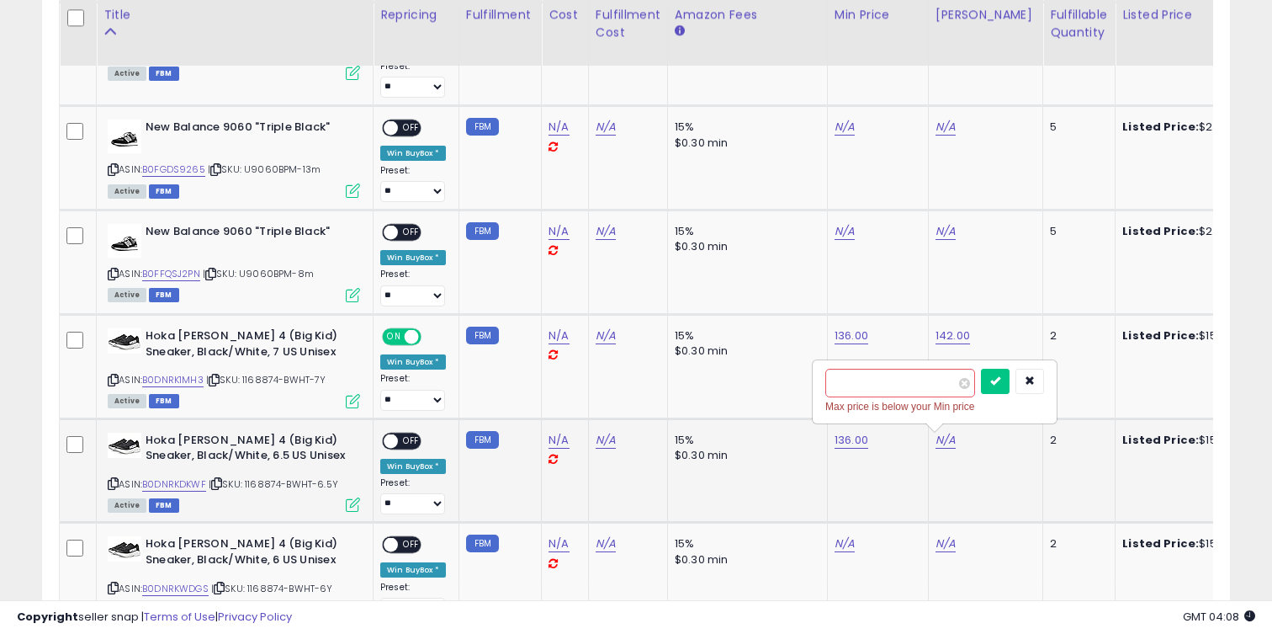
type input "***"
click button "submit" at bounding box center [995, 381] width 29 height 25
click at [409, 435] on span "OFF" at bounding box center [411, 440] width 27 height 14
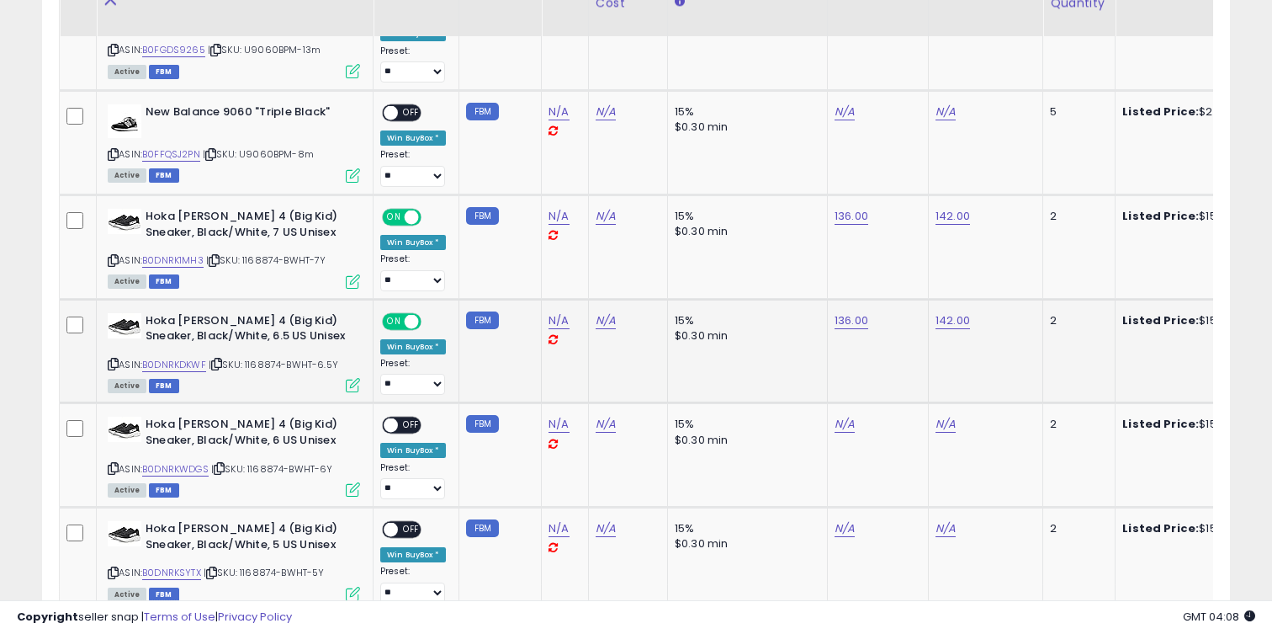
scroll to position [1955, 0]
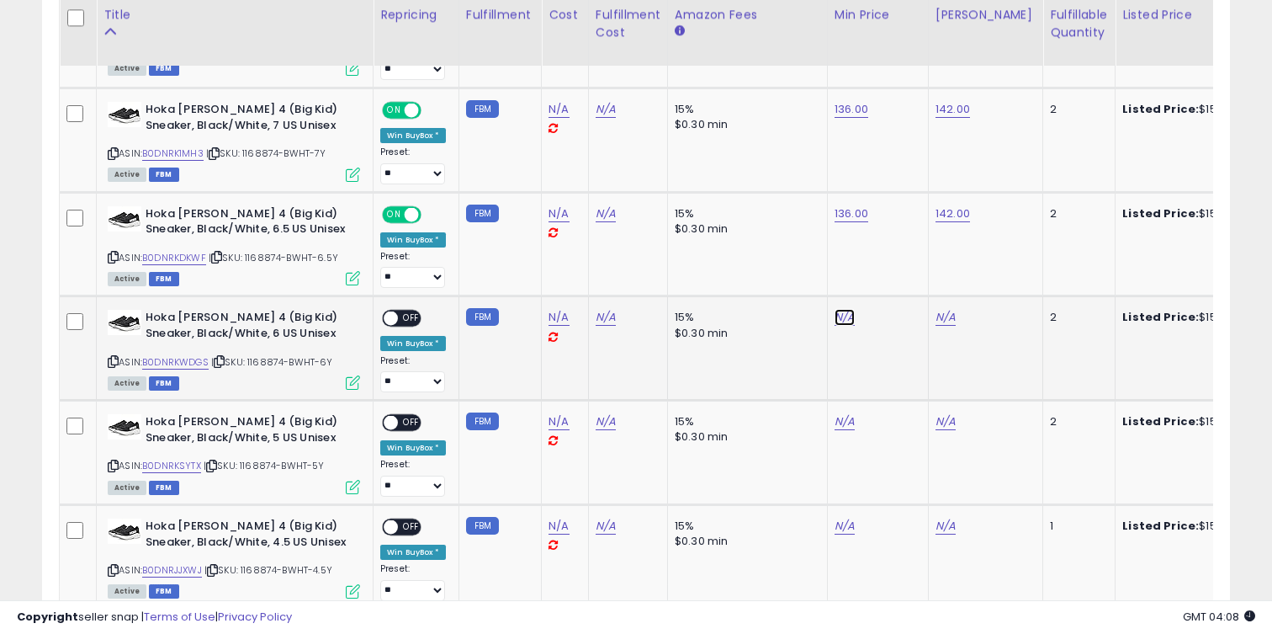
click at [847, 321] on link "N/A" at bounding box center [845, 317] width 20 height 17
type input "***"
click button "submit" at bounding box center [894, 275] width 29 height 25
click at [943, 316] on link "N/A" at bounding box center [946, 317] width 20 height 17
type input "***"
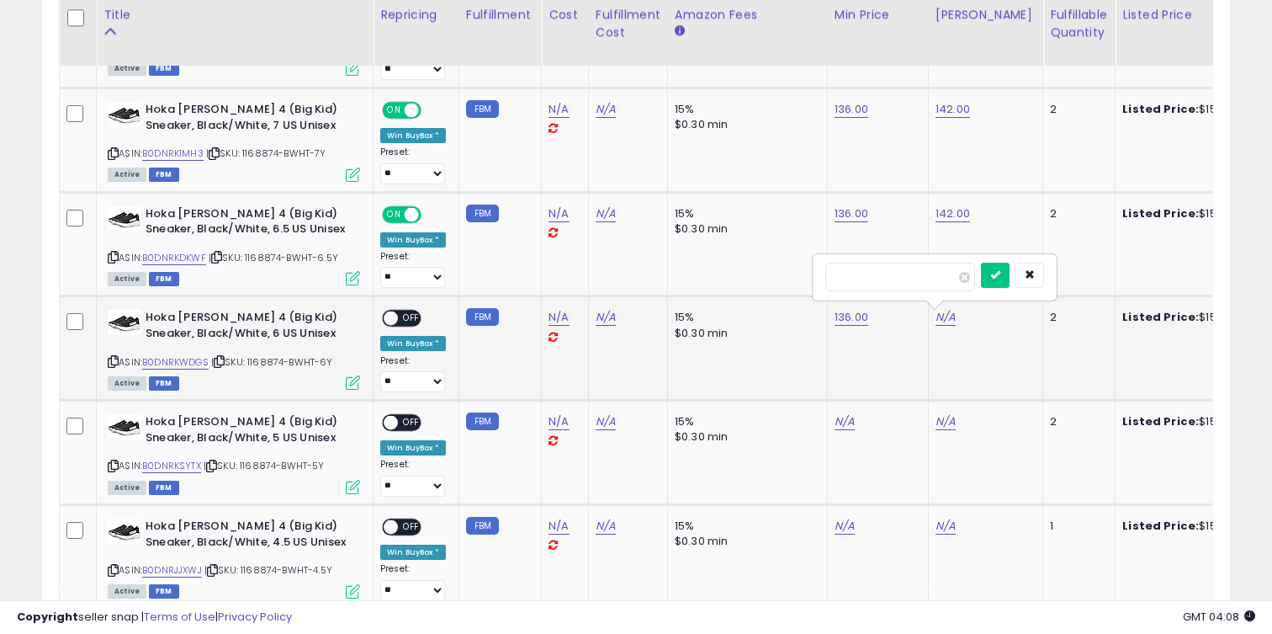
click button "submit" at bounding box center [995, 275] width 29 height 25
click at [401, 317] on span "OFF" at bounding box center [411, 318] width 27 height 14
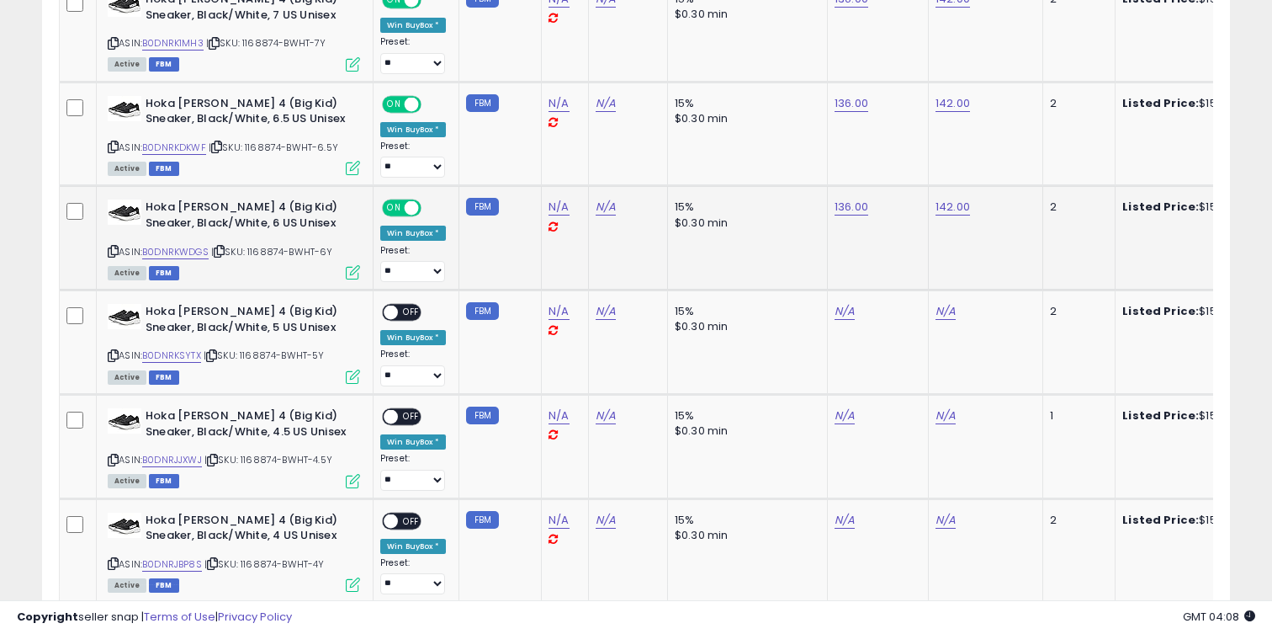
scroll to position [2119, 0]
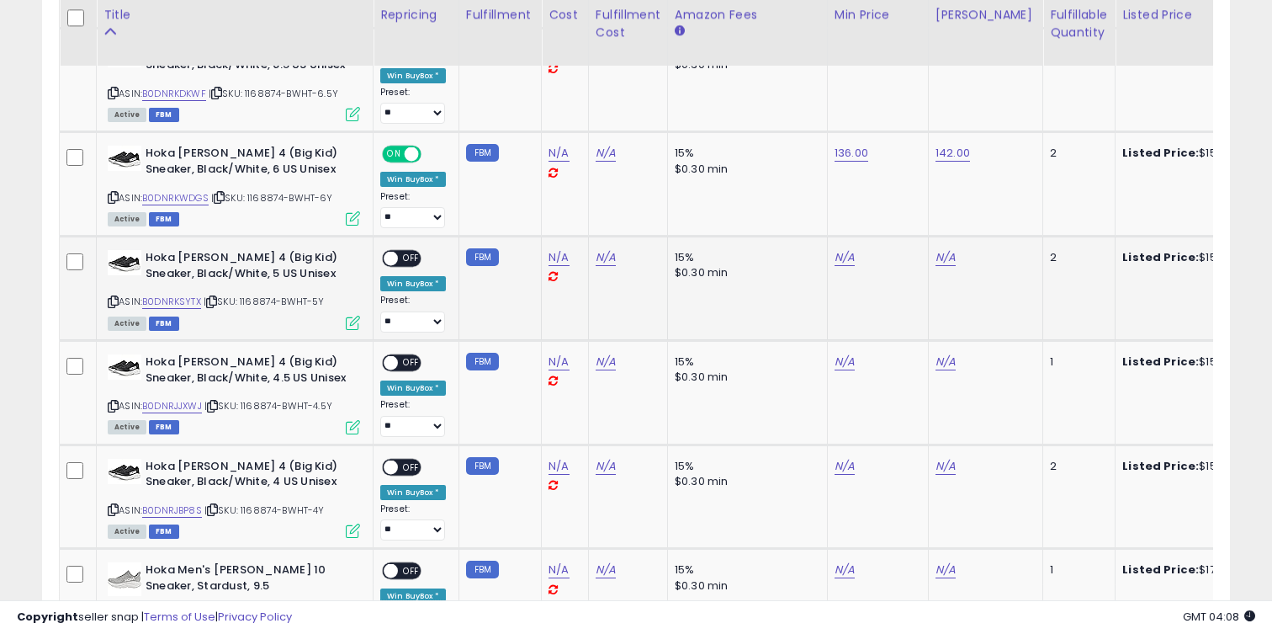
click at [844, 266] on td "N/A" at bounding box center [877, 288] width 101 height 104
click at [843, 262] on link "N/A" at bounding box center [845, 257] width 20 height 17
type input "***"
click button "submit" at bounding box center [894, 215] width 29 height 25
click at [938, 257] on link "N/A" at bounding box center [946, 257] width 20 height 17
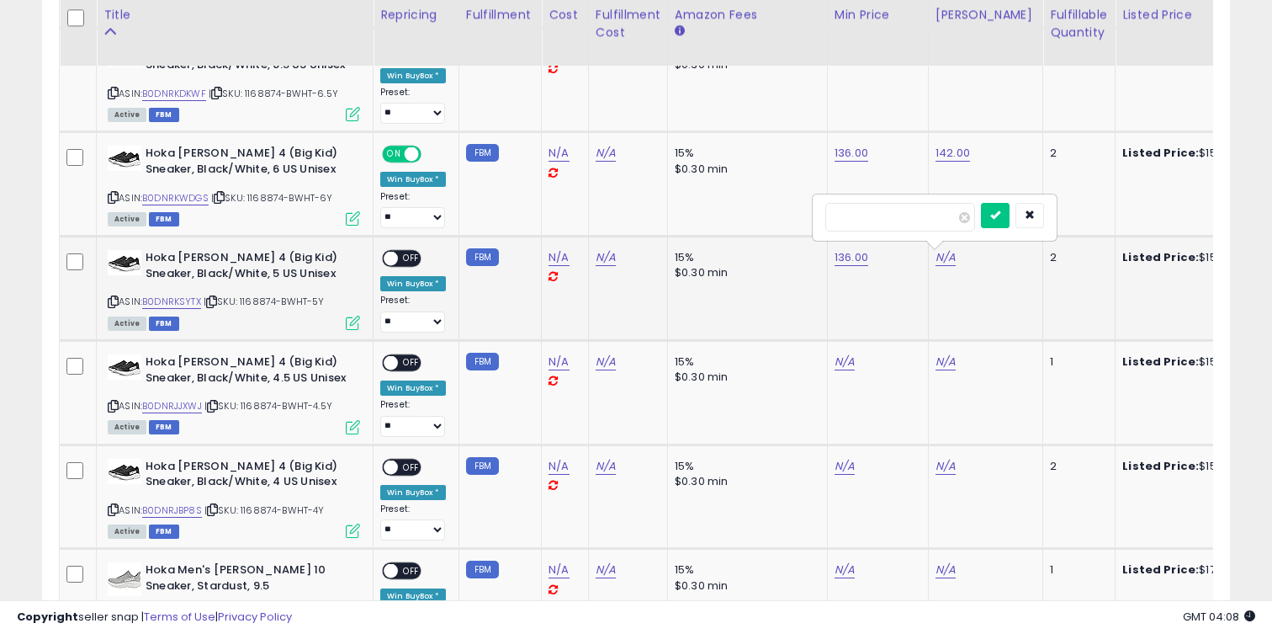
type input "***"
click button "submit" at bounding box center [995, 215] width 29 height 25
click at [405, 263] on span "OFF" at bounding box center [411, 259] width 27 height 14
click at [190, 299] on link "B0DNRKSYTX" at bounding box center [171, 302] width 59 height 14
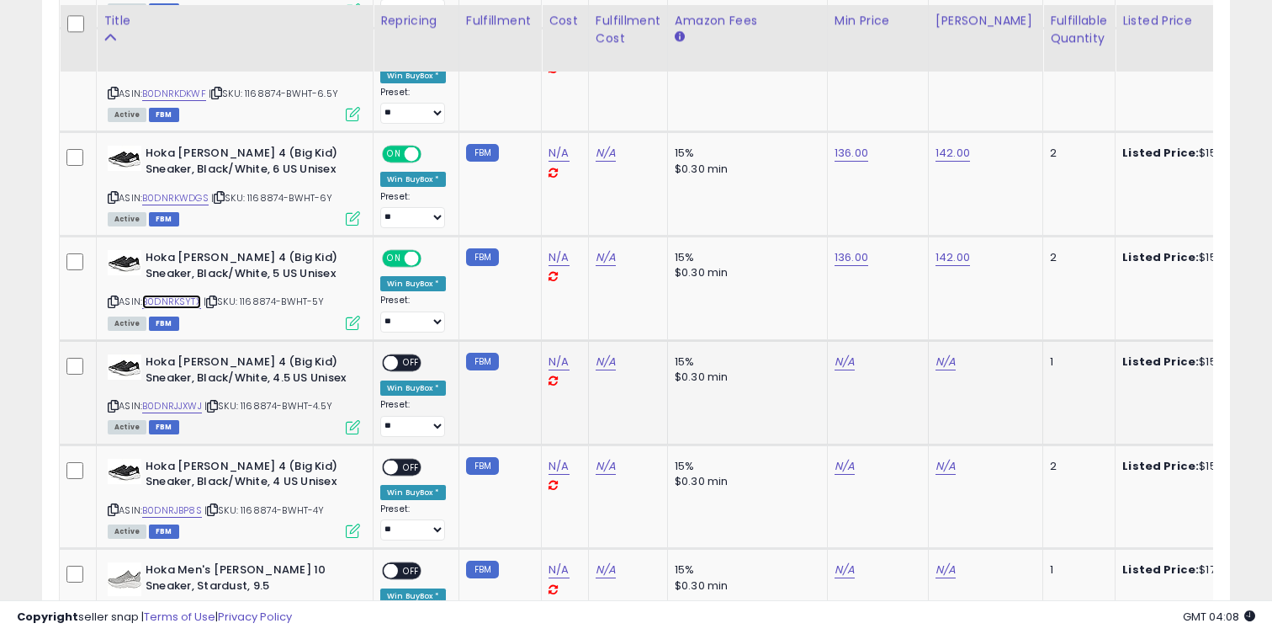
scroll to position [2125, 0]
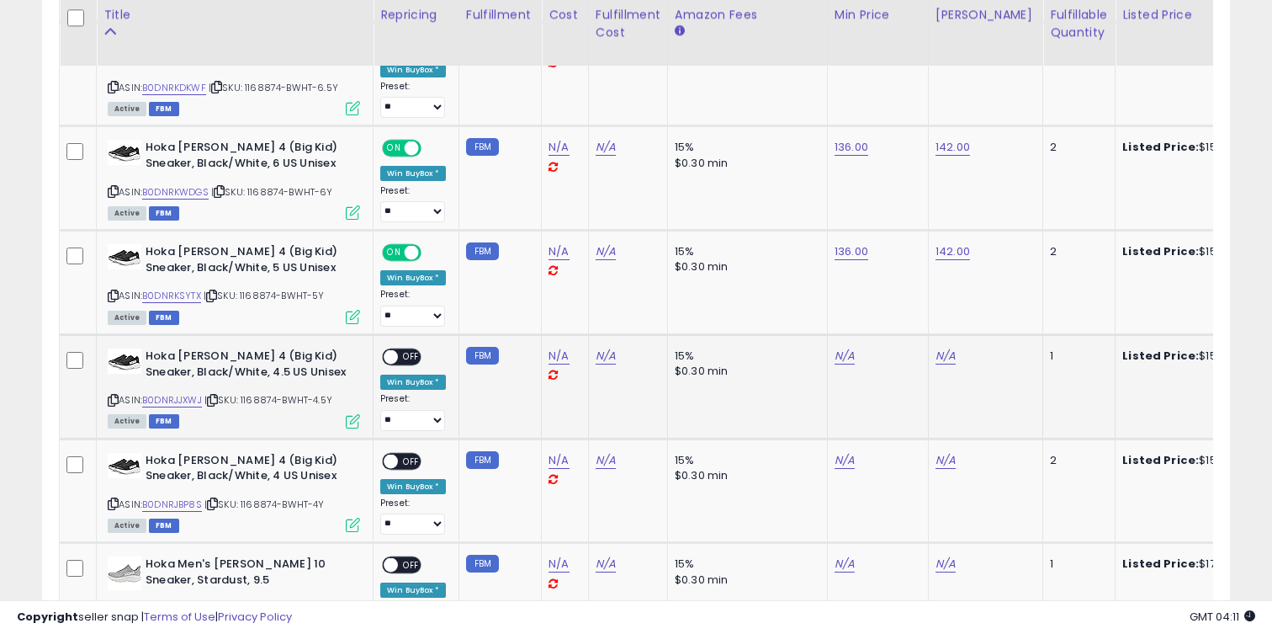
click at [852, 354] on div "N/A" at bounding box center [875, 355] width 81 height 15
click at [849, 354] on link "N/A" at bounding box center [845, 356] width 20 height 17
type input "***"
click button "submit" at bounding box center [894, 313] width 29 height 25
click at [936, 358] on link "N/A" at bounding box center [946, 356] width 20 height 17
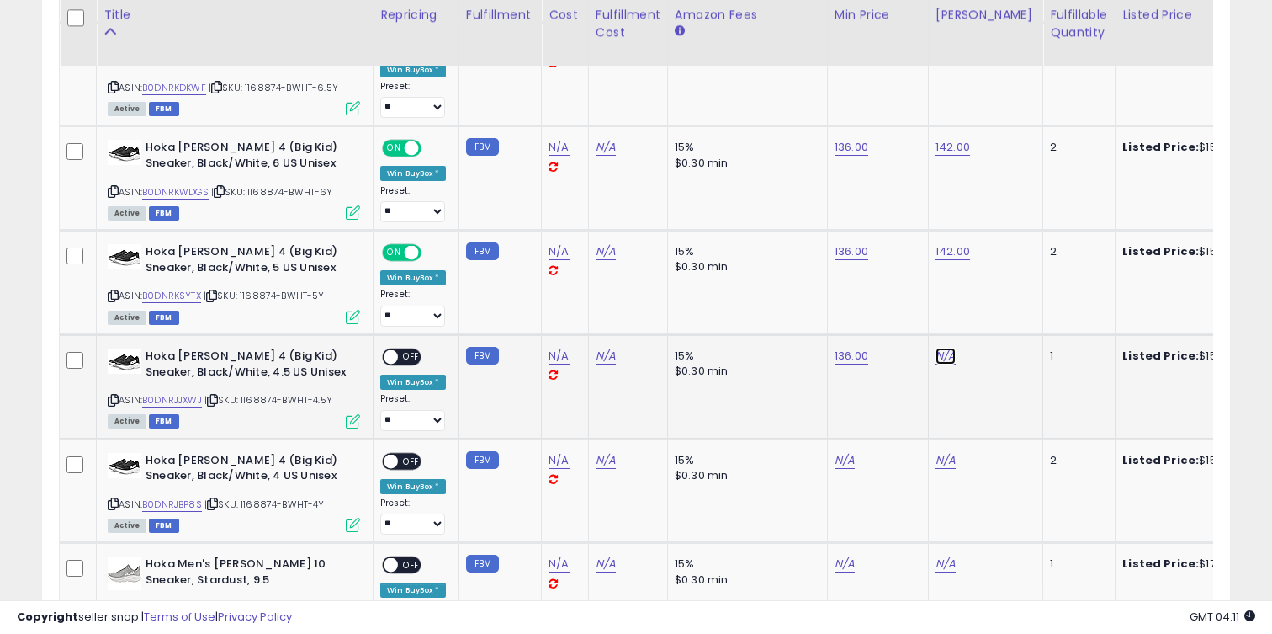
click at [936, 358] on link "N/A" at bounding box center [946, 356] width 20 height 17
type input "***"
click button "submit" at bounding box center [995, 313] width 29 height 25
click at [842, 456] on link "N/A" at bounding box center [845, 460] width 20 height 17
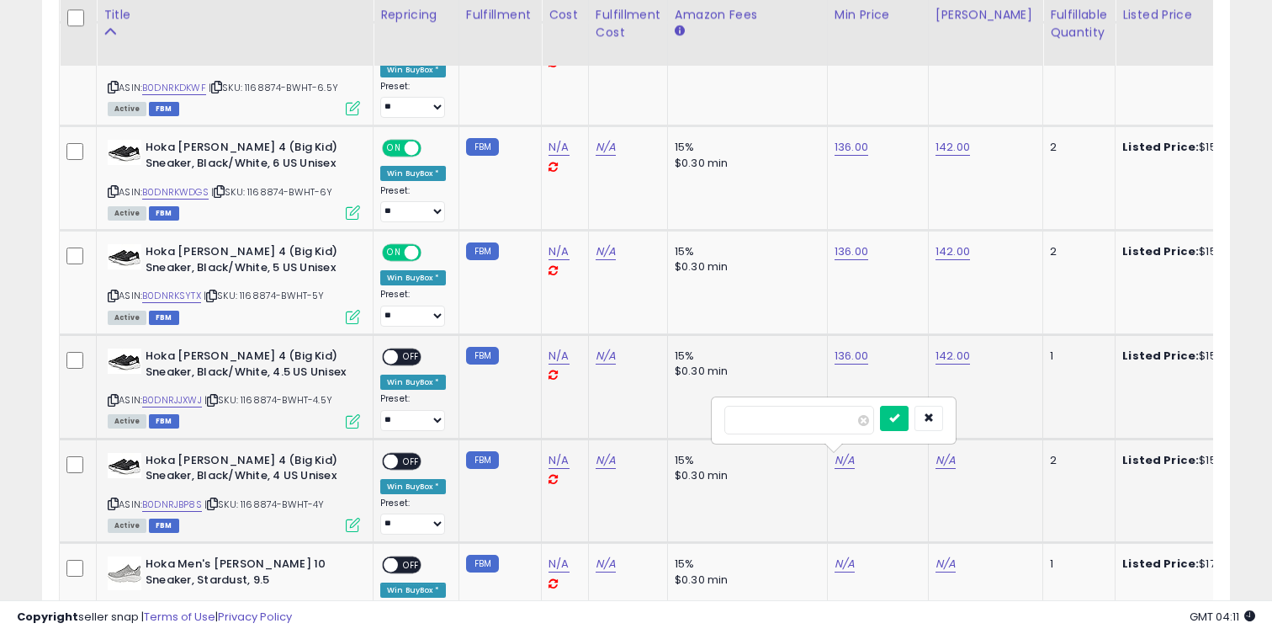
type input "***"
click button "submit" at bounding box center [894, 418] width 29 height 25
click at [936, 466] on link "N/A" at bounding box center [946, 460] width 20 height 17
type input "***"
click button "submit" at bounding box center [995, 418] width 29 height 25
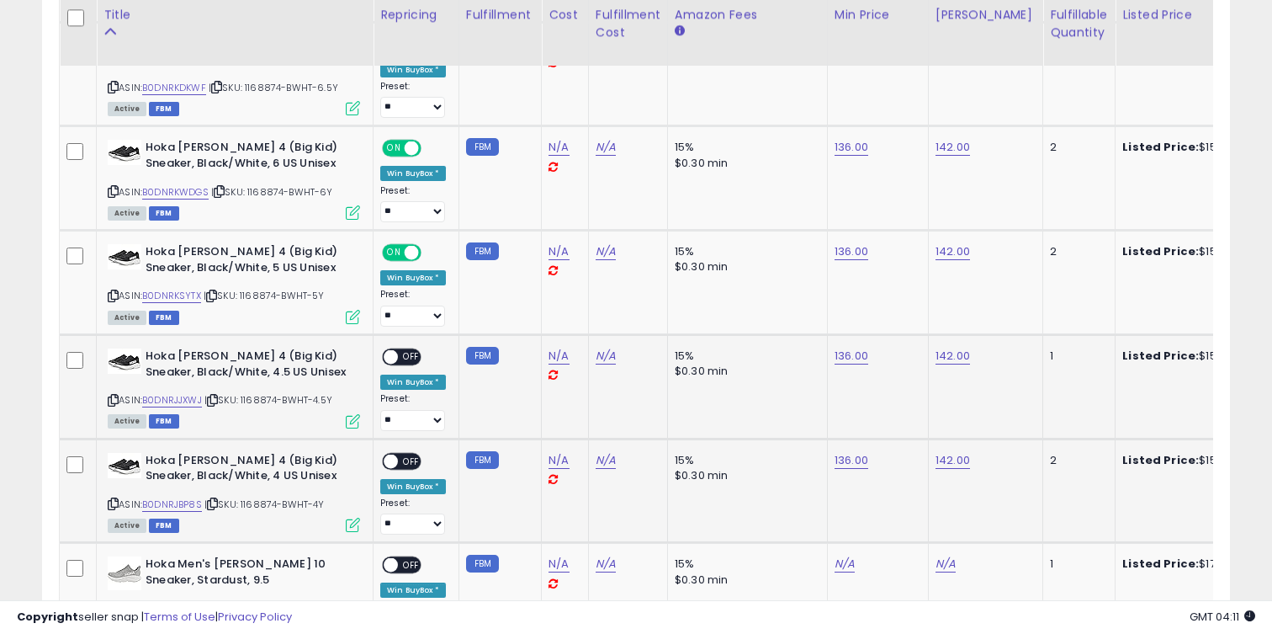
click at [406, 354] on span "OFF" at bounding box center [411, 357] width 27 height 14
click at [419, 463] on span "OFF" at bounding box center [411, 461] width 27 height 14
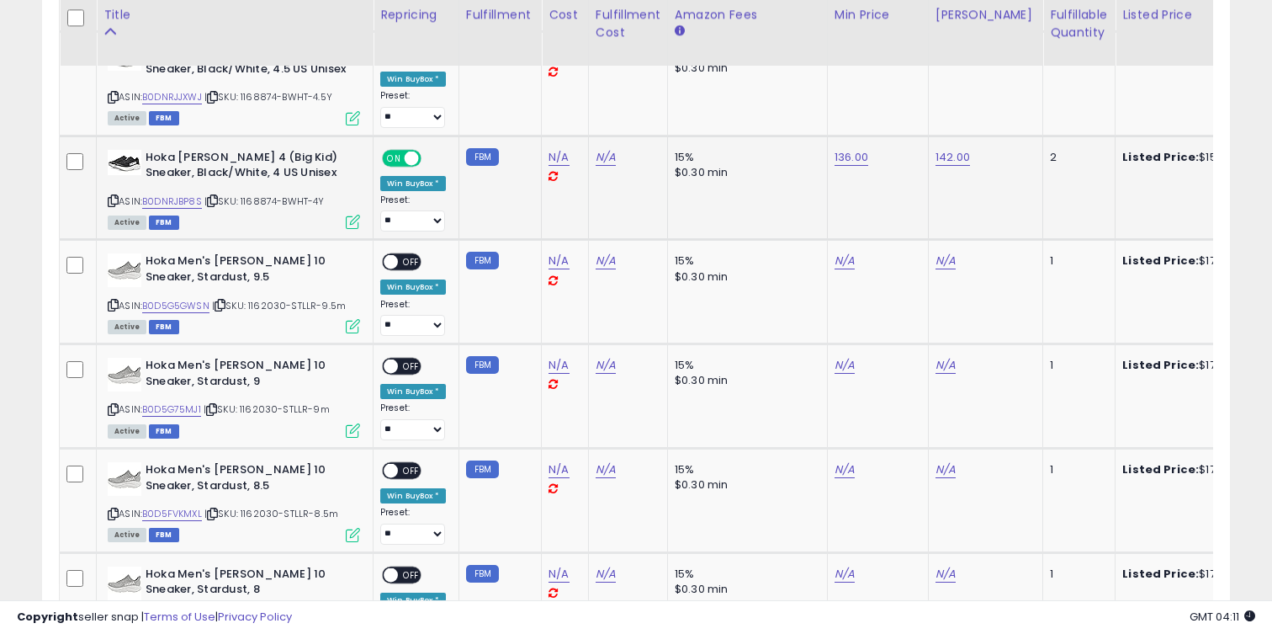
scroll to position [2582, 0]
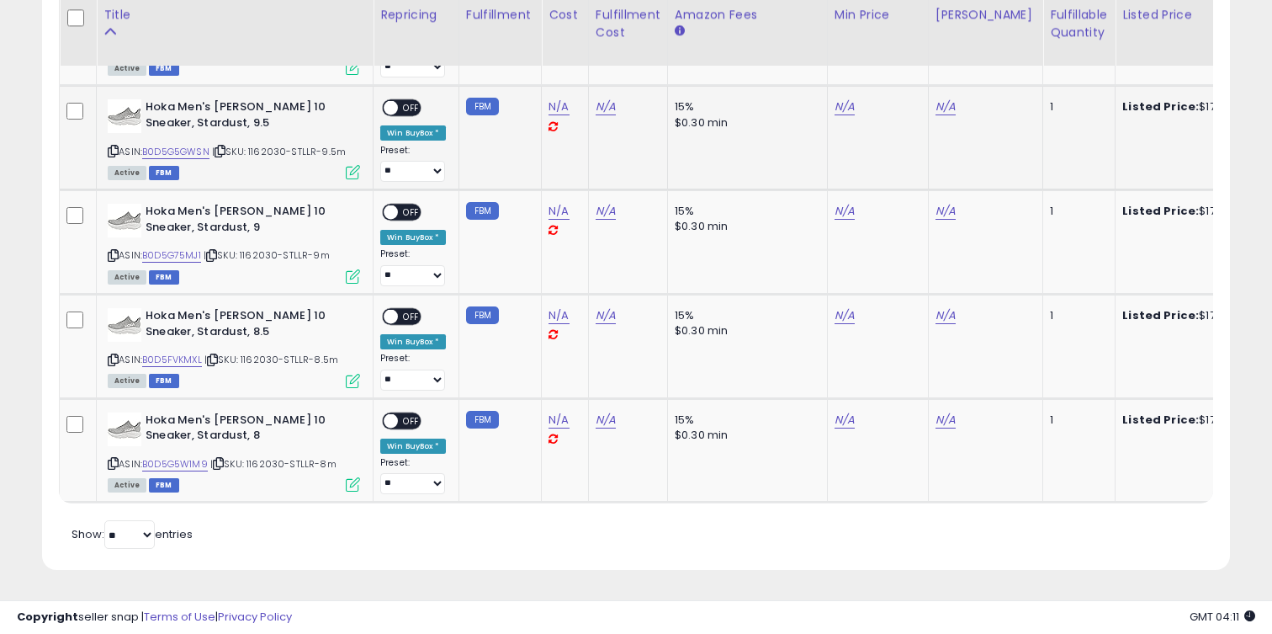
click at [188, 162] on div "ASIN: B0D5G5GWSN | SKU: 1162030-STLLR-9.5m Active FBM" at bounding box center [234, 138] width 252 height 78
click at [188, 153] on link "B0D5G5GWSN" at bounding box center [175, 152] width 67 height 14
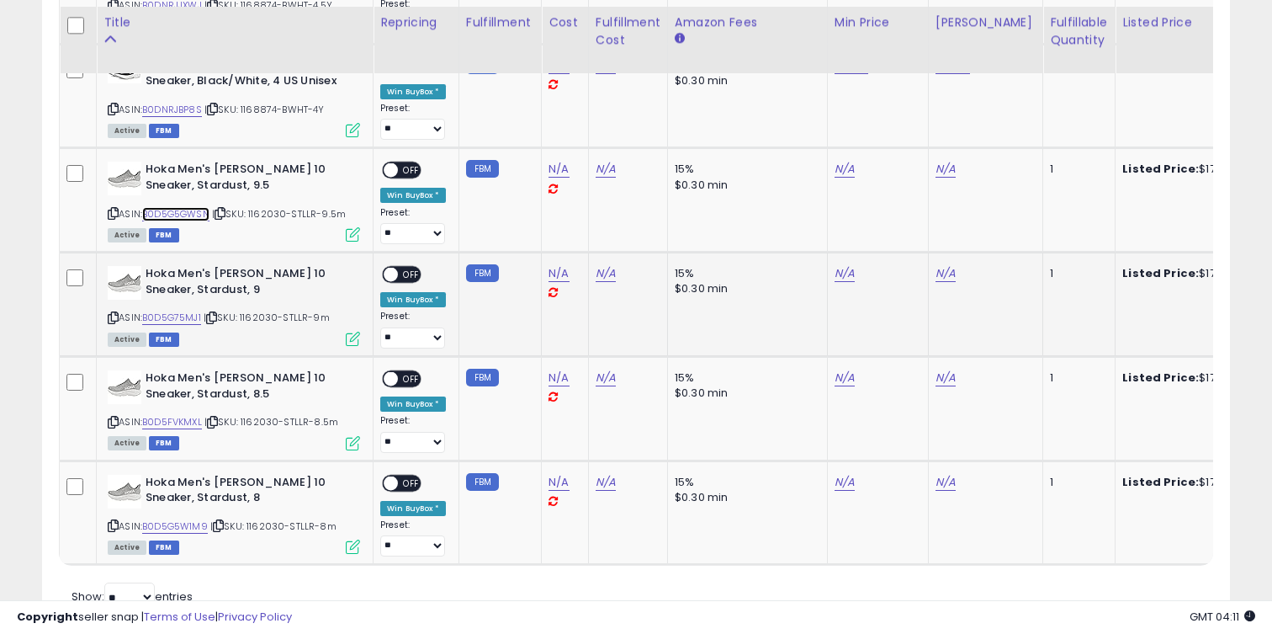
scroll to position [2495, 0]
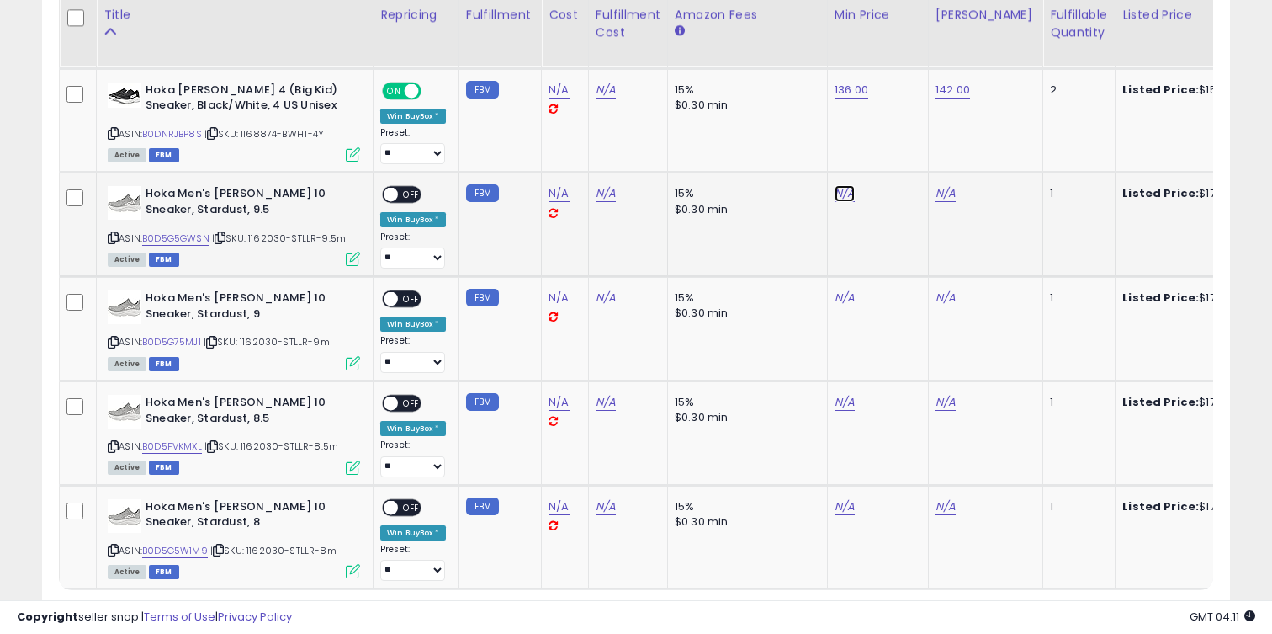
click at [843, 191] on link "N/A" at bounding box center [845, 193] width 20 height 17
type input "***"
click button "submit" at bounding box center [894, 151] width 29 height 25
click at [948, 203] on td "N/A" at bounding box center [985, 224] width 114 height 104
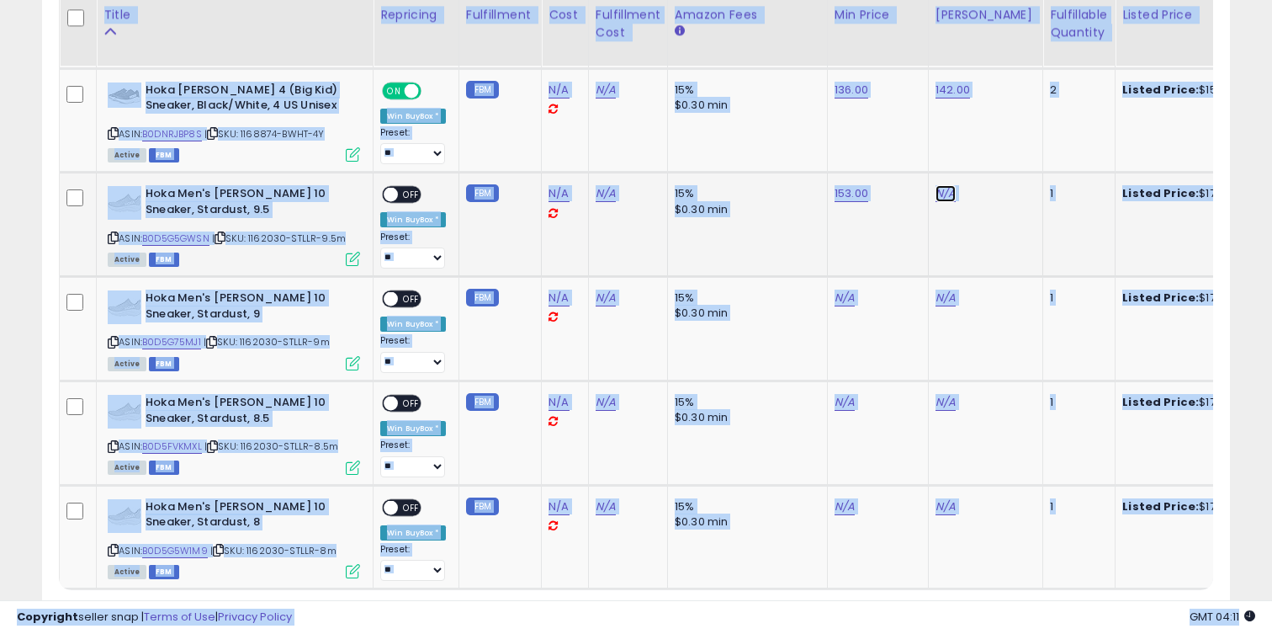
click at [947, 199] on link "N/A" at bounding box center [946, 193] width 20 height 17
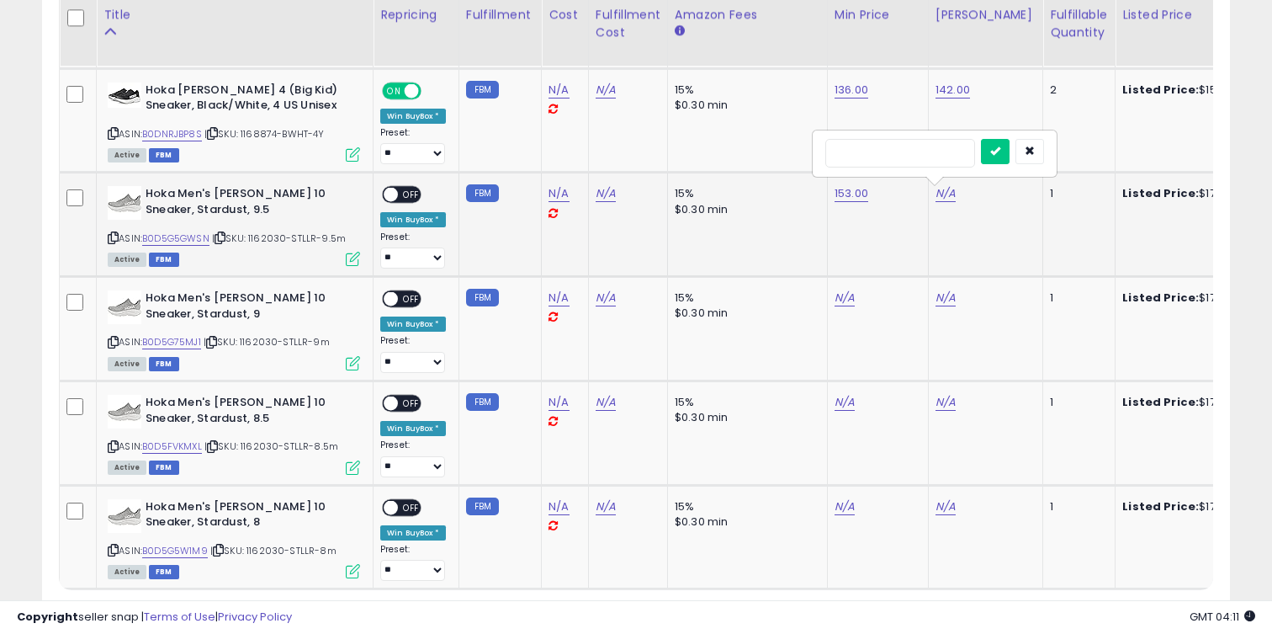
type input "***"
click button "submit" at bounding box center [995, 151] width 29 height 25
click at [415, 198] on span "OFF" at bounding box center [411, 195] width 27 height 14
click at [834, 289] on td "N/A" at bounding box center [877, 329] width 101 height 104
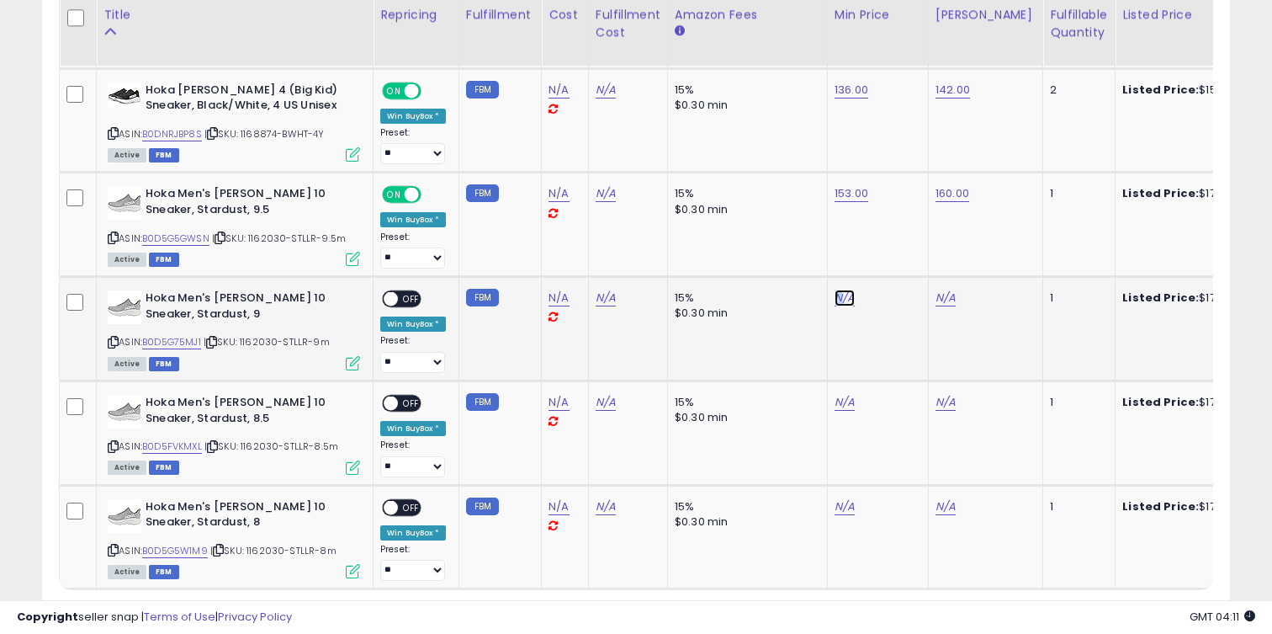
click at [838, 295] on link "N/A" at bounding box center [845, 297] width 20 height 17
type input "***"
click button "submit" at bounding box center [894, 255] width 29 height 25
click at [938, 298] on link "N/A" at bounding box center [946, 297] width 20 height 17
type input "*"
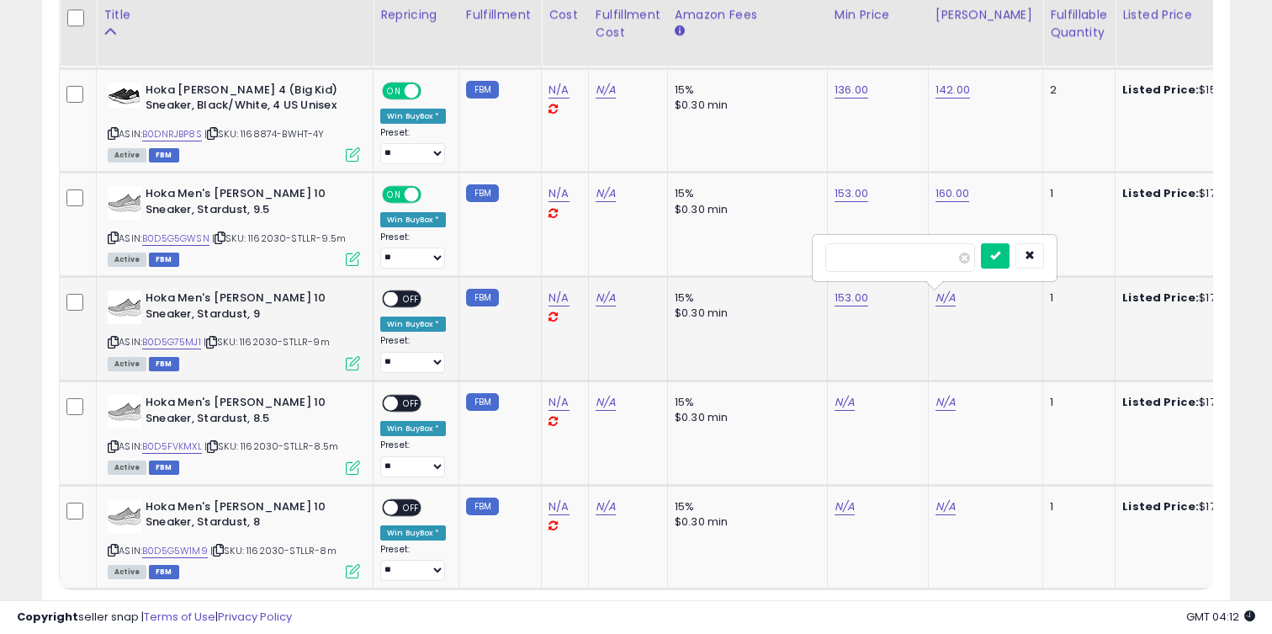
type input "***"
click button "submit" at bounding box center [995, 255] width 29 height 25
click at [406, 293] on span "OFF" at bounding box center [411, 299] width 27 height 14
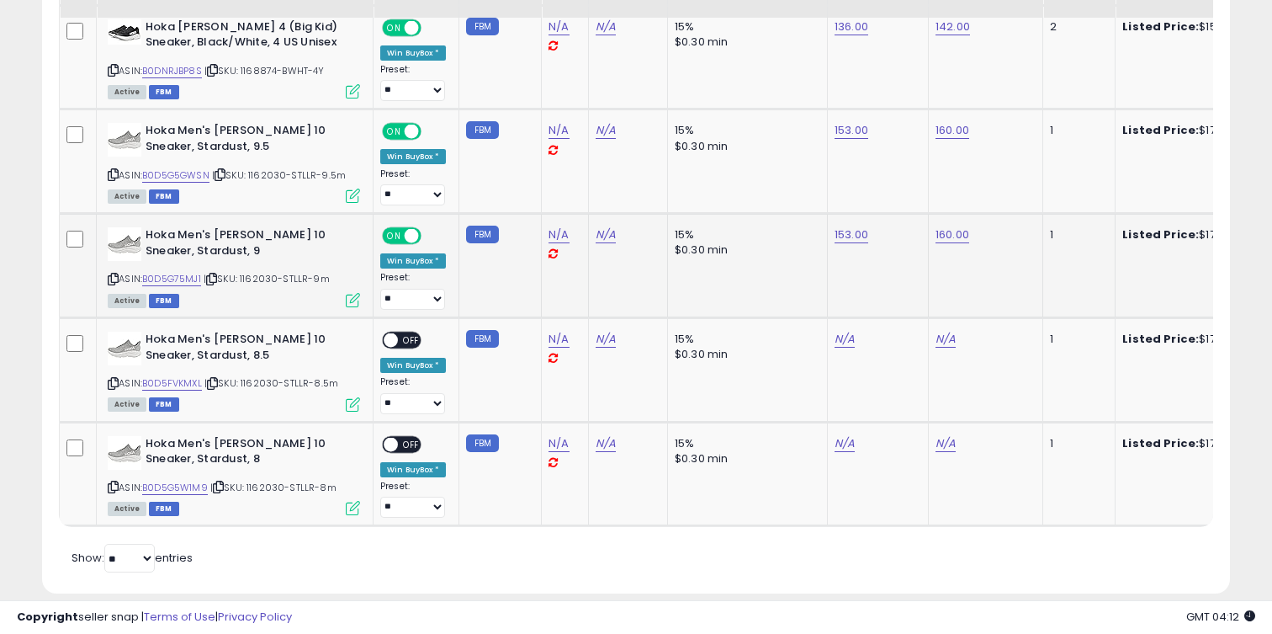
scroll to position [2582, 0]
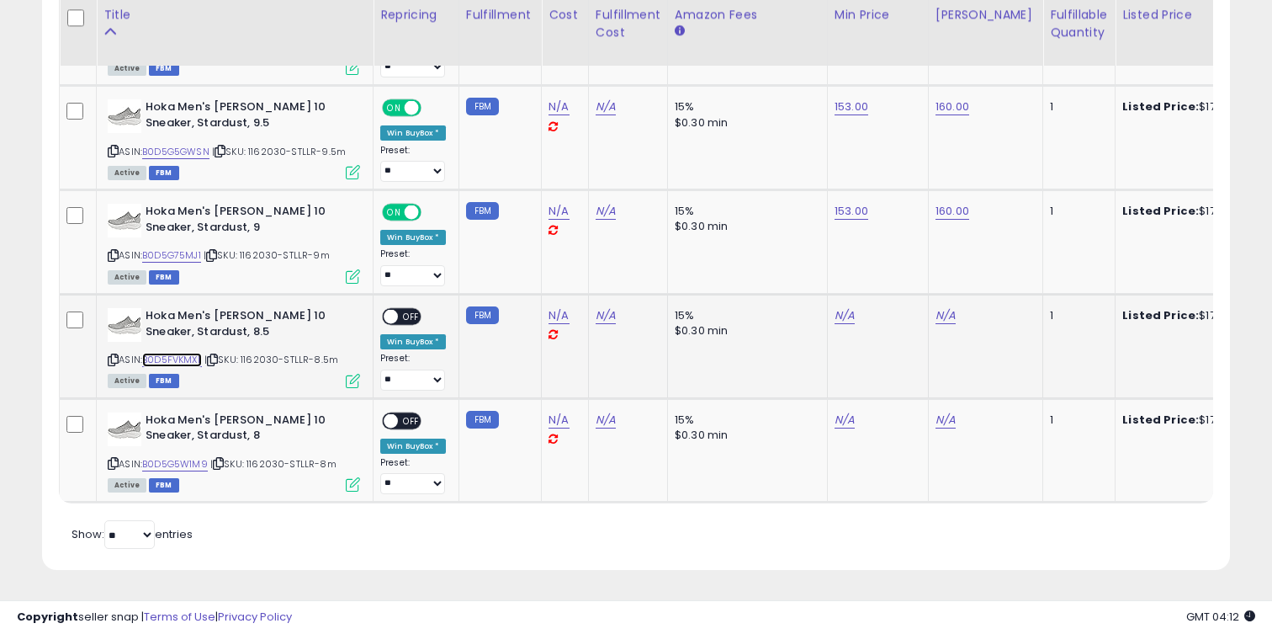
click at [174, 360] on link "B0D5FVKMXL" at bounding box center [172, 360] width 60 height 14
click at [843, 321] on link "N/A" at bounding box center [845, 315] width 20 height 17
type input "***"
click button "submit" at bounding box center [894, 273] width 29 height 25
click at [942, 318] on link "N/A" at bounding box center [946, 315] width 20 height 17
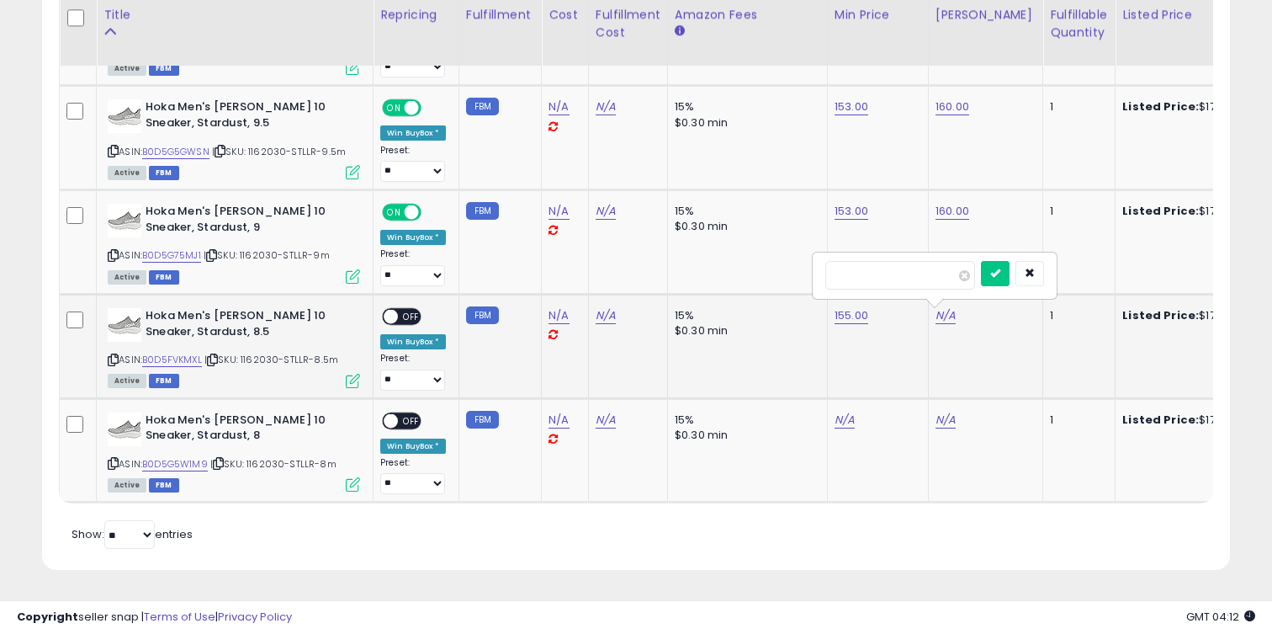
type input "***"
click button "submit" at bounding box center [995, 273] width 29 height 25
click at [850, 424] on link "N/A" at bounding box center [845, 419] width 20 height 17
type input "***"
click button "submit" at bounding box center [894, 377] width 29 height 25
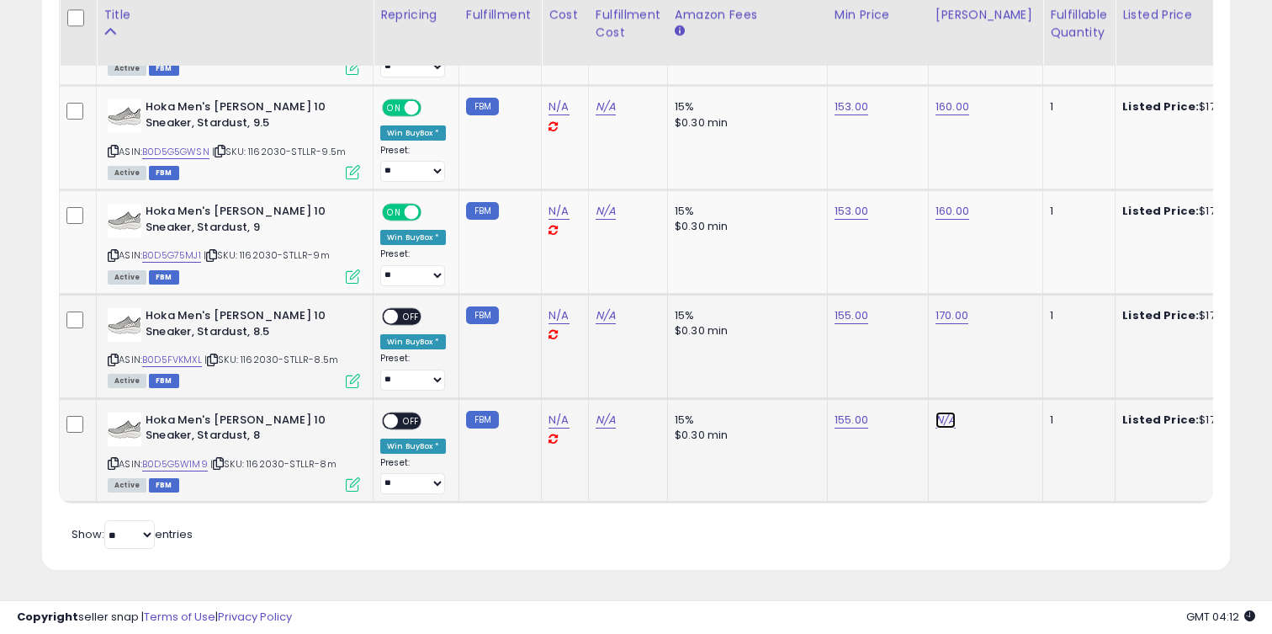
click at [936, 422] on link "N/A" at bounding box center [946, 419] width 20 height 17
type input "***"
click button "submit" at bounding box center [995, 377] width 29 height 25
click at [411, 316] on span "OFF" at bounding box center [411, 317] width 27 height 14
click at [400, 425] on div "ON OFF" at bounding box center [384, 420] width 40 height 14
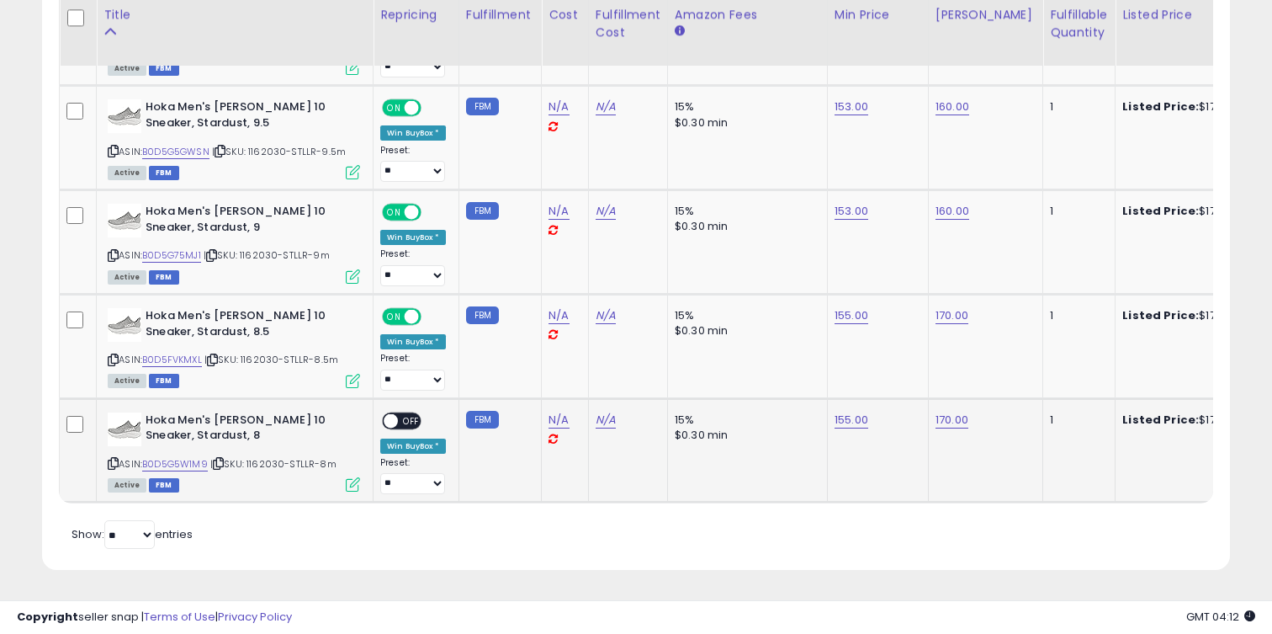
click at [400, 425] on div "ON OFF" at bounding box center [384, 420] width 40 height 14
click at [395, 417] on span at bounding box center [391, 420] width 14 height 14
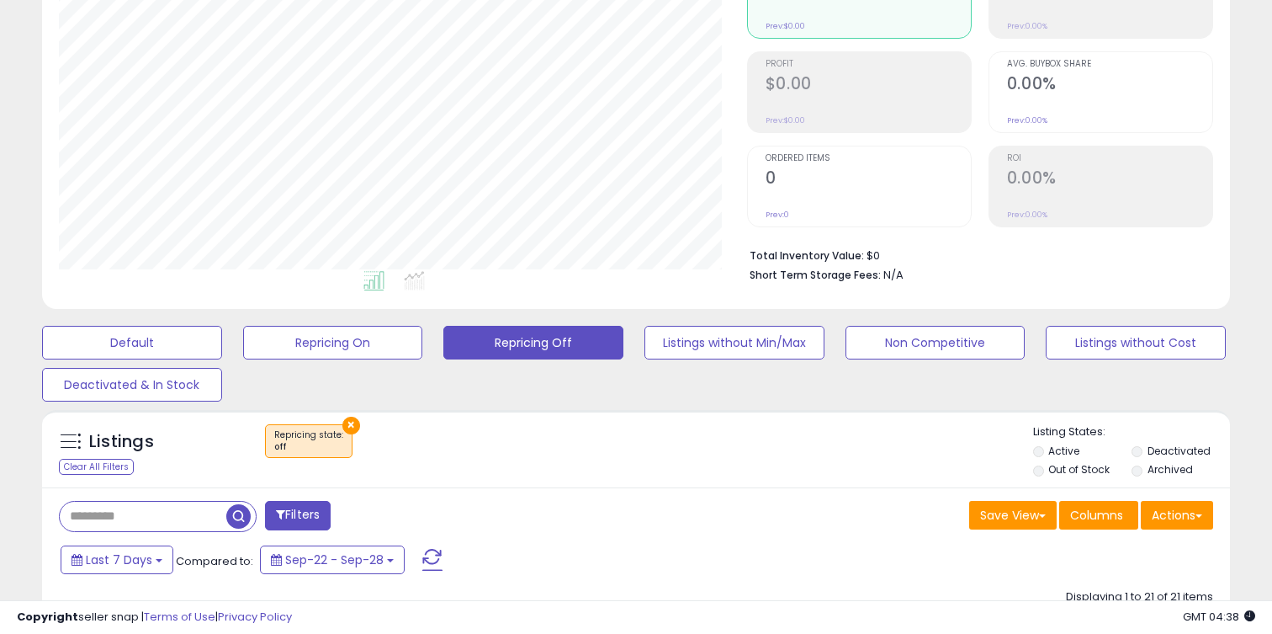
scroll to position [96, 0]
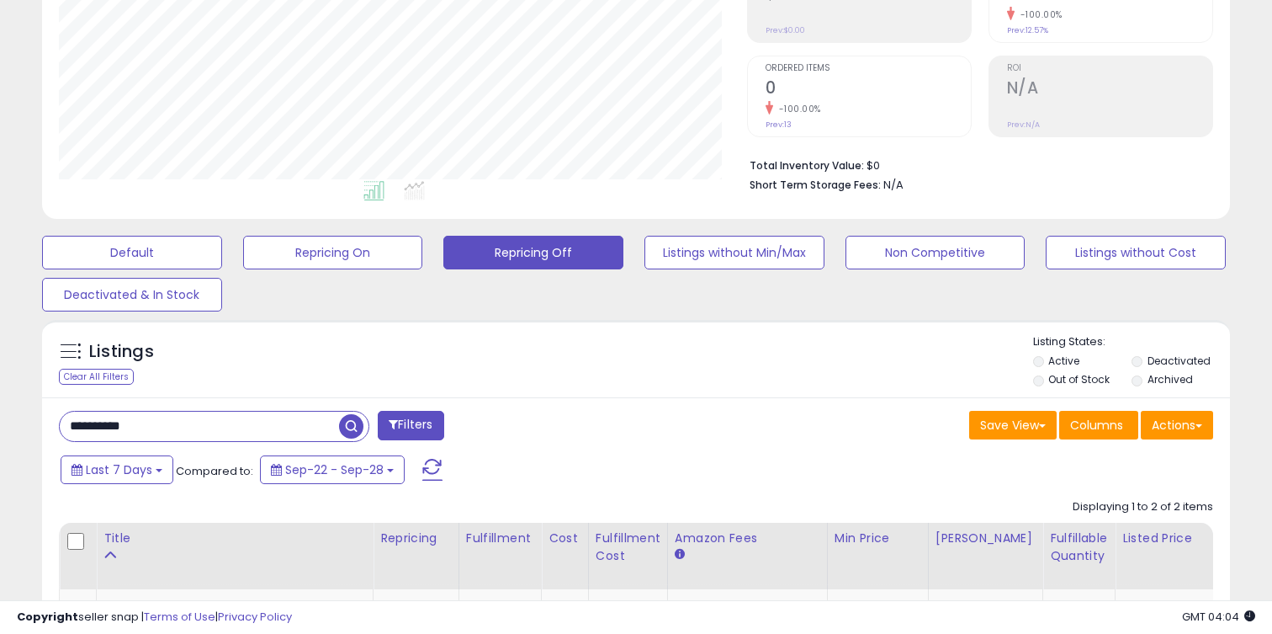
scroll to position [588, 0]
